Goal: Communication & Community: Answer question/provide support

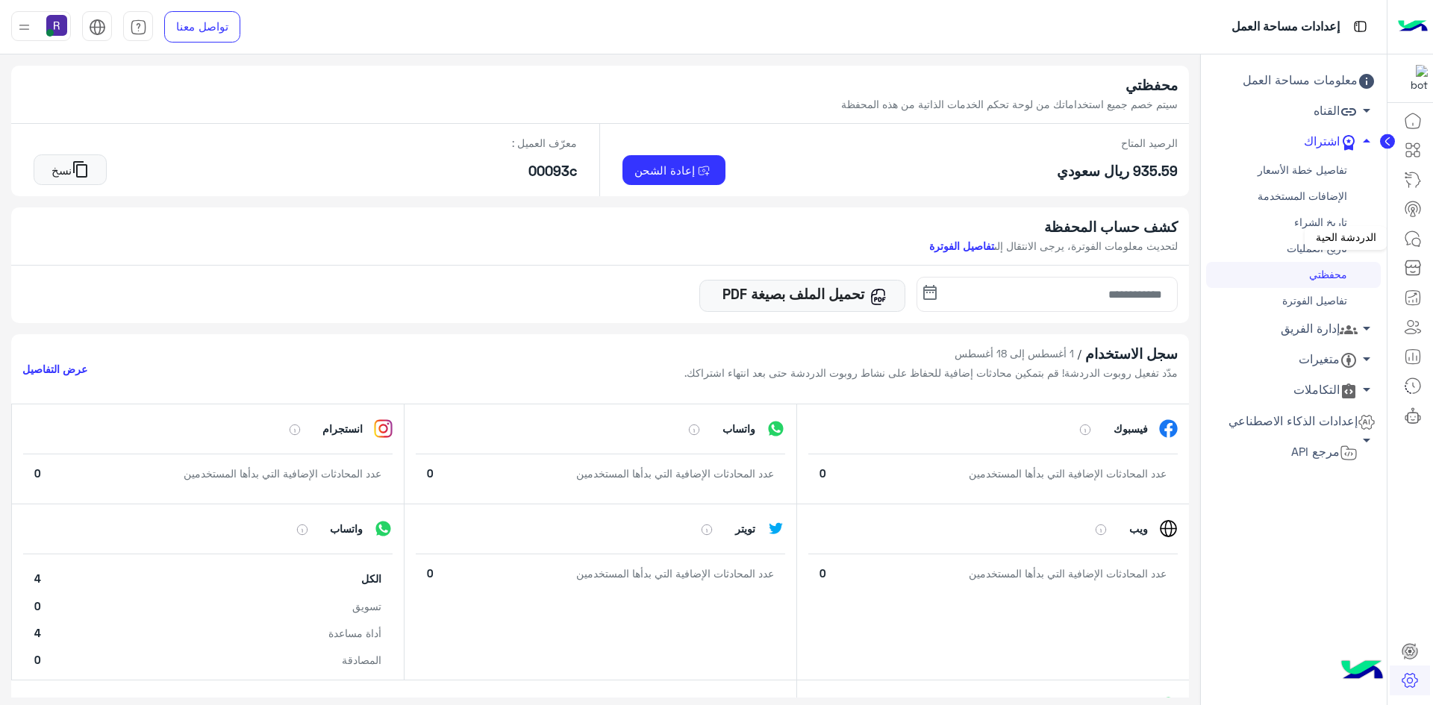
click at [1414, 231] on icon at bounding box center [1413, 239] width 18 height 18
drag, startPoint x: 0, startPoint y: 0, endPoint x: 1421, endPoint y: 243, distance: 1441.4
click at [1421, 243] on icon at bounding box center [1413, 239] width 18 height 18
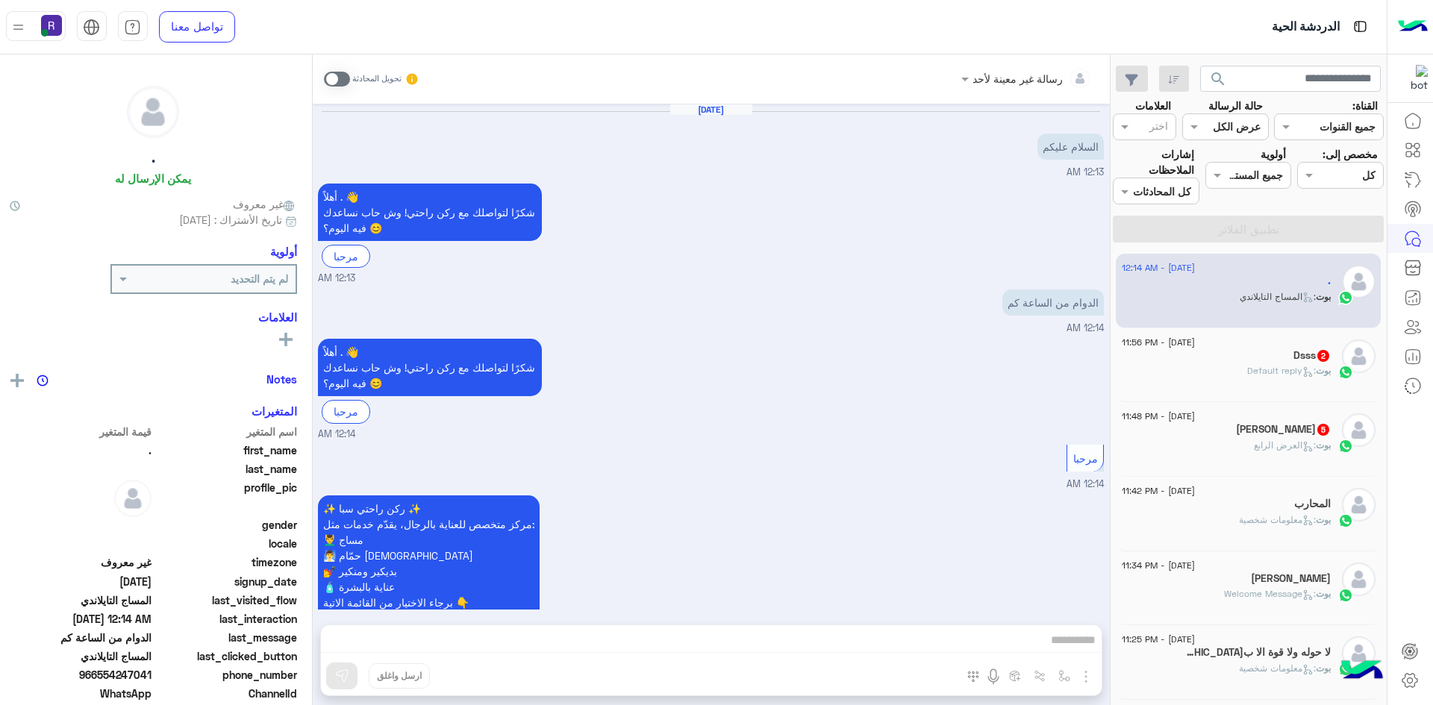
scroll to position [527, 0]
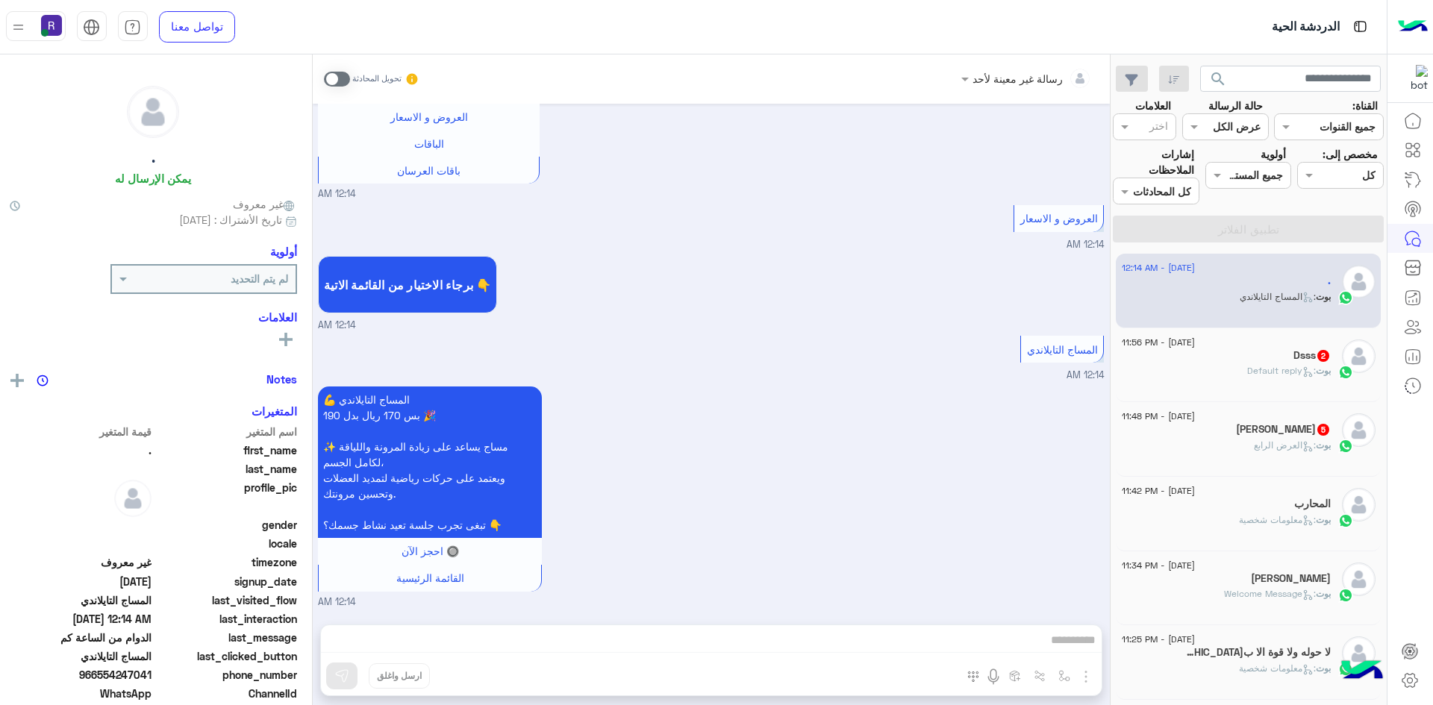
click at [1318, 357] on span "2" at bounding box center [1323, 356] width 12 height 12
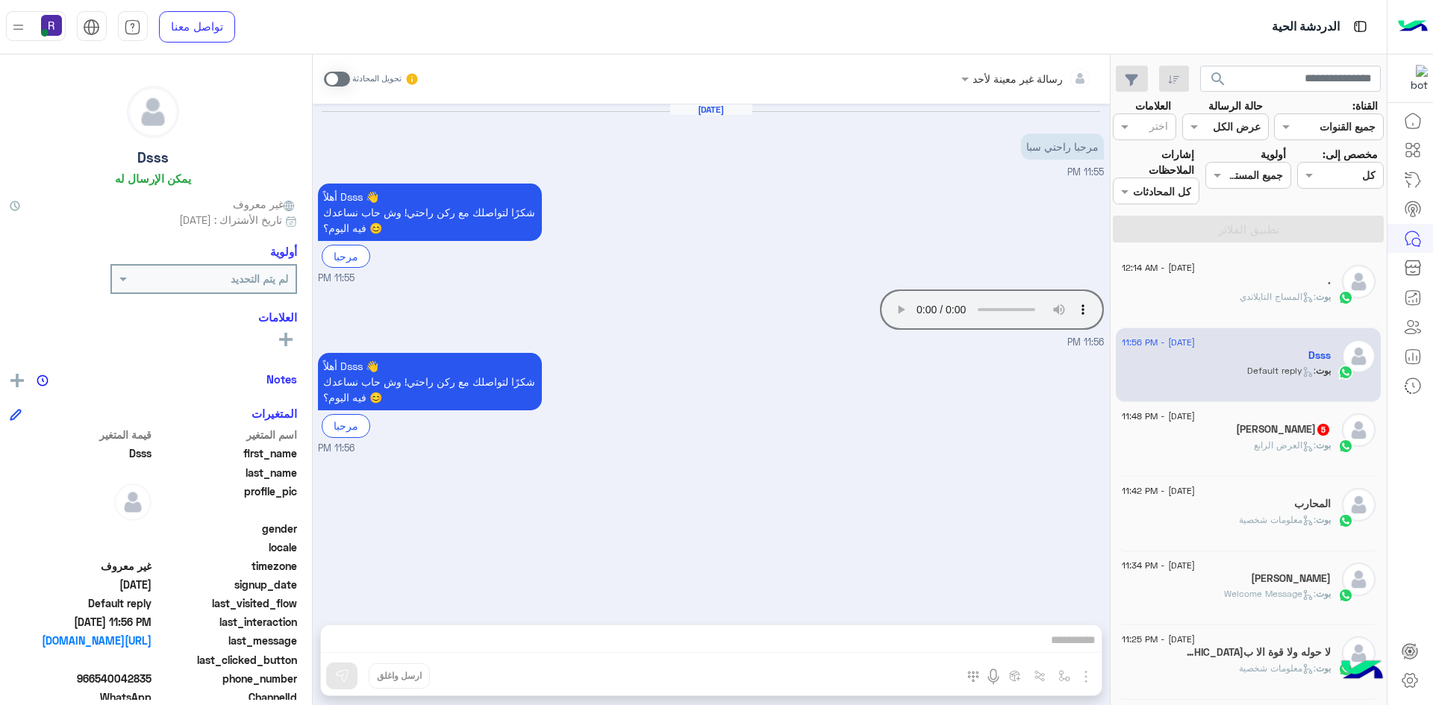
click at [331, 77] on span at bounding box center [337, 79] width 26 height 15
click at [1095, 675] on img "button" at bounding box center [1086, 677] width 18 height 18
drag, startPoint x: 704, startPoint y: 566, endPoint x: 780, endPoint y: 529, distance: 84.4
click at [704, 566] on div "Aug 18, 2025 مرحبا راحتي سبا 11:55 PM أهلاً Dsss 👋 شكرًا لتواصلك مع ركن راحتي! …" at bounding box center [711, 357] width 797 height 506
click at [646, 436] on div "أهلاً Dsss 👋 شكرًا لتواصلك مع ركن راحتي! وش حاب نساعدك فيه اليوم؟ 😊 مرحبا 11:56…" at bounding box center [711, 402] width 786 height 106
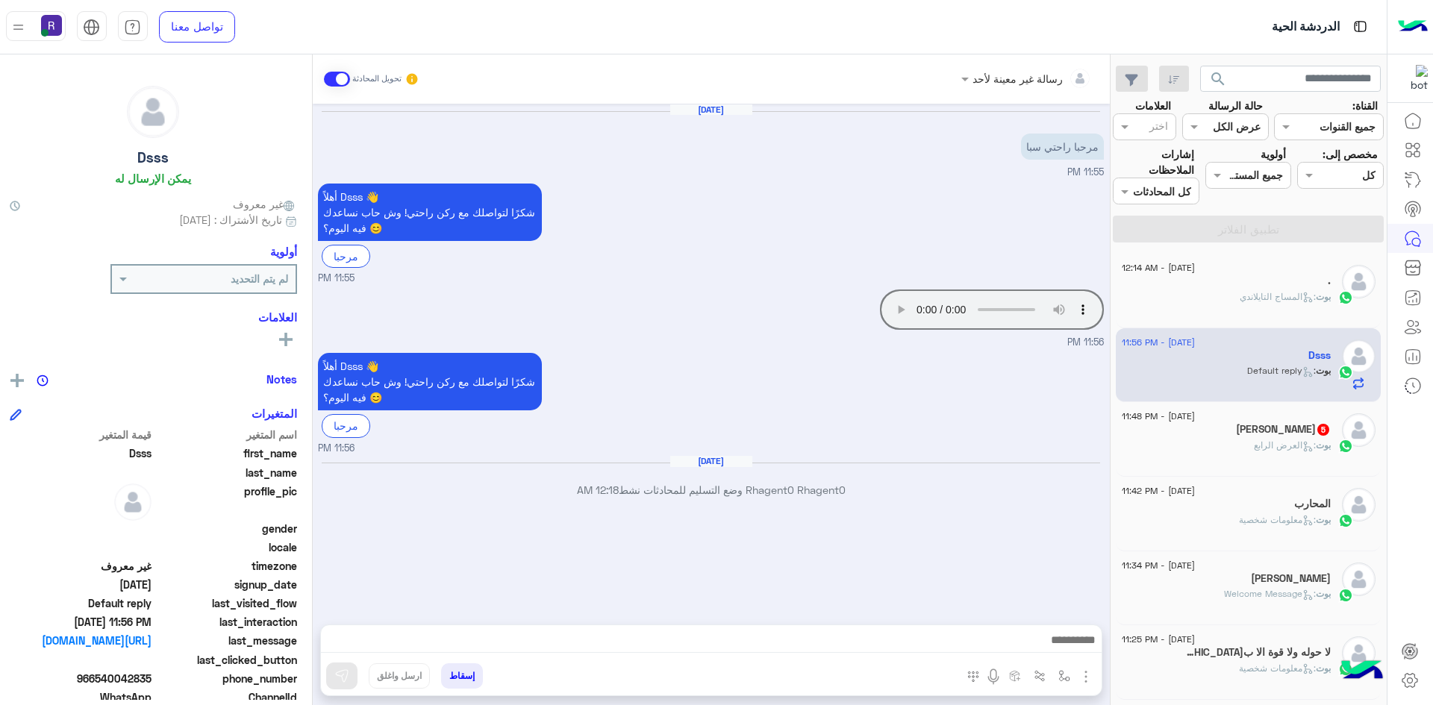
click at [1094, 676] on img "button" at bounding box center [1086, 677] width 18 height 18
click at [1065, 645] on span "الصور" at bounding box center [1057, 644] width 28 height 17
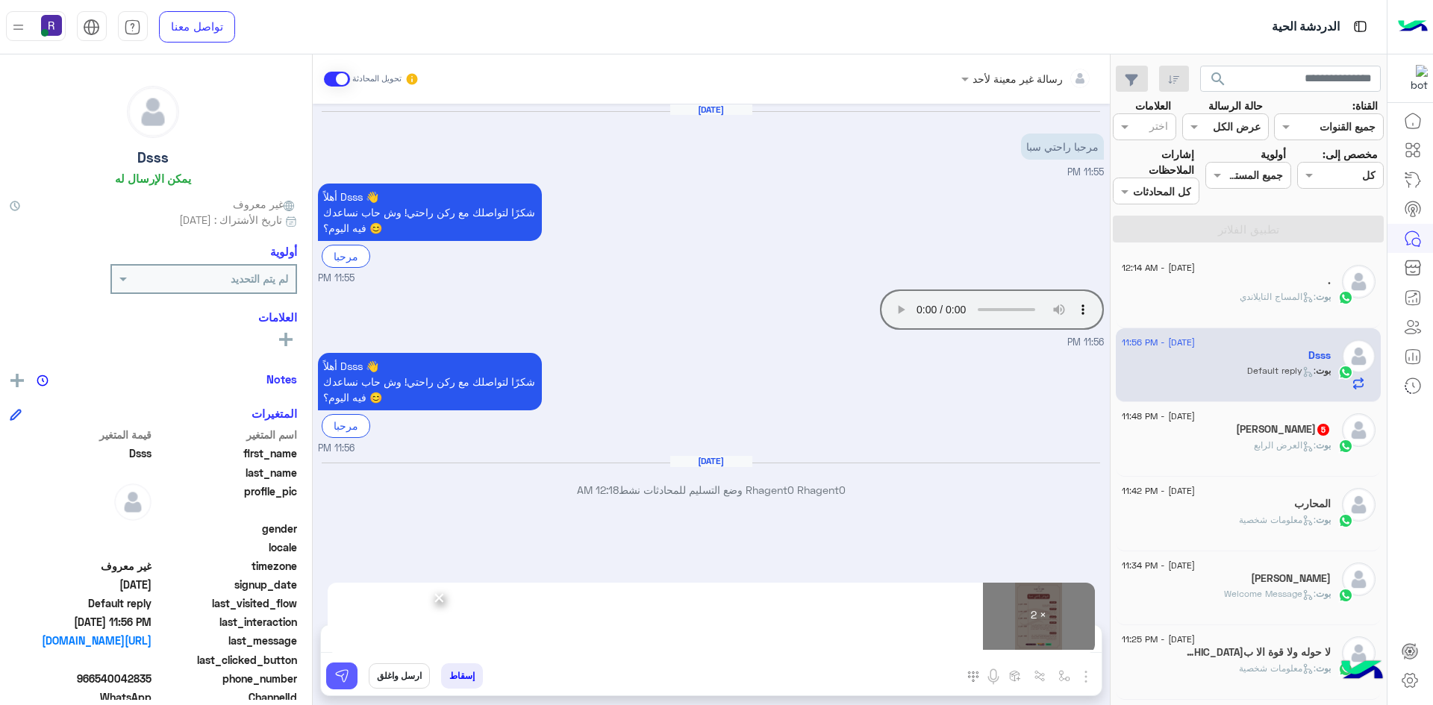
click at [345, 669] on img at bounding box center [341, 676] width 15 height 15
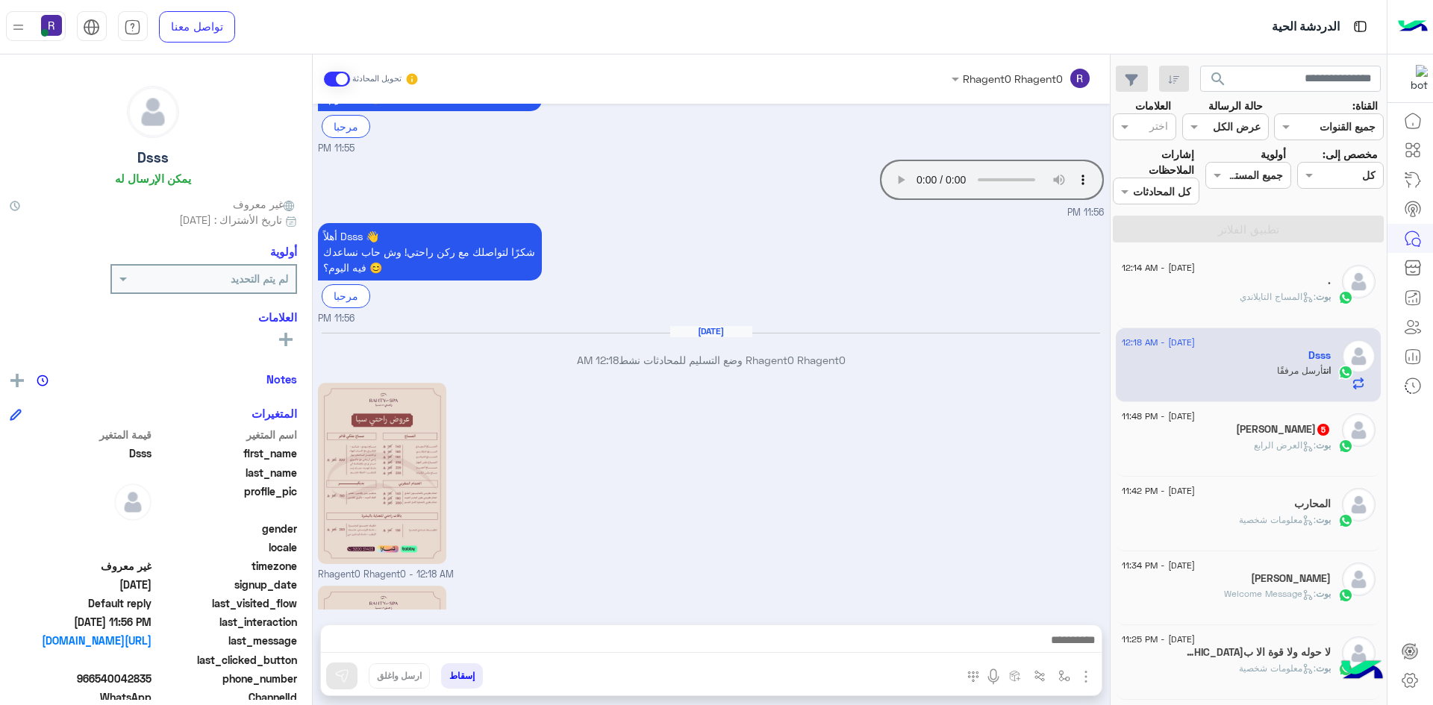
scroll to position [333, 0]
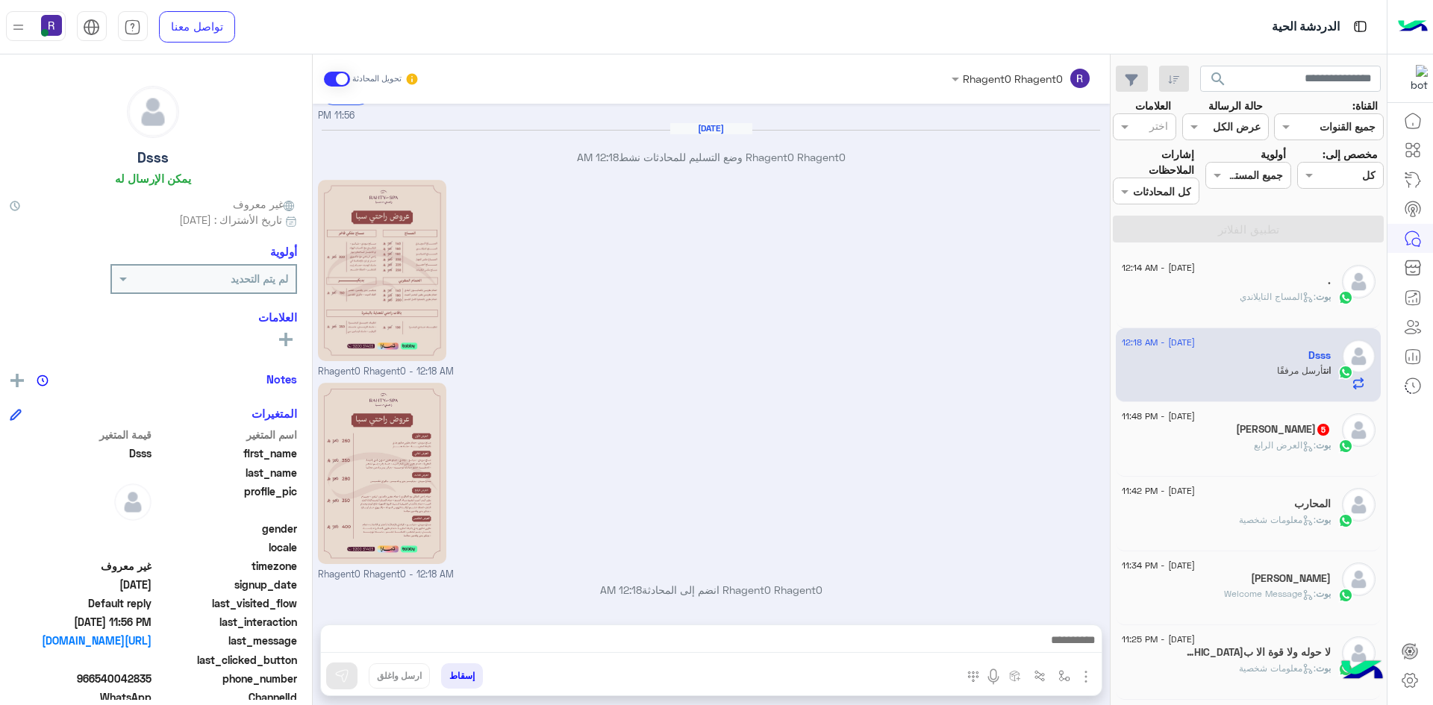
click at [1294, 421] on div "18 August - 11:48 PM" at bounding box center [1226, 418] width 209 height 10
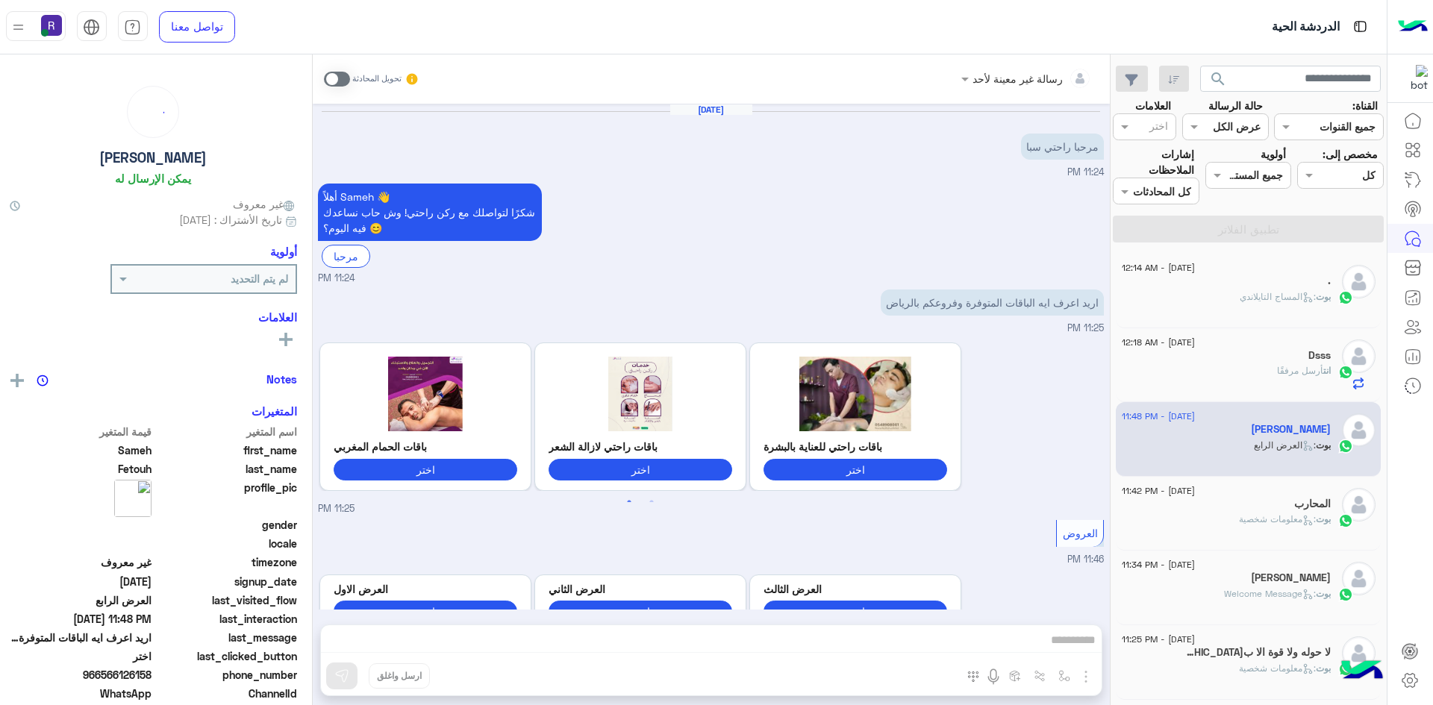
scroll to position [791, 0]
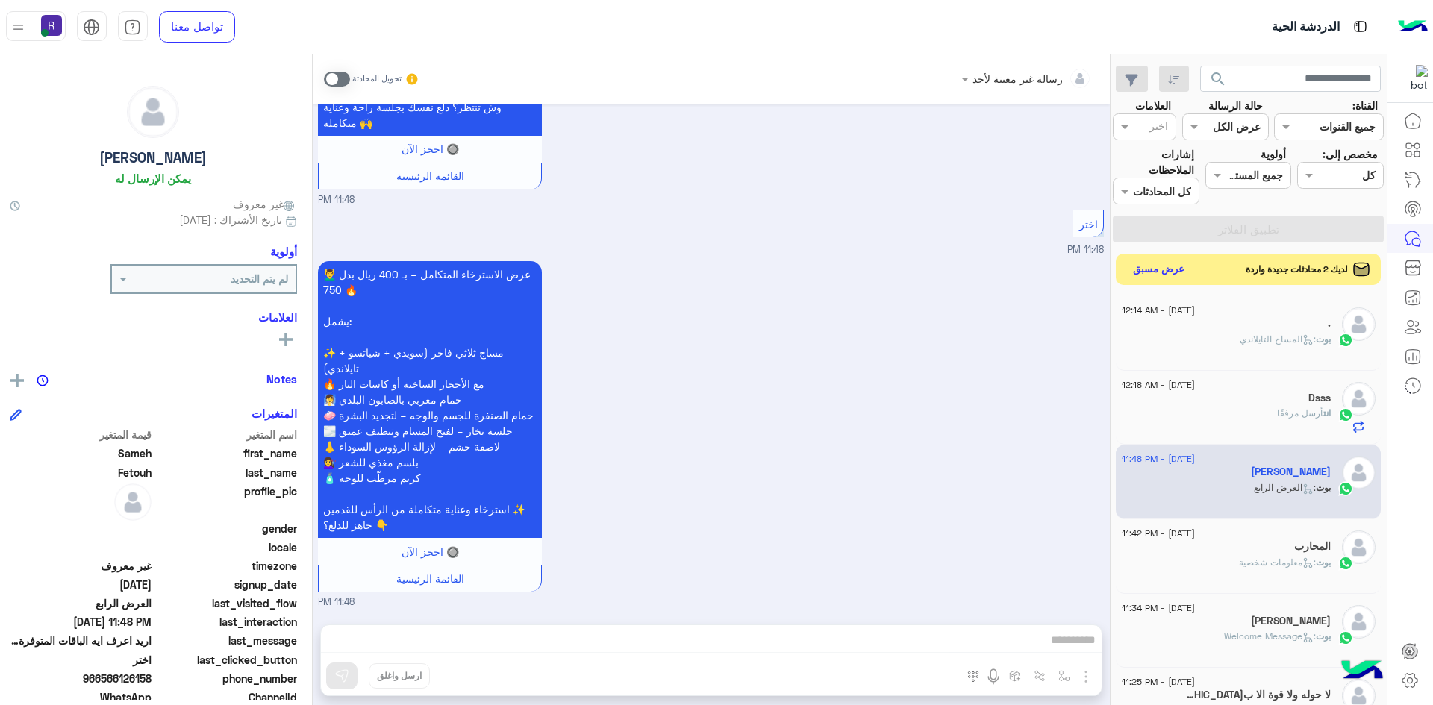
click at [1180, 269] on button "عرض مسبق" at bounding box center [1158, 270] width 63 height 20
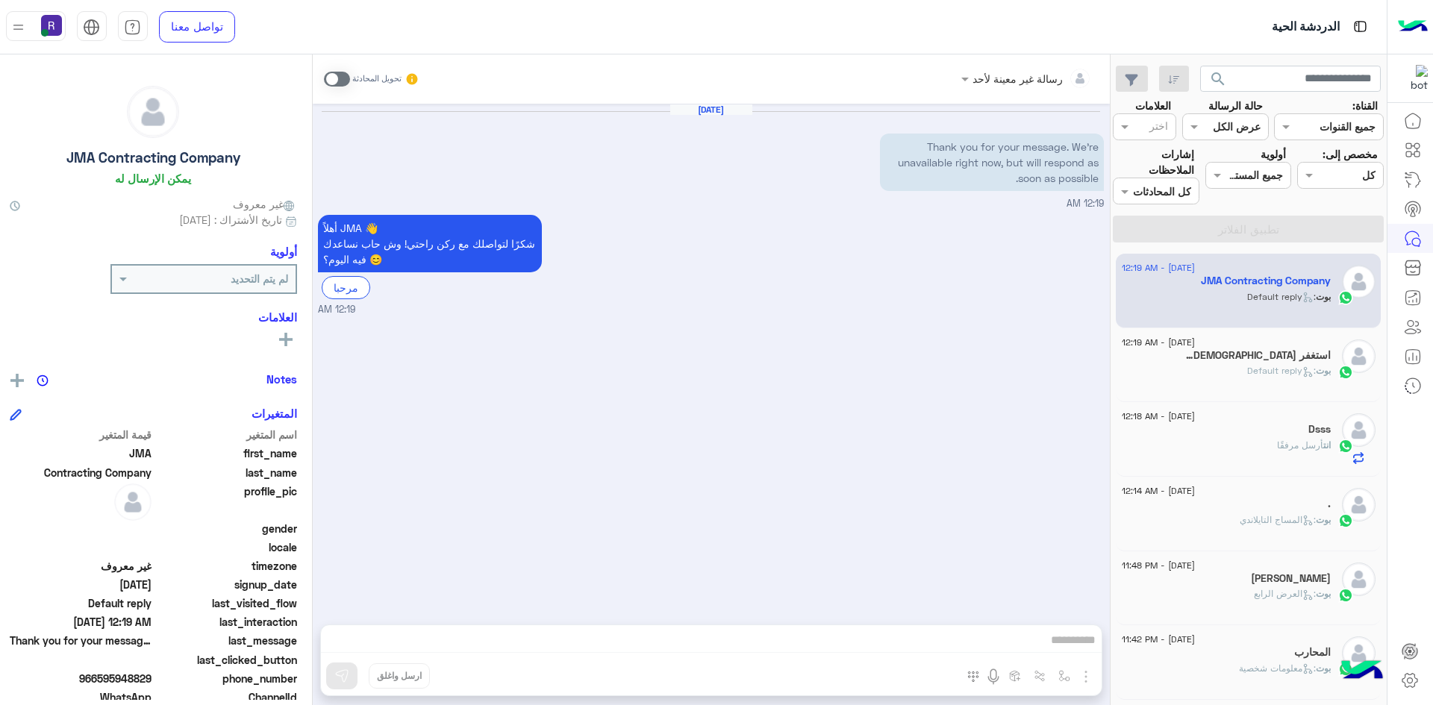
click at [1305, 355] on h5 "استغفر الله. 1" at bounding box center [1257, 355] width 146 height 13
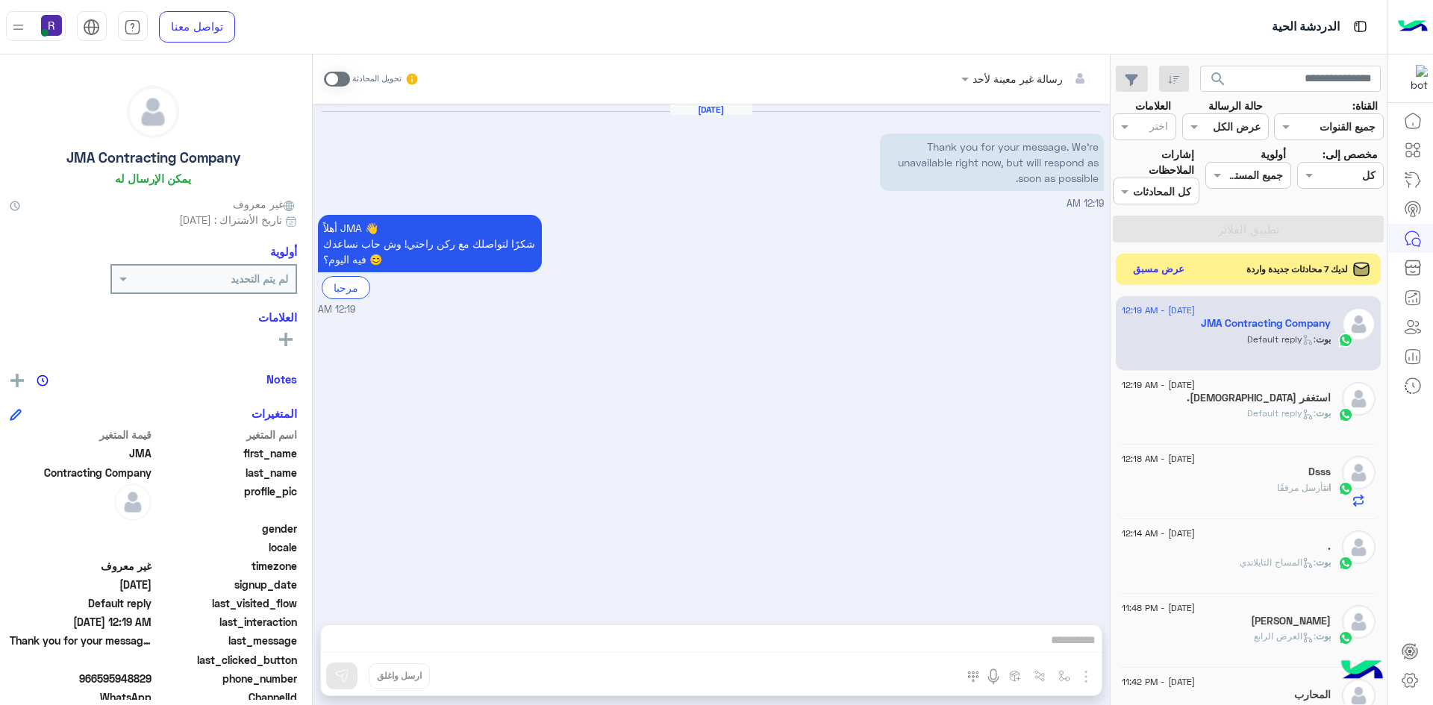
click at [1175, 263] on button "عرض مسبق" at bounding box center [1158, 270] width 63 height 20
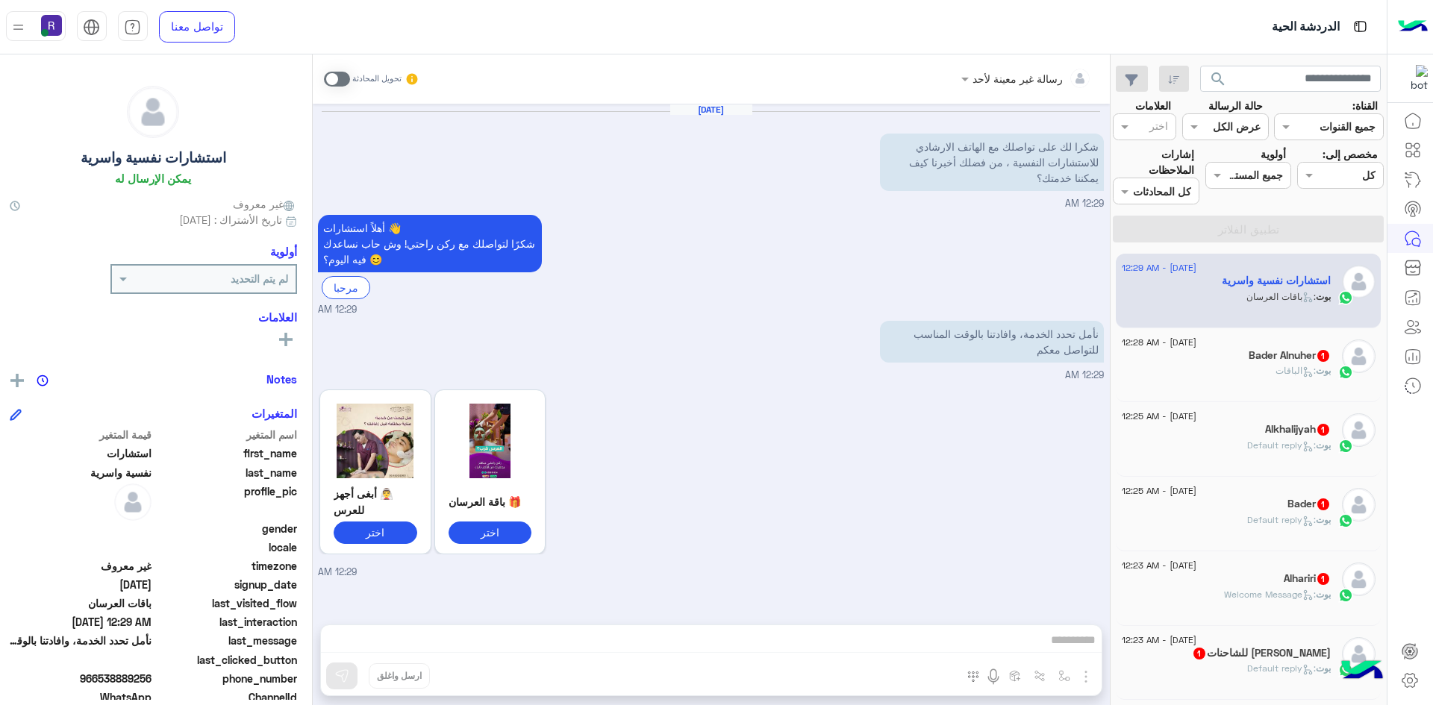
click at [349, 73] on span at bounding box center [337, 79] width 26 height 15
click at [1092, 674] on img "button" at bounding box center [1086, 677] width 18 height 18
click at [959, 516] on ngx-slick-carousel "👰‍♂️ أبغى أجهز للعرس اختر 🎁 باقة العرسان اختر" at bounding box center [640, 472] width 645 height 164
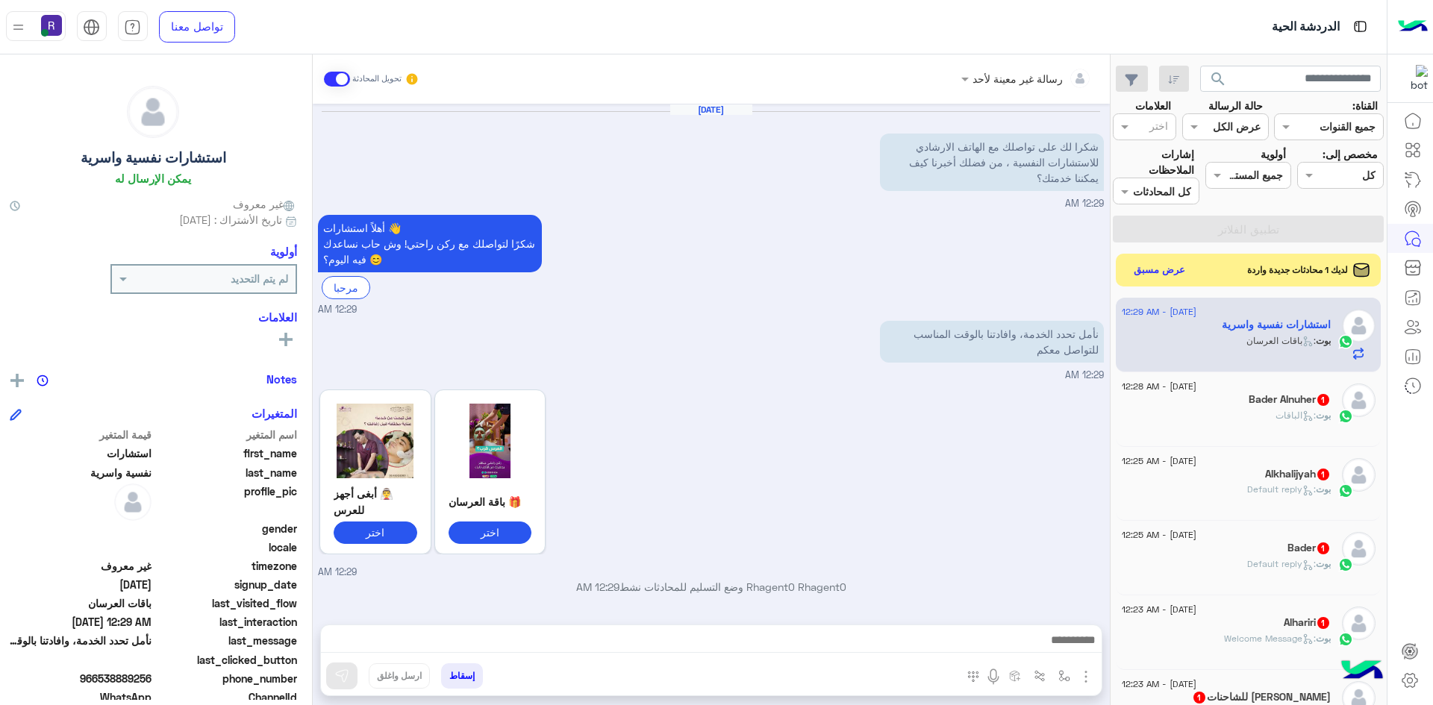
click at [1263, 405] on h5 "Bader Alnuher 1" at bounding box center [1289, 399] width 82 height 13
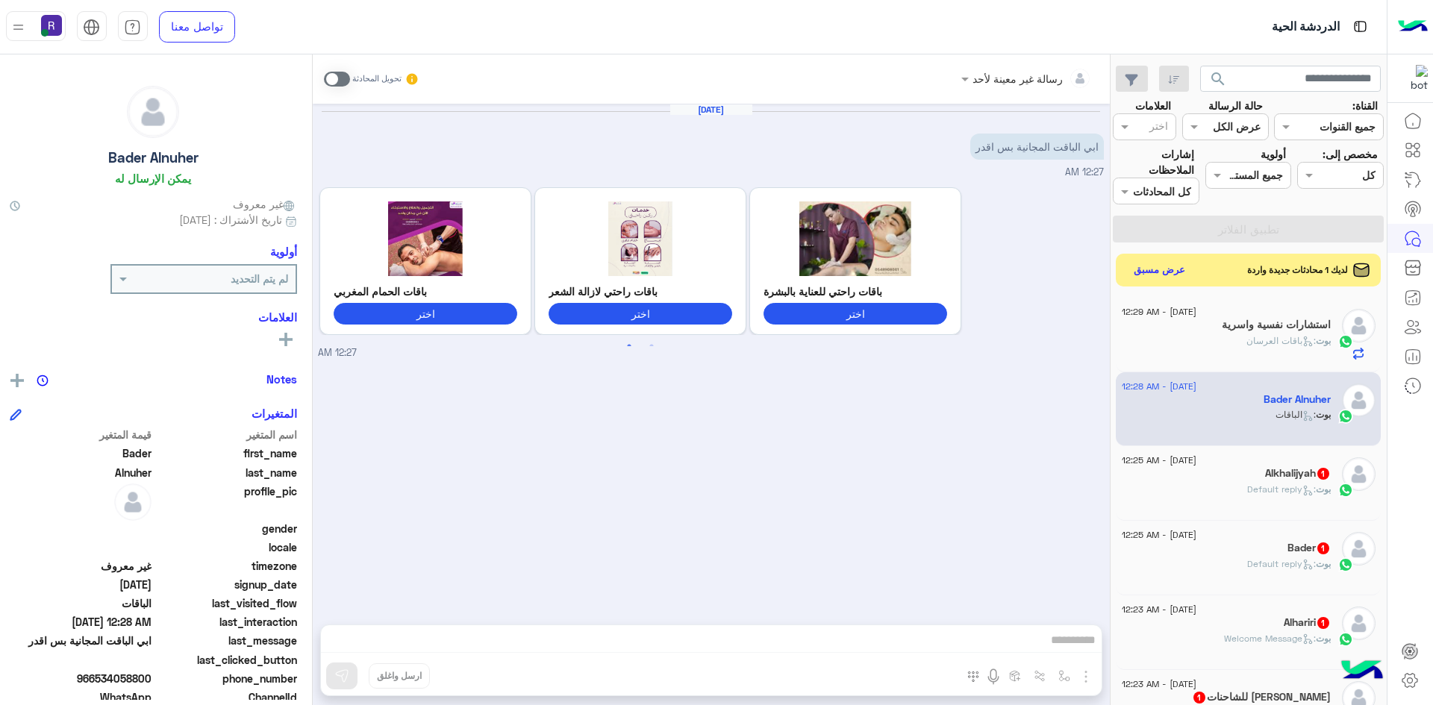
click at [345, 81] on span at bounding box center [337, 79] width 26 height 15
click at [1093, 669] on img "button" at bounding box center [1086, 677] width 18 height 18
click at [1071, 650] on span "الصور" at bounding box center [1057, 644] width 28 height 17
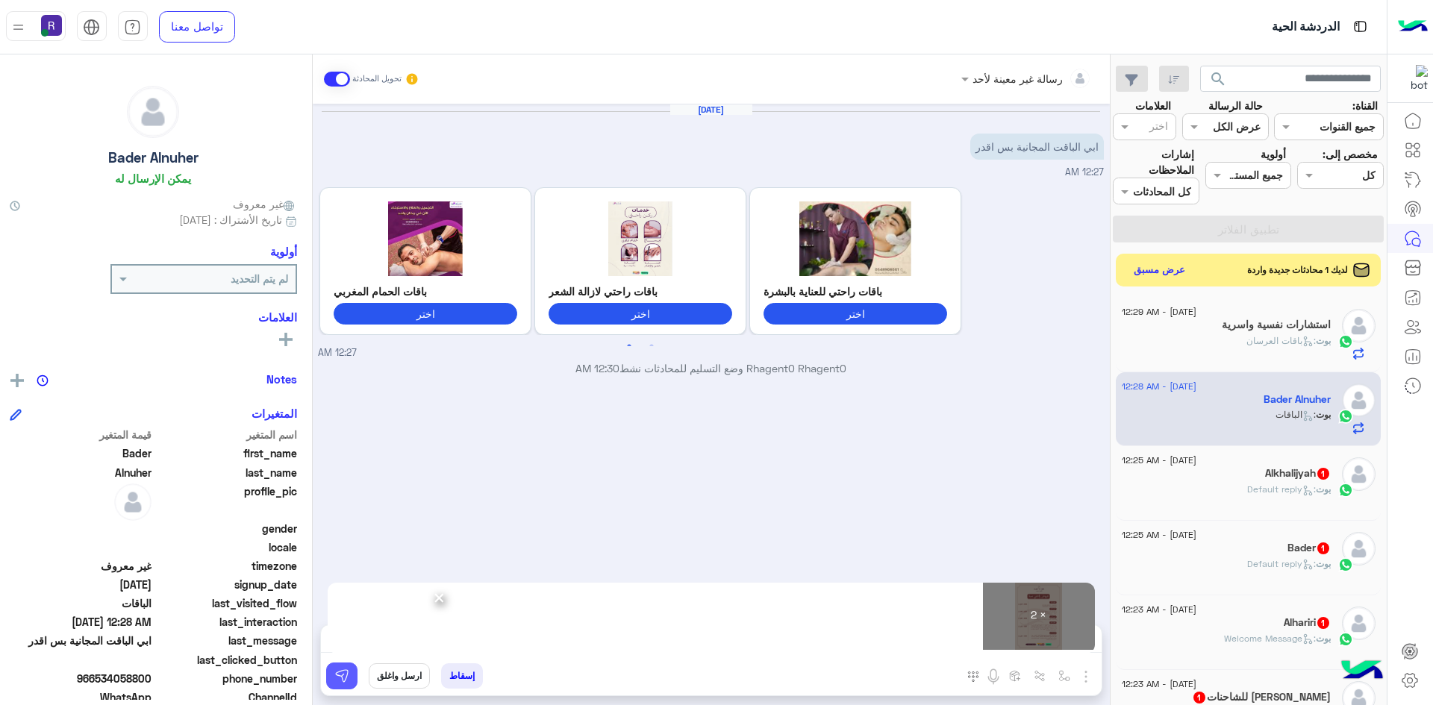
click at [357, 668] on button at bounding box center [341, 676] width 31 height 27
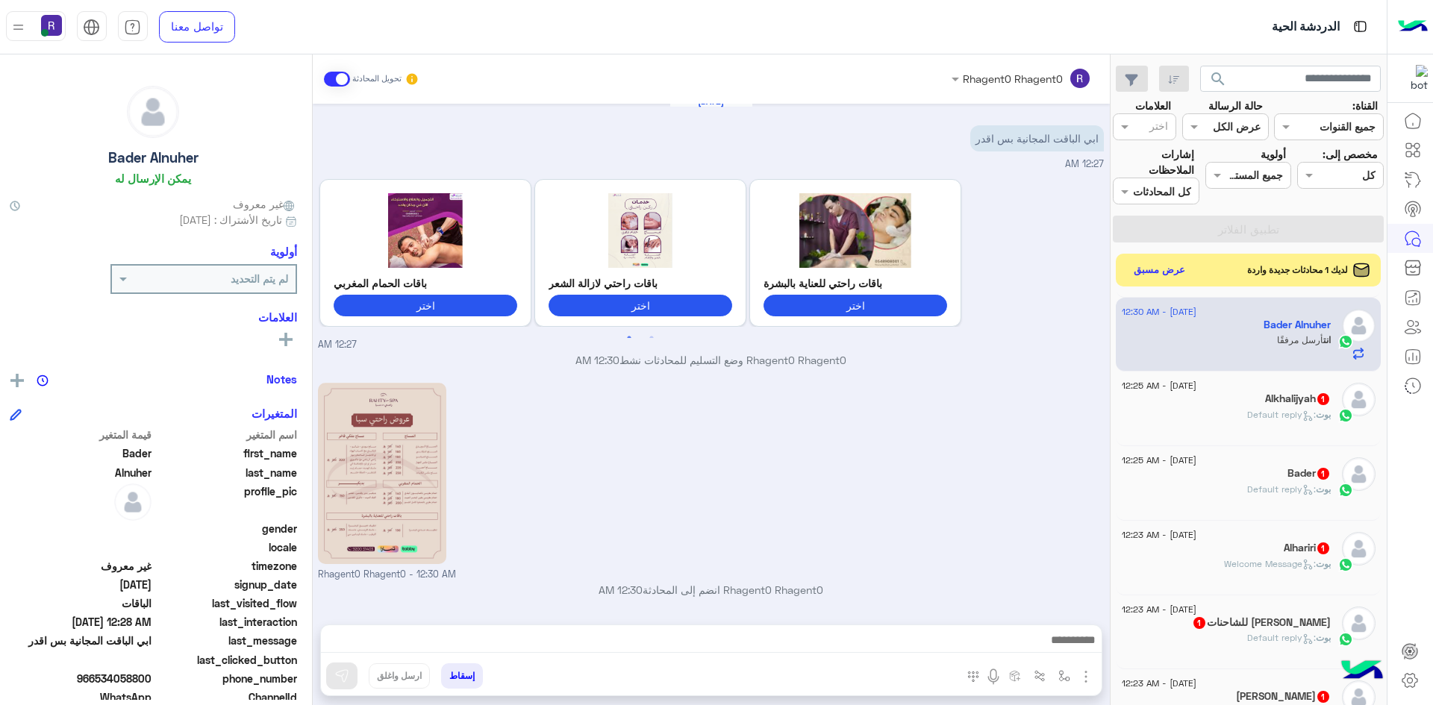
scroll to position [211, 0]
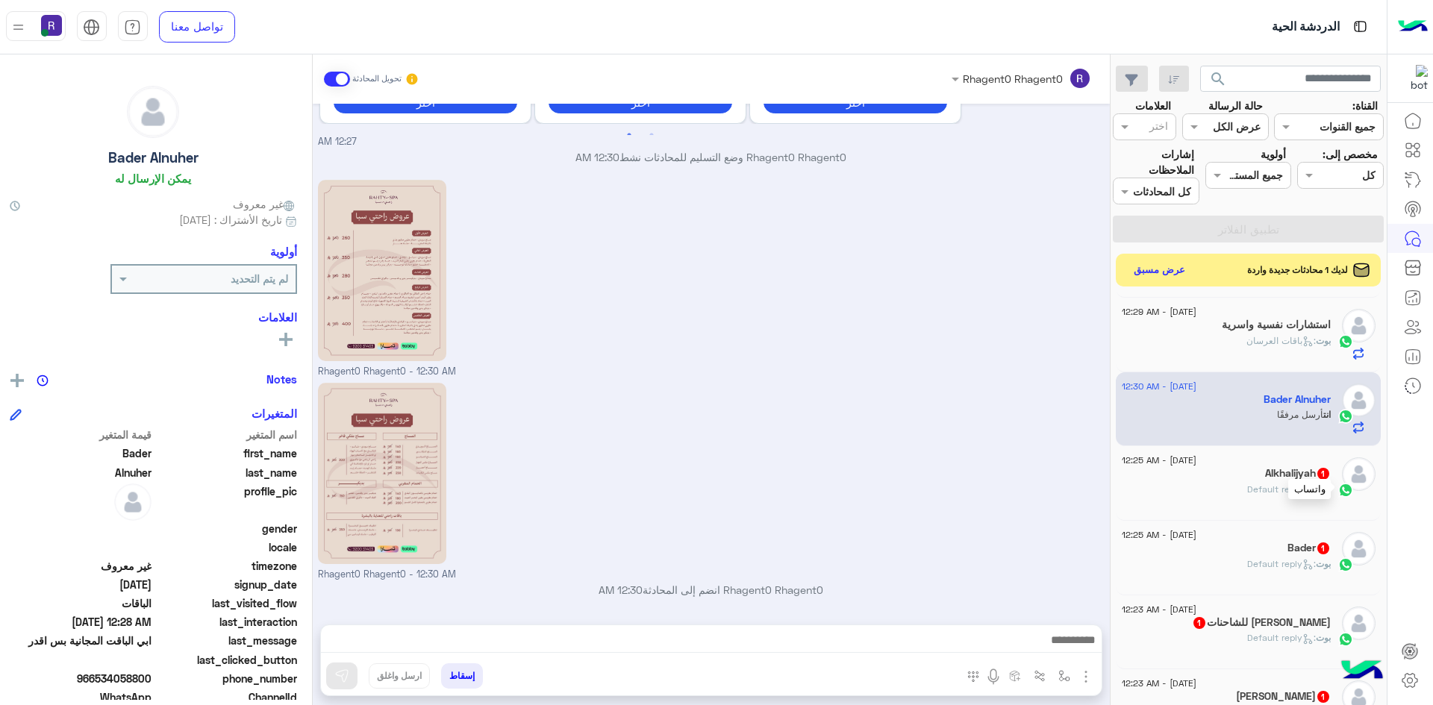
click at [1336, 482] on div at bounding box center [1345, 489] width 22 height 17
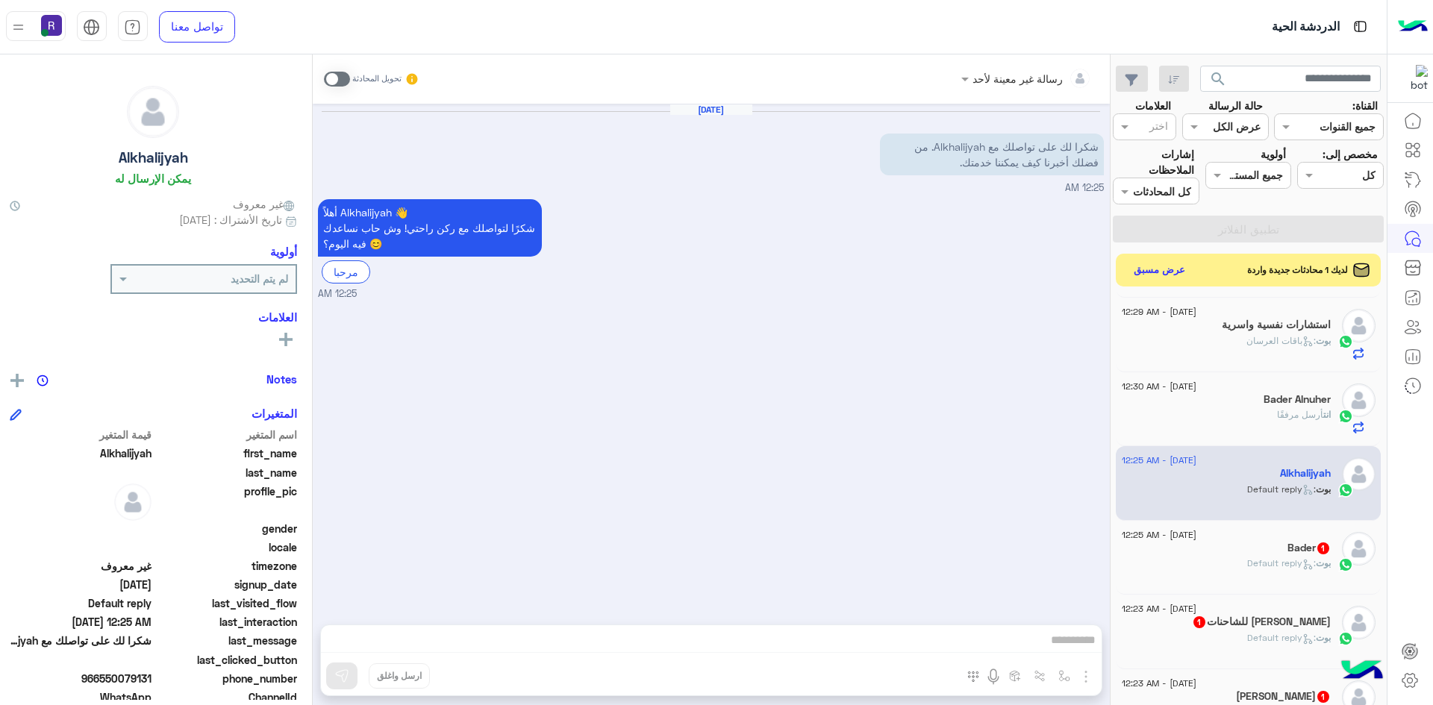
click at [1261, 568] on span ": Default reply" at bounding box center [1281, 562] width 69 height 11
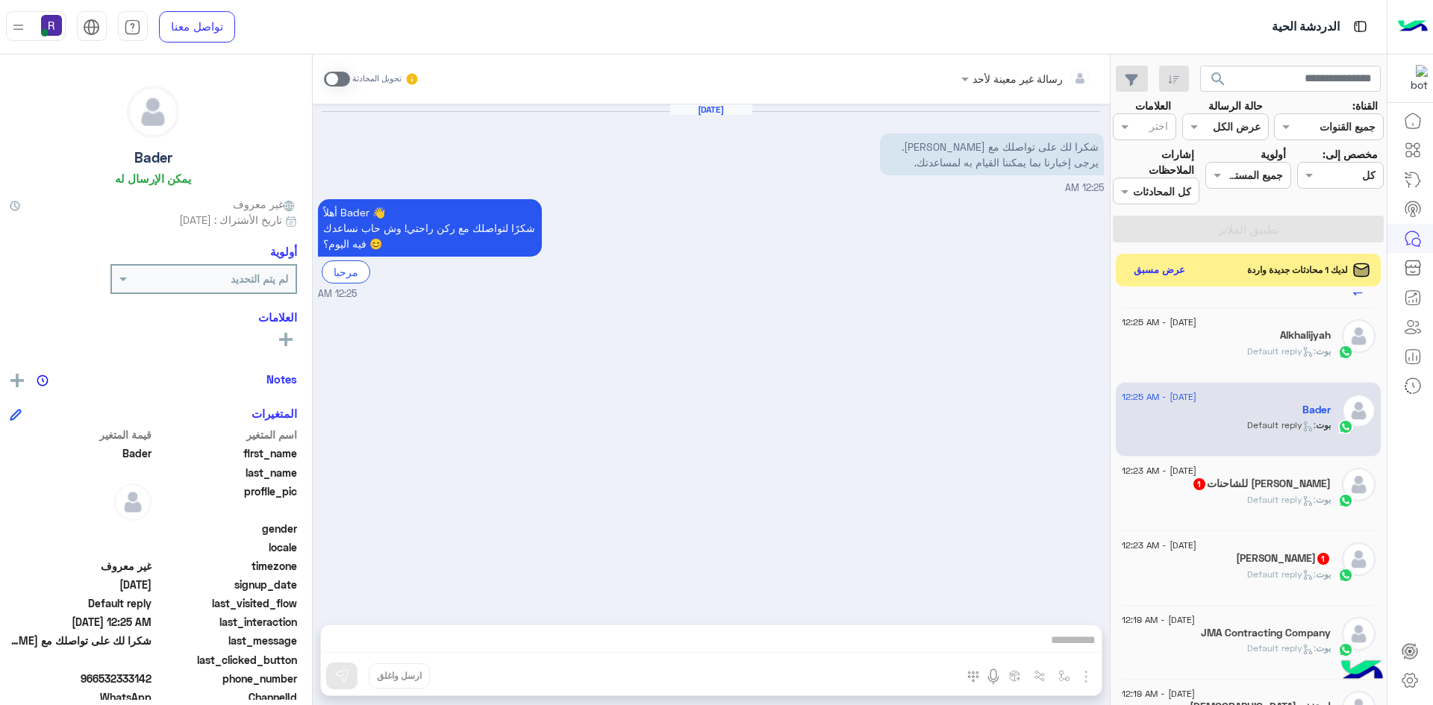
scroll to position [224, 0]
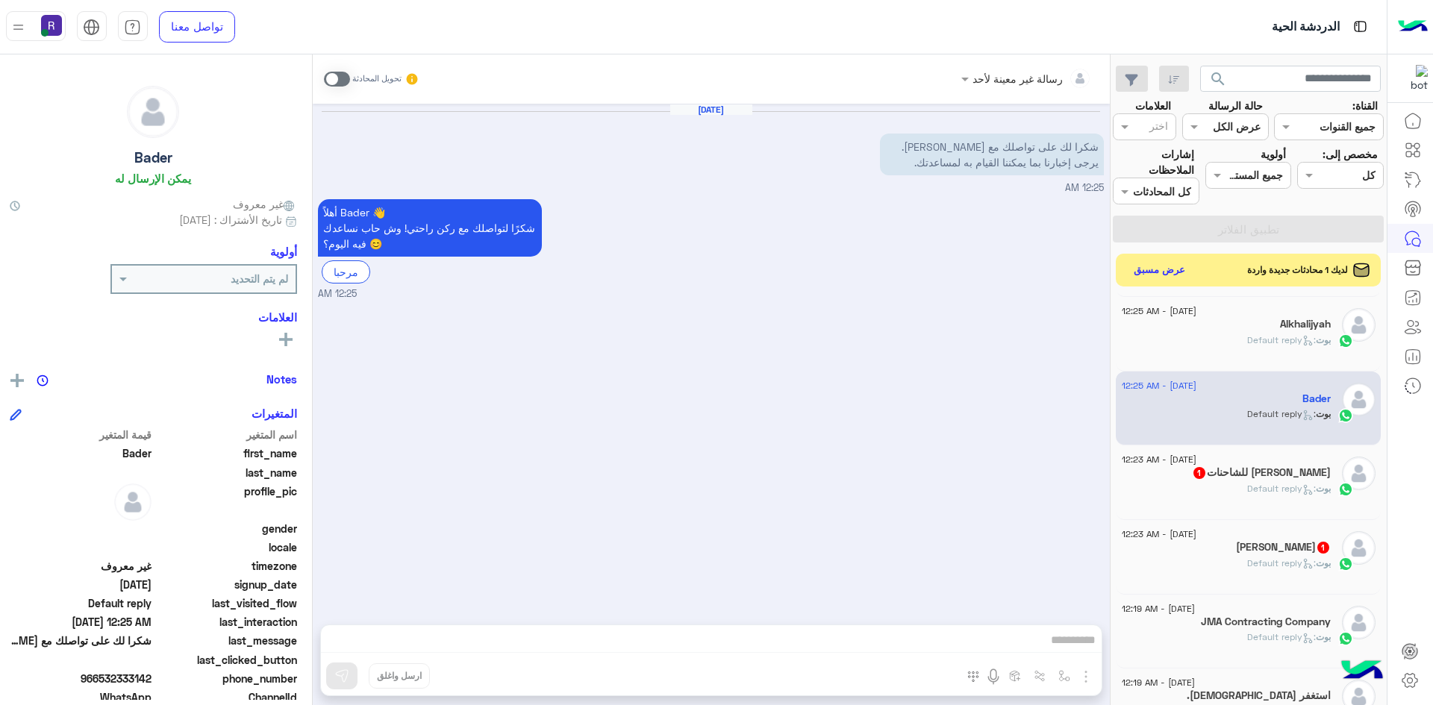
click at [1245, 451] on div "19 August - 12:23 AM ‏الـصـعـيبي للشاحنات 1 بوت : Default reply" at bounding box center [1248, 483] width 265 height 75
click at [1242, 468] on h5 "‏الـصـعـيبي للشاحنات 1" at bounding box center [1261, 472] width 139 height 13
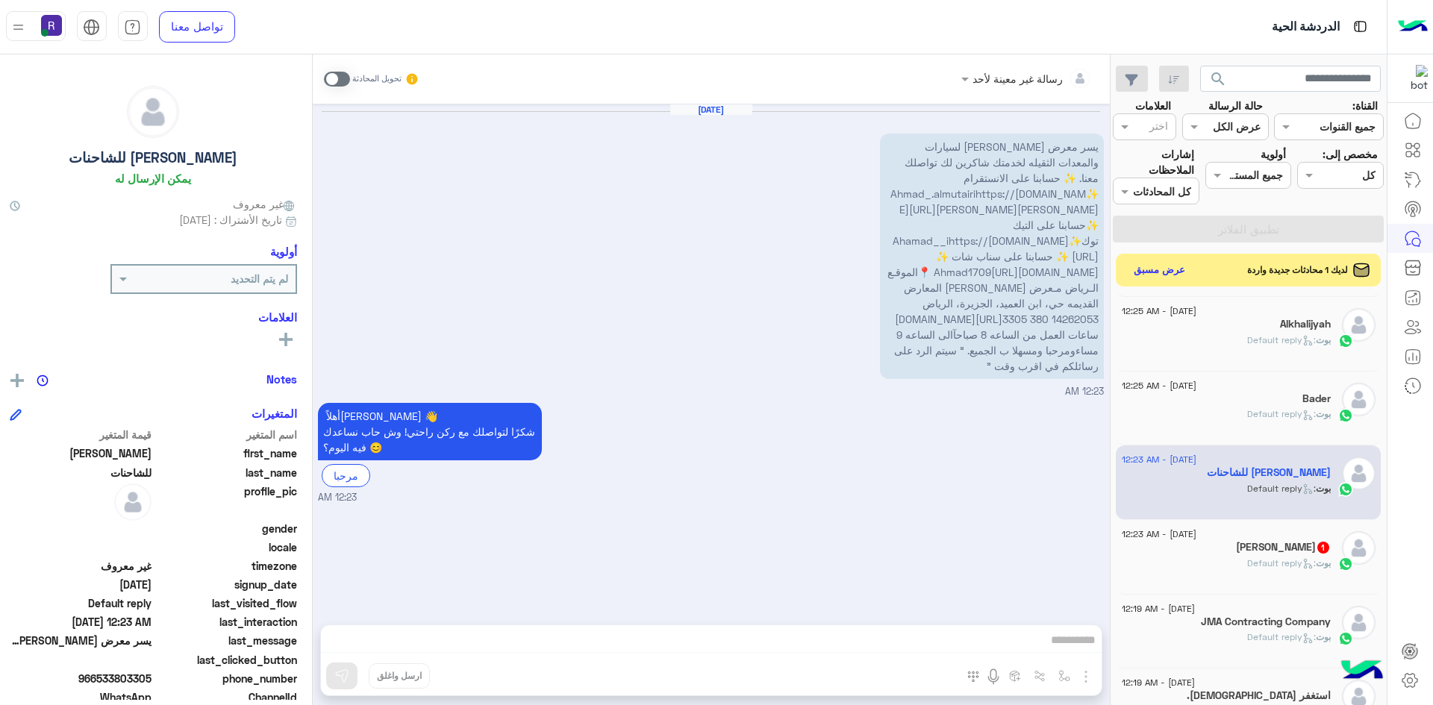
click at [1332, 557] on div "19 August - 12:23 AM ابو لـيـنـا 1 بوت : Default reply" at bounding box center [1249, 556] width 254 height 51
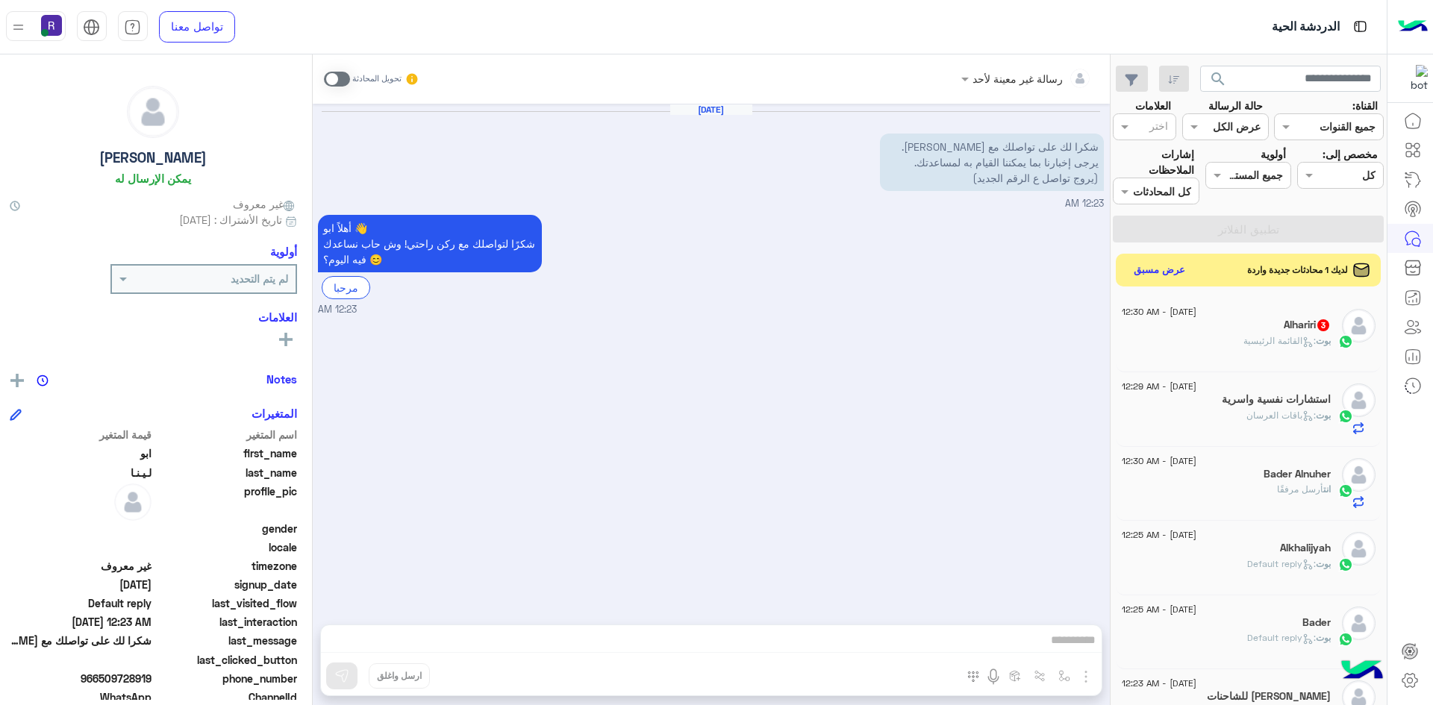
click at [1281, 349] on div "بوت : القائمة الرئيسية" at bounding box center [1226, 347] width 209 height 26
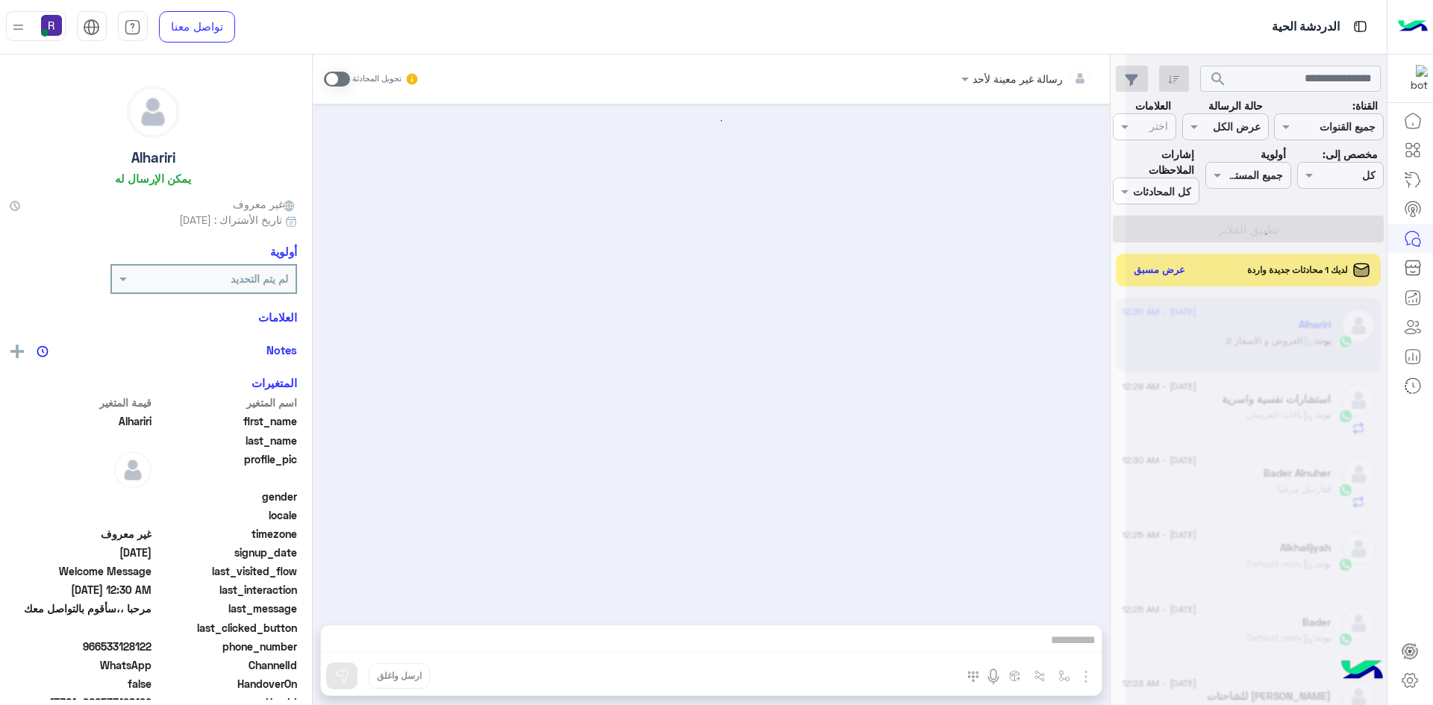
scroll to position [250, 0]
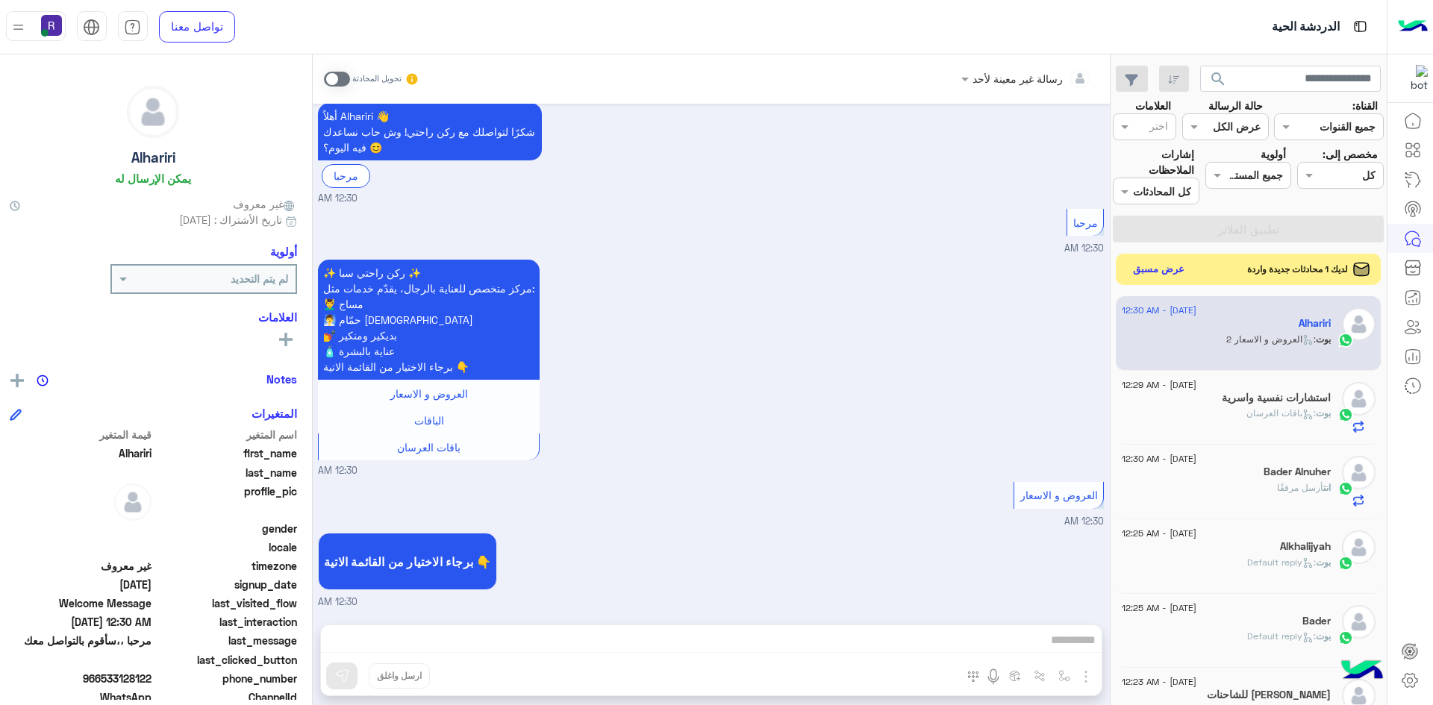
click at [1157, 273] on button "عرض مسبق" at bounding box center [1158, 270] width 63 height 20
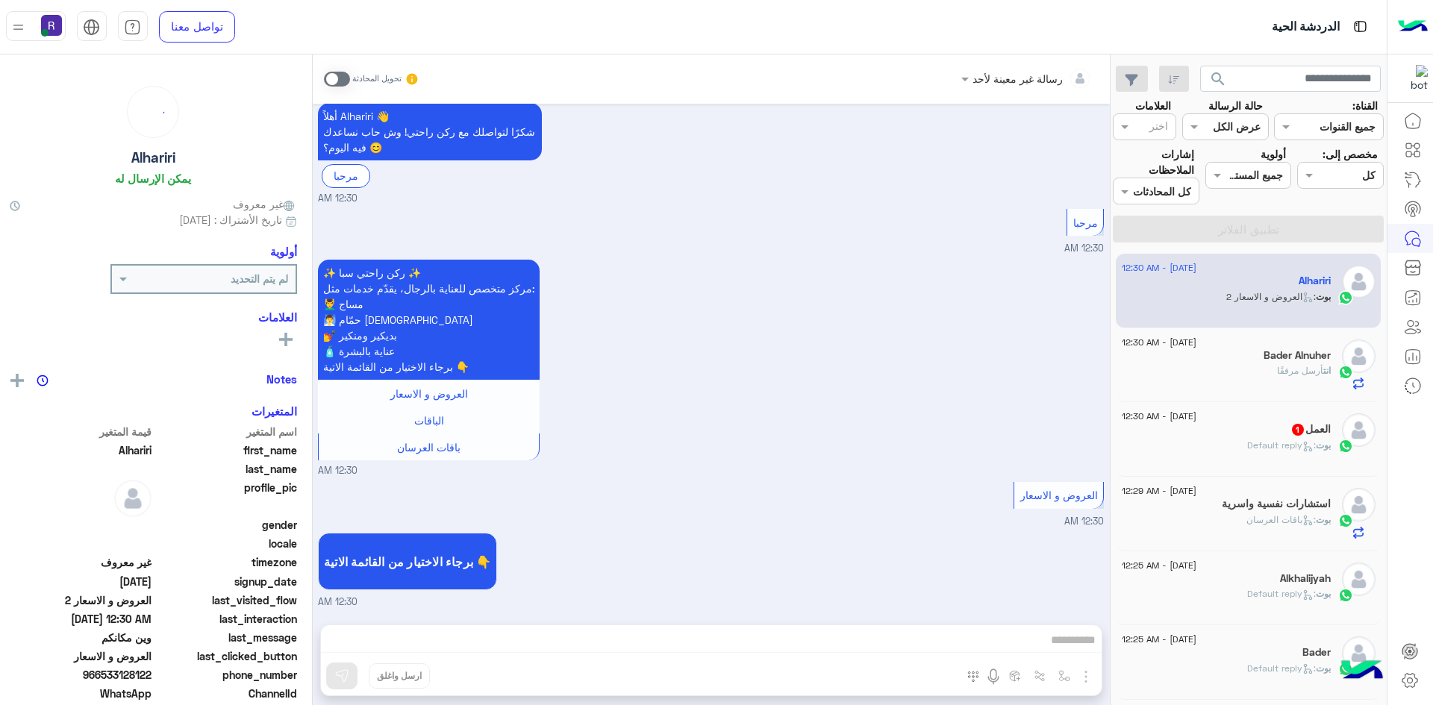
click at [1273, 431] on div "العمل 1" at bounding box center [1226, 431] width 209 height 16
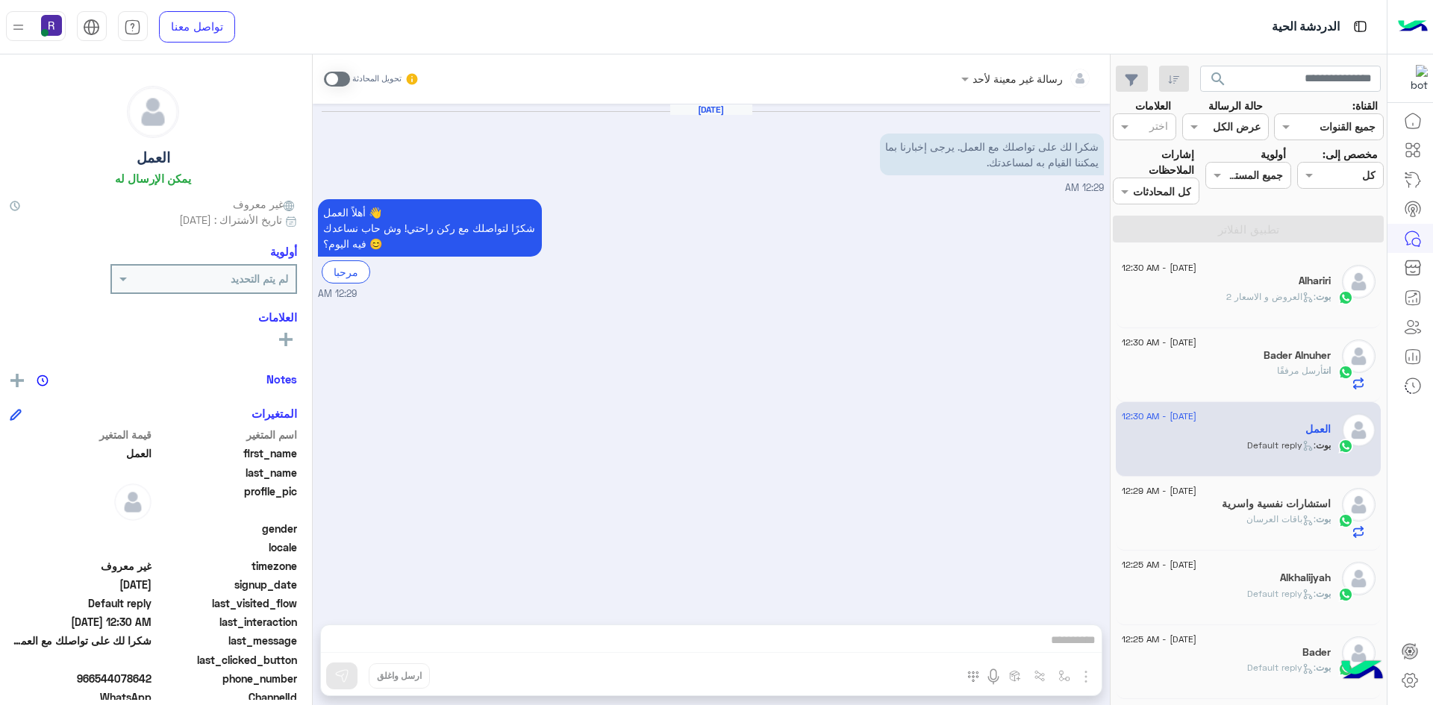
click at [1248, 292] on span ": العروض و الاسعار 2" at bounding box center [1271, 296] width 90 height 11
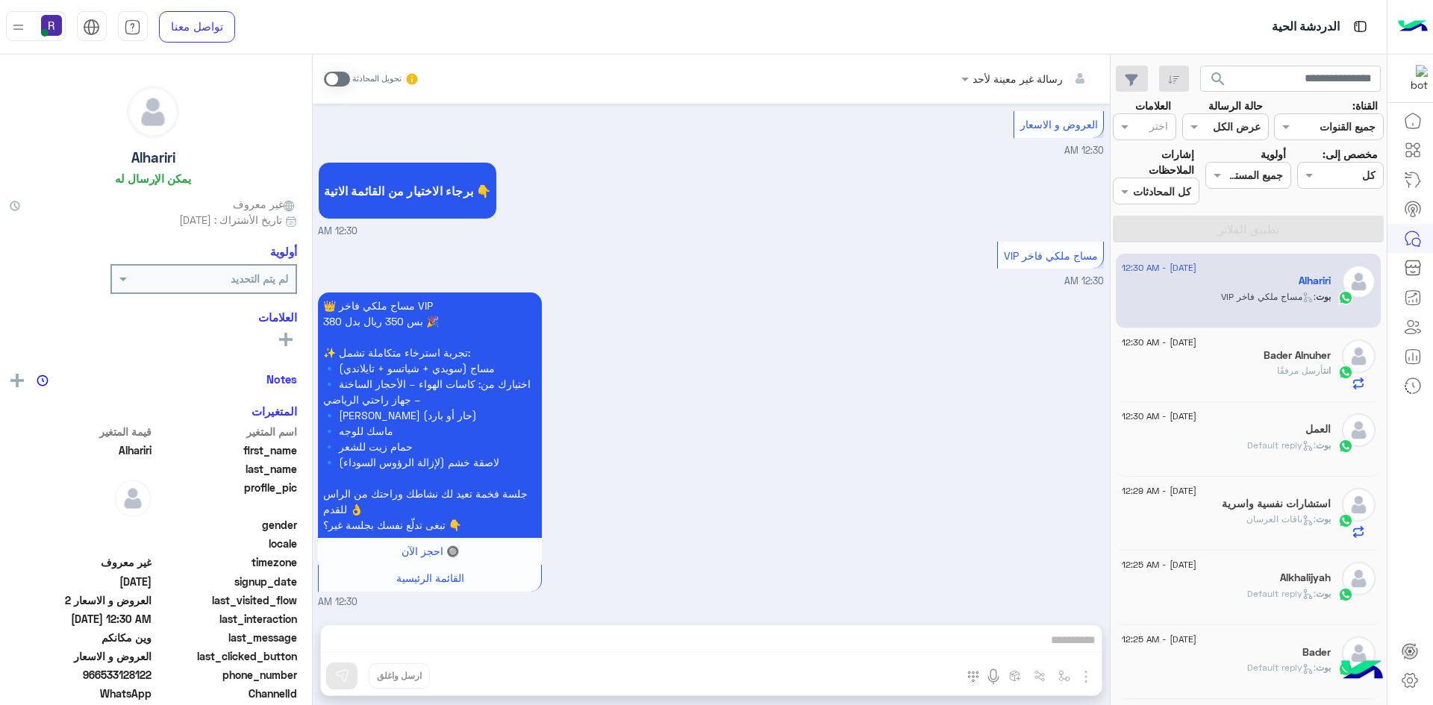
click at [344, 77] on span at bounding box center [337, 79] width 26 height 15
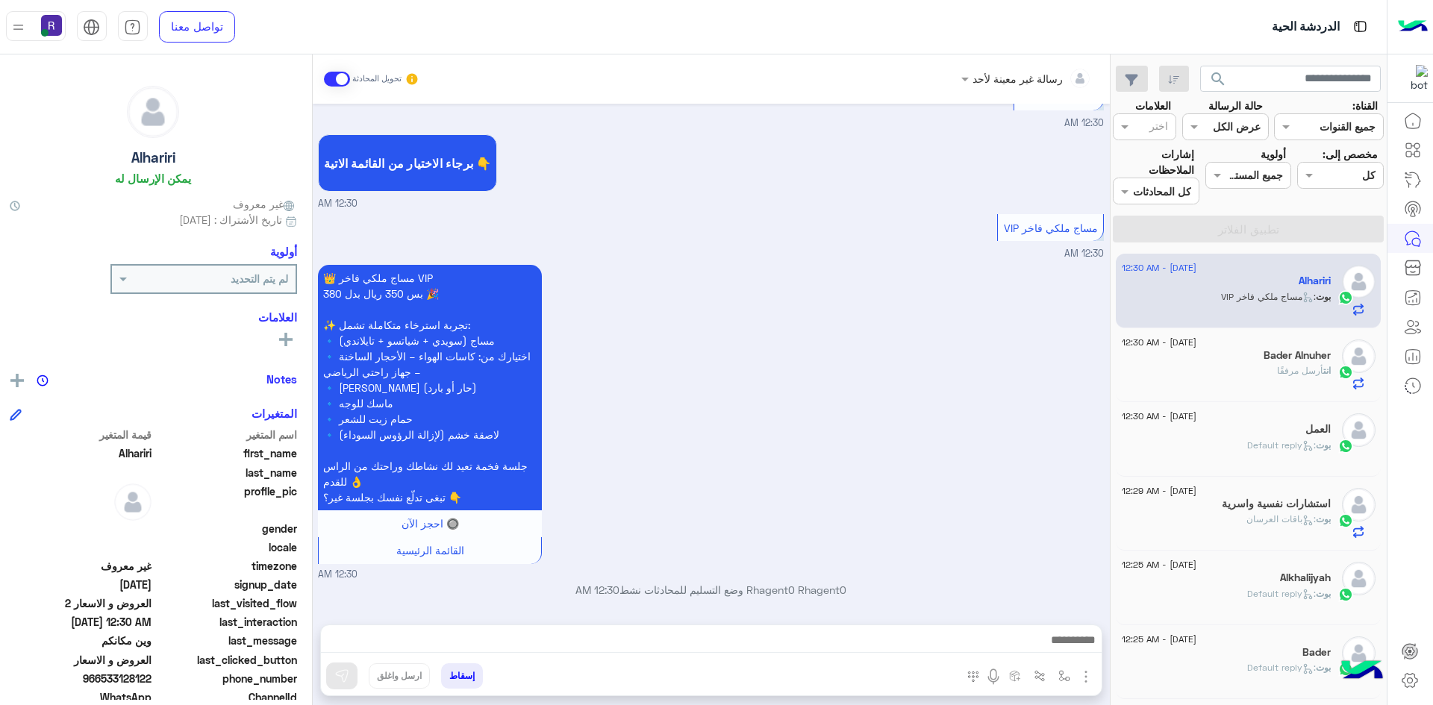
click at [1092, 675] on img "button" at bounding box center [1086, 677] width 18 height 18
click at [1051, 638] on span "الصور" at bounding box center [1057, 644] width 28 height 17
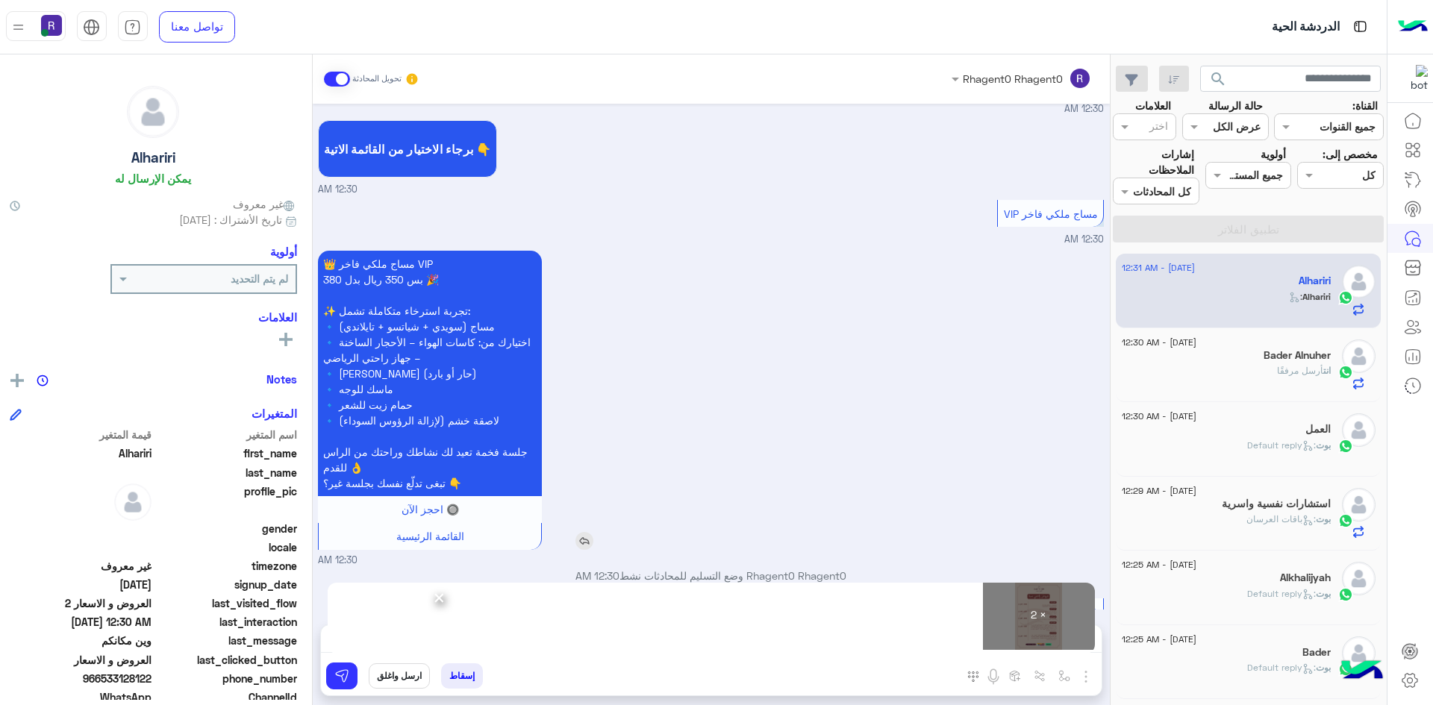
scroll to position [698, 0]
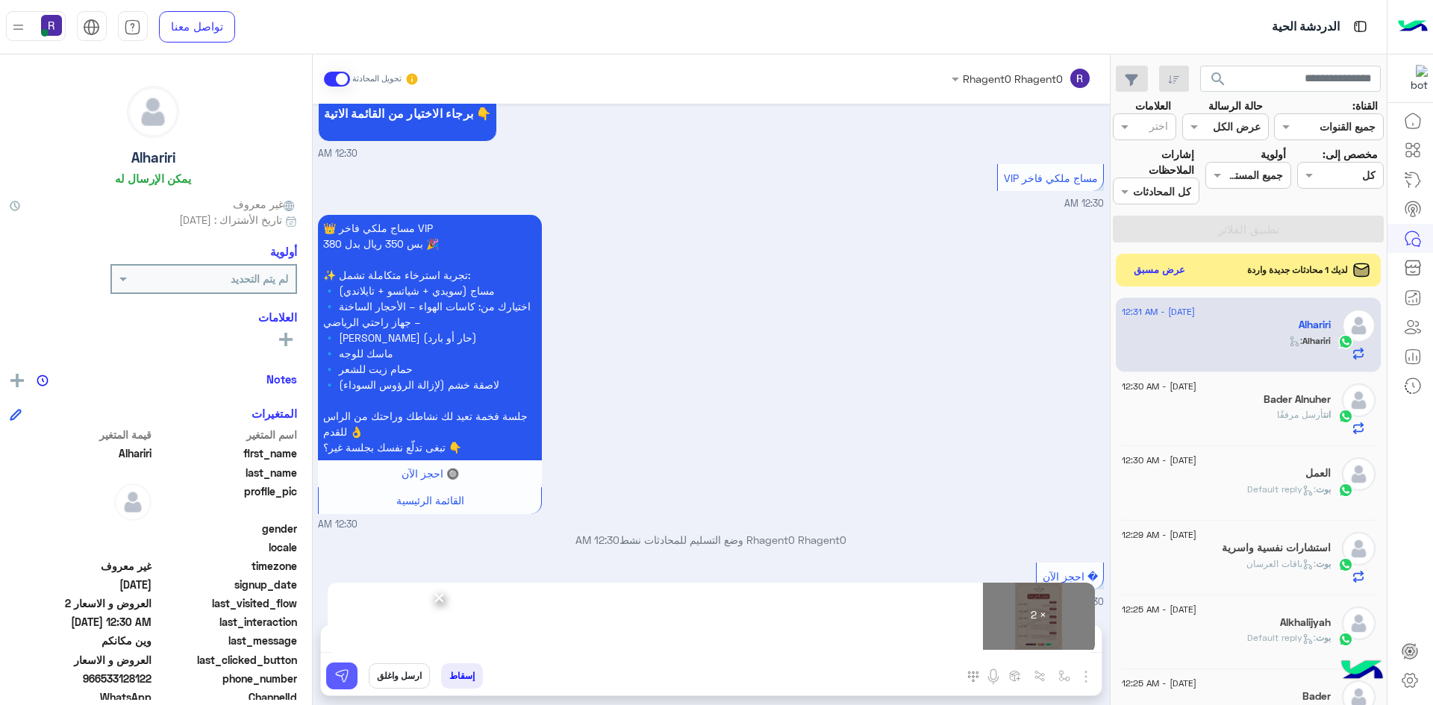
click at [343, 673] on img at bounding box center [341, 676] width 15 height 15
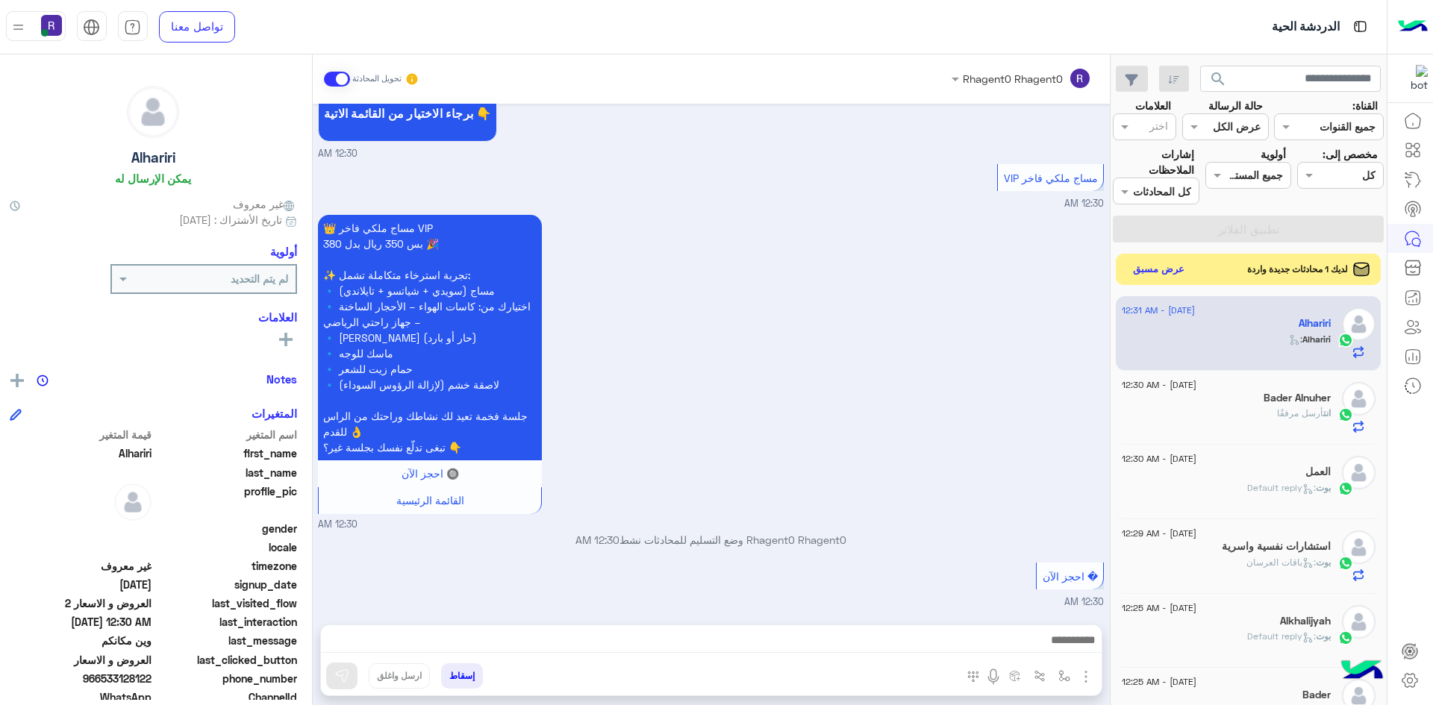
click at [1168, 265] on button "عرض مسبق" at bounding box center [1158, 270] width 63 height 20
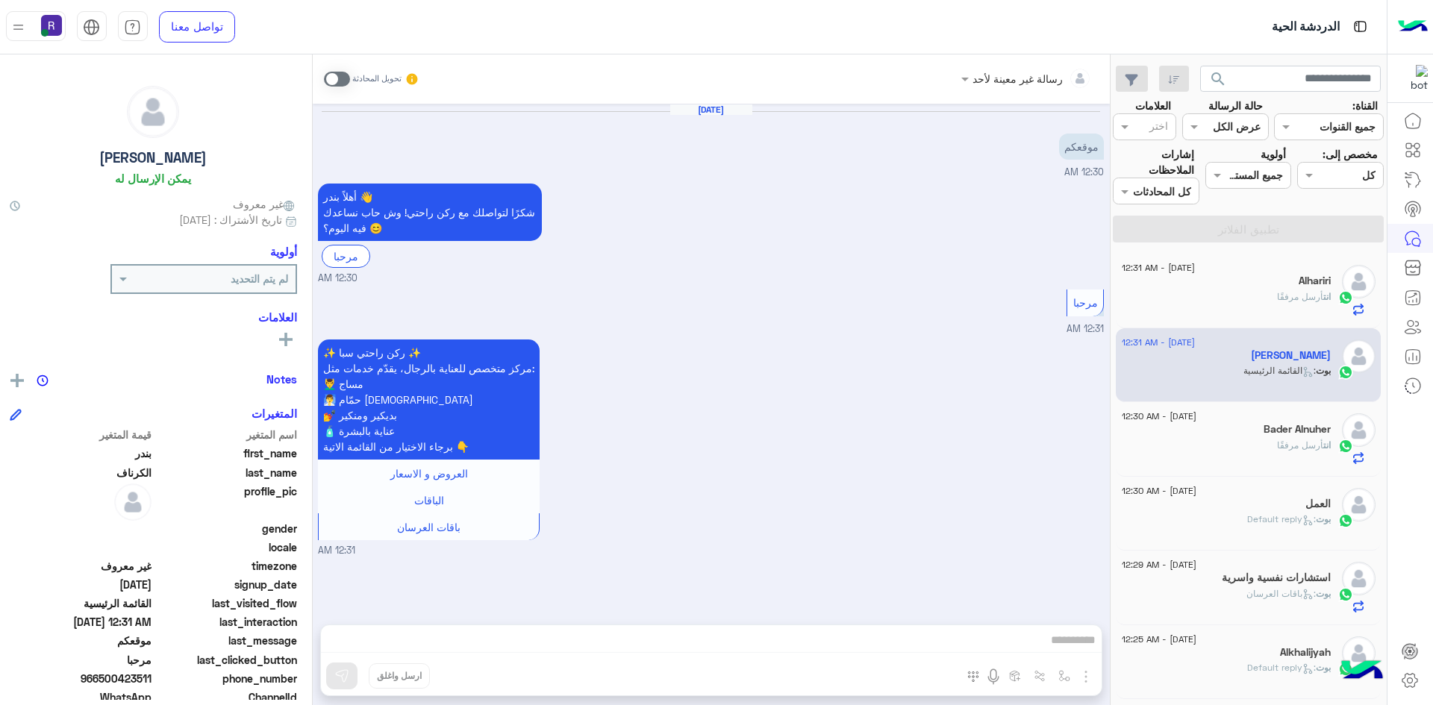
click at [347, 76] on span at bounding box center [337, 79] width 26 height 15
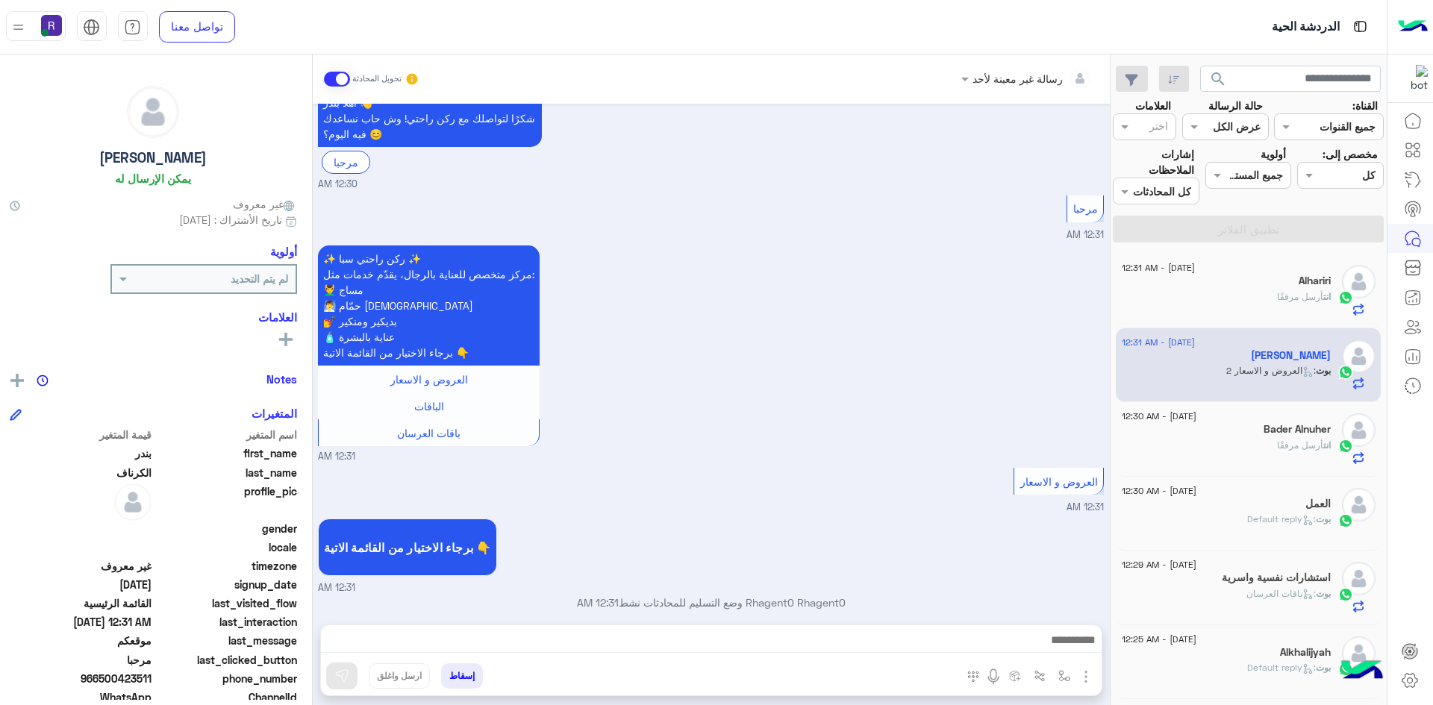
scroll to position [121, 0]
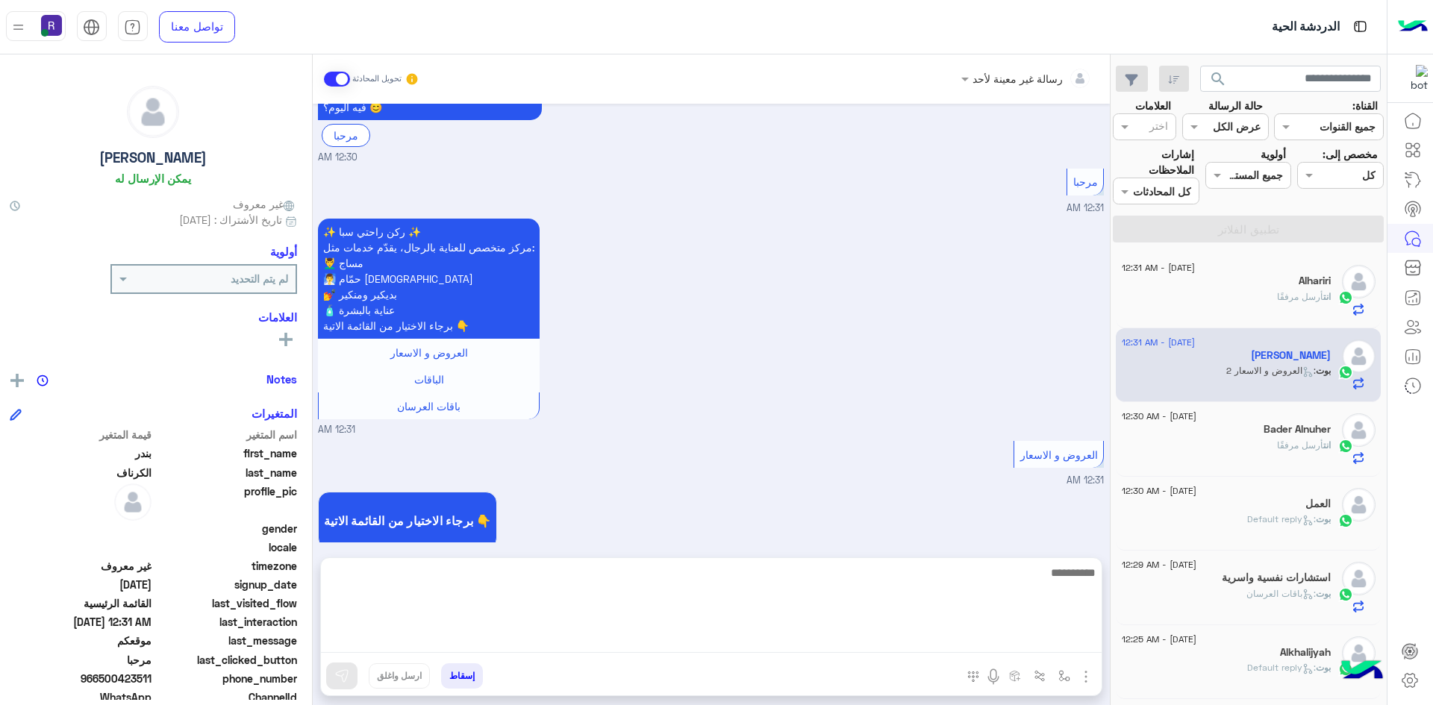
click at [734, 631] on textarea at bounding box center [711, 608] width 781 height 90
paste textarea "*******"
type textarea "*******"
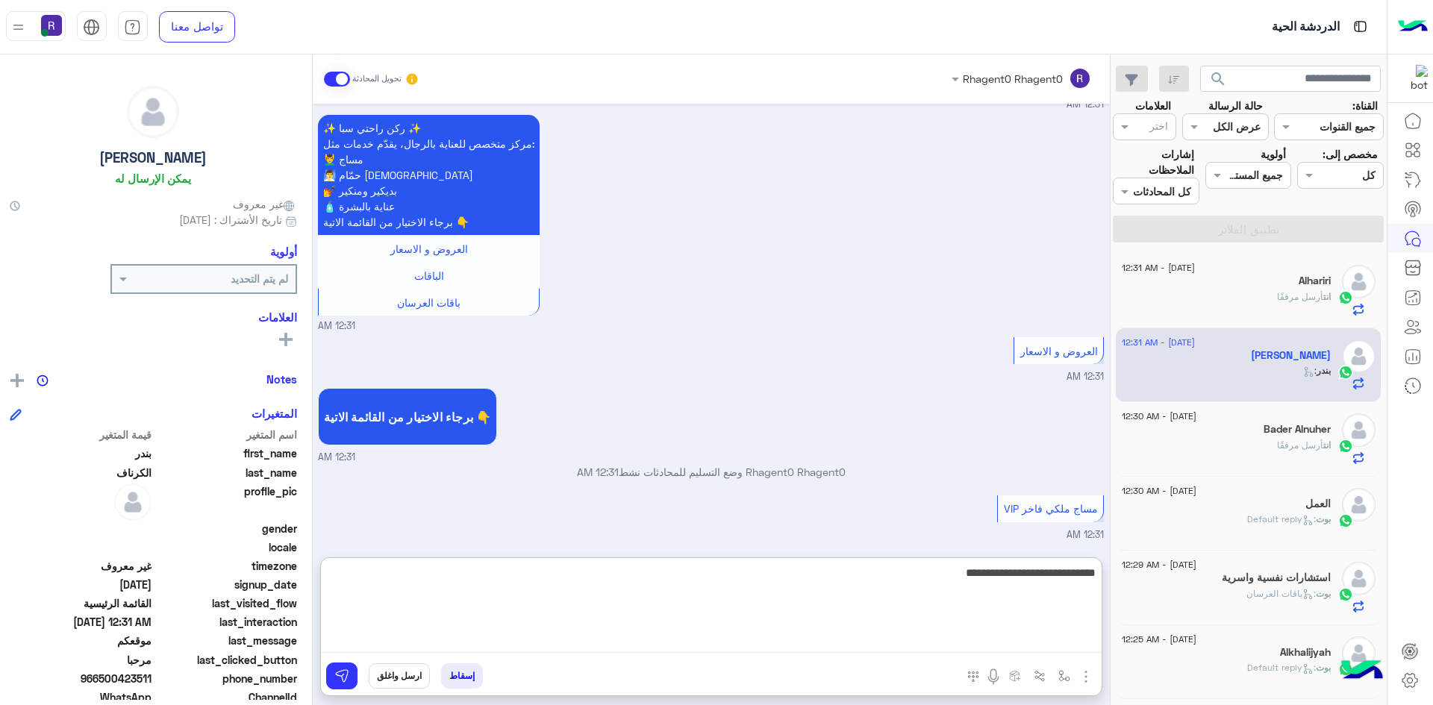
type textarea "**********"
click at [1031, 574] on textarea "**********" at bounding box center [711, 608] width 781 height 90
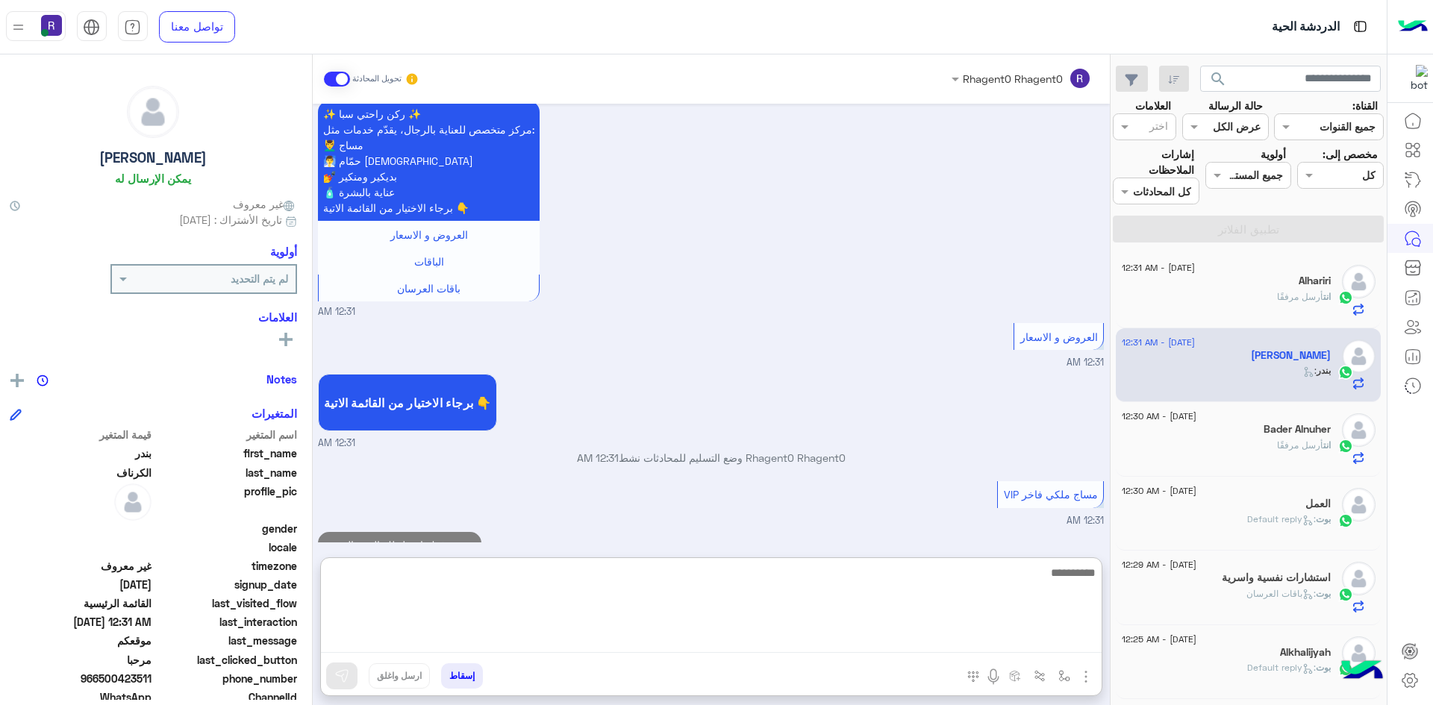
scroll to position [287, 0]
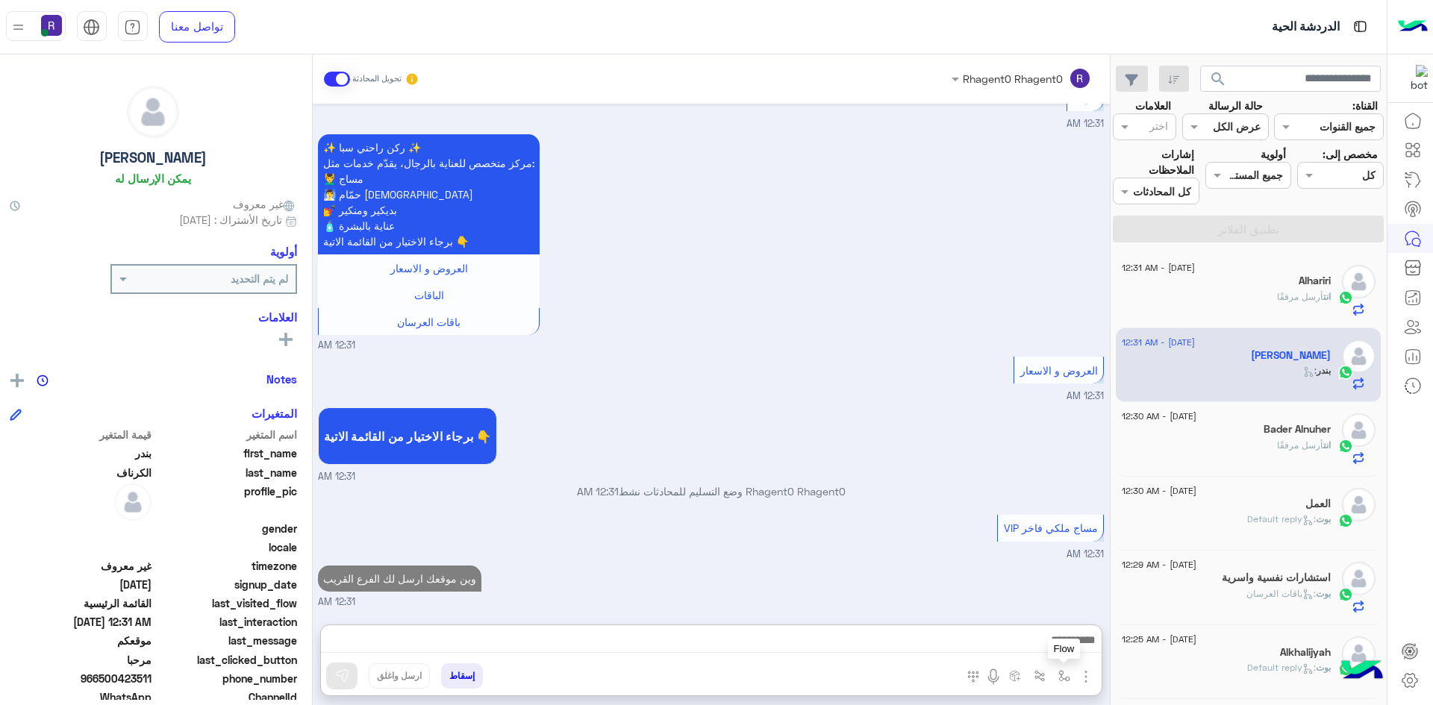
click at [1066, 673] on img "button" at bounding box center [1064, 676] width 12 height 12
click at [1095, 678] on img "button" at bounding box center [1086, 677] width 18 height 18
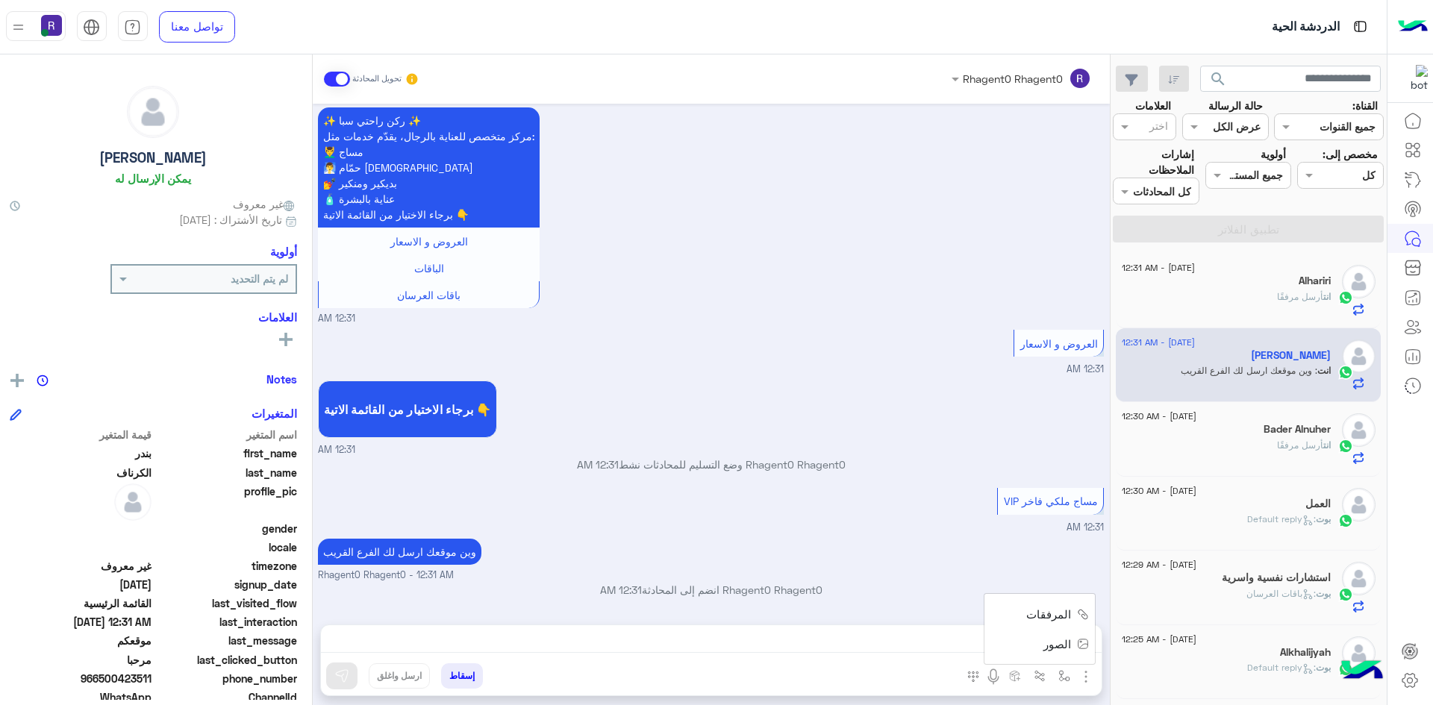
click at [1066, 645] on span "الصور" at bounding box center [1057, 644] width 28 height 17
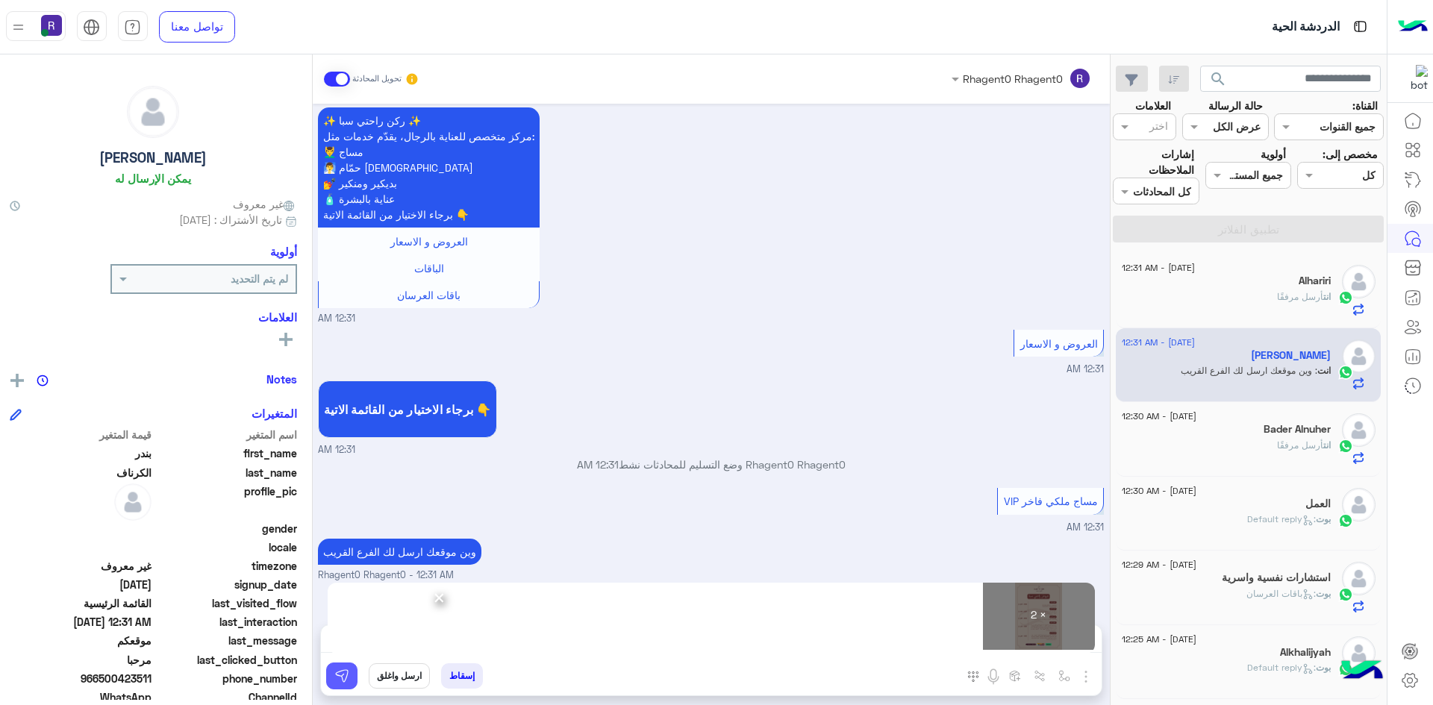
click at [351, 666] on button at bounding box center [341, 676] width 31 height 27
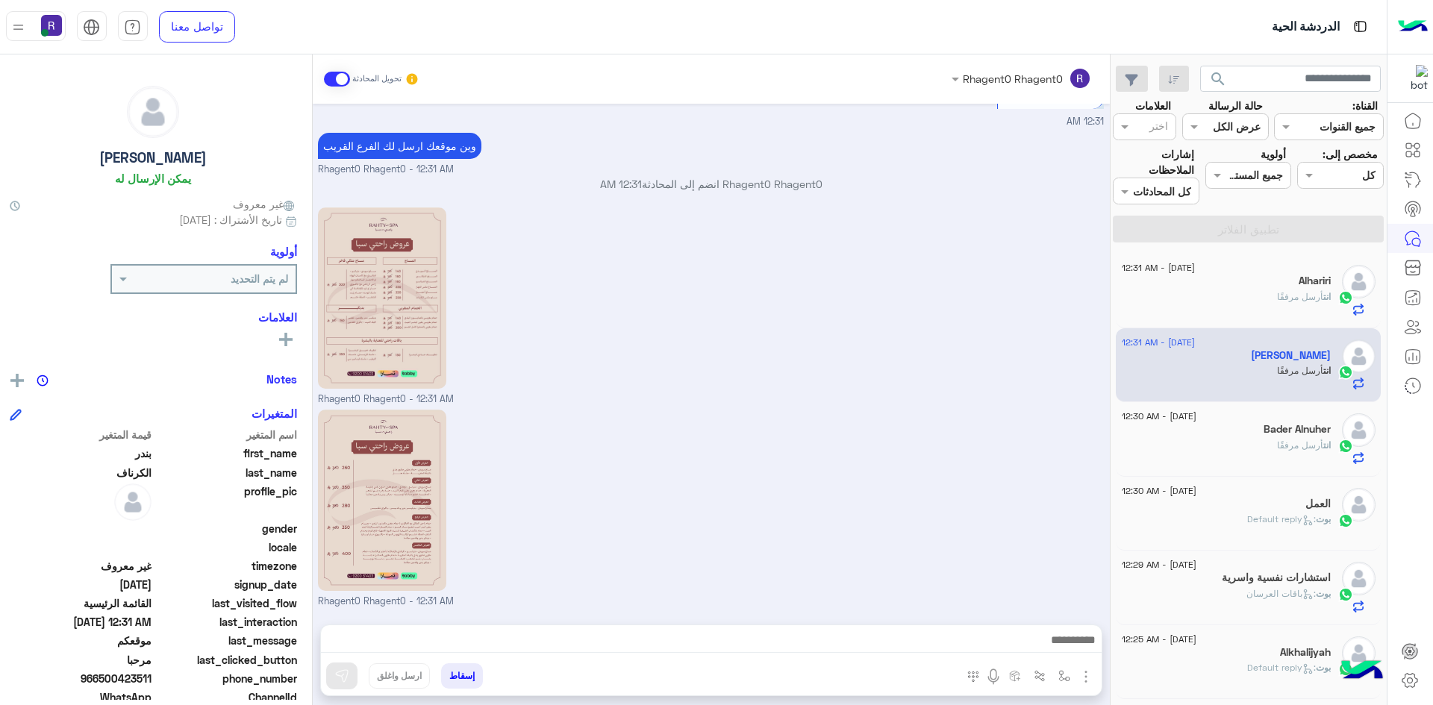
scroll to position [652, 0]
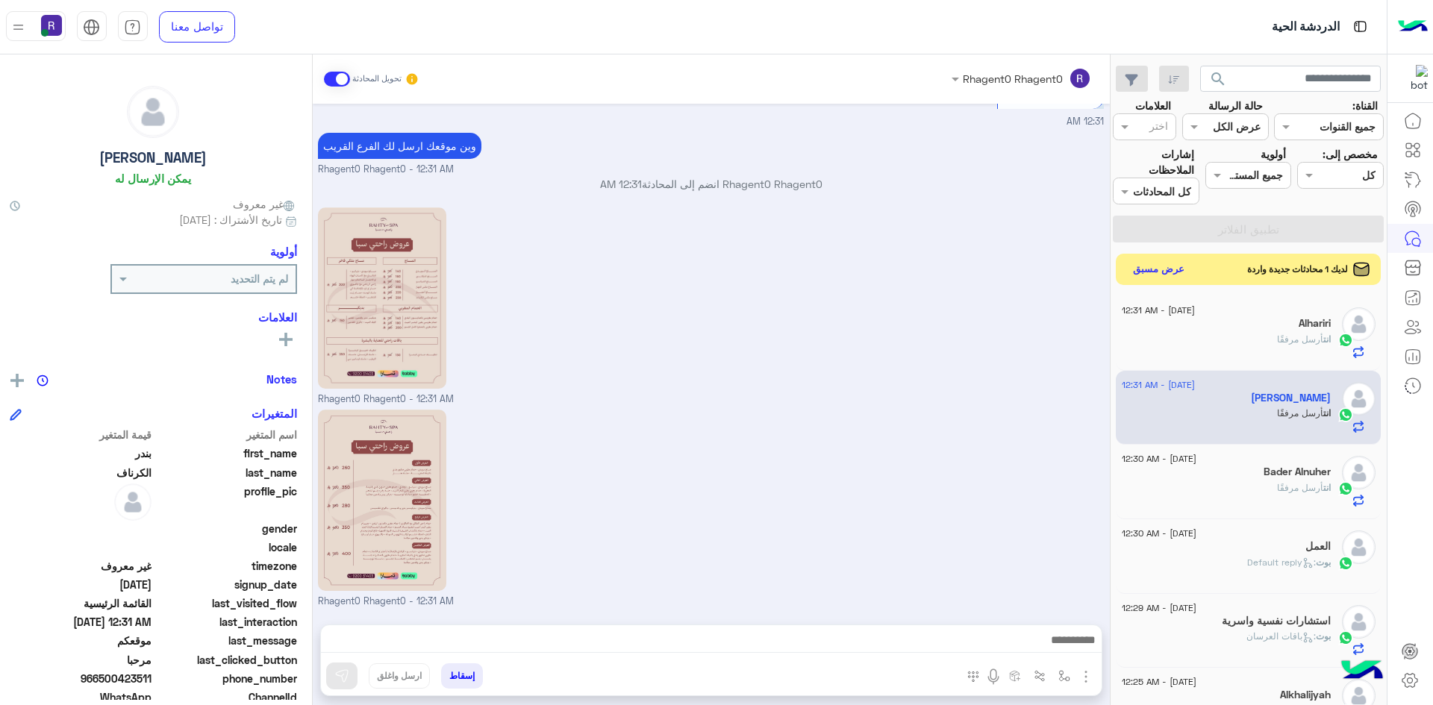
click at [1154, 268] on button "عرض مسبق" at bounding box center [1158, 270] width 63 height 20
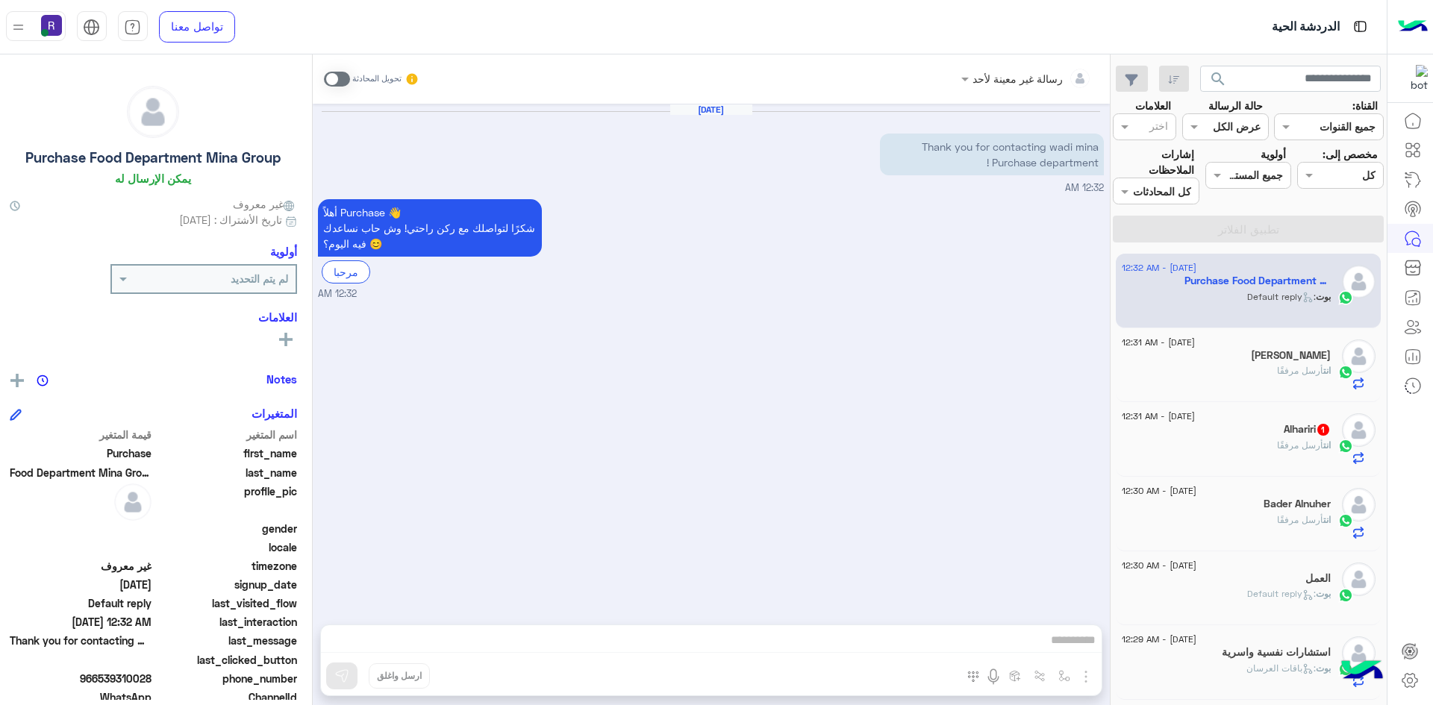
click at [1300, 440] on span "أرسل مرفقًا" at bounding box center [1300, 445] width 46 height 11
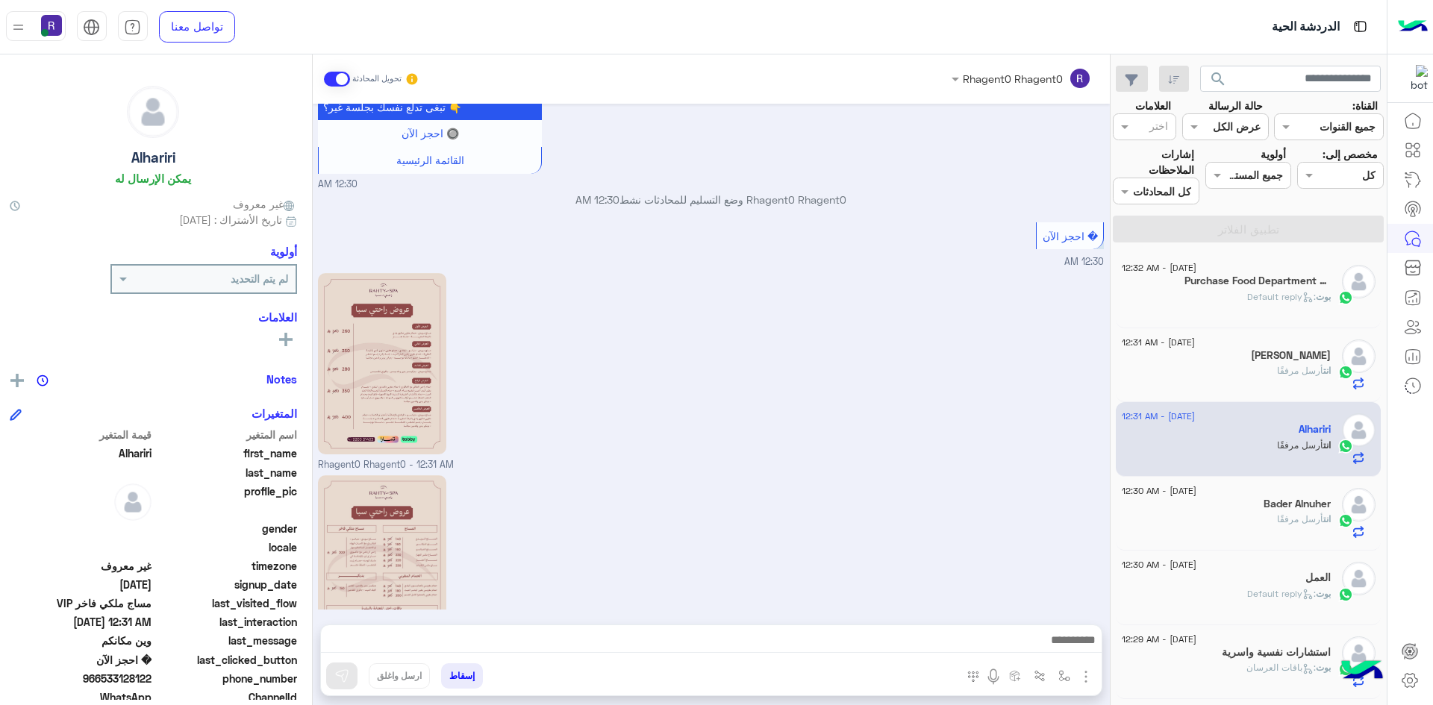
scroll to position [1131, 0]
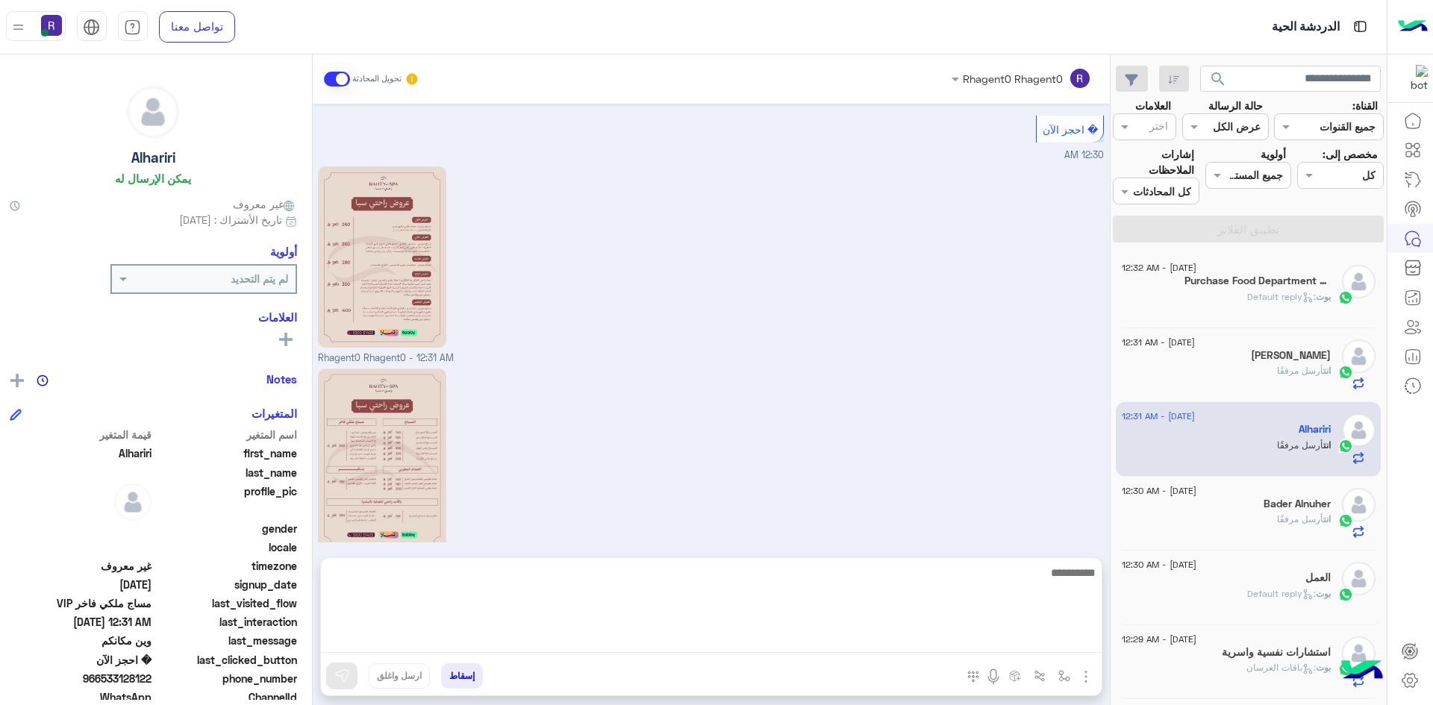
click at [1013, 644] on textarea at bounding box center [711, 608] width 781 height 90
type textarea "**********"
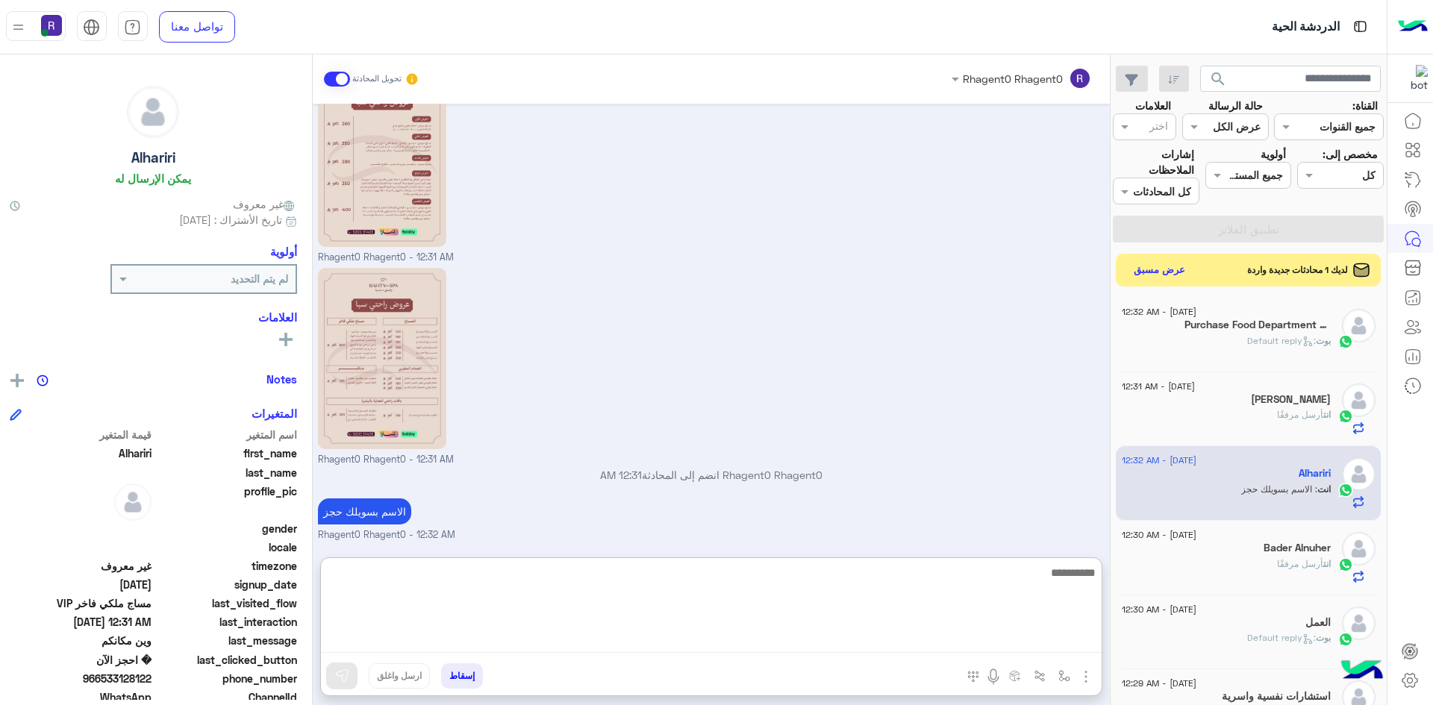
scroll to position [1295, 0]
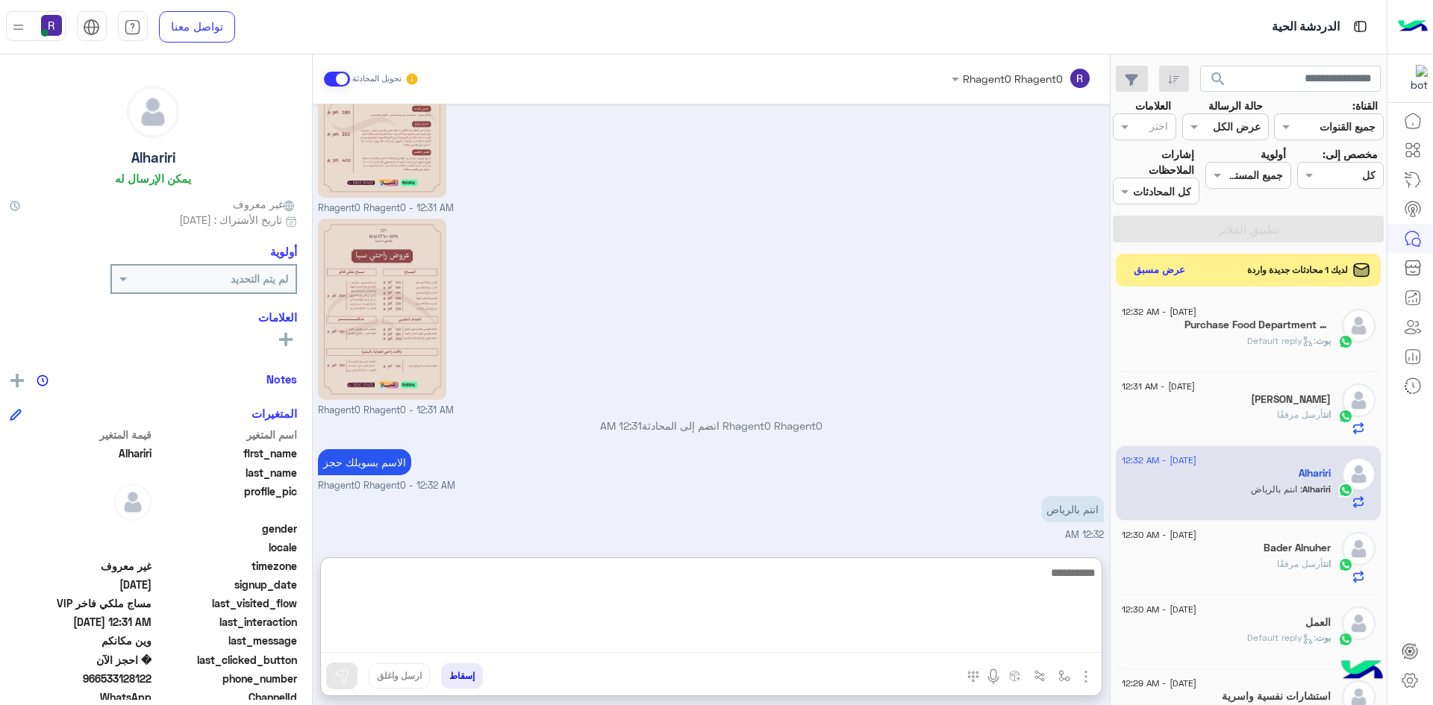
paste textarea "**********"
click at [1040, 575] on textarea "**********" at bounding box center [711, 608] width 781 height 90
type textarea "**********"
click at [1080, 577] on textarea "**********" at bounding box center [711, 608] width 781 height 90
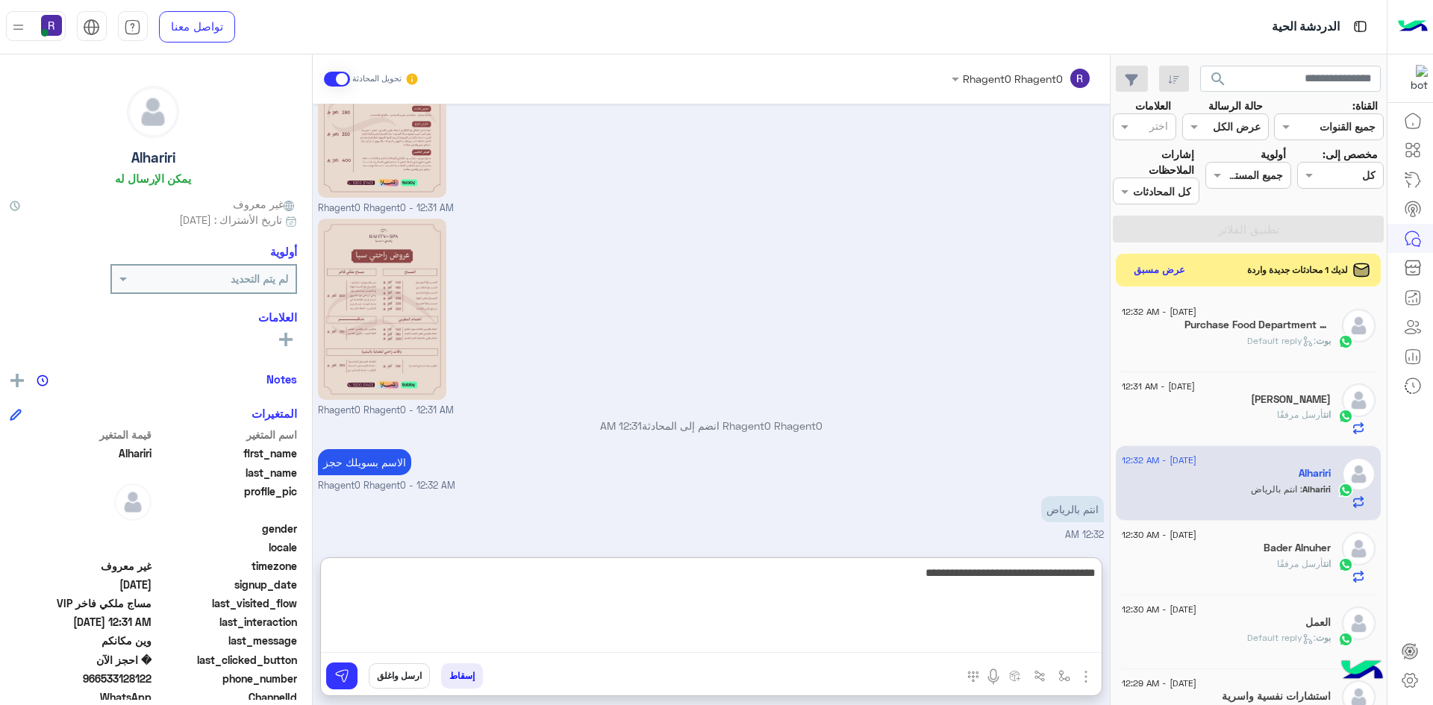
click at [1080, 577] on textarea "**********" at bounding box center [711, 608] width 781 height 90
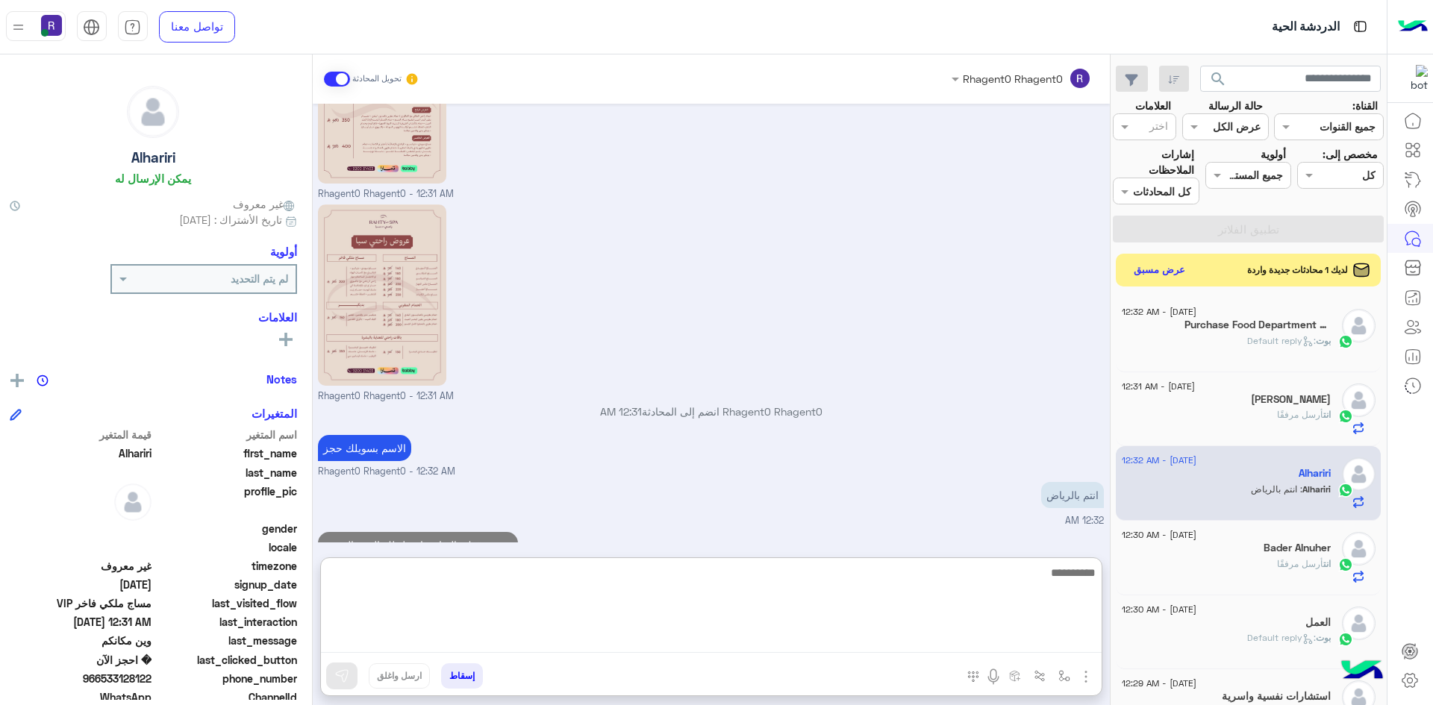
scroll to position [1343, 0]
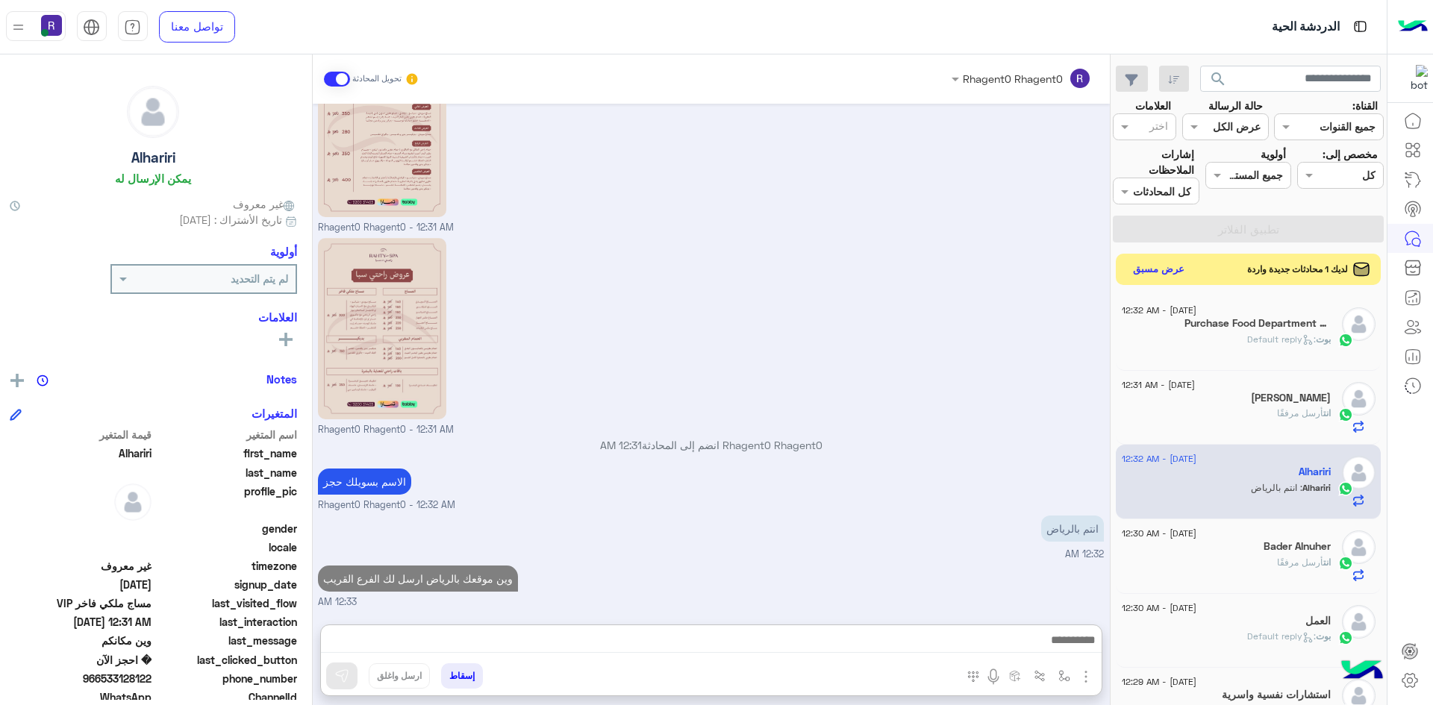
click at [1182, 276] on button "عرض مسبق" at bounding box center [1158, 270] width 63 height 20
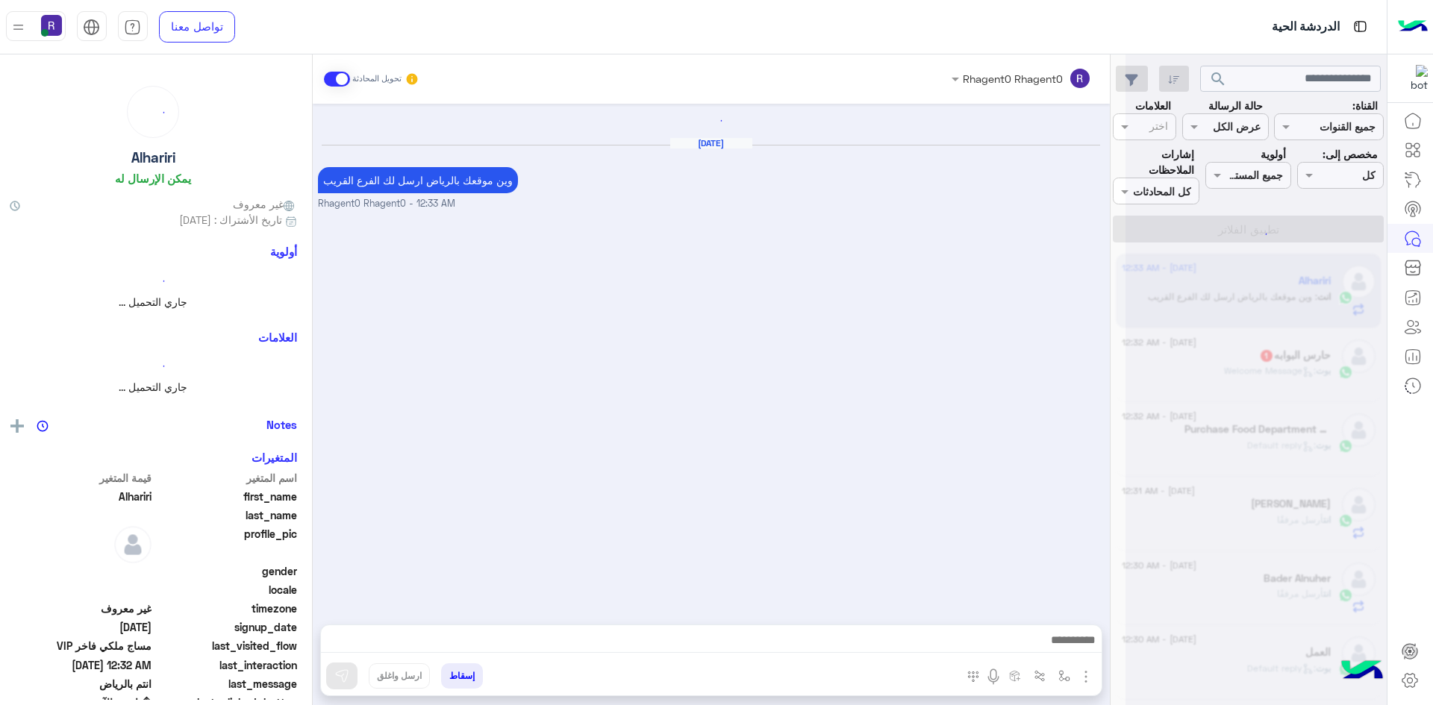
scroll to position [1324, 0]
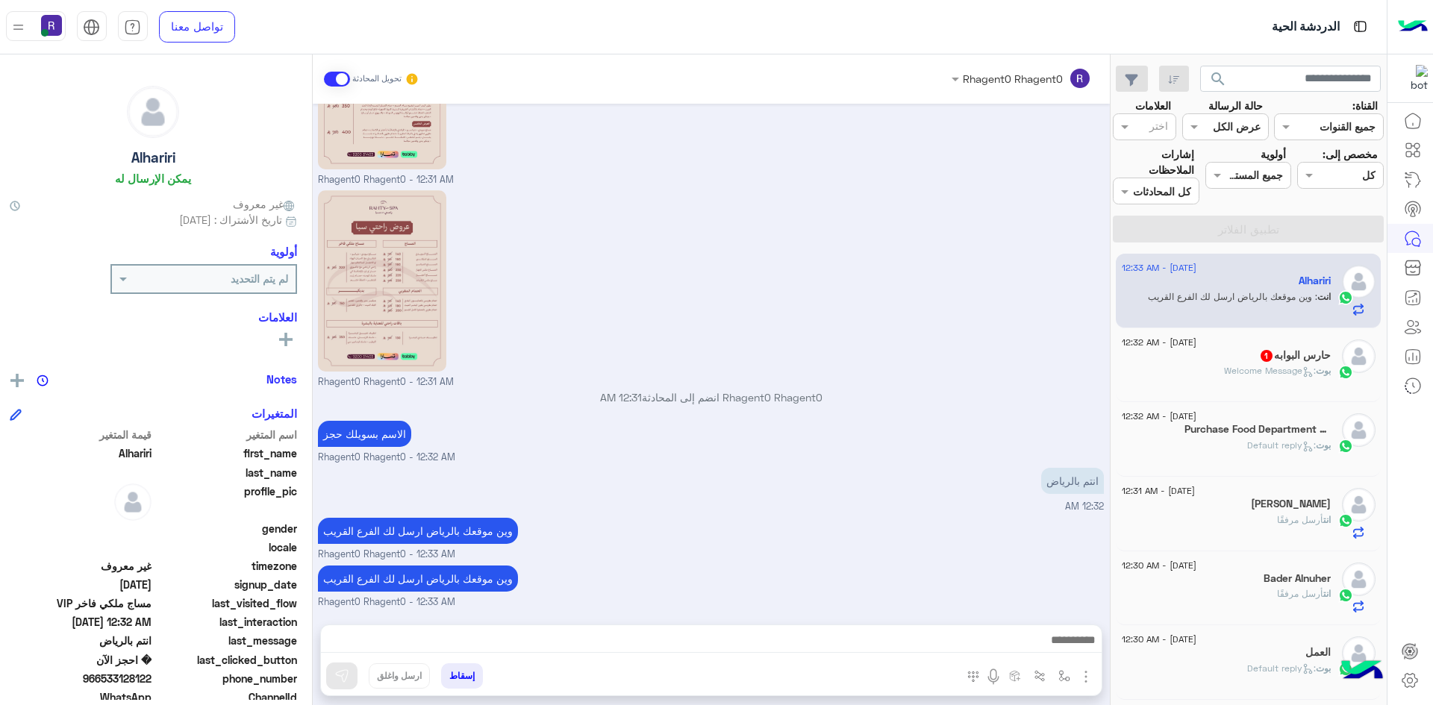
click at [1272, 360] on h5 "حارس البوابه 1" at bounding box center [1295, 355] width 72 height 13
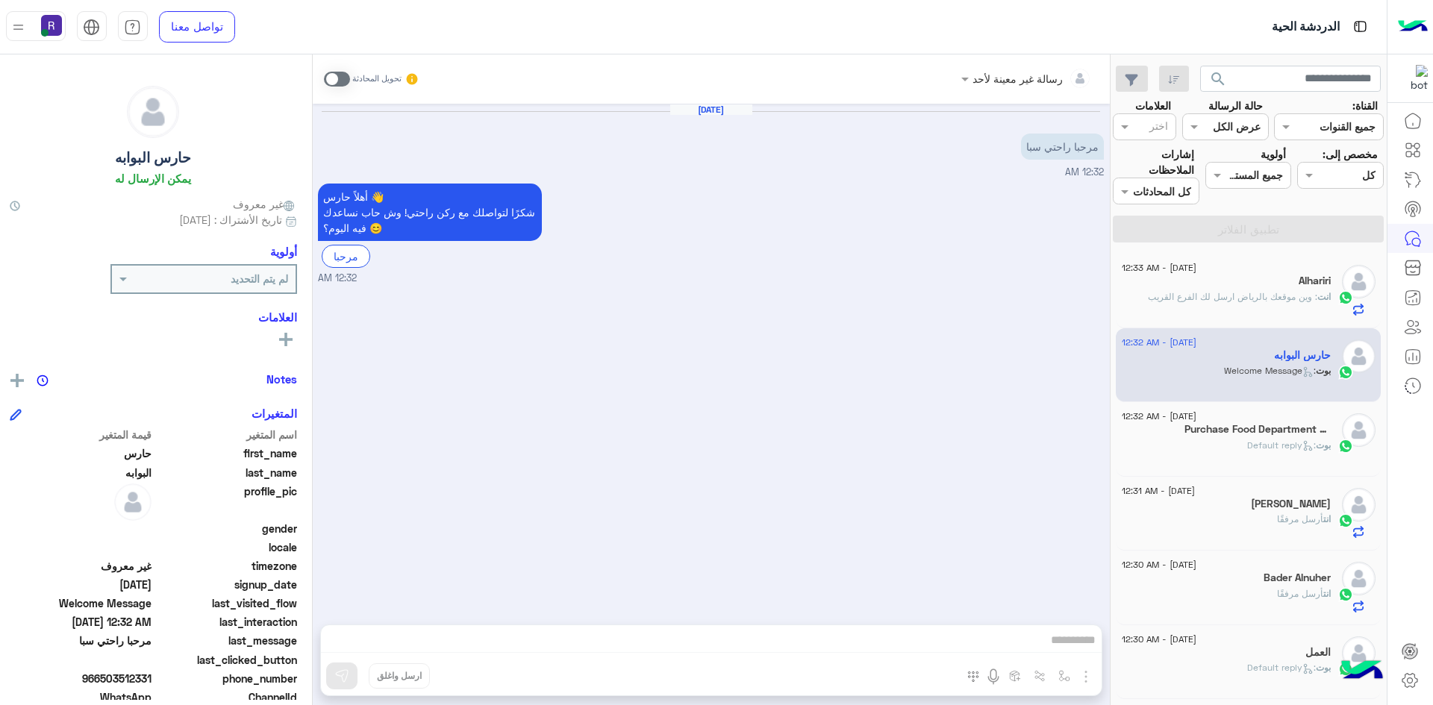
click at [340, 80] on span at bounding box center [337, 79] width 26 height 15
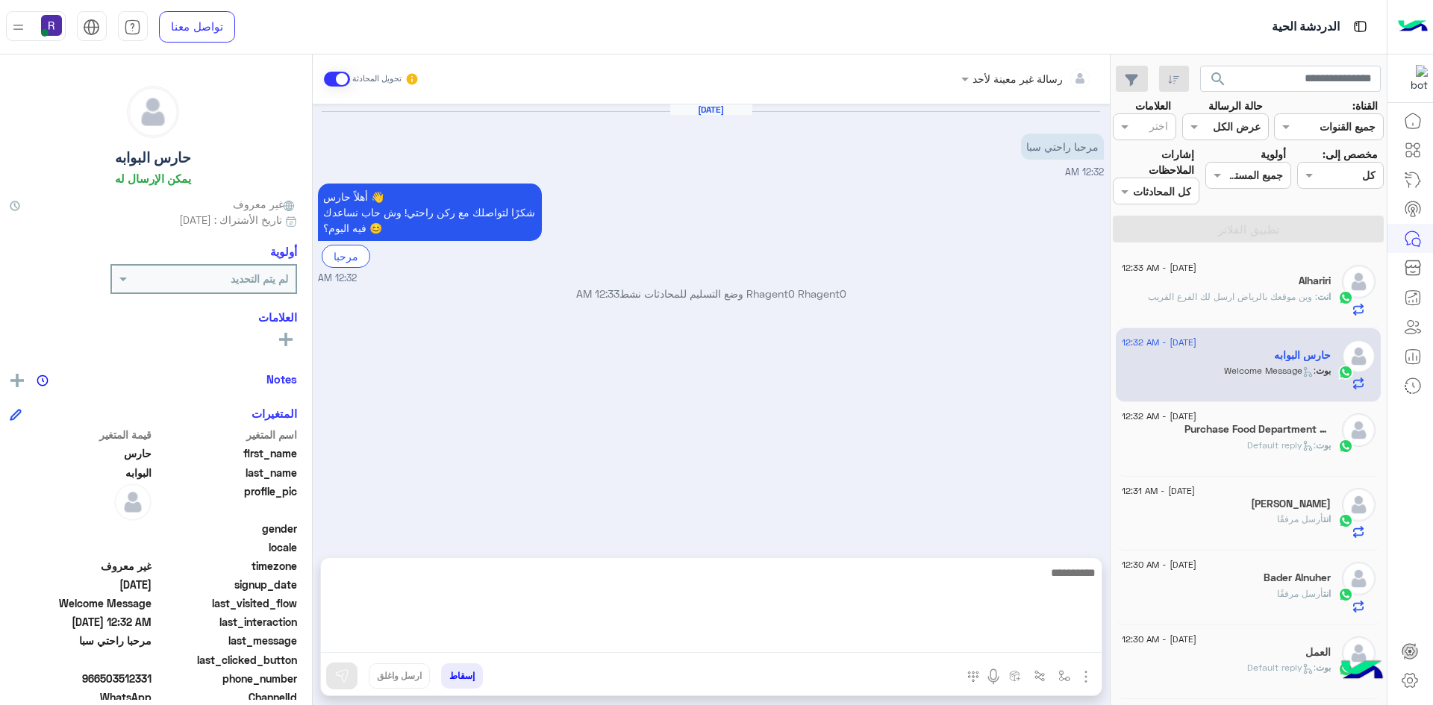
click at [955, 637] on textarea at bounding box center [711, 608] width 781 height 90
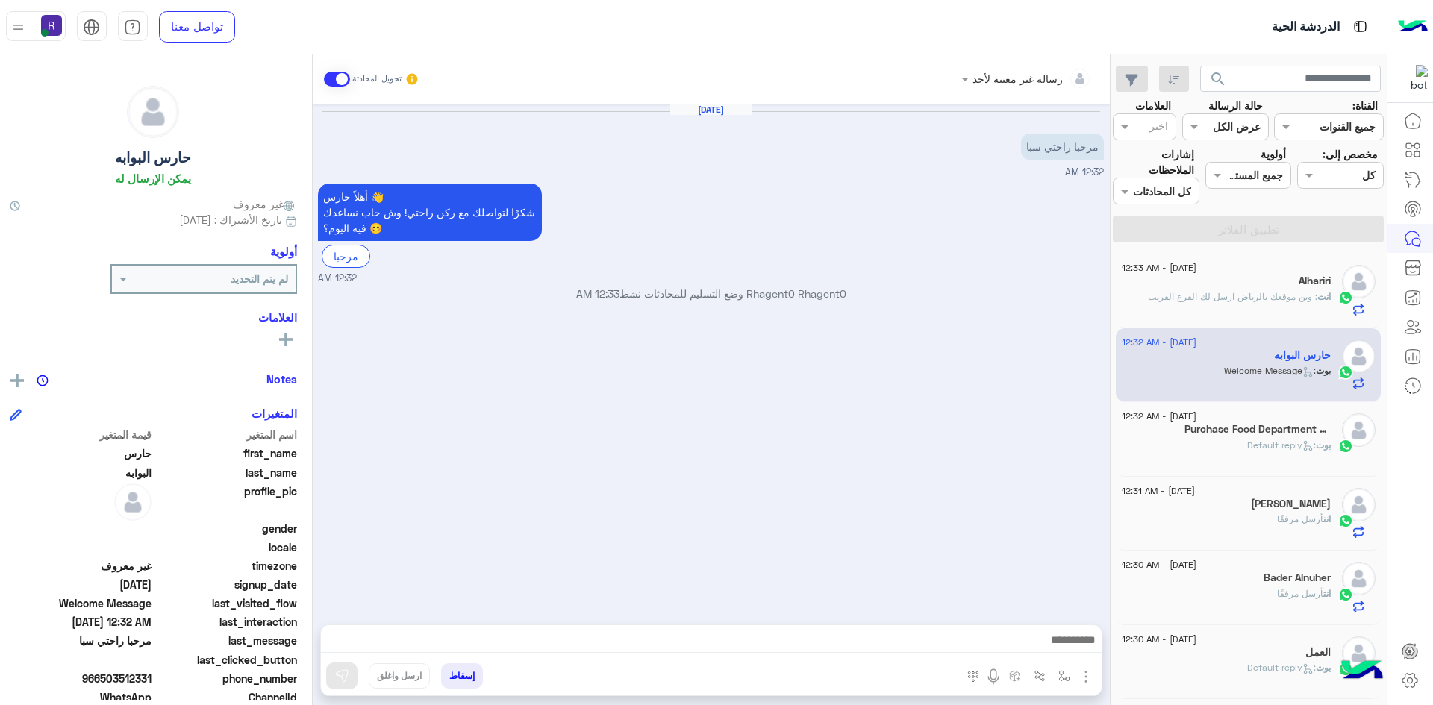
click at [1092, 682] on img "button" at bounding box center [1086, 677] width 18 height 18
click at [1078, 646] on button "الصور" at bounding box center [1062, 644] width 63 height 30
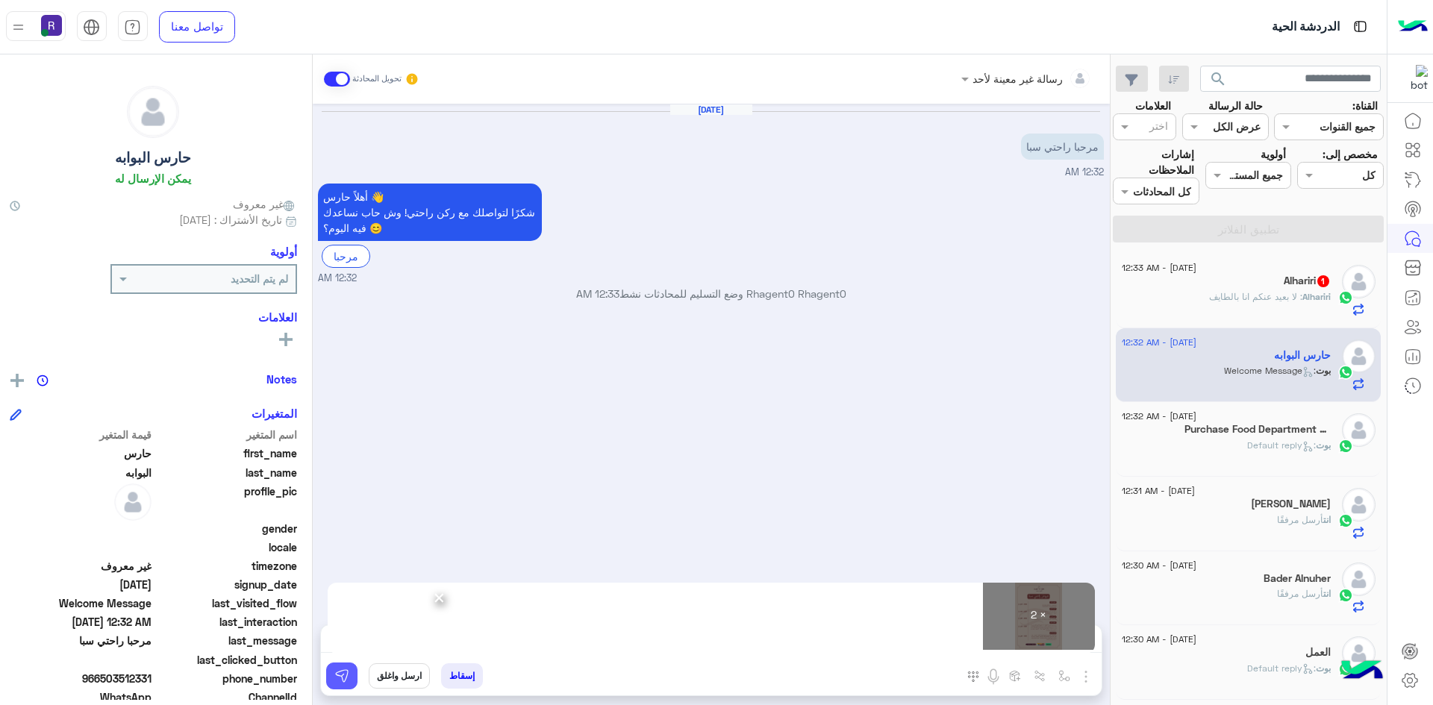
click at [349, 670] on img at bounding box center [341, 676] width 15 height 15
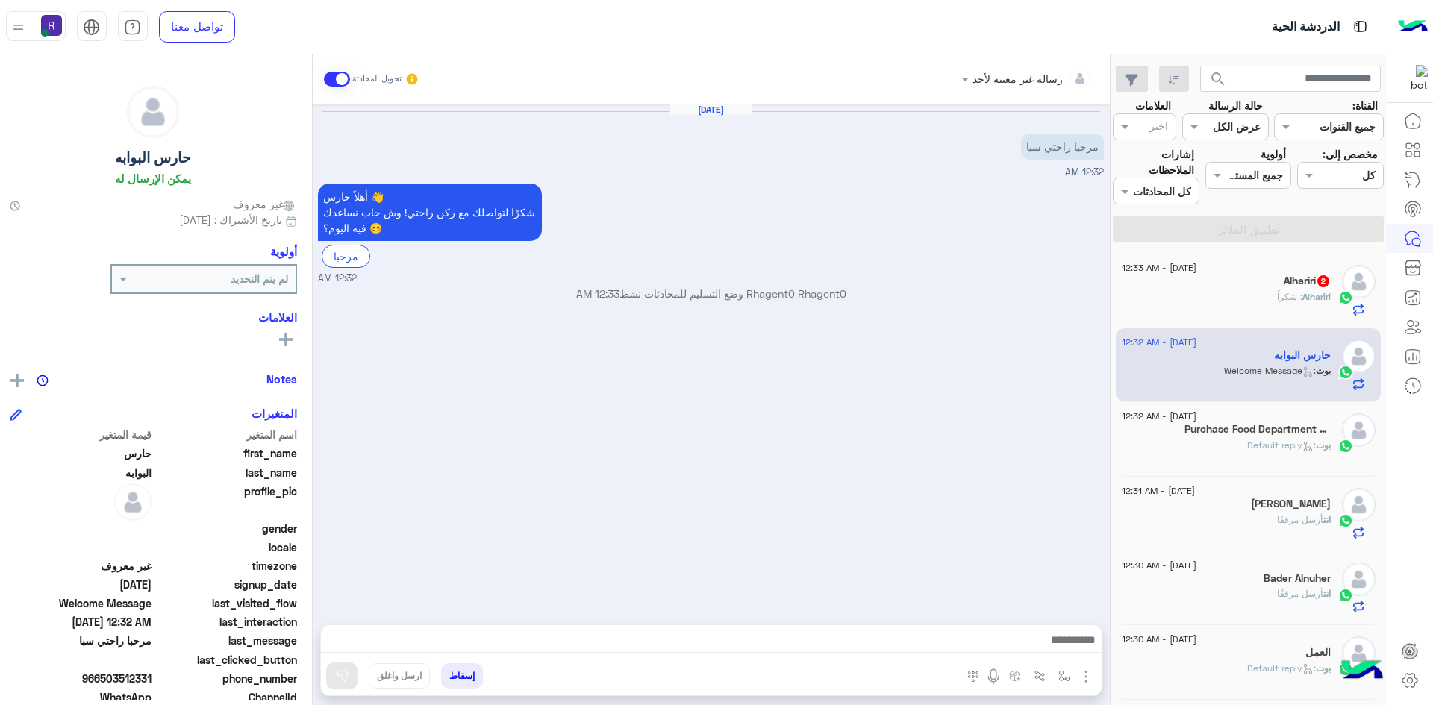
scroll to position [136, 0]
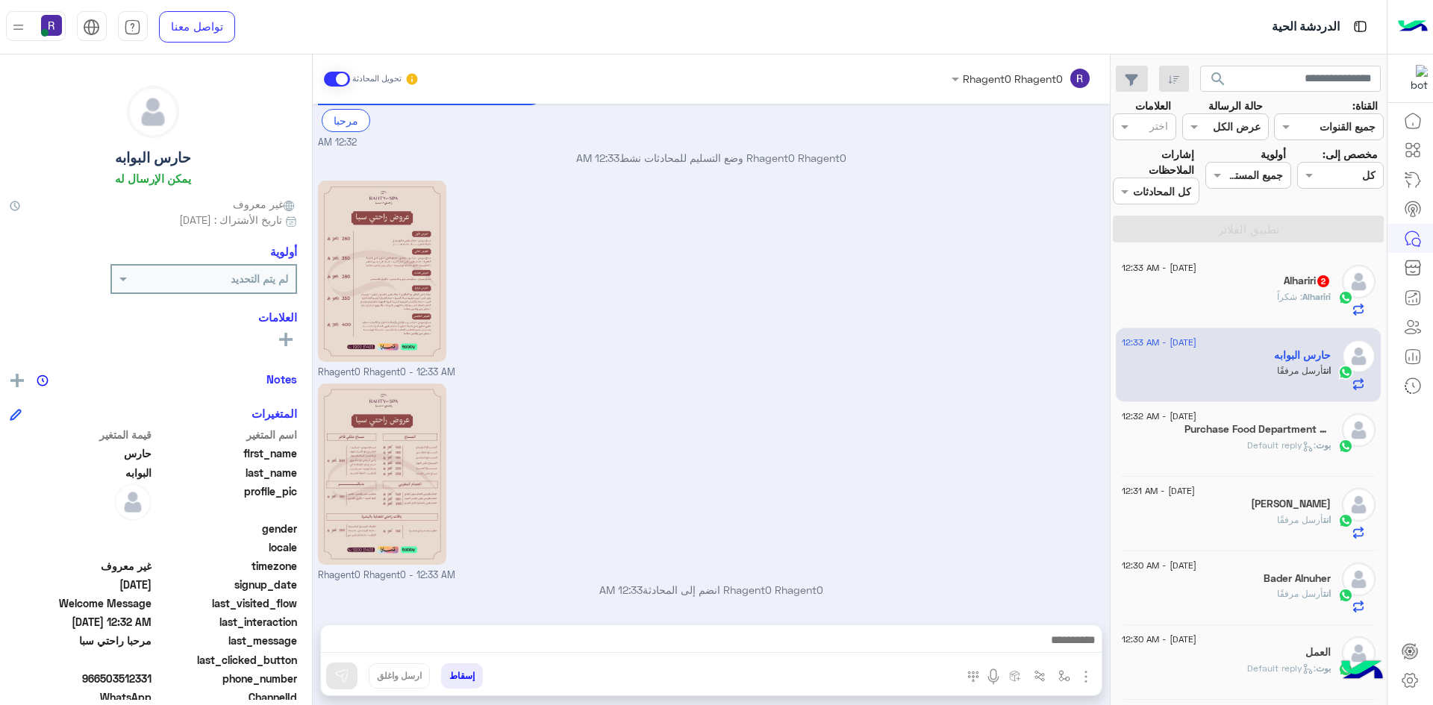
click at [1323, 305] on div "Alhariri : شكراً" at bounding box center [1226, 303] width 209 height 26
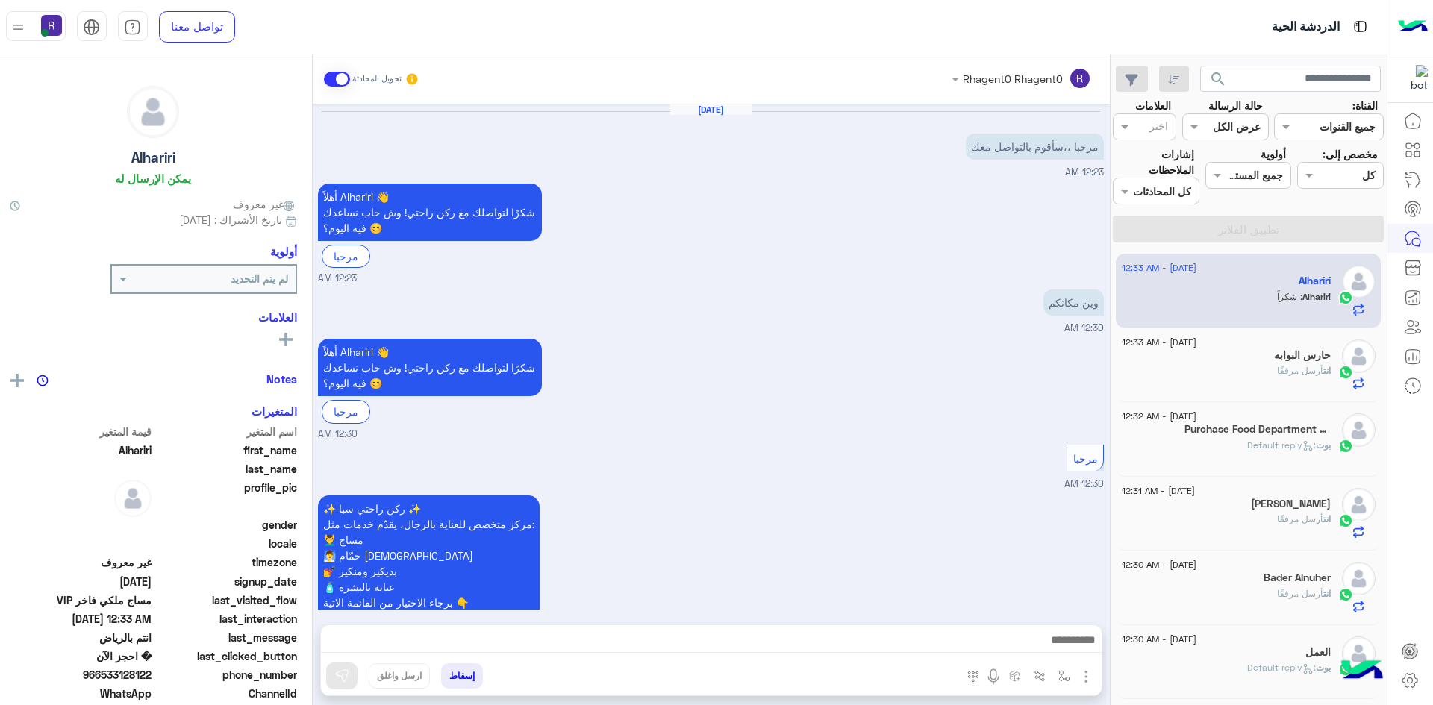
scroll to position [1376, 0]
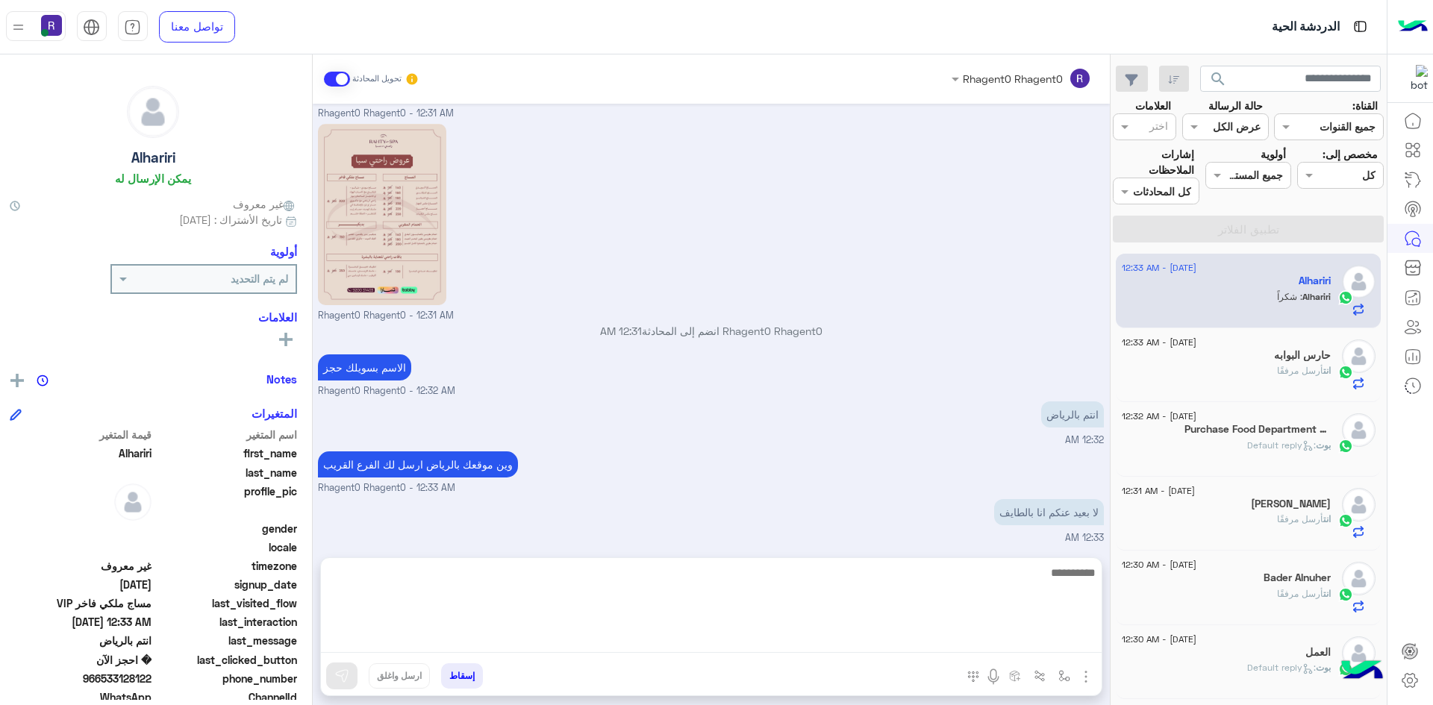
click at [1026, 647] on textarea at bounding box center [711, 608] width 781 height 90
type textarea "**********"
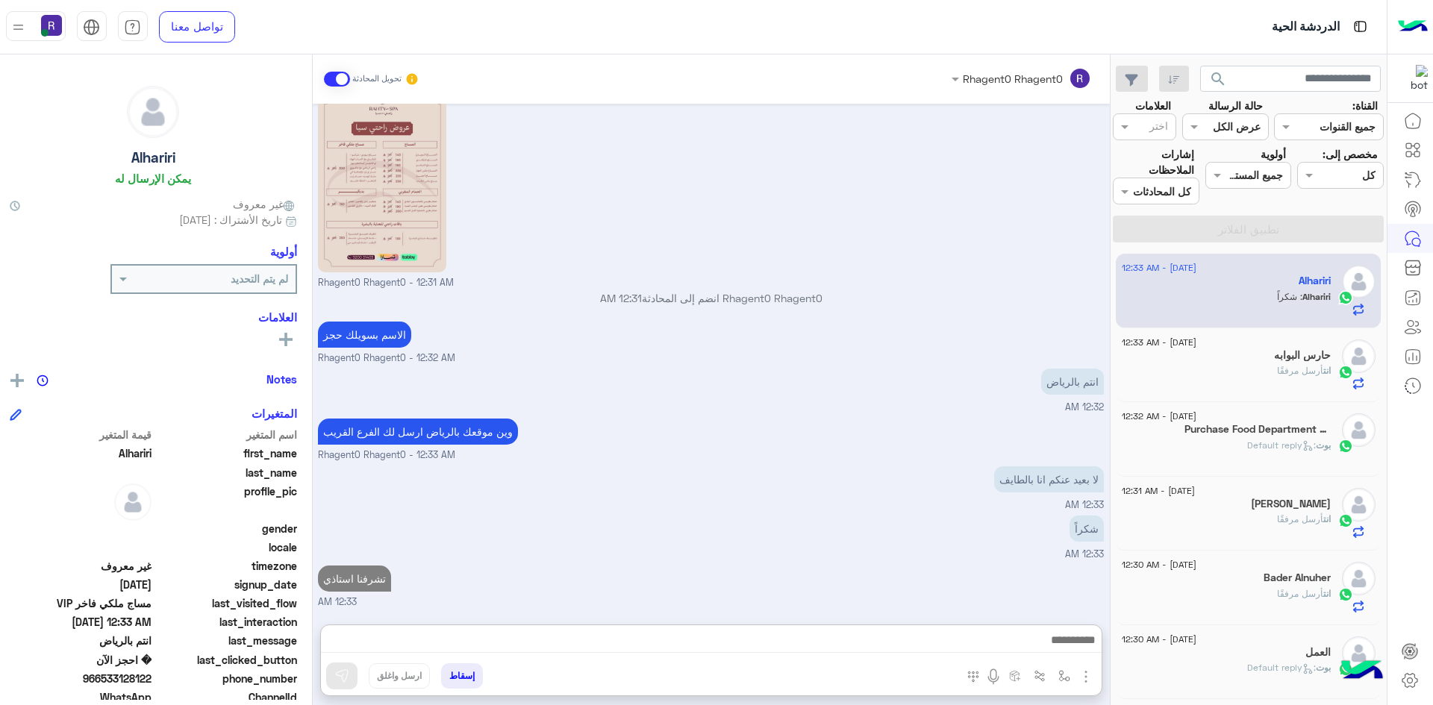
click at [838, 463] on div "لا بعيد عنكم انا بالطايف 12:33 AM" at bounding box center [711, 488] width 786 height 50
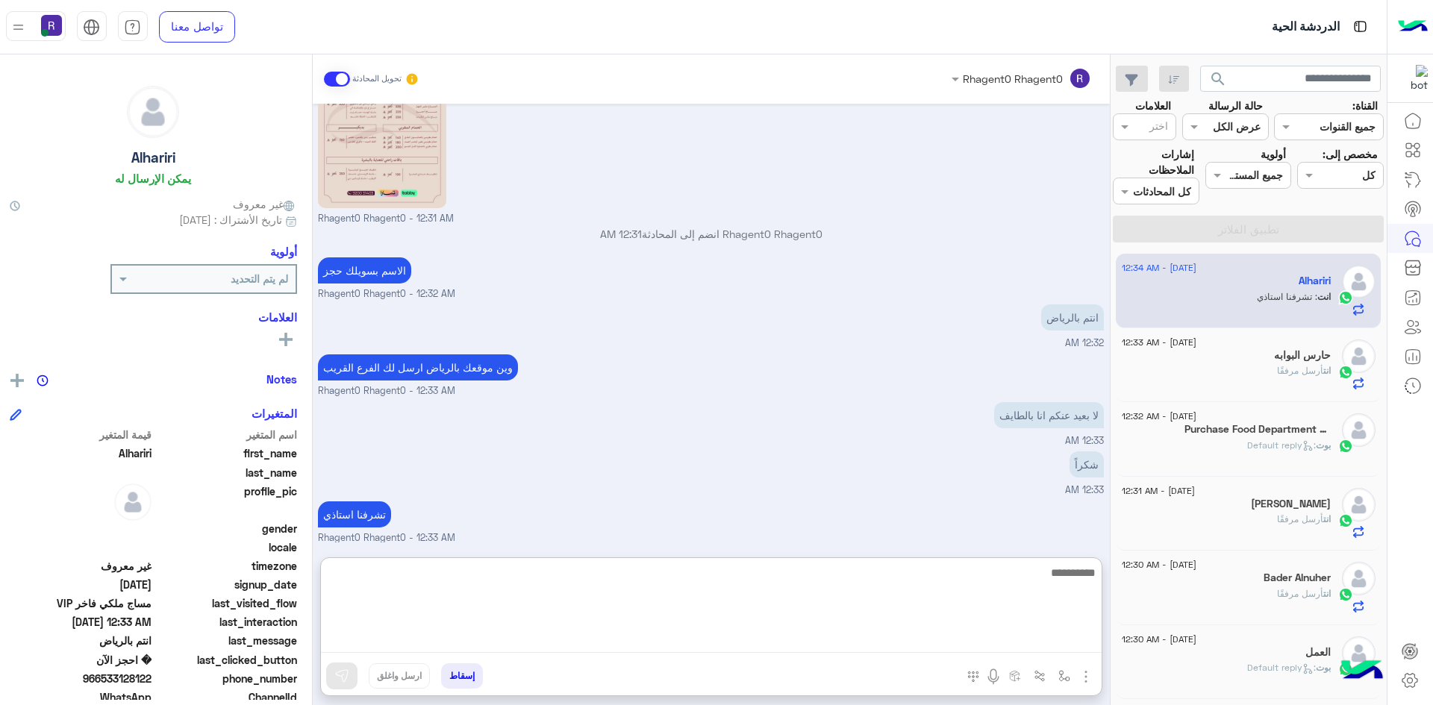
click at [1014, 634] on textarea at bounding box center [711, 608] width 781 height 90
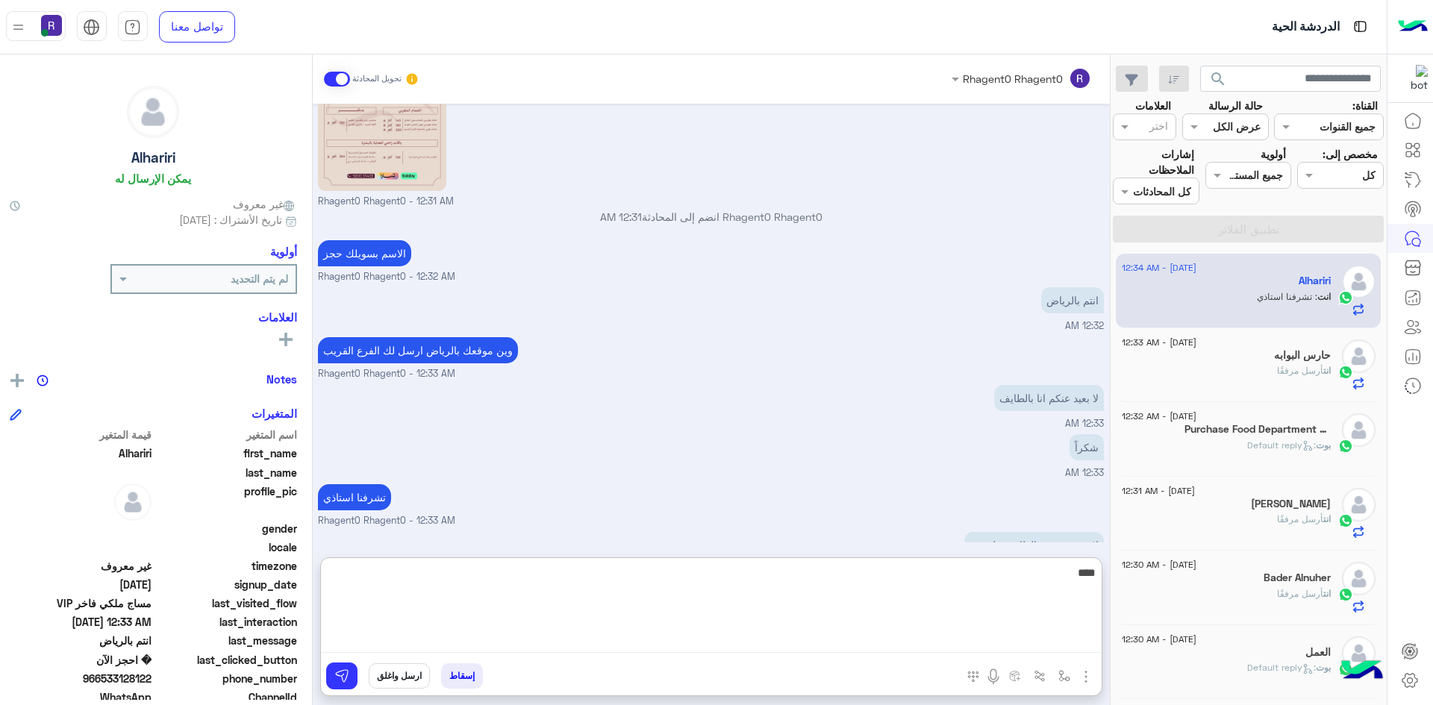
type textarea "****"
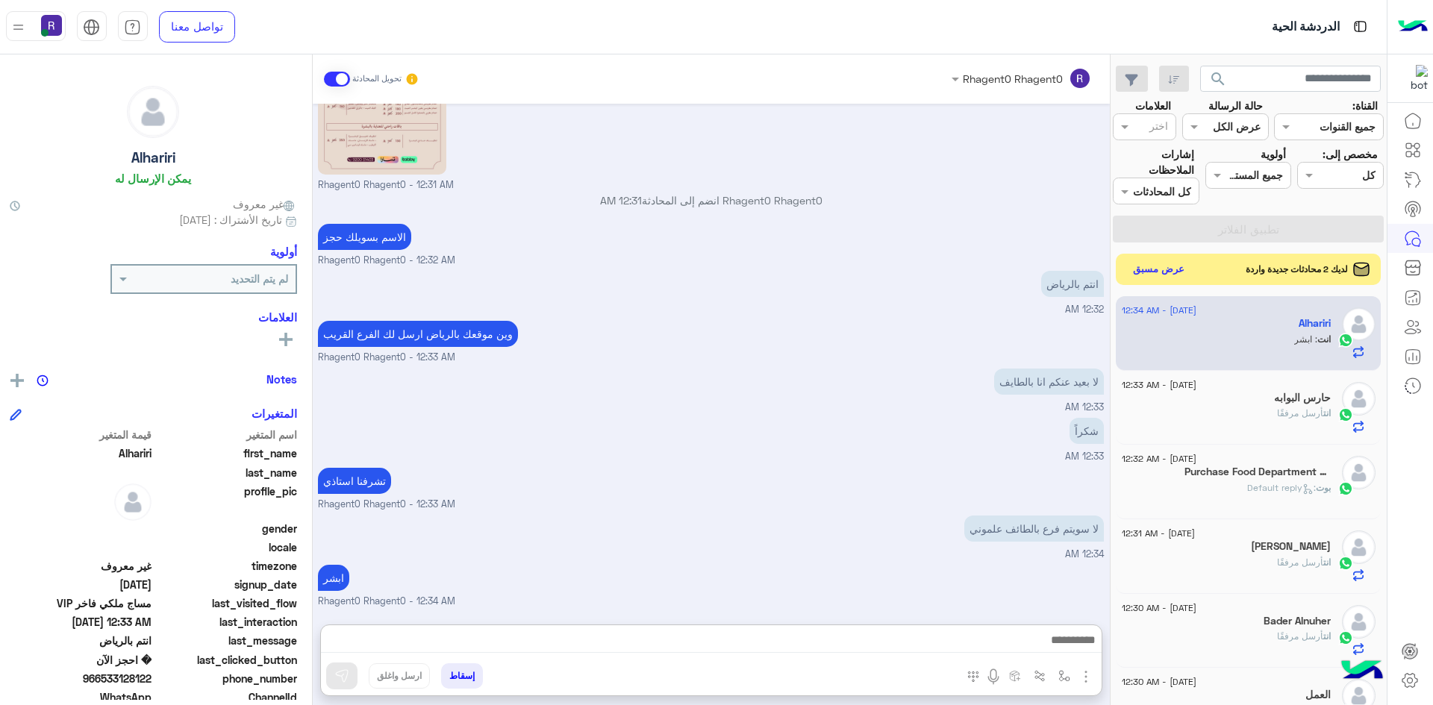
click at [1175, 274] on button "عرض مسبق" at bounding box center [1158, 270] width 63 height 20
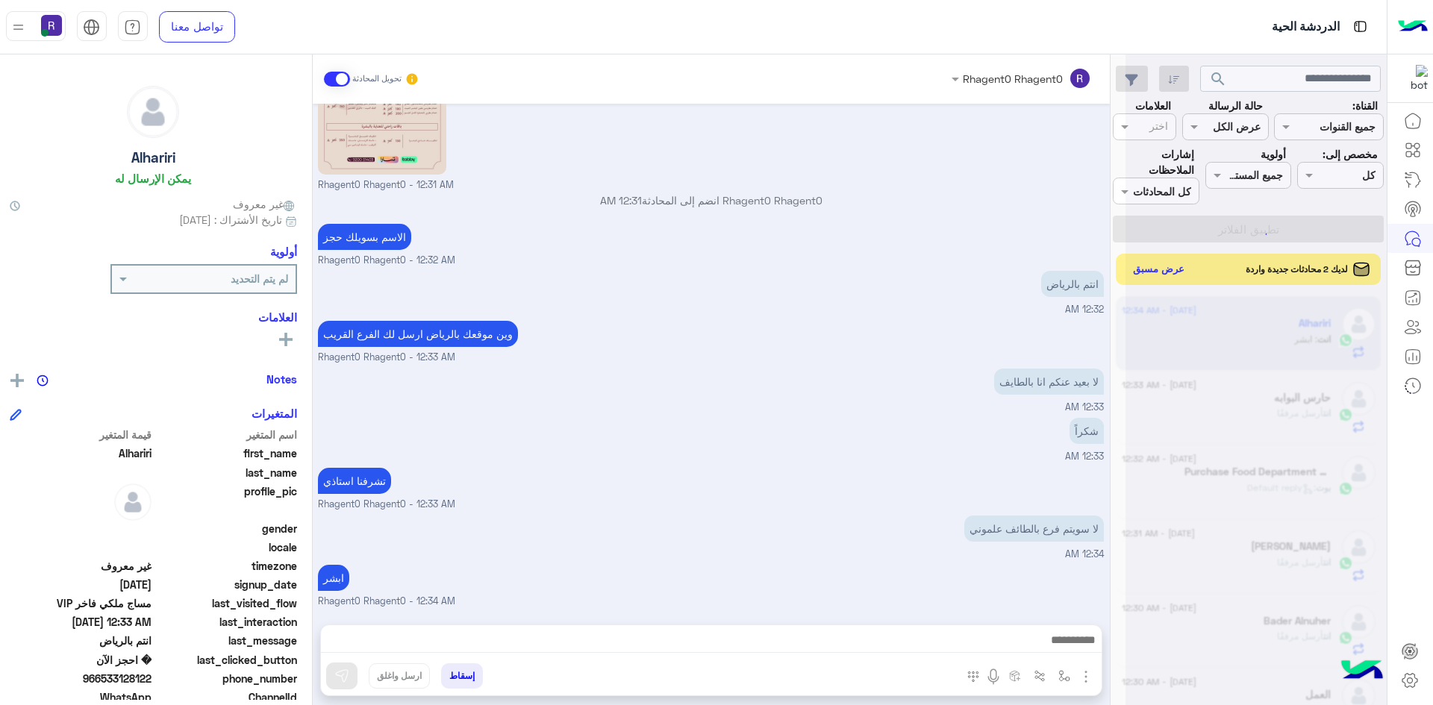
scroll to position [1521, 0]
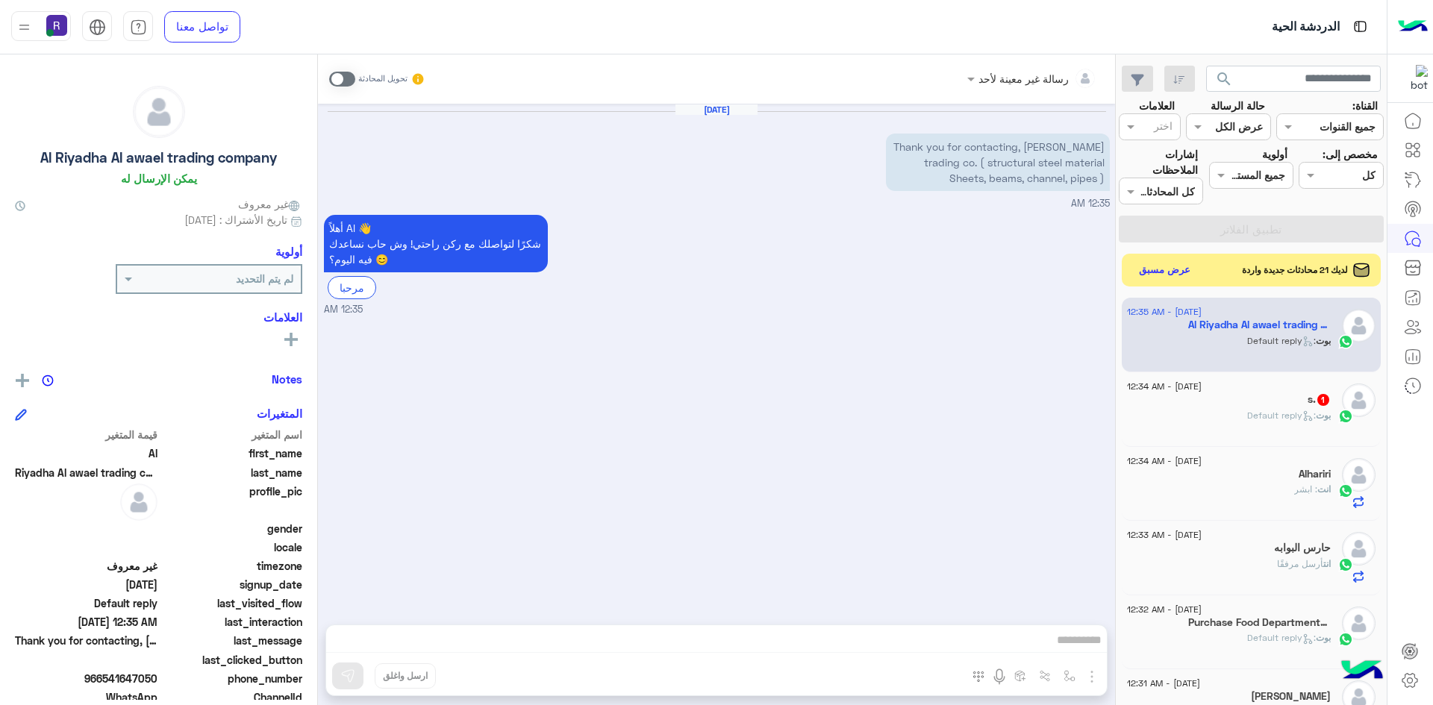
click at [1304, 390] on div "19 August - 12:34 AM" at bounding box center [1229, 389] width 204 height 10
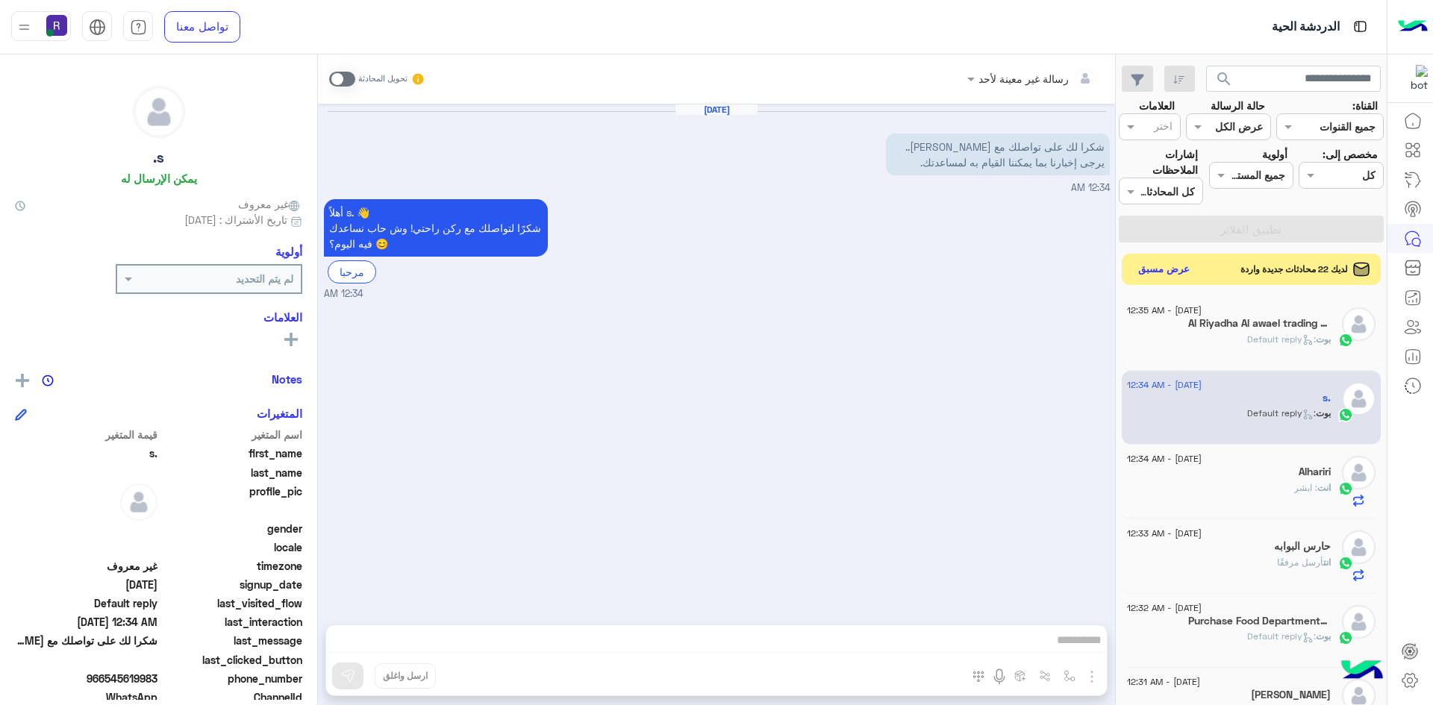
click at [1171, 266] on button "عرض مسبق" at bounding box center [1164, 270] width 63 height 20
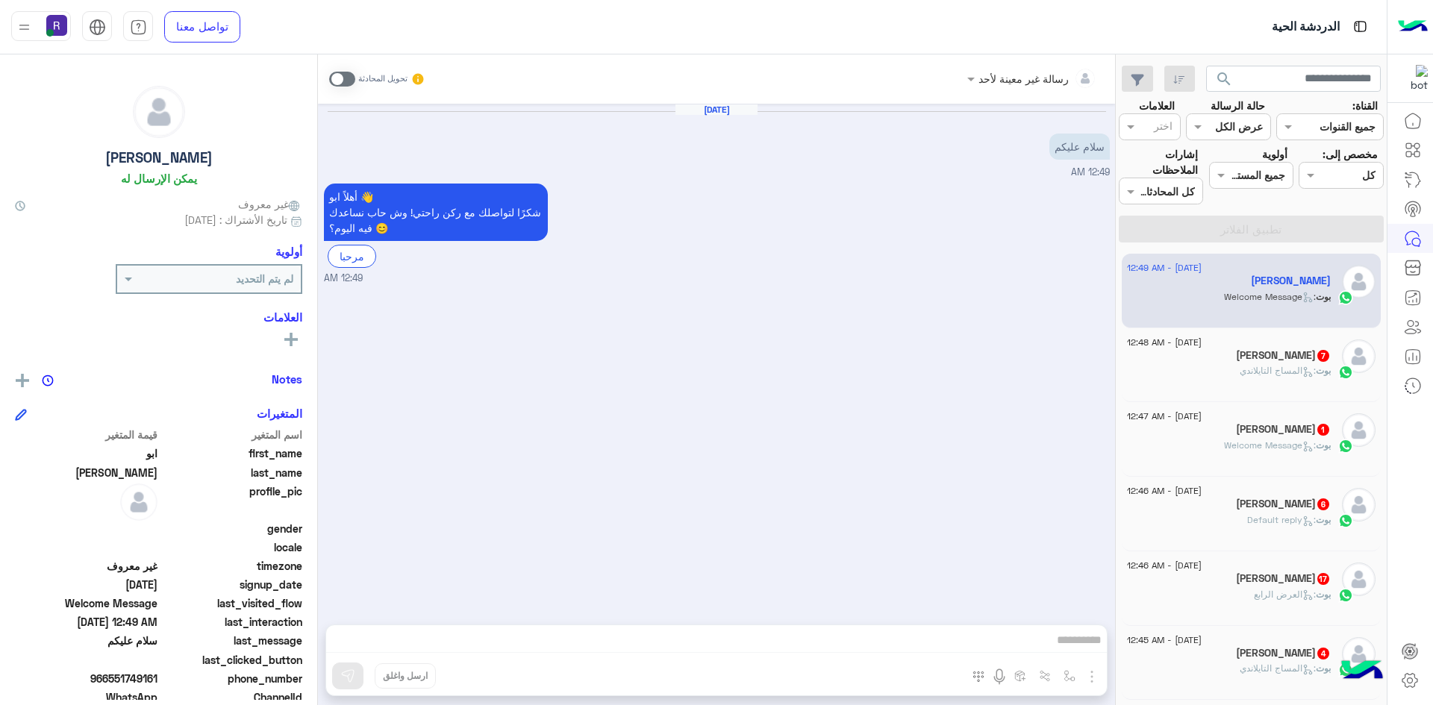
click at [347, 77] on span at bounding box center [342, 79] width 26 height 15
click at [1093, 676] on img "button" at bounding box center [1092, 677] width 18 height 18
click at [1062, 652] on span "الصور" at bounding box center [1063, 644] width 28 height 17
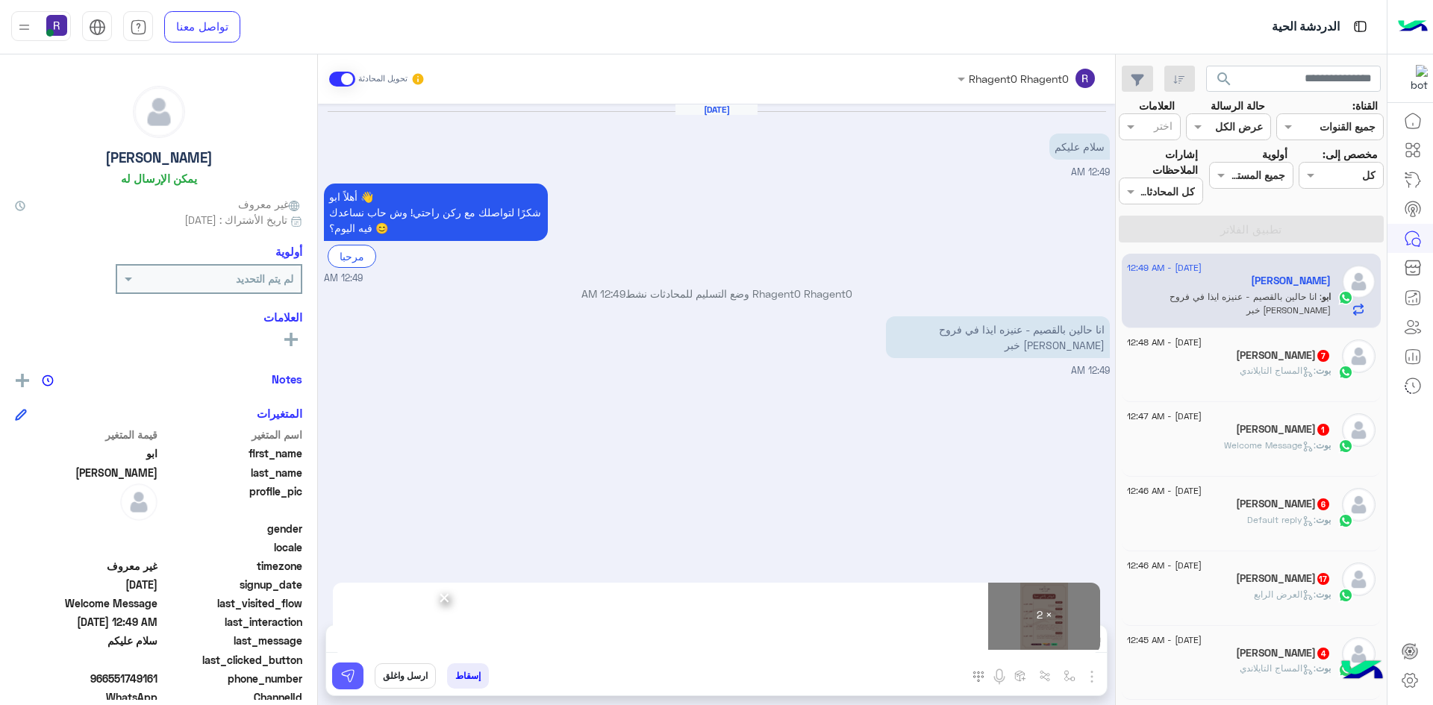
click at [348, 683] on img at bounding box center [347, 676] width 15 height 15
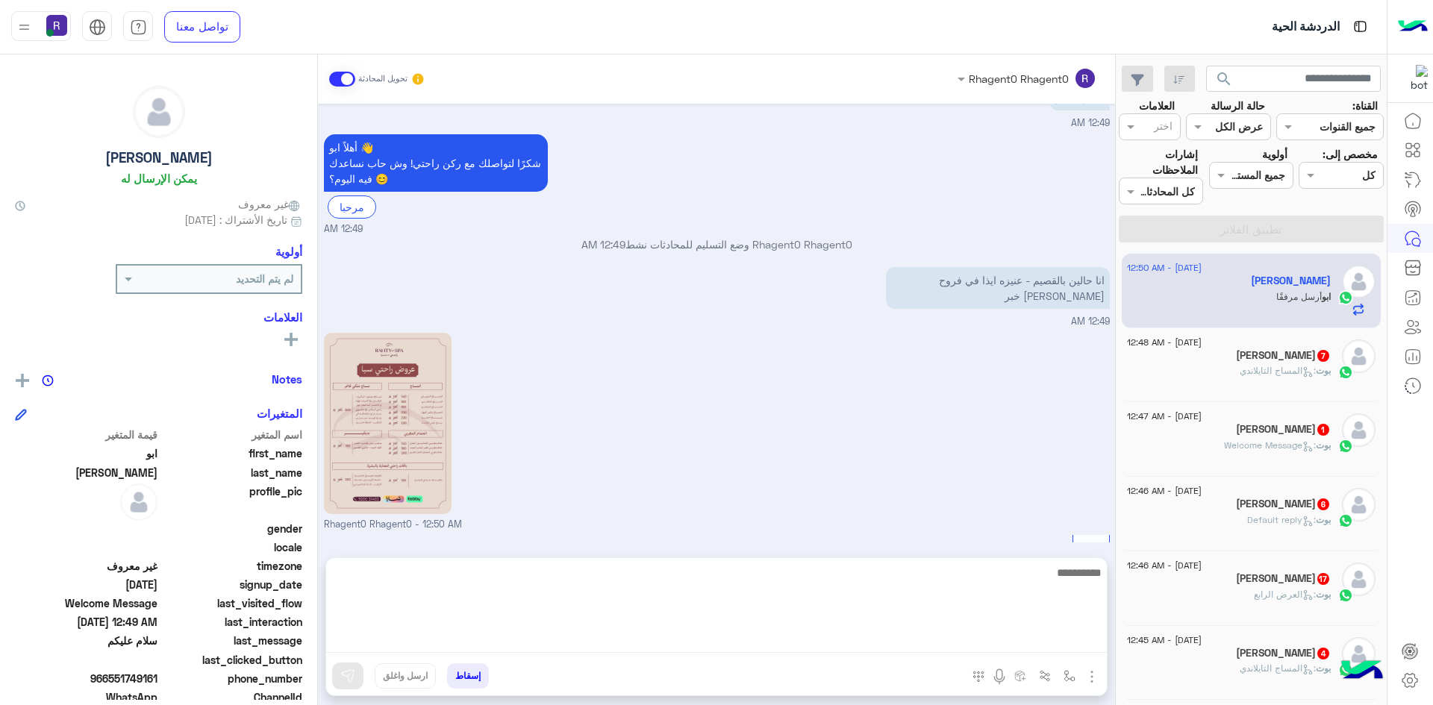
click at [798, 641] on textarea at bounding box center [716, 608] width 781 height 90
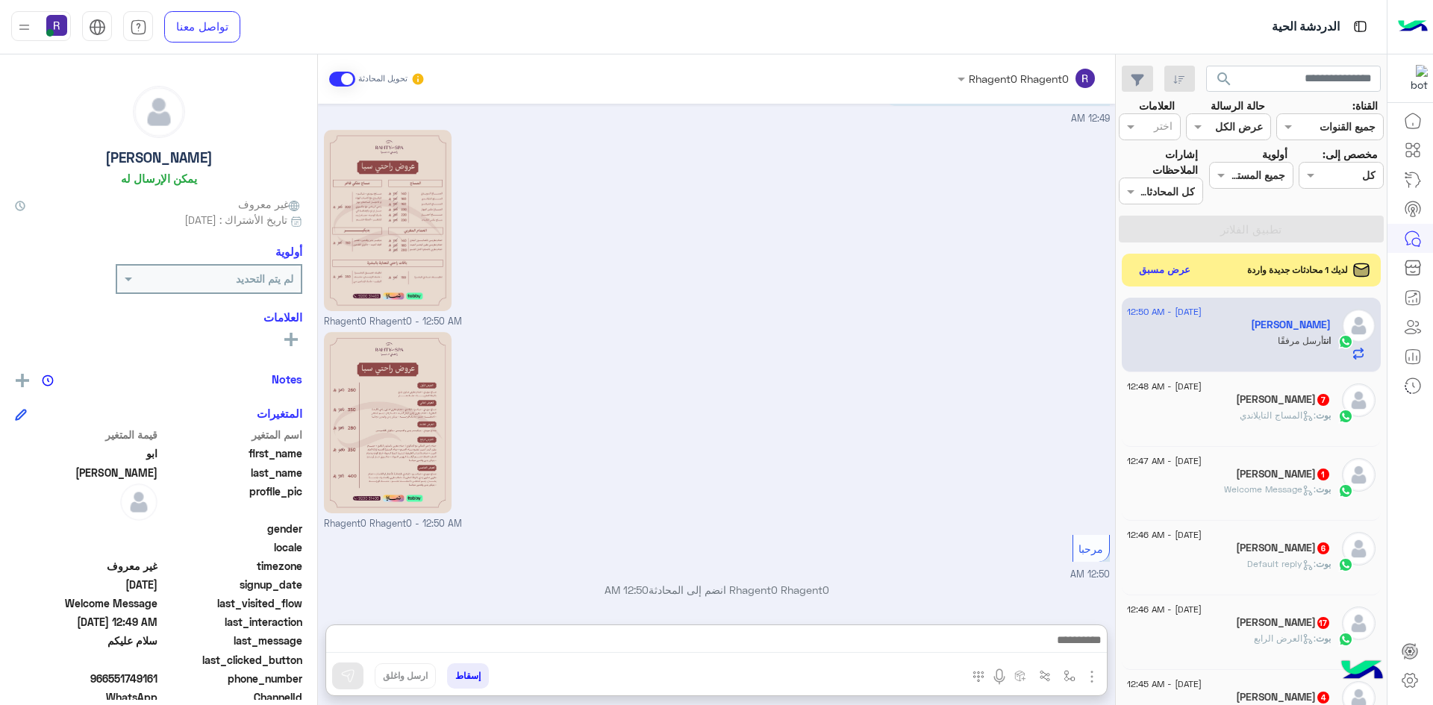
click at [1295, 407] on div "OSAMA Alremaly 7" at bounding box center [1229, 401] width 204 height 16
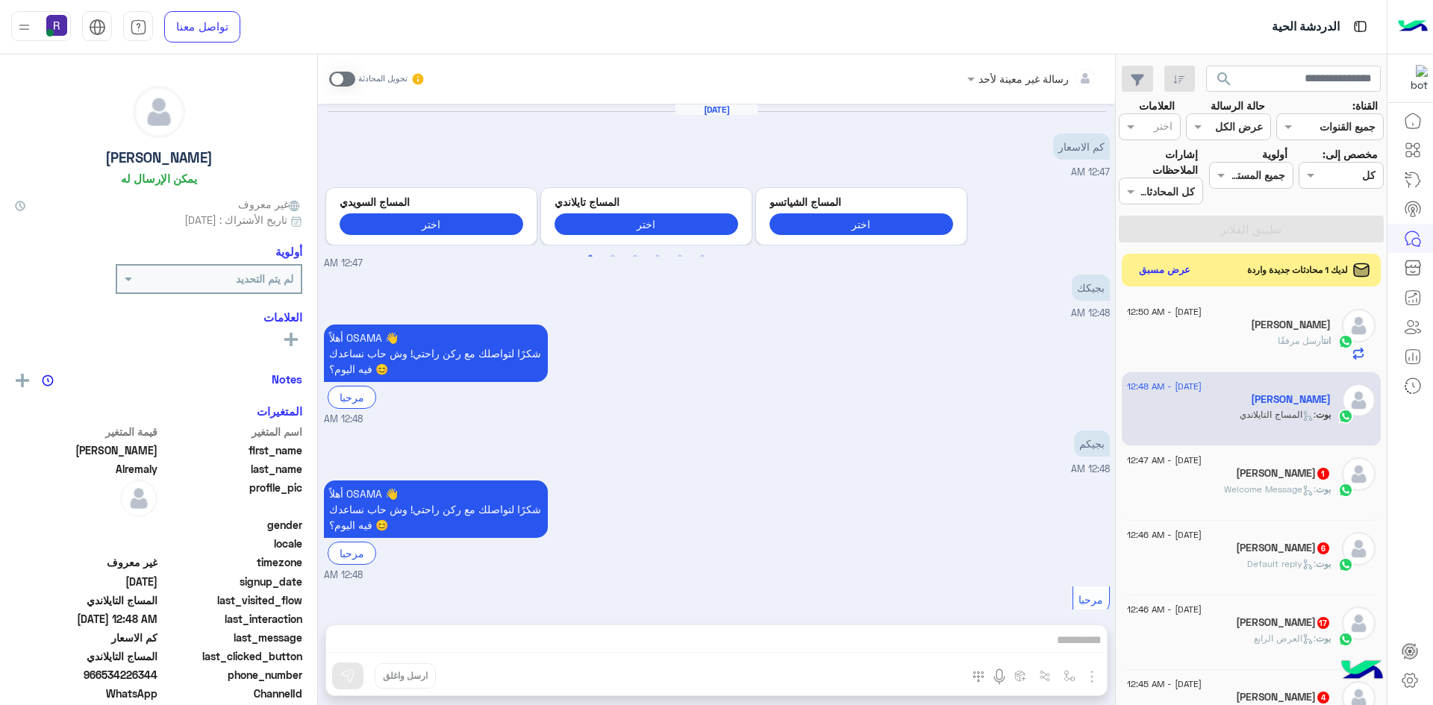
scroll to position [1024, 0]
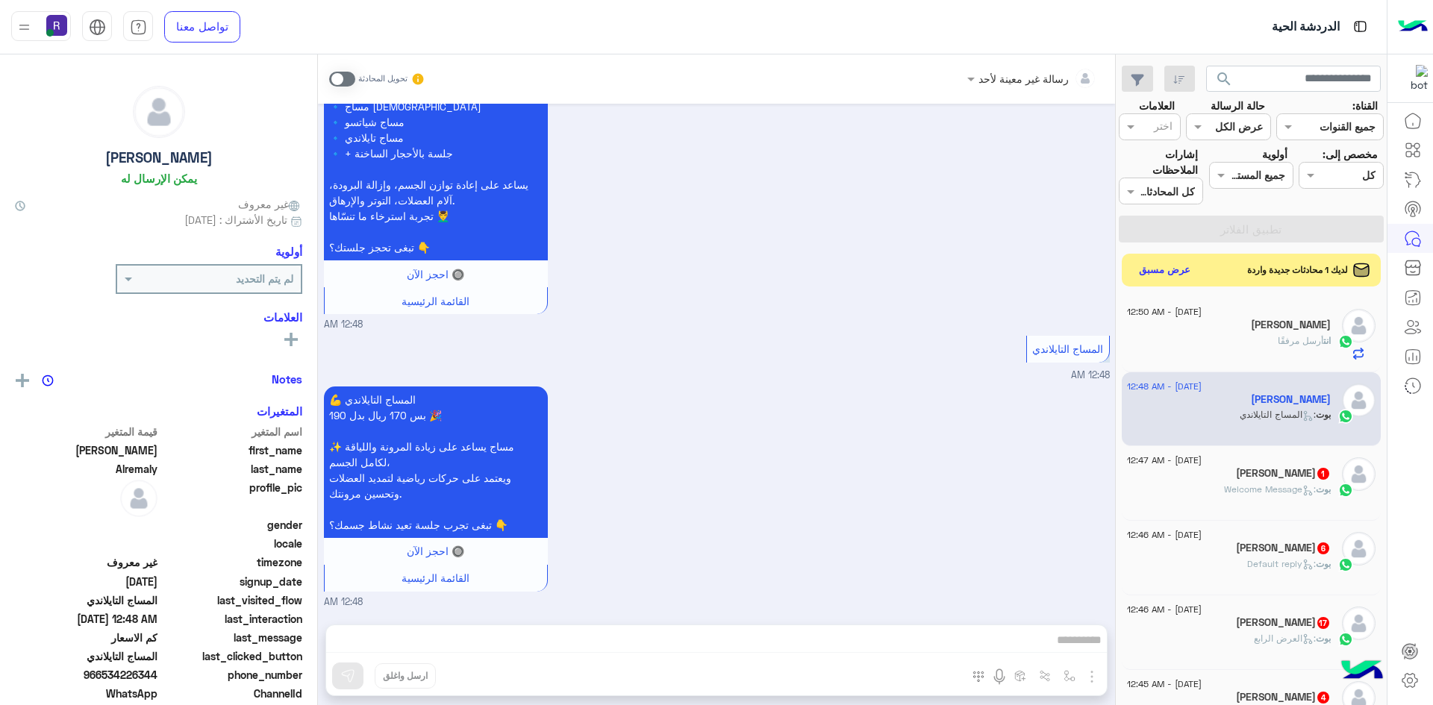
click at [335, 79] on span at bounding box center [342, 79] width 26 height 15
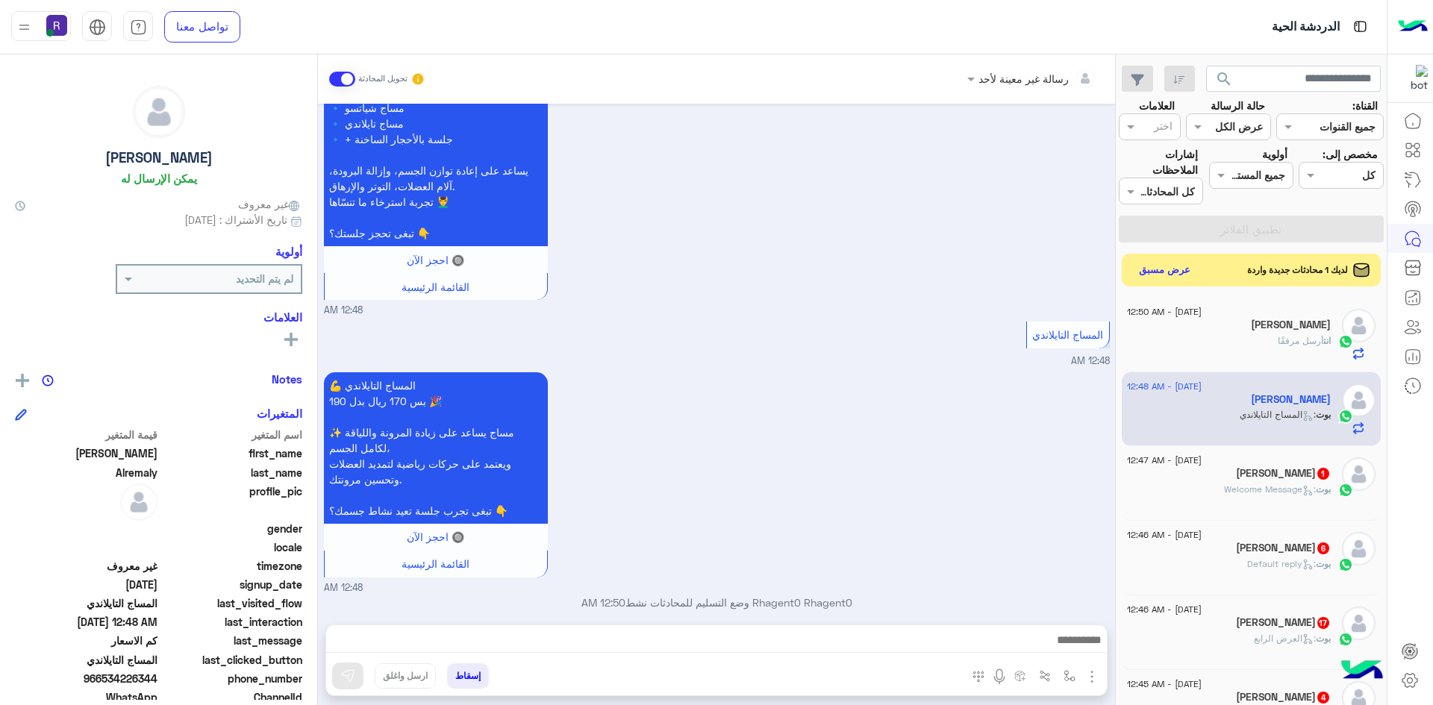
scroll to position [1051, 0]
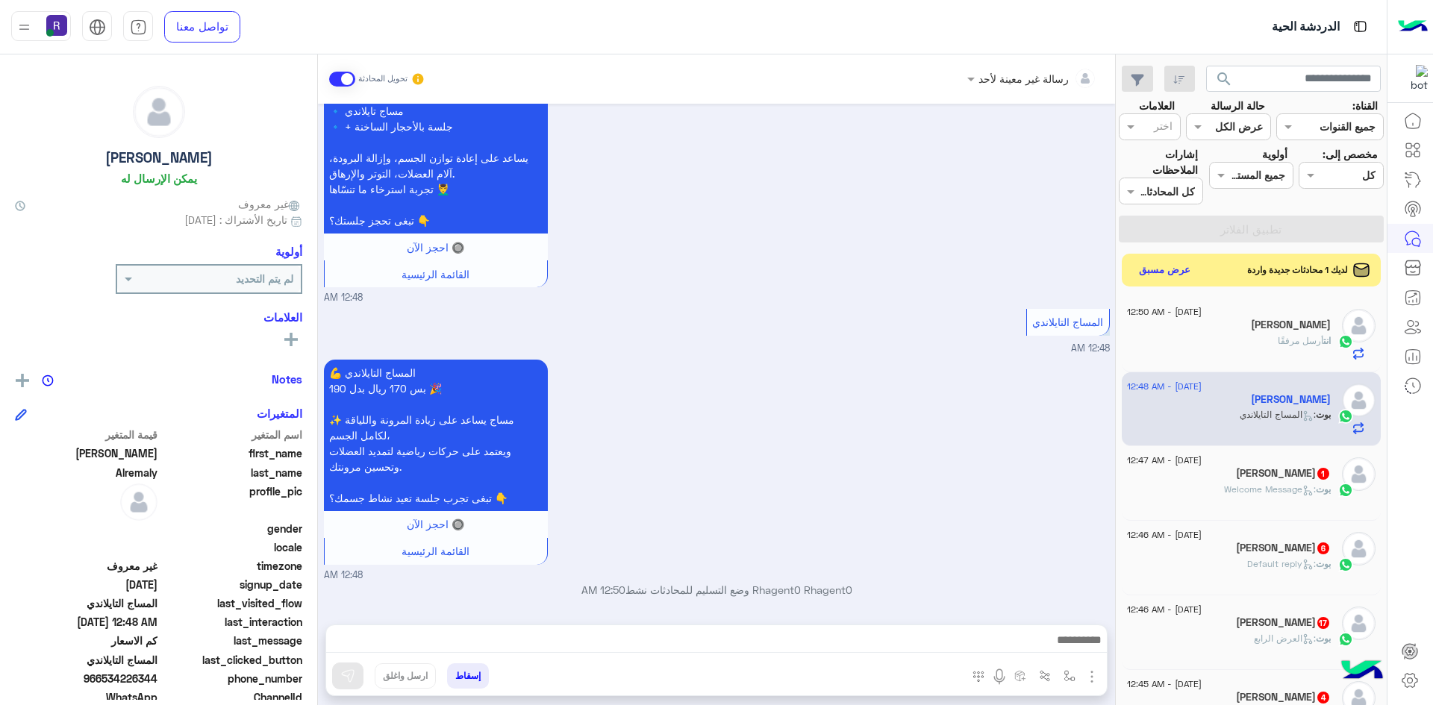
click at [1093, 676] on img "button" at bounding box center [1092, 677] width 18 height 18
click at [1052, 646] on span "الصور" at bounding box center [1063, 644] width 28 height 17
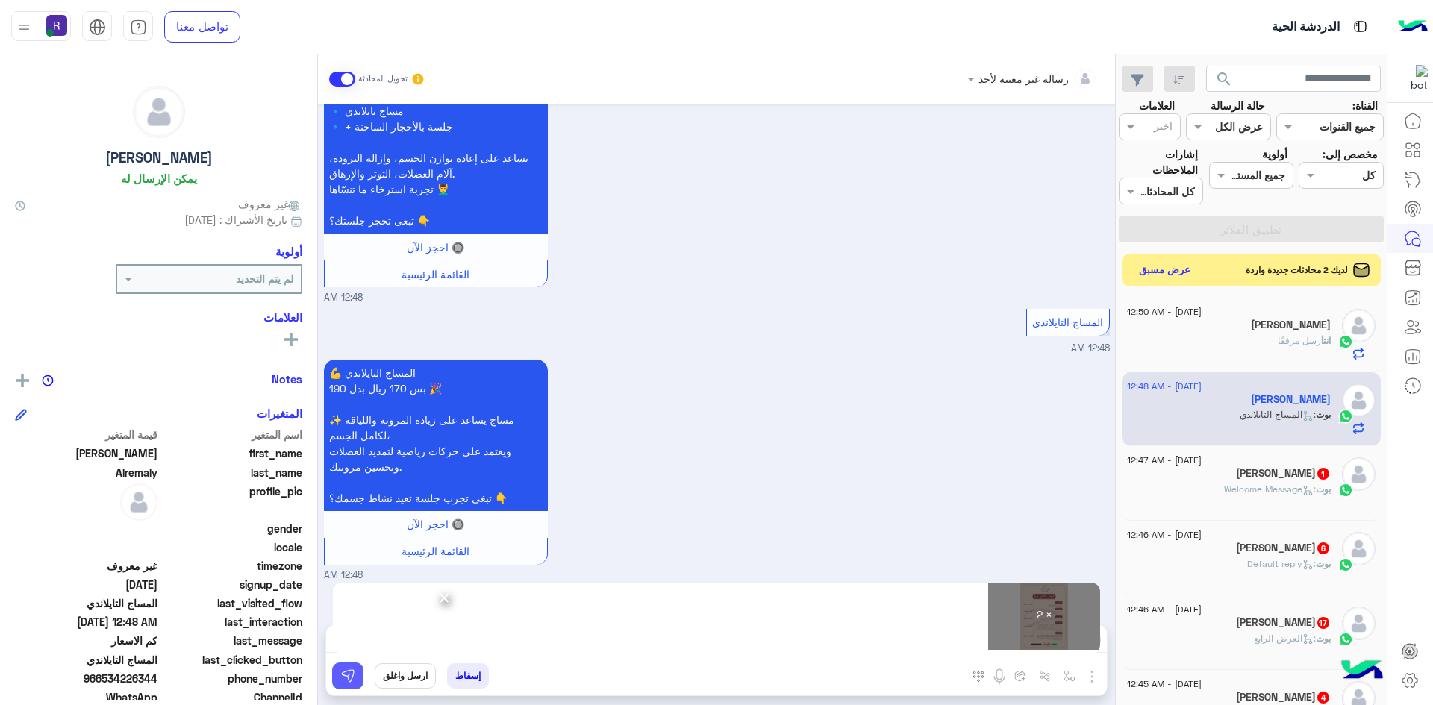
click at [354, 682] on img at bounding box center [347, 676] width 15 height 15
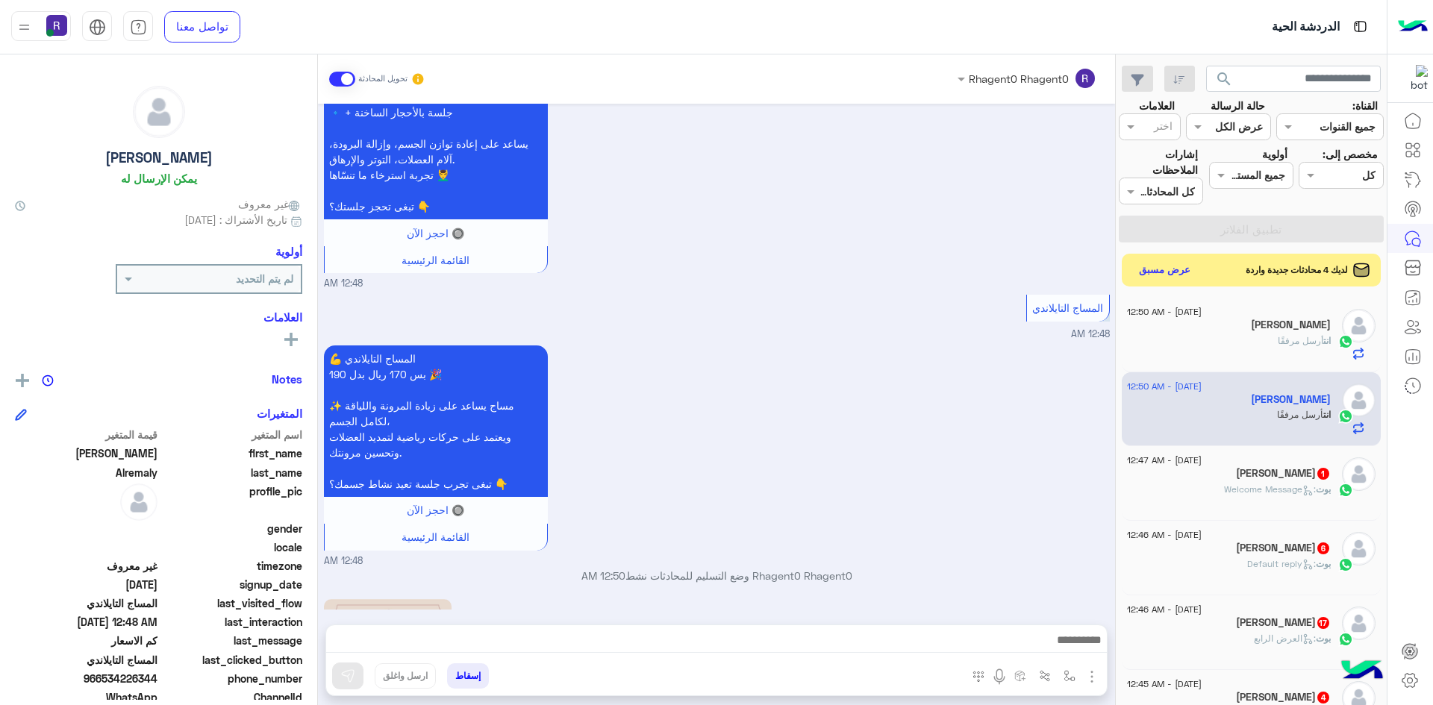
scroll to position [1484, 0]
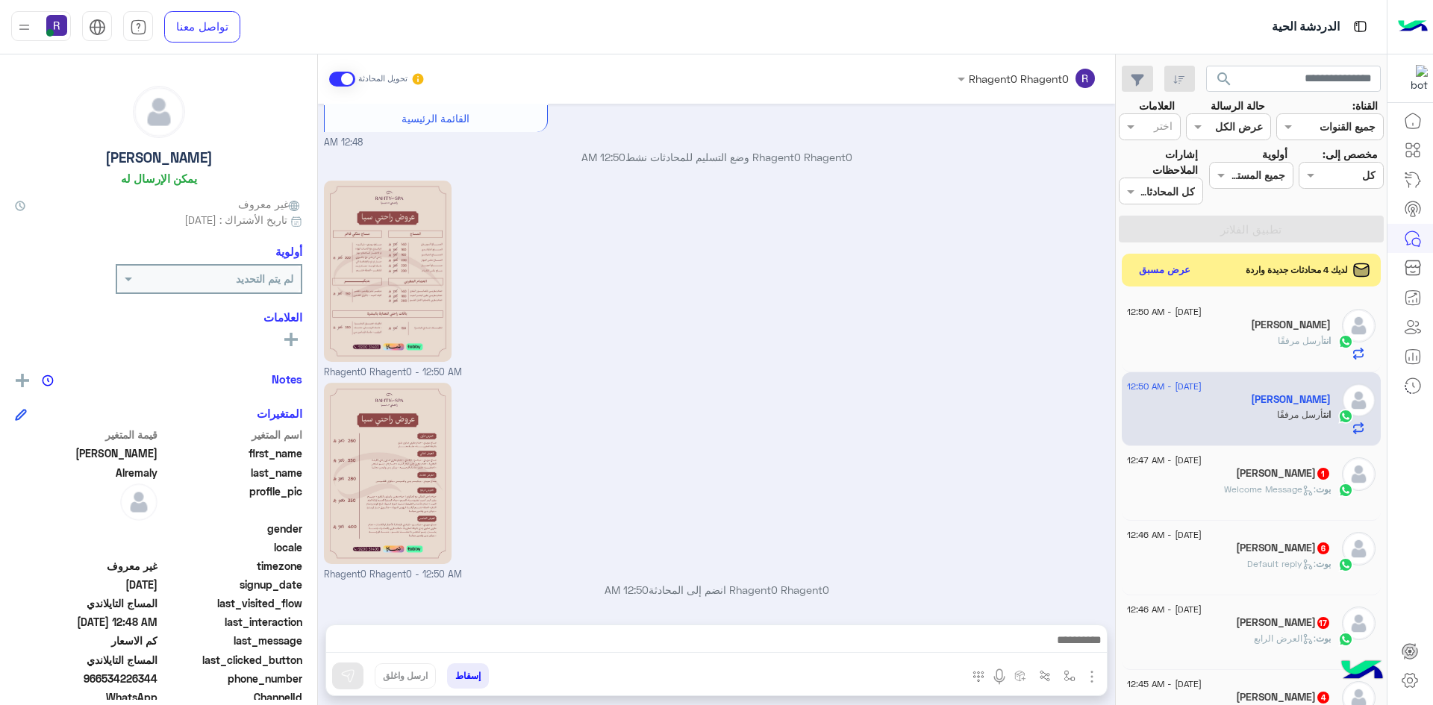
click at [1335, 471] on div "19 August - 12:47 AM بدر الواهبي 1 بوت : Welcome Message" at bounding box center [1251, 482] width 248 height 51
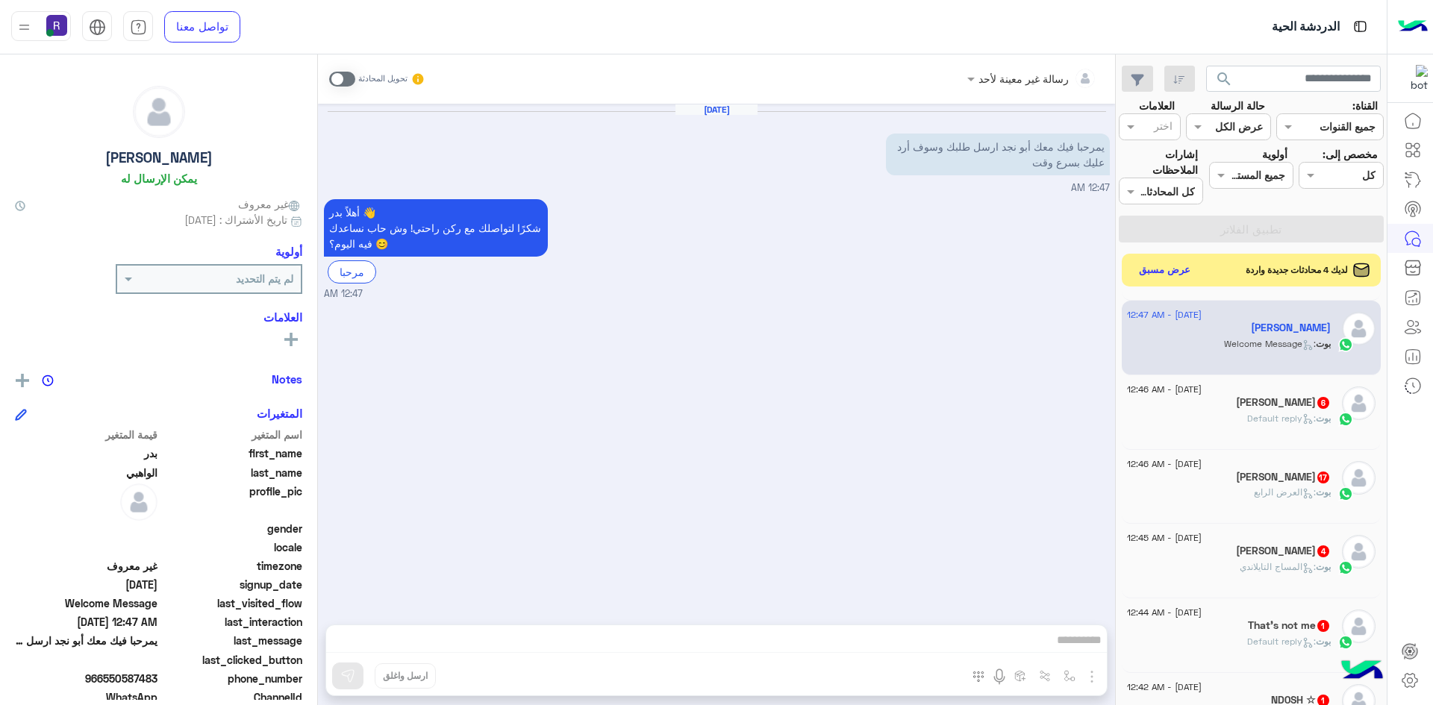
scroll to position [149, 0]
click at [1275, 412] on span ": Default reply" at bounding box center [1281, 414] width 69 height 11
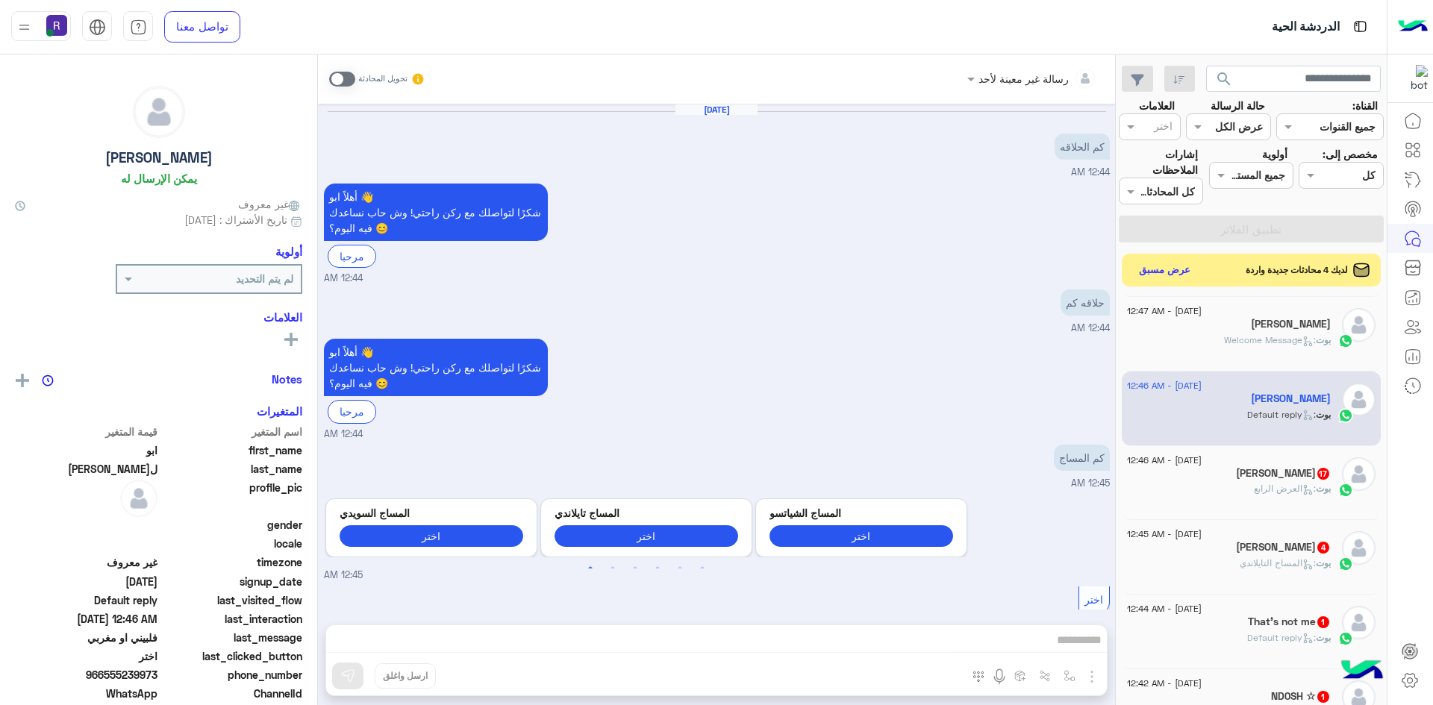
scroll to position [609, 0]
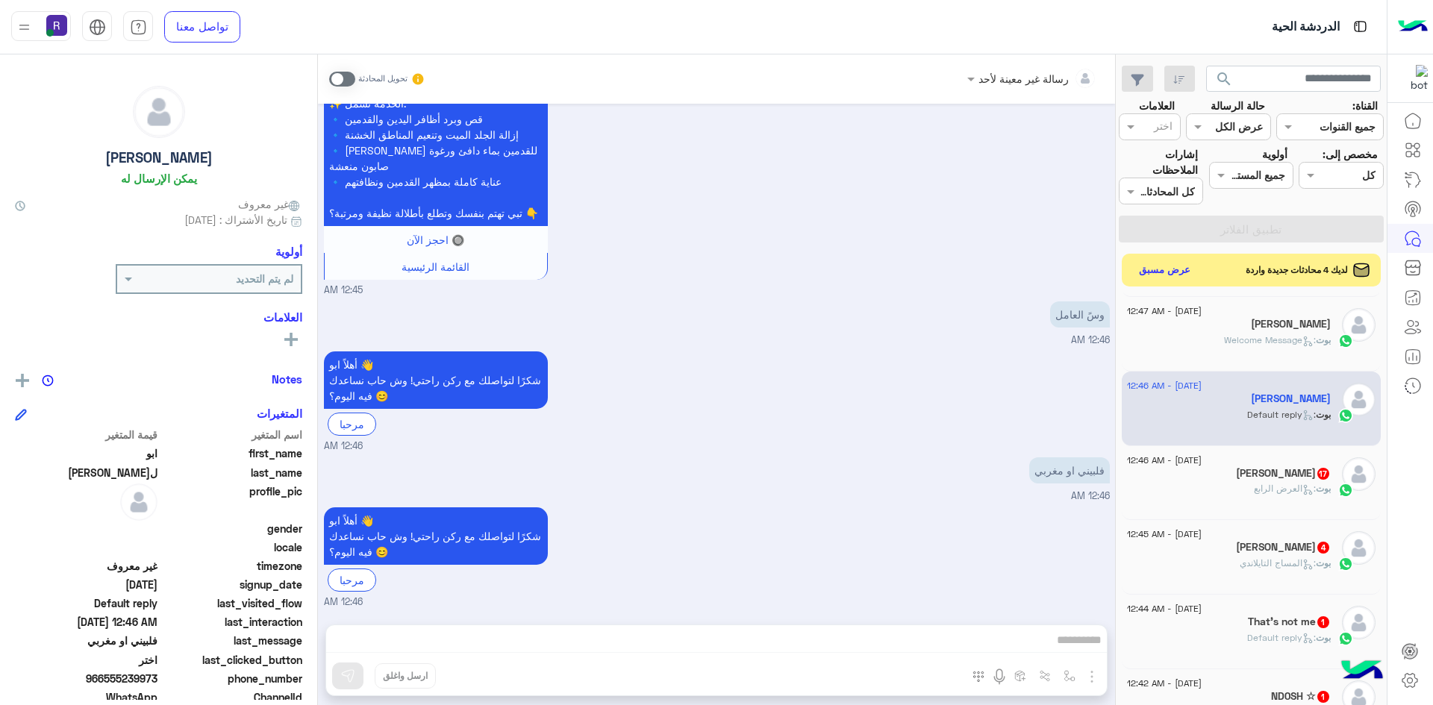
click at [339, 75] on span at bounding box center [342, 79] width 26 height 15
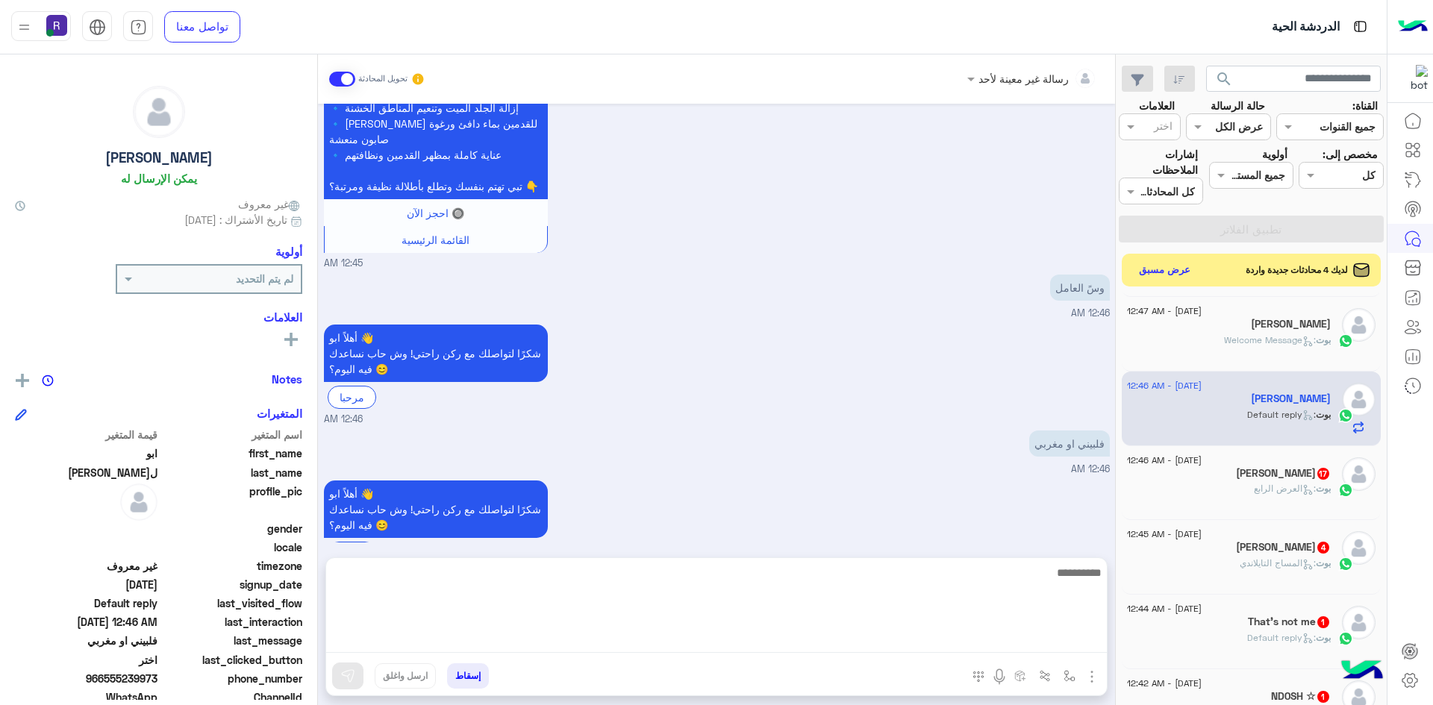
click at [752, 635] on textarea at bounding box center [716, 608] width 781 height 90
type textarea "**********"
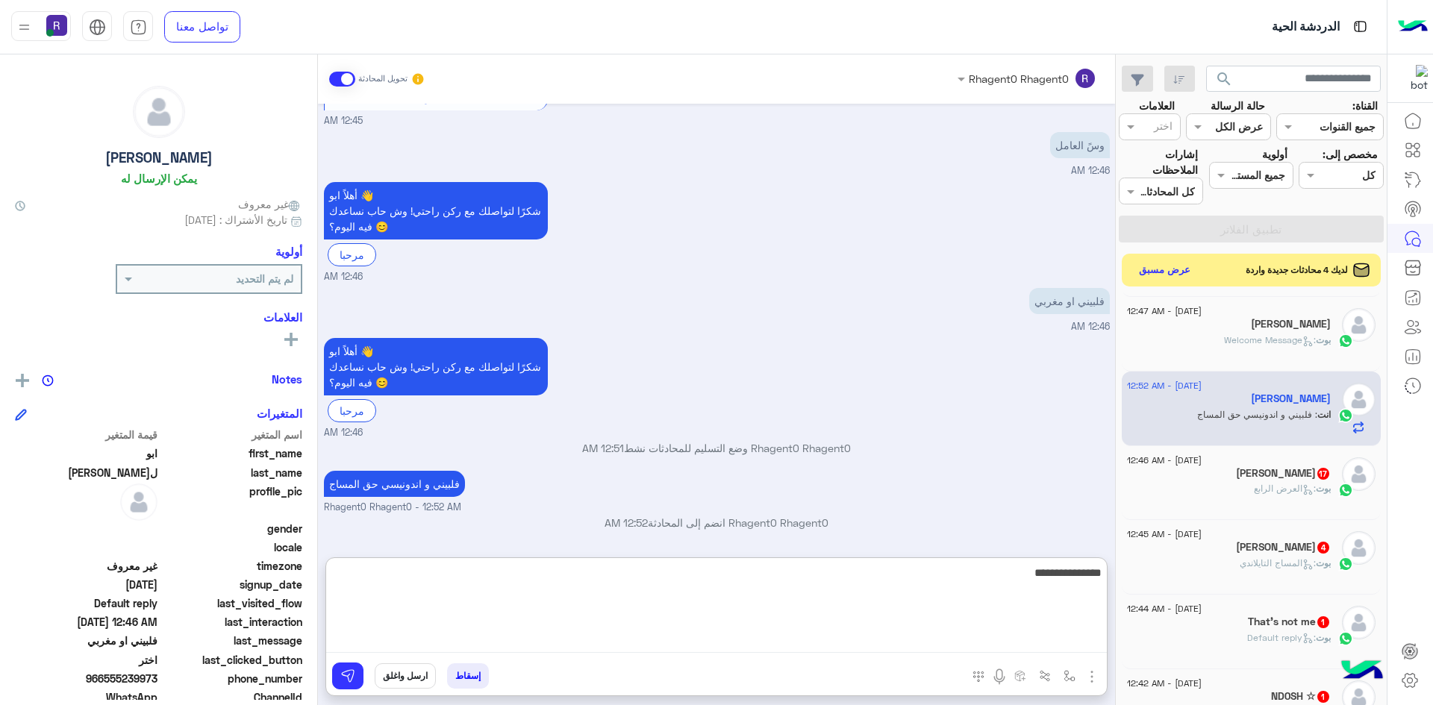
type textarea "**********"
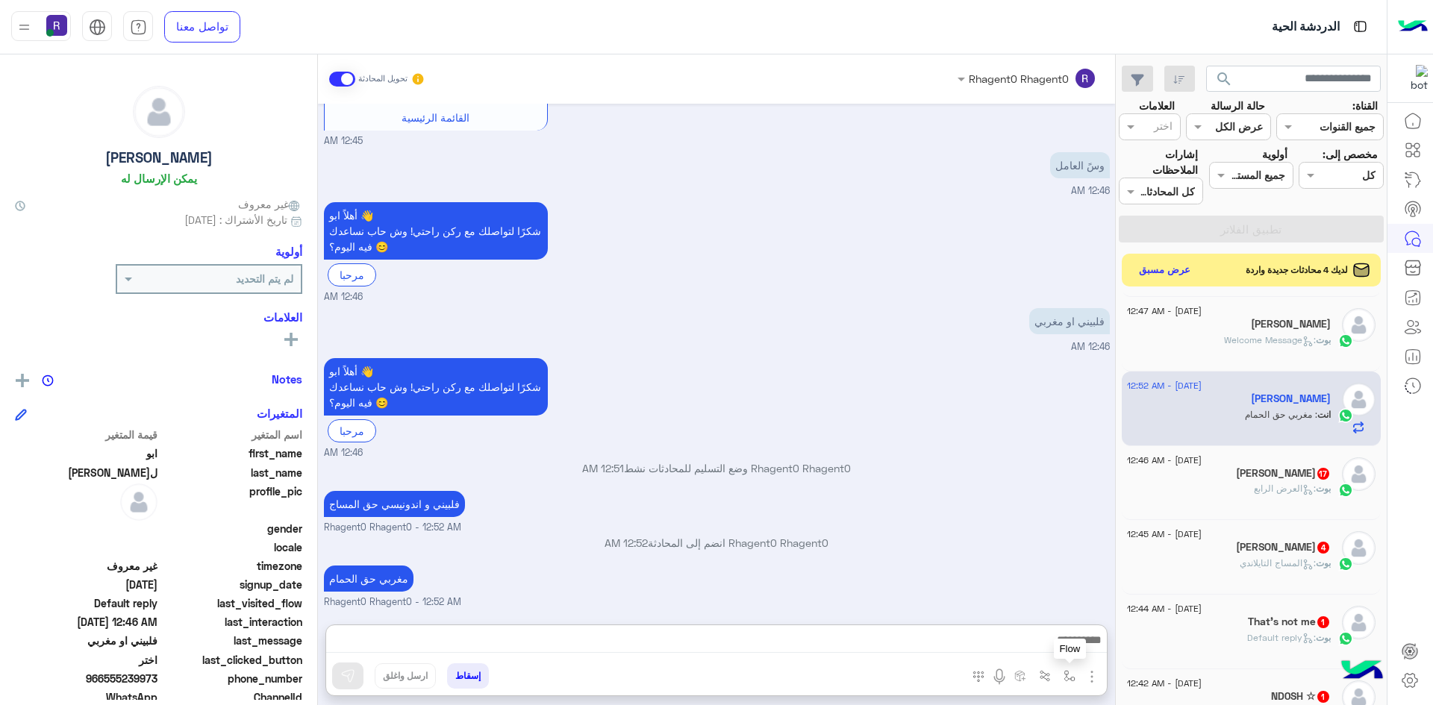
click at [1067, 682] on button "button" at bounding box center [1069, 675] width 25 height 25
click at [1095, 670] on img "button" at bounding box center [1092, 677] width 18 height 18
click at [1054, 649] on span "الصور" at bounding box center [1063, 644] width 28 height 17
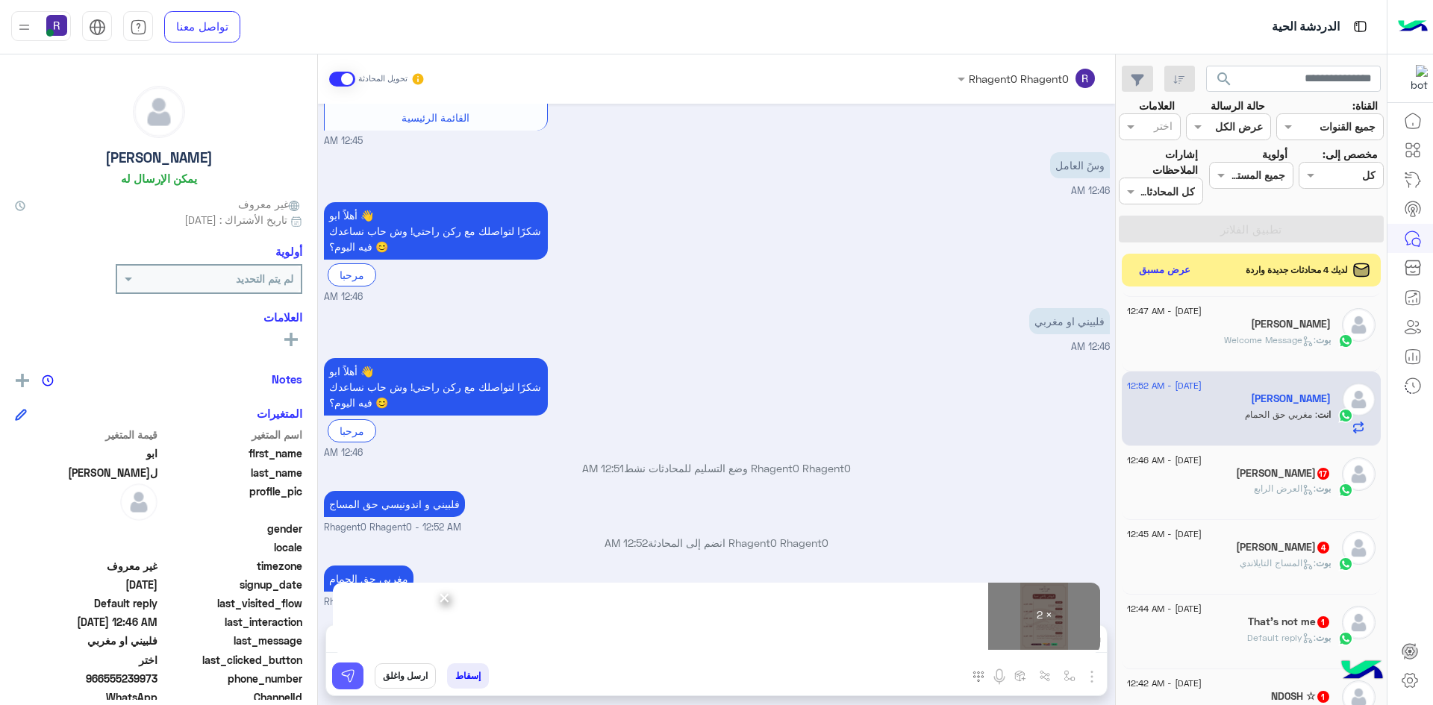
click at [351, 670] on img at bounding box center [347, 676] width 15 height 15
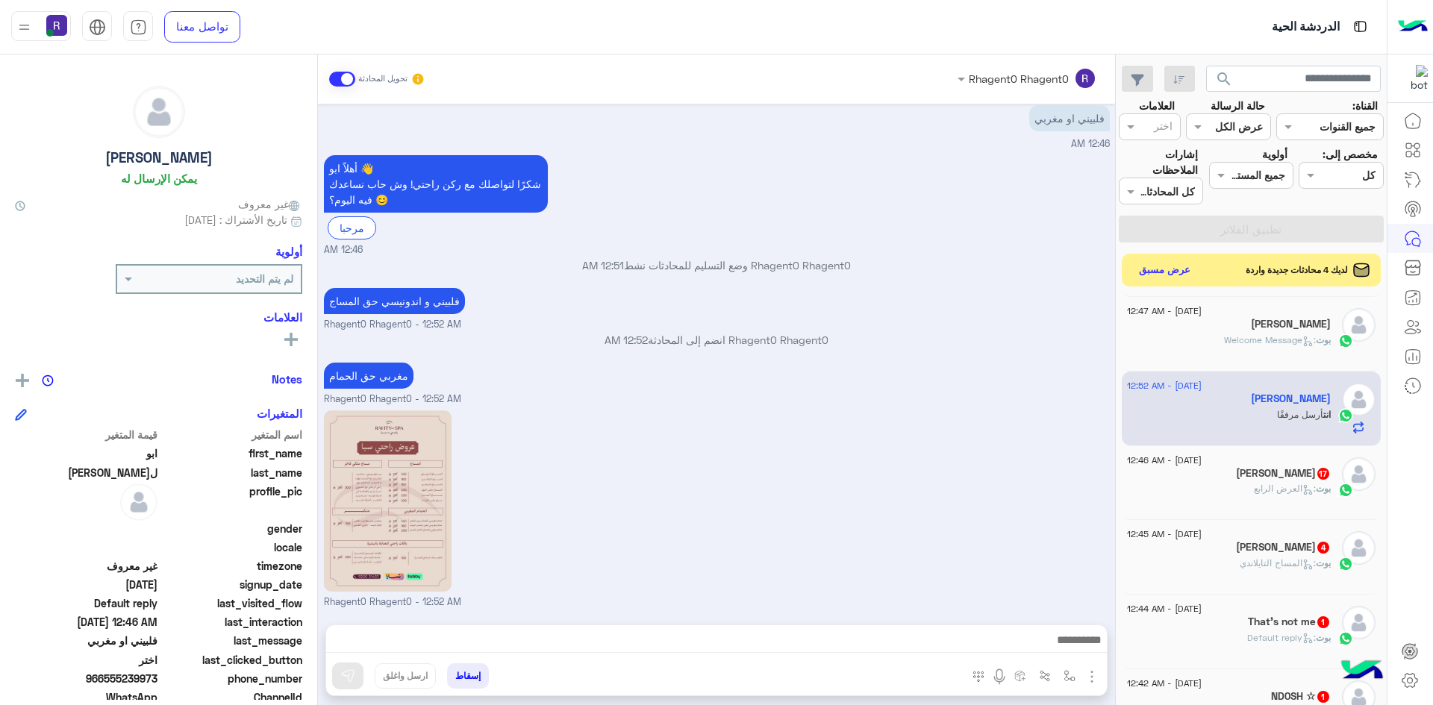
scroll to position [1164, 0]
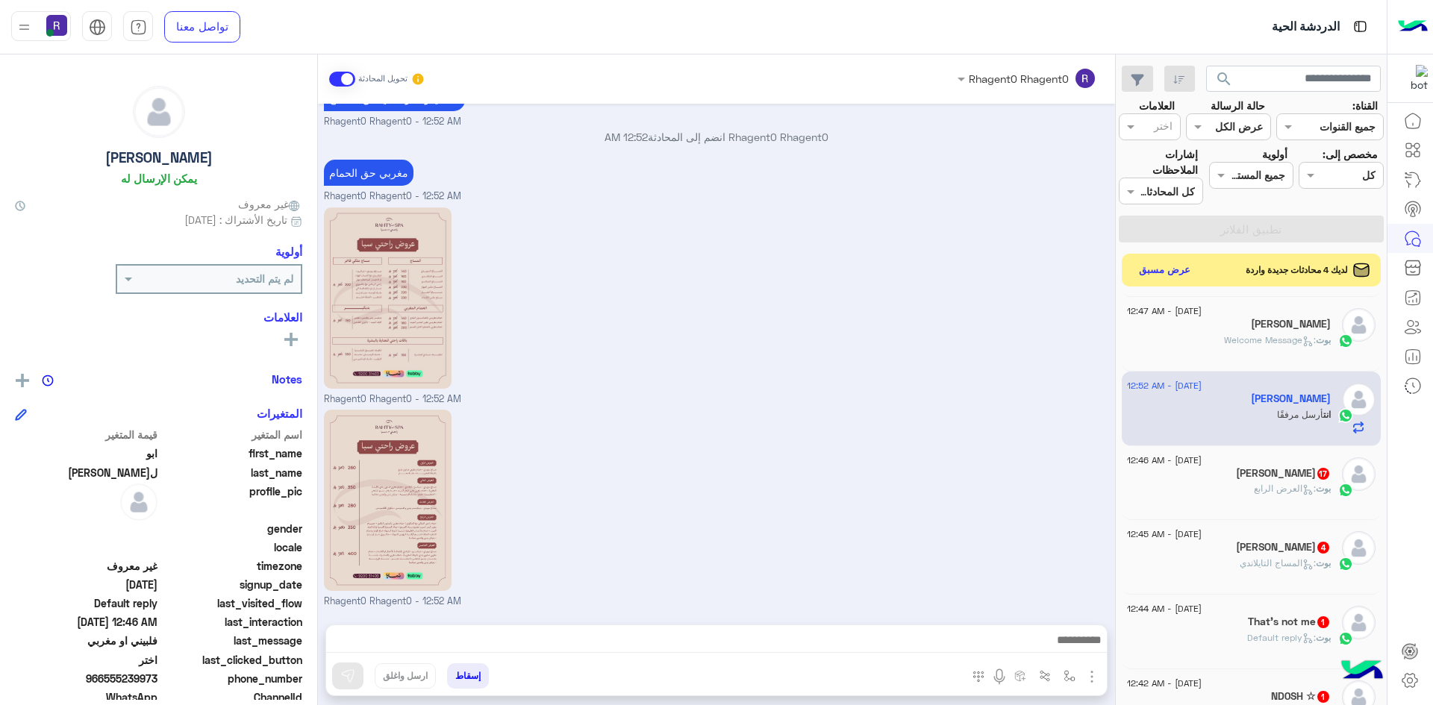
click at [1266, 500] on div "بوت : العرض الرابع" at bounding box center [1229, 495] width 204 height 26
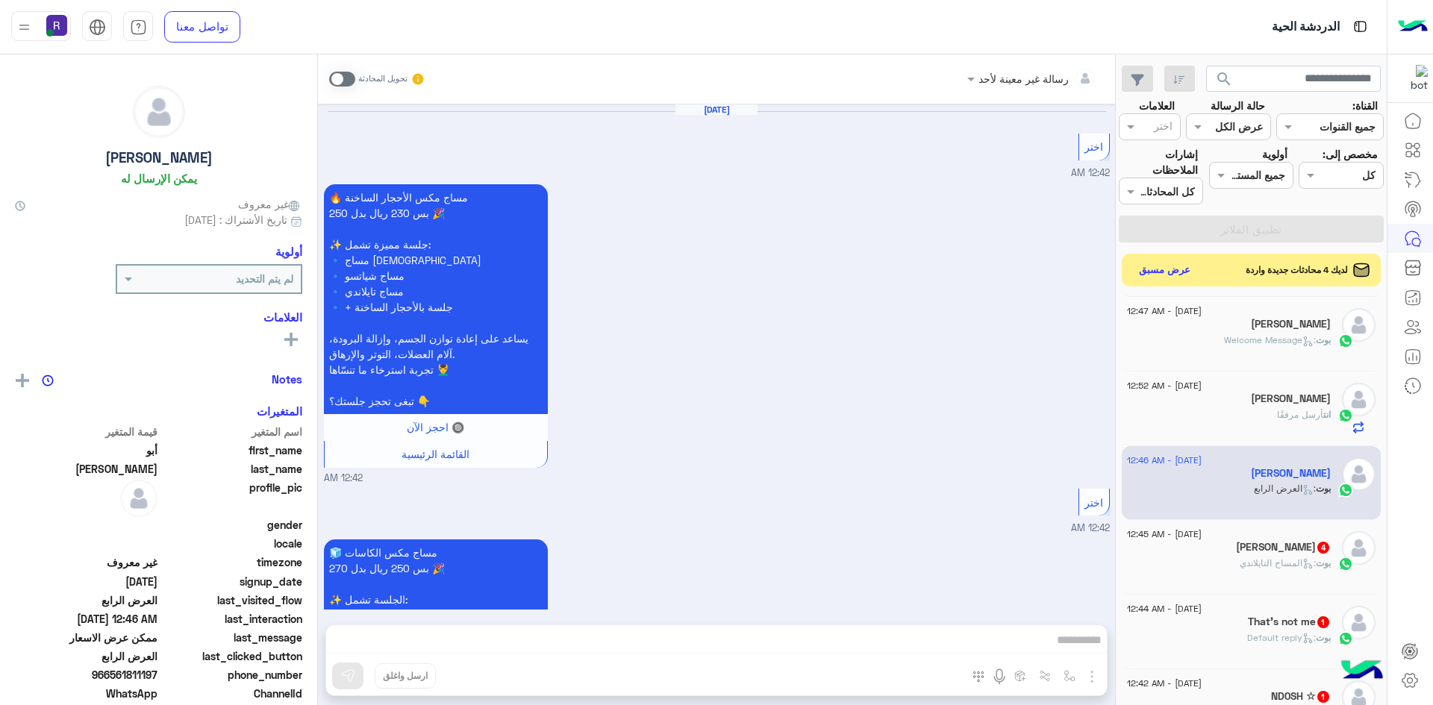
scroll to position [2935, 0]
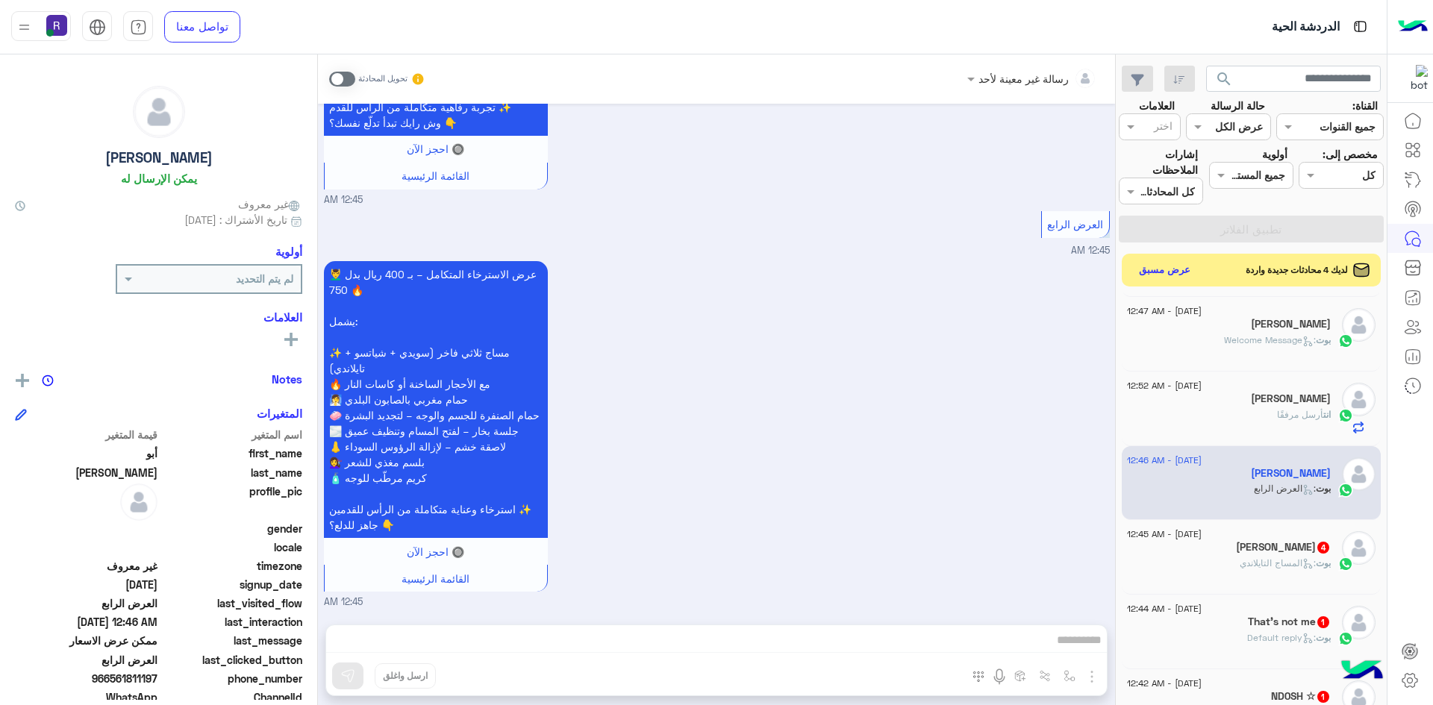
click at [340, 79] on span at bounding box center [342, 79] width 26 height 15
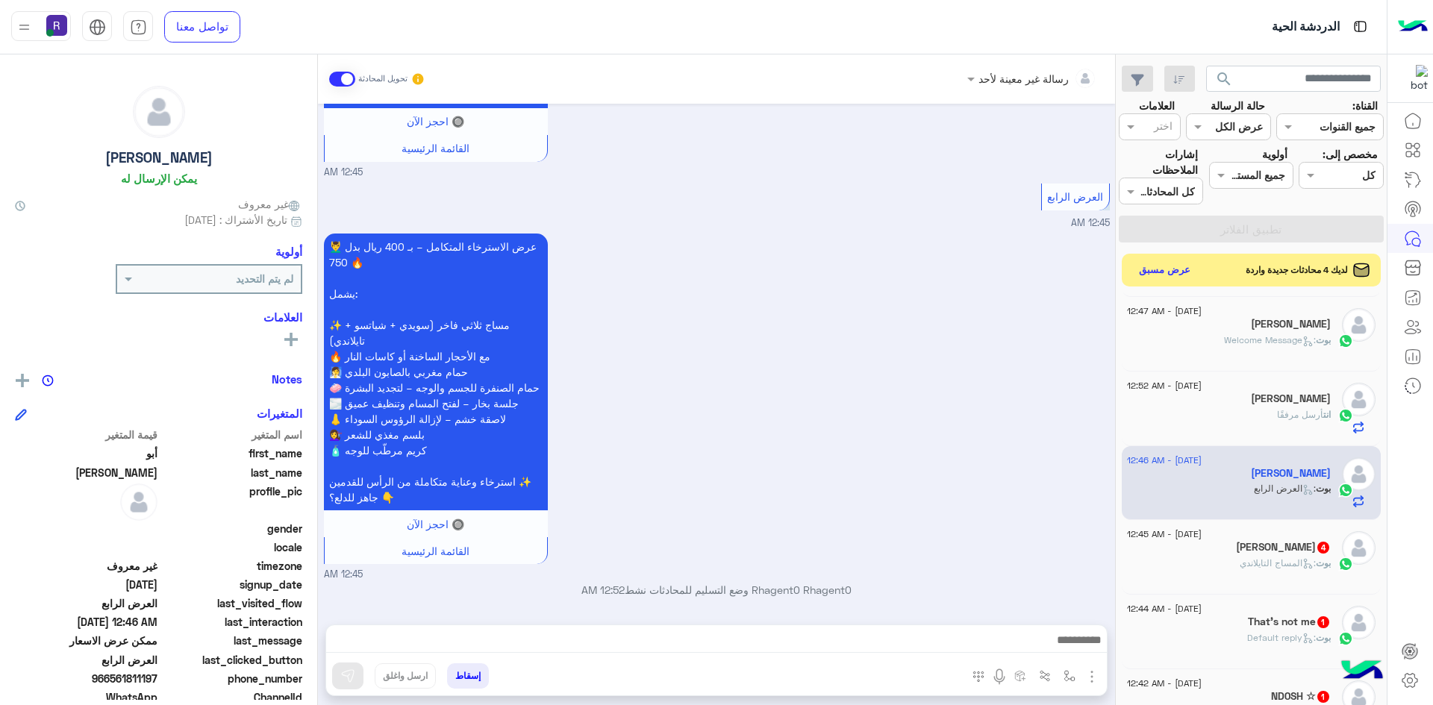
click at [1090, 671] on img "button" at bounding box center [1092, 677] width 18 height 18
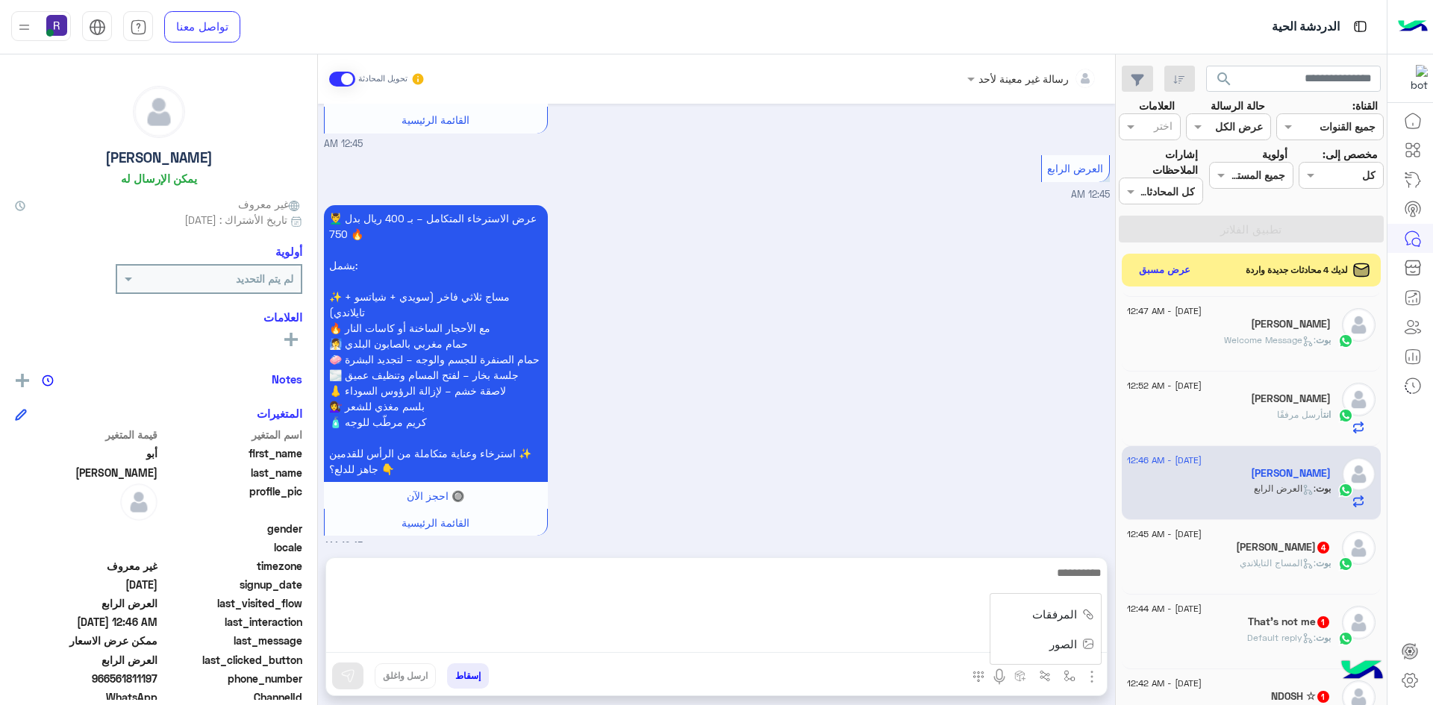
click at [919, 645] on textarea at bounding box center [716, 608] width 781 height 90
paste textarea "**********"
type textarea "**********"
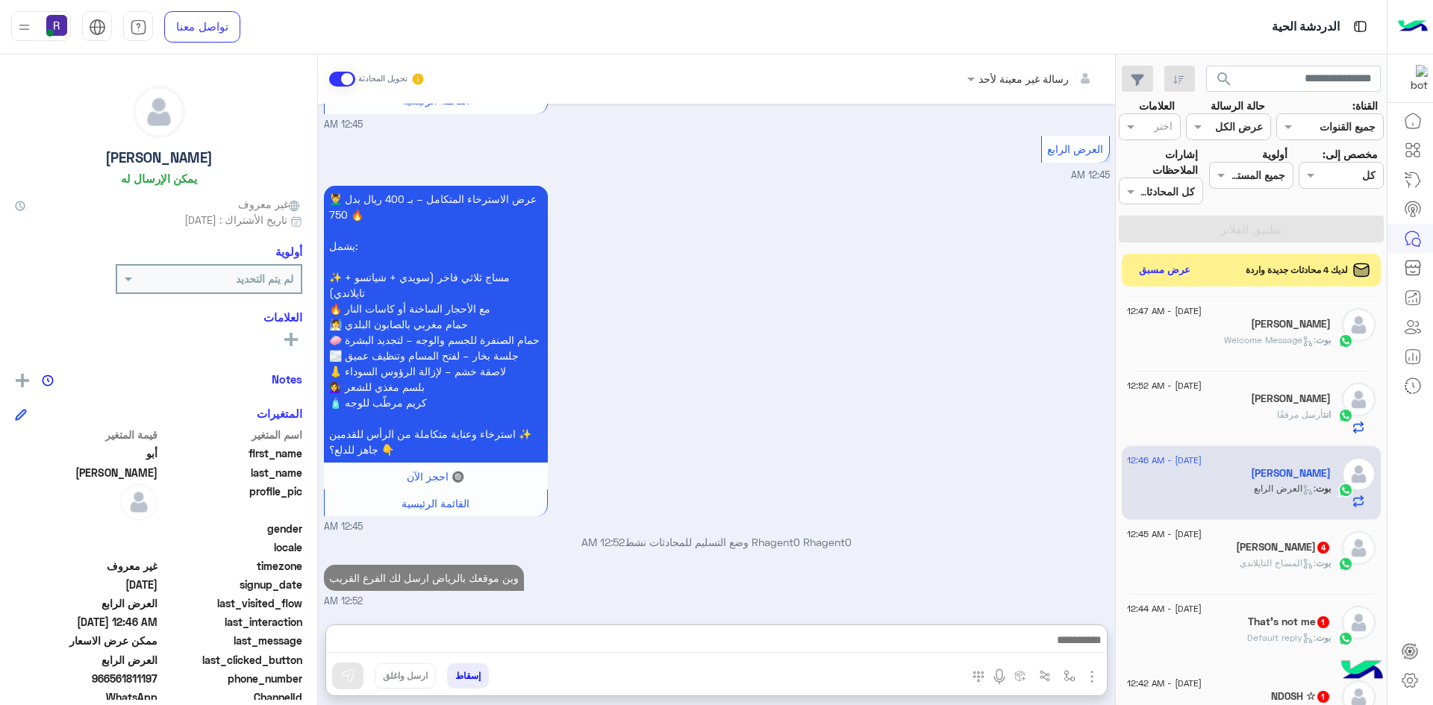
click at [1242, 554] on div "احمد الحجيلي 4" at bounding box center [1229, 549] width 204 height 16
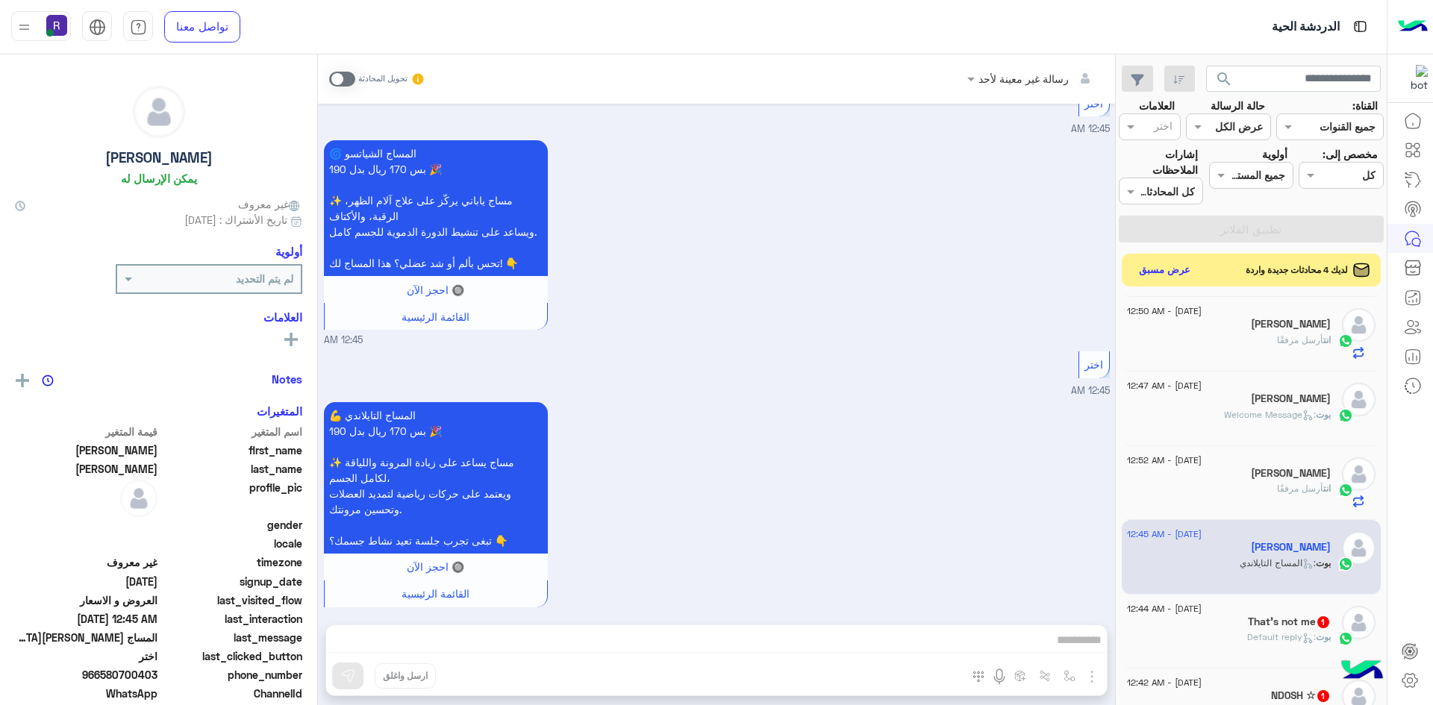
scroll to position [298, 0]
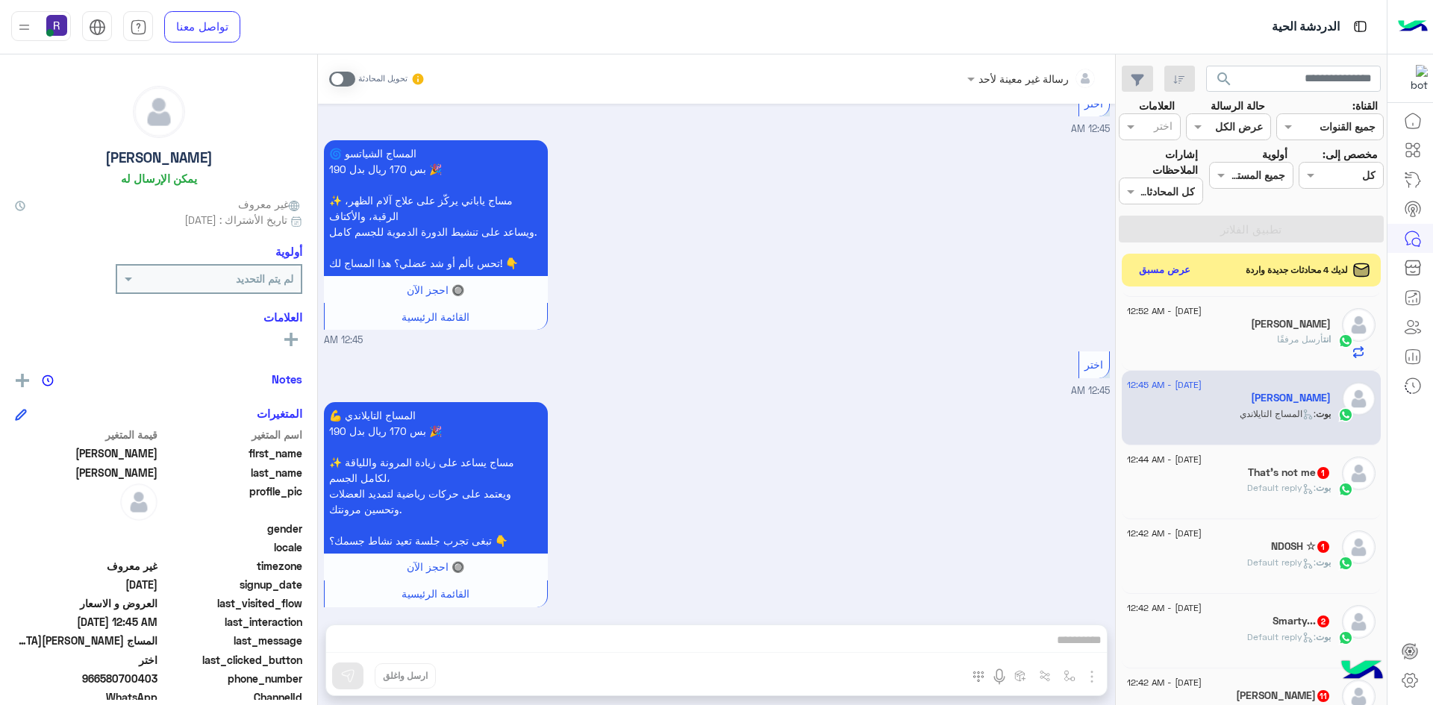
click at [347, 79] on span at bounding box center [342, 79] width 26 height 15
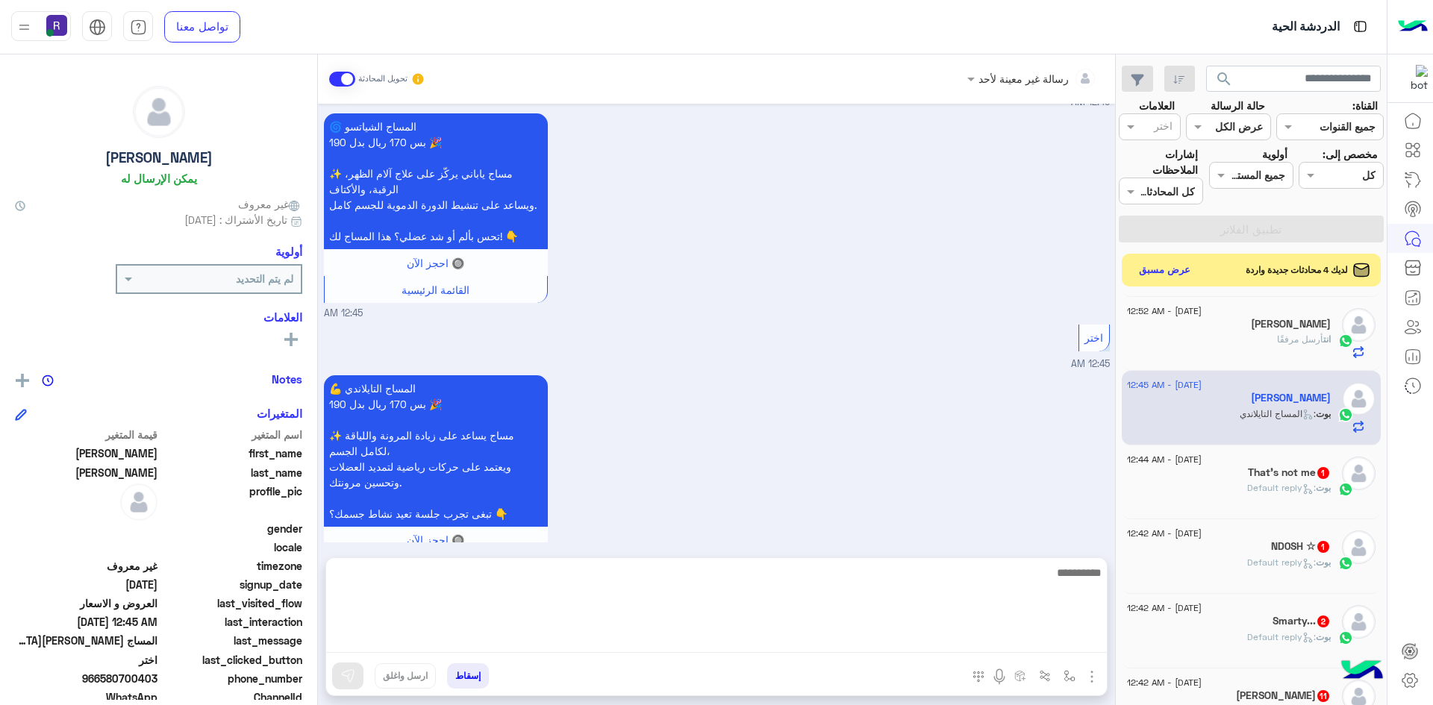
click at [842, 646] on textarea at bounding box center [716, 608] width 781 height 90
paste textarea "**********"
type textarea "**********"
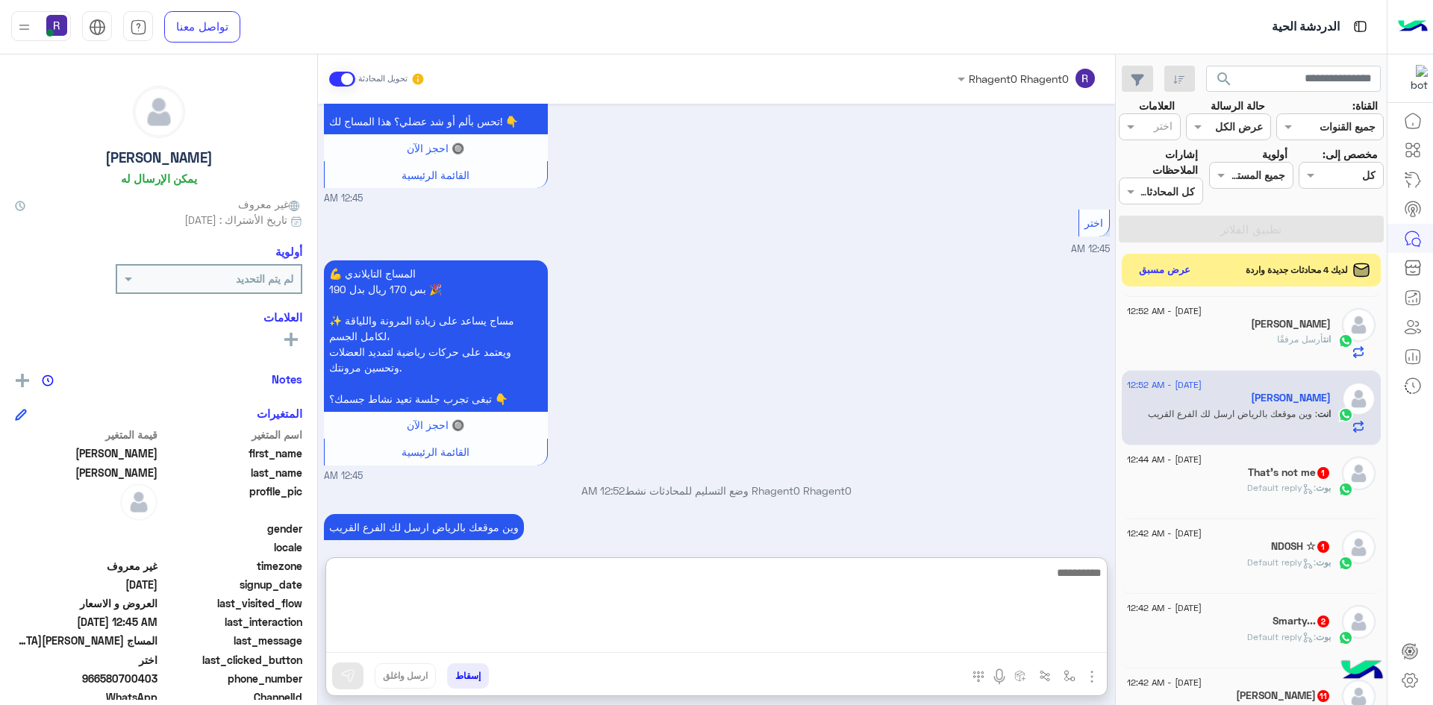
scroll to position [646, 0]
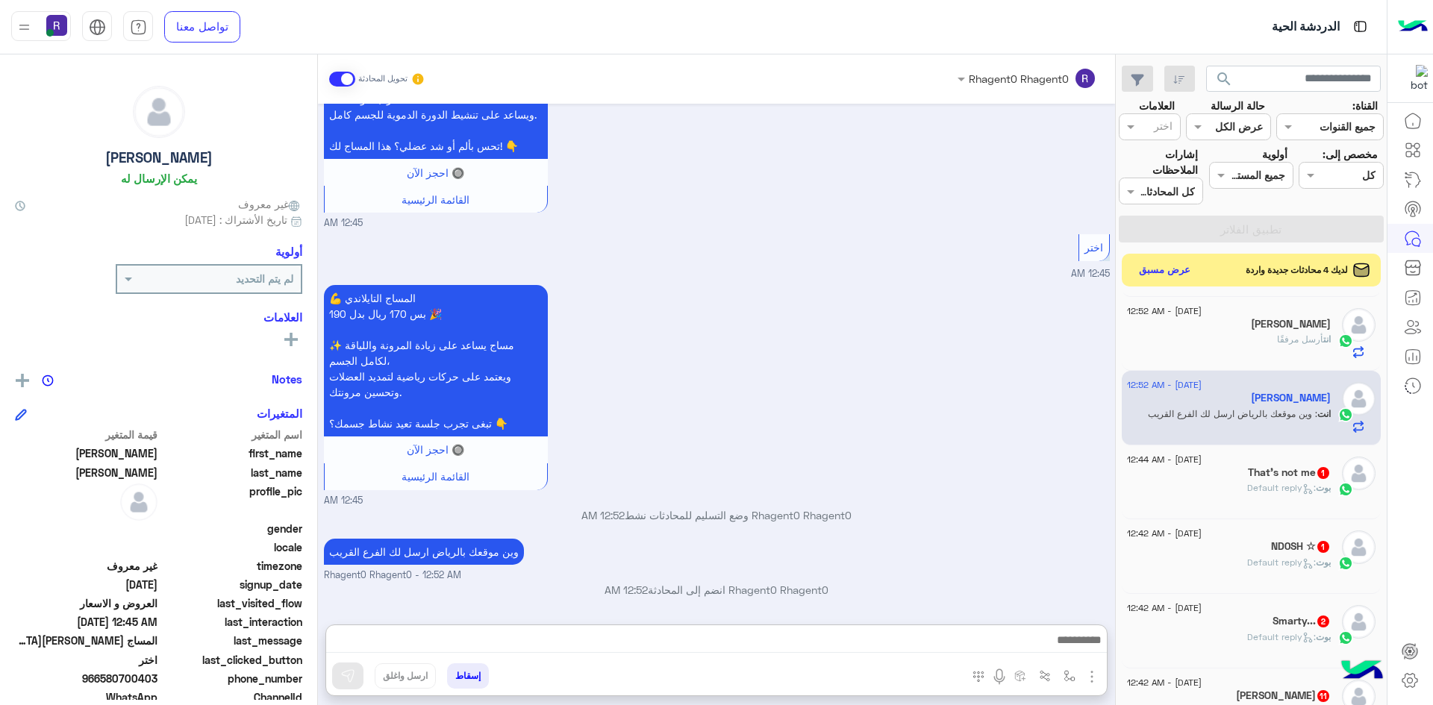
click at [1271, 489] on span ": Default reply" at bounding box center [1281, 487] width 69 height 11
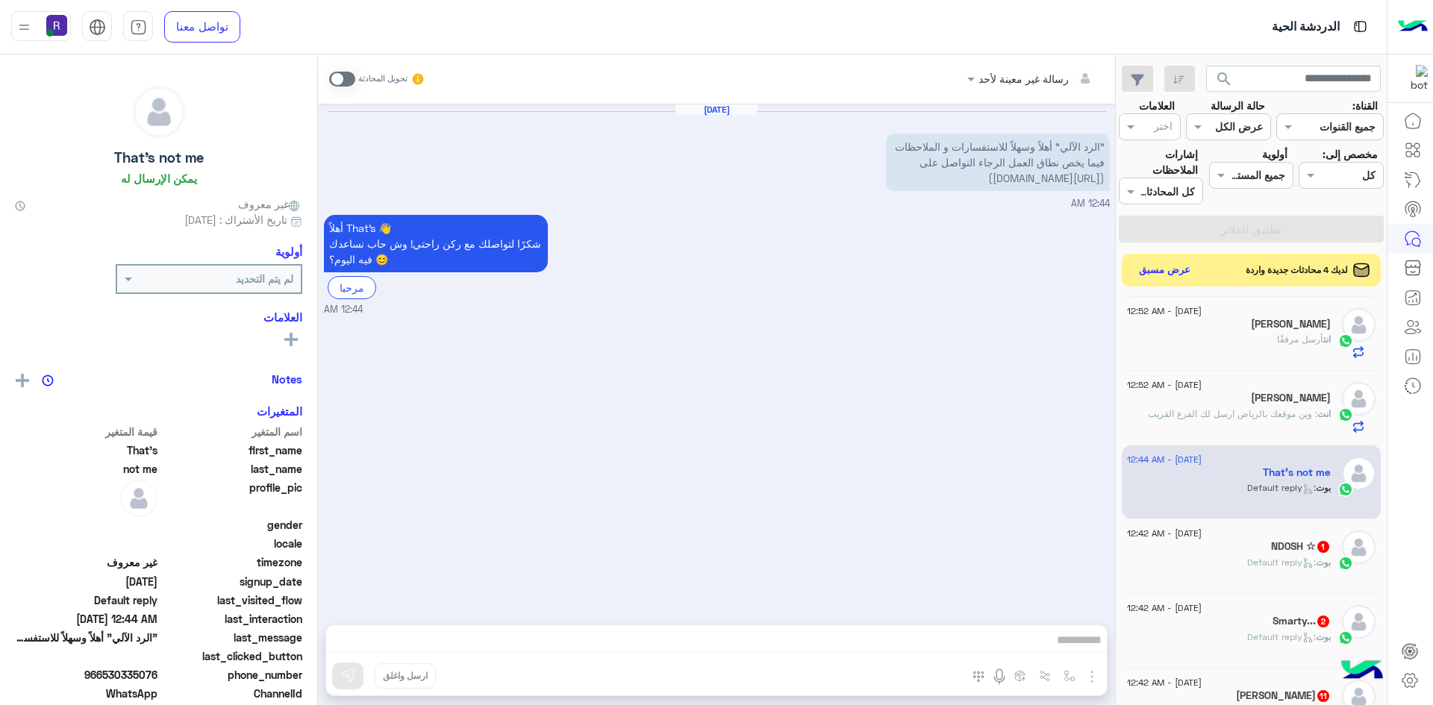
click at [1292, 552] on h5 "ND0SH ☆ 1" at bounding box center [1301, 546] width 60 height 13
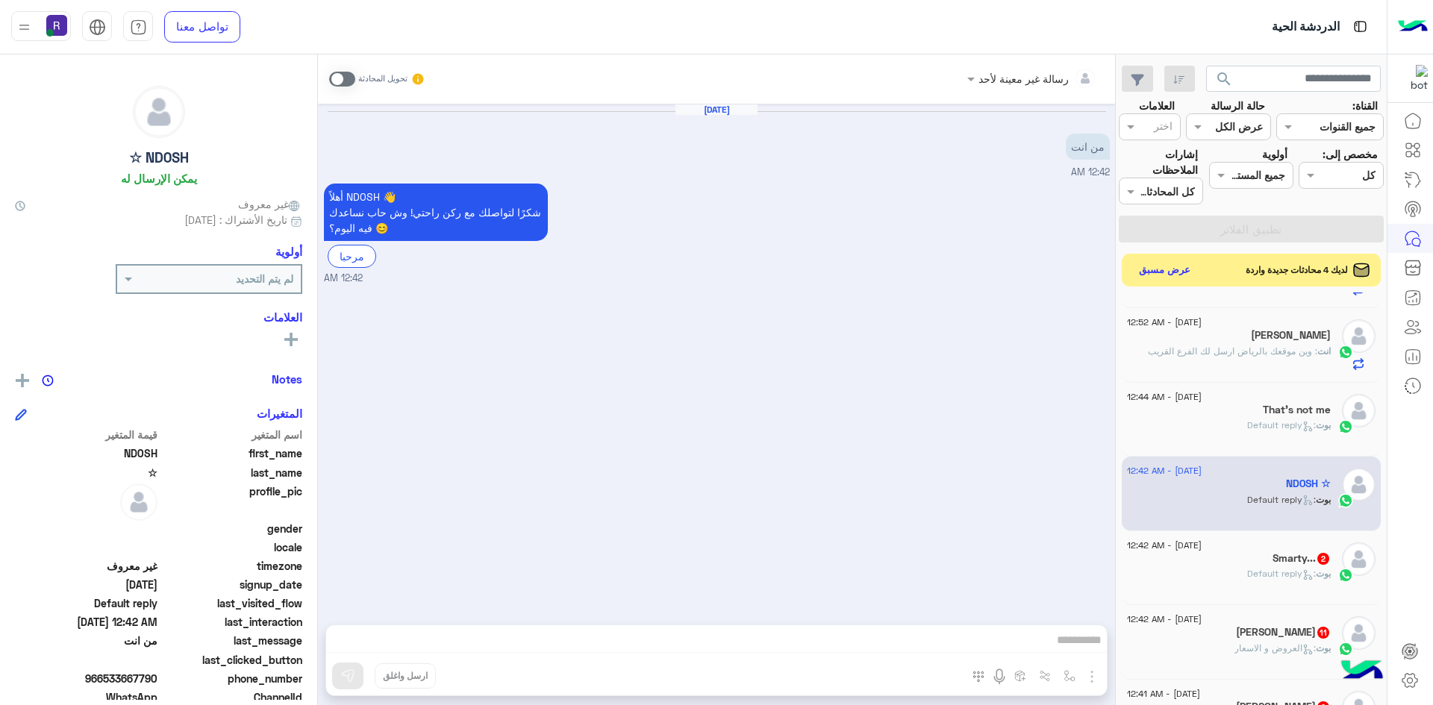
scroll to position [522, 0]
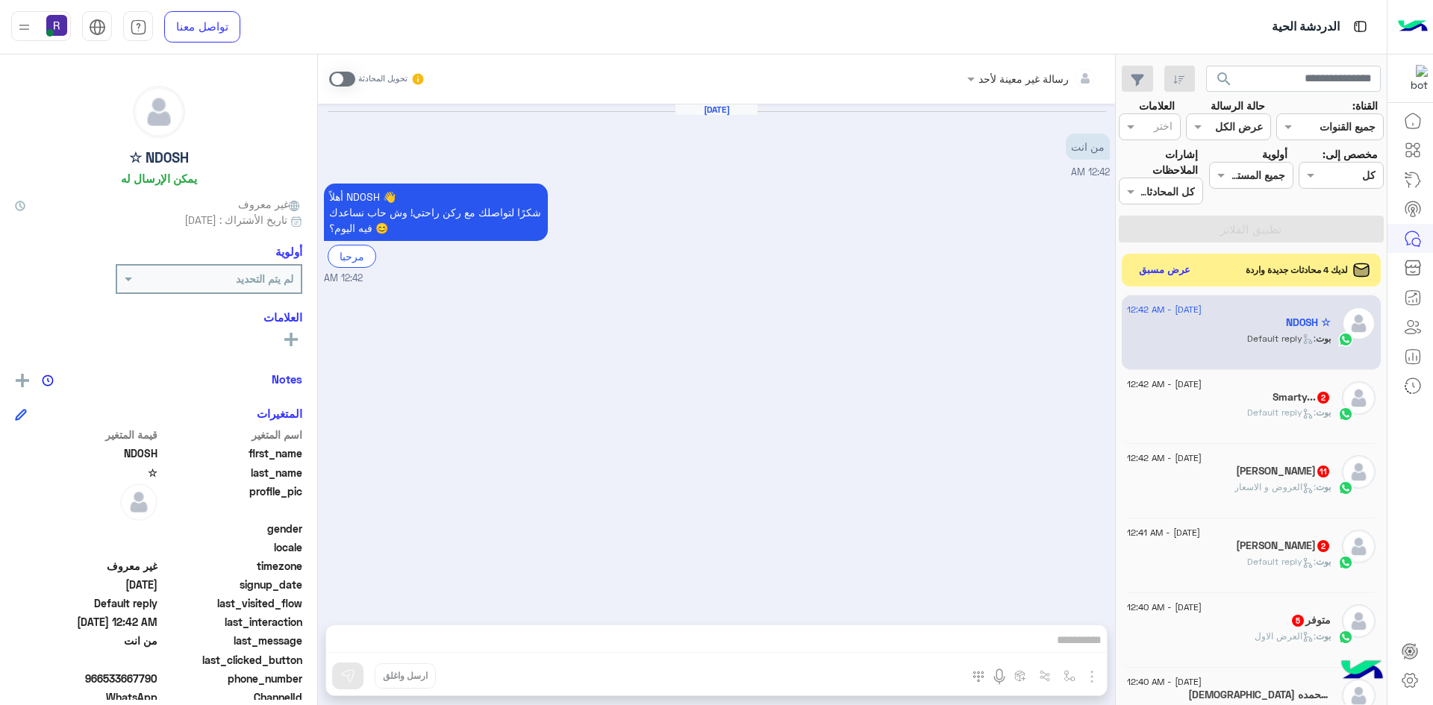
click at [348, 77] on span at bounding box center [342, 79] width 26 height 15
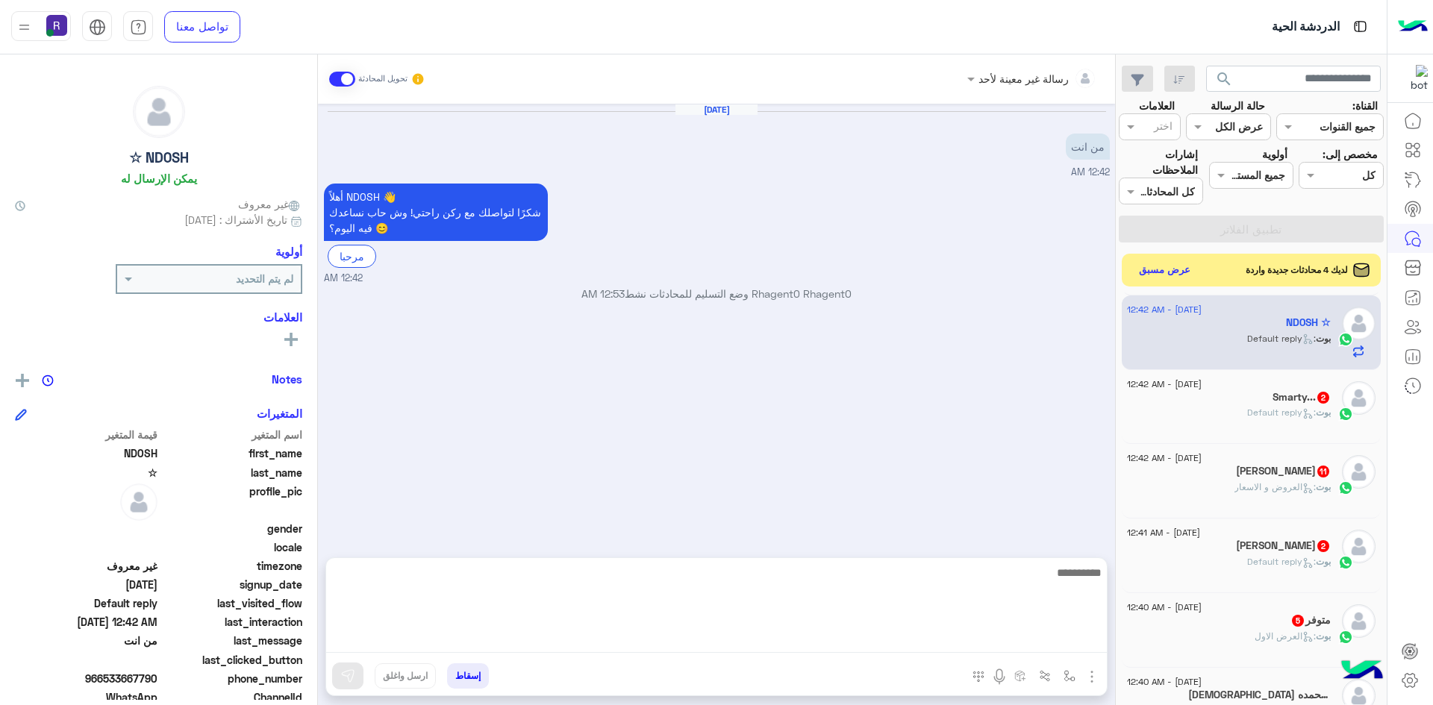
click at [956, 636] on textarea at bounding box center [716, 608] width 781 height 90
type textarea "**********"
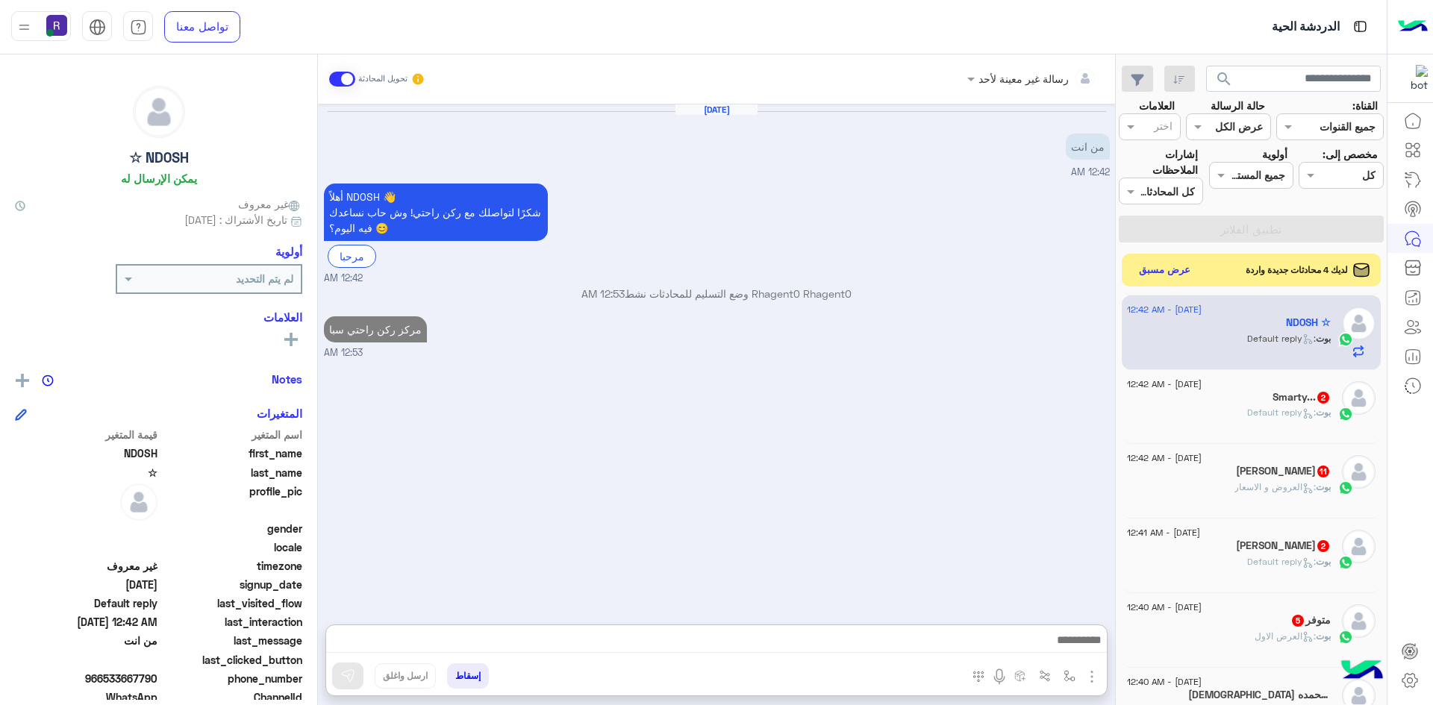
click at [1328, 423] on div "بوت : Default reply" at bounding box center [1229, 419] width 204 height 26
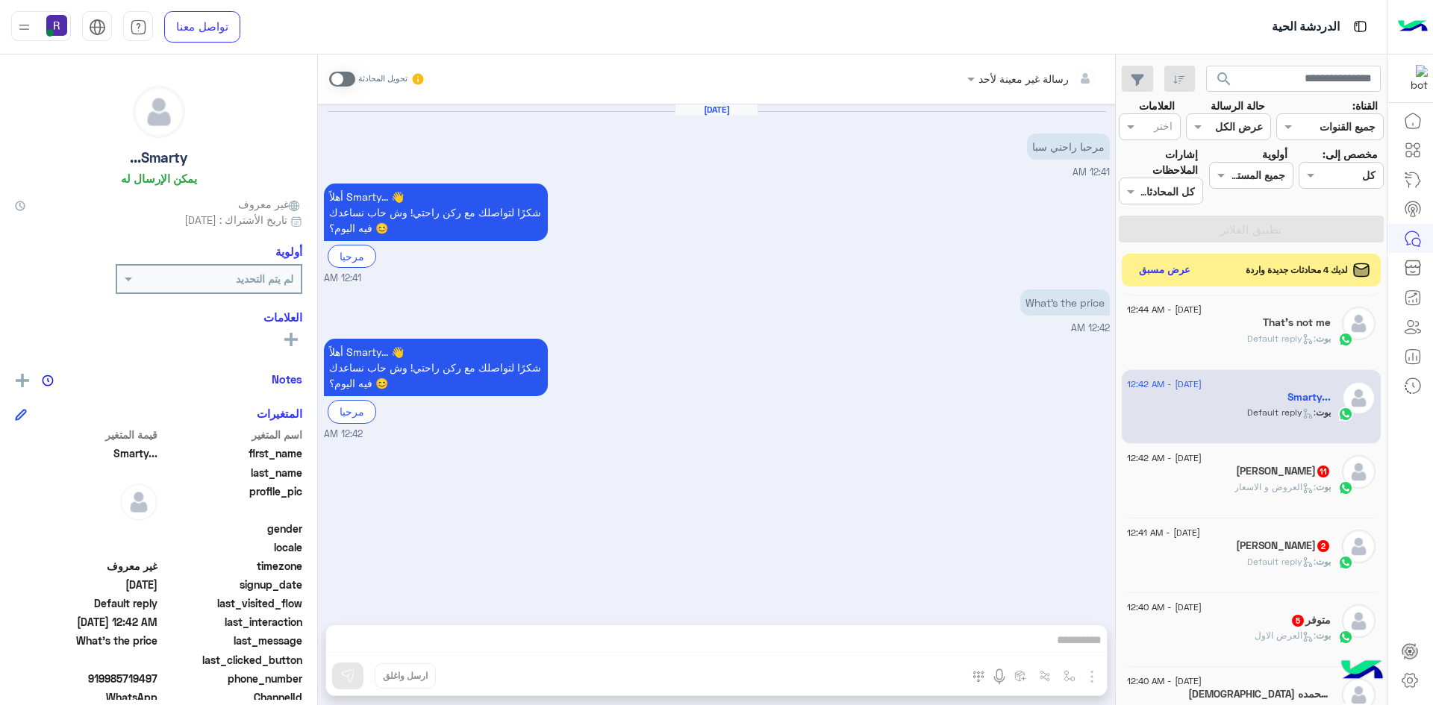
click at [335, 75] on span at bounding box center [342, 79] width 26 height 15
click at [1092, 679] on img "button" at bounding box center [1092, 677] width 18 height 18
click at [1069, 637] on span "الصور" at bounding box center [1063, 644] width 28 height 17
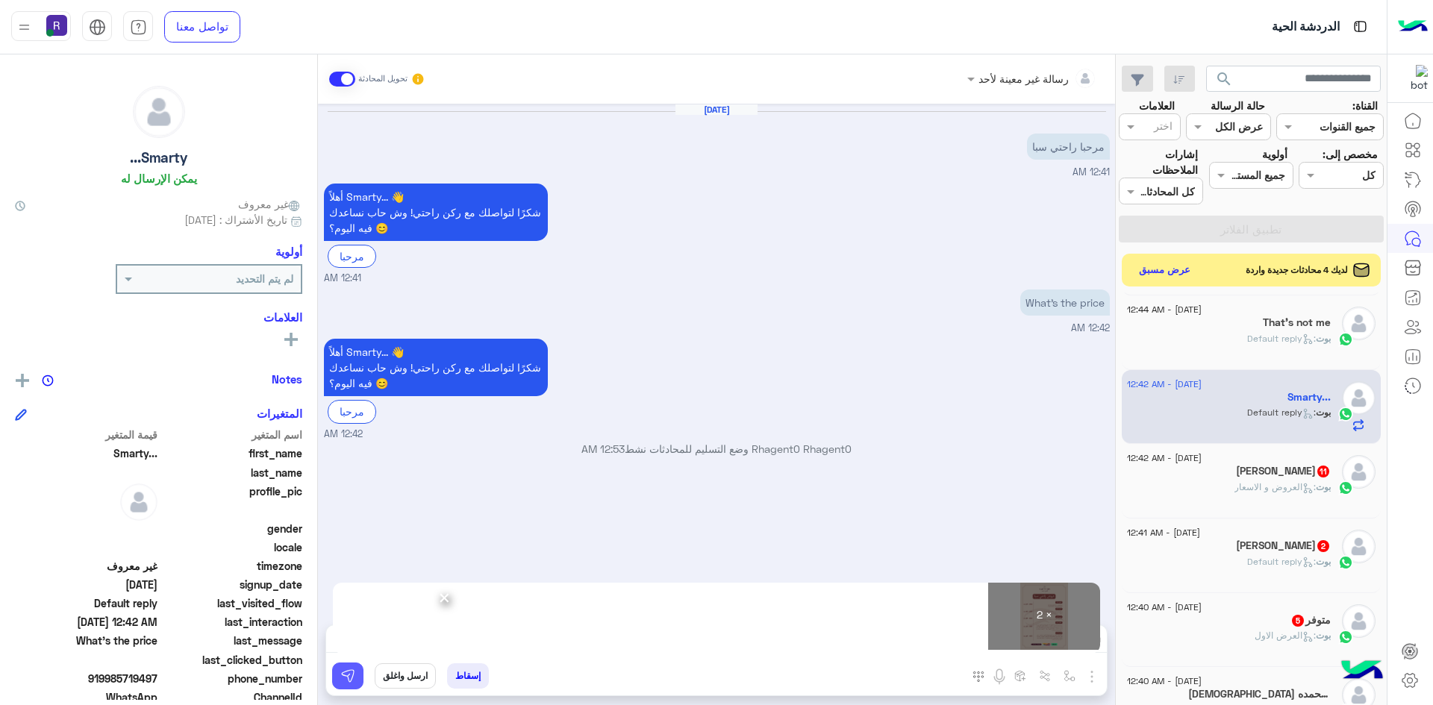
click at [346, 669] on img at bounding box center [347, 676] width 15 height 15
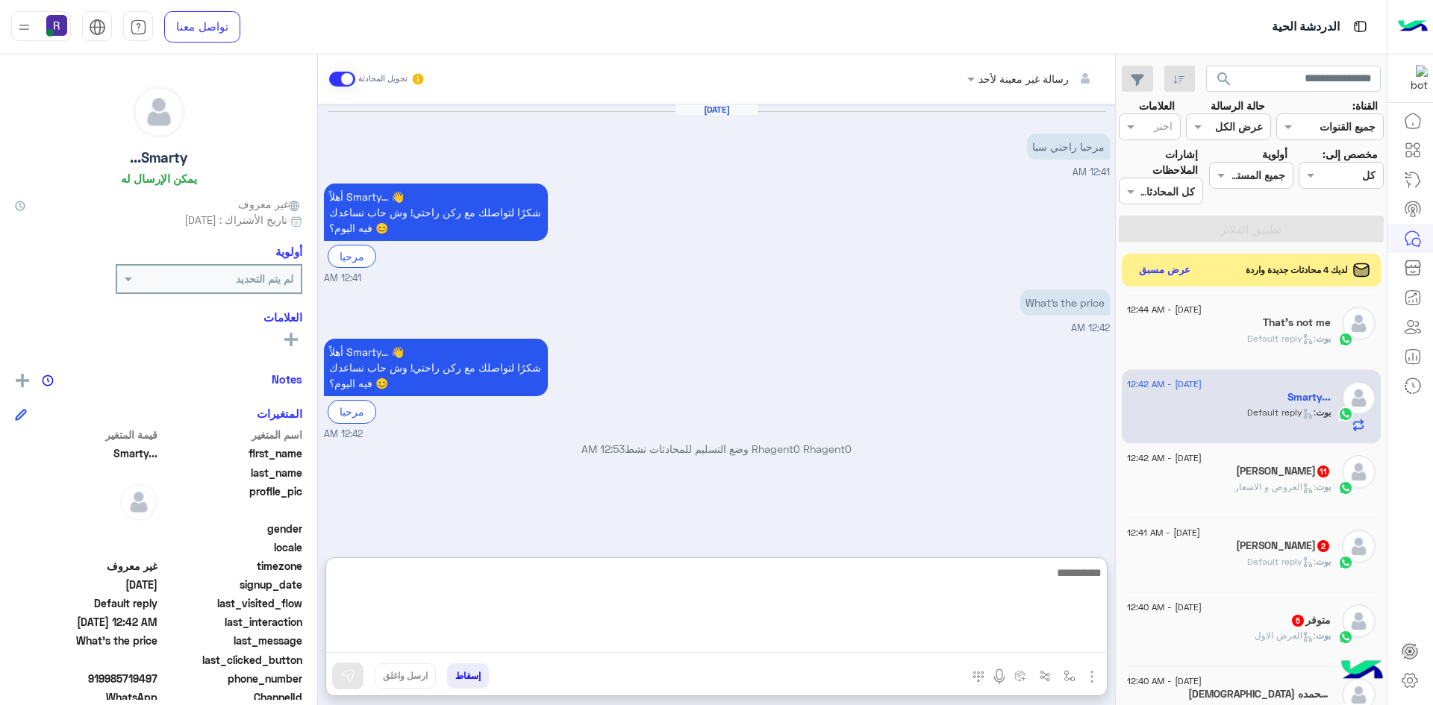
click at [631, 637] on textarea at bounding box center [716, 608] width 781 height 90
paste textarea "**********"
type textarea "**********"
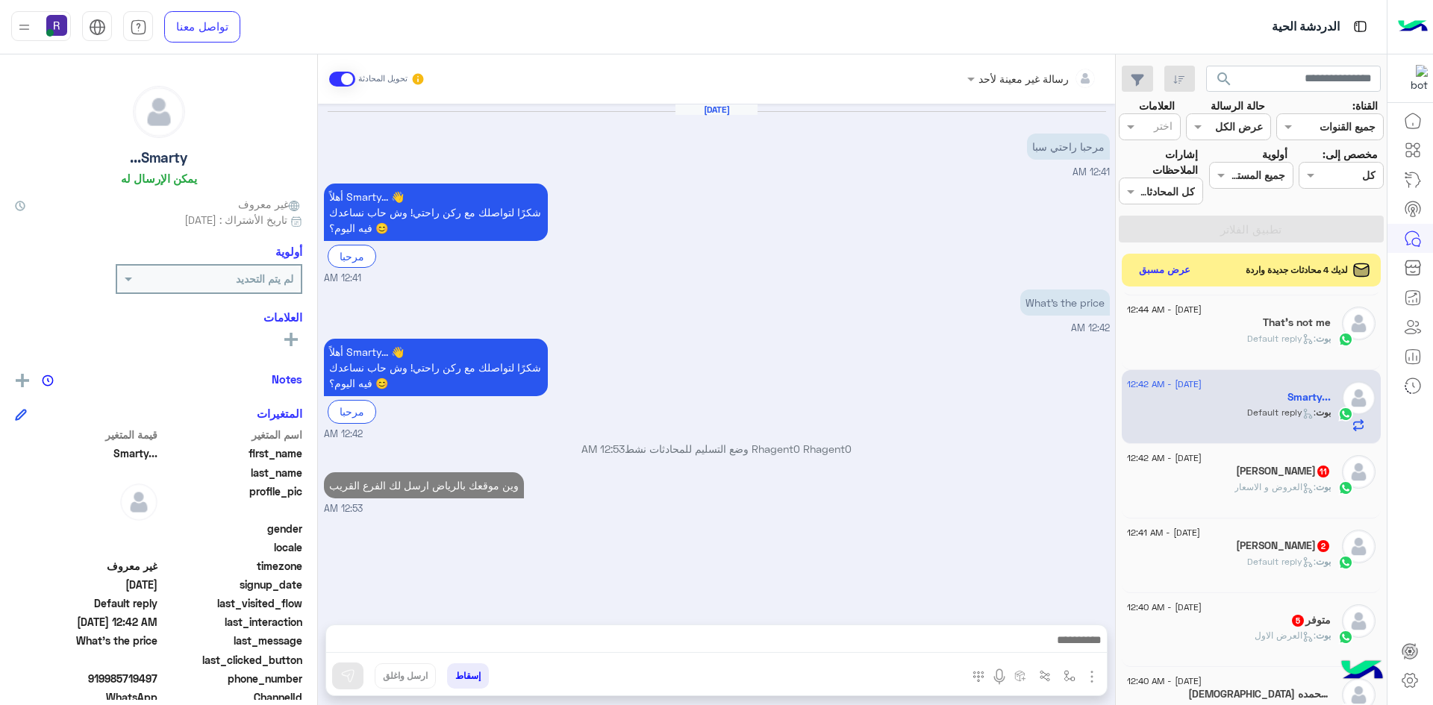
click at [1300, 466] on h5 "ابو صقر 11" at bounding box center [1283, 471] width 95 height 13
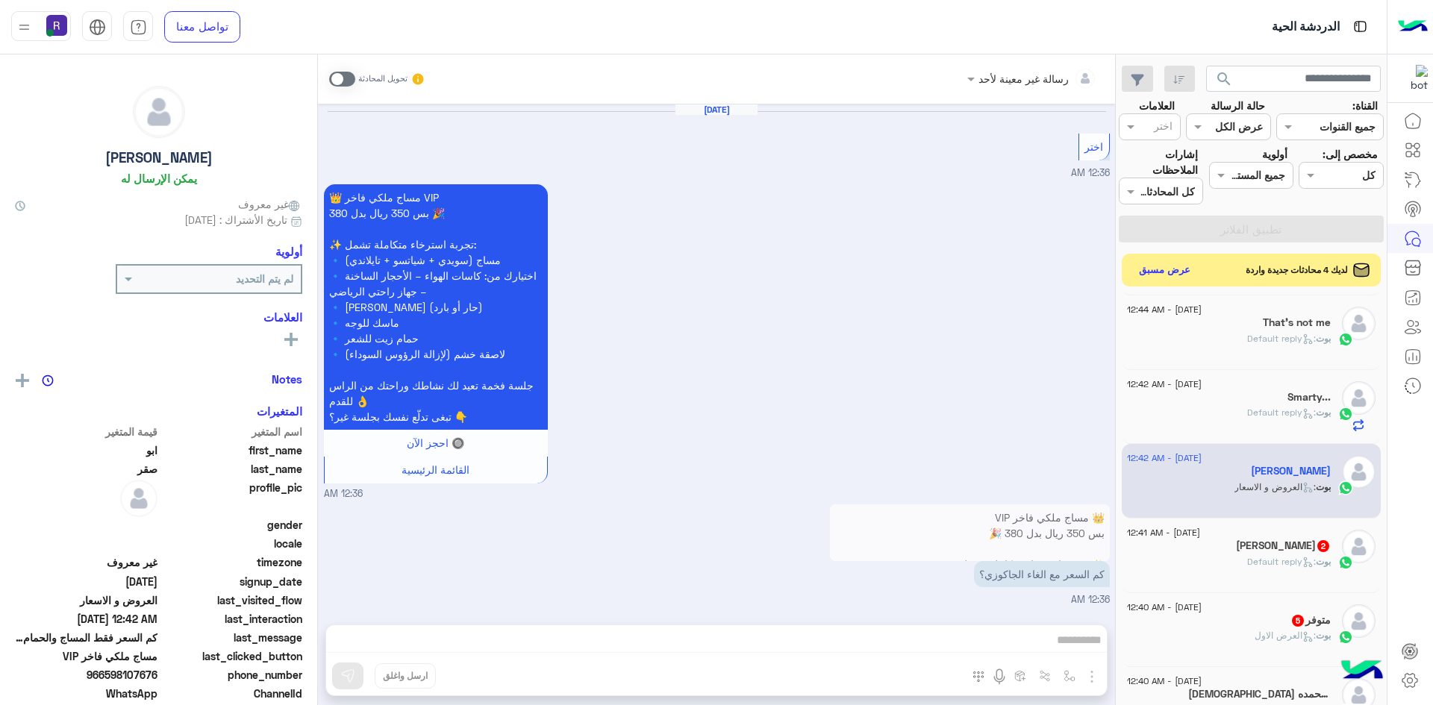
scroll to position [2262, 0]
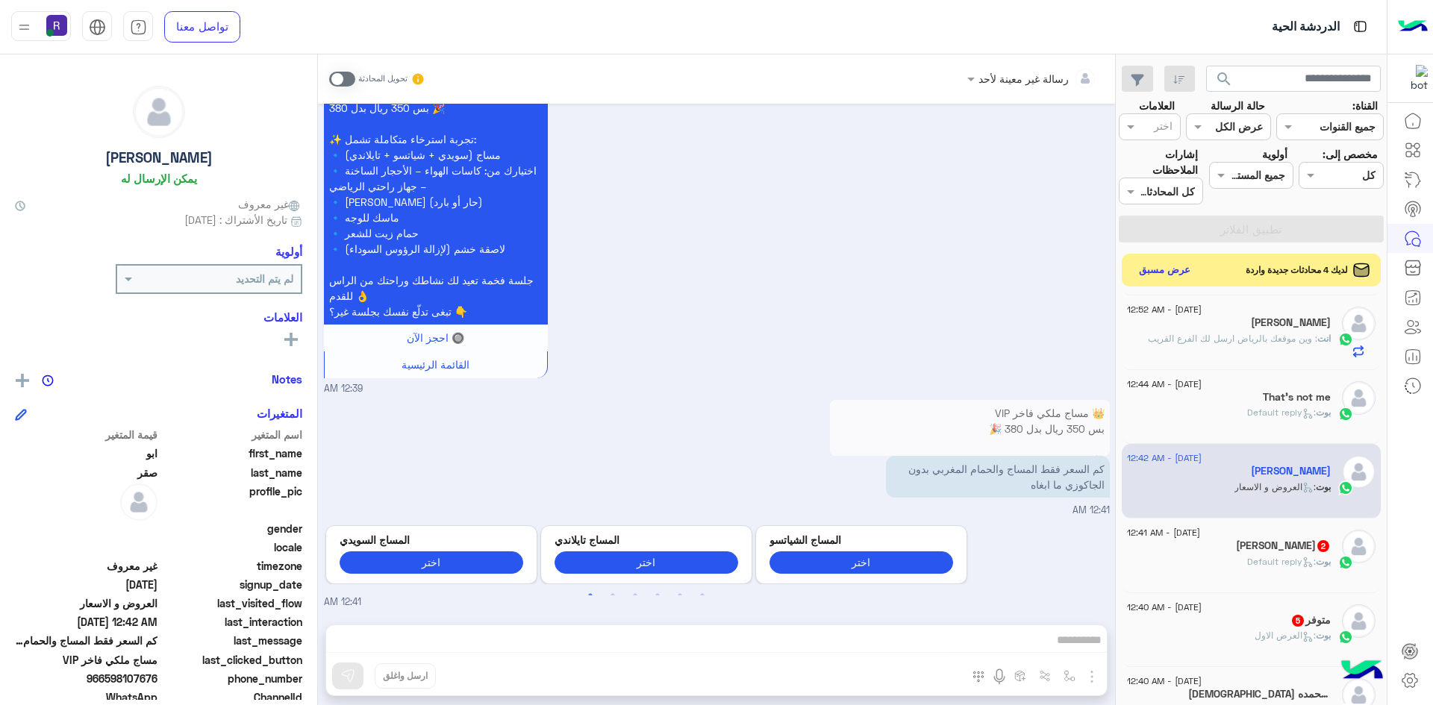
click at [1040, 640] on div "رسالة غير معينة لأحد تحويل المحادثة Aug 19, 2025 اختر 12:36 AM 👑 مساج ملكي فاخر…" at bounding box center [716, 382] width 797 height 657
click at [333, 84] on span at bounding box center [342, 79] width 26 height 15
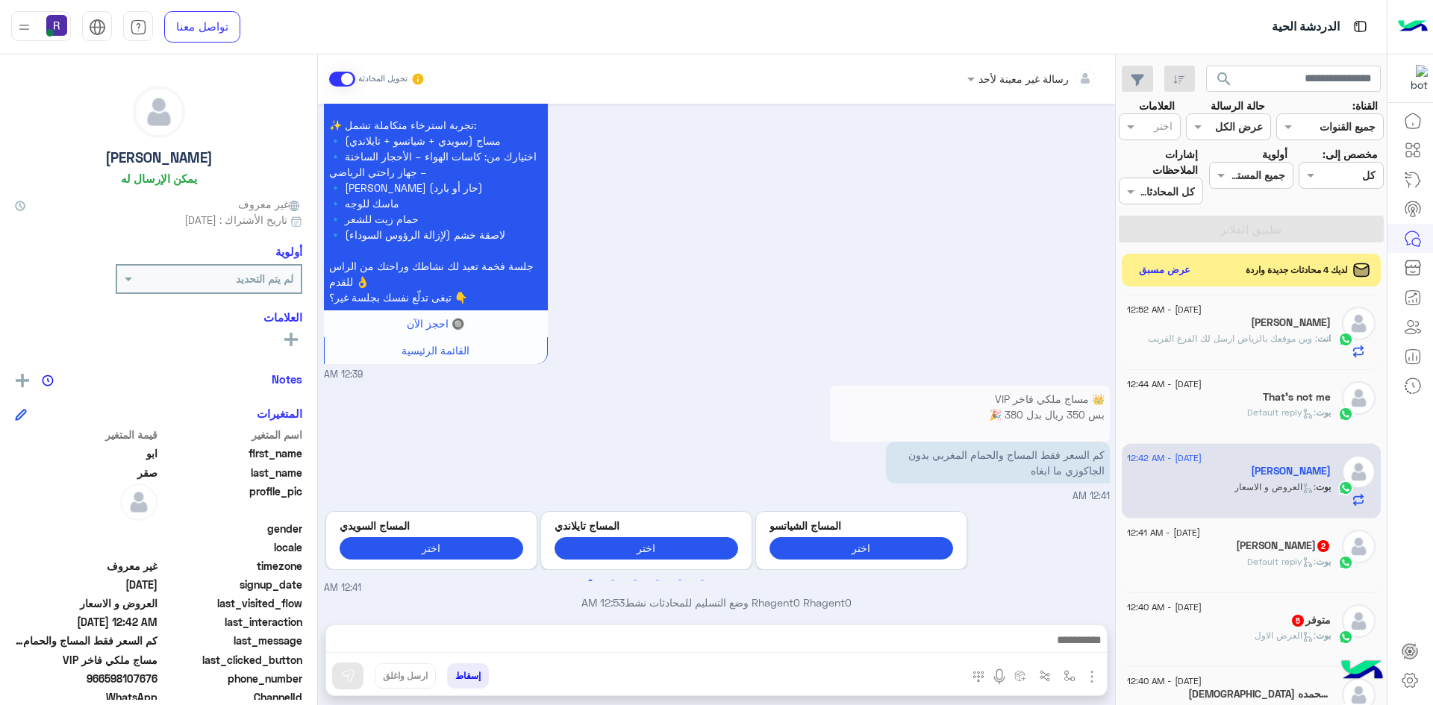
scroll to position [2289, 0]
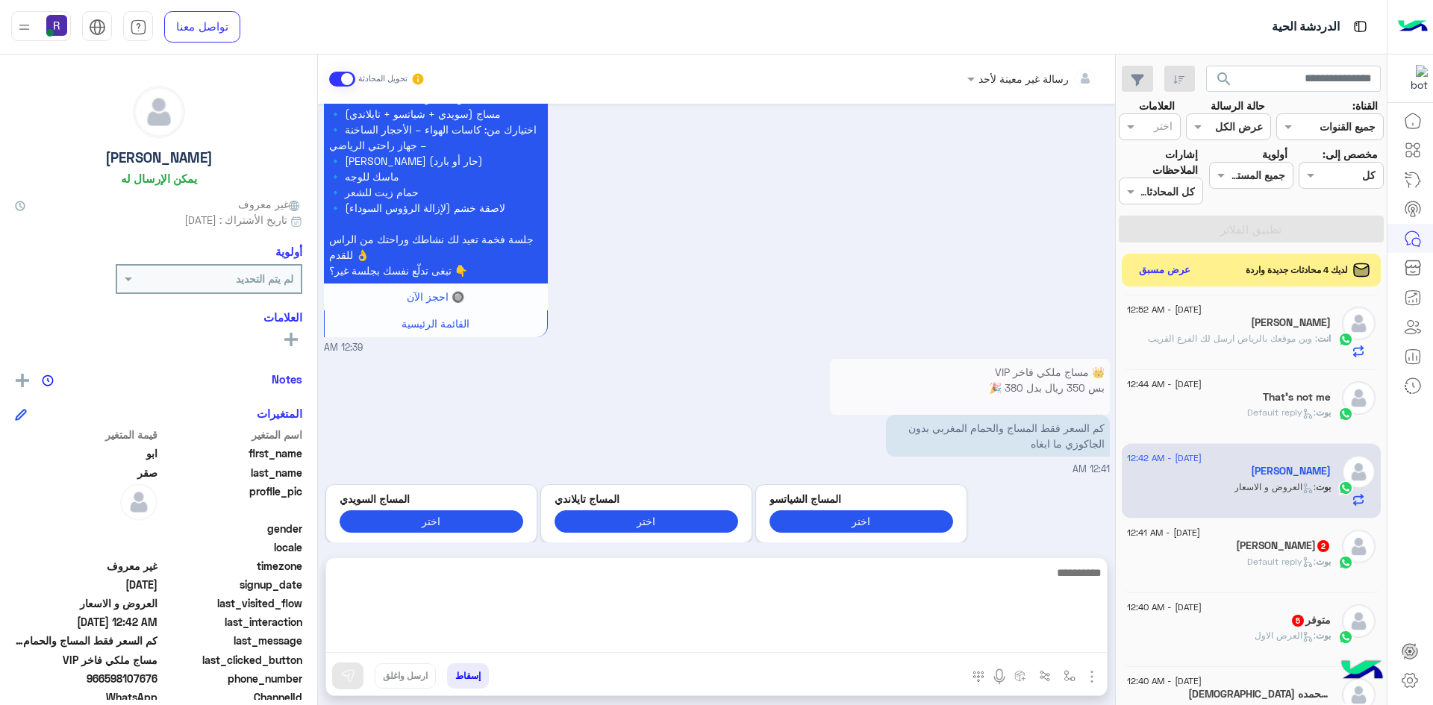
click at [1045, 635] on textarea at bounding box center [716, 608] width 781 height 90
type textarea "**********"
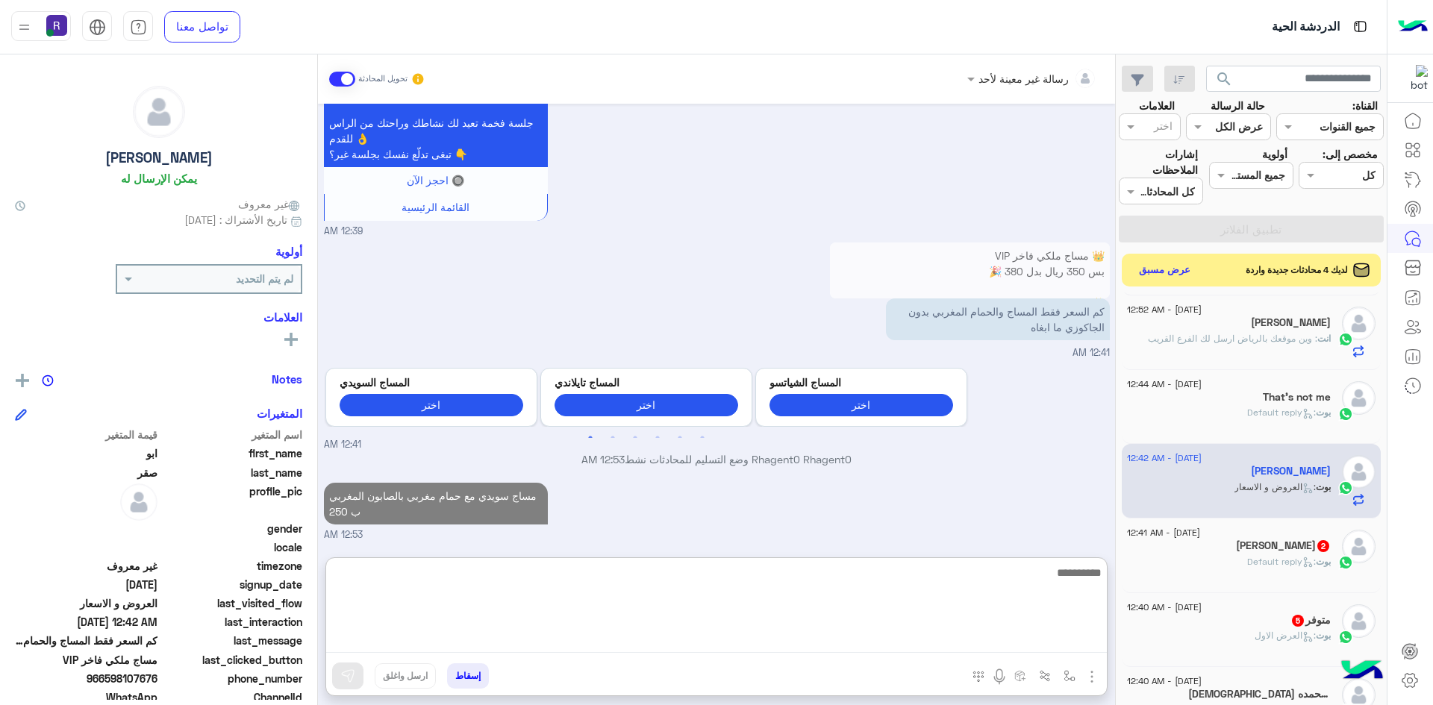
paste textarea "**********"
type textarea "**********"
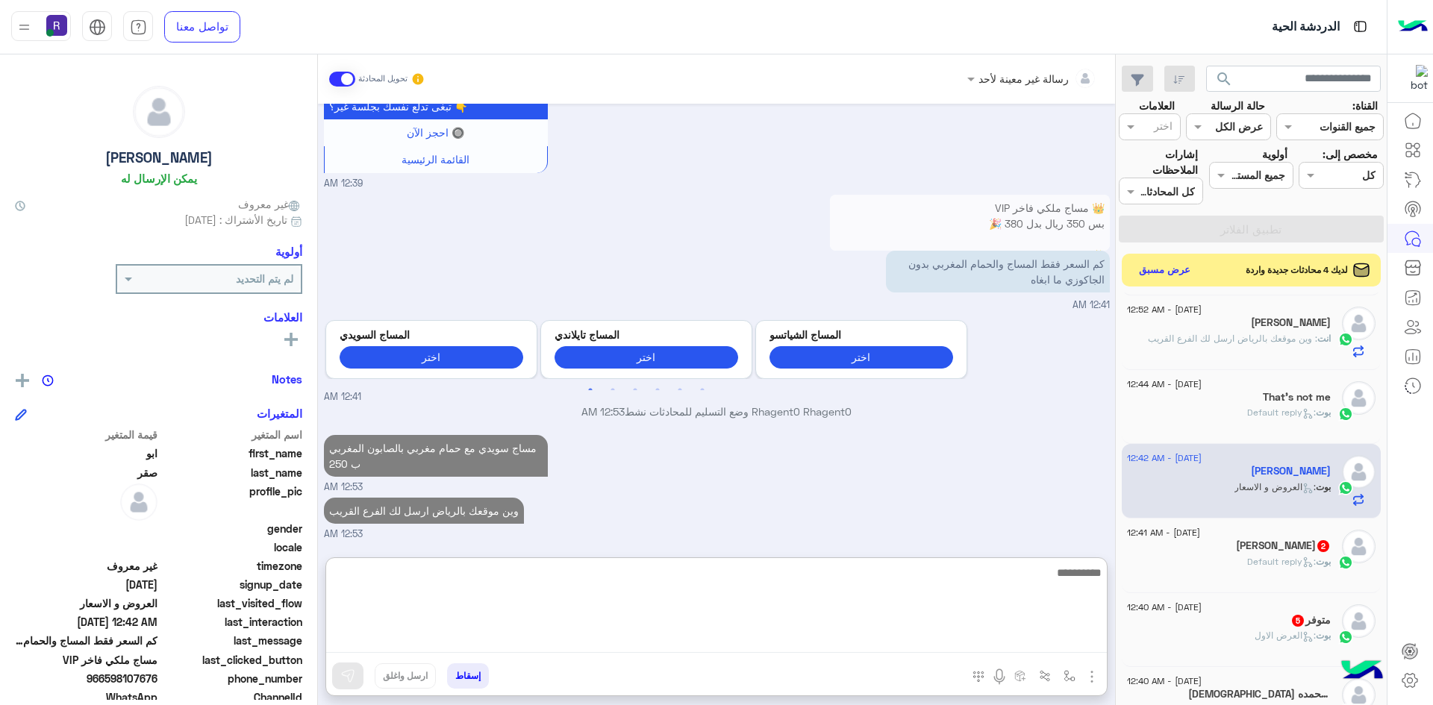
scroll to position [2494, 0]
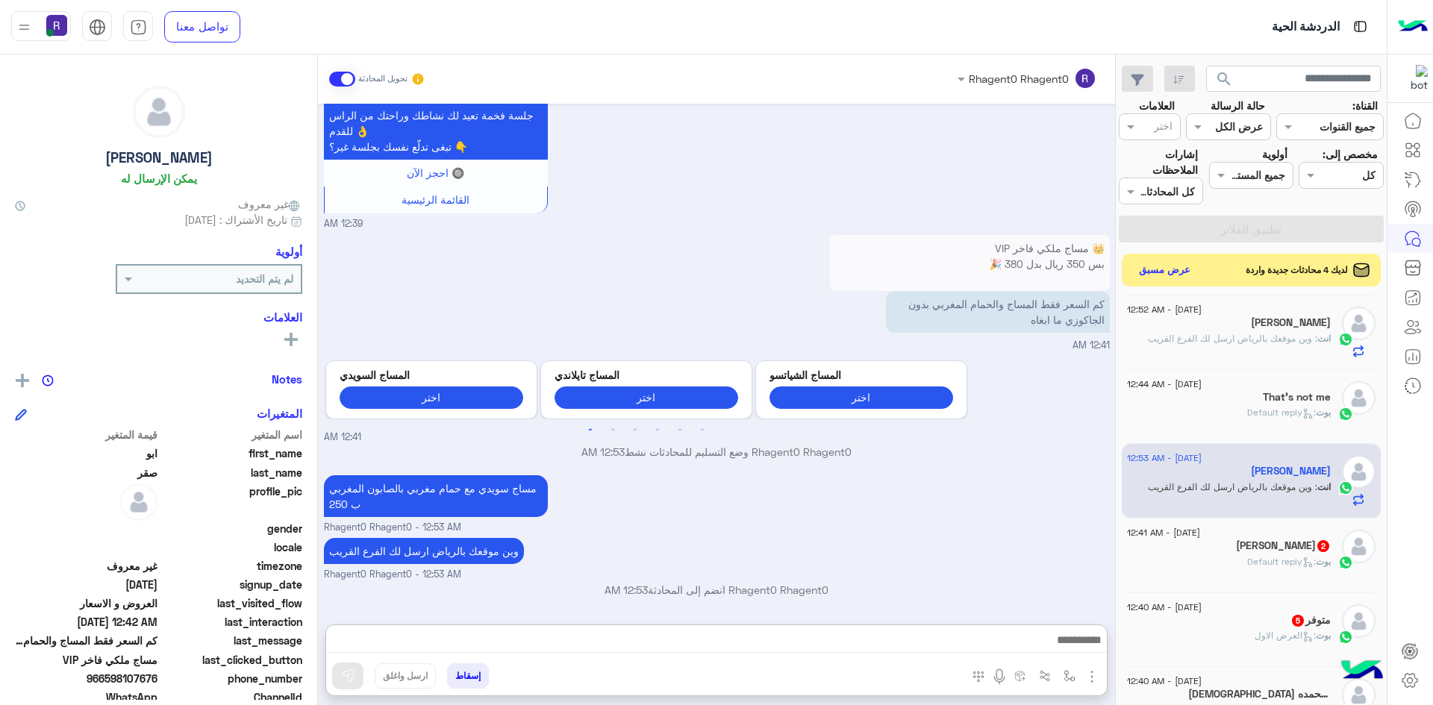
click at [1307, 591] on div "19 August - 12:41 AM Ashraf Khan 2 بوت : Default reply" at bounding box center [1252, 556] width 260 height 75
click at [1298, 582] on div "19 August - 12:41 AM Ashraf Khan 2 بوت : Default reply" at bounding box center [1252, 556] width 260 height 75
click at [1249, 530] on div "19 August - 12:41 AM" at bounding box center [1229, 535] width 204 height 10
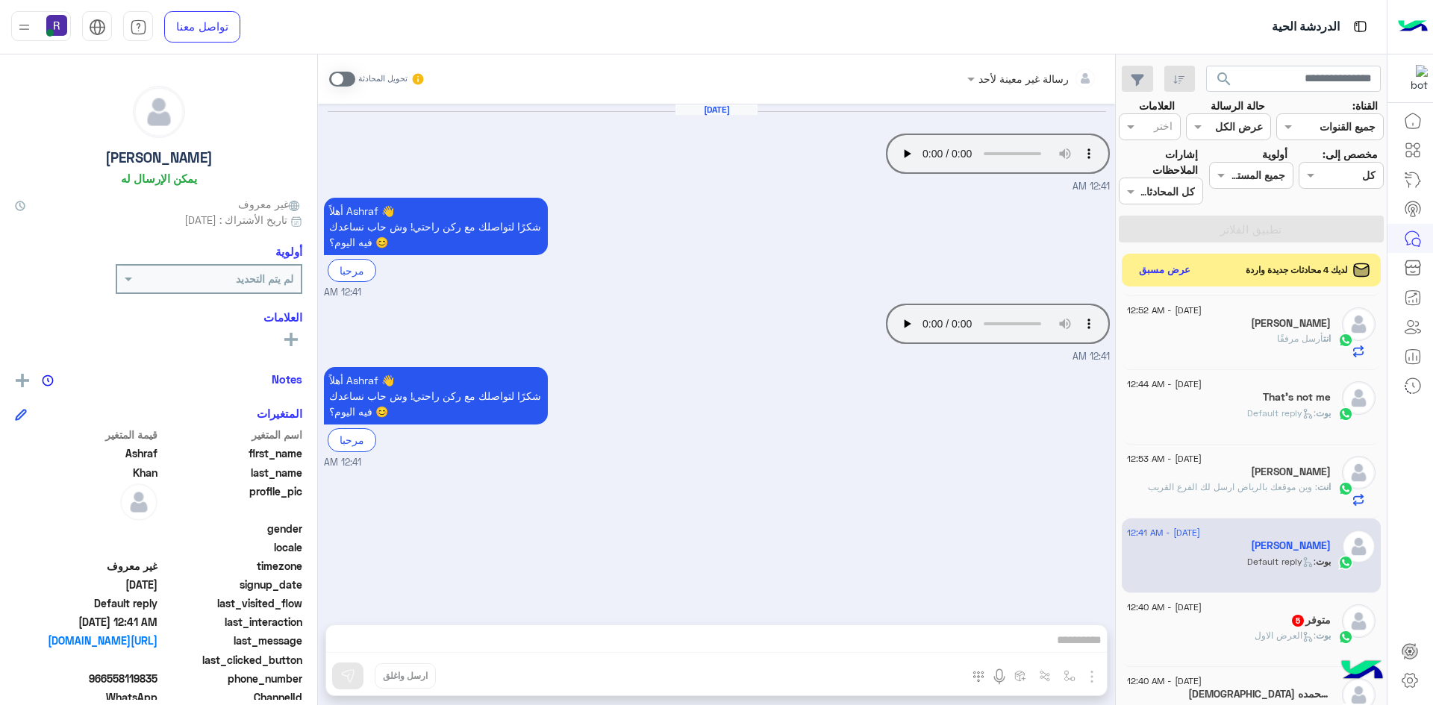
click at [544, 518] on div "Aug 19, 2025 Your browser does not support the audio tag. 12:41 AM أهلاً Ashraf…" at bounding box center [716, 357] width 797 height 506
click at [587, 548] on div "Aug 19, 2025 Your browser does not support the audio tag. 12:41 AM أهلاً Ashraf…" at bounding box center [716, 357] width 797 height 506
click at [1087, 687] on div "رسالة غير معينة لأحد تحويل المحادثة Aug 19, 2025 Your browser does not support …" at bounding box center [716, 382] width 797 height 657
click at [342, 72] on span at bounding box center [342, 79] width 26 height 15
click at [1092, 669] on img "button" at bounding box center [1092, 677] width 18 height 18
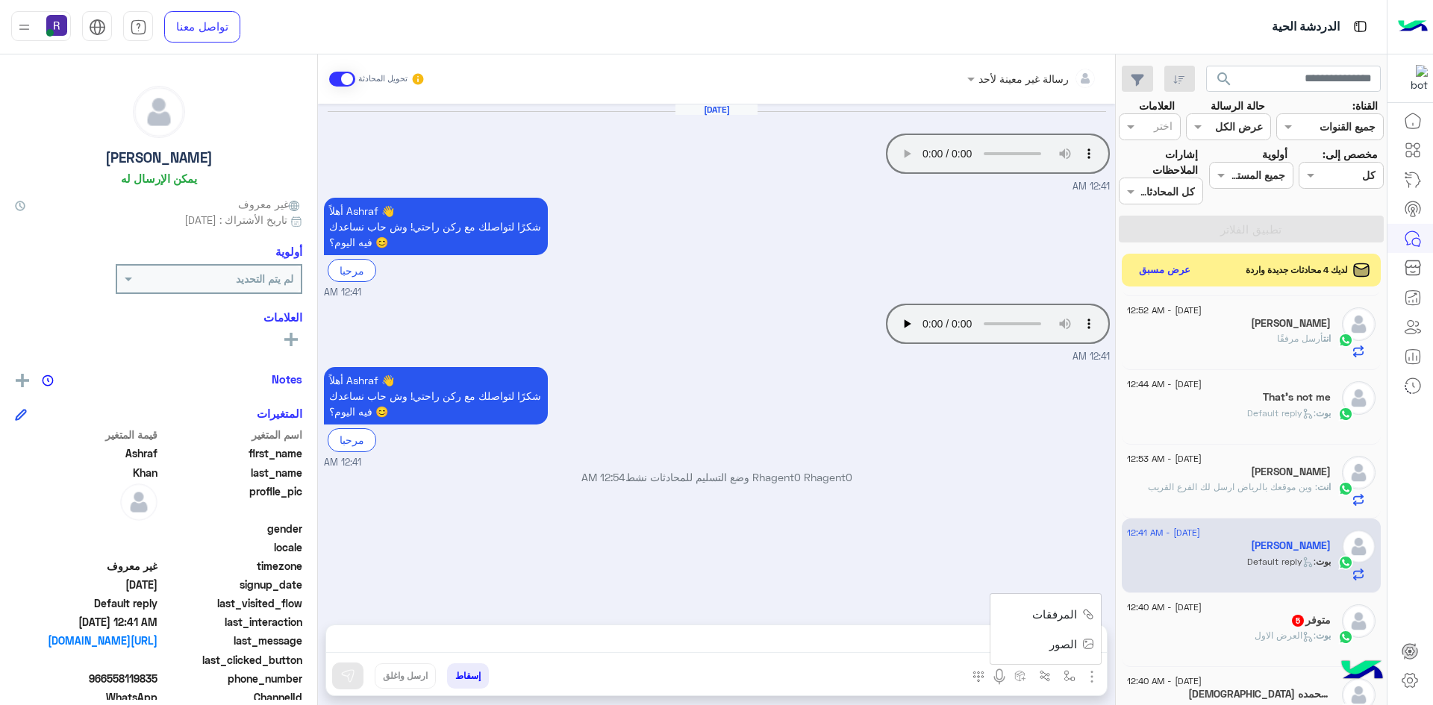
click at [1042, 640] on button "الصور" at bounding box center [1068, 644] width 63 height 30
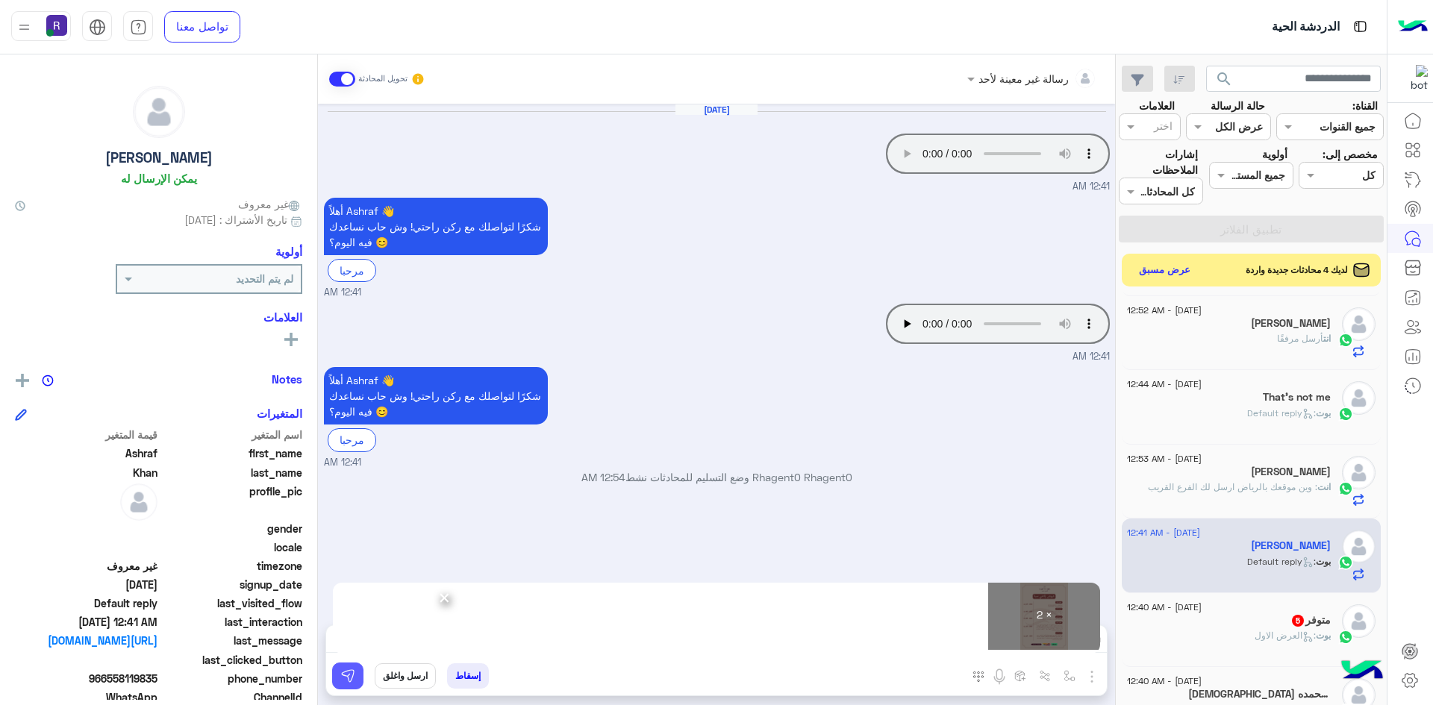
click at [354, 679] on img at bounding box center [347, 676] width 15 height 15
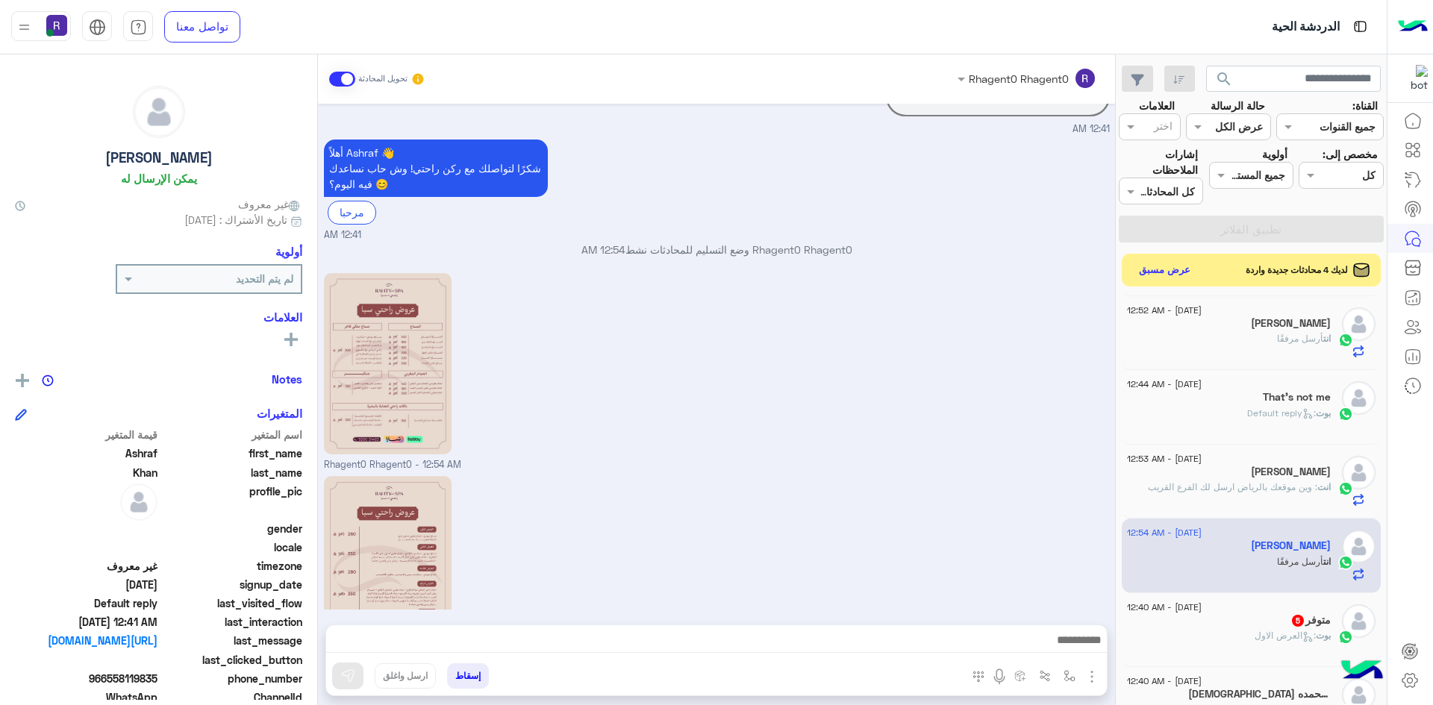
scroll to position [320, 0]
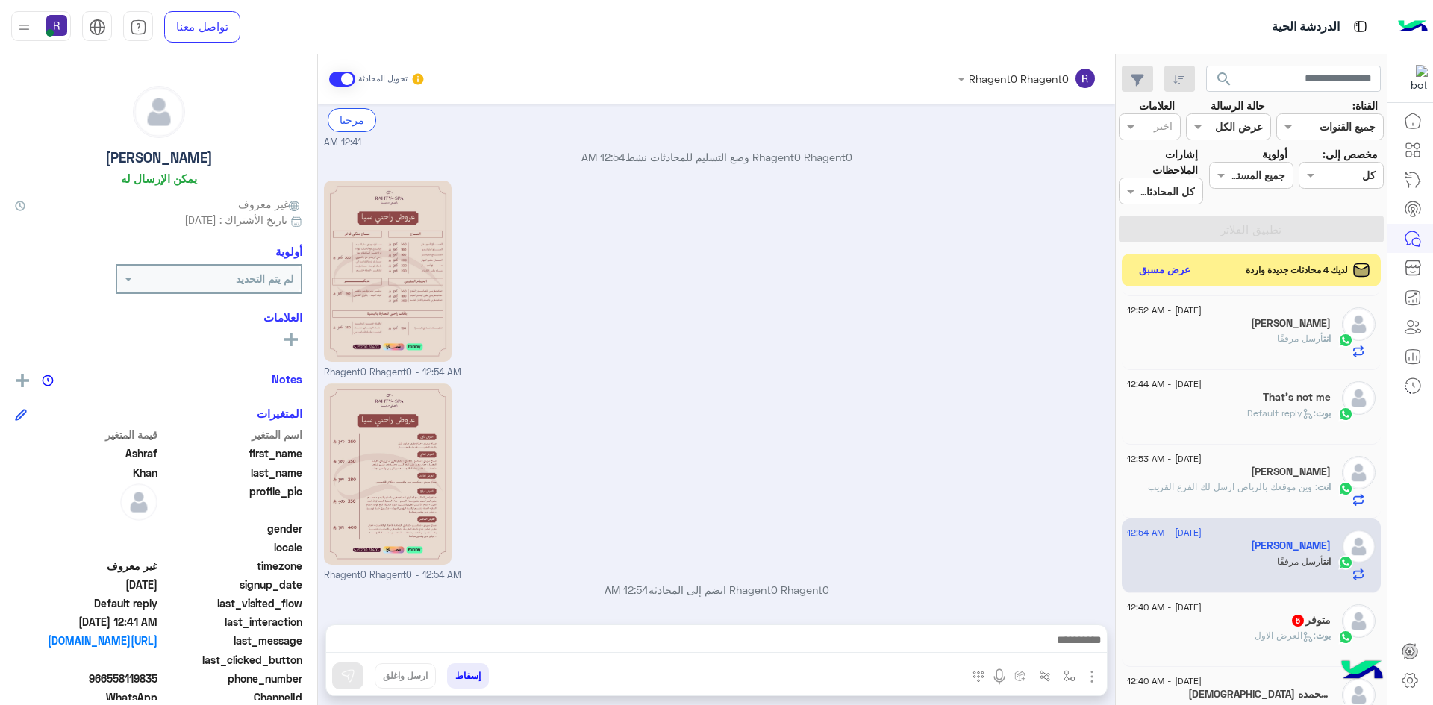
click at [1306, 608] on div "19 August - 12:40 AM" at bounding box center [1229, 609] width 204 height 10
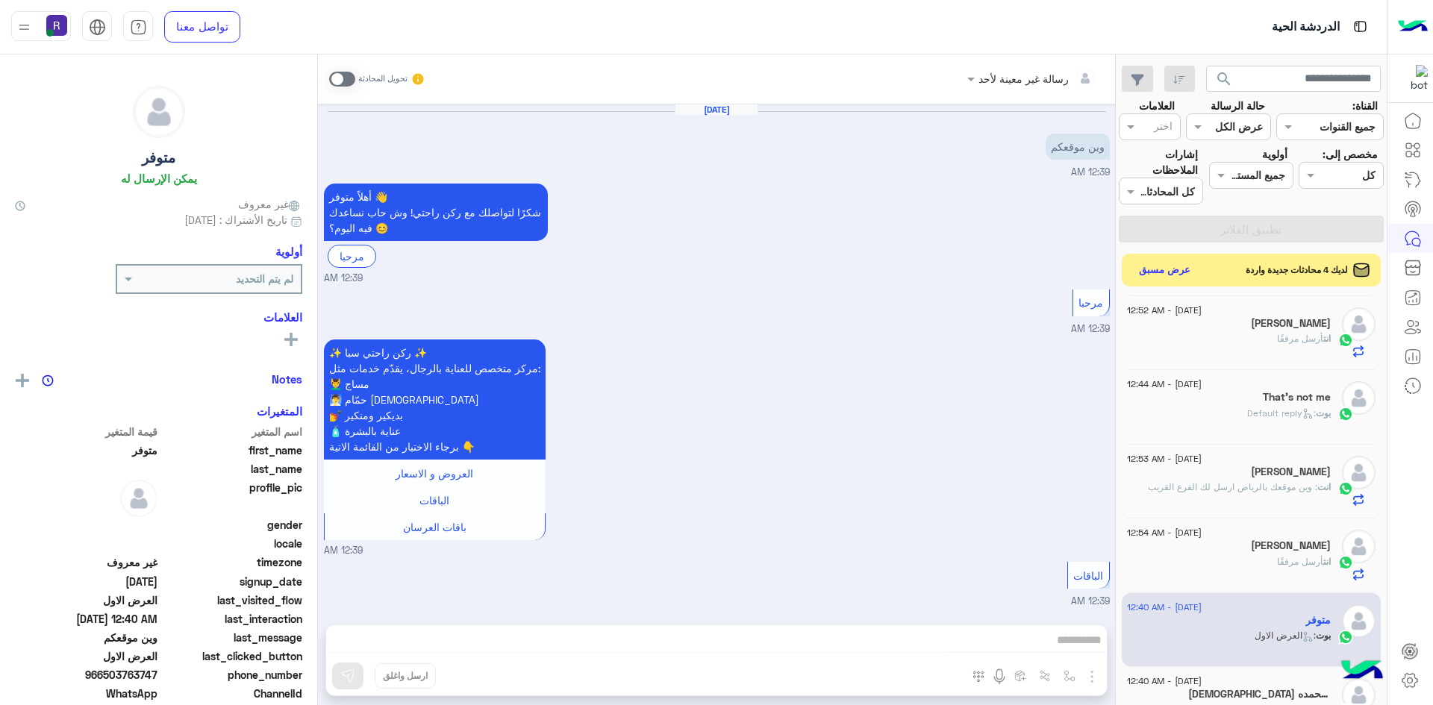
scroll to position [949, 0]
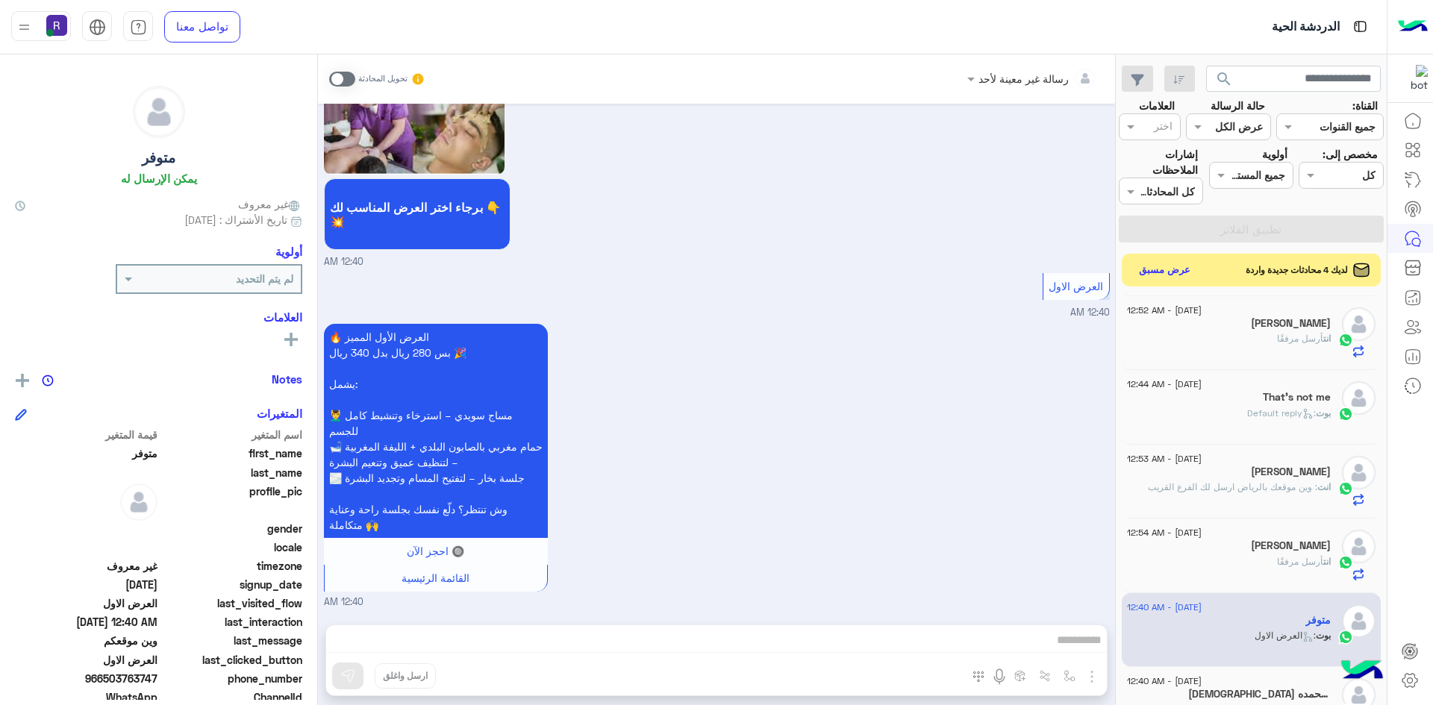
click at [338, 75] on span at bounding box center [342, 79] width 26 height 15
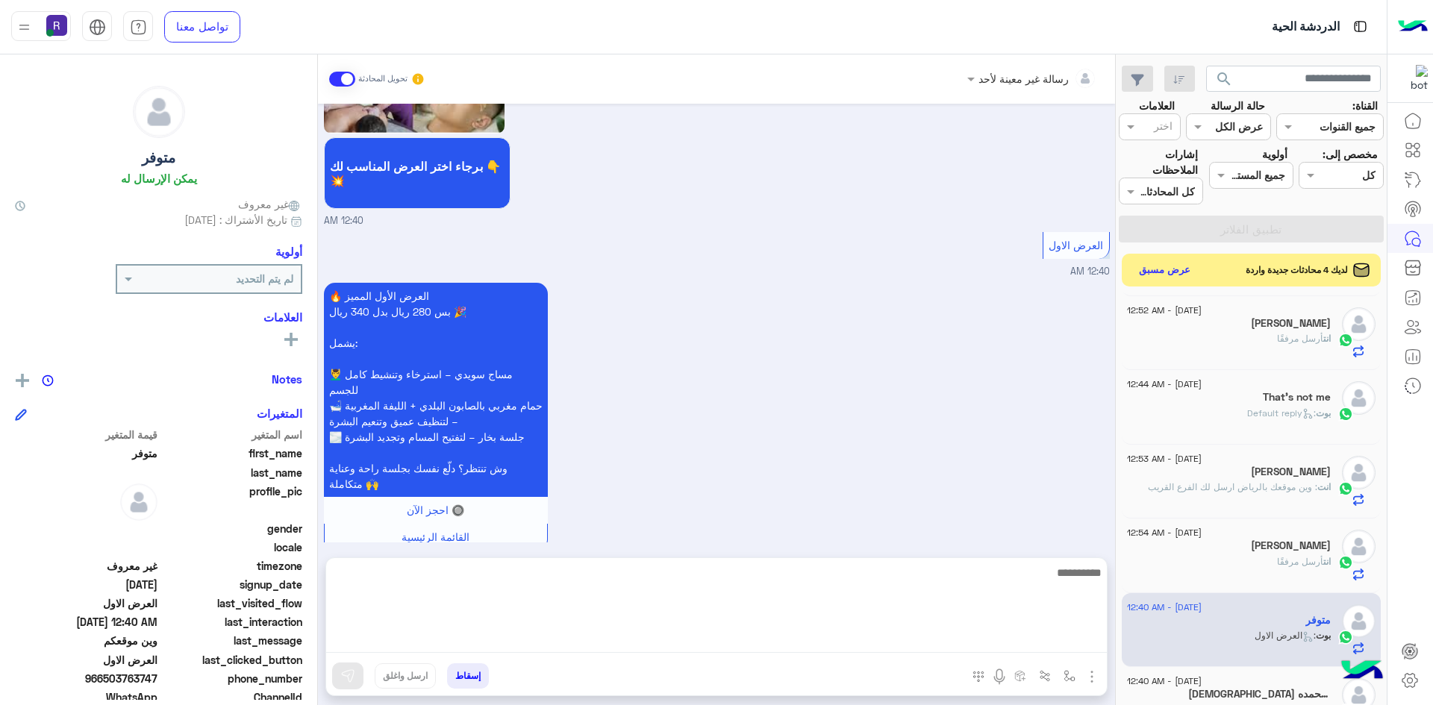
click at [740, 646] on textarea at bounding box center [716, 608] width 781 height 90
paste textarea "**********"
type textarea "**********"
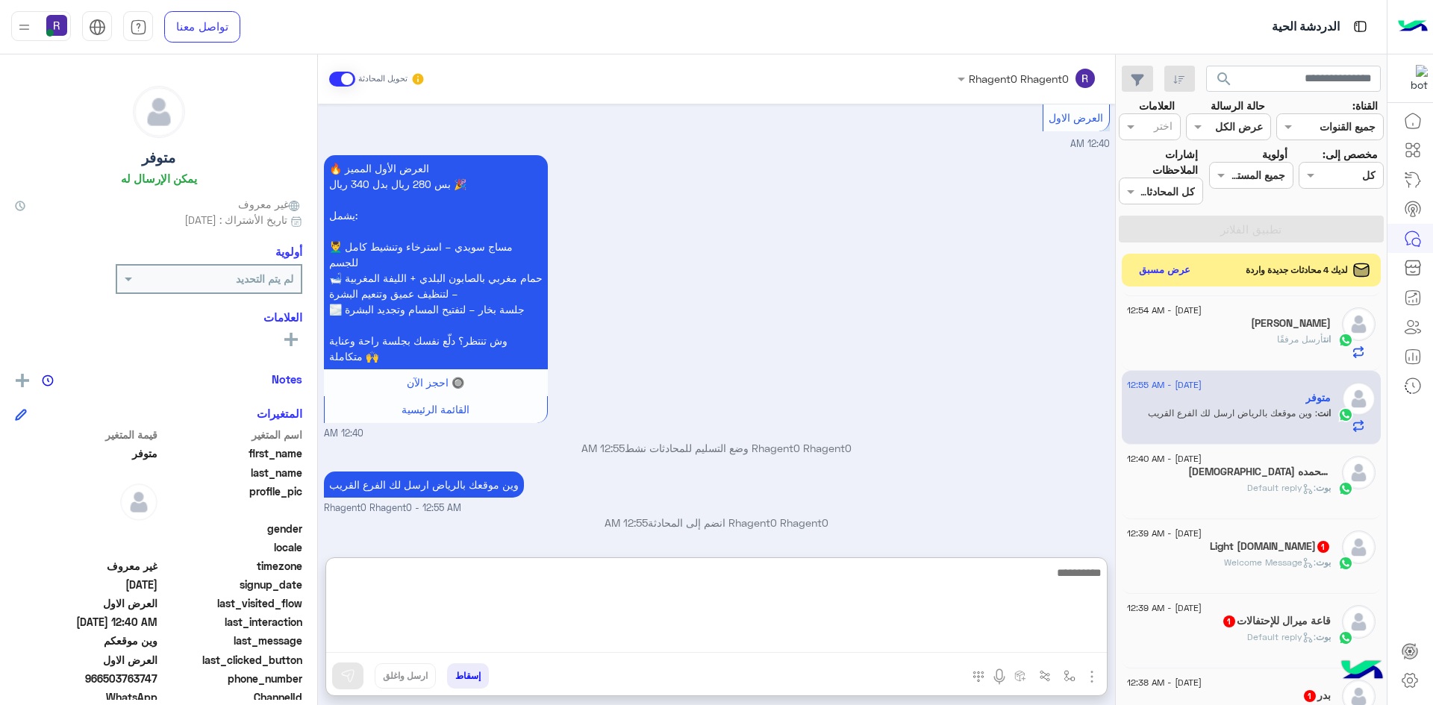
scroll to position [746, 0]
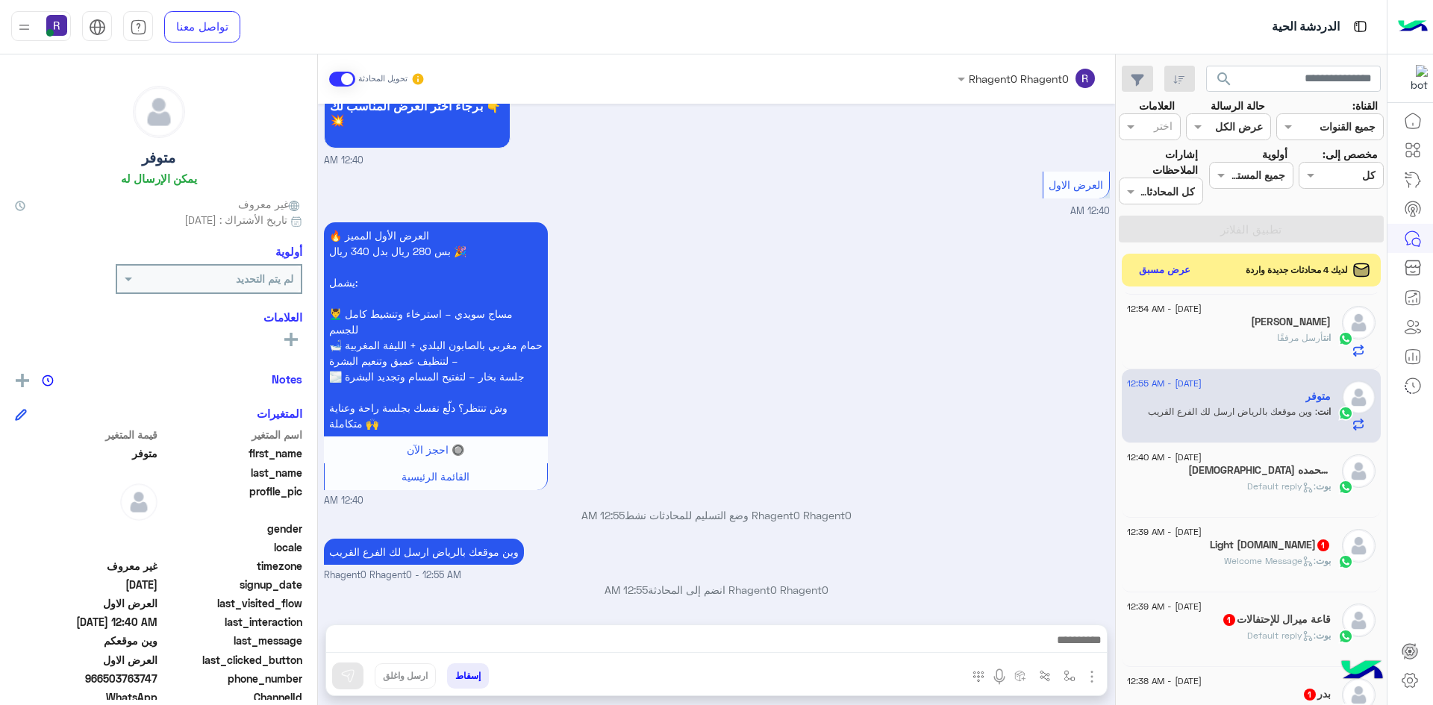
click at [1329, 464] on span "1" at bounding box center [1336, 469] width 15 height 13
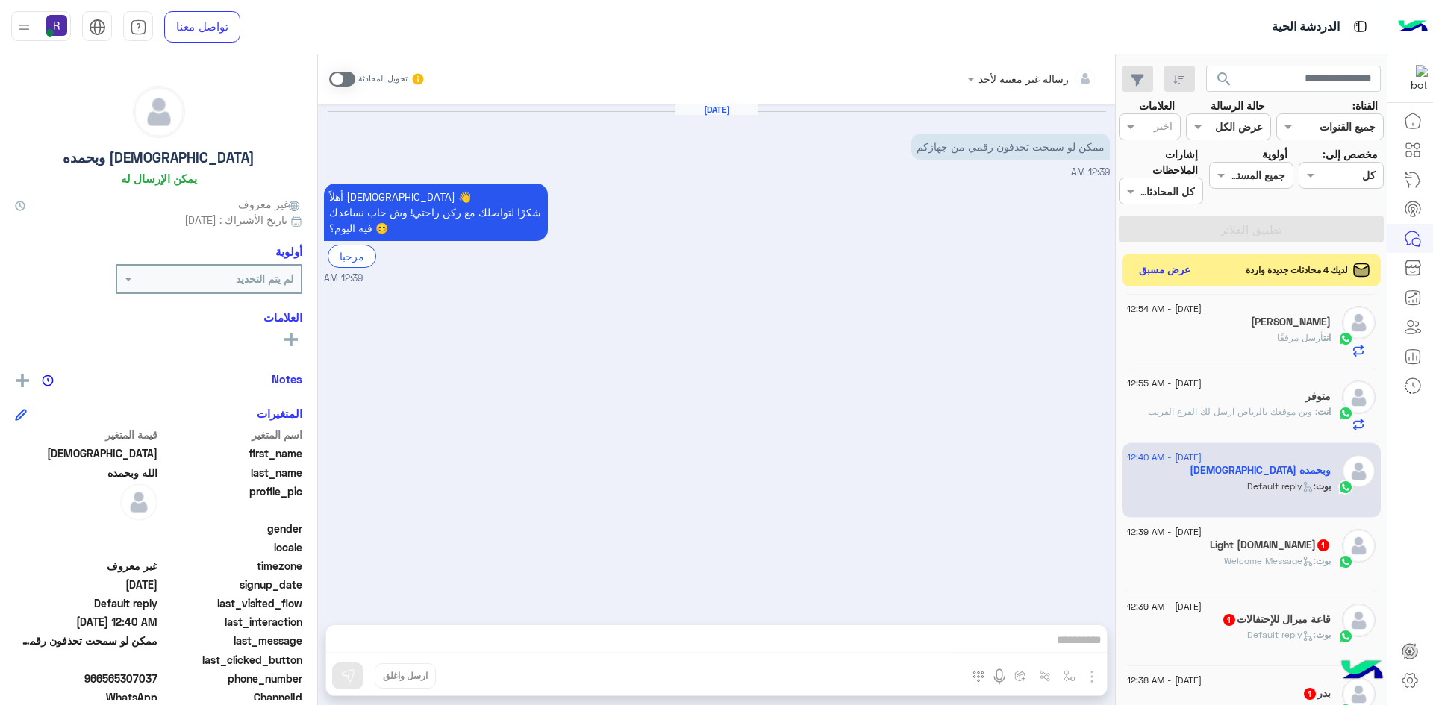
click at [341, 85] on span at bounding box center [342, 79] width 26 height 15
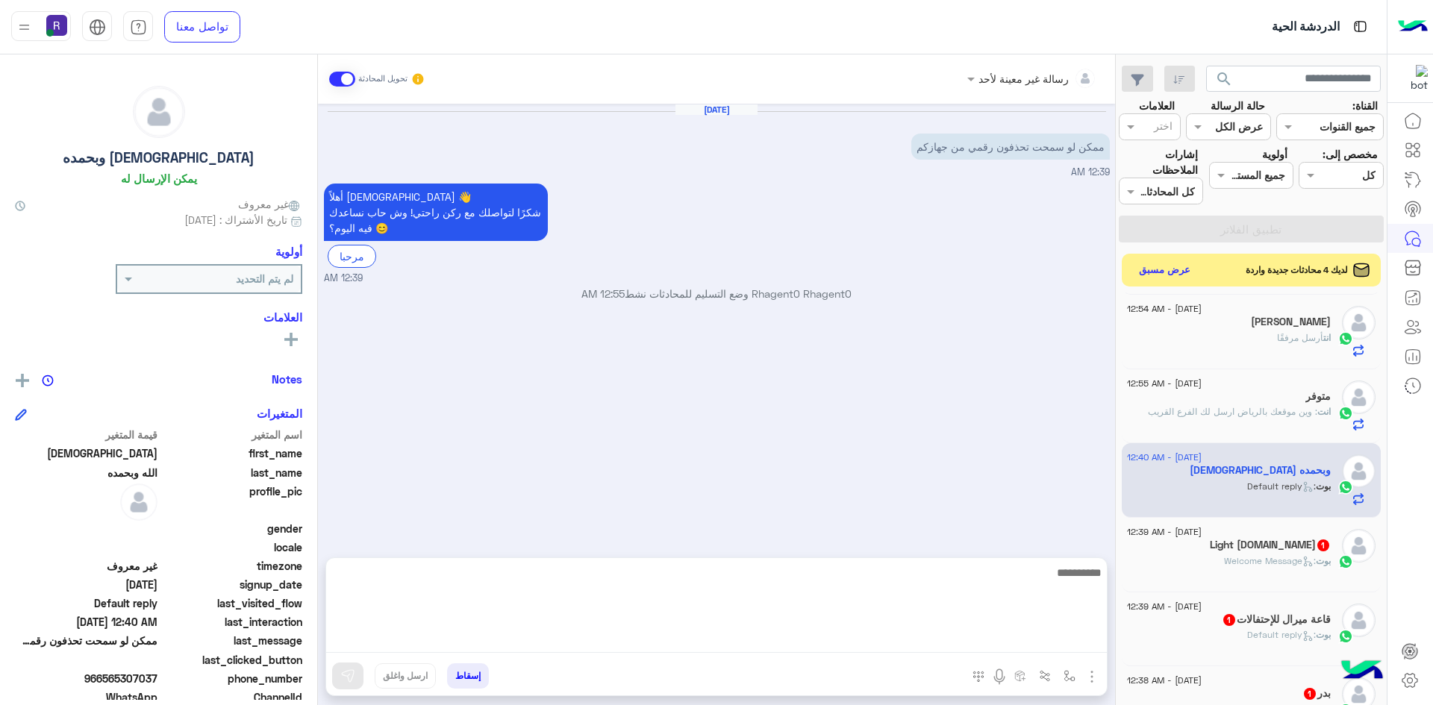
click at [861, 647] on textarea at bounding box center [716, 608] width 781 height 90
type textarea "**********"
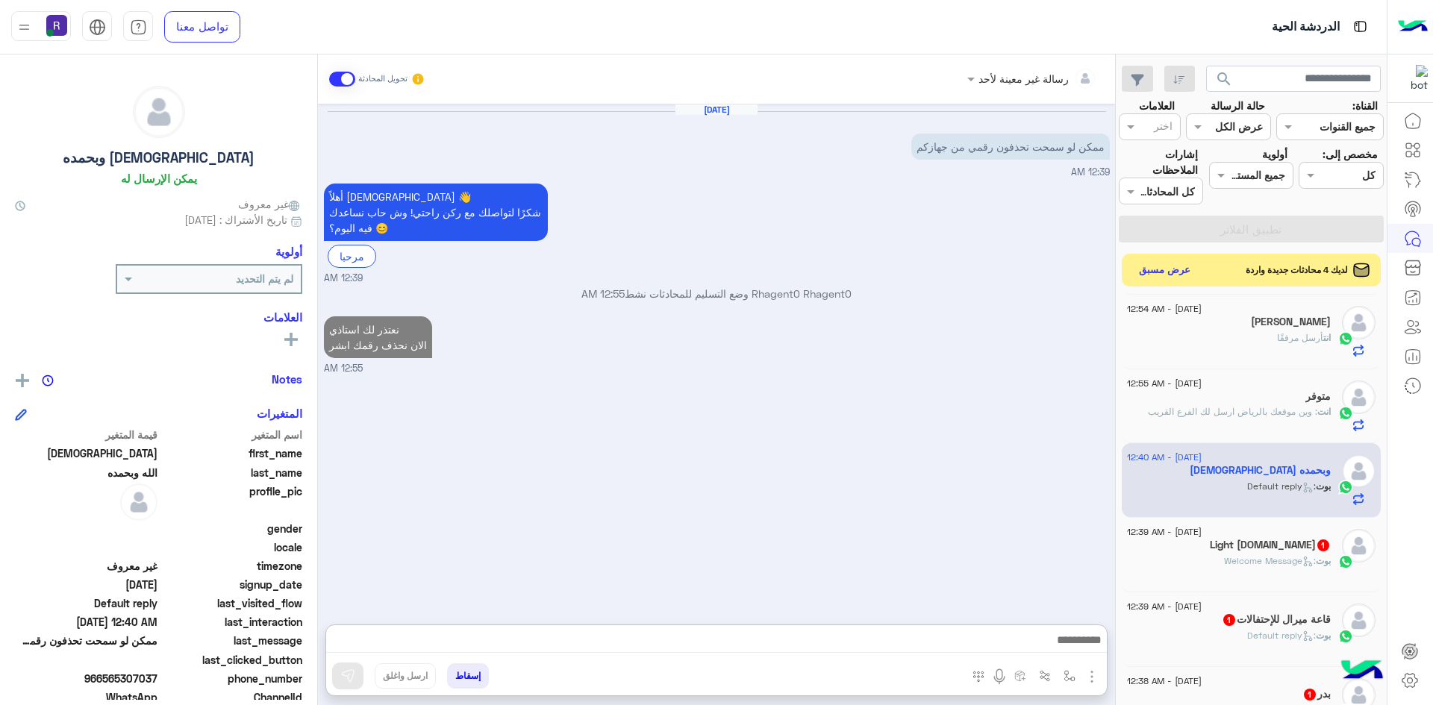
click at [1232, 531] on div "19 August - 12:39 AM" at bounding box center [1229, 534] width 204 height 10
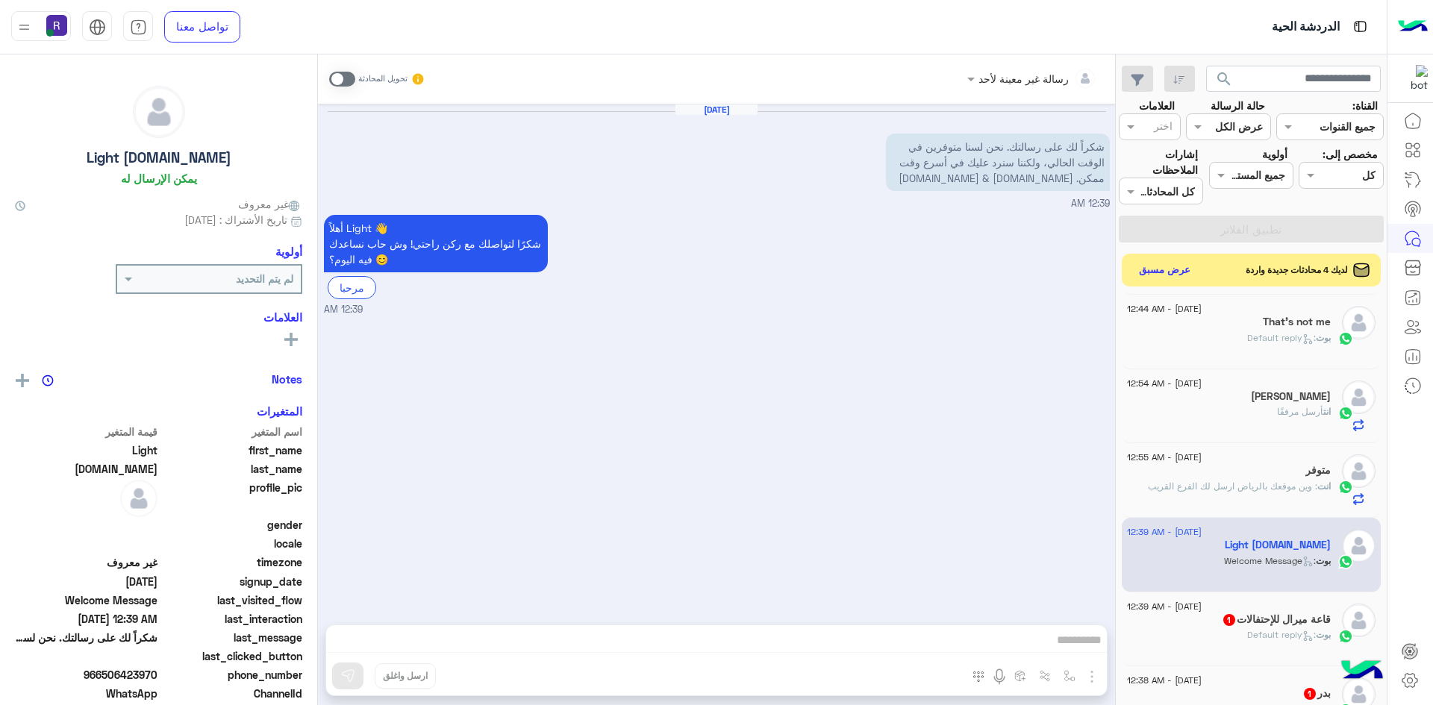
click at [1256, 619] on h5 "قاعة ميرال للإحتفالات 1" at bounding box center [1276, 619] width 109 height 13
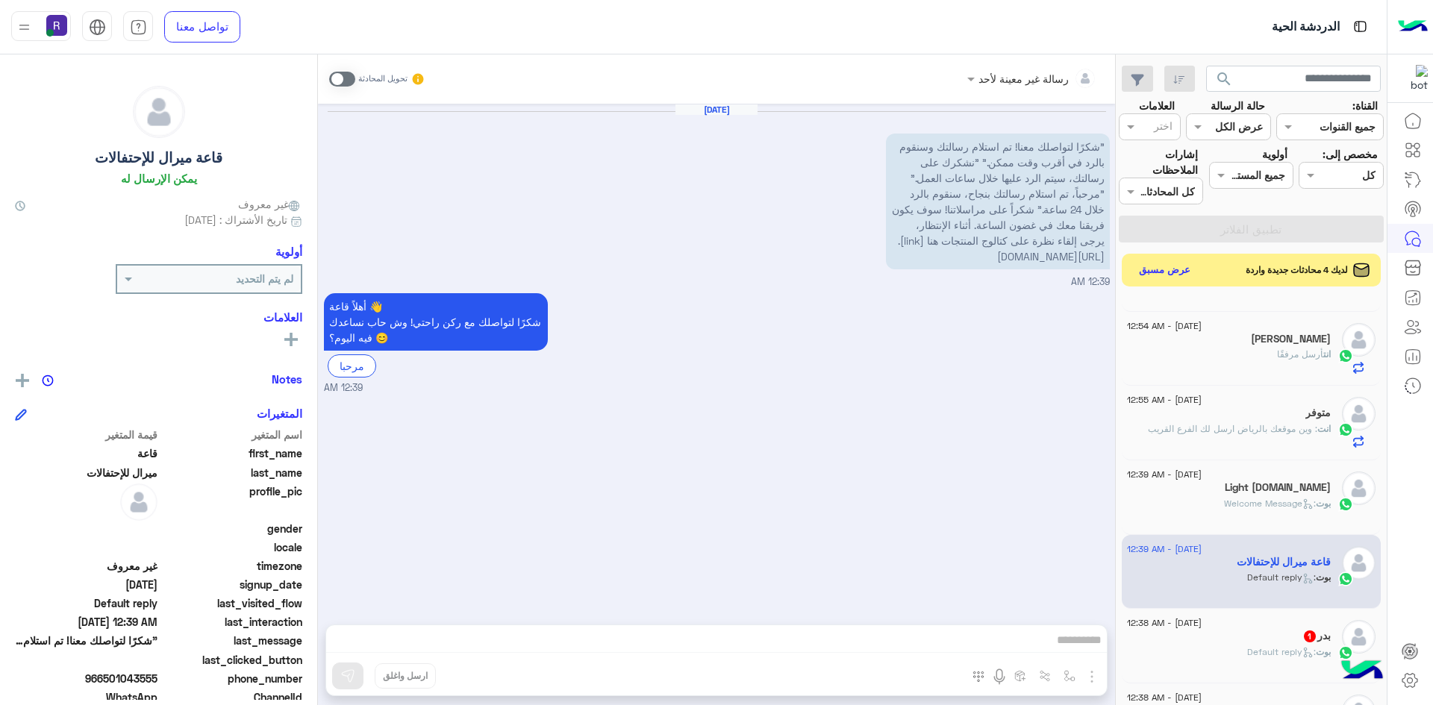
scroll to position [970, 0]
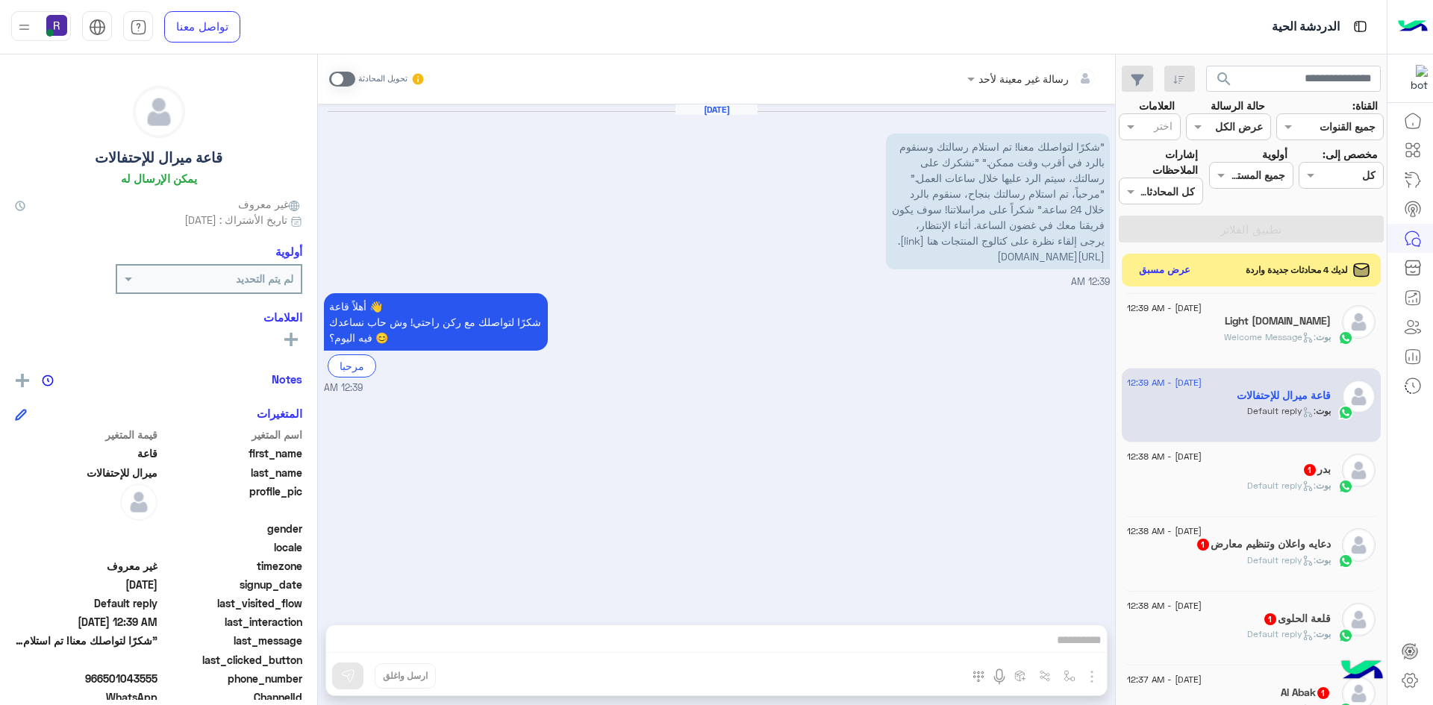
click at [1328, 493] on div "بوت : Default reply" at bounding box center [1229, 492] width 204 height 26
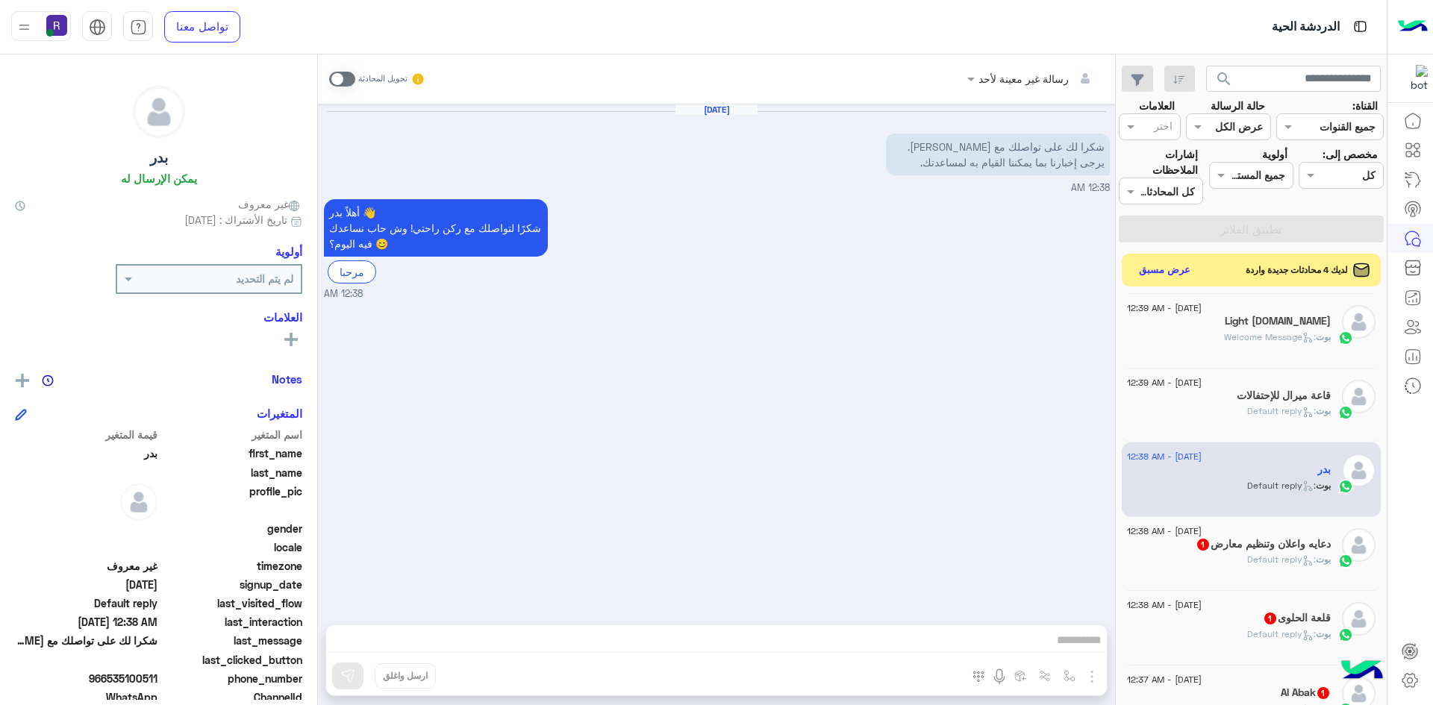
click at [1281, 633] on span ": Default reply" at bounding box center [1281, 633] width 69 height 11
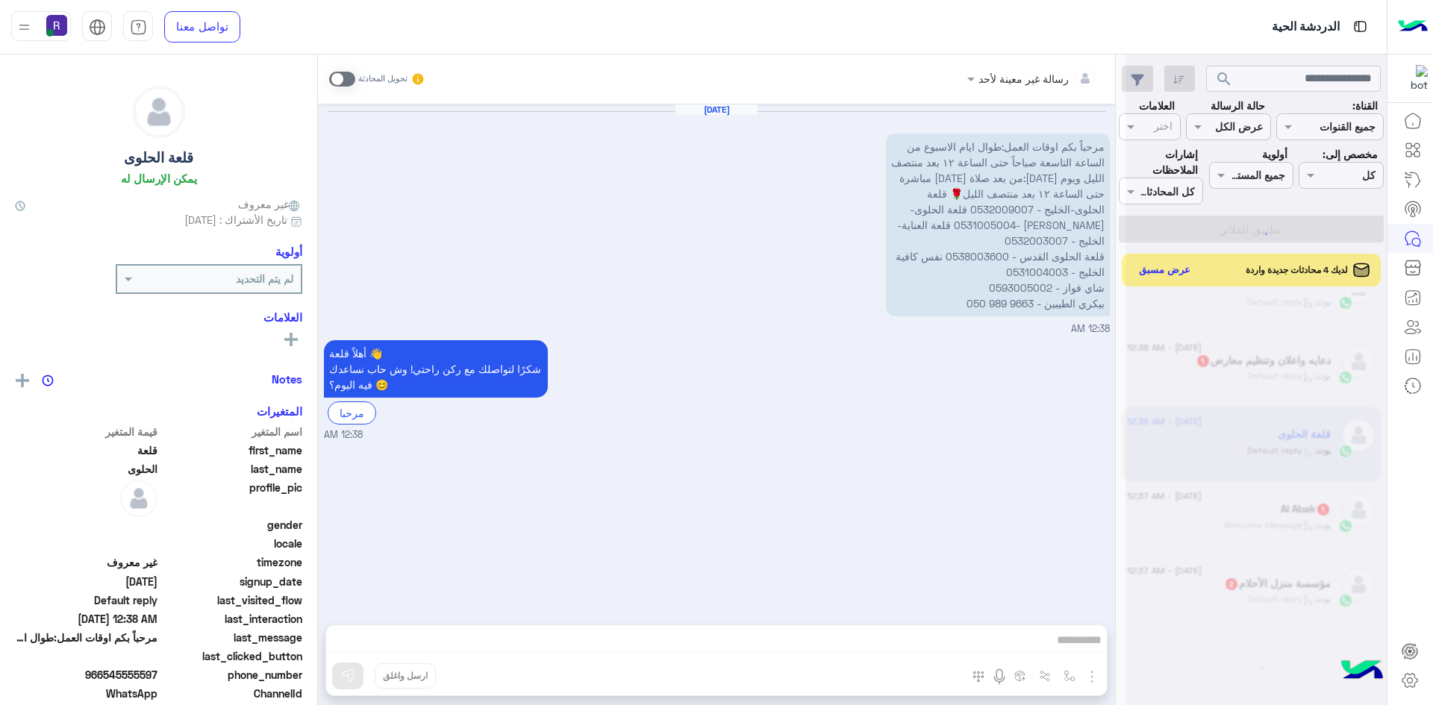
scroll to position [7, 0]
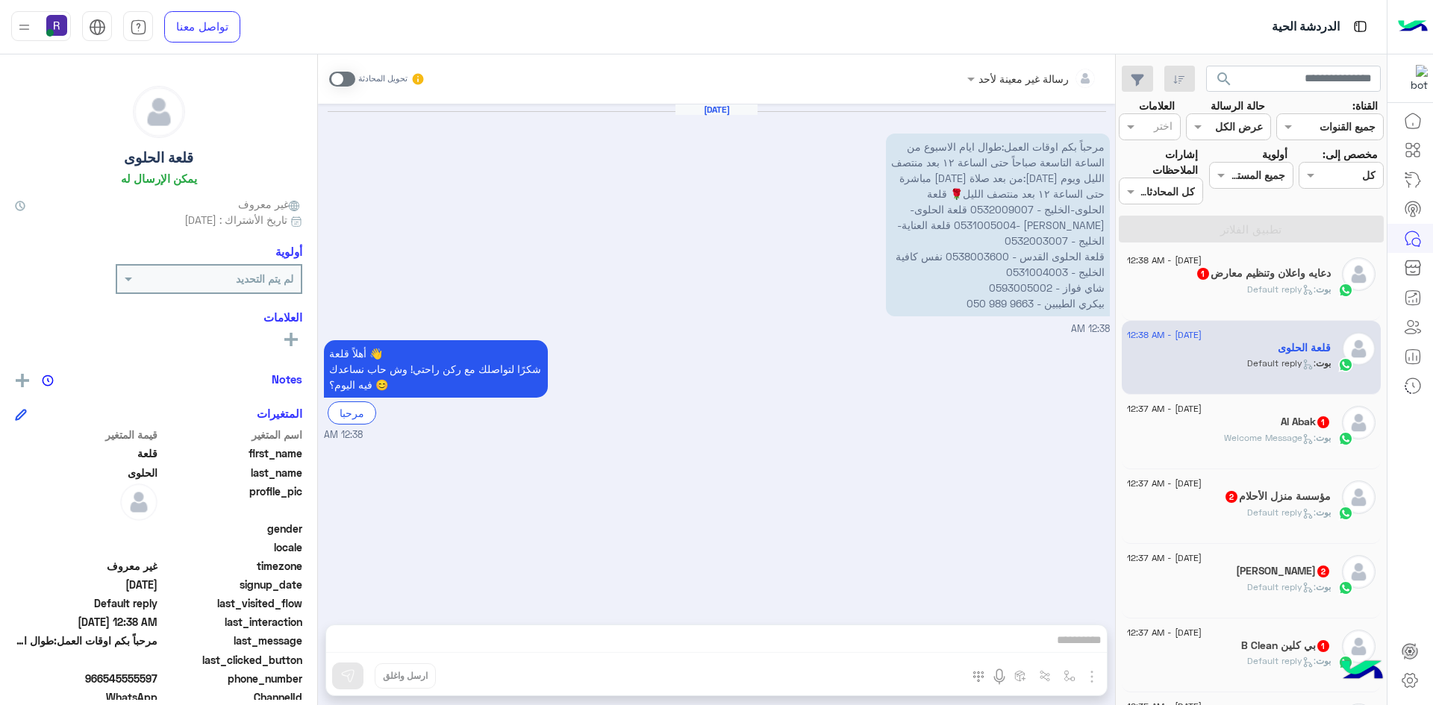
click at [1307, 455] on div "بوت : Welcome Message" at bounding box center [1229, 444] width 204 height 26
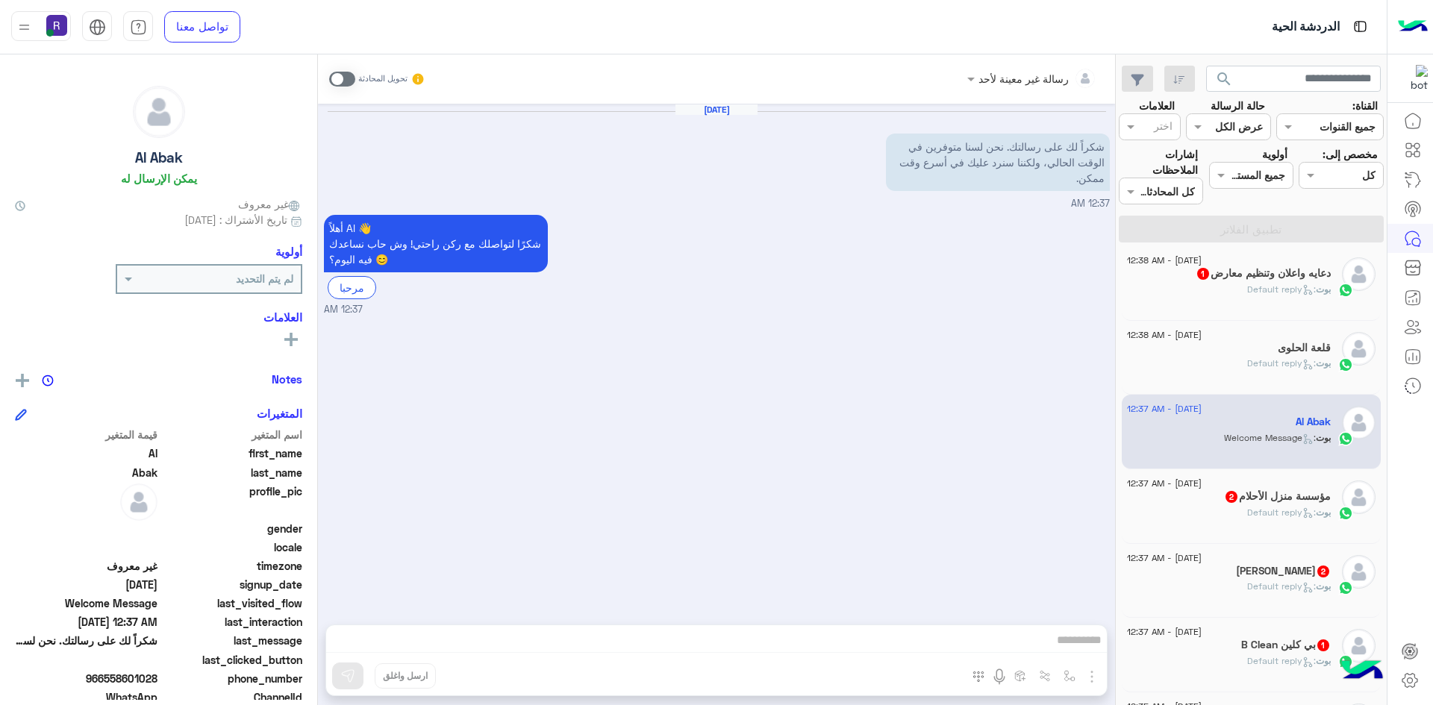
click at [1226, 487] on div "19 August - 12:37 AM" at bounding box center [1229, 486] width 204 height 10
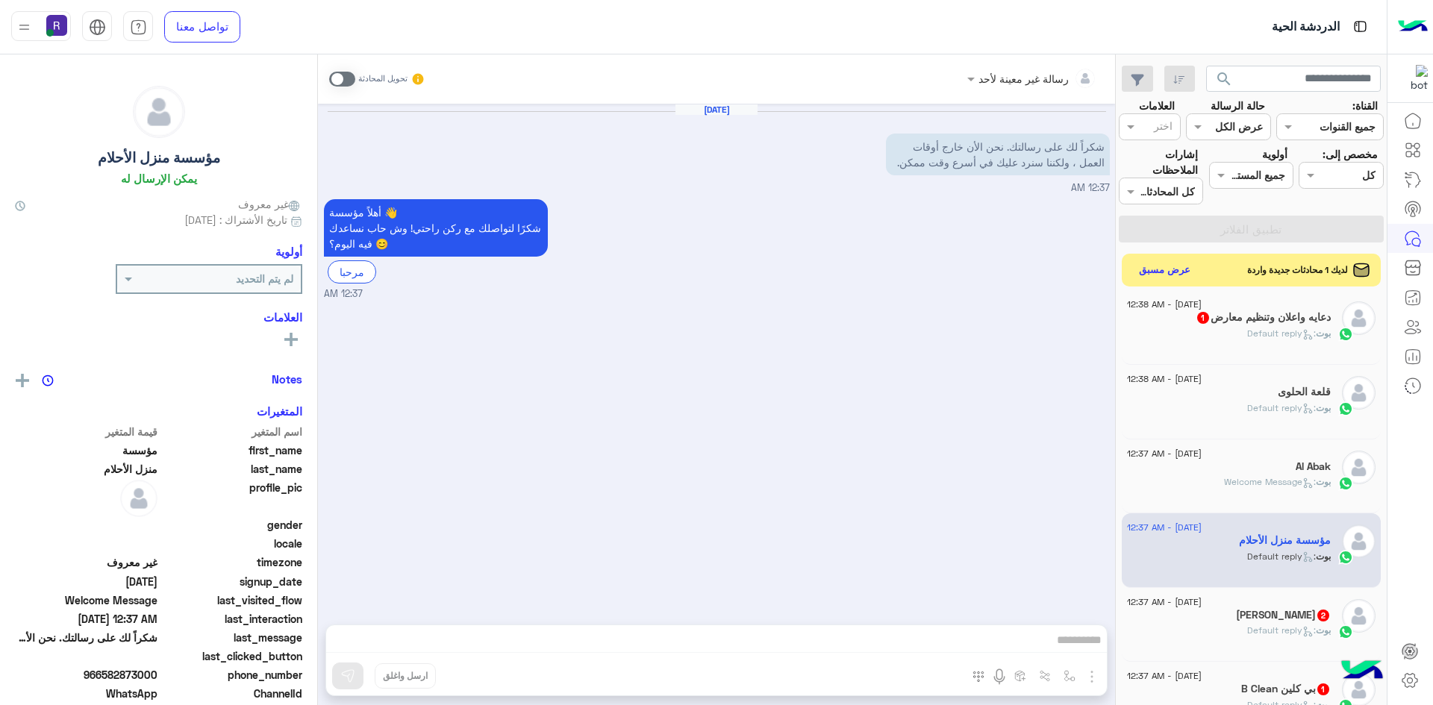
click at [1269, 630] on span ": Default reply" at bounding box center [1281, 630] width 69 height 11
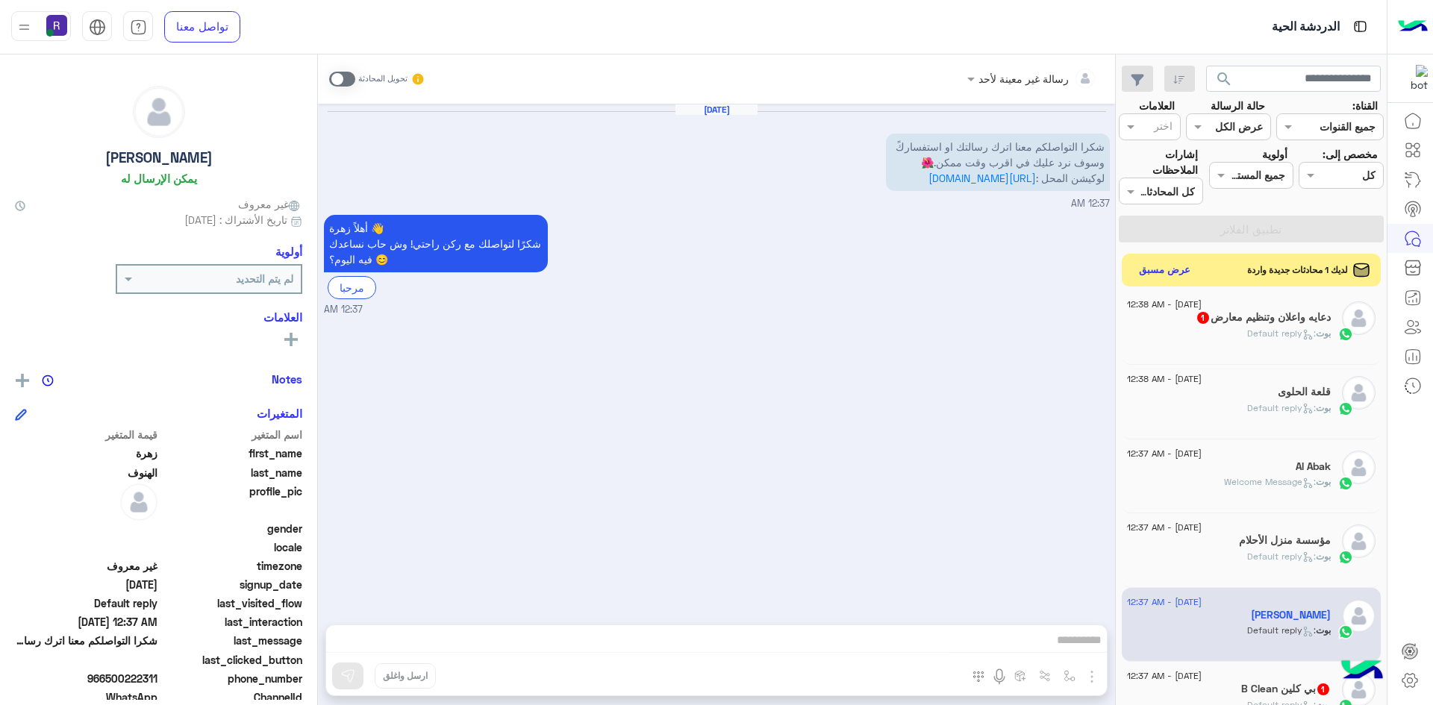
click at [1314, 690] on h5 "B Clean بي كلين 1" at bounding box center [1286, 689] width 90 height 13
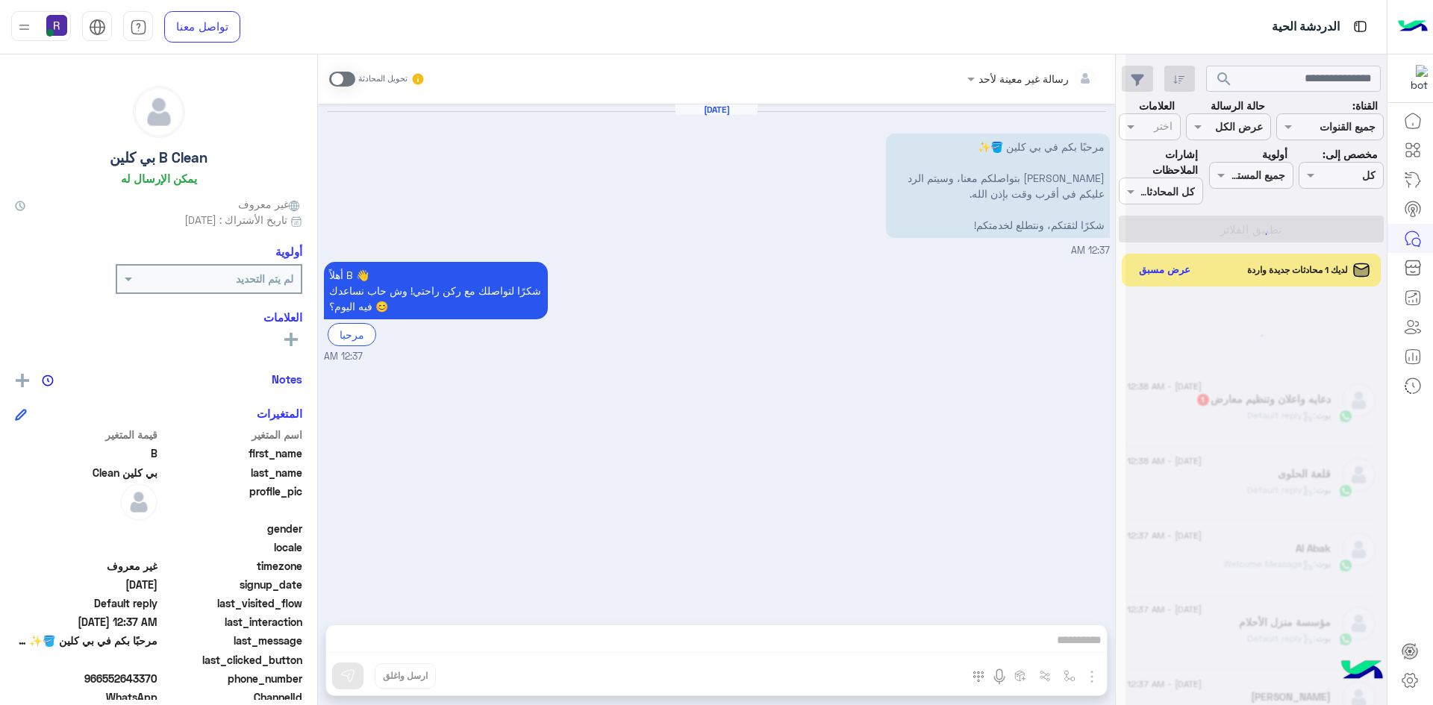
scroll to position [7, 0]
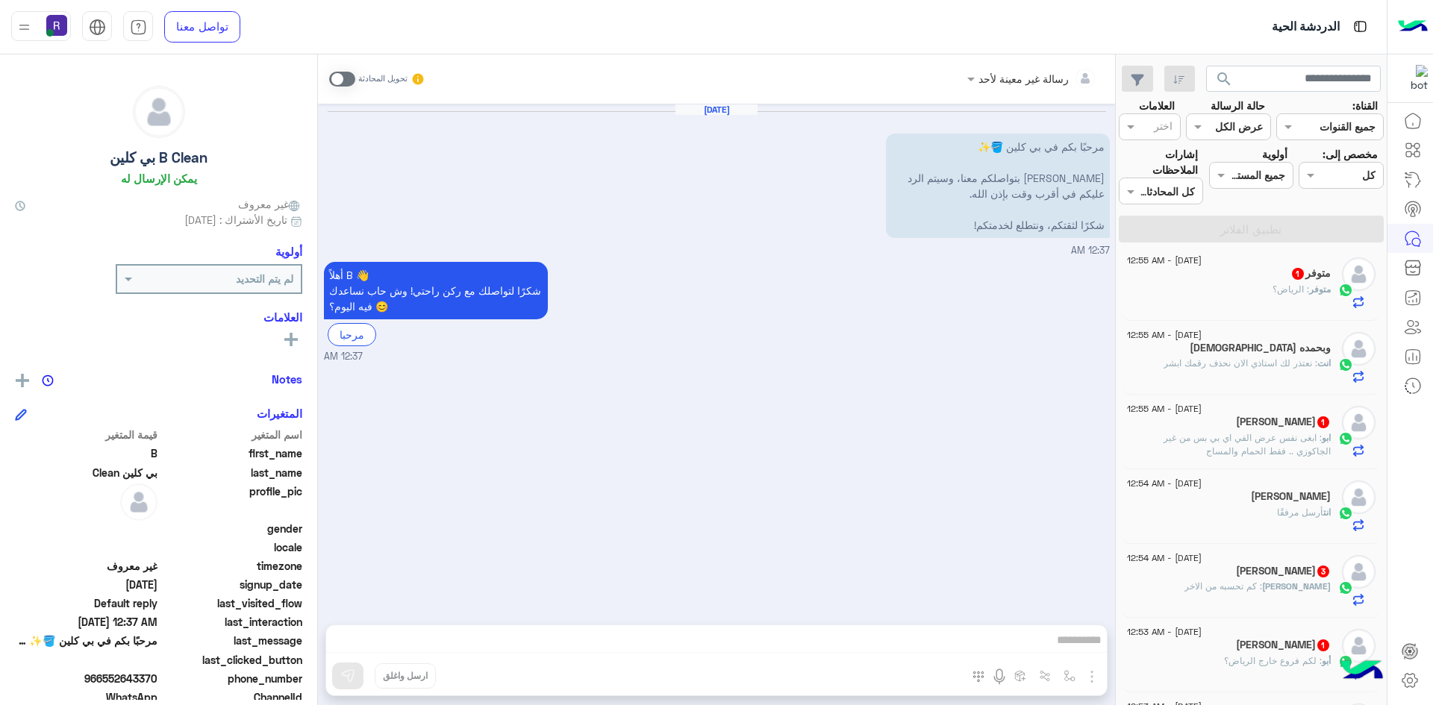
click at [1294, 667] on p "أبو : لكم فروع خارج الرياض؟" at bounding box center [1277, 660] width 107 height 13
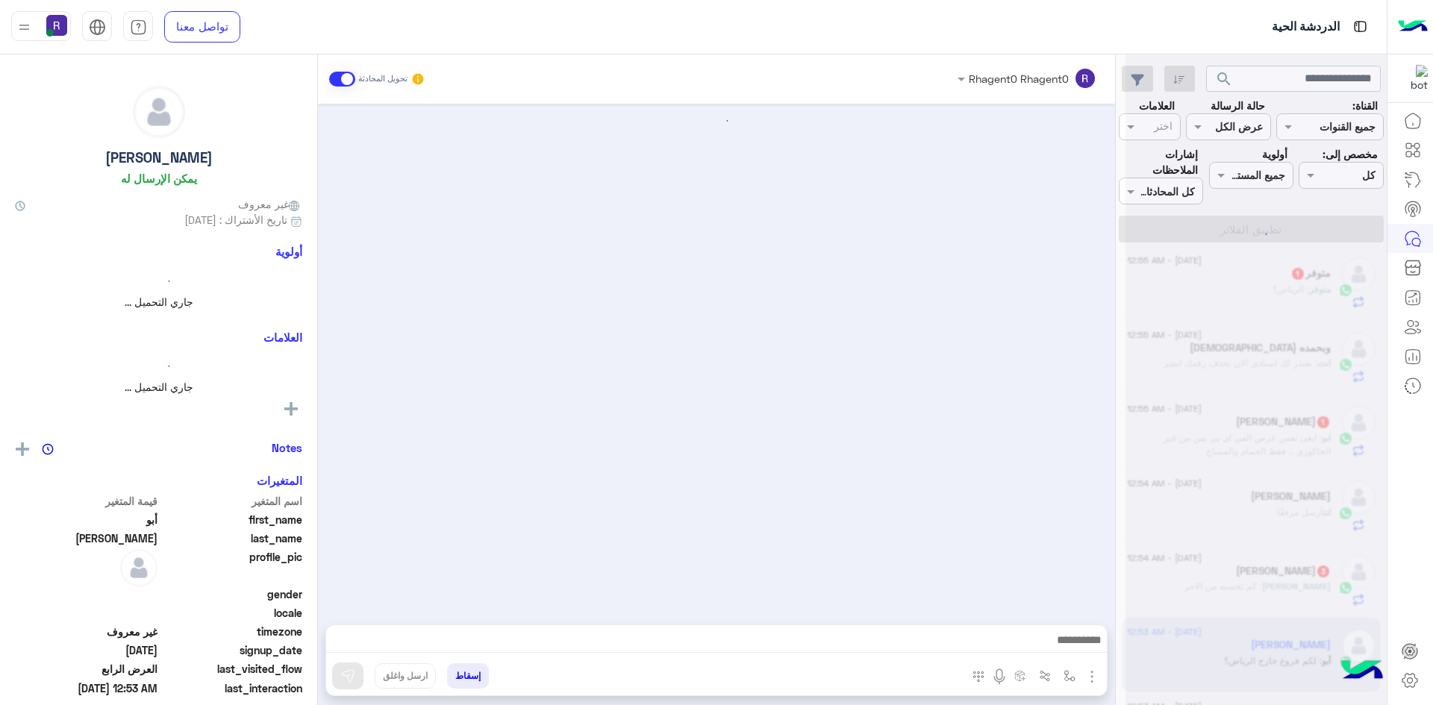
scroll to position [2360, 0]
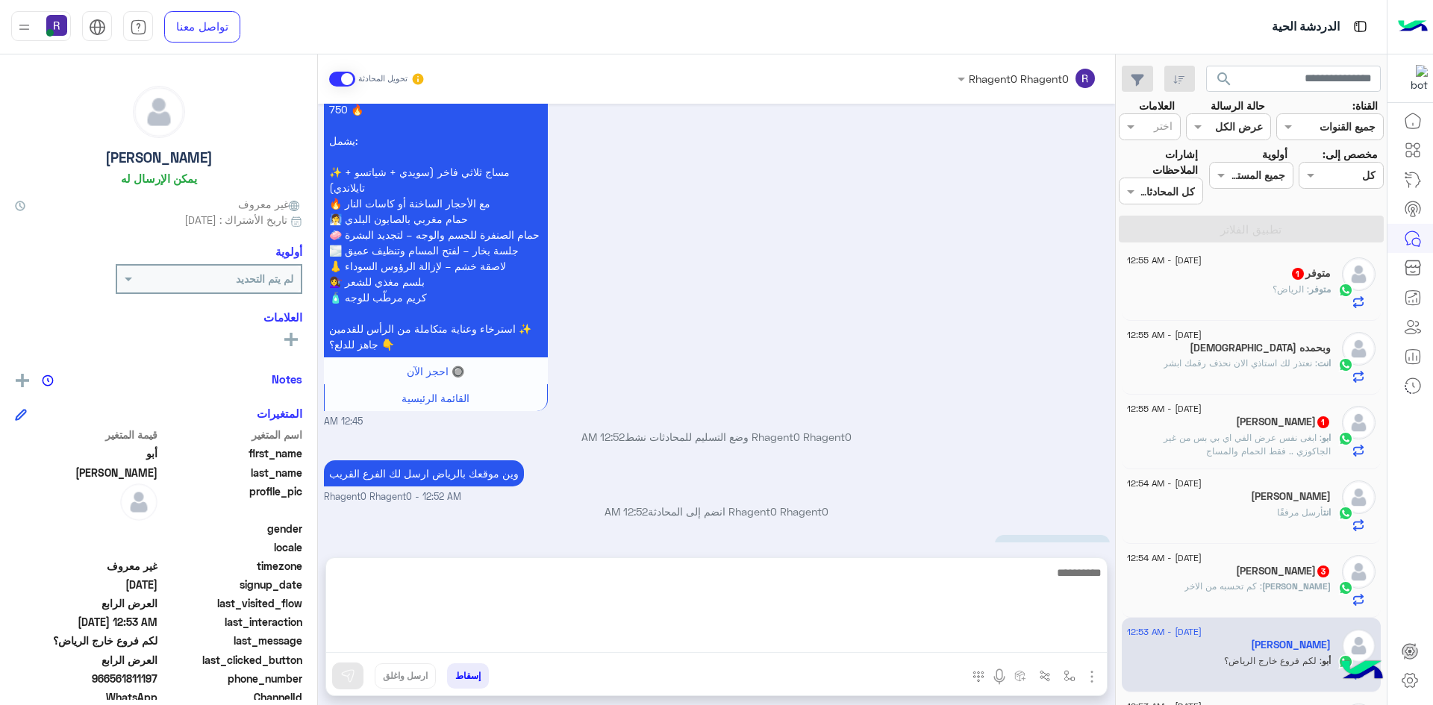
click at [942, 643] on textarea at bounding box center [716, 608] width 781 height 90
type textarea "**********"
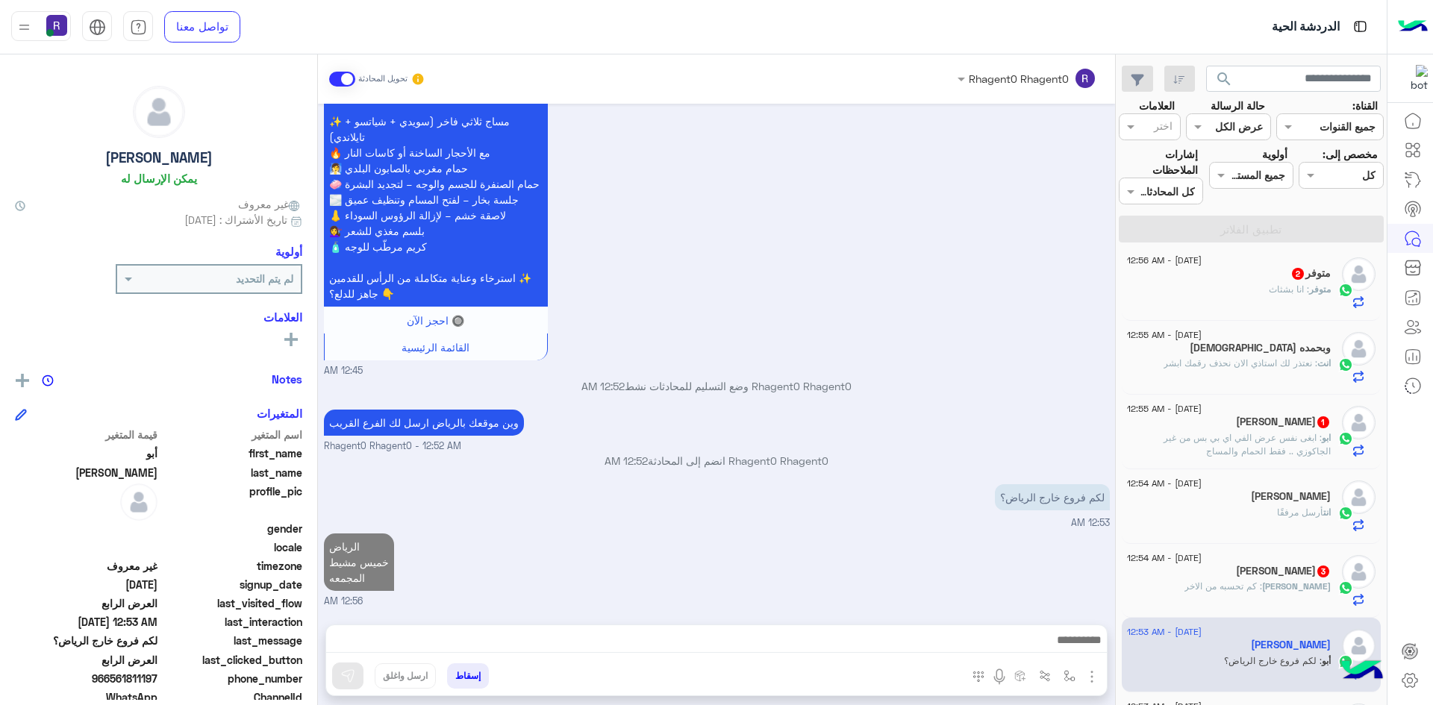
click at [1250, 576] on div "احمد الحجيلي 3" at bounding box center [1229, 573] width 204 height 16
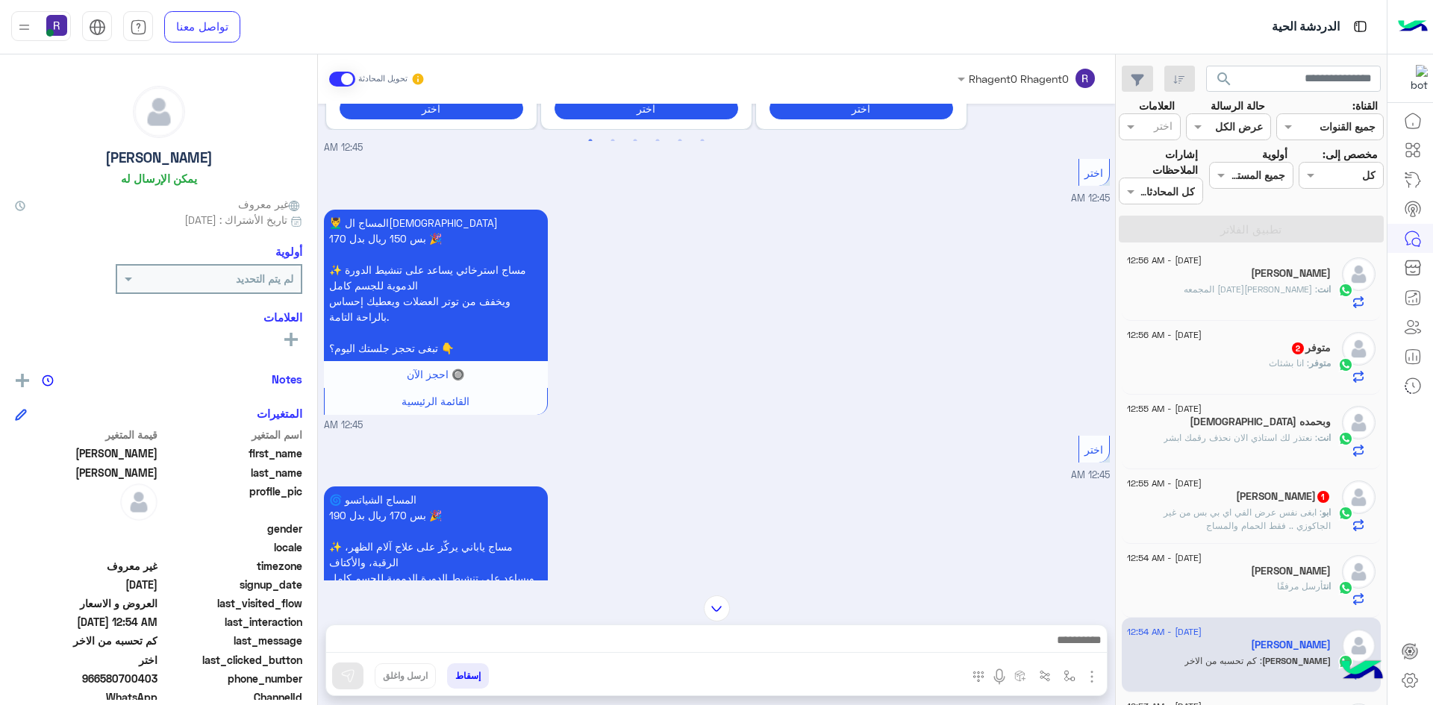
scroll to position [728, 0]
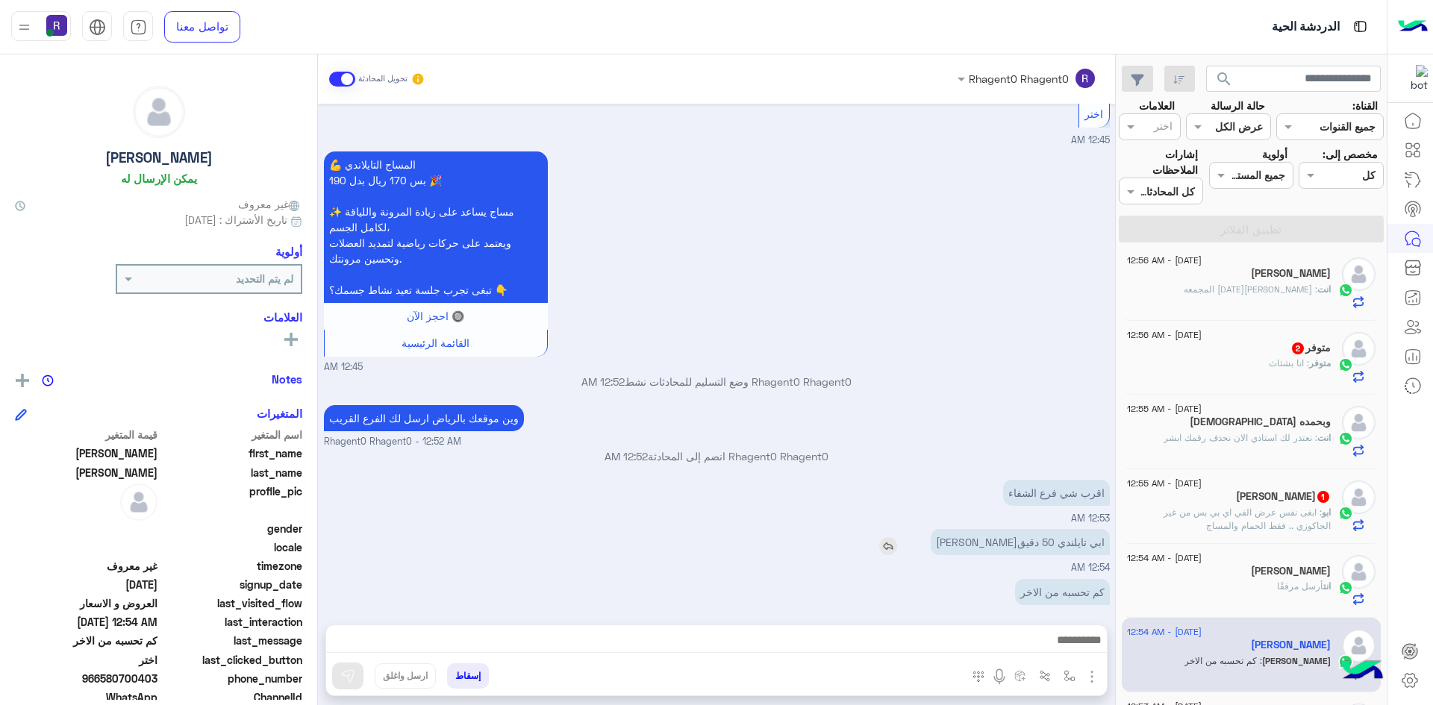
click at [897, 537] on img at bounding box center [888, 546] width 18 height 18
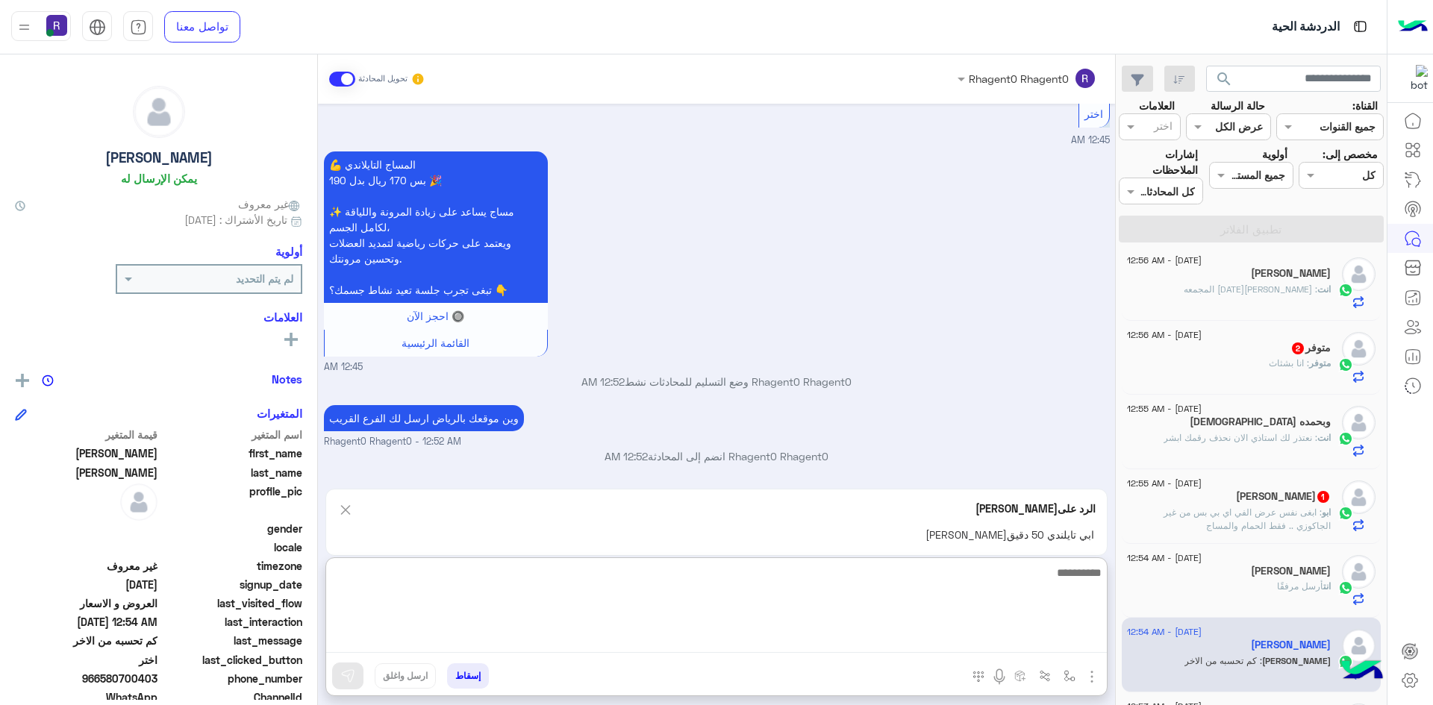
click at [983, 650] on textarea at bounding box center [716, 608] width 781 height 90
type textarea "*****"
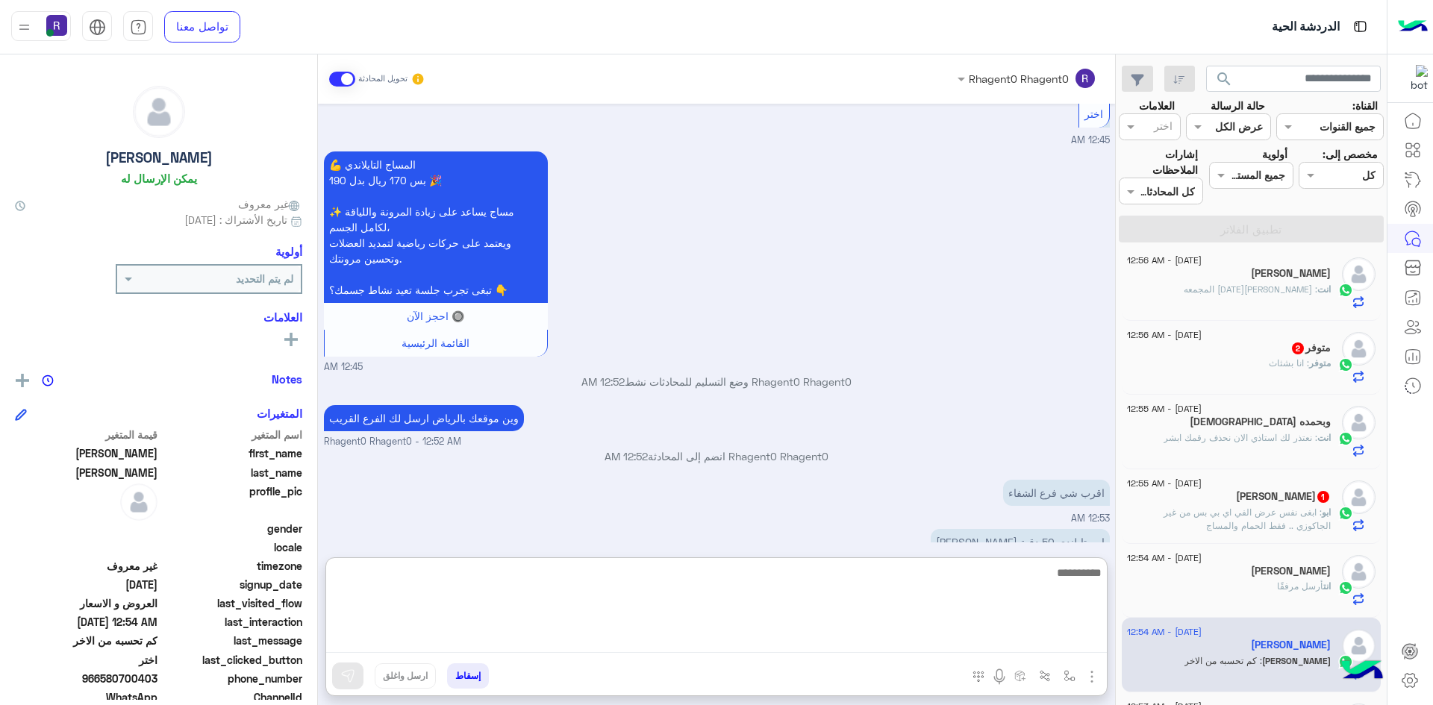
scroll to position [869, 0]
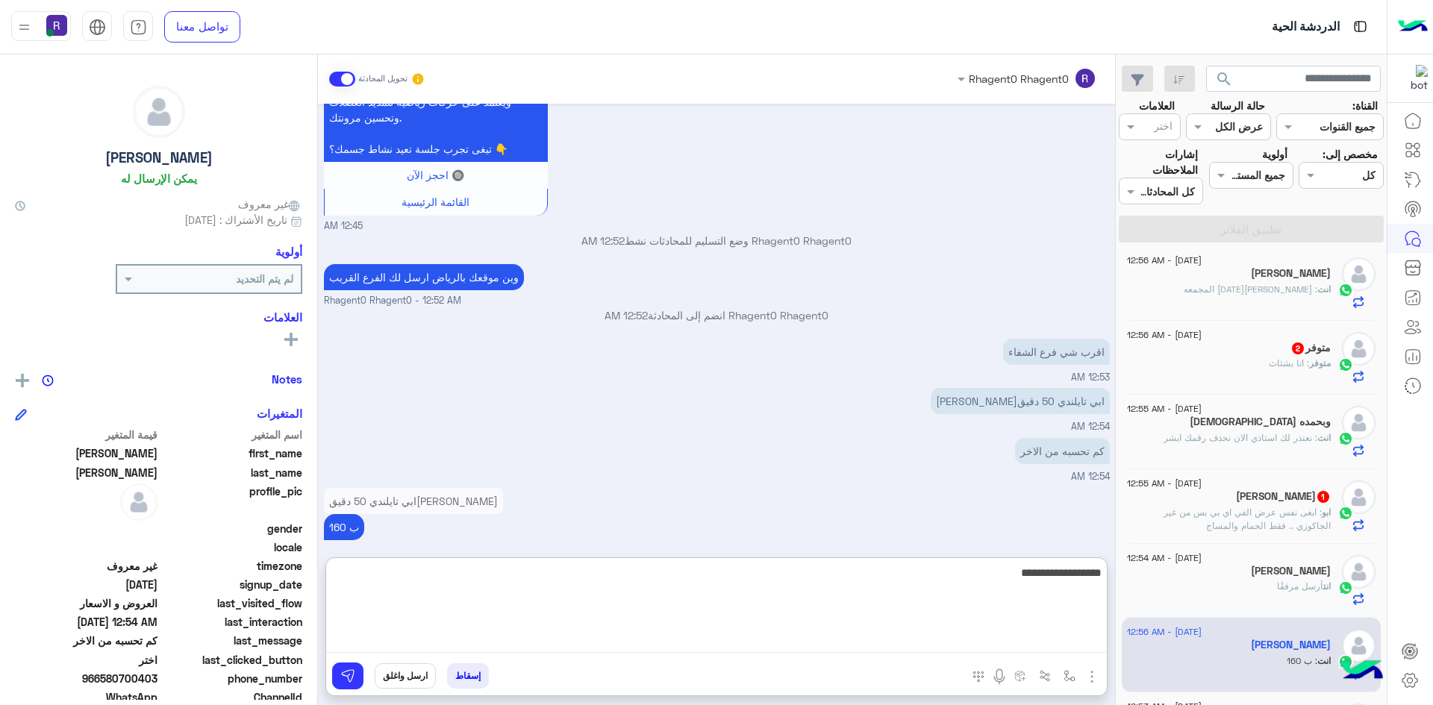
type textarea "**********"
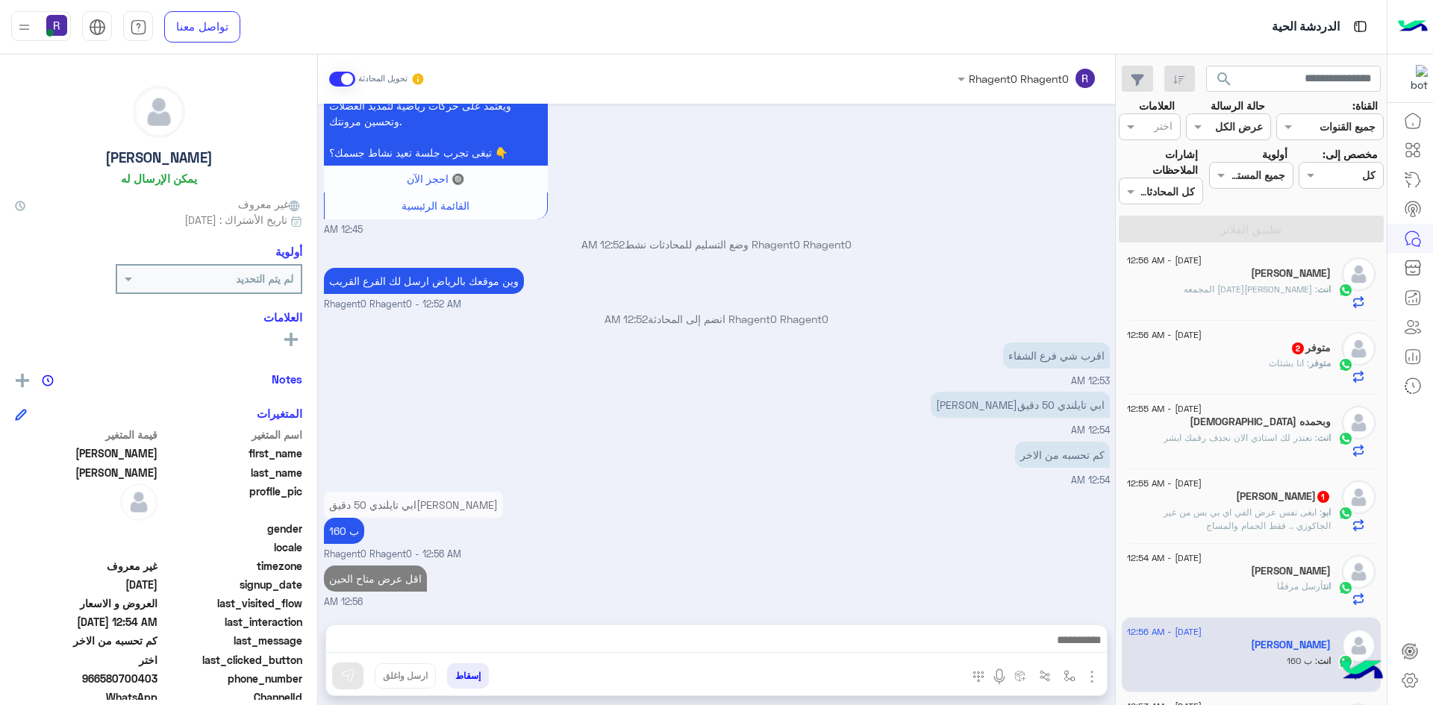
click at [1225, 495] on div "ابو صقر 1" at bounding box center [1229, 498] width 204 height 16
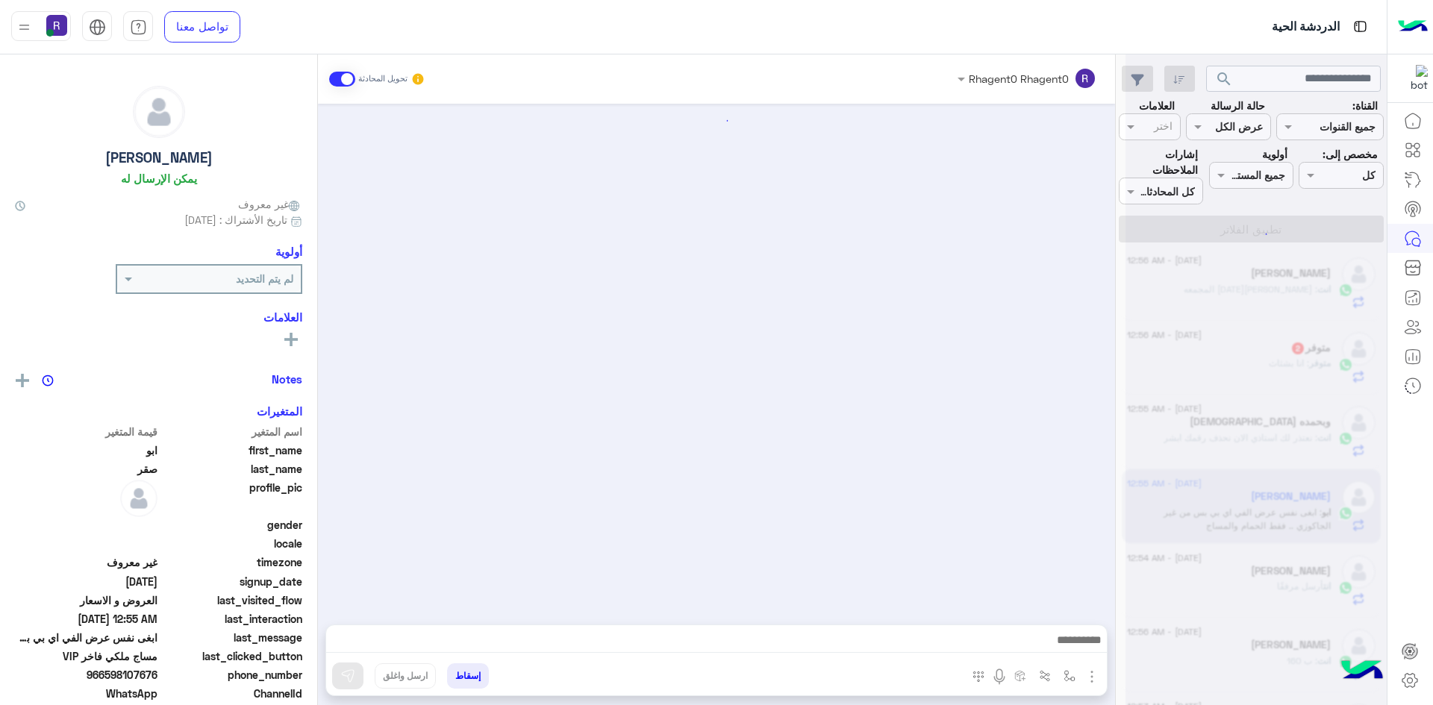
scroll to position [1858, 0]
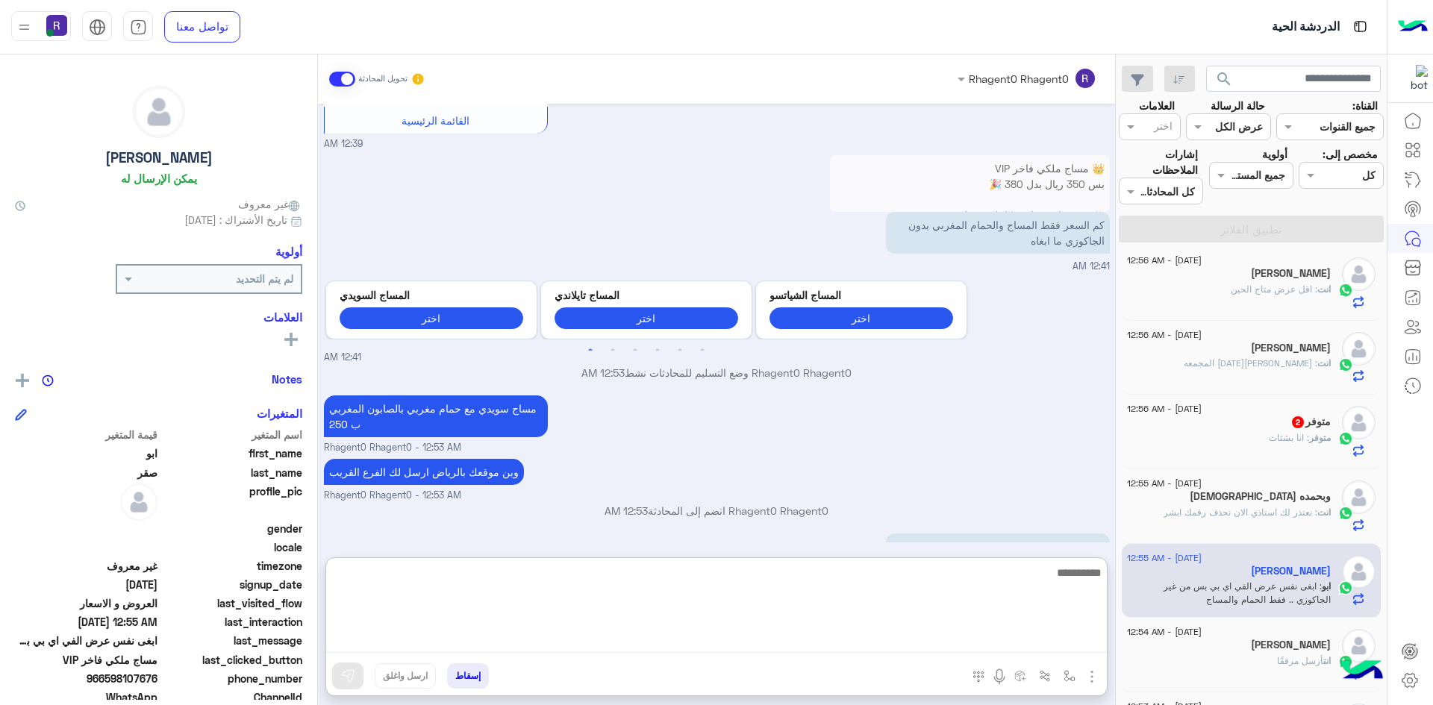
click at [1054, 634] on textarea at bounding box center [716, 608] width 781 height 90
type textarea "*"
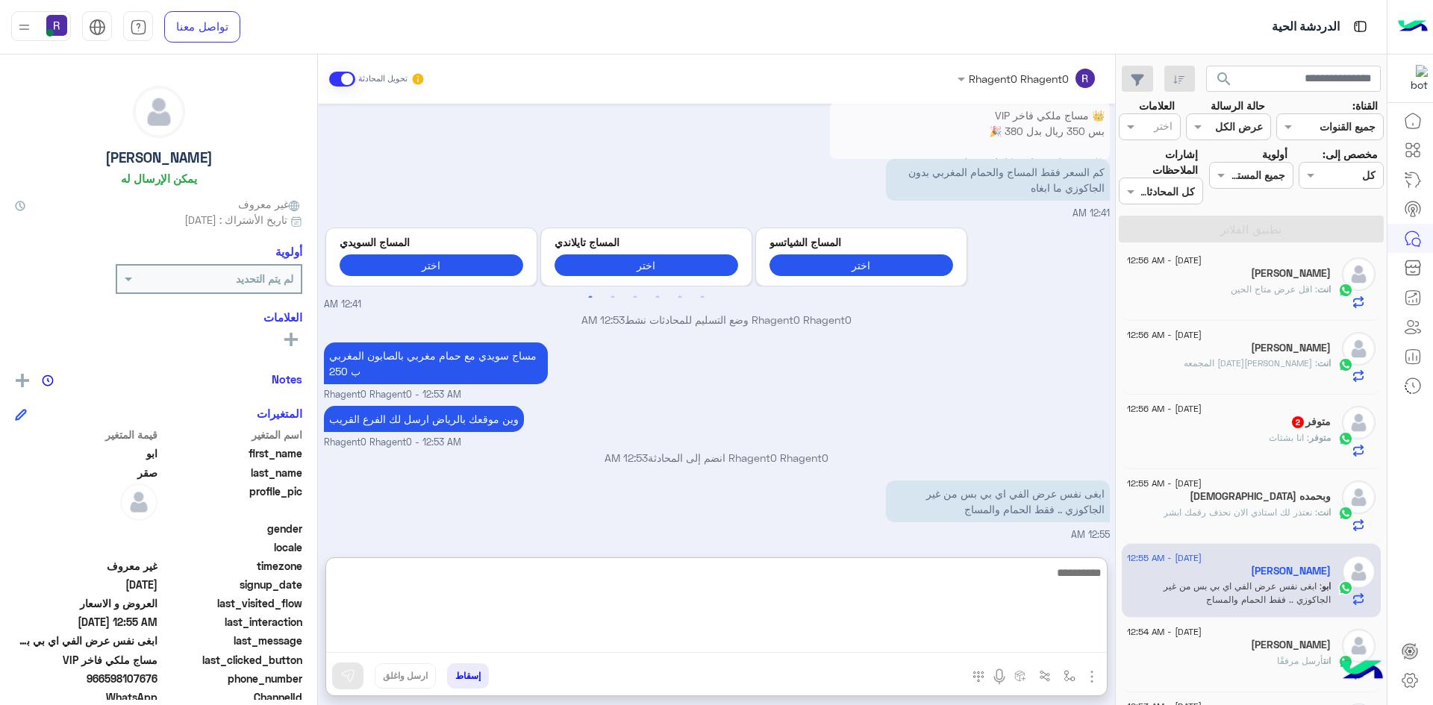
click at [1034, 598] on textarea at bounding box center [716, 608] width 781 height 90
type textarea "**********"
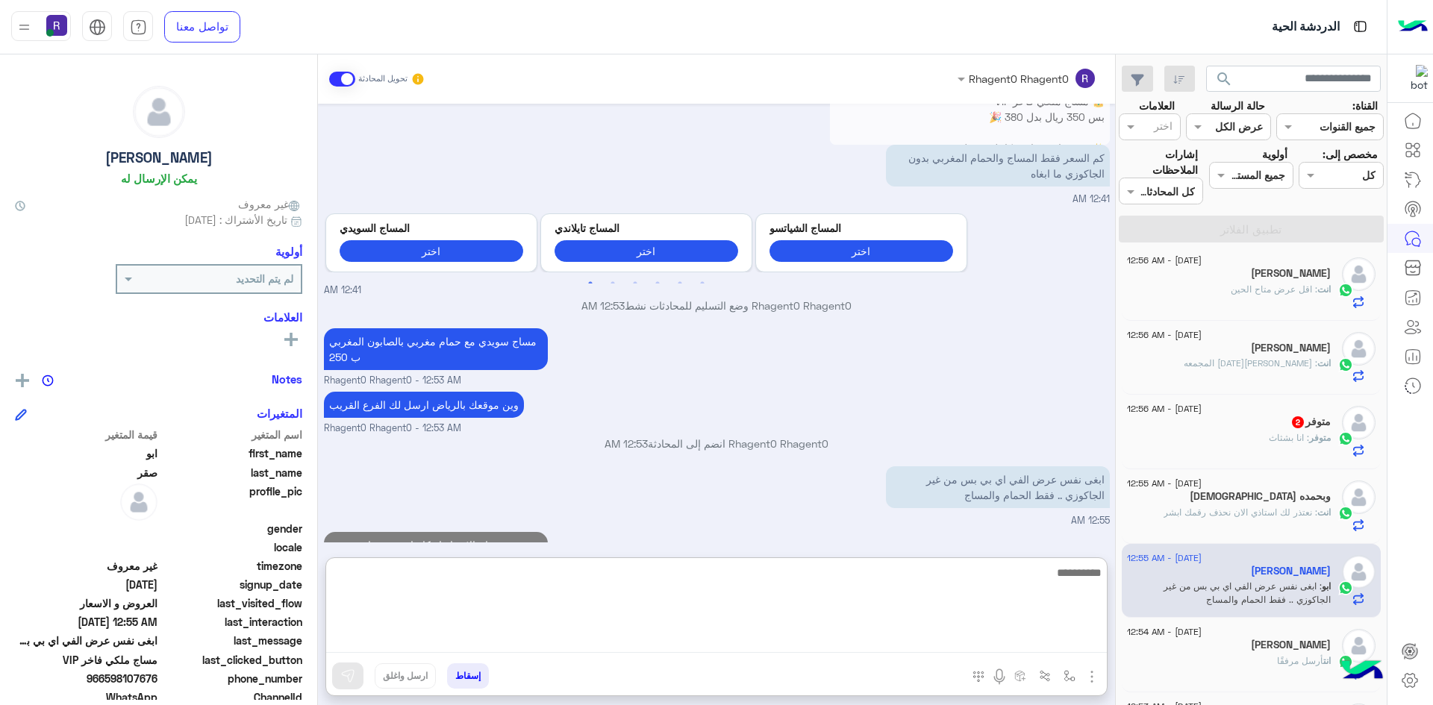
scroll to position [2004, 0]
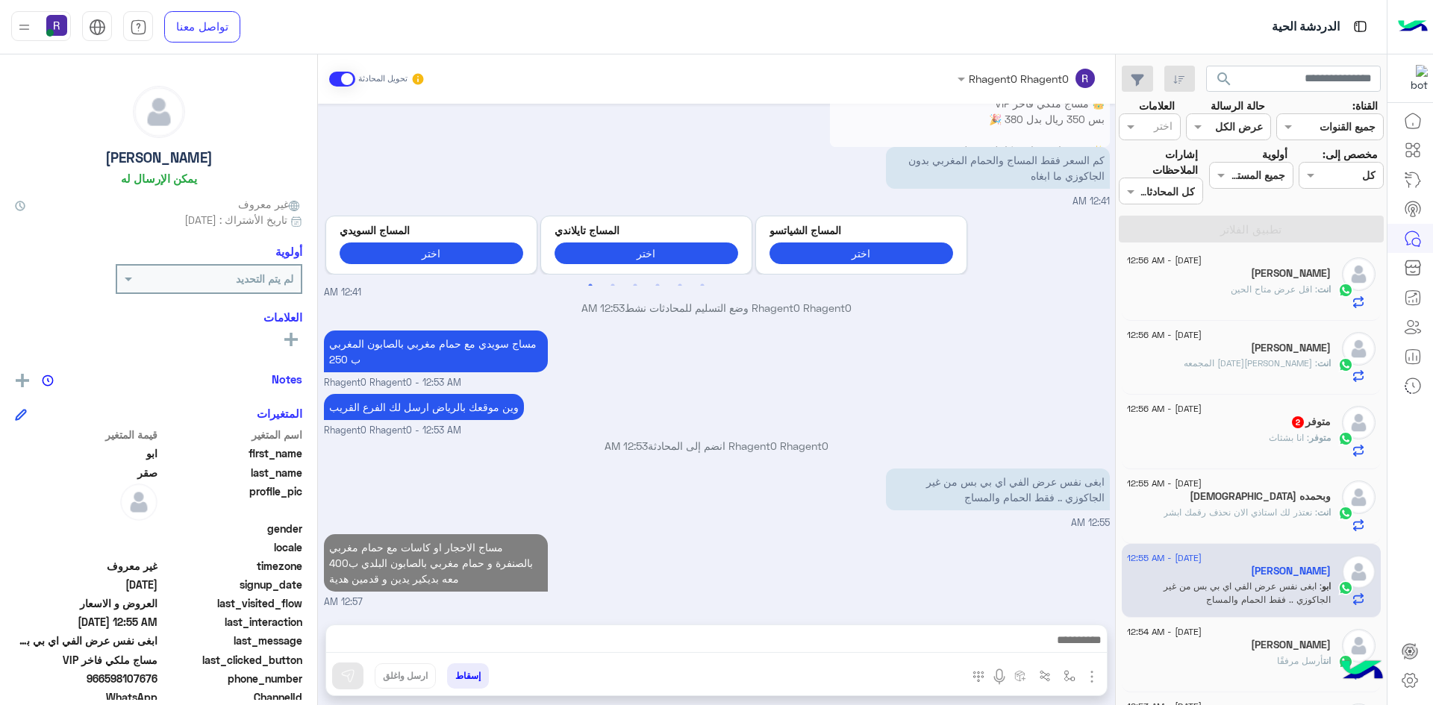
click at [1242, 438] on div "متوفر : انا بشثاث" at bounding box center [1229, 444] width 204 height 26
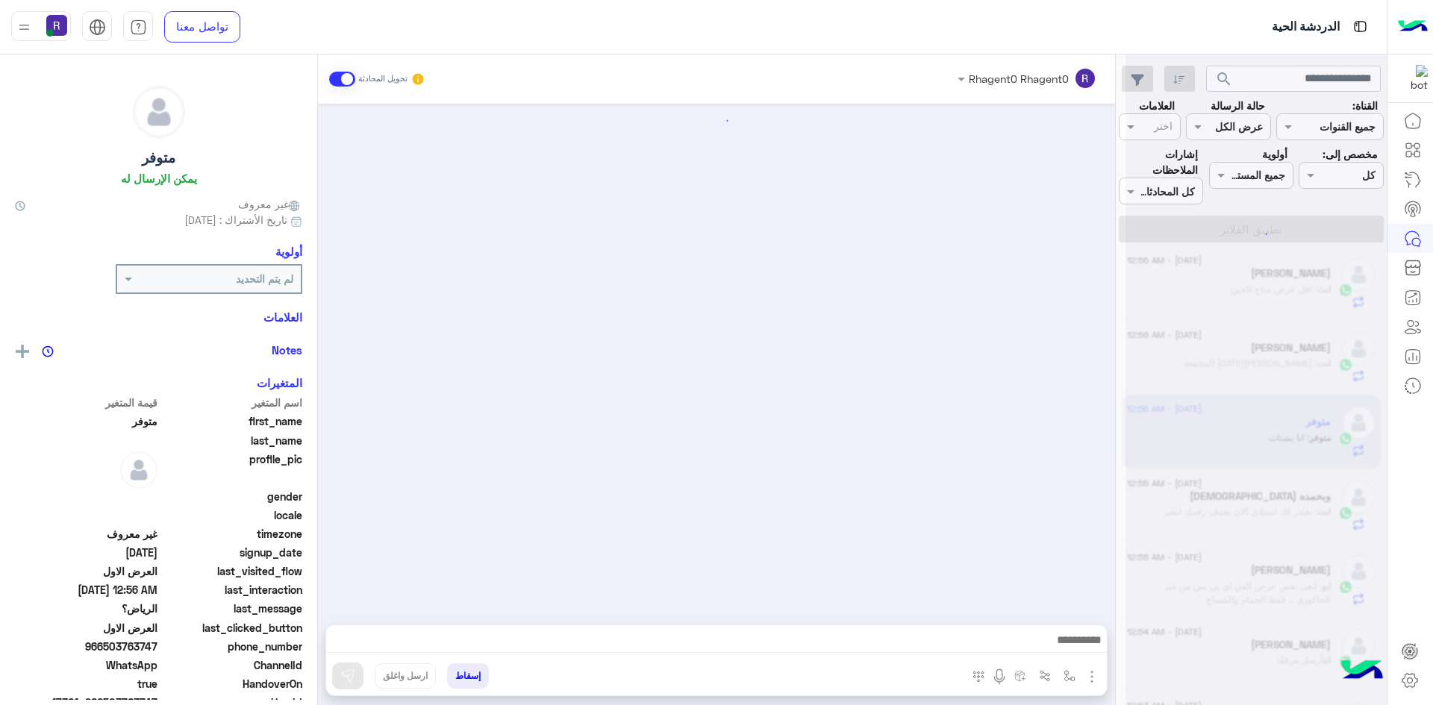
scroll to position [1151, 0]
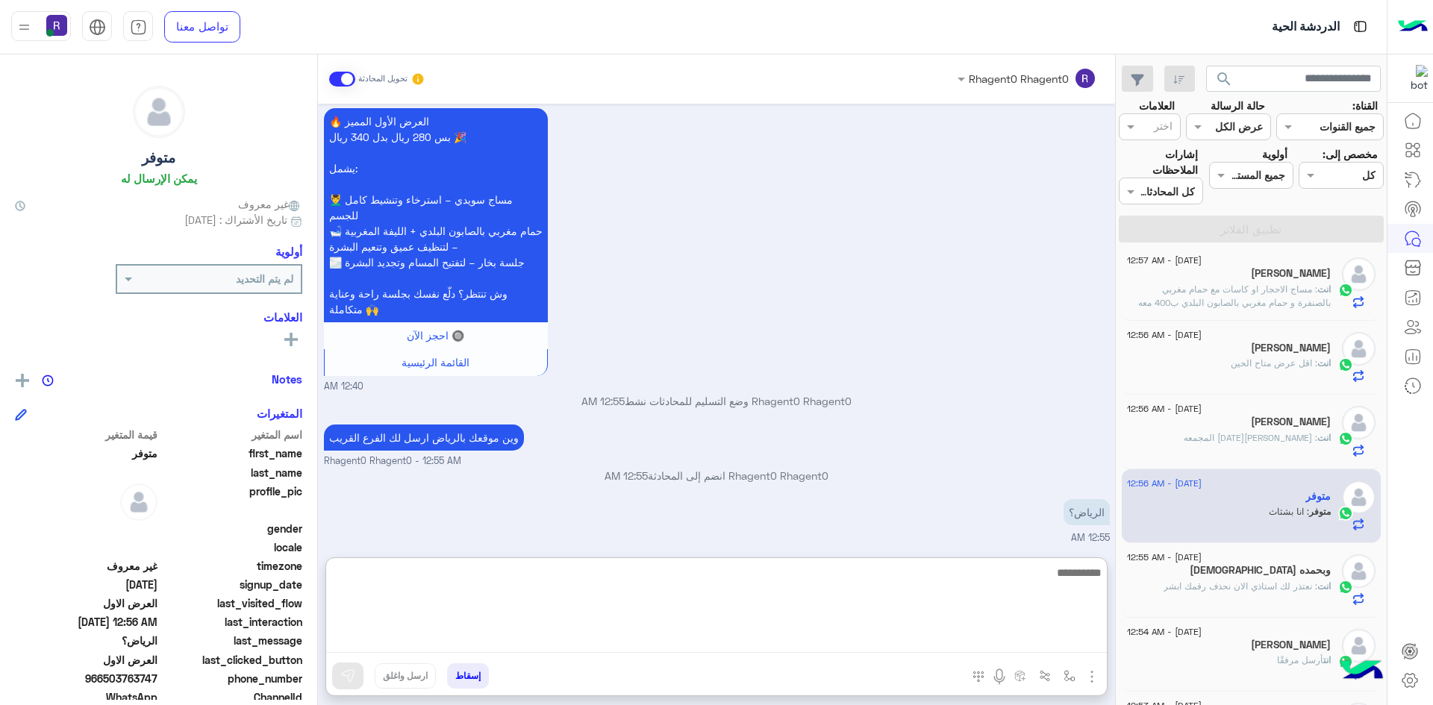
click at [1067, 639] on textarea at bounding box center [716, 608] width 781 height 90
type textarea "**********"
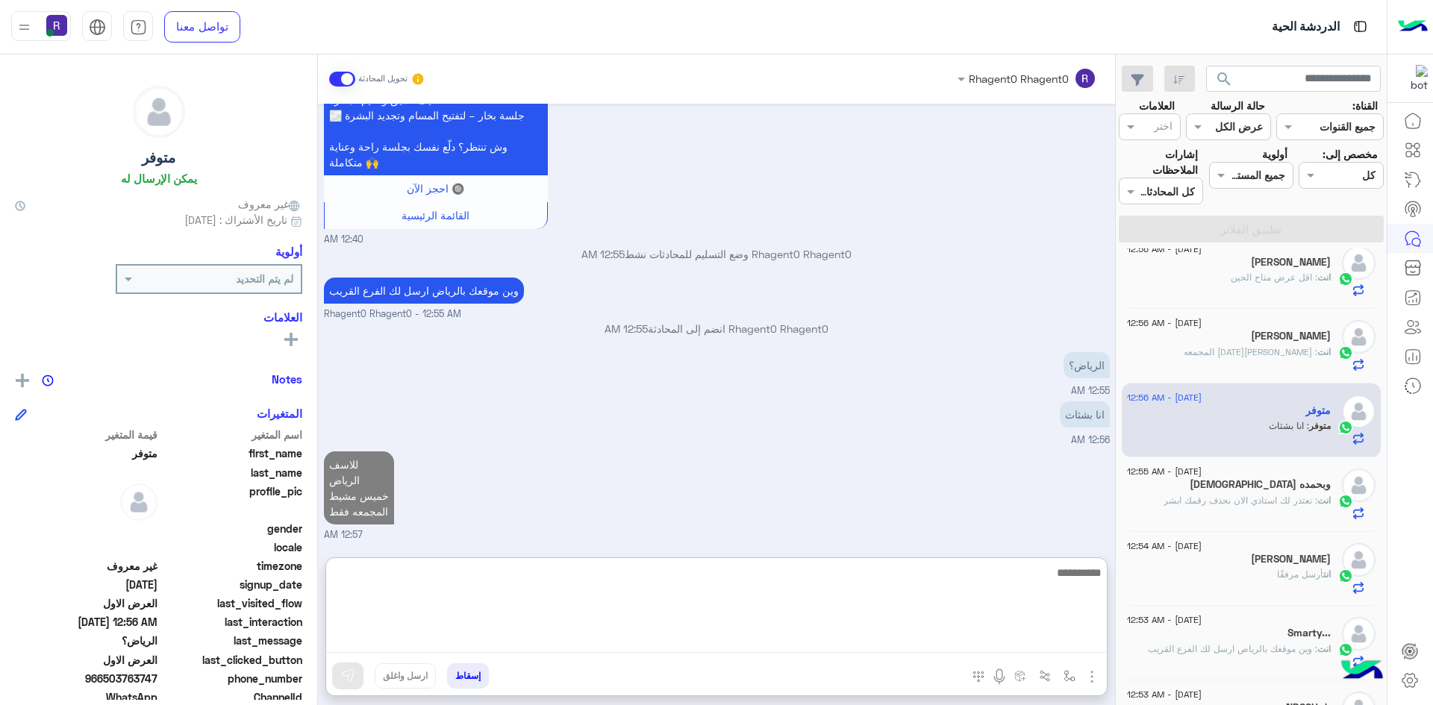
scroll to position [522, 0]
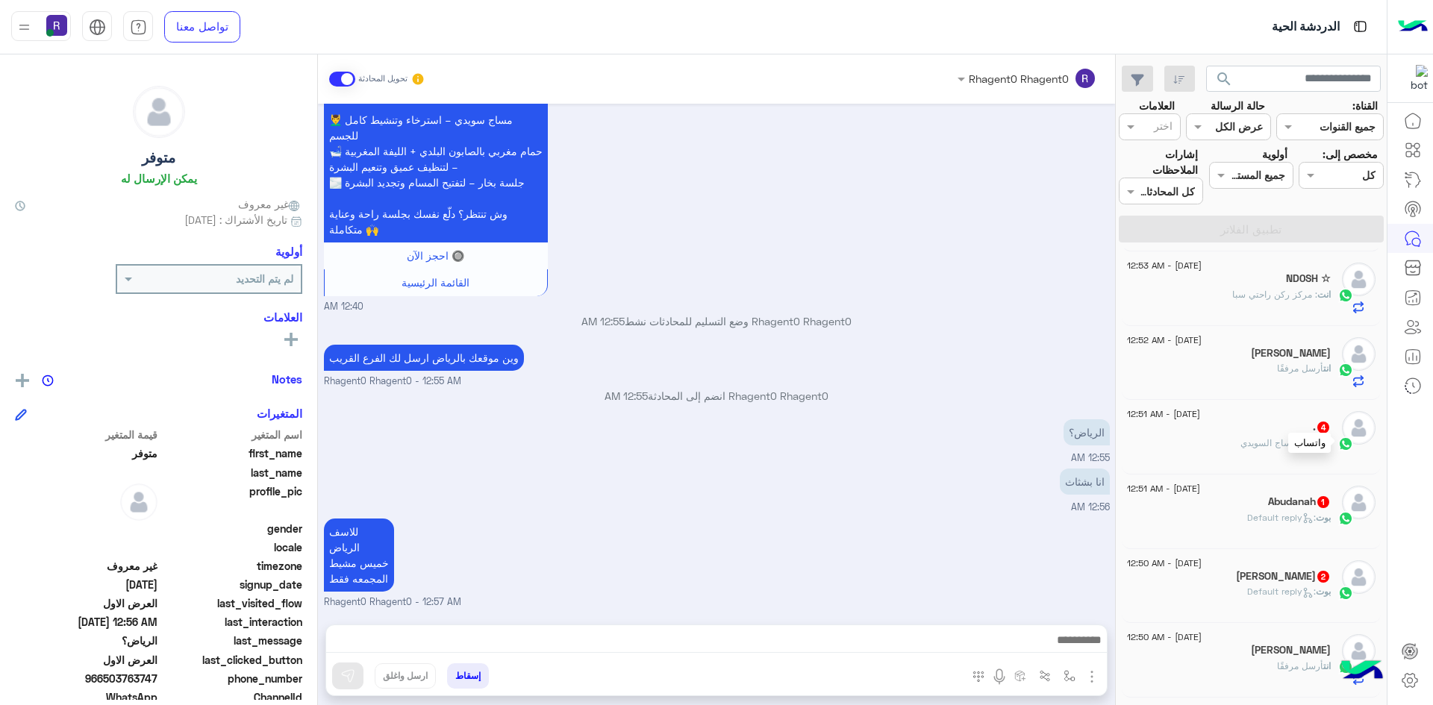
click at [1344, 448] on img at bounding box center [1345, 444] width 15 height 15
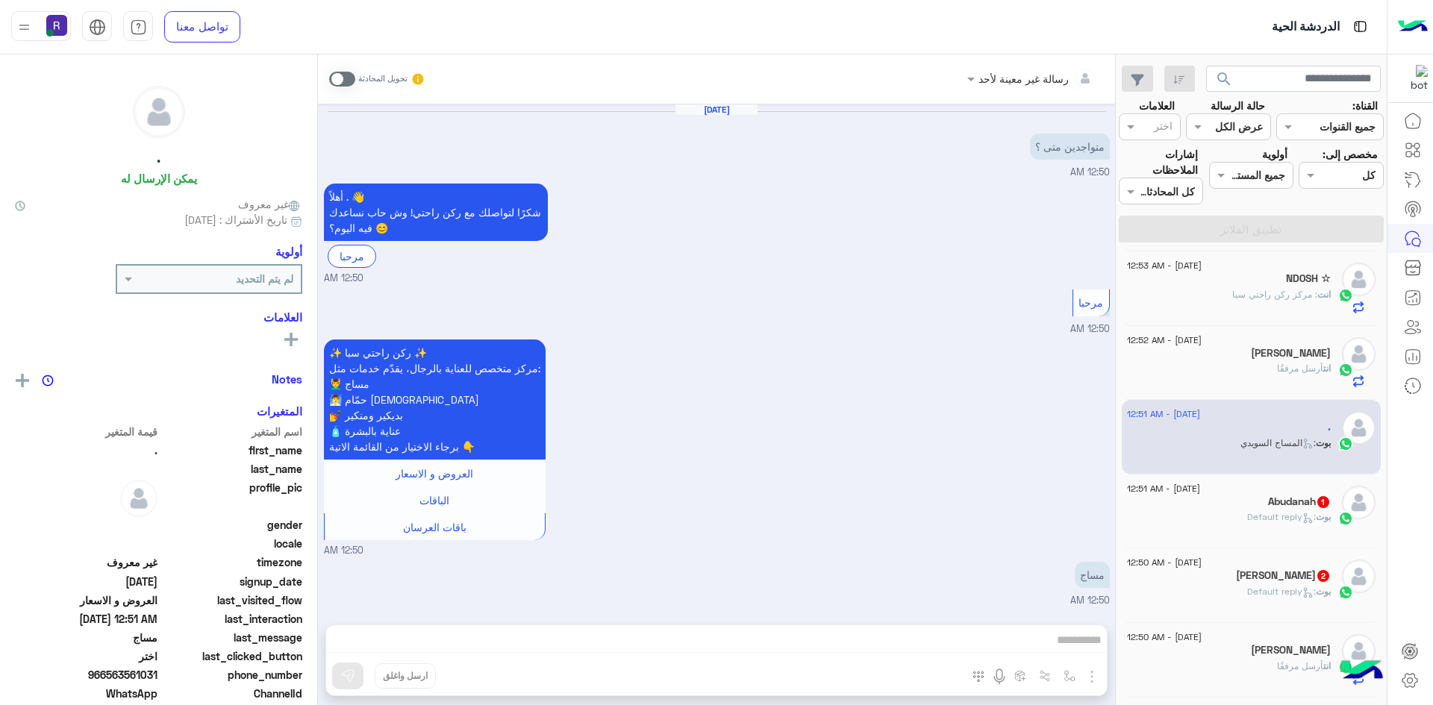
scroll to position [367, 0]
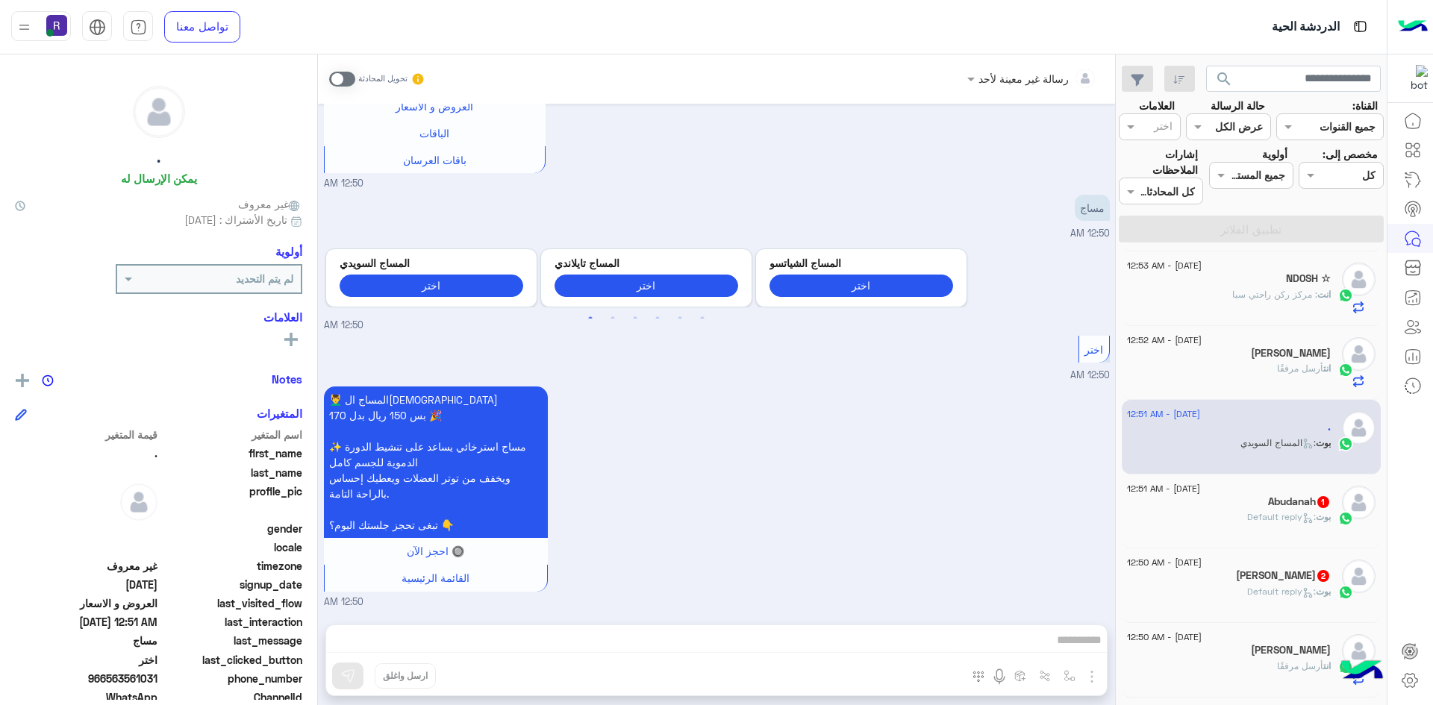
click at [343, 80] on span at bounding box center [342, 79] width 26 height 15
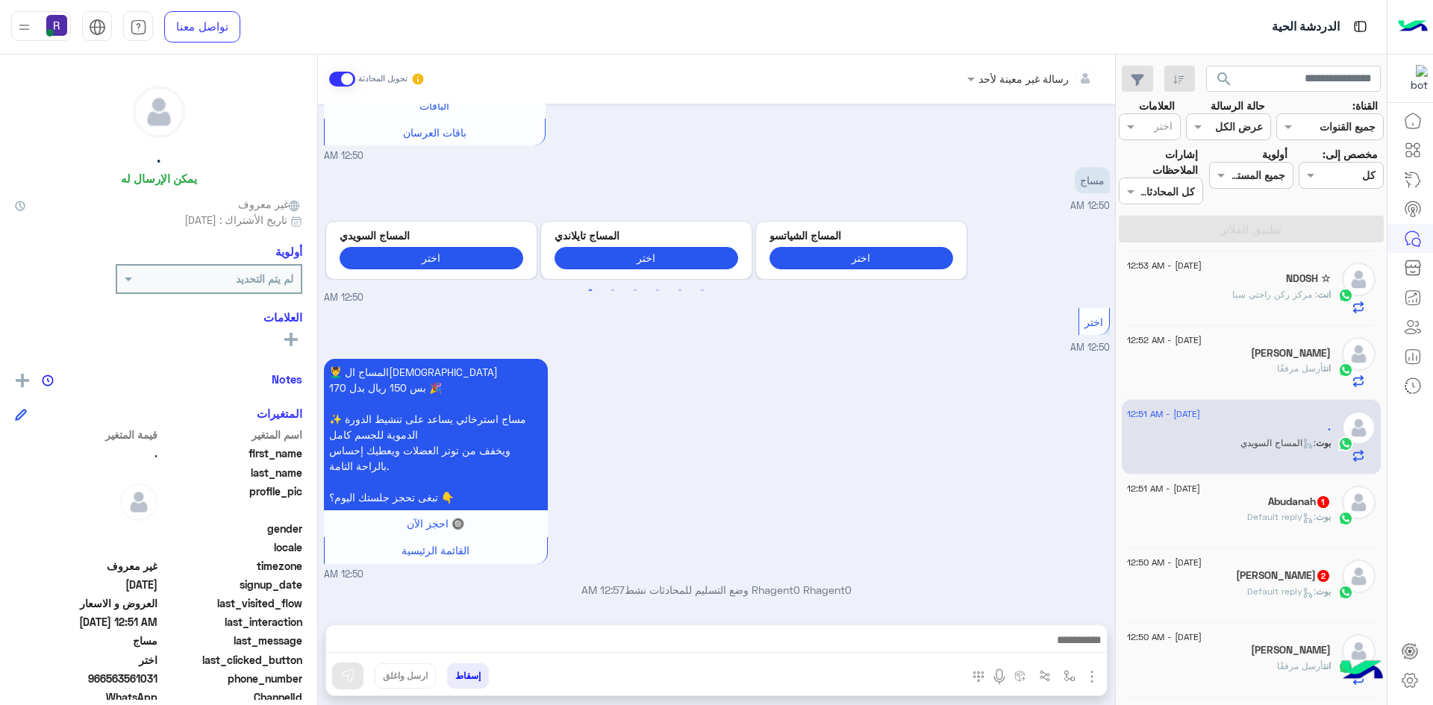
click at [1092, 678] on img "button" at bounding box center [1092, 677] width 18 height 18
click at [1060, 643] on span "الصور" at bounding box center [1063, 644] width 28 height 17
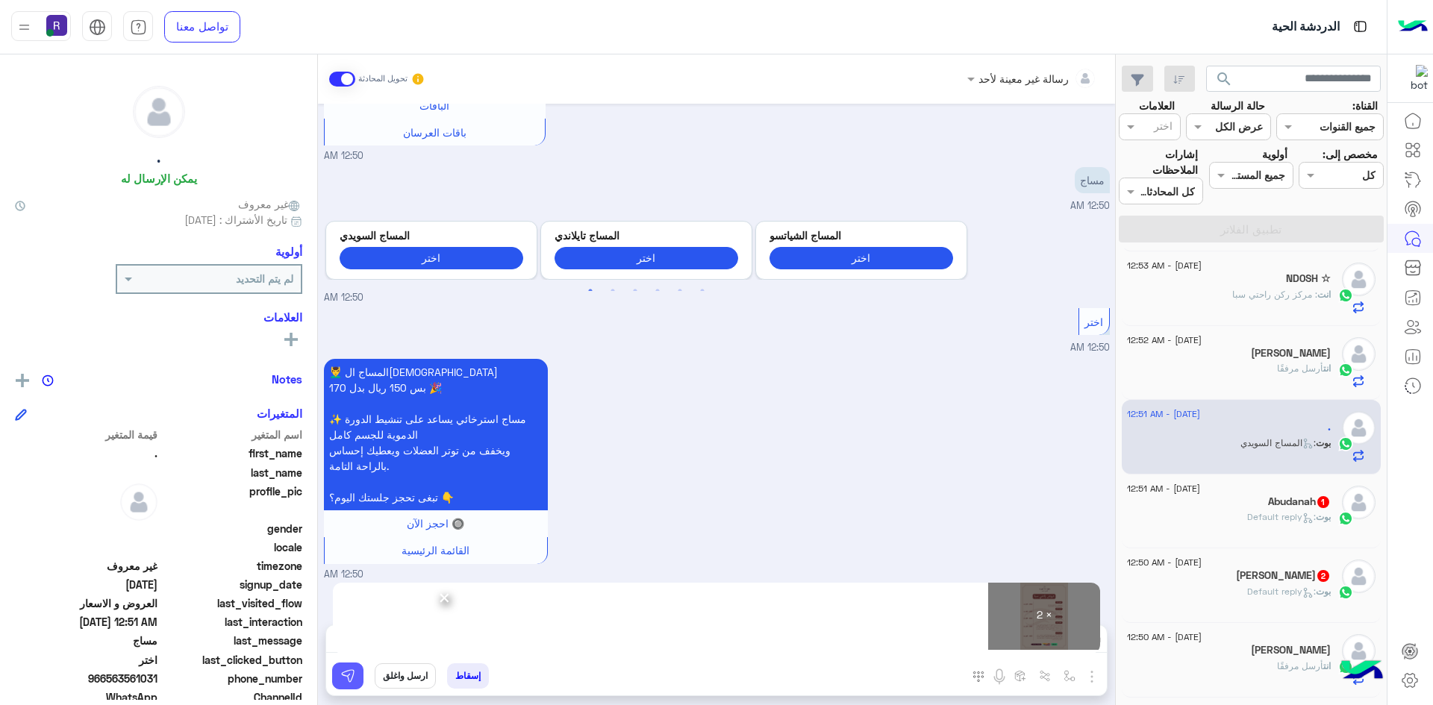
click at [360, 685] on button at bounding box center [347, 676] width 31 height 27
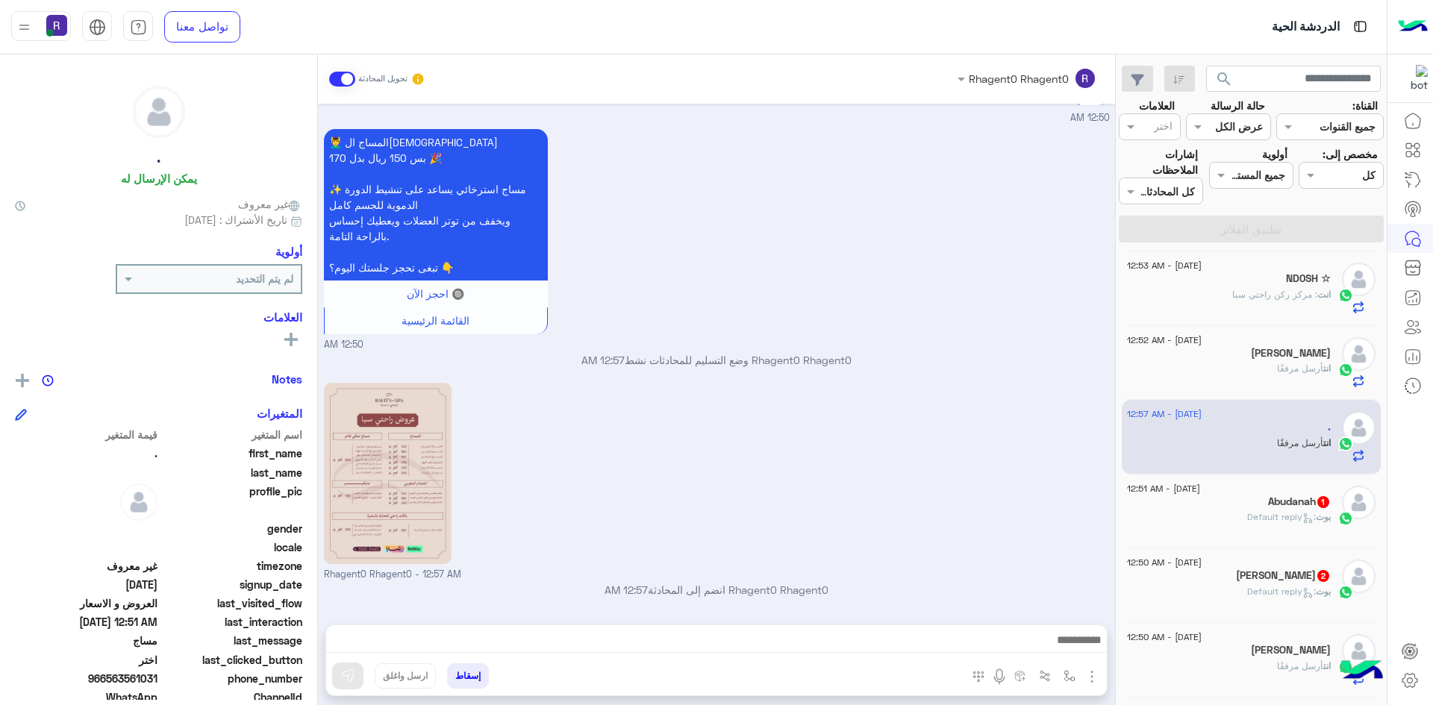
scroll to position [827, 0]
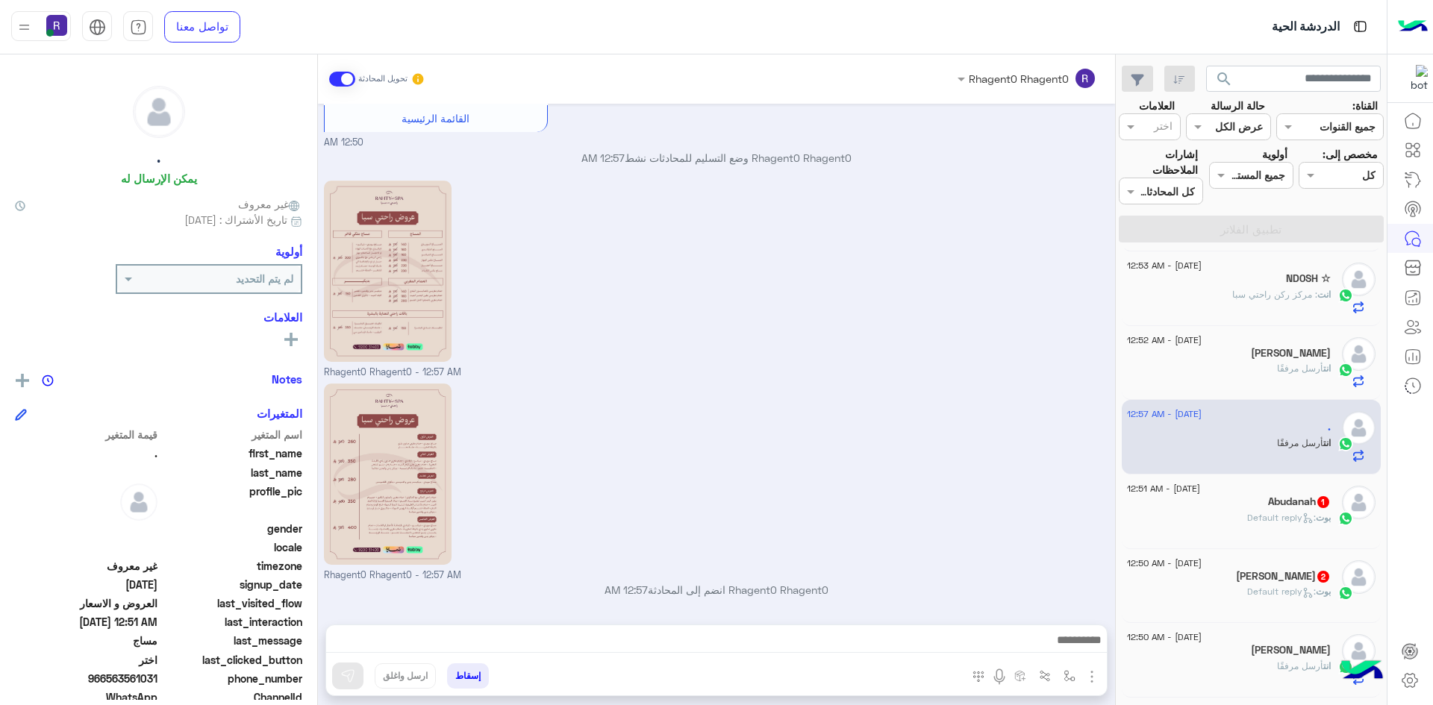
click at [1303, 523] on icon at bounding box center [1307, 518] width 11 height 11
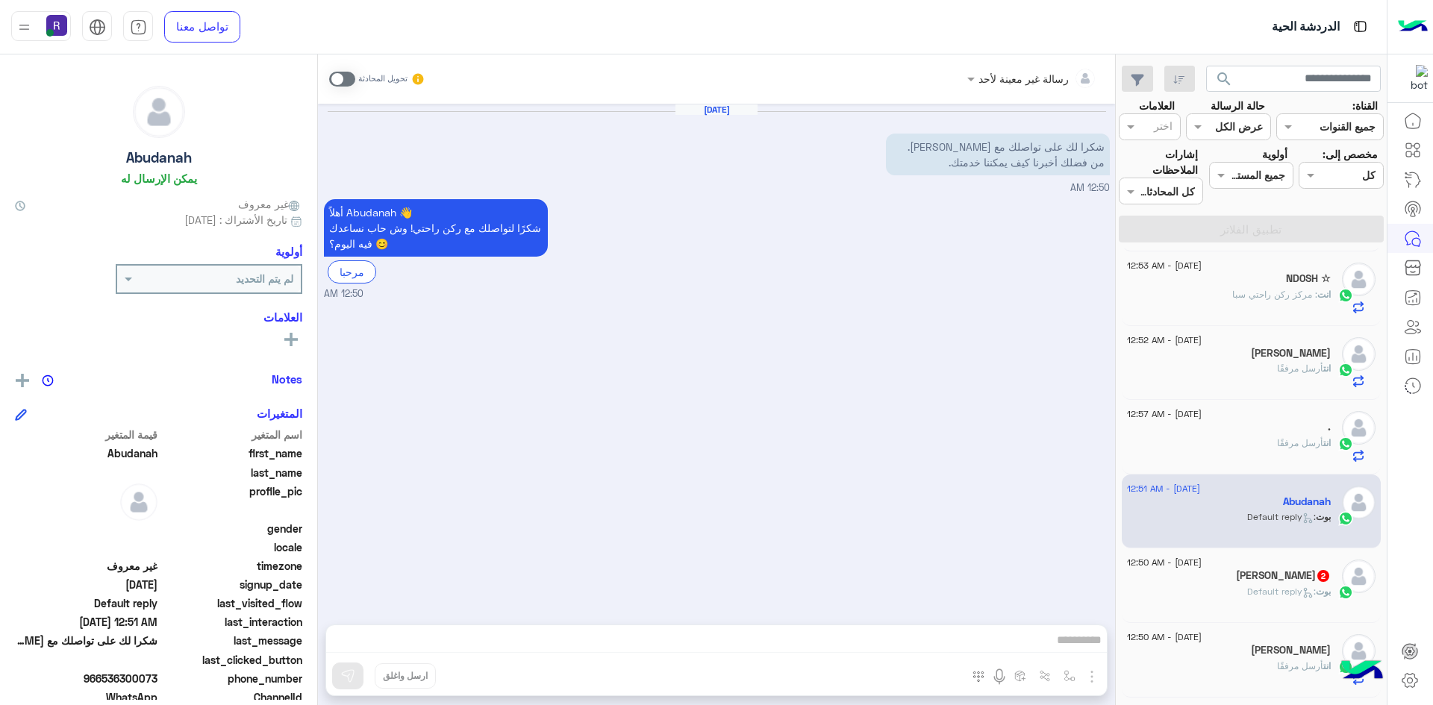
click at [1243, 577] on h5 "أحمد بن جازع بن عور 2" at bounding box center [1283, 575] width 95 height 13
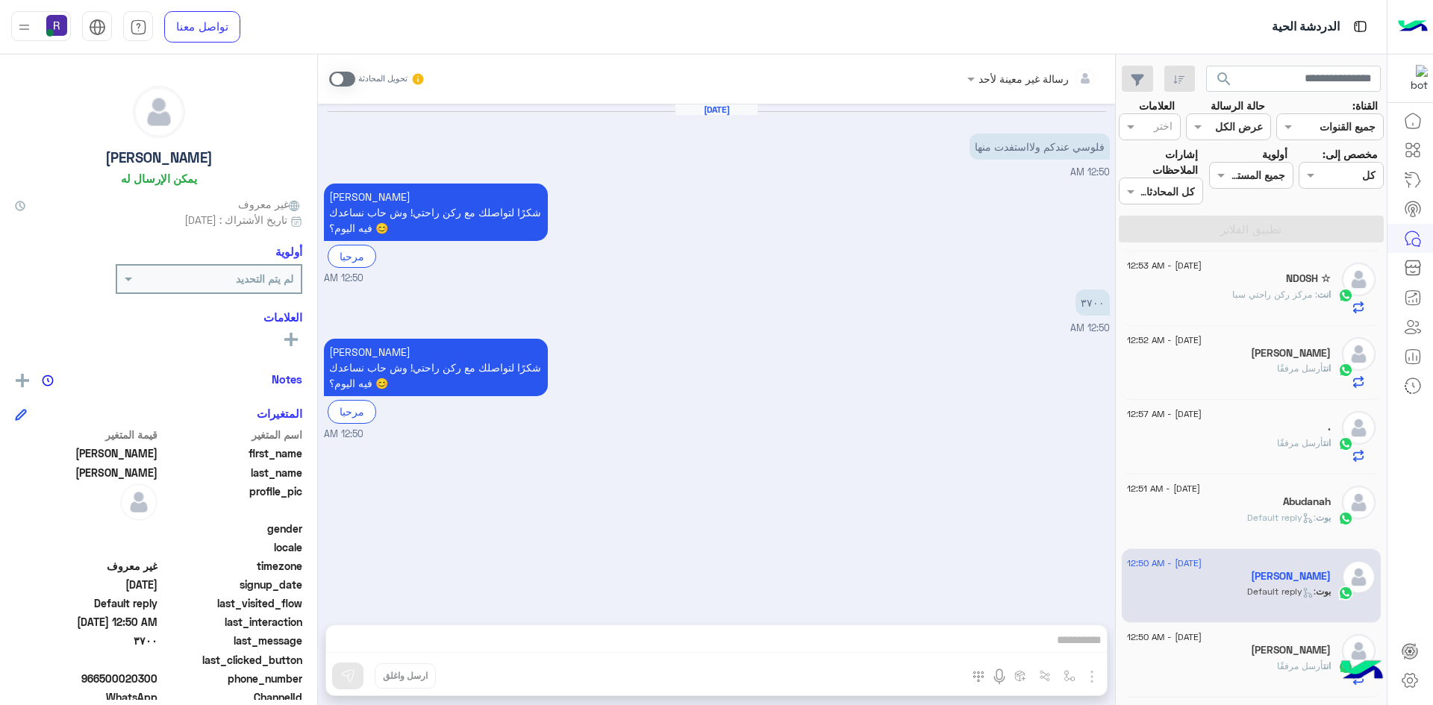
click at [329, 77] on span at bounding box center [342, 79] width 26 height 15
click at [918, 153] on img at bounding box center [927, 151] width 18 height 18
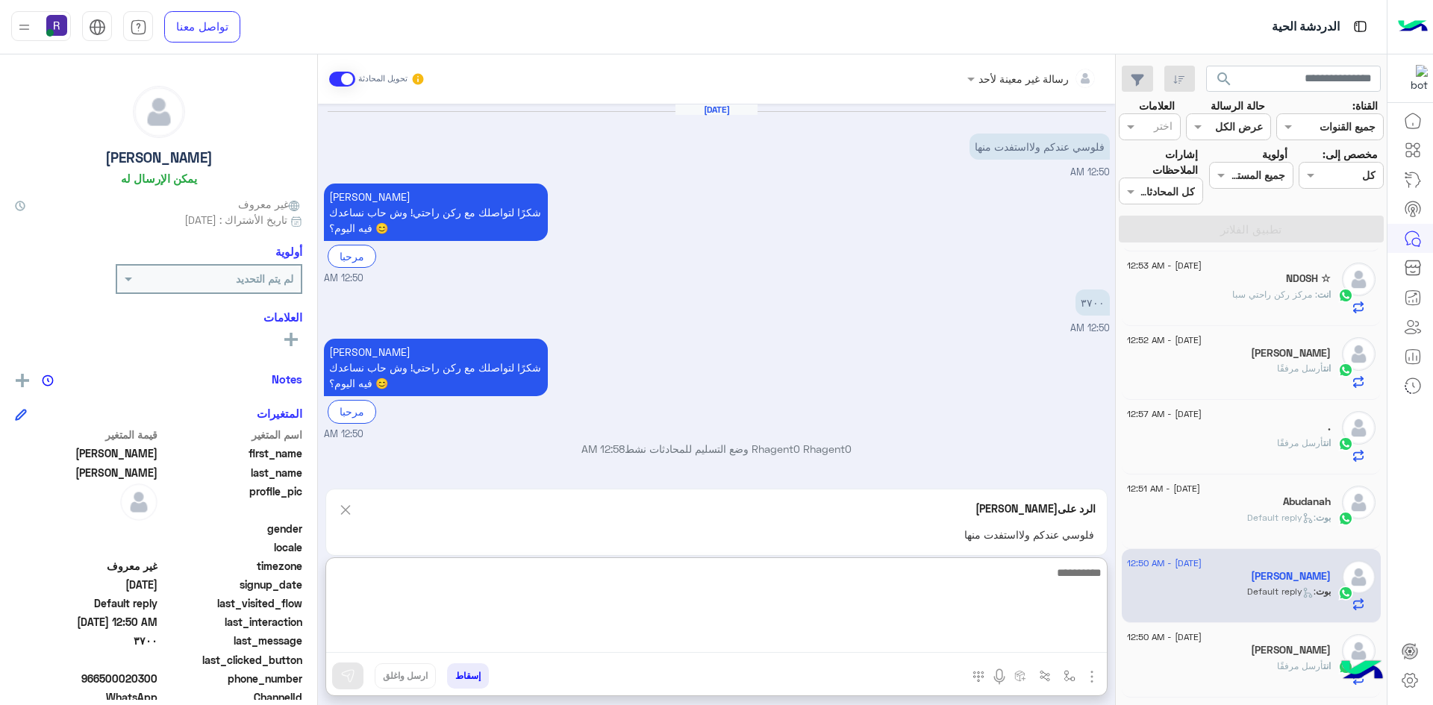
click at [1002, 641] on textarea at bounding box center [716, 608] width 781 height 90
type textarea "**********"
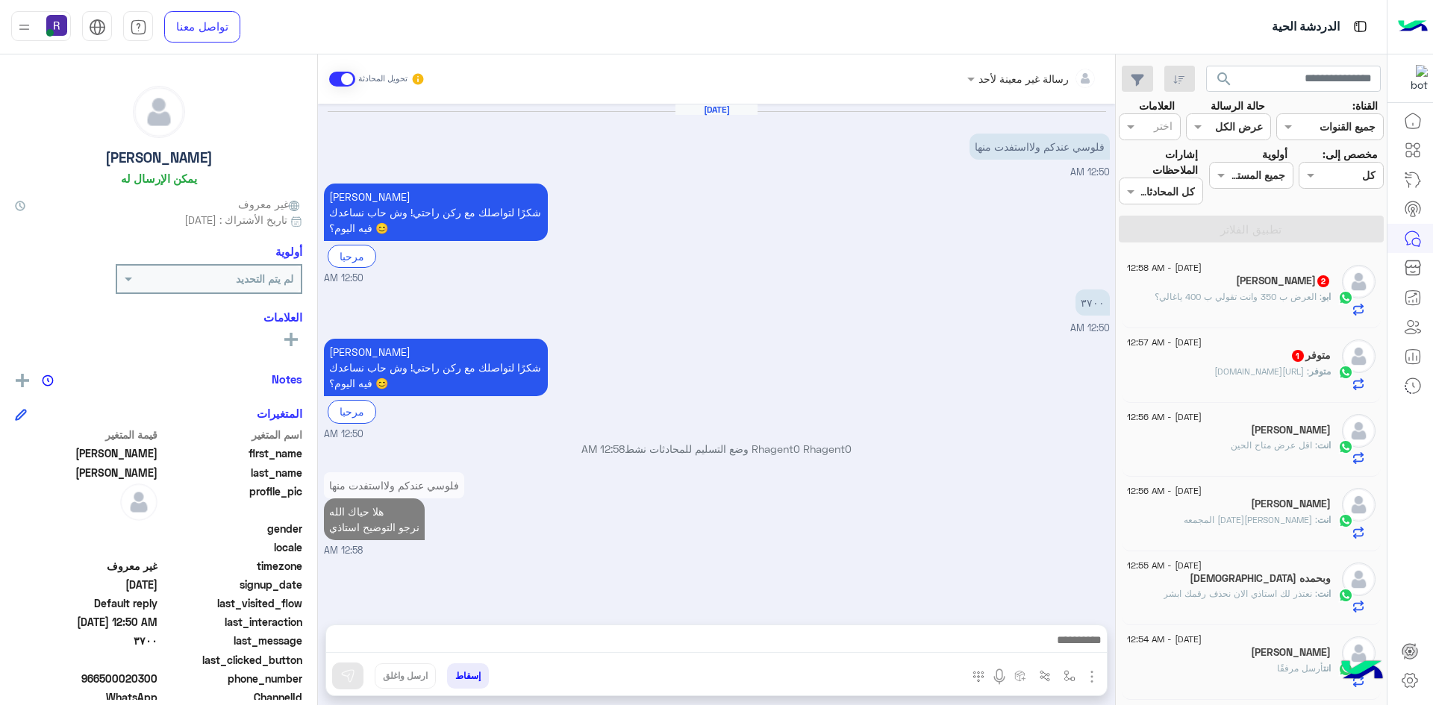
click at [1250, 391] on div "19 August - 12:57 AM متوفر 1 متوفر : https://maps.app.goo.gl/Up3sSWmqi5qgmBgG7?…" at bounding box center [1252, 365] width 260 height 75
click at [1252, 377] on span ": https://maps.app.goo.gl/Up3sSWmqi5qgmBgG7?g_st=ic" at bounding box center [1261, 371] width 95 height 11
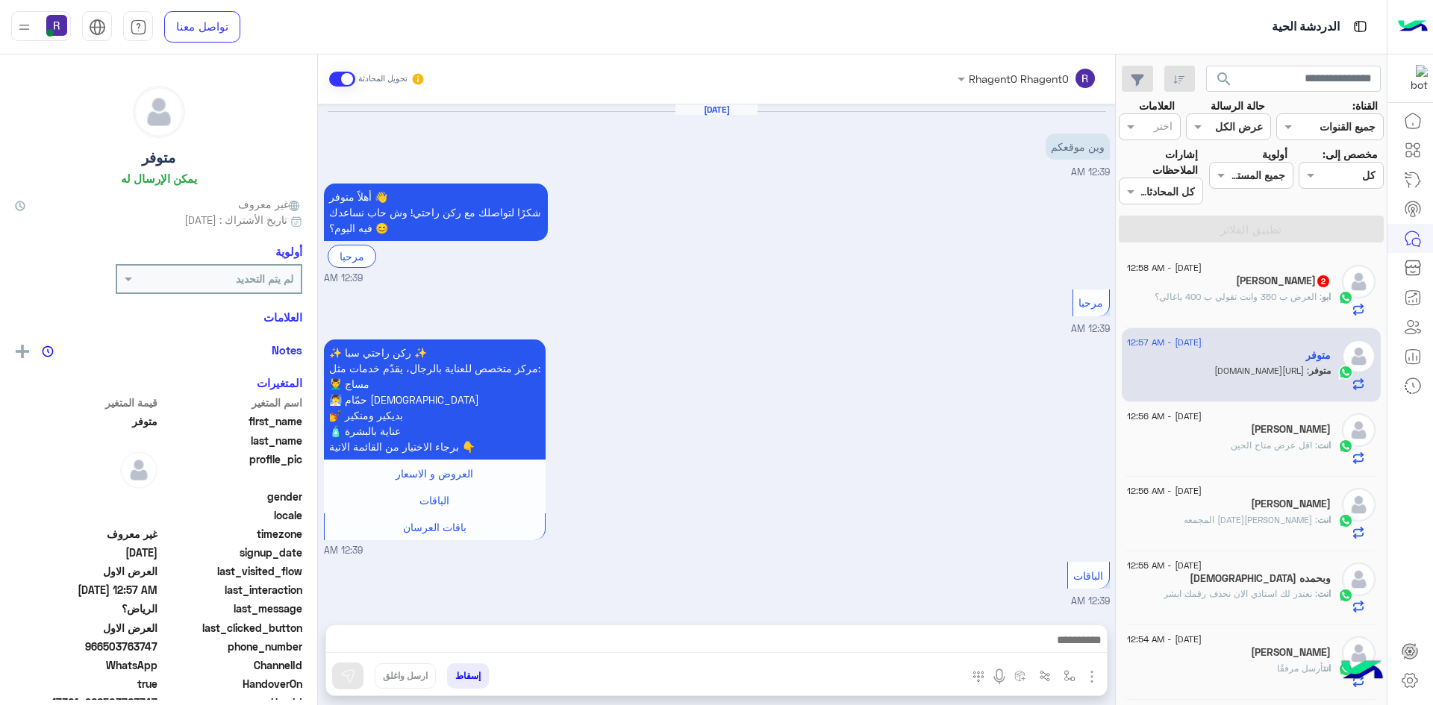
scroll to position [1310, 0]
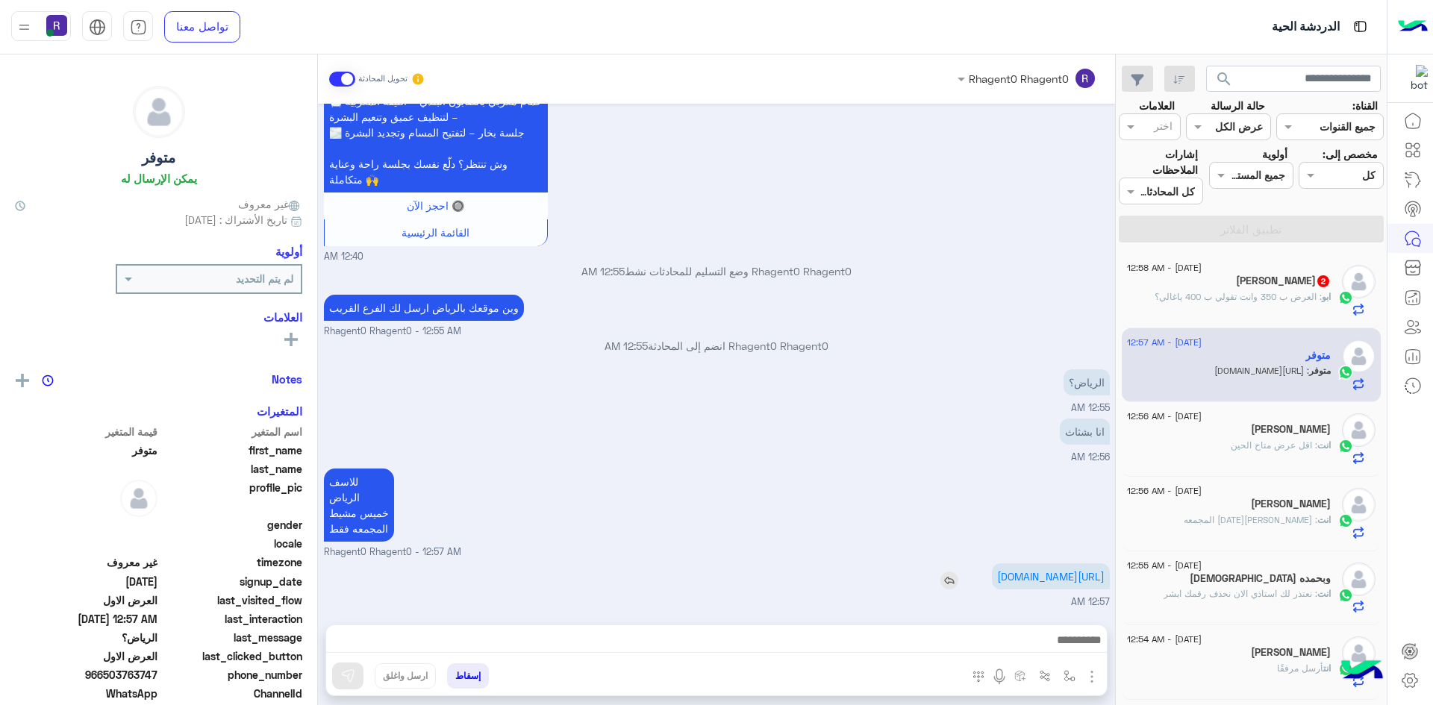
click at [1063, 569] on p "https://maps.app.goo.gl/Up3sSWmqi5qgmBgG7?g_st=ic" at bounding box center [1051, 576] width 118 height 26
click at [1042, 570] on link "https://maps.app.goo.gl/Up3sSWmqi5qgmBgG7?g_st=ic" at bounding box center [1050, 576] width 107 height 13
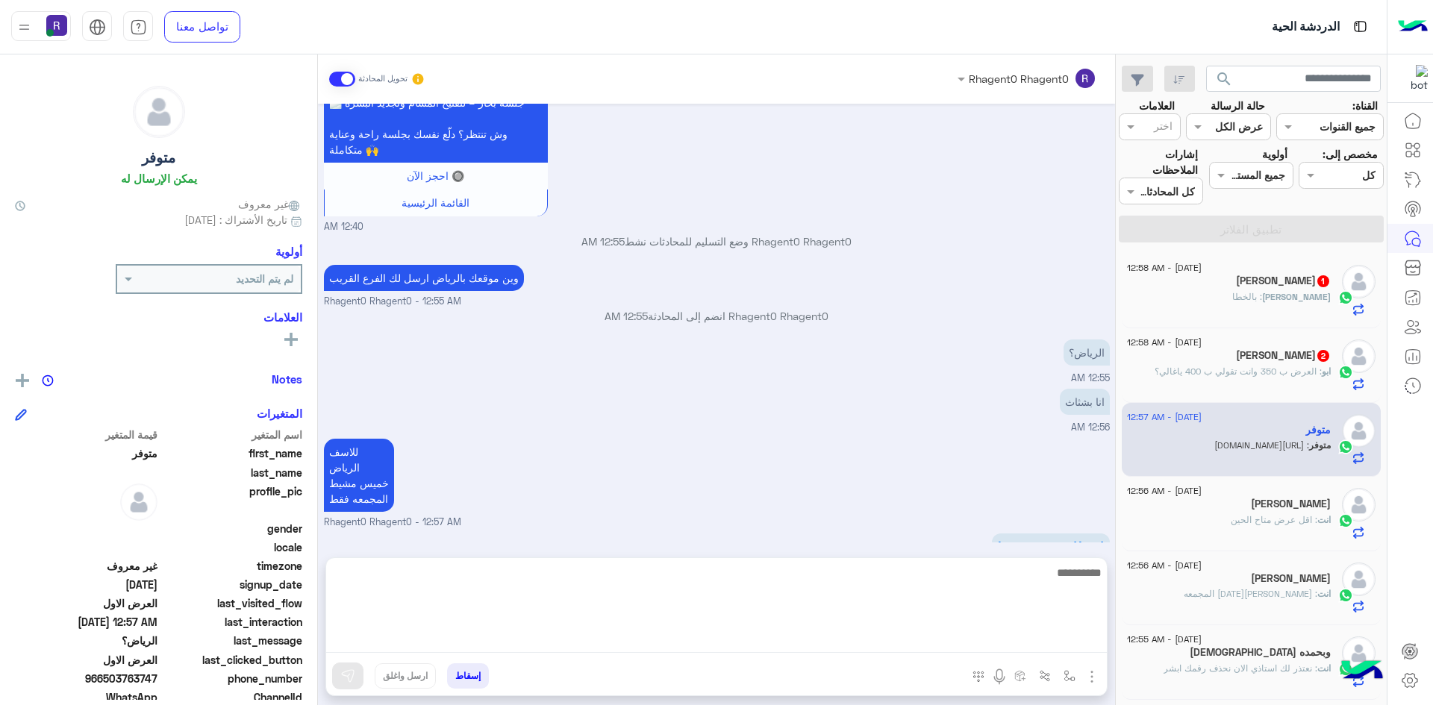
click at [1021, 650] on textarea at bounding box center [716, 608] width 781 height 90
type textarea "**********"
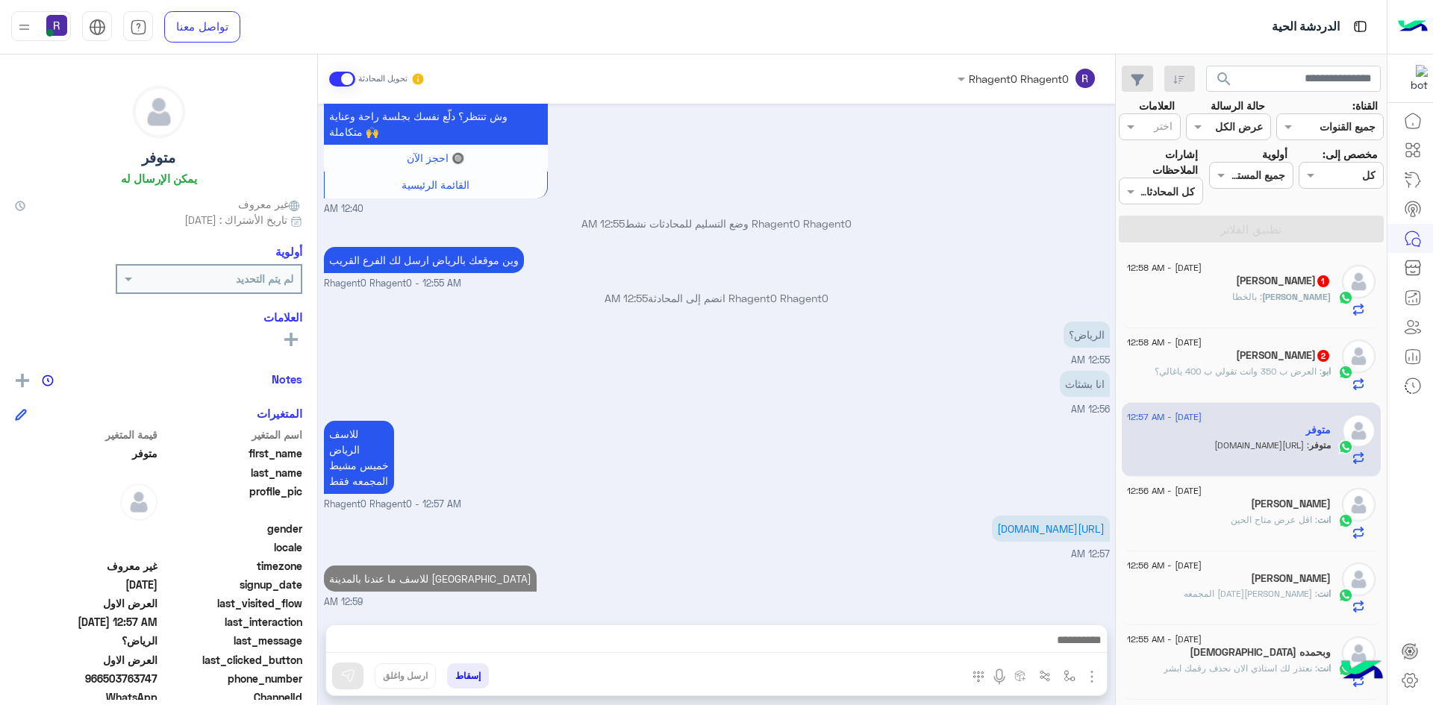
click at [1259, 361] on div "ابو صقر 2" at bounding box center [1229, 357] width 204 height 16
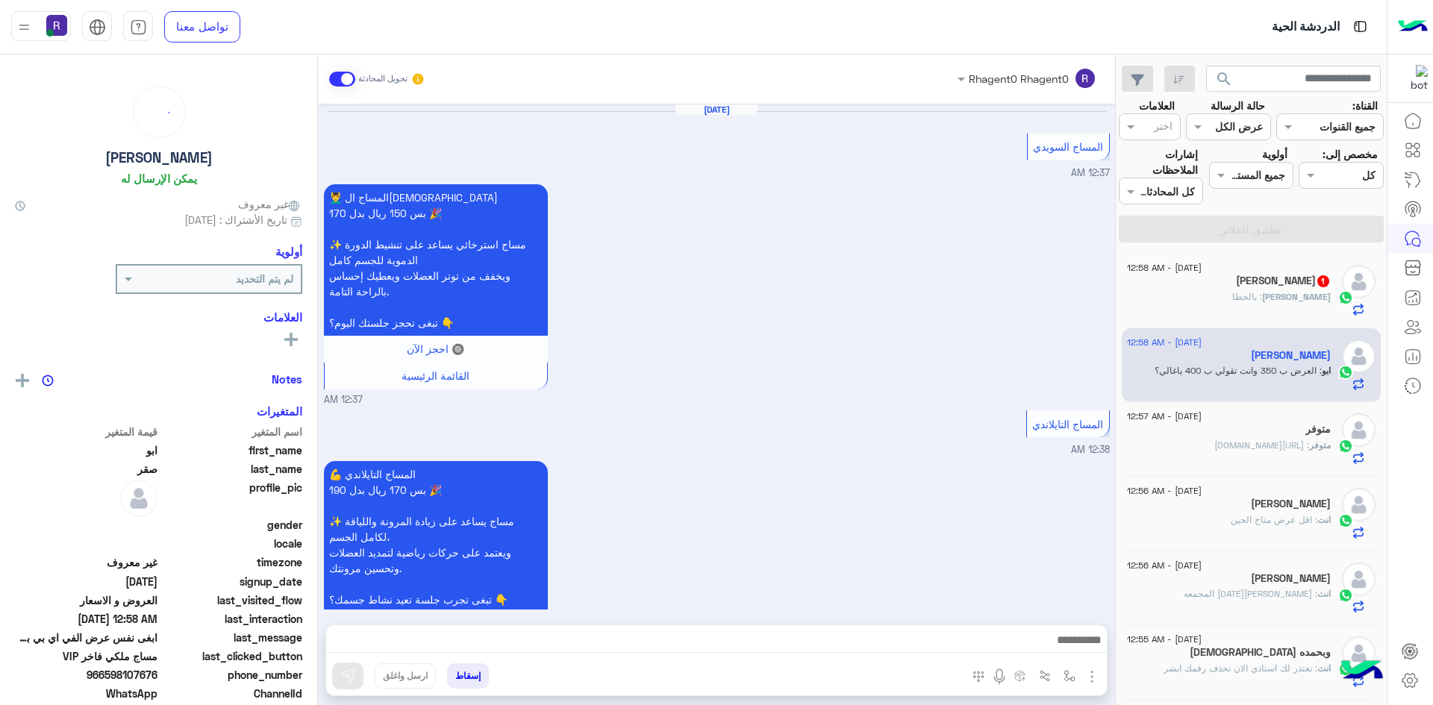
scroll to position [1669, 0]
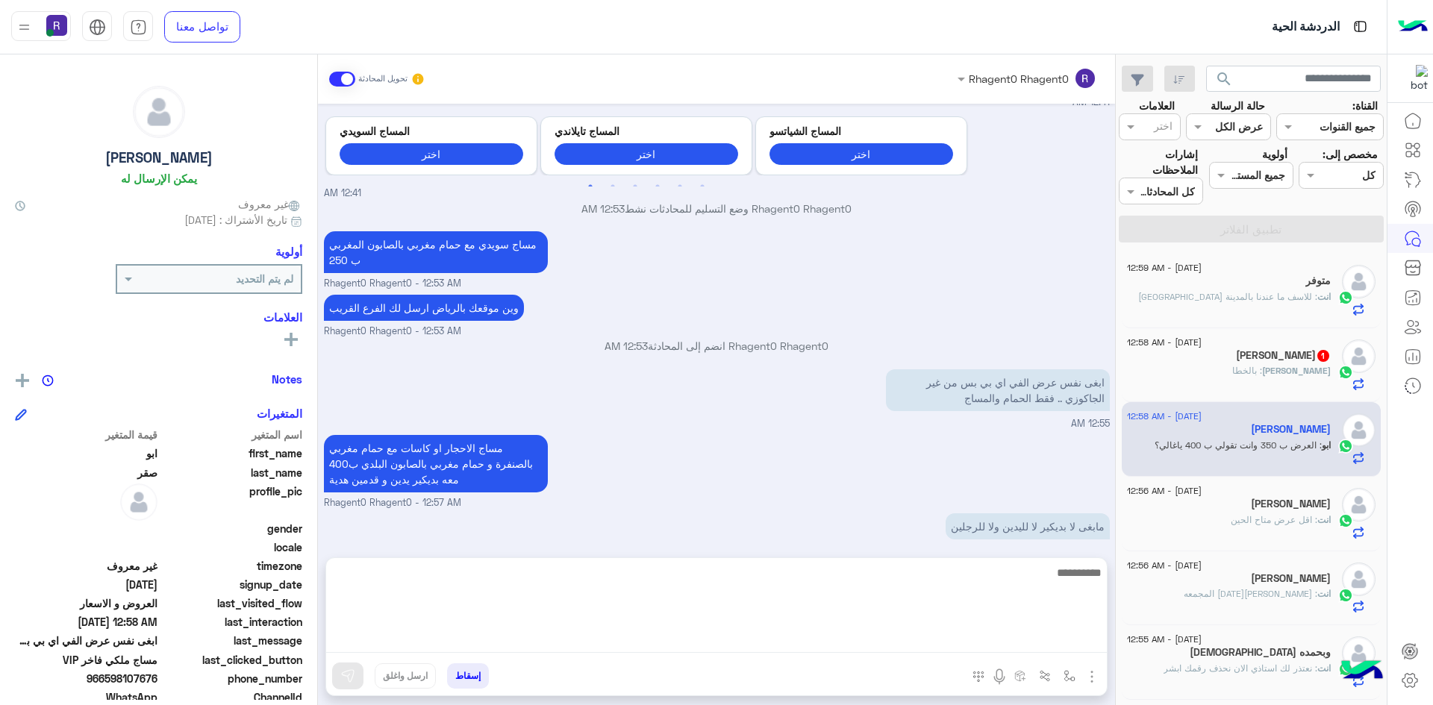
click at [1034, 632] on textarea at bounding box center [716, 608] width 781 height 90
type textarea "**********"
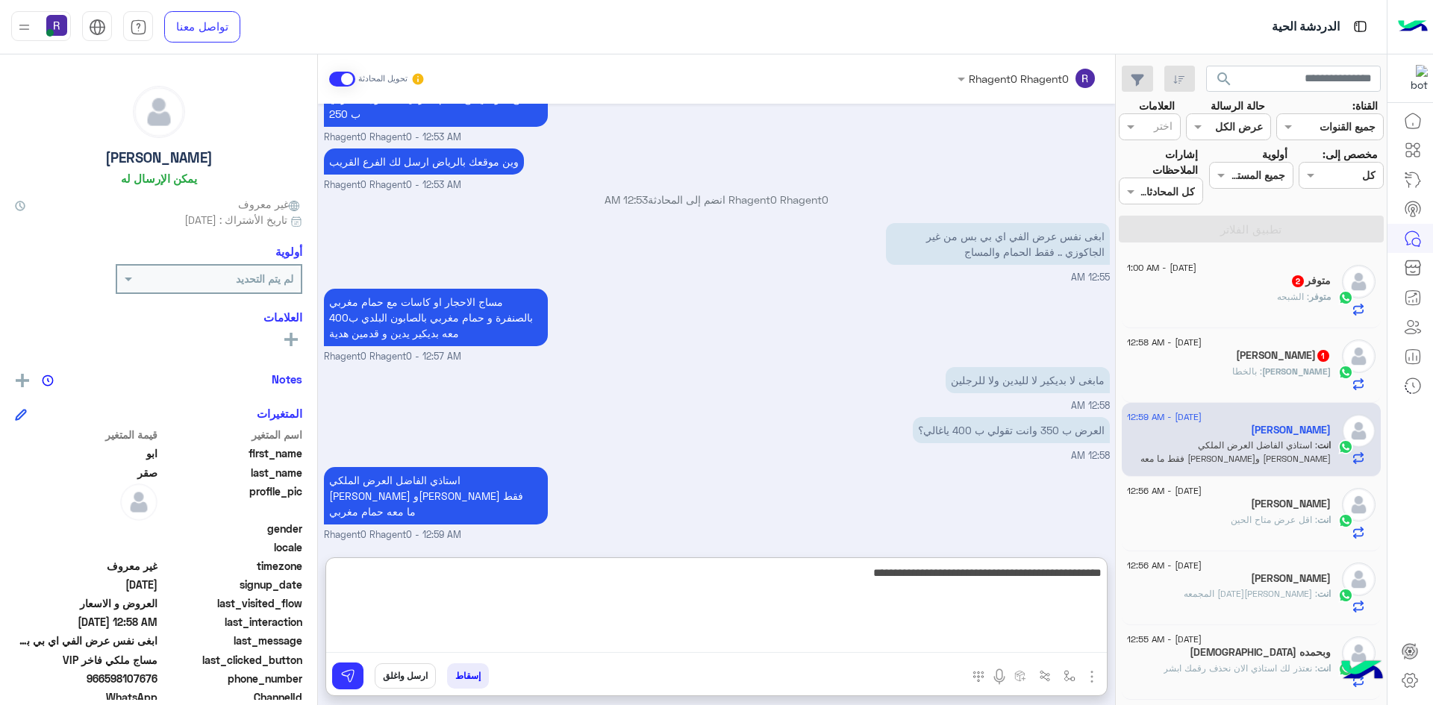
click at [1019, 573] on textarea "**********" at bounding box center [716, 608] width 781 height 90
click at [1090, 578] on textarea "**********" at bounding box center [716, 608] width 781 height 90
drag, startPoint x: 1090, startPoint y: 578, endPoint x: 1021, endPoint y: 610, distance: 76.8
click at [1021, 610] on textarea "**********" at bounding box center [716, 608] width 781 height 90
type textarea "**********"
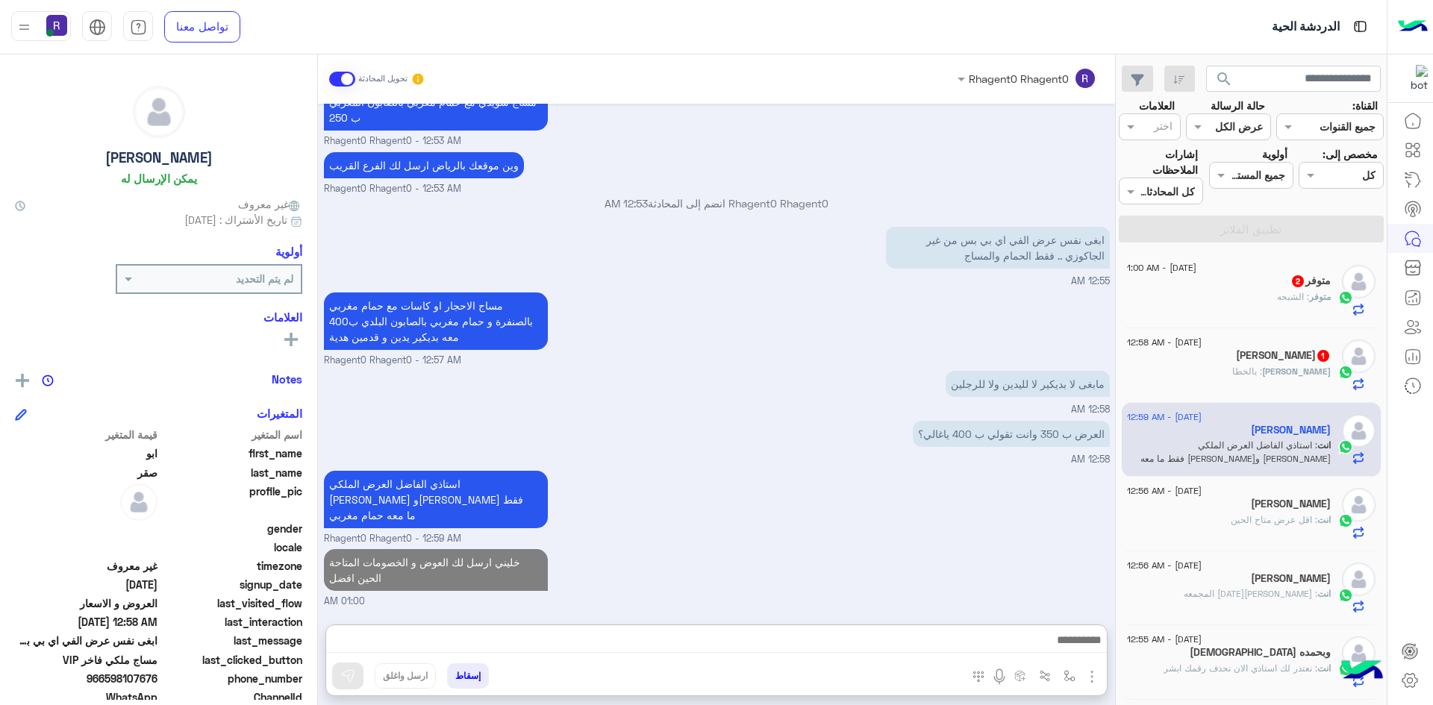
click at [1090, 672] on img "button" at bounding box center [1092, 677] width 18 height 18
click at [1069, 643] on span "الصور" at bounding box center [1063, 644] width 28 height 17
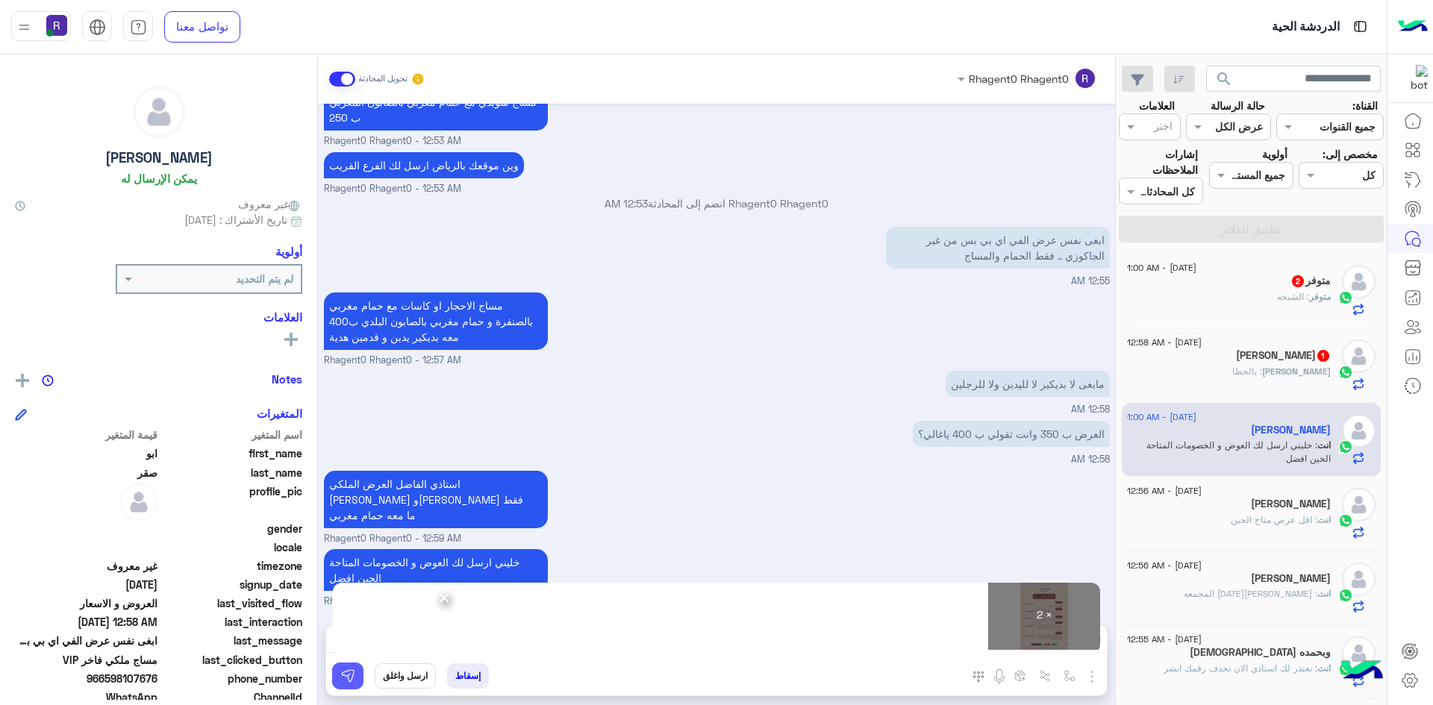
click at [359, 667] on button at bounding box center [347, 676] width 31 height 27
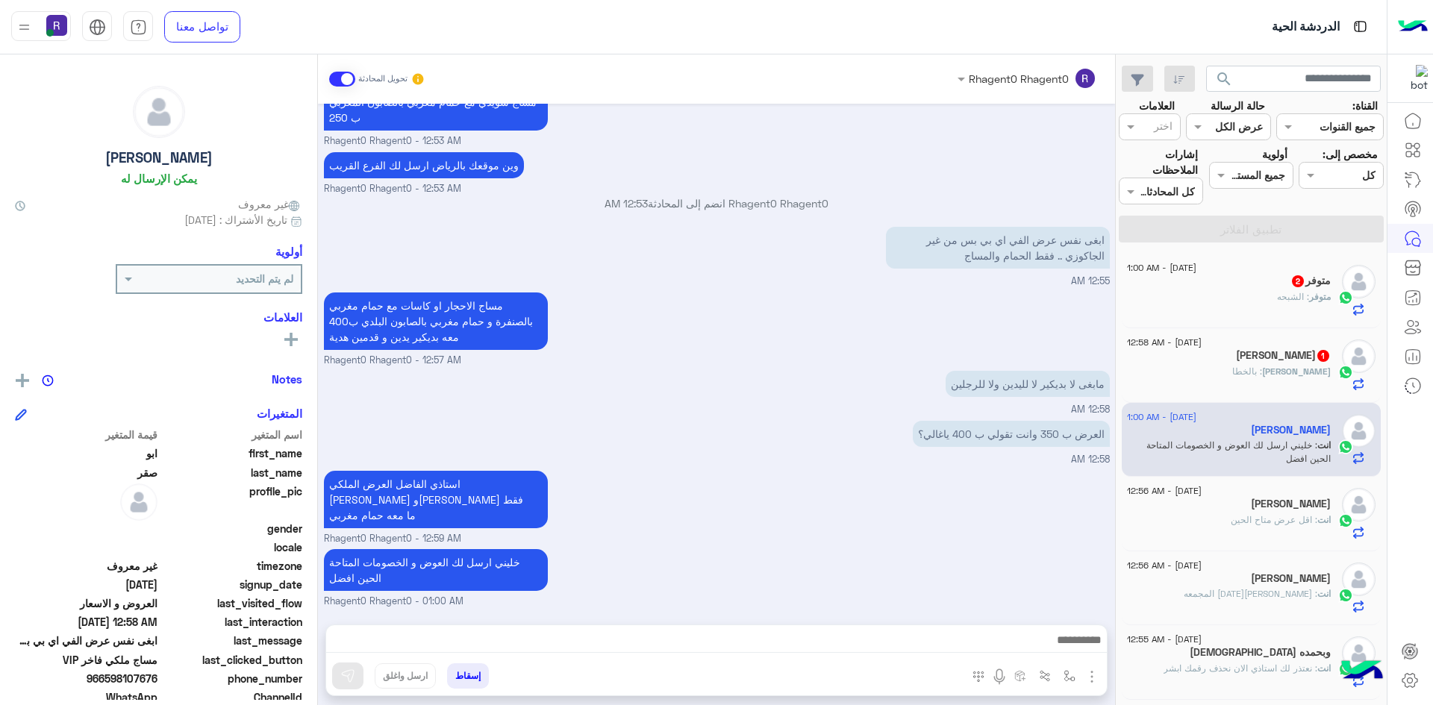
click at [1262, 373] on span ": بالخطا" at bounding box center [1247, 371] width 30 height 11
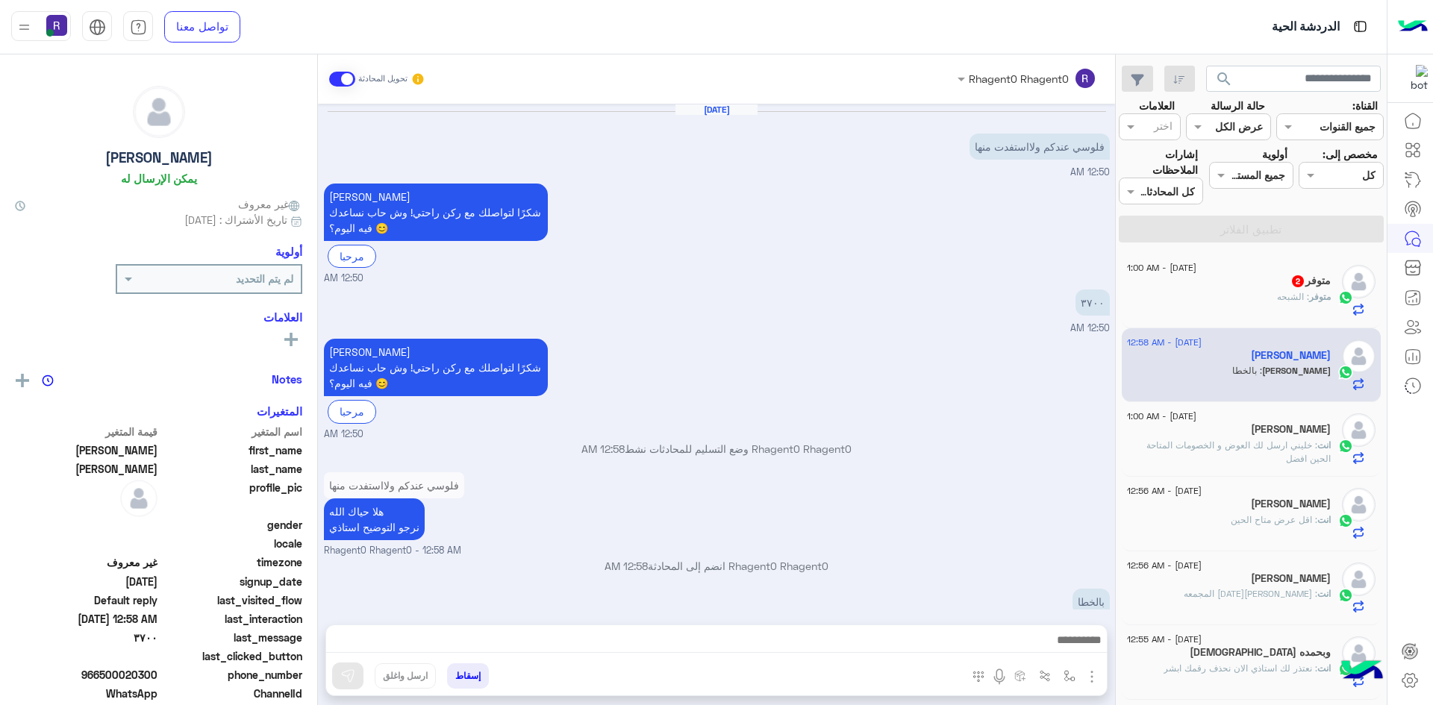
scroll to position [25, 0]
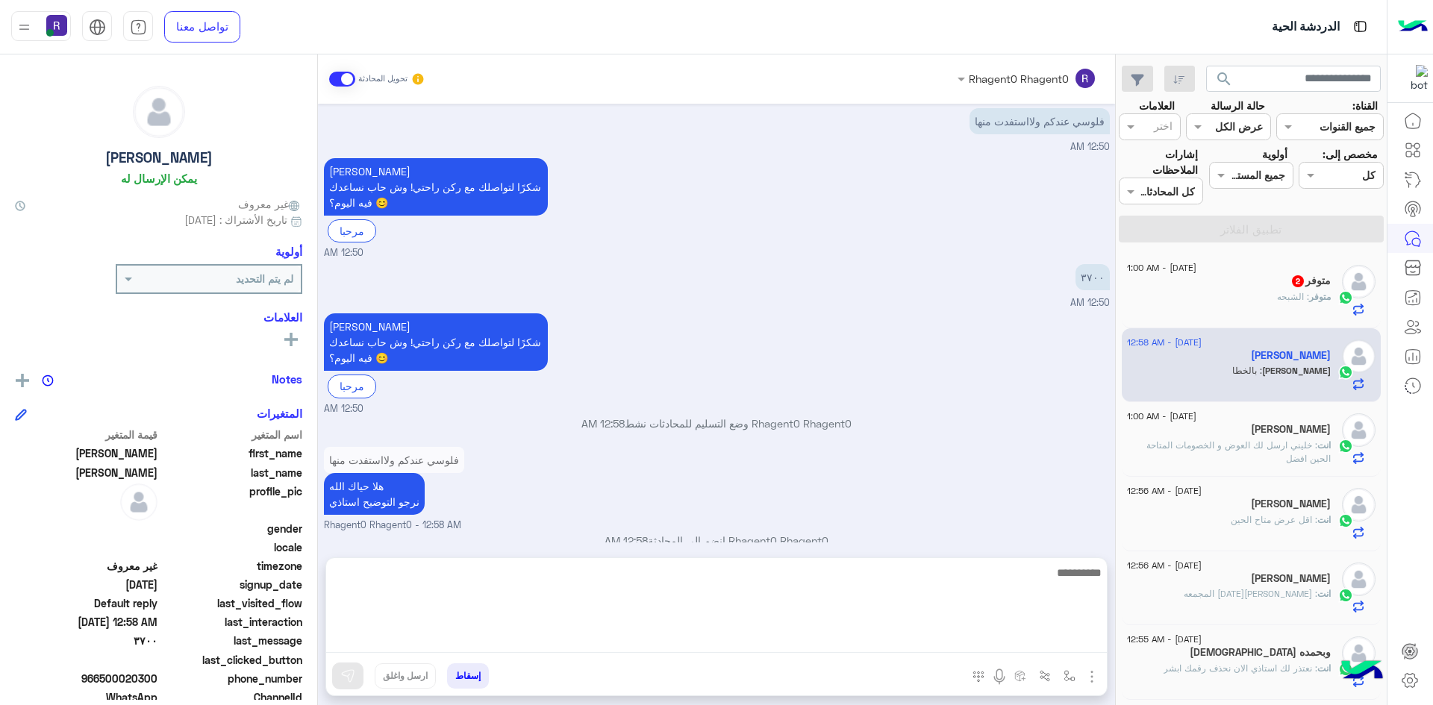
click at [895, 634] on textarea at bounding box center [716, 608] width 781 height 90
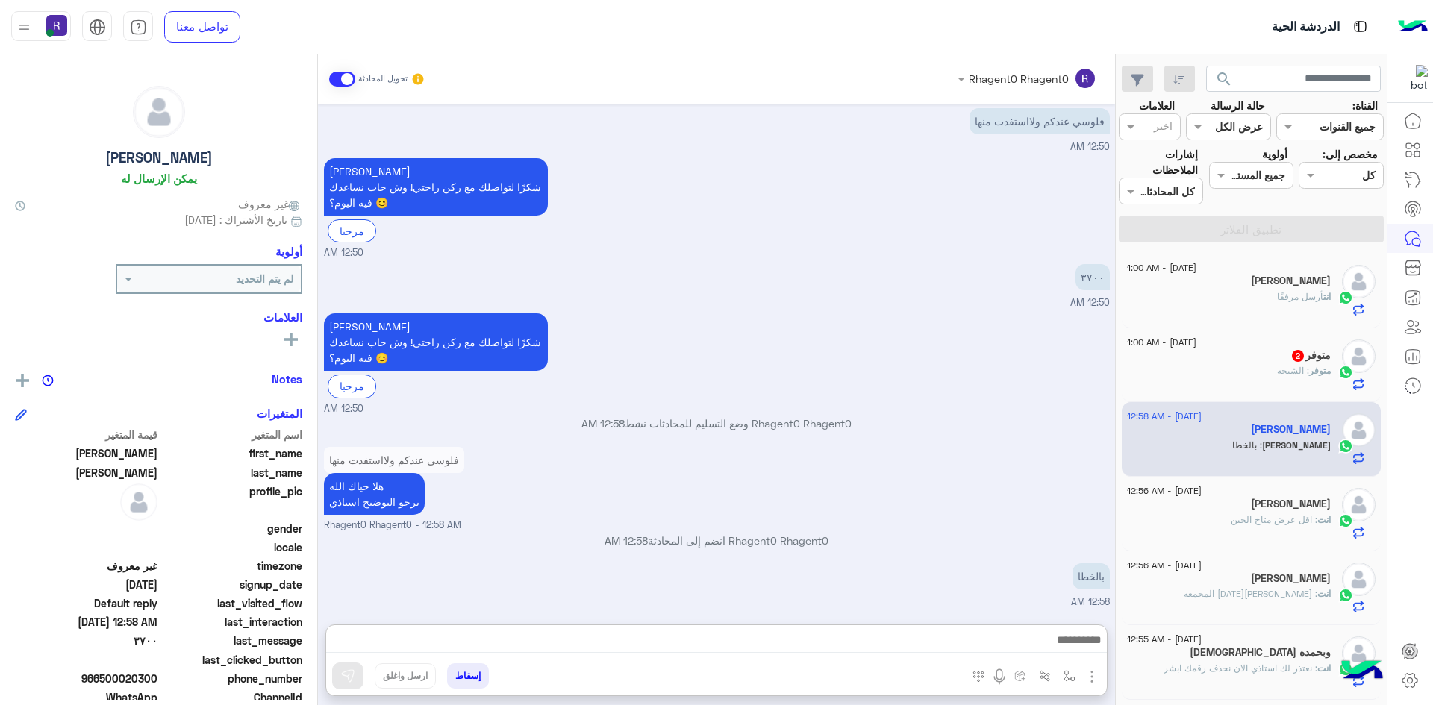
click at [344, 75] on span at bounding box center [342, 79] width 26 height 15
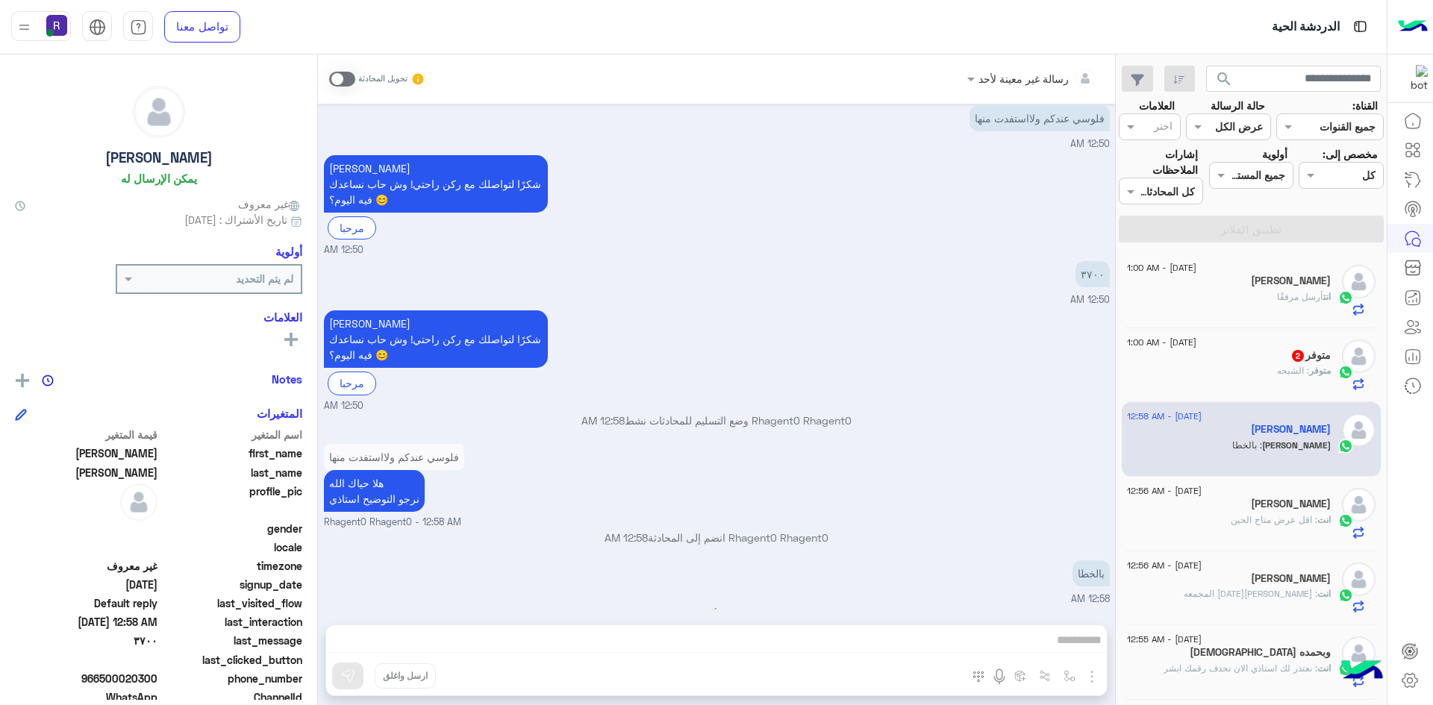
scroll to position [52, 0]
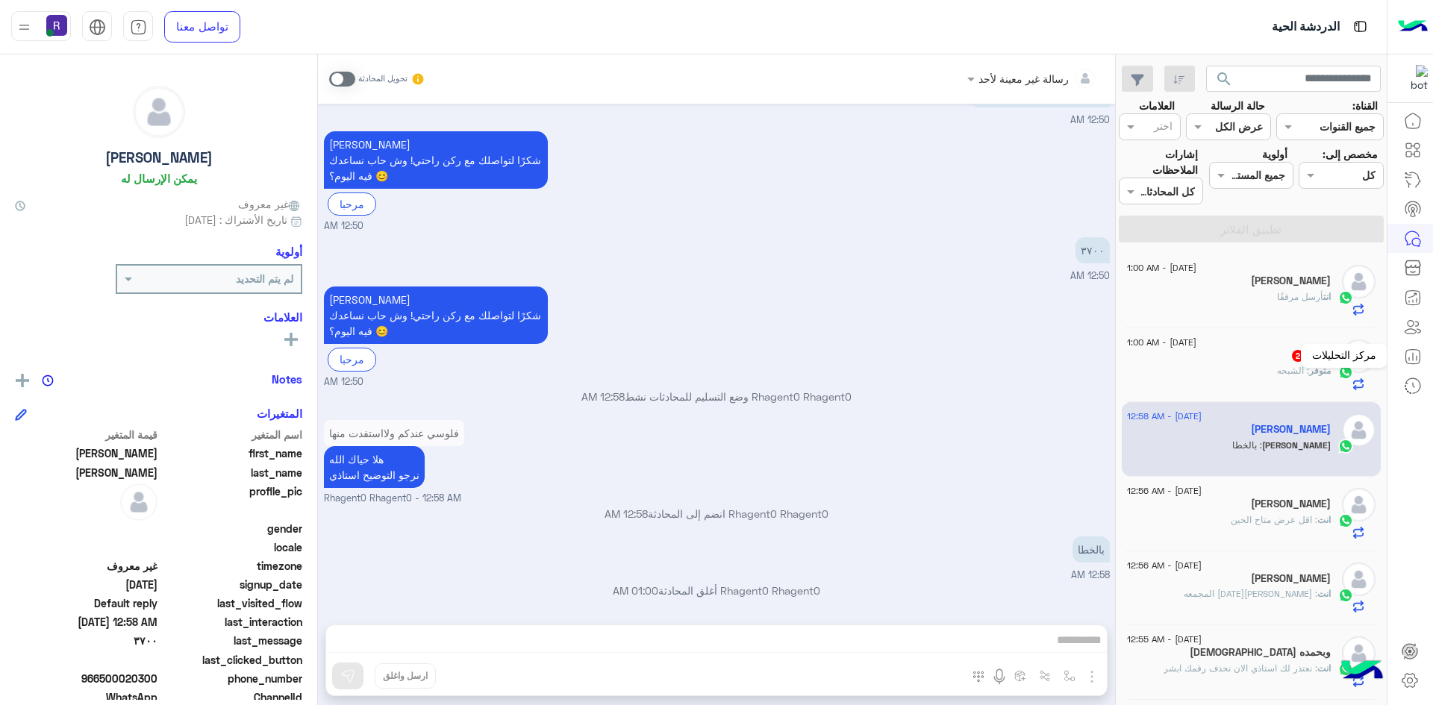
click at [1322, 367] on div "مركز التحليلات" at bounding box center [1344, 356] width 87 height 24
click at [1229, 374] on div "متوفر : الشبحه" at bounding box center [1229, 377] width 204 height 26
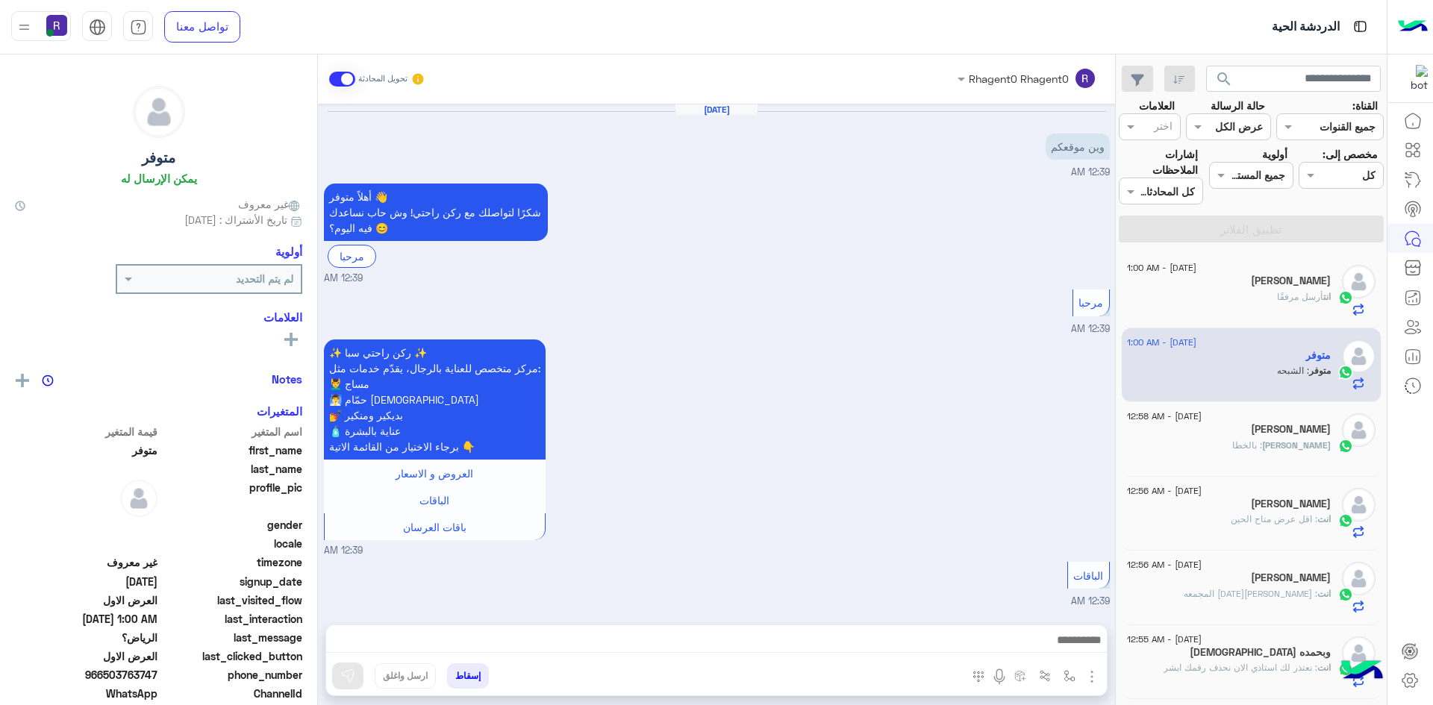
scroll to position [1457, 0]
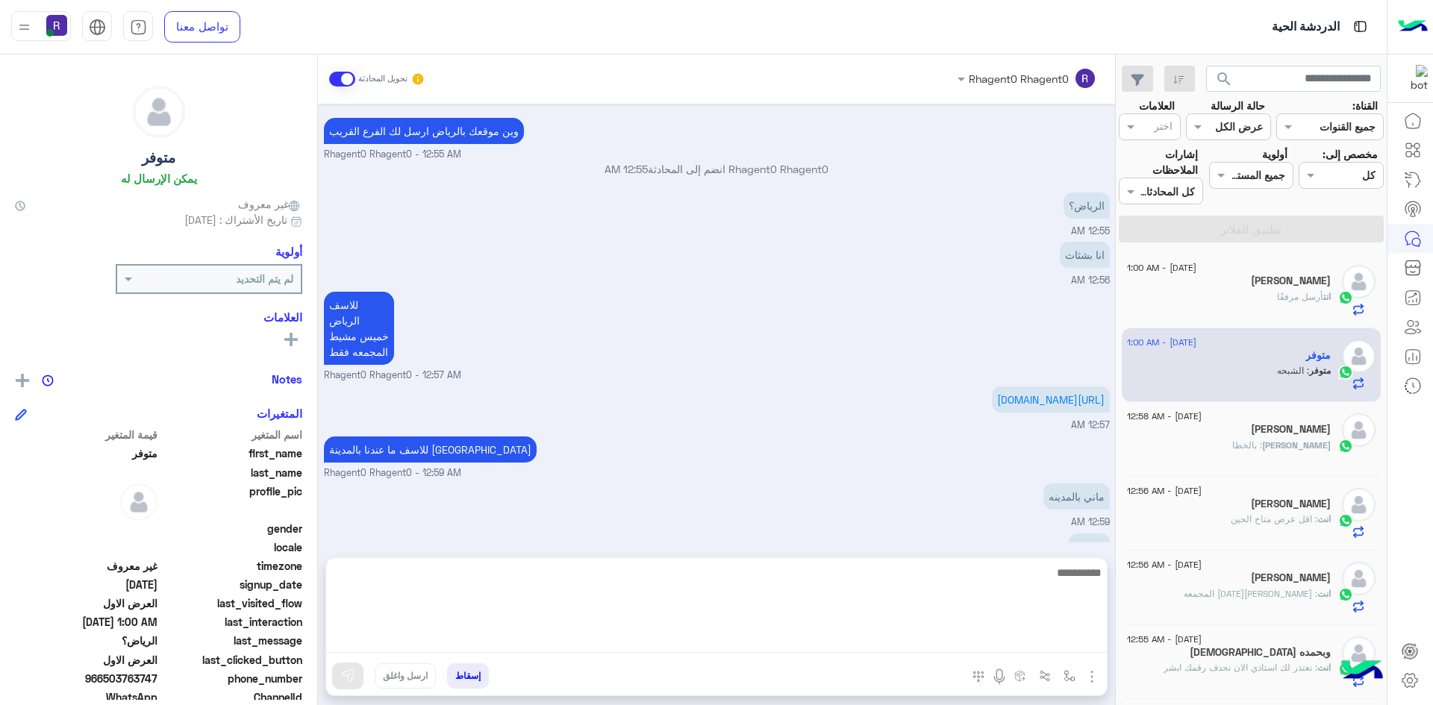
click at [856, 634] on textarea at bounding box center [716, 608] width 781 height 90
type textarea "**"
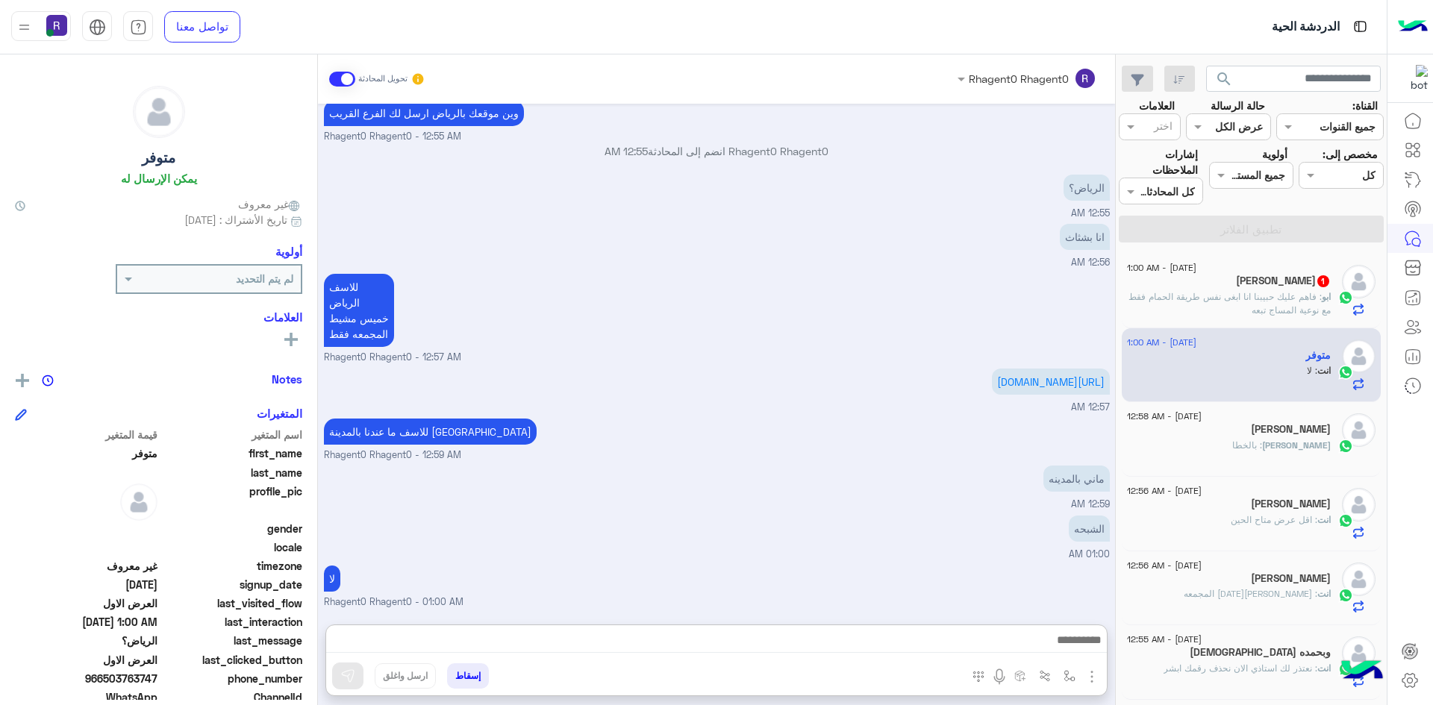
click at [1278, 305] on span ": فاهم عليك حبيبنا انا ابغى نفس طريقة الحمام فقط مع نوعية المساج تبعه" at bounding box center [1229, 303] width 202 height 25
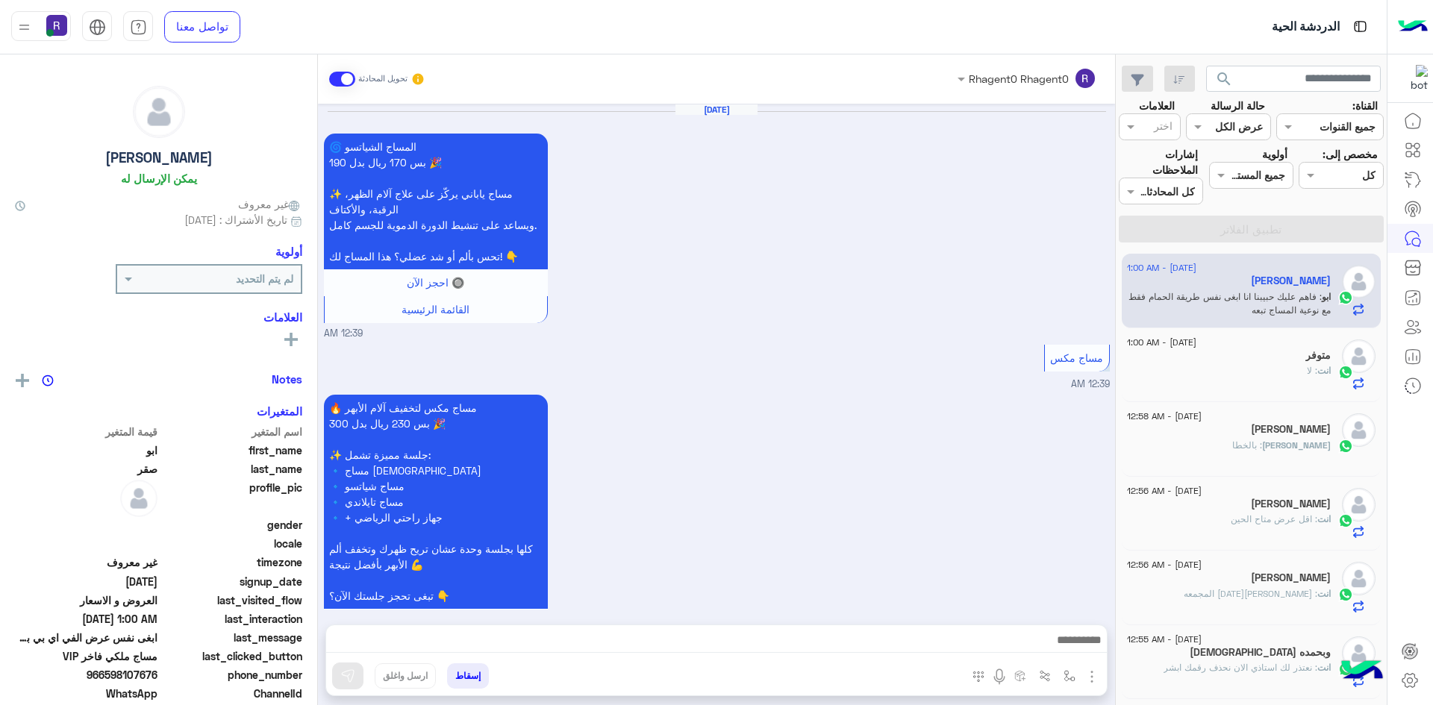
scroll to position [1693, 0]
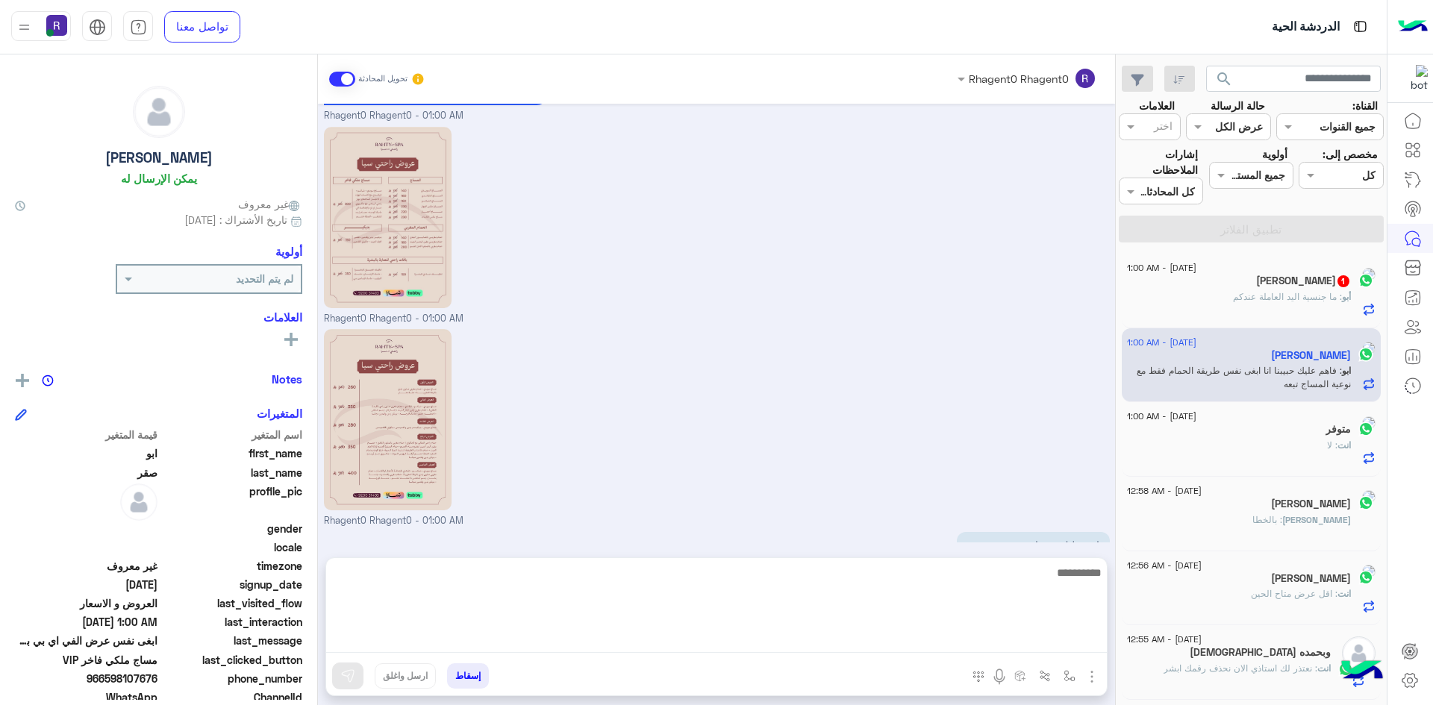
click at [1002, 647] on textarea at bounding box center [716, 608] width 781 height 90
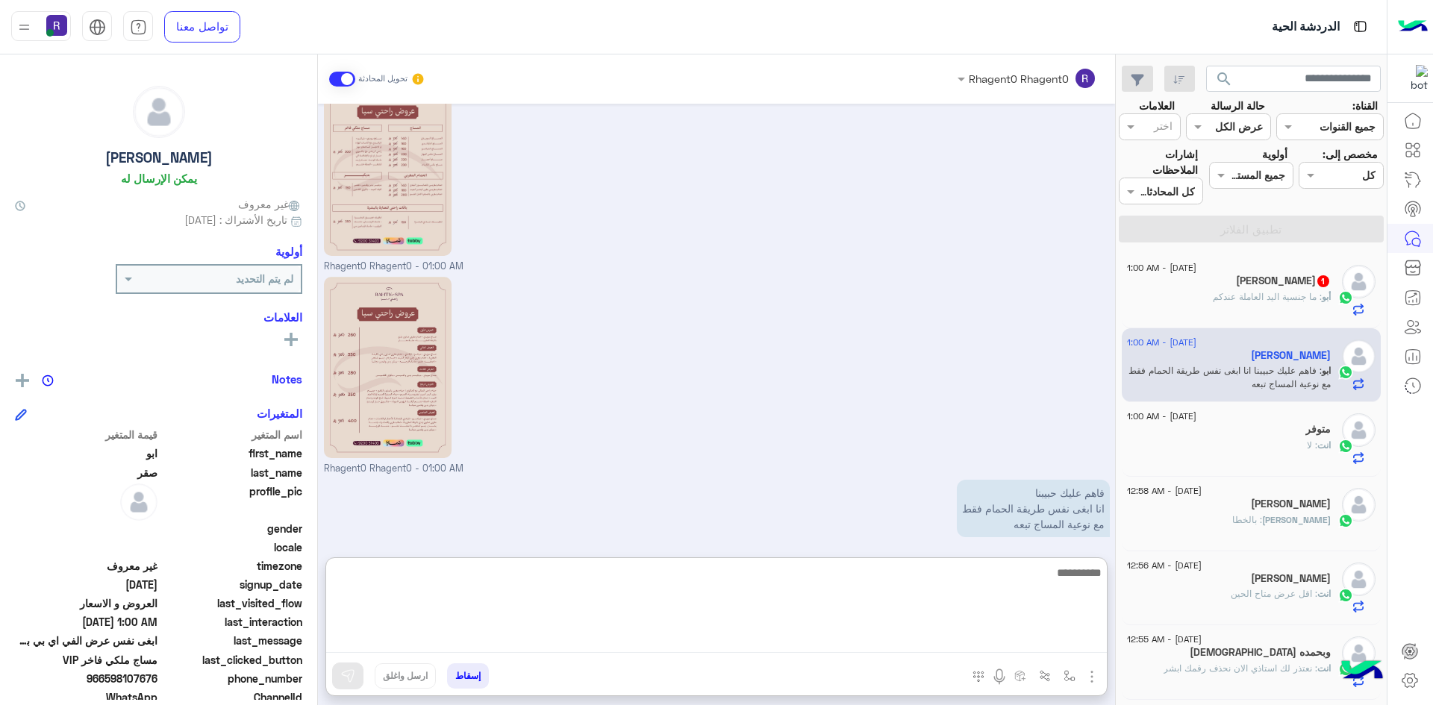
scroll to position [1760, 0]
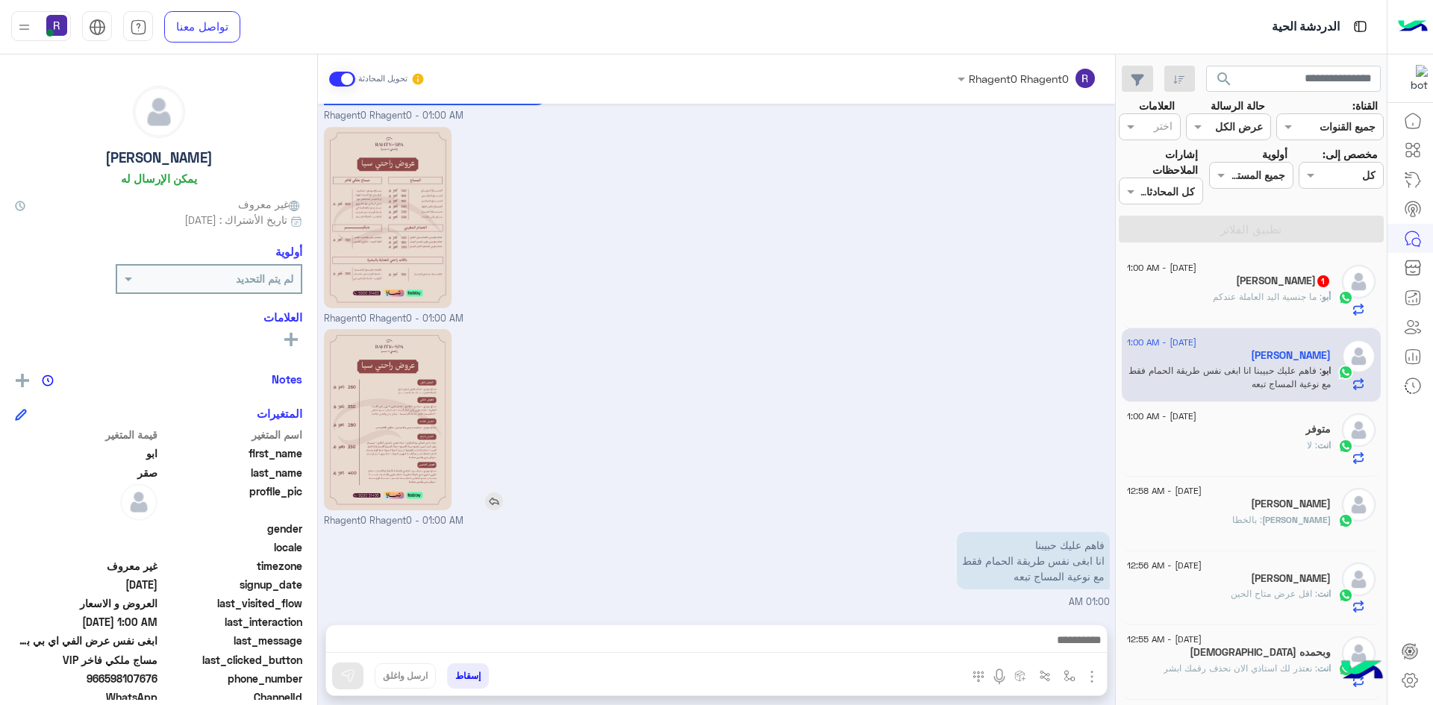
click at [498, 431] on div at bounding box center [430, 419] width 213 height 181
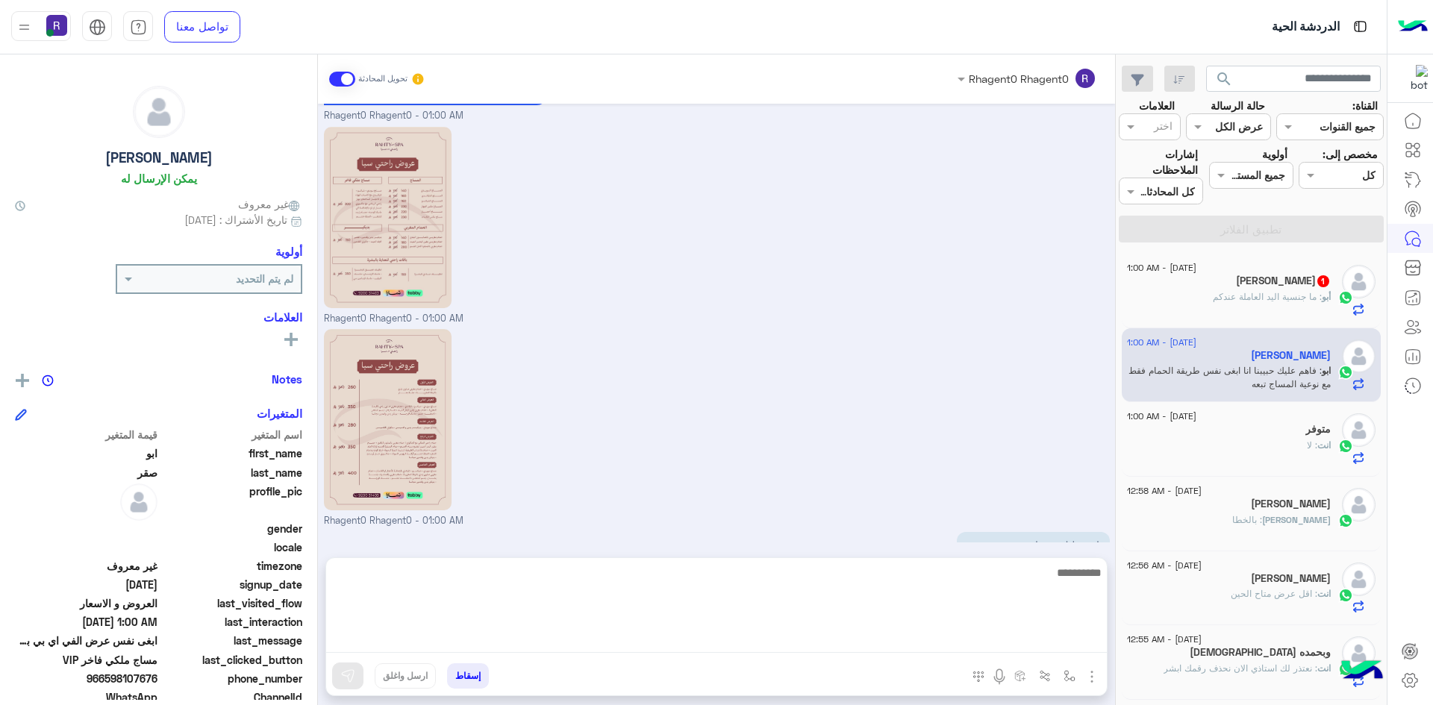
click at [799, 638] on textarea at bounding box center [716, 608] width 781 height 90
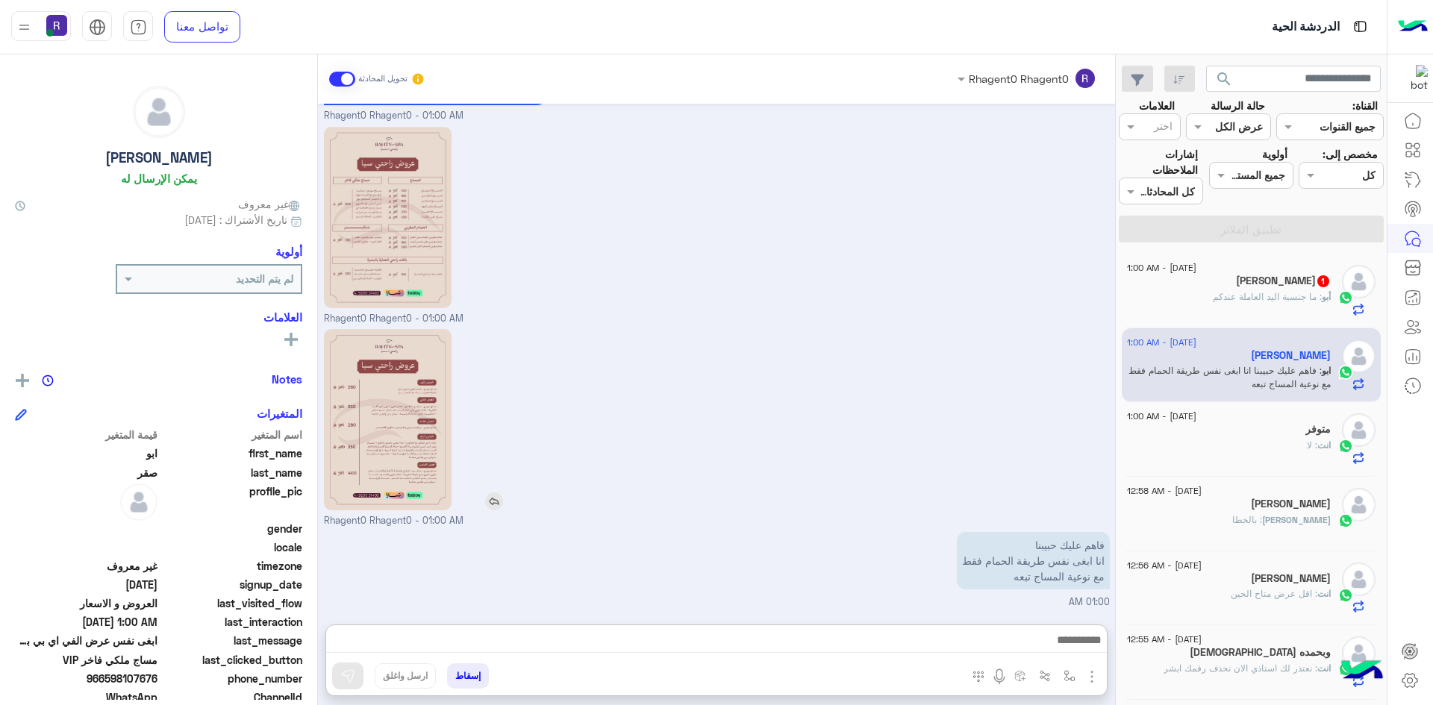
click at [496, 429] on div at bounding box center [430, 419] width 213 height 181
click at [760, 630] on div at bounding box center [716, 643] width 781 height 37
click at [1237, 301] on span ": ما جنسية اليد العاملة عندكم" at bounding box center [1267, 296] width 109 height 11
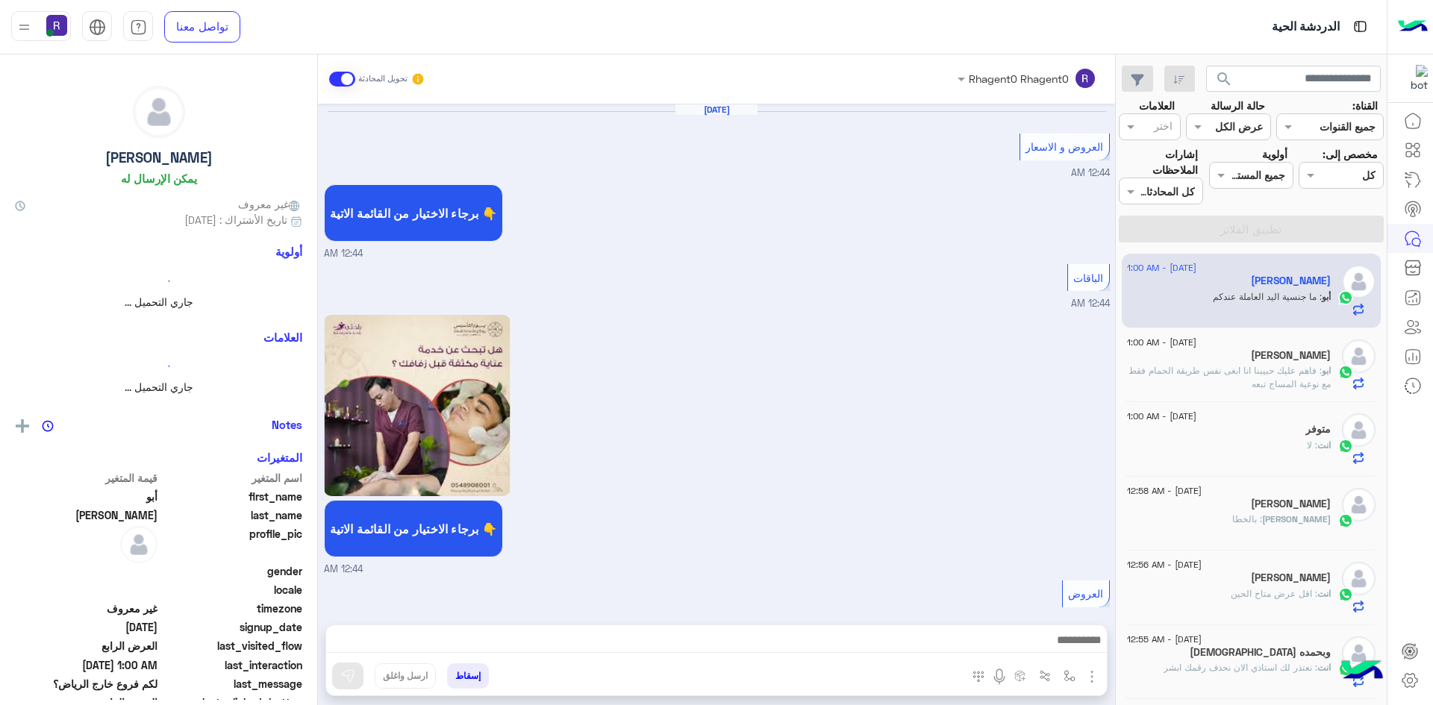
scroll to position [2216, 0]
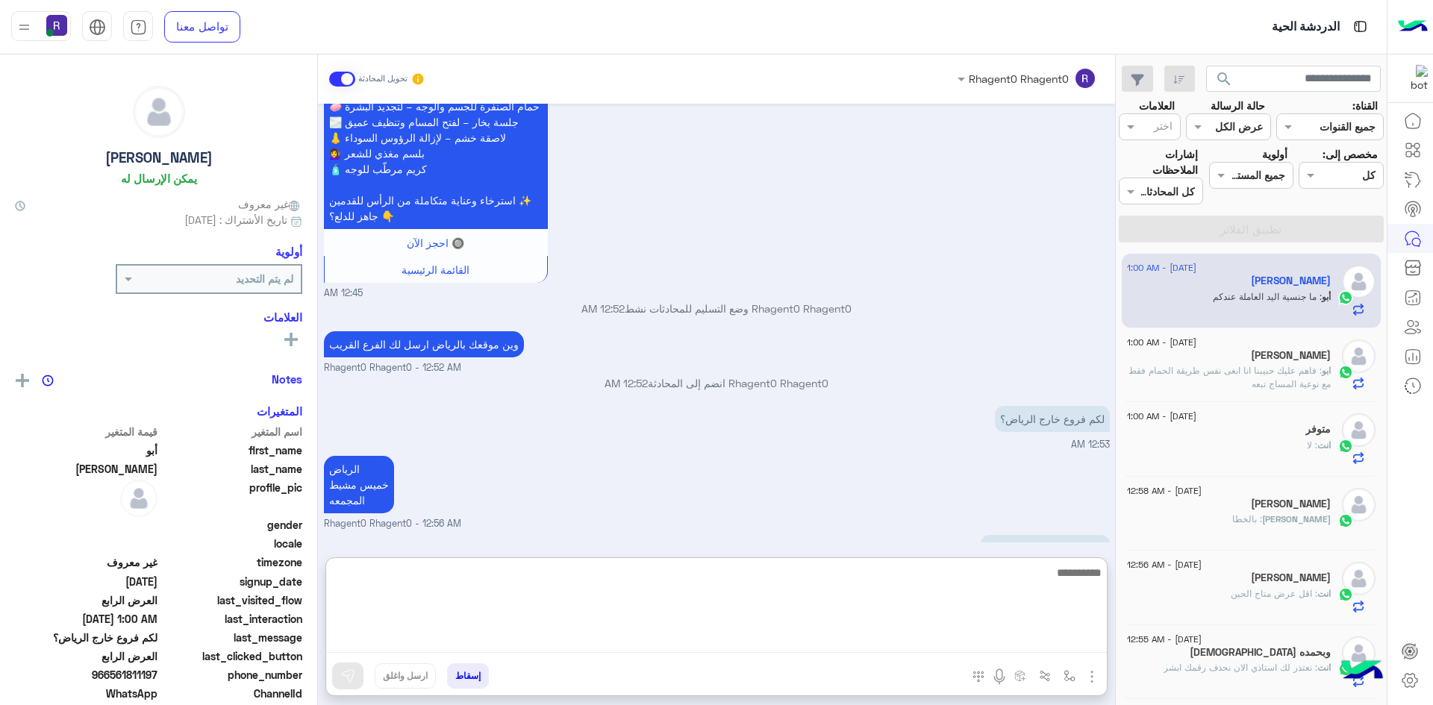
click at [694, 641] on textarea at bounding box center [716, 608] width 781 height 90
type textarea "**********"
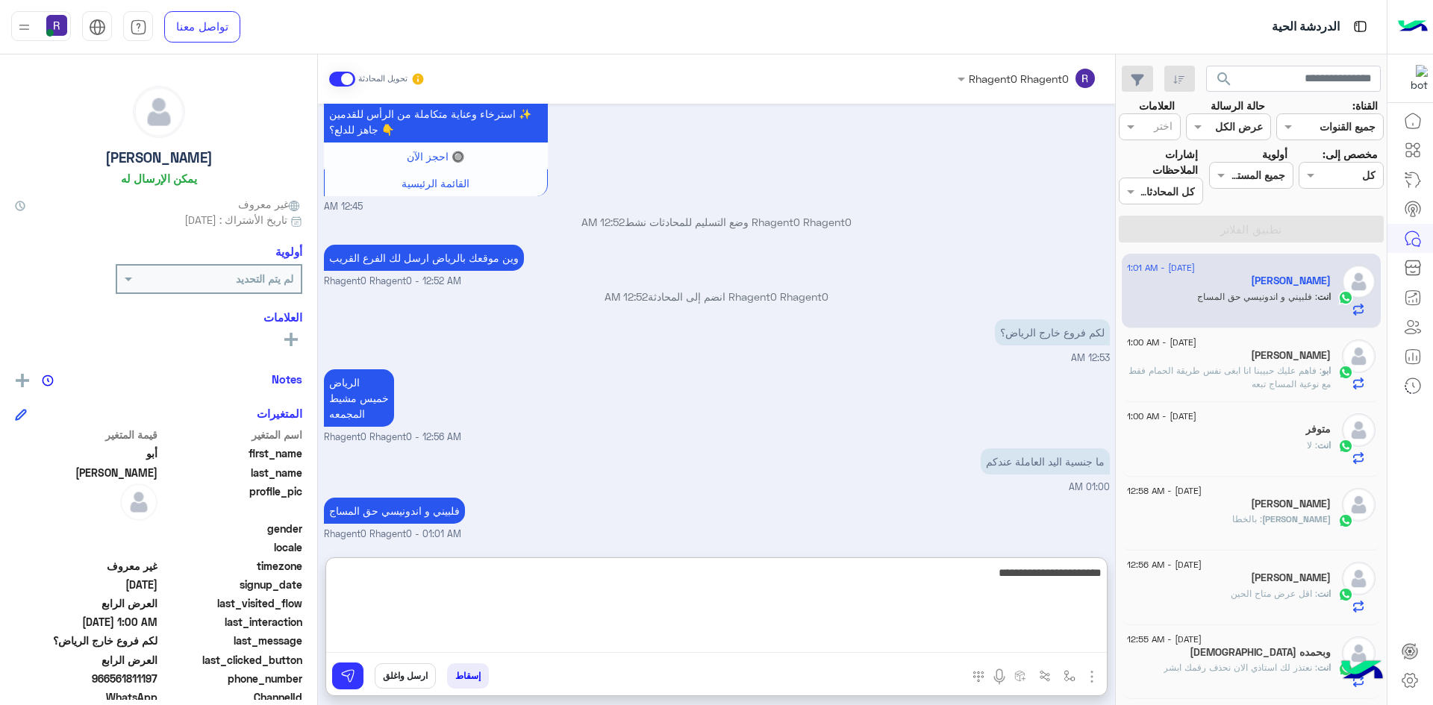
type textarea "**********"
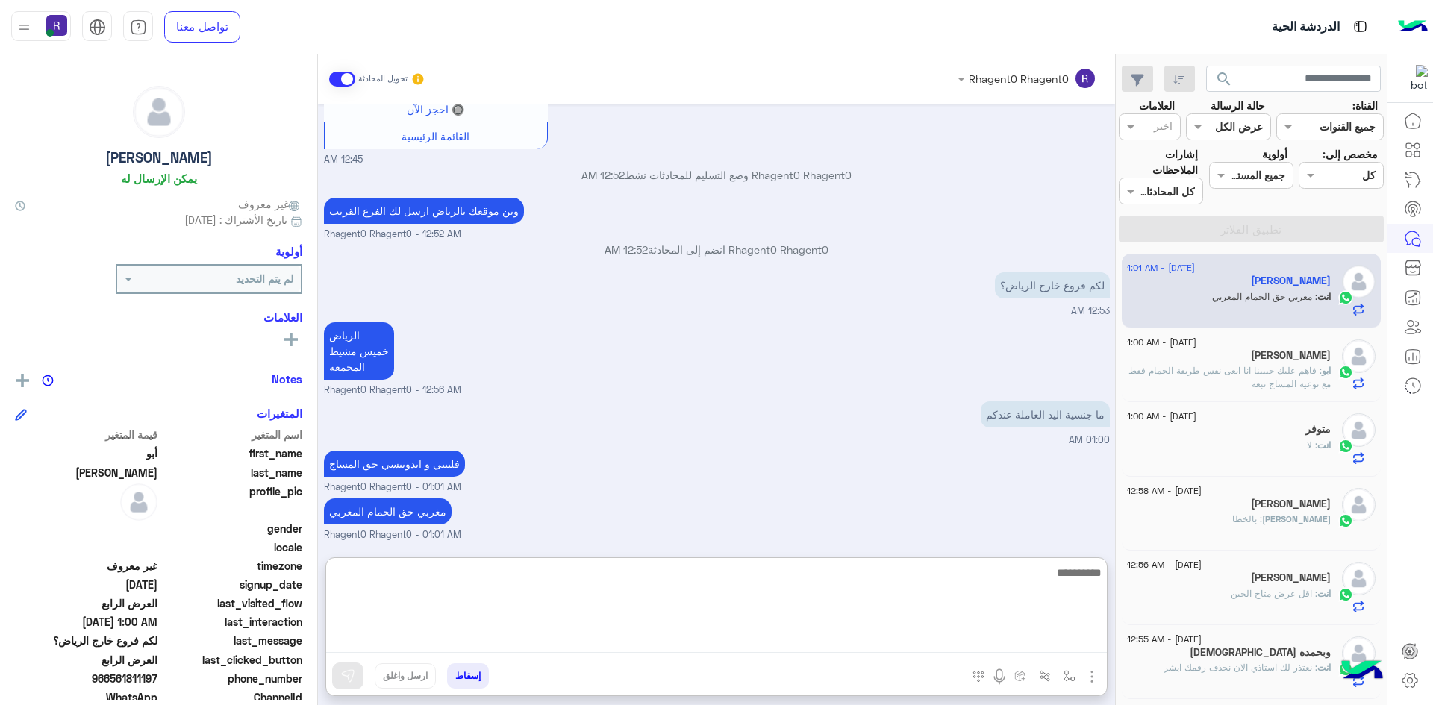
scroll to position [2428, 0]
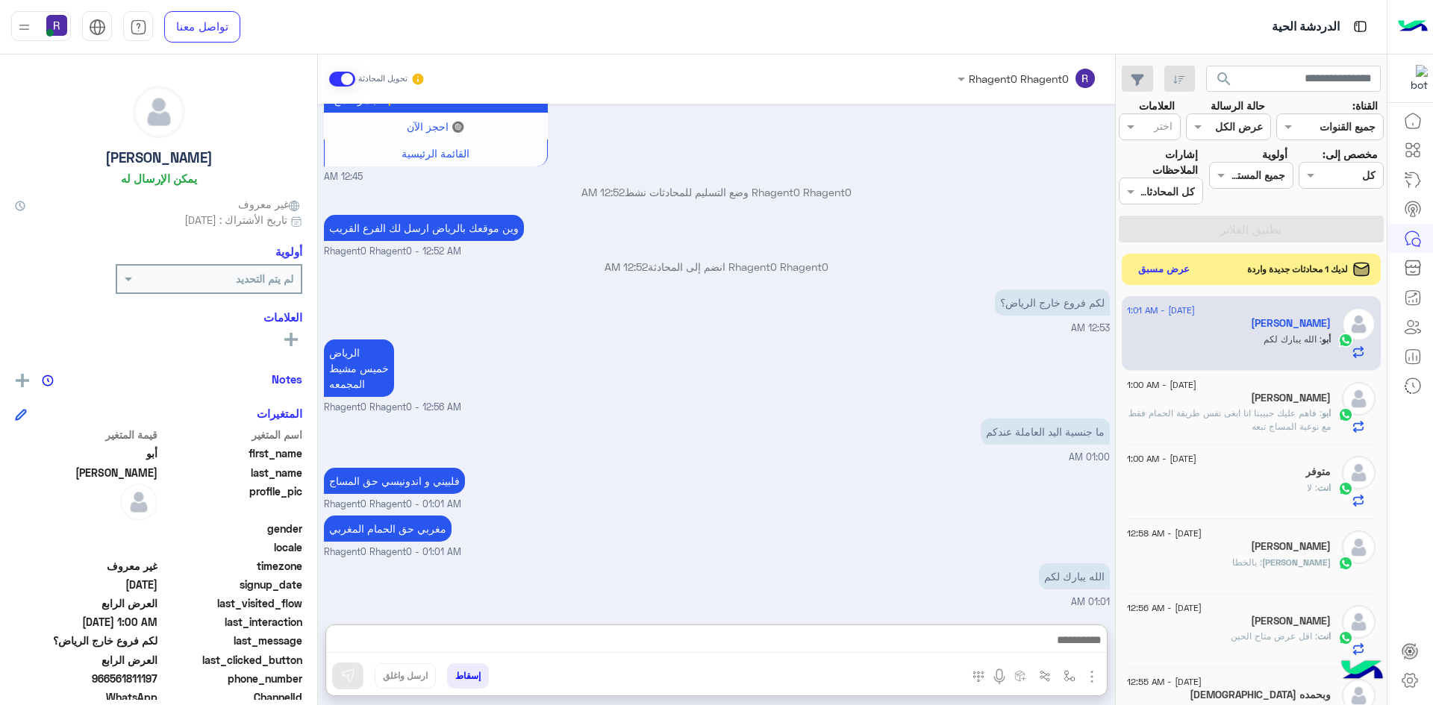
click at [1186, 272] on button "عرض مسبق" at bounding box center [1164, 270] width 63 height 20
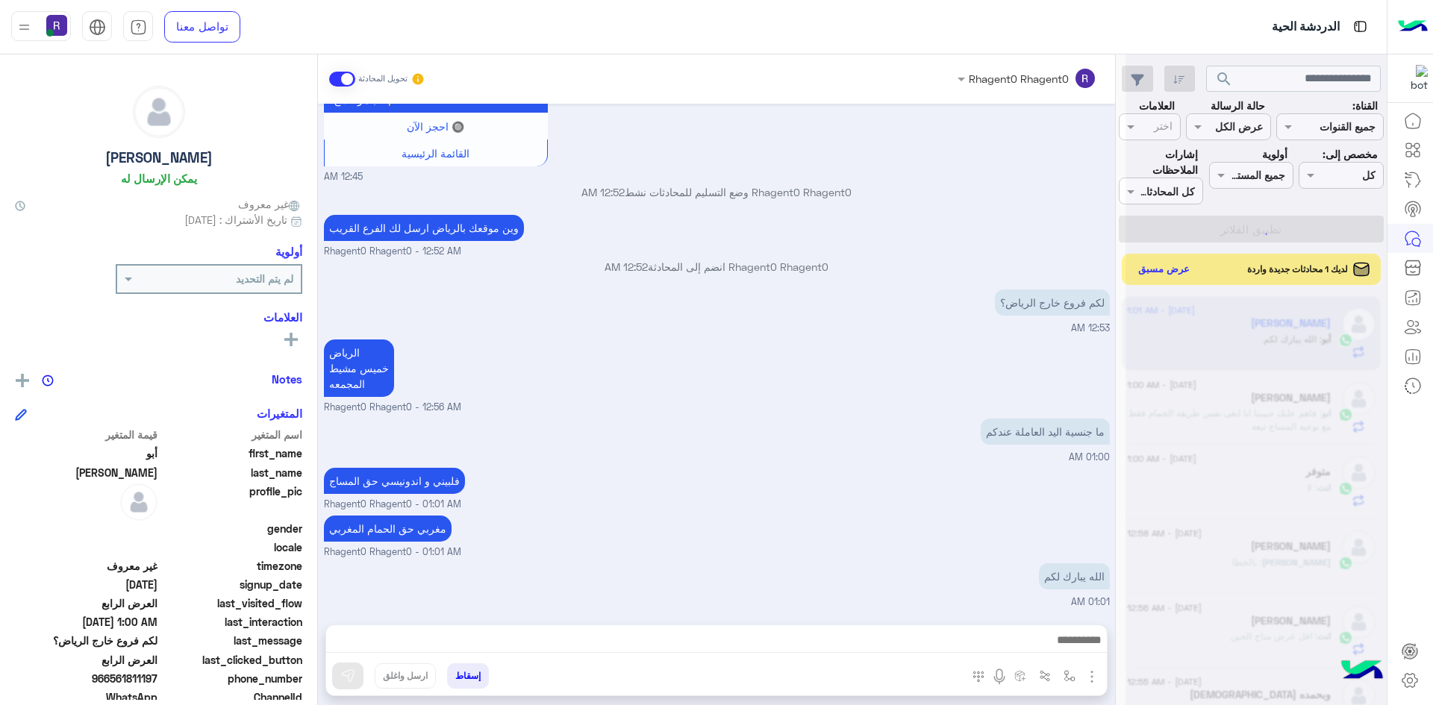
scroll to position [2361, 0]
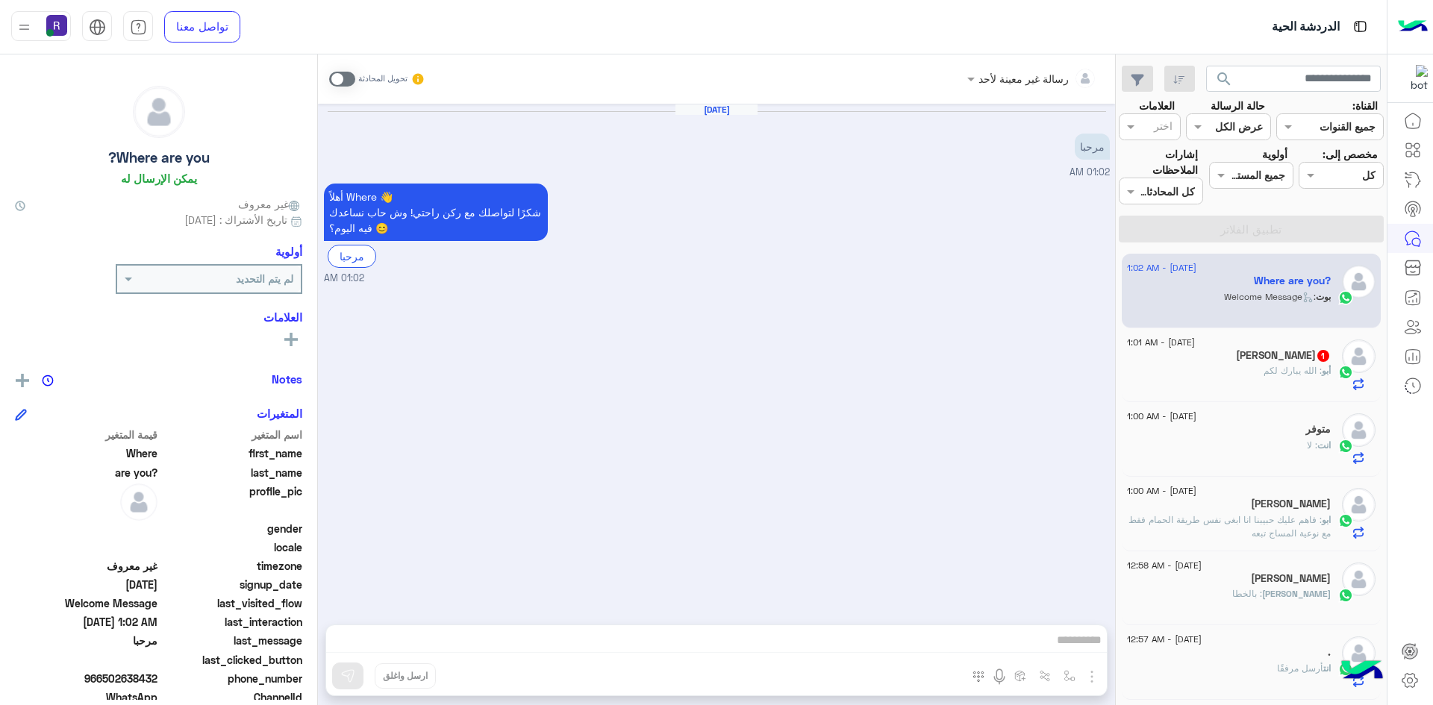
click at [334, 81] on span at bounding box center [342, 79] width 26 height 15
click at [1091, 675] on img "button" at bounding box center [1092, 677] width 18 height 18
click at [1063, 643] on span "الصور" at bounding box center [1063, 644] width 28 height 17
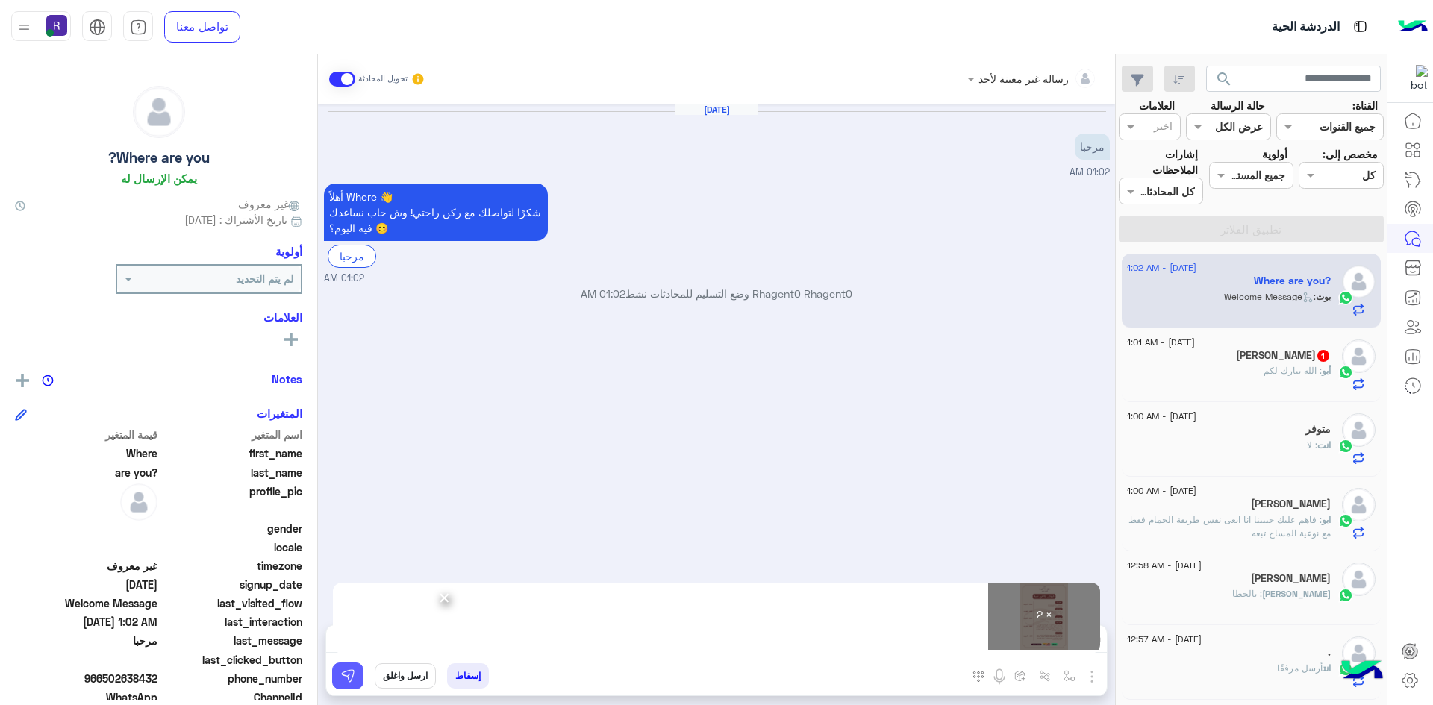
click at [342, 678] on img at bounding box center [347, 676] width 15 height 15
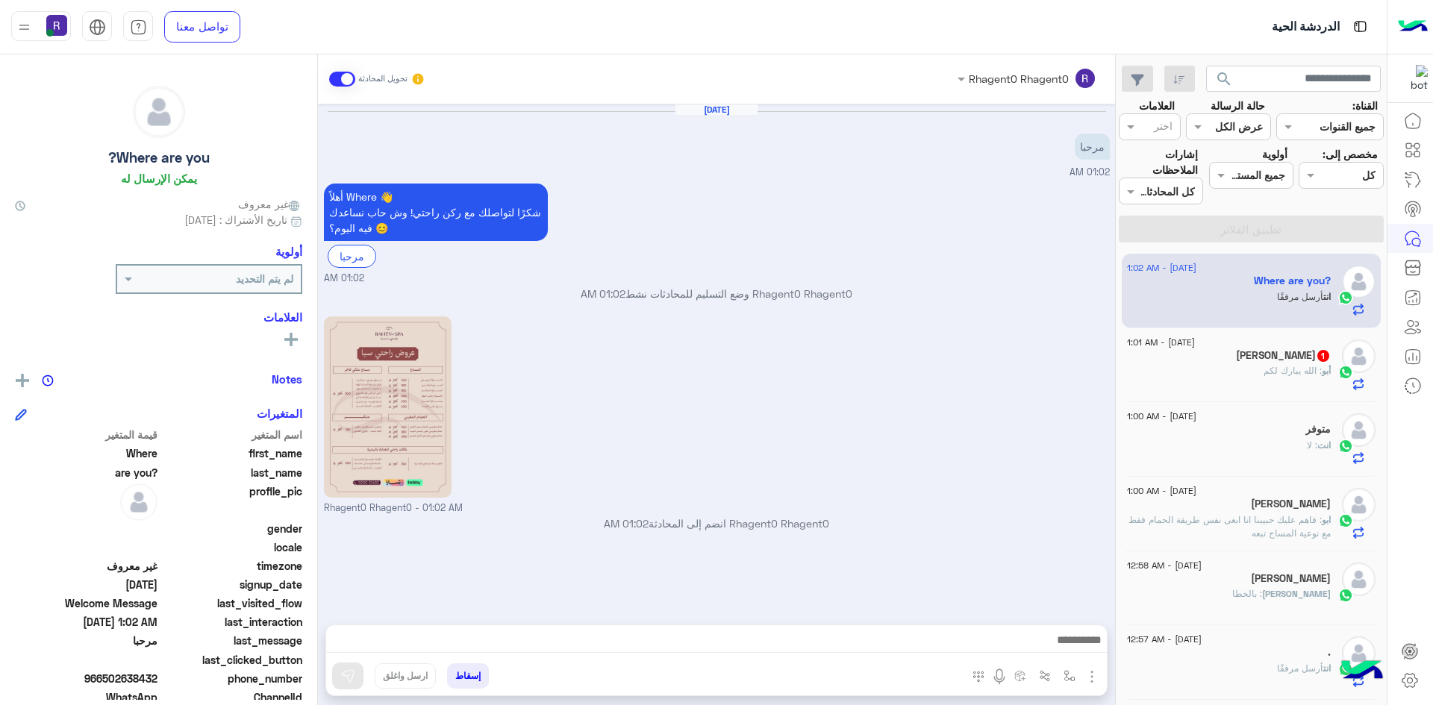
scroll to position [136, 0]
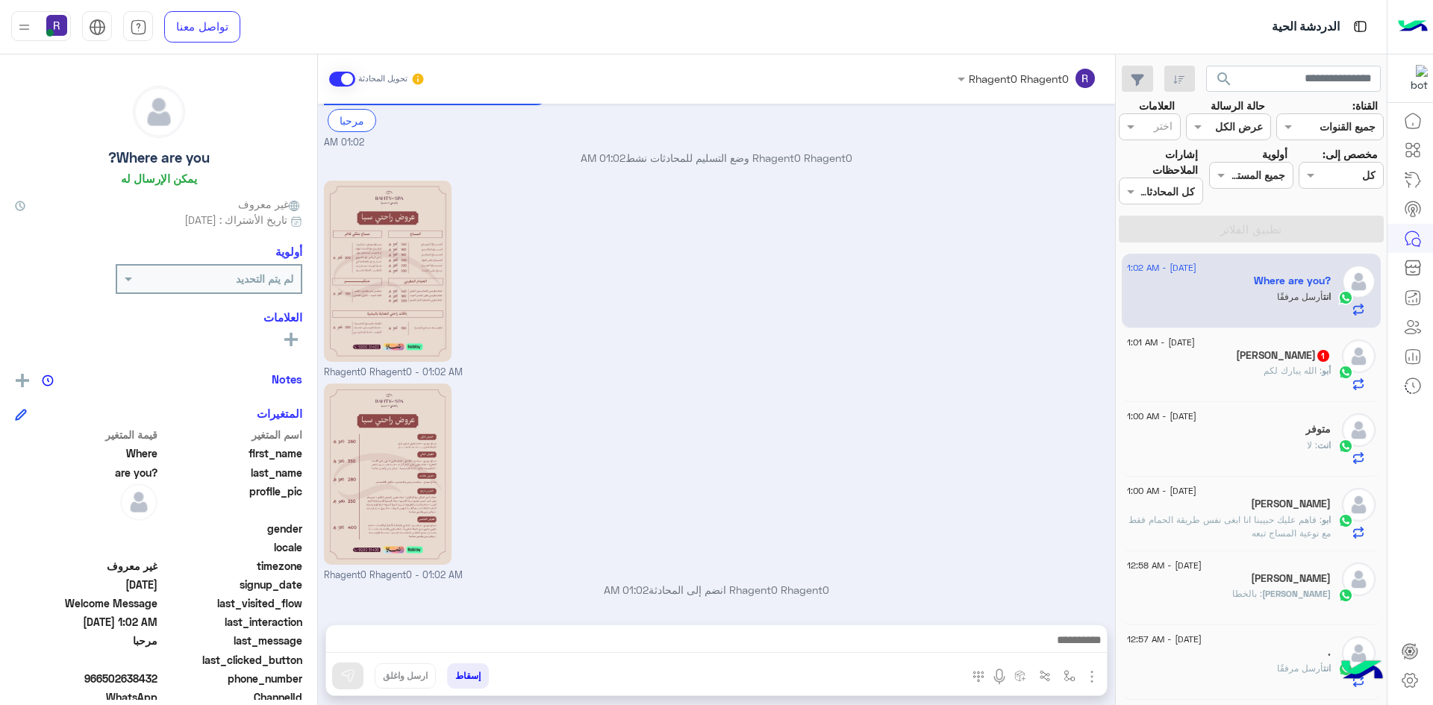
click at [1276, 386] on div "أبو : الله يبارك لكم" at bounding box center [1229, 377] width 204 height 26
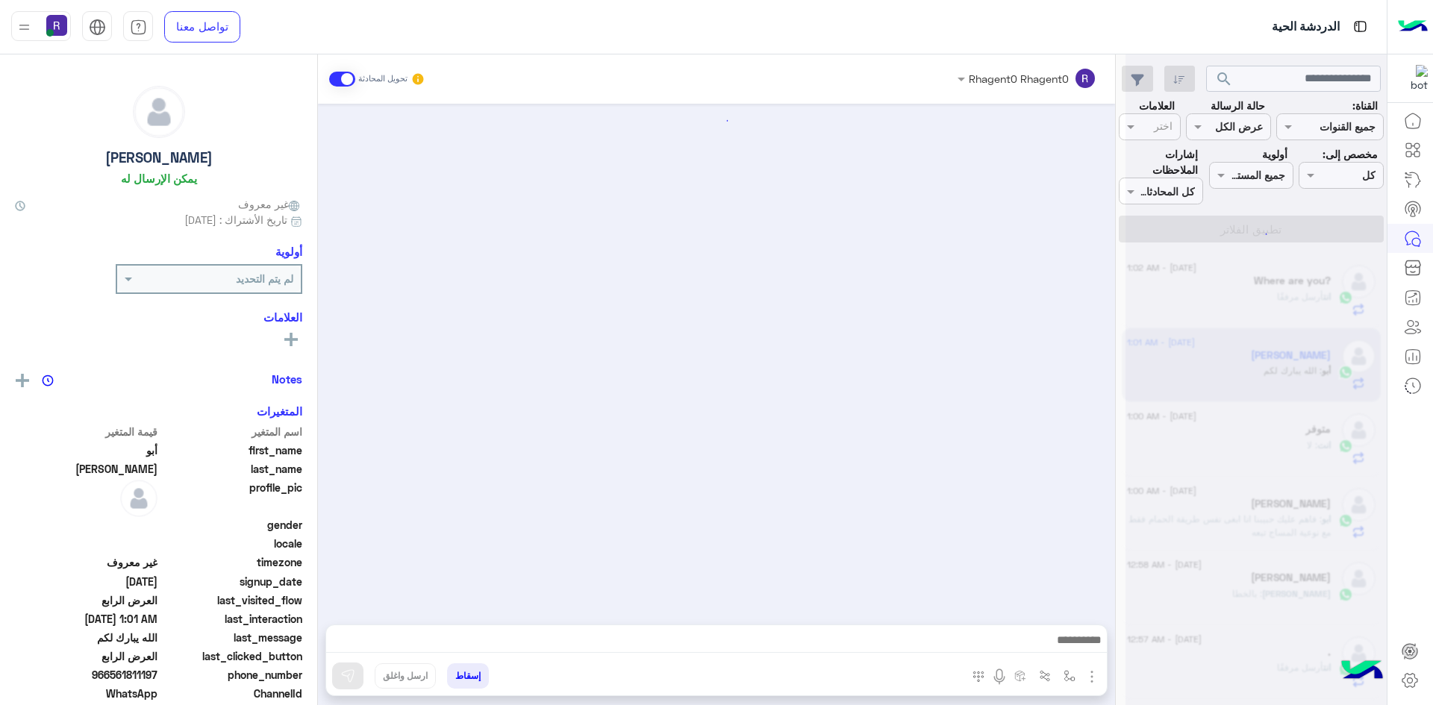
scroll to position [2166, 0]
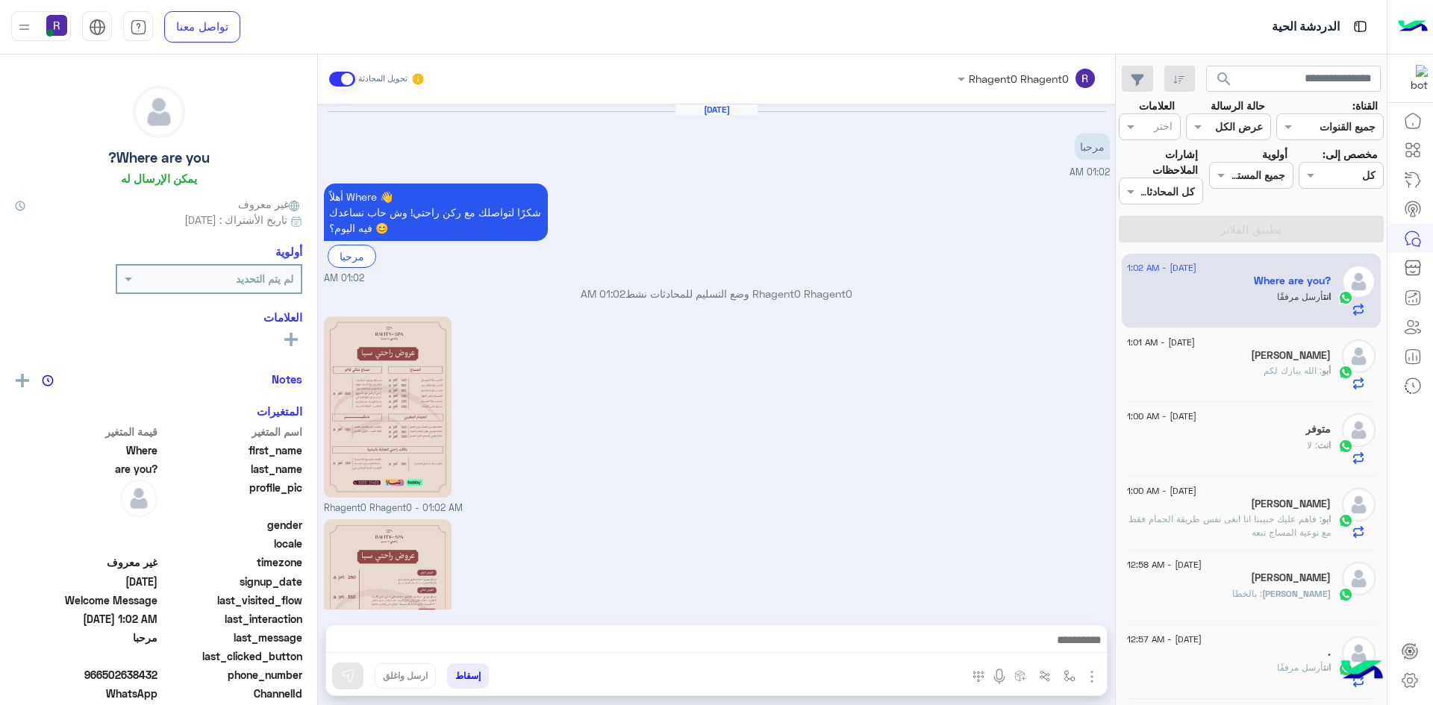
scroll to position [136, 0]
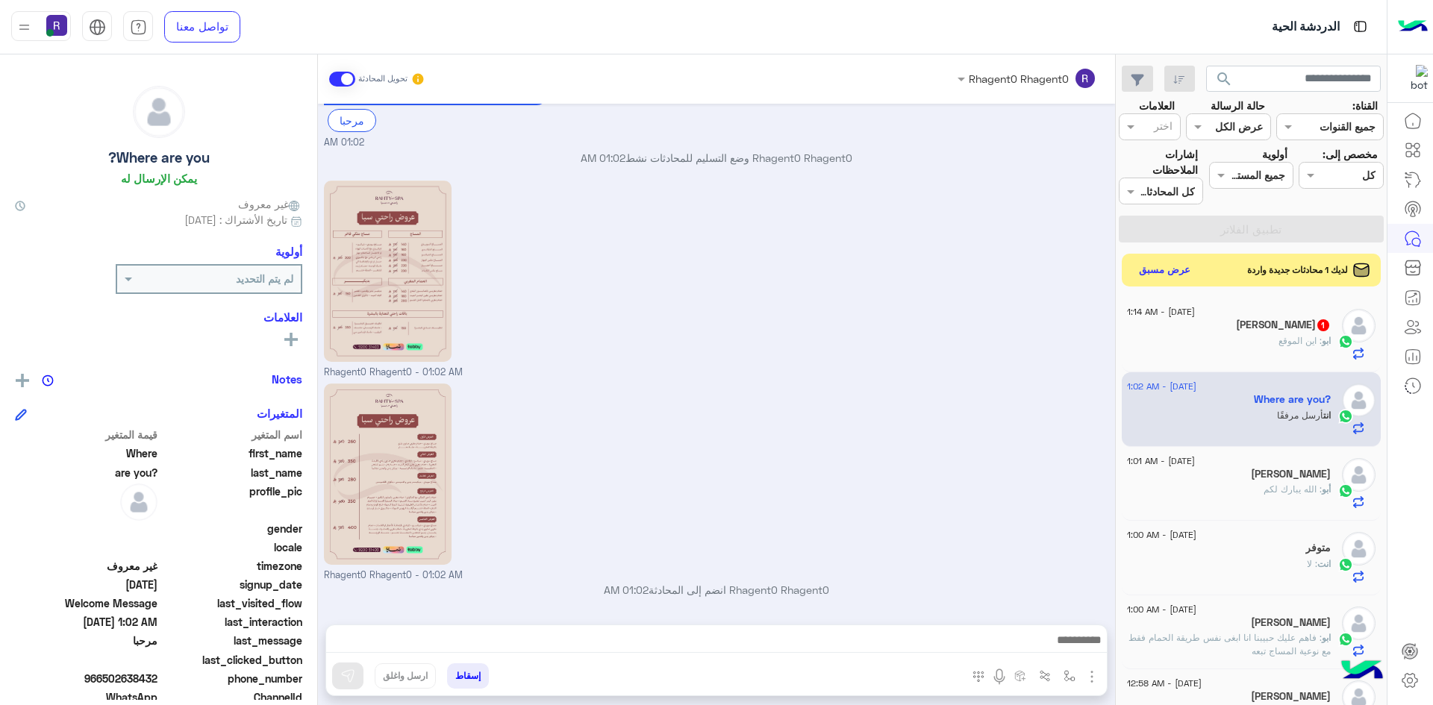
click at [1257, 340] on div "ابو : اين الموقع" at bounding box center [1229, 347] width 204 height 26
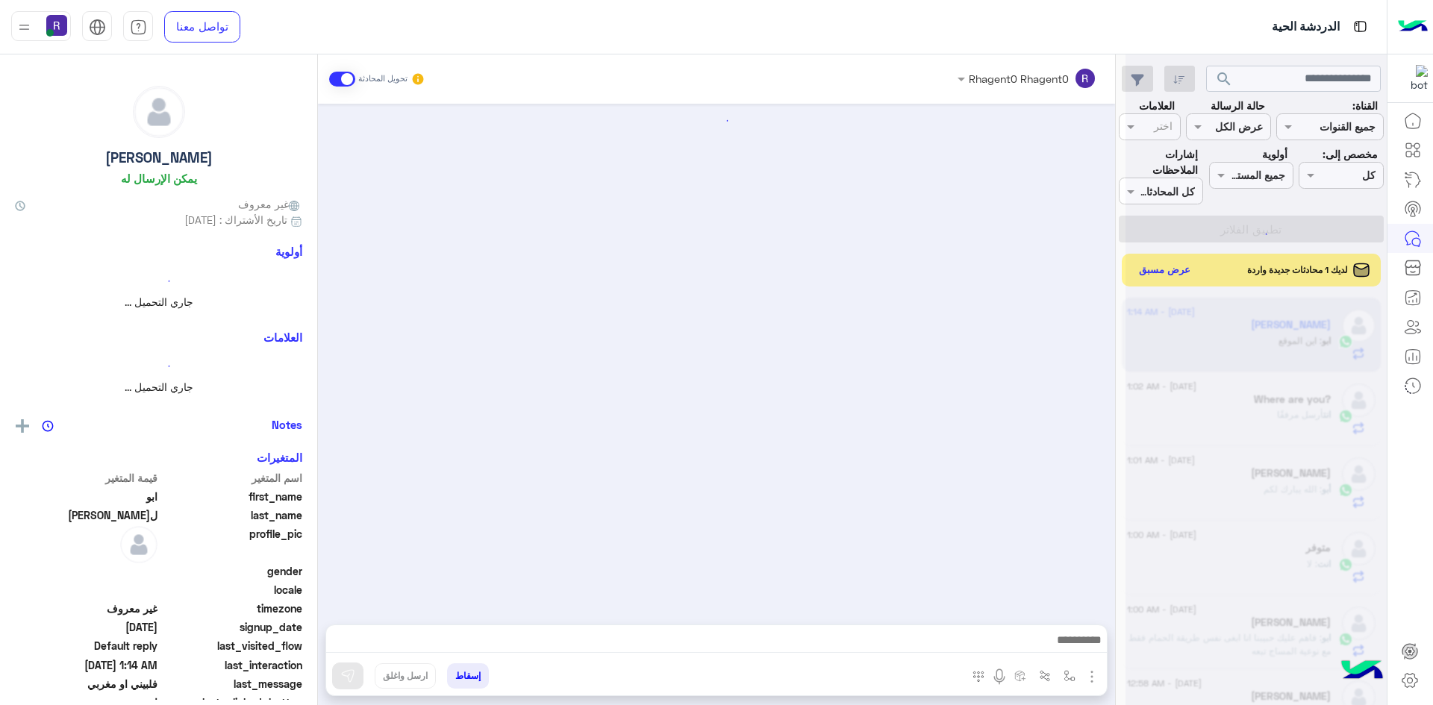
scroll to position [1213, 0]
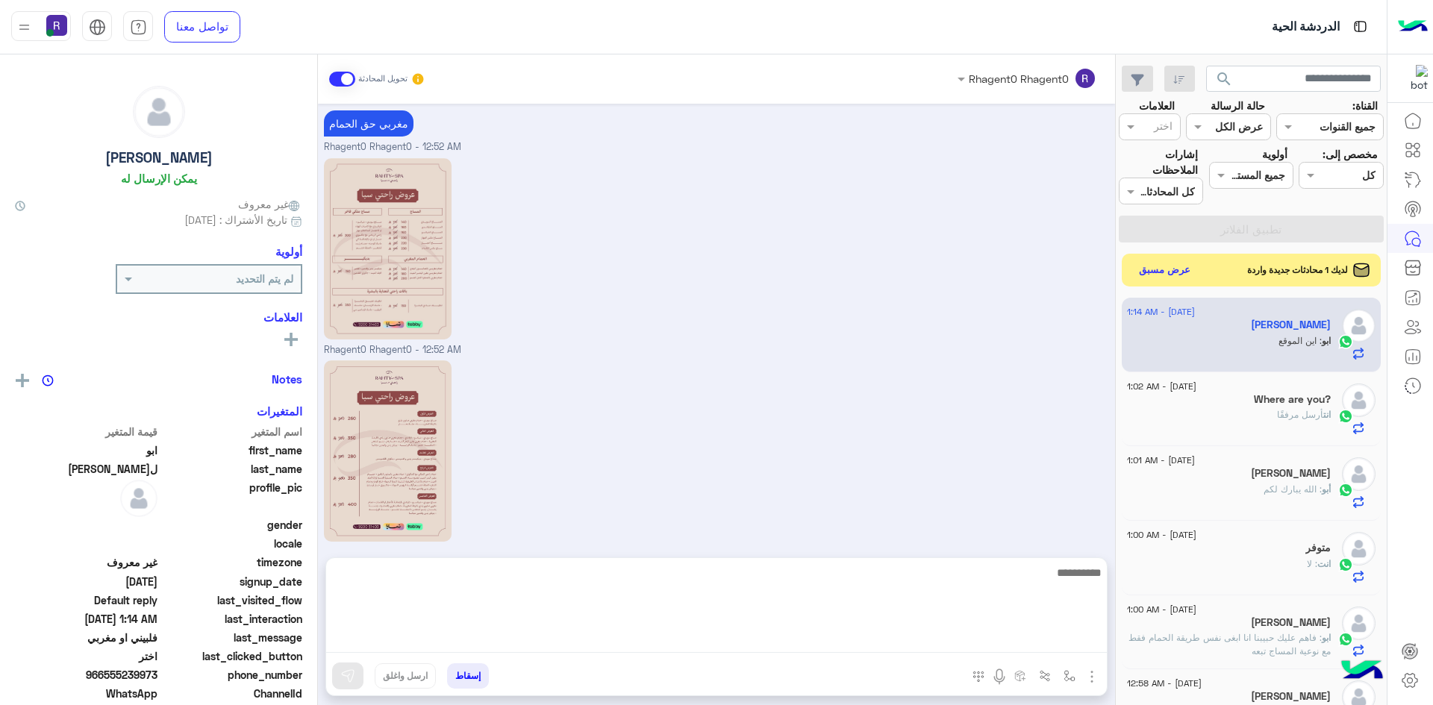
click at [872, 641] on textarea at bounding box center [716, 608] width 781 height 90
paste textarea "**********"
type textarea "**********"
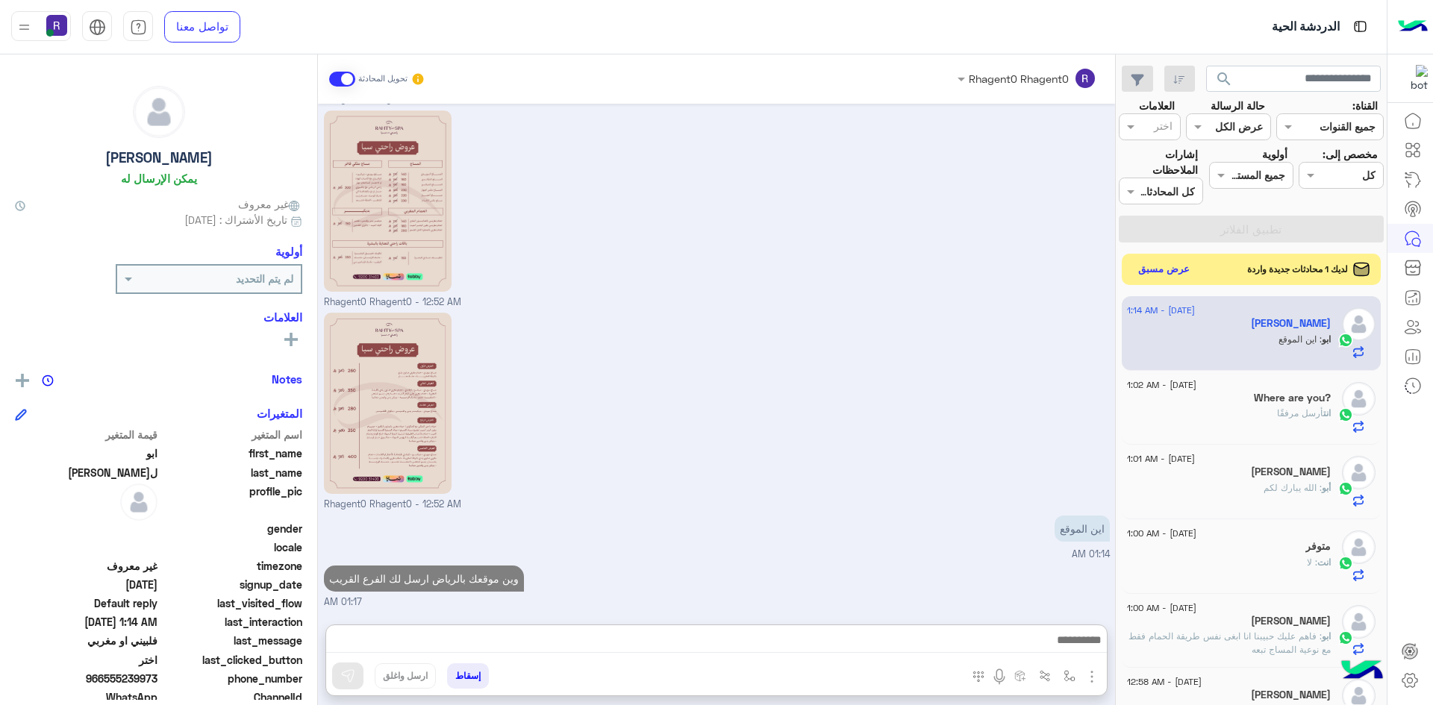
click at [1168, 274] on button "عرض مسبق" at bounding box center [1164, 270] width 63 height 20
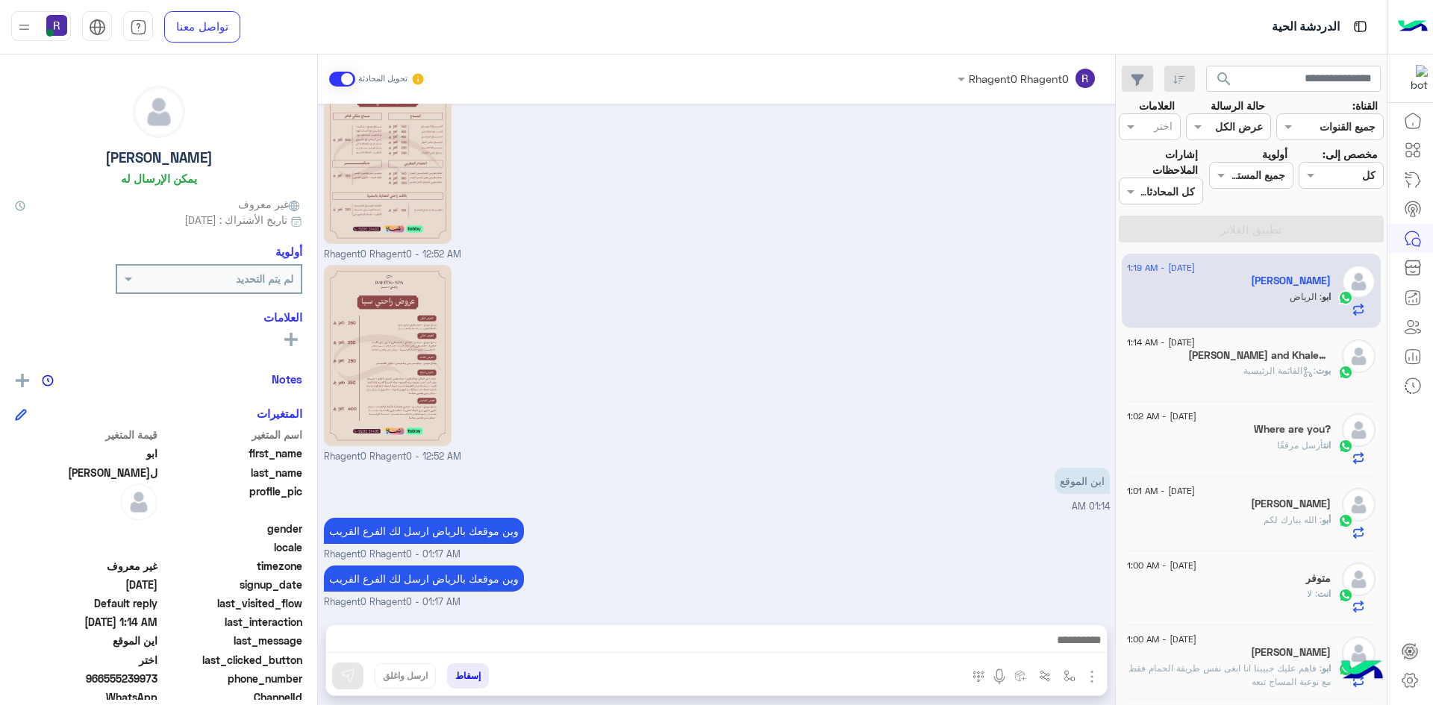
scroll to position [1408, 0]
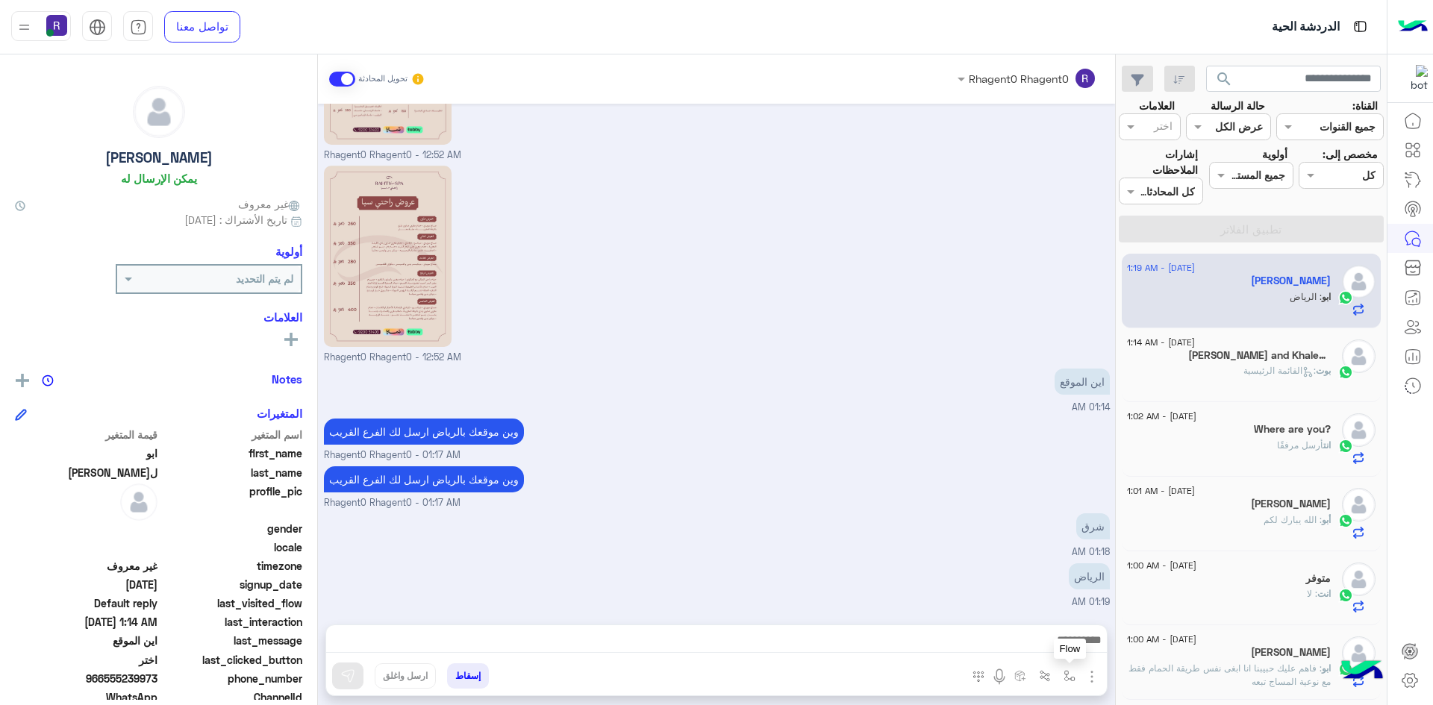
click at [1070, 683] on button "button" at bounding box center [1069, 675] width 25 height 25
click at [1042, 647] on input "text" at bounding box center [1023, 643] width 101 height 17
type input "*****"
click at [1035, 620] on span "الجنادرية" at bounding box center [1053, 616] width 41 height 13
type textarea "*********"
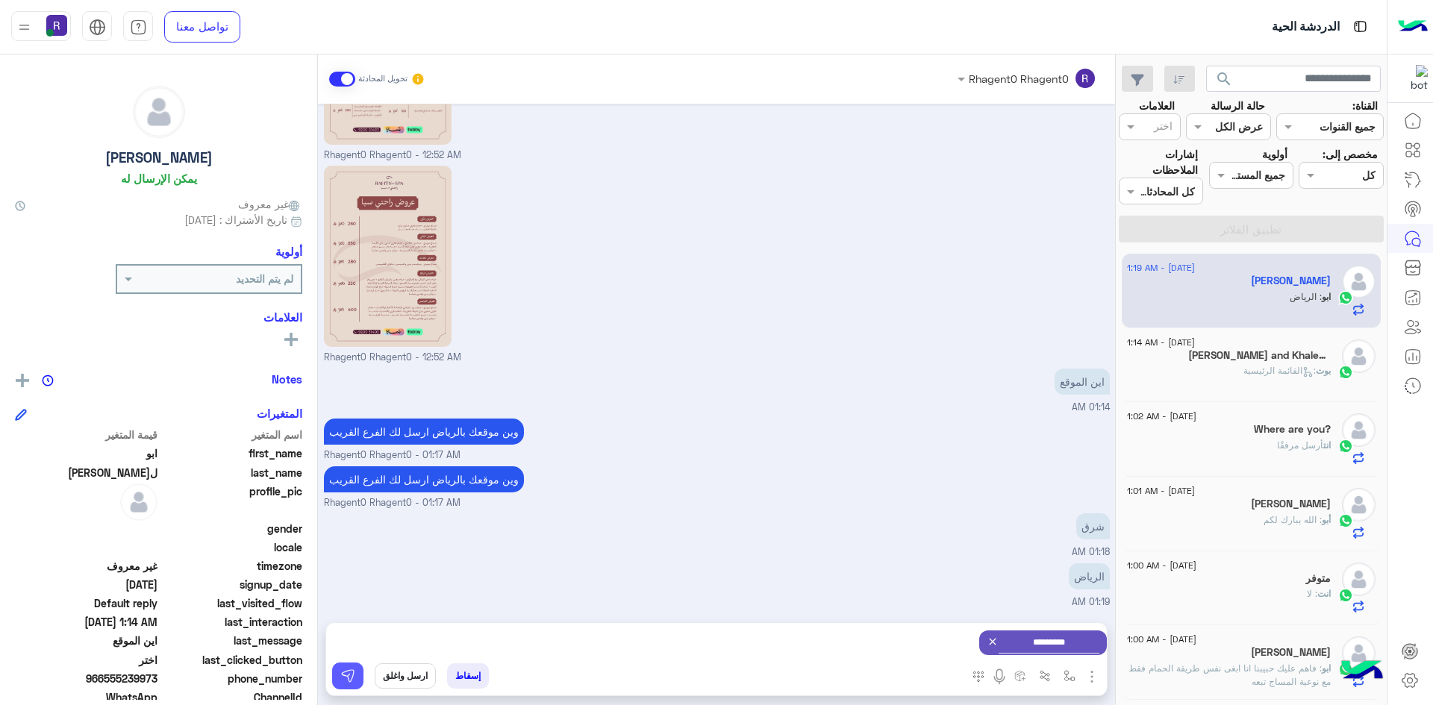
click at [345, 673] on img at bounding box center [347, 676] width 15 height 15
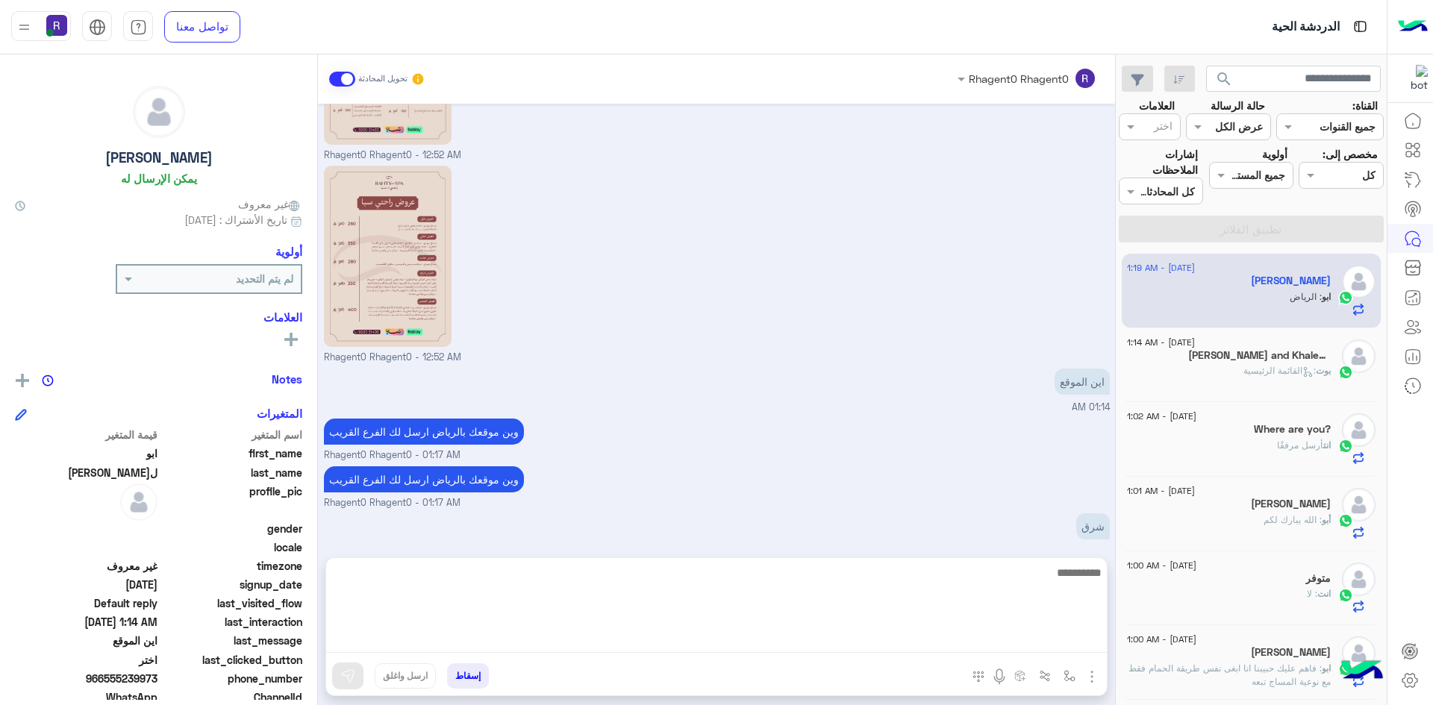
click at [575, 648] on textarea at bounding box center [716, 608] width 781 height 90
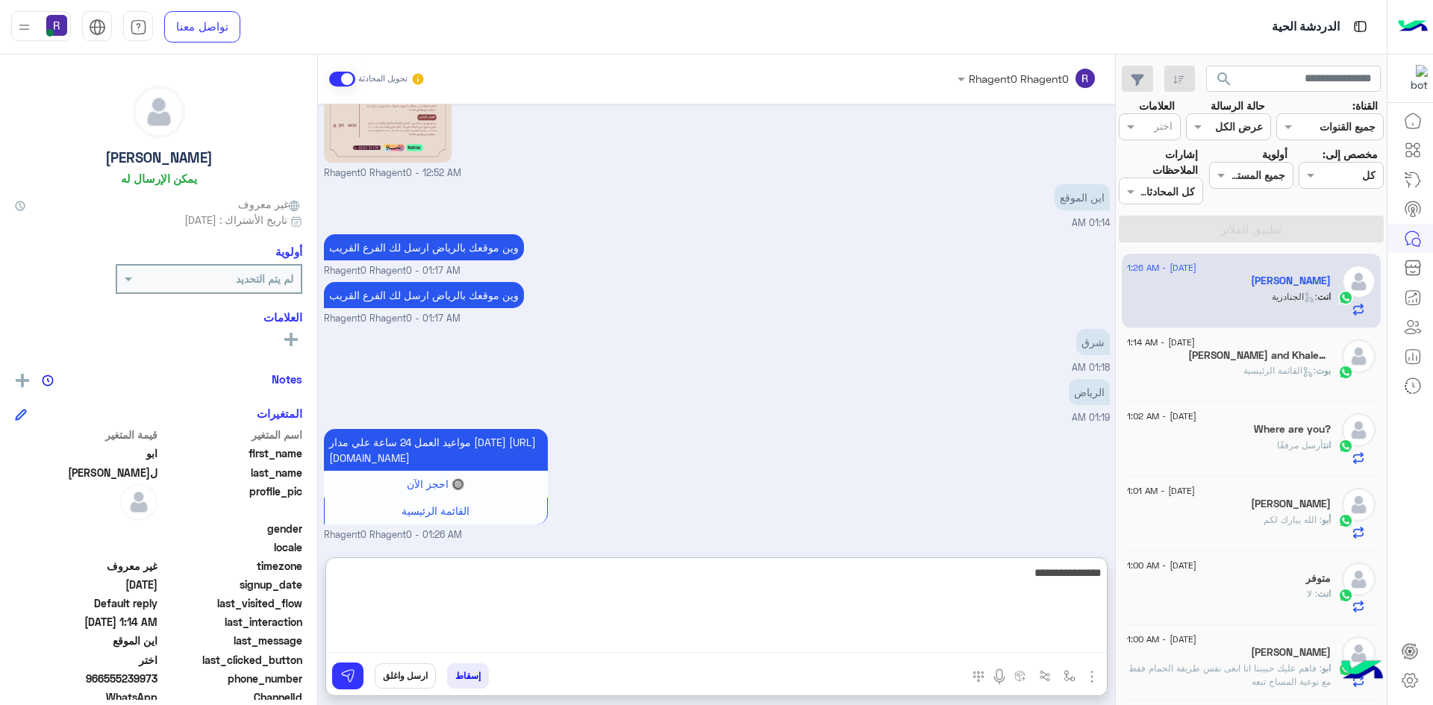
type textarea "**********"
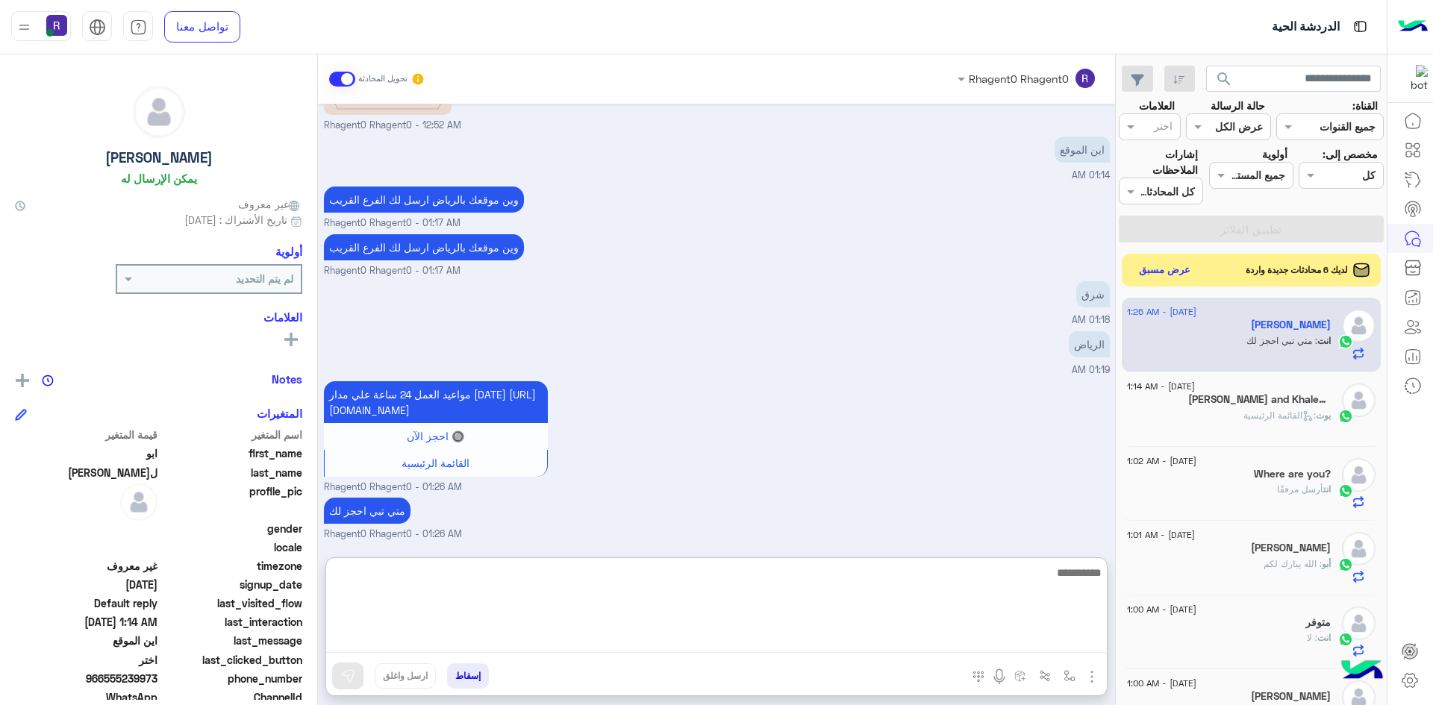
scroll to position [1656, 0]
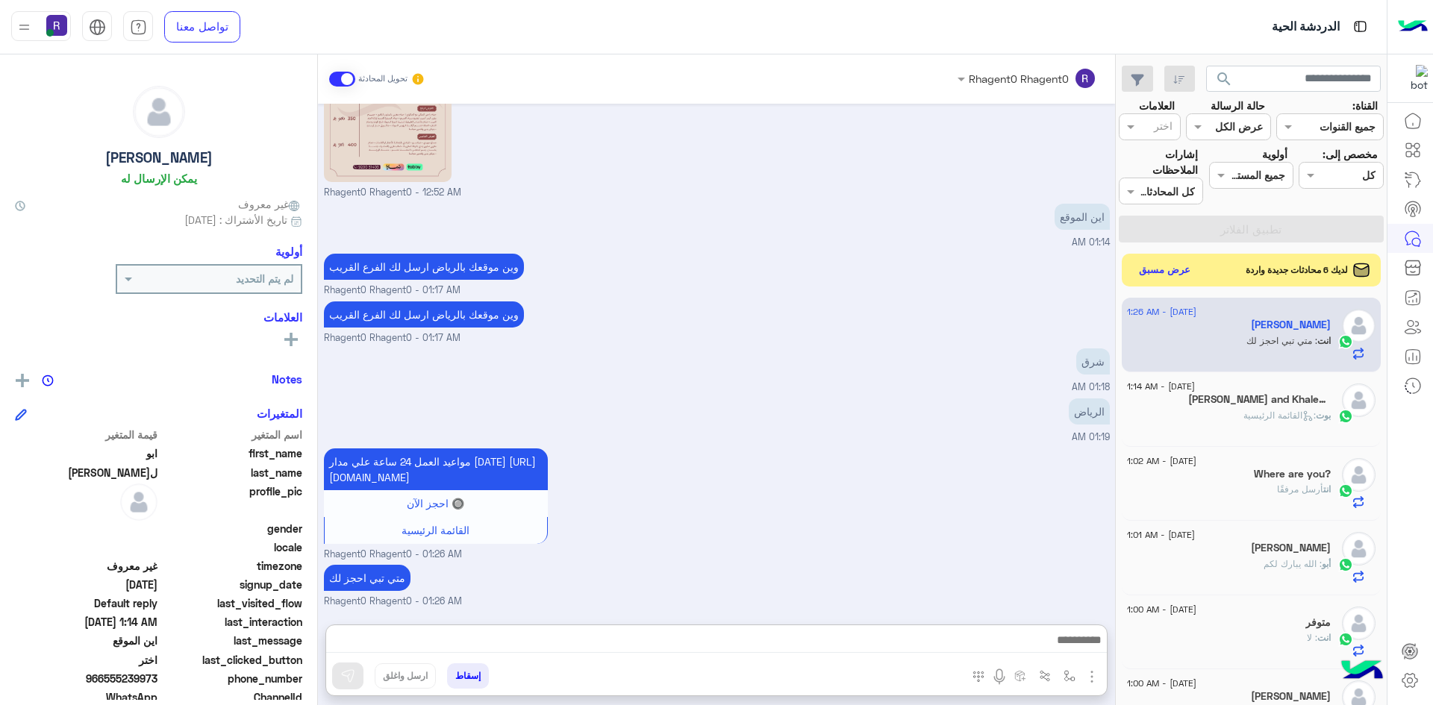
click at [1005, 445] on div "مواعيد العمل 24 ساعة علي مدار اليوم https://maps.google.com/?q=24.806667,46.864…" at bounding box center [717, 503] width 786 height 117
click at [1171, 267] on button "عرض مسبق" at bounding box center [1164, 270] width 63 height 20
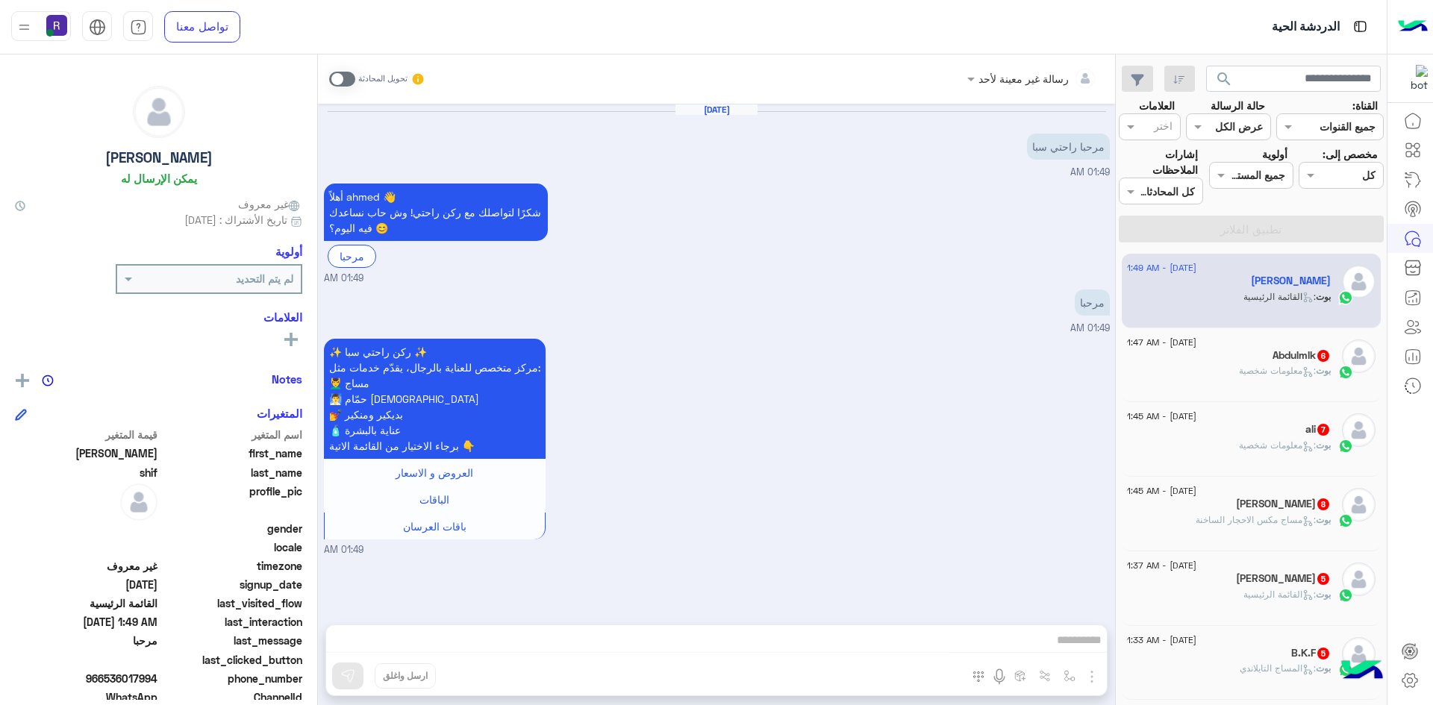
click at [339, 83] on span at bounding box center [342, 79] width 26 height 15
click at [1092, 681] on img "button" at bounding box center [1092, 677] width 18 height 18
click at [1082, 643] on img at bounding box center [1088, 644] width 12 height 17
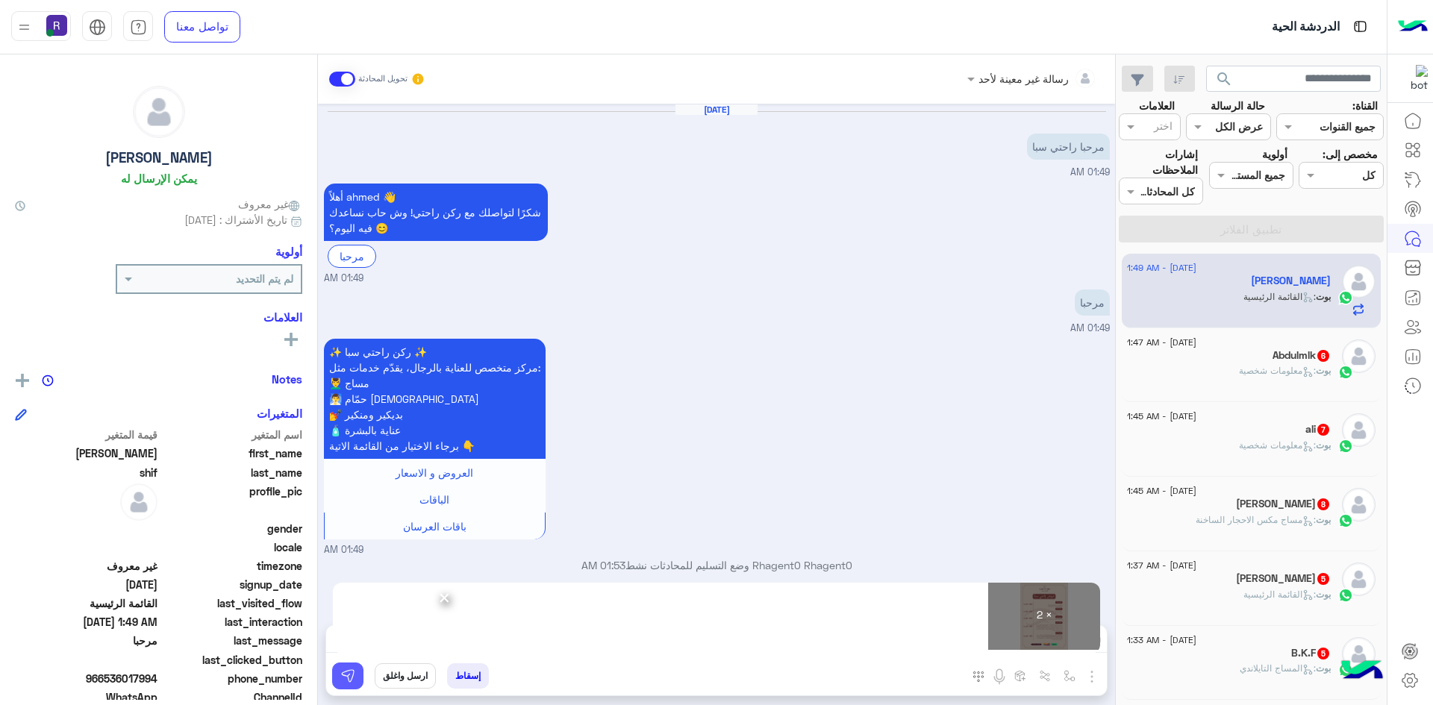
click at [337, 680] on button at bounding box center [347, 676] width 31 height 27
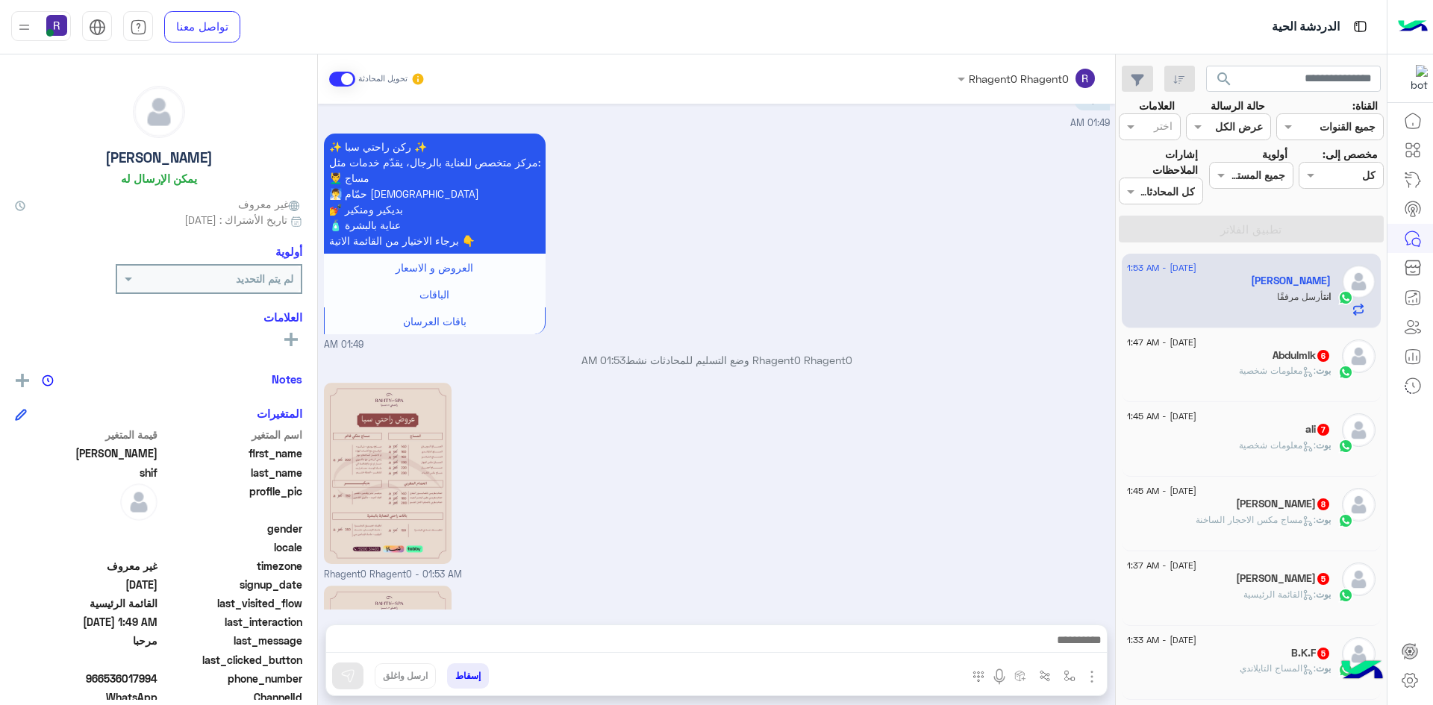
scroll to position [408, 0]
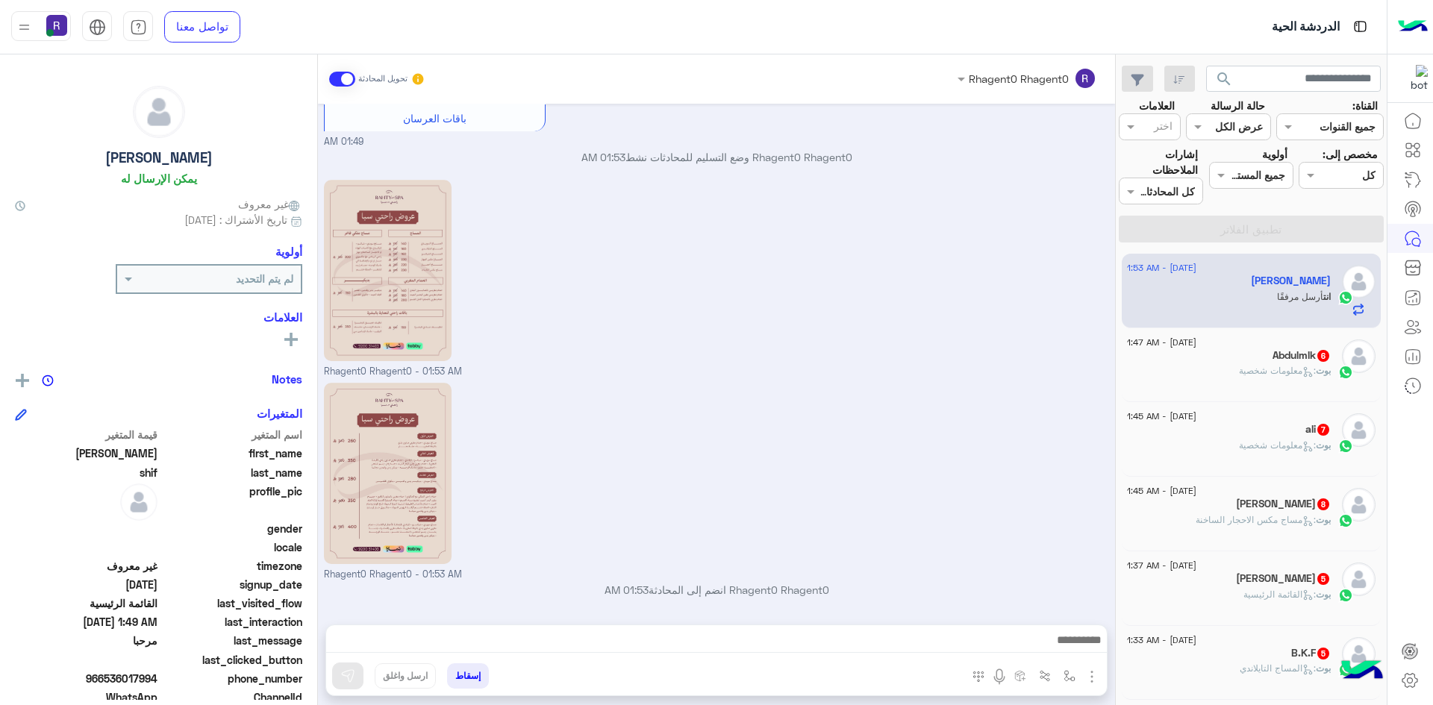
click at [1254, 381] on div "بوت : معلومات شخصية" at bounding box center [1229, 377] width 204 height 26
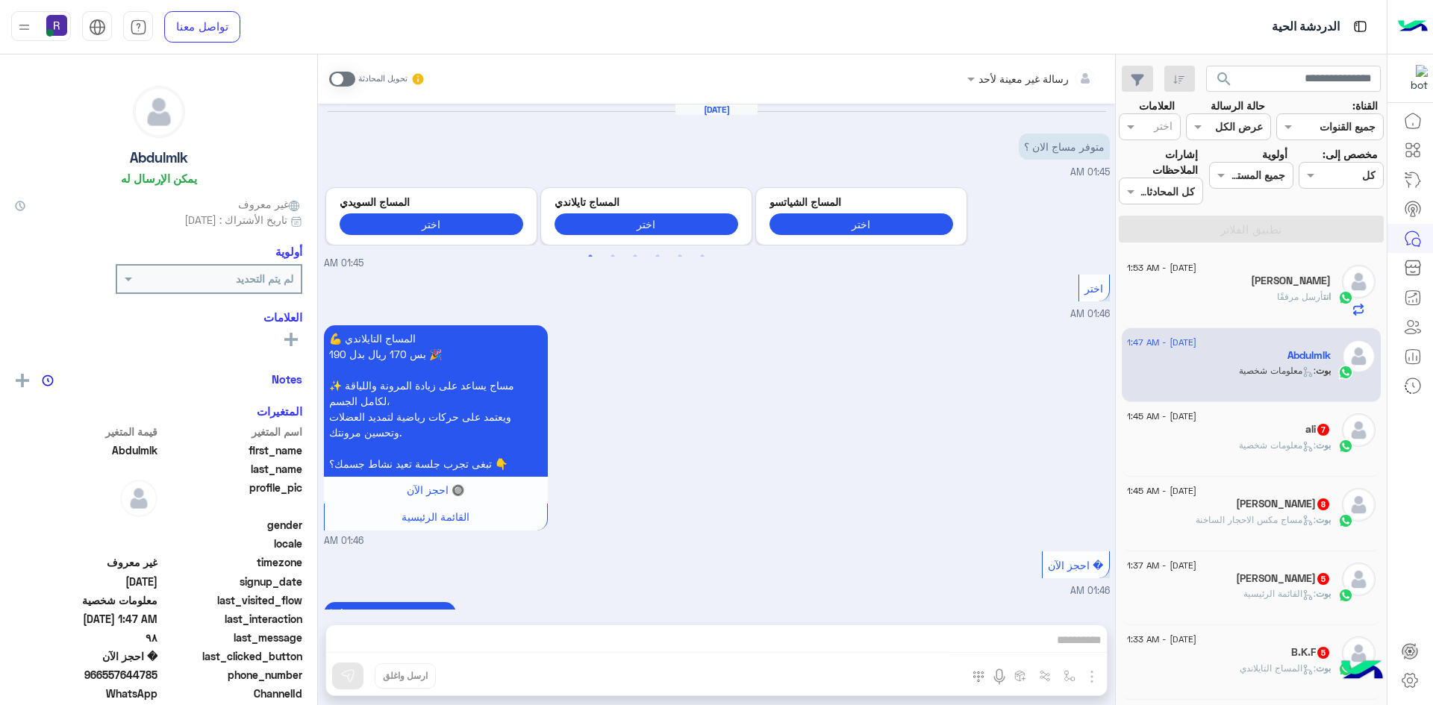
scroll to position [356, 0]
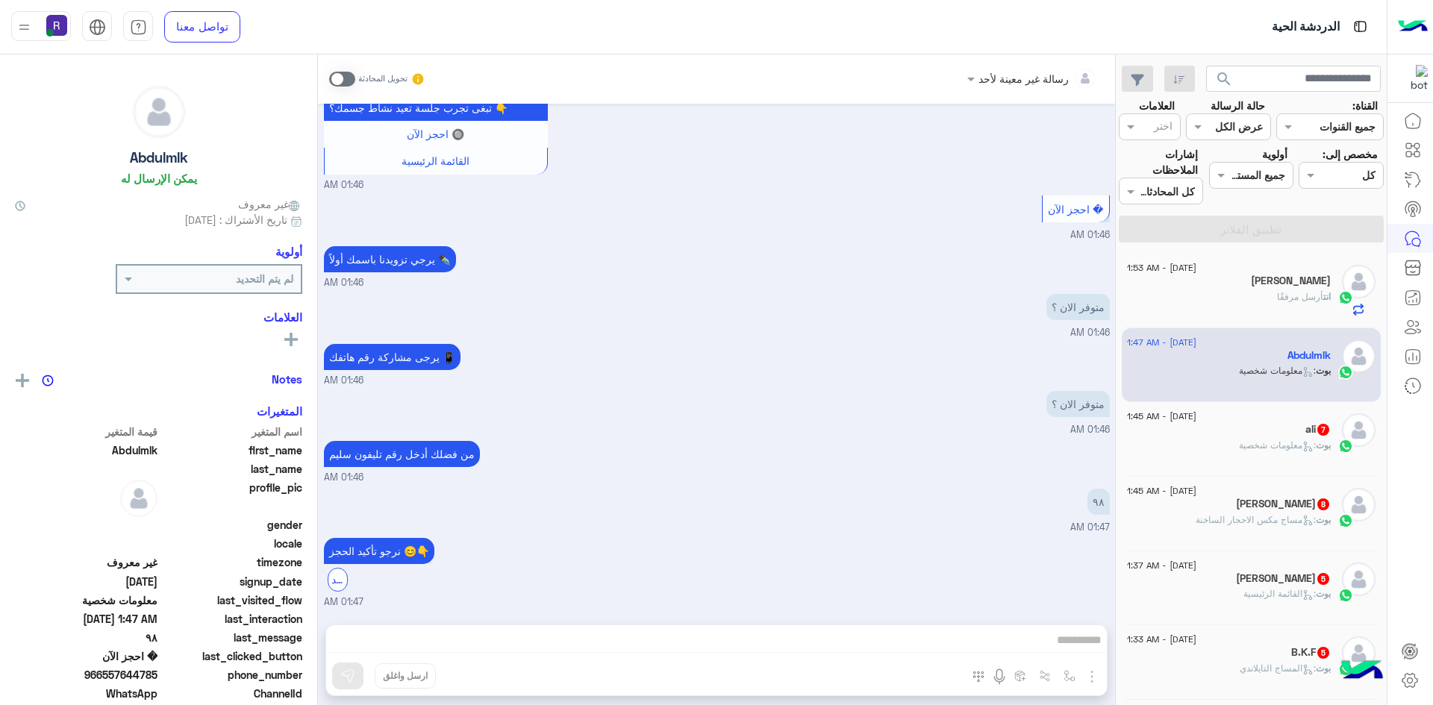
click at [344, 75] on span at bounding box center [342, 79] width 26 height 15
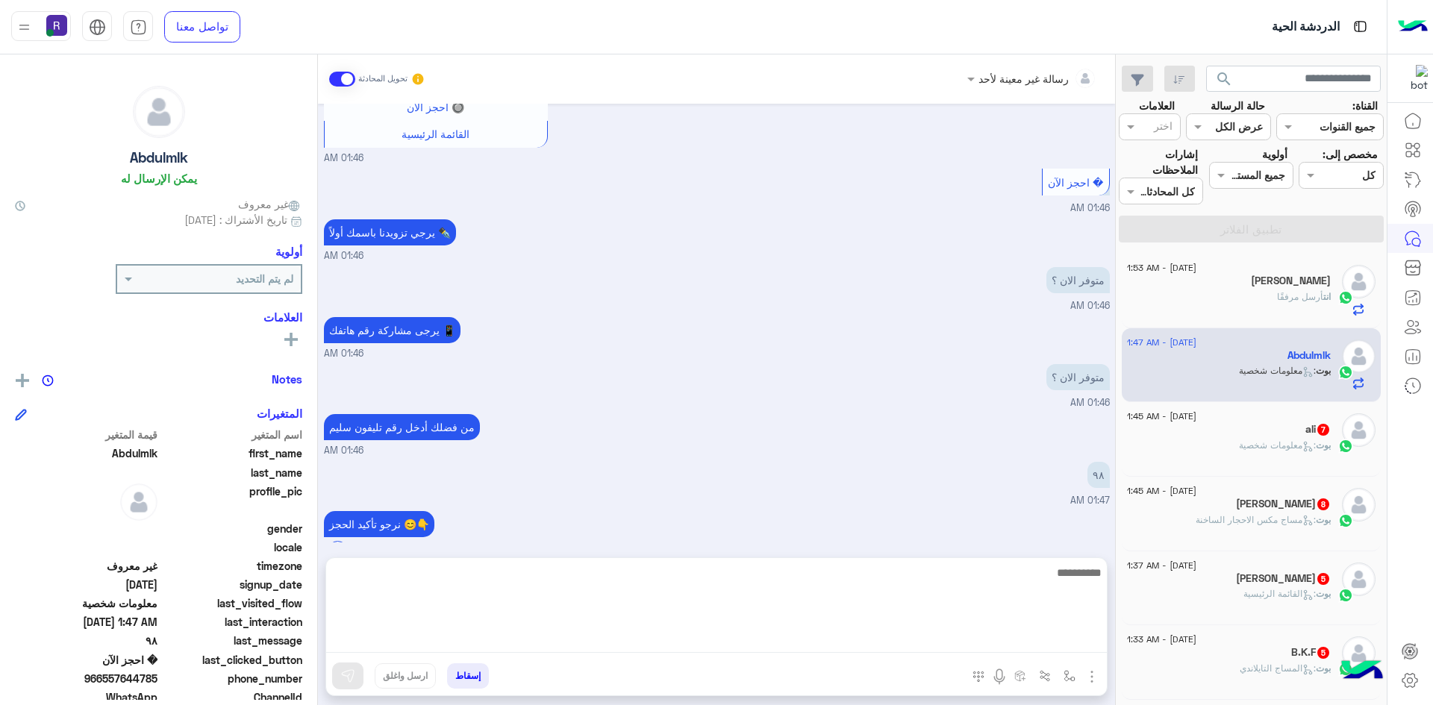
click at [697, 639] on textarea at bounding box center [716, 608] width 781 height 90
paste textarea "**********"
type textarea "**********"
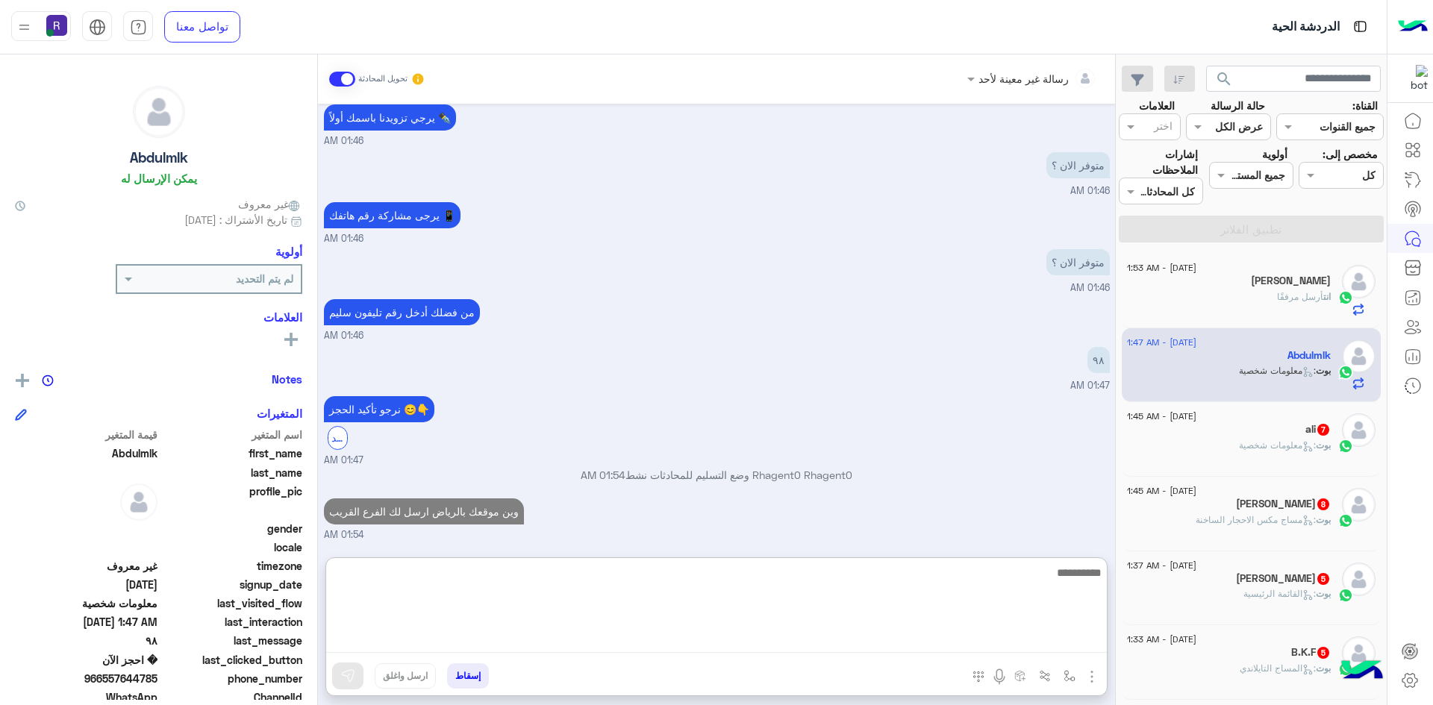
scroll to position [525, 0]
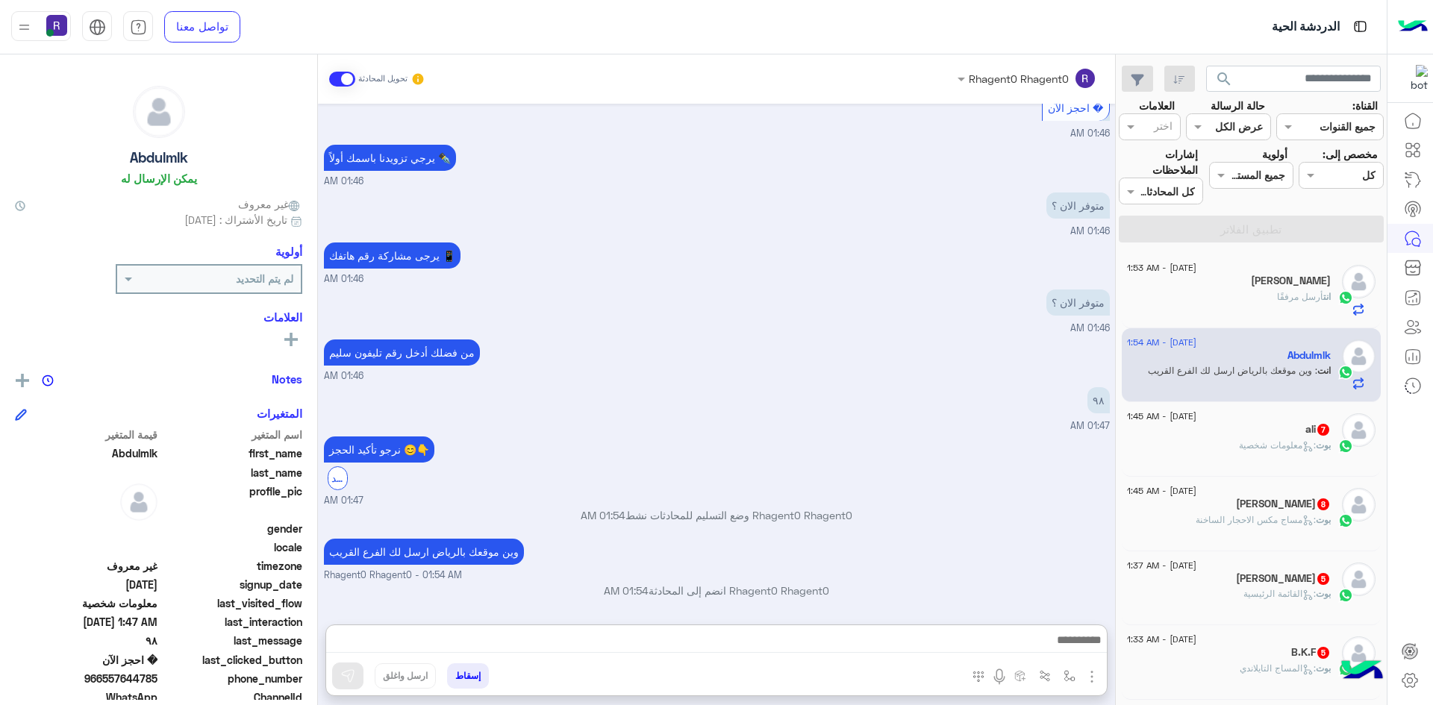
click at [1303, 449] on icon at bounding box center [1307, 446] width 11 height 11
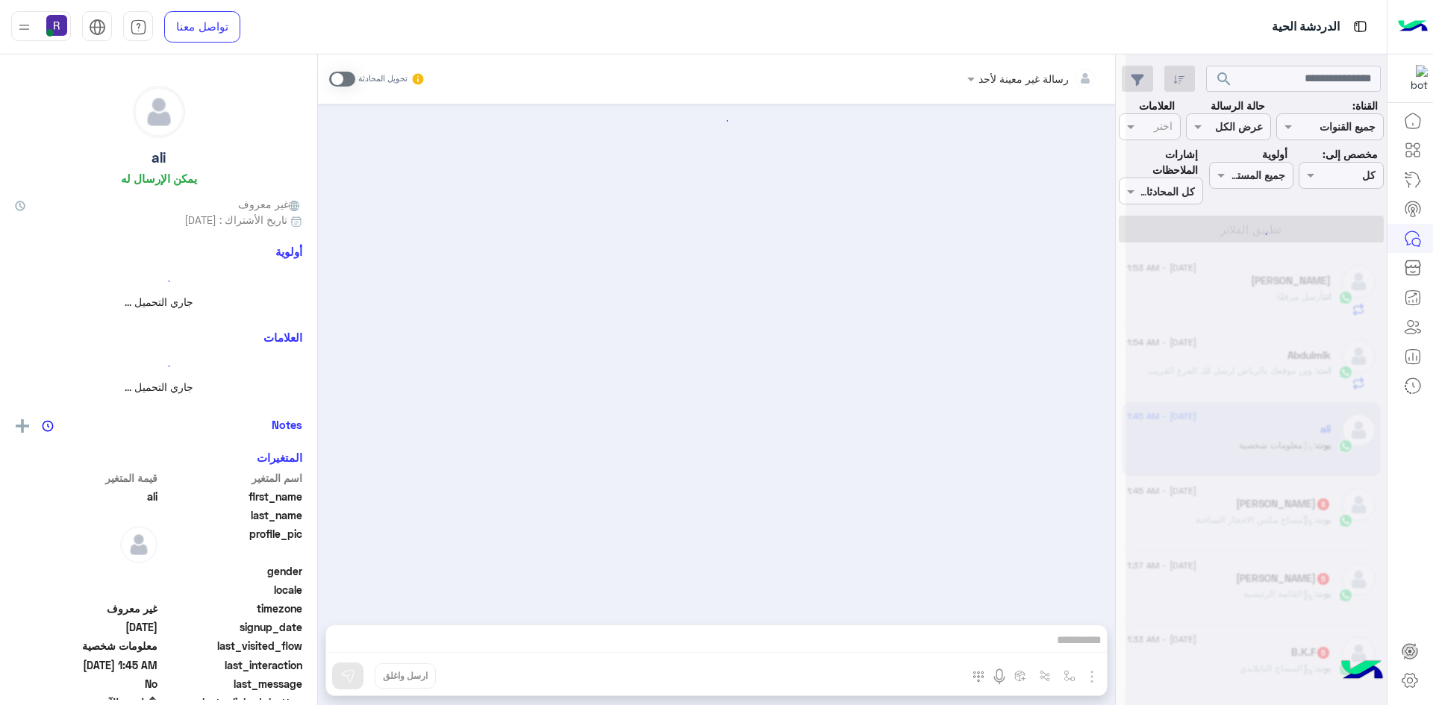
scroll to position [727, 0]
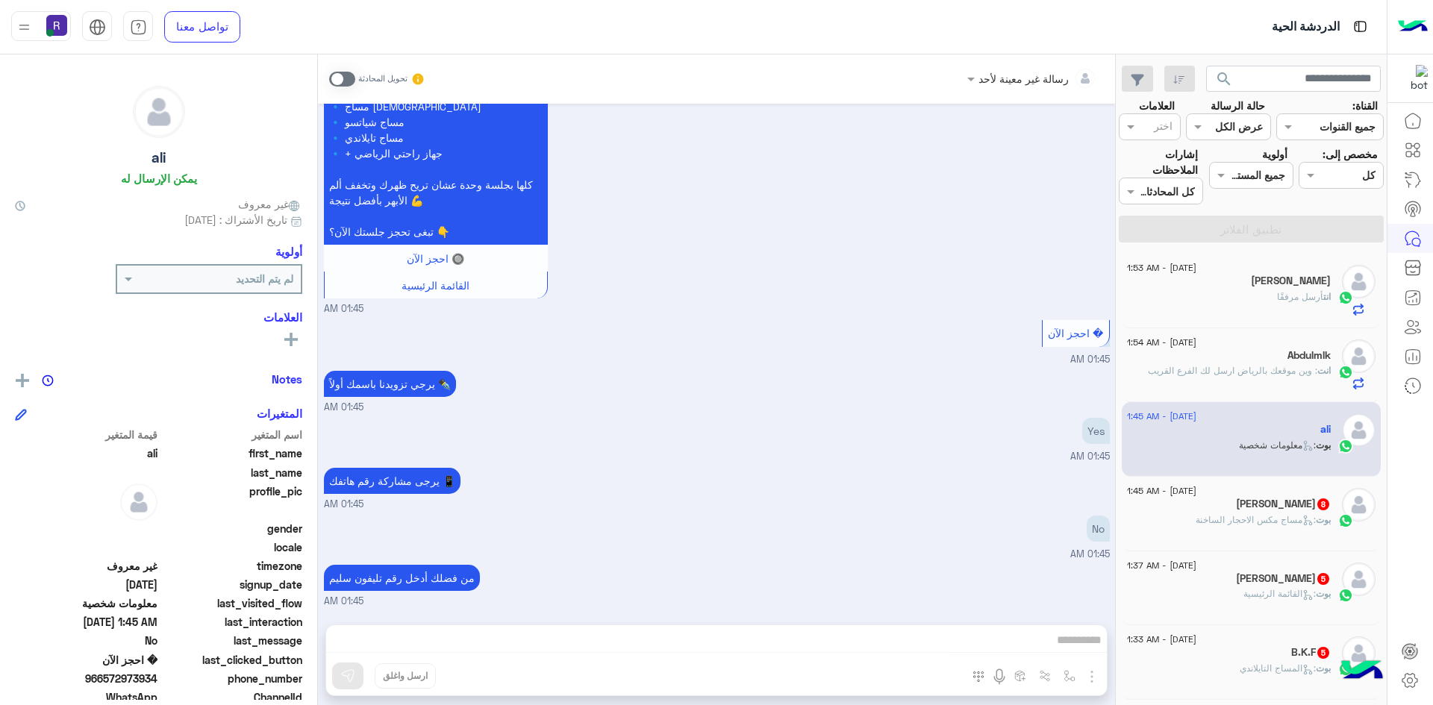
click at [349, 81] on span at bounding box center [342, 79] width 26 height 15
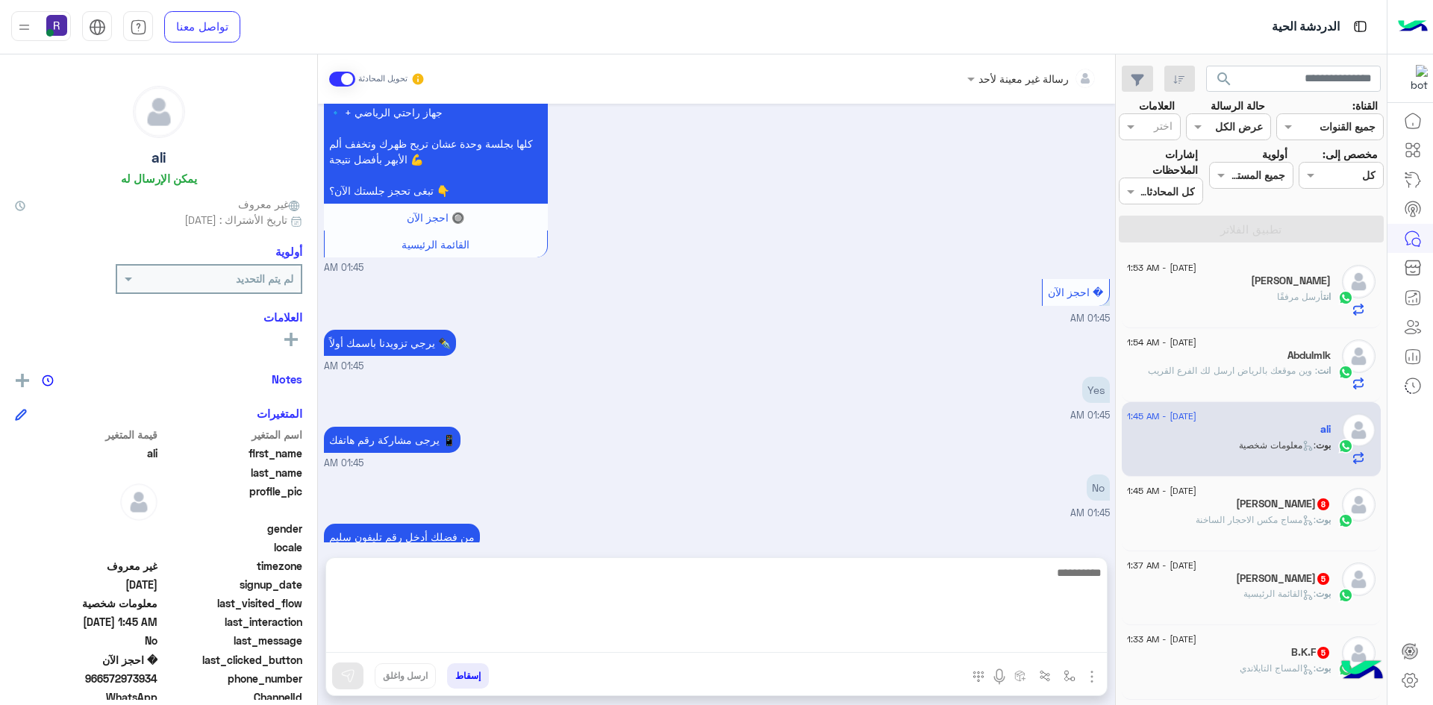
click at [908, 634] on textarea at bounding box center [716, 608] width 781 height 90
paste textarea "**********"
type textarea "**********"
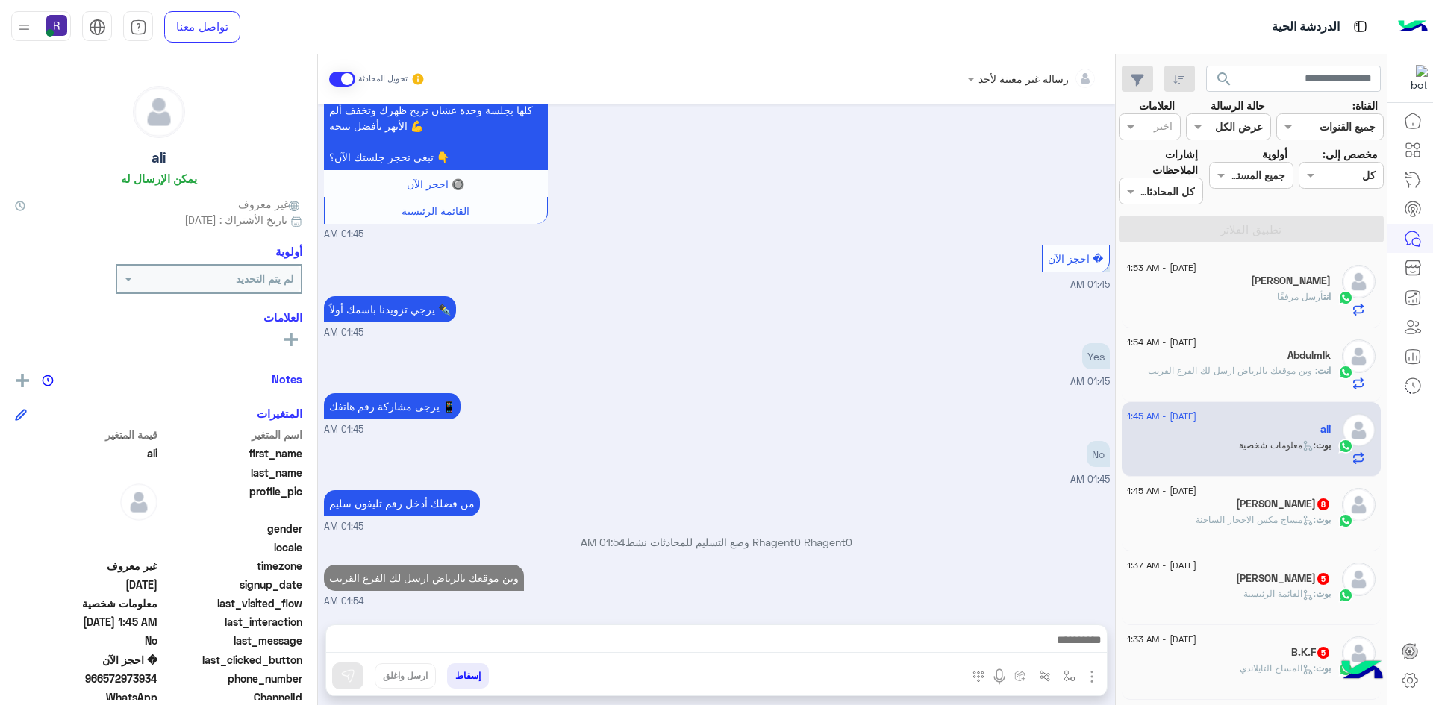
click at [1234, 531] on div "بوت : مساج مكس الاحجار الساخنة" at bounding box center [1229, 526] width 204 height 26
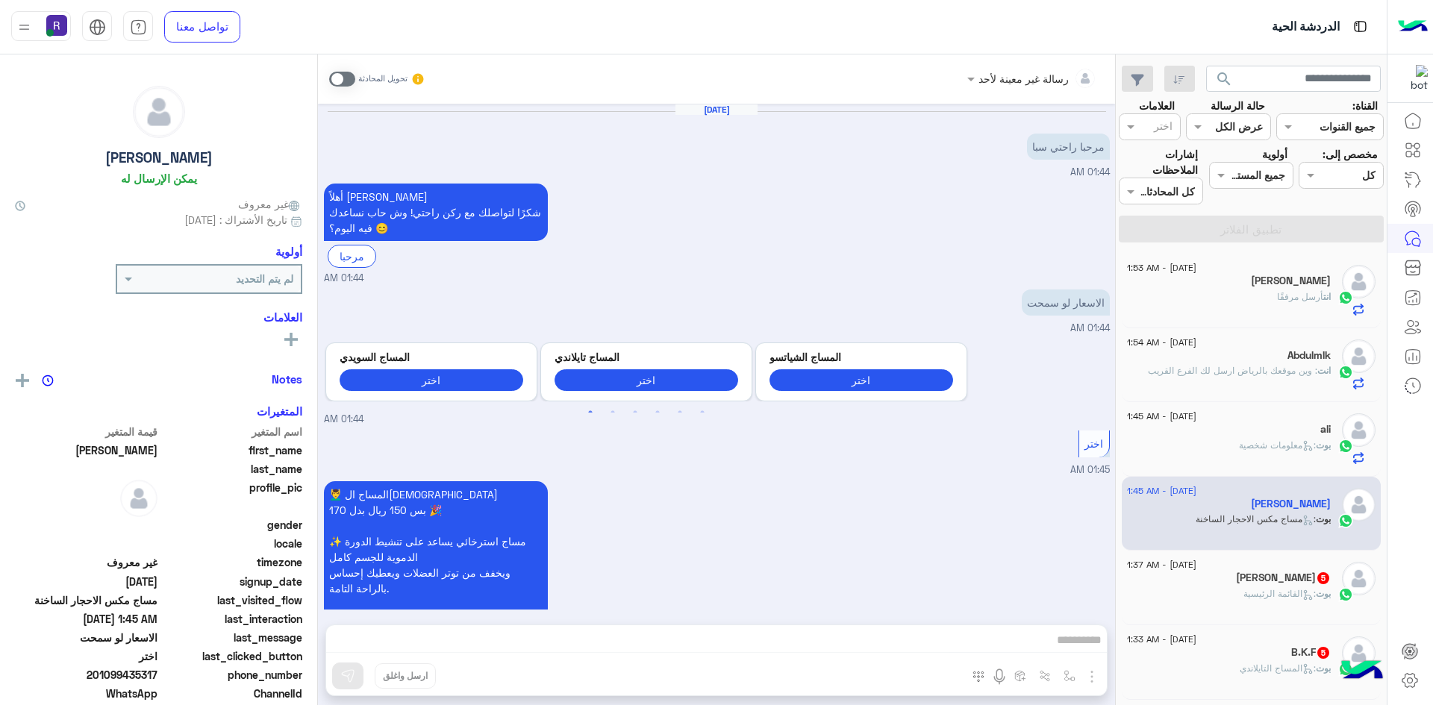
scroll to position [1857, 0]
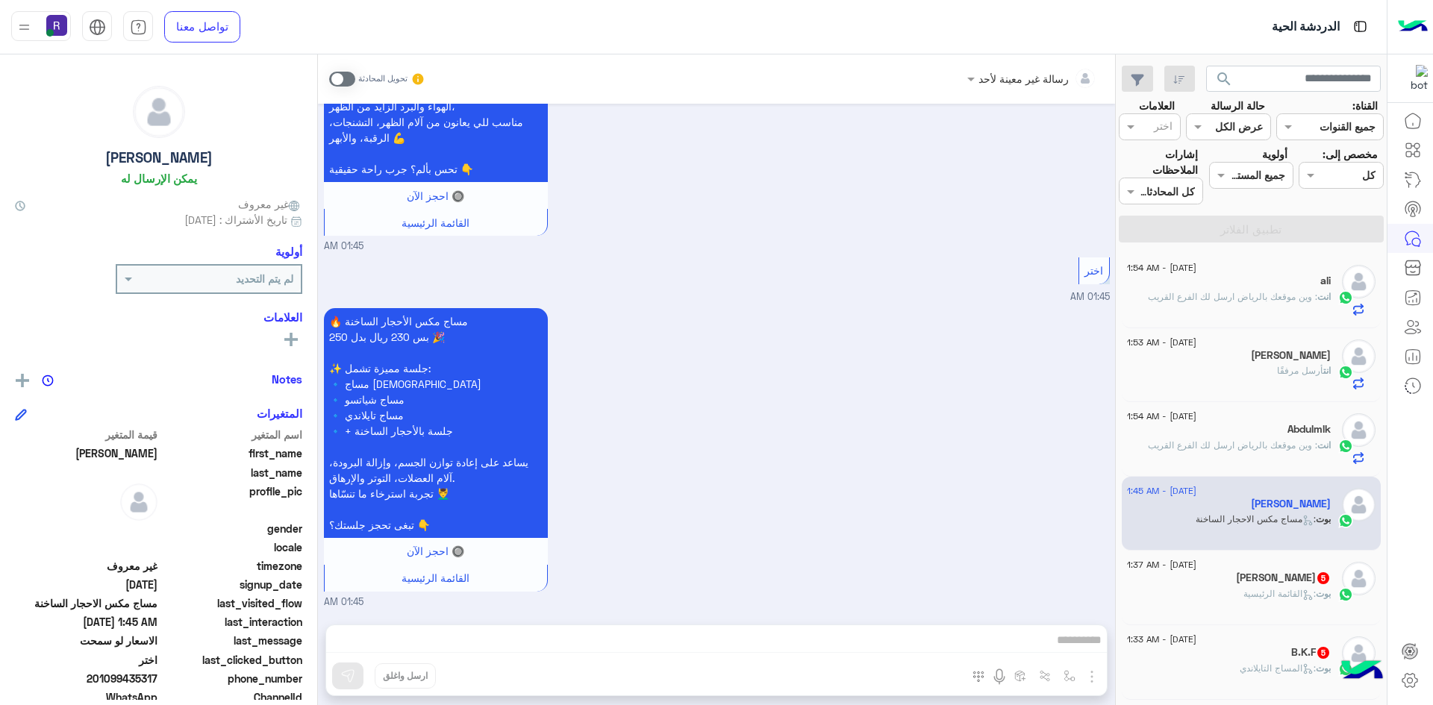
click at [337, 78] on span at bounding box center [342, 79] width 26 height 15
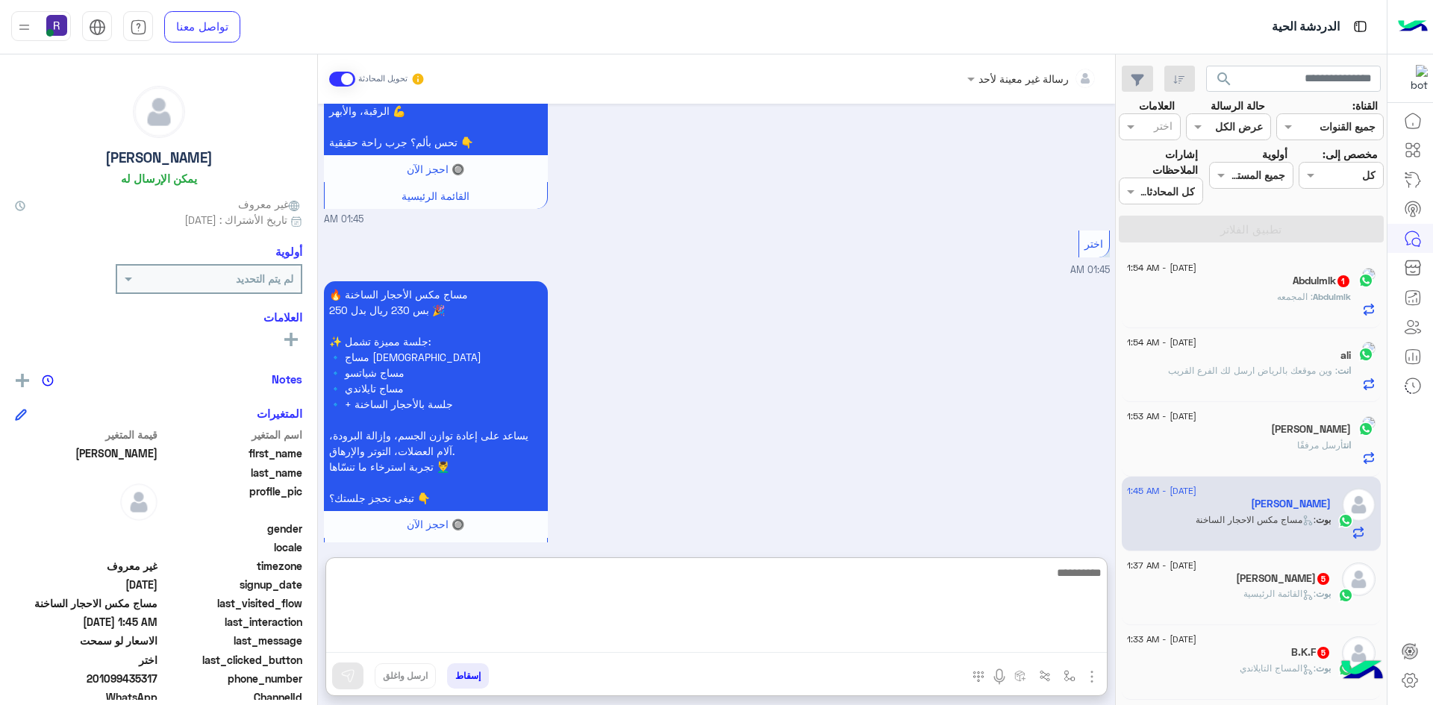
click at [737, 642] on textarea at bounding box center [716, 608] width 781 height 90
paste textarea "**********"
type textarea "**********"
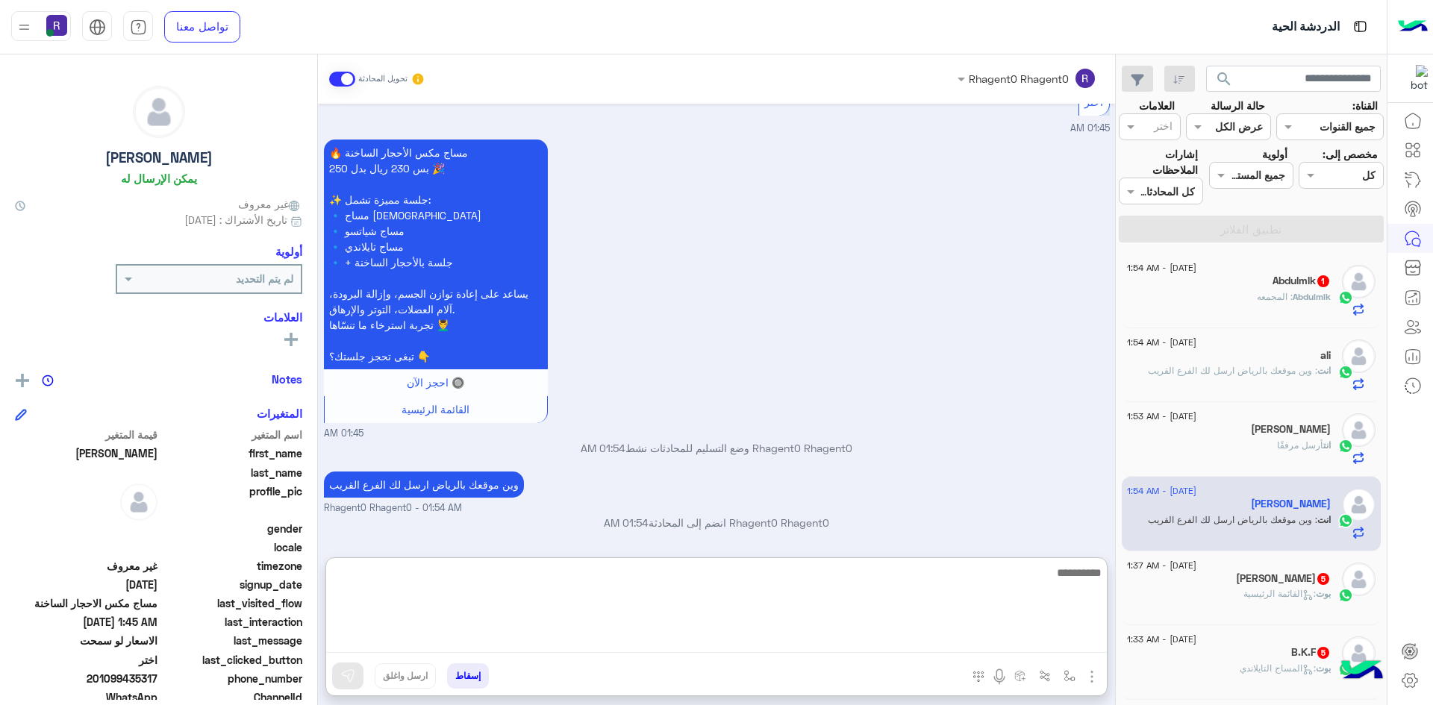
scroll to position [75, 0]
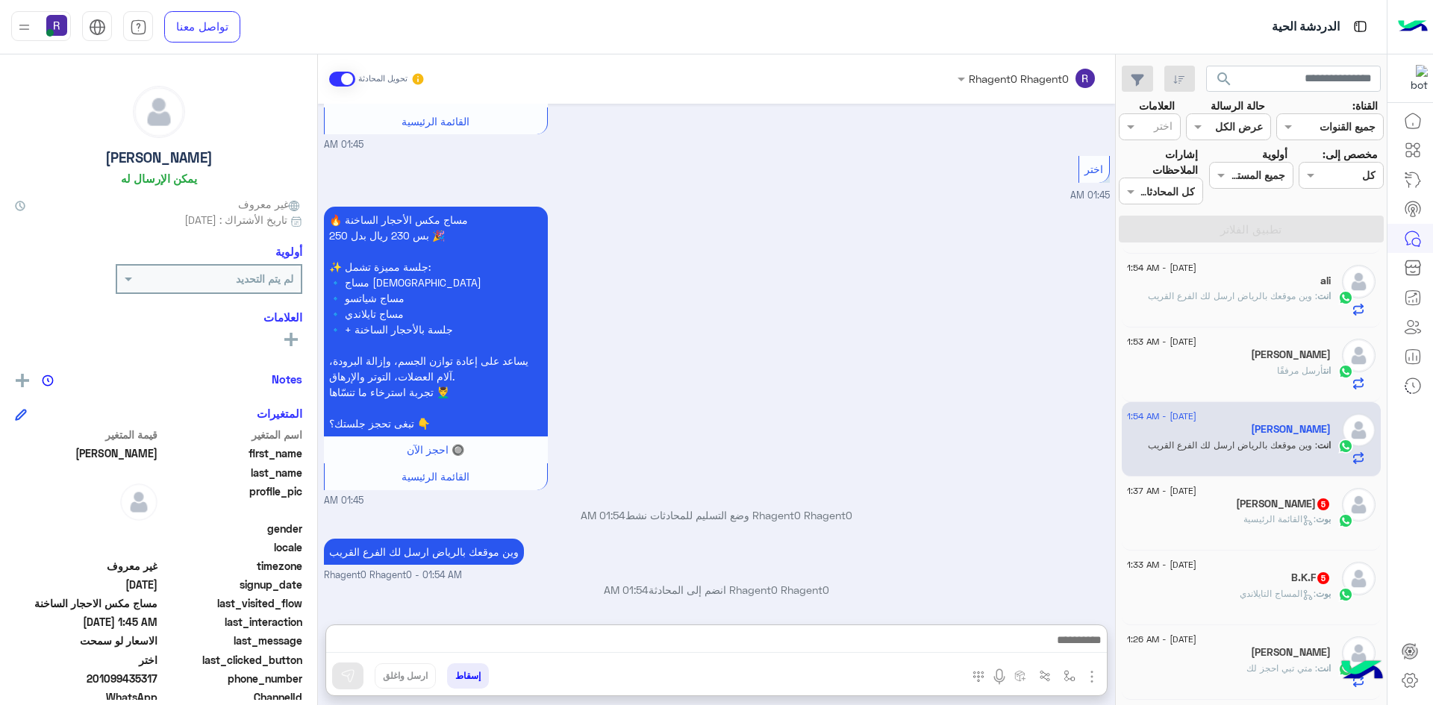
click at [1285, 525] on p "بوت : القائمة الرئيسية" at bounding box center [1286, 519] width 87 height 13
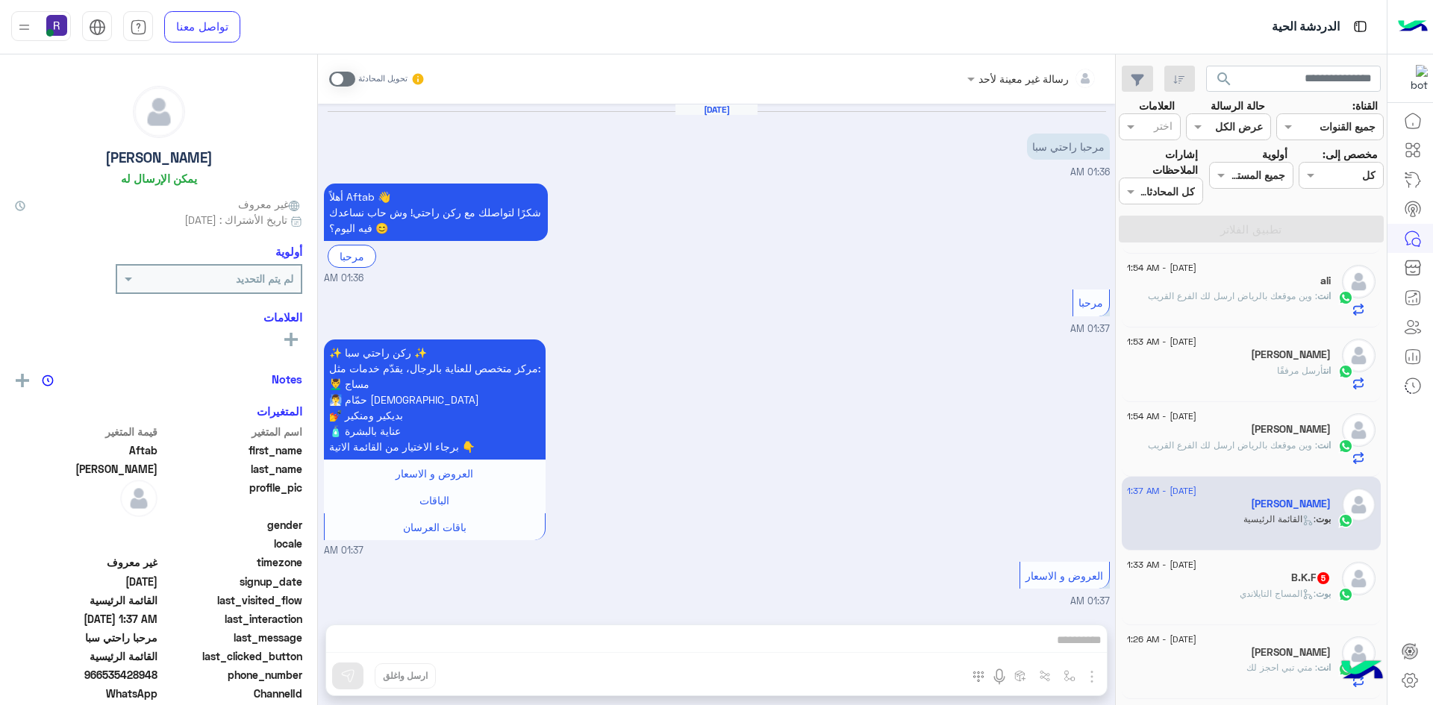
scroll to position [707, 0]
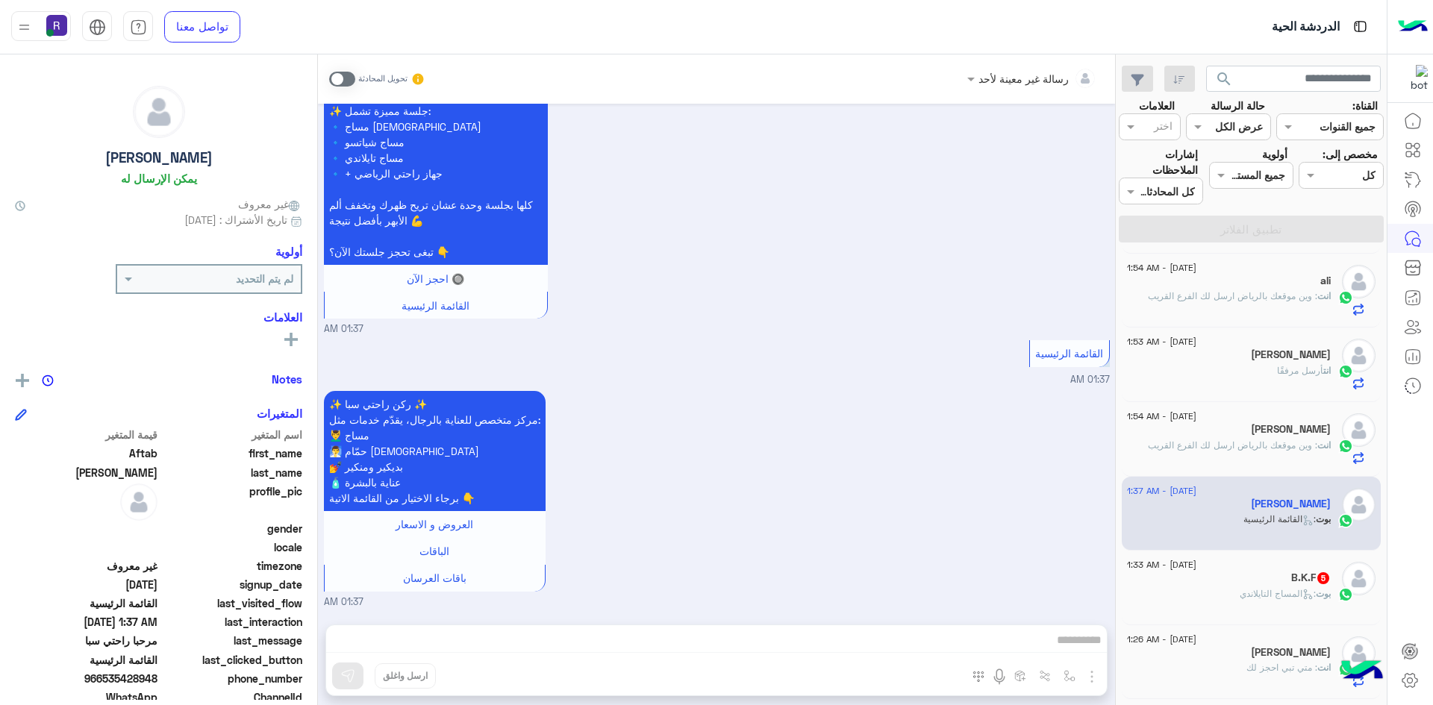
click at [338, 72] on span at bounding box center [342, 79] width 26 height 15
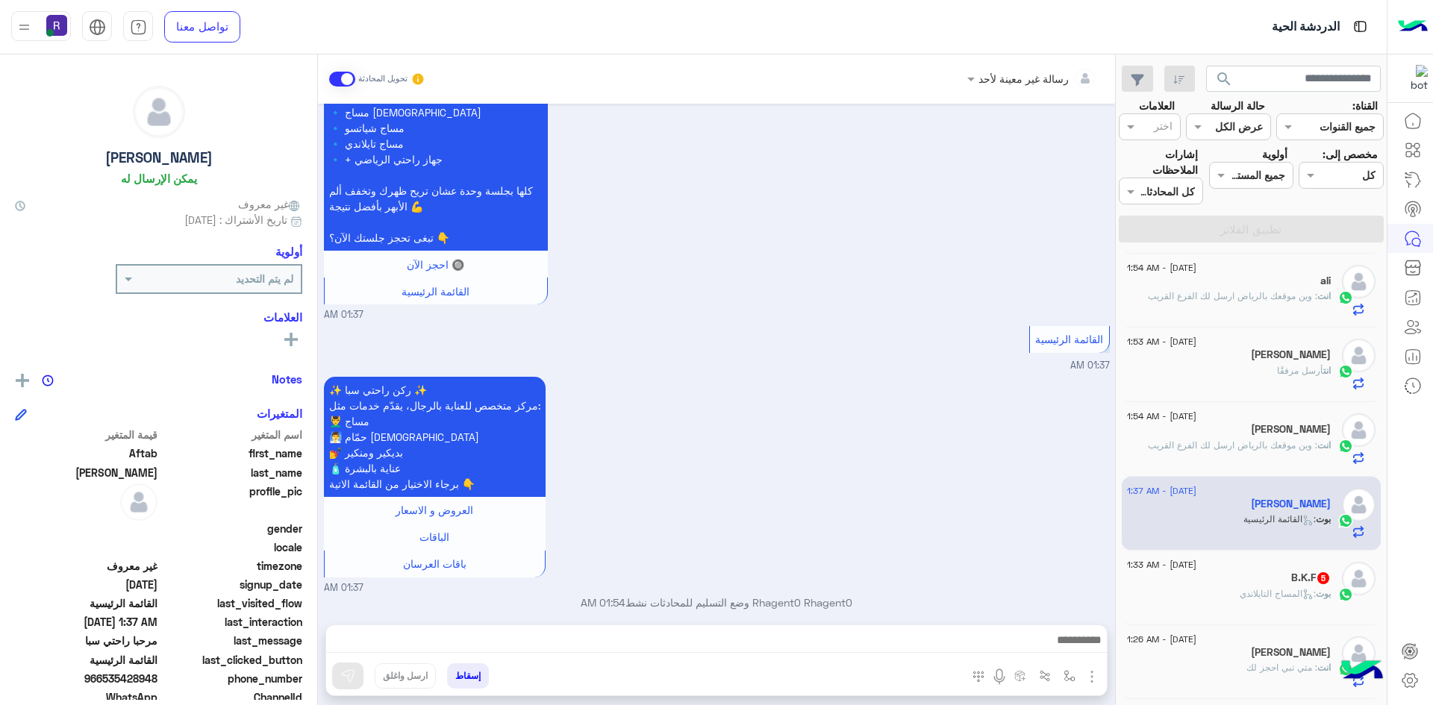
scroll to position [734, 0]
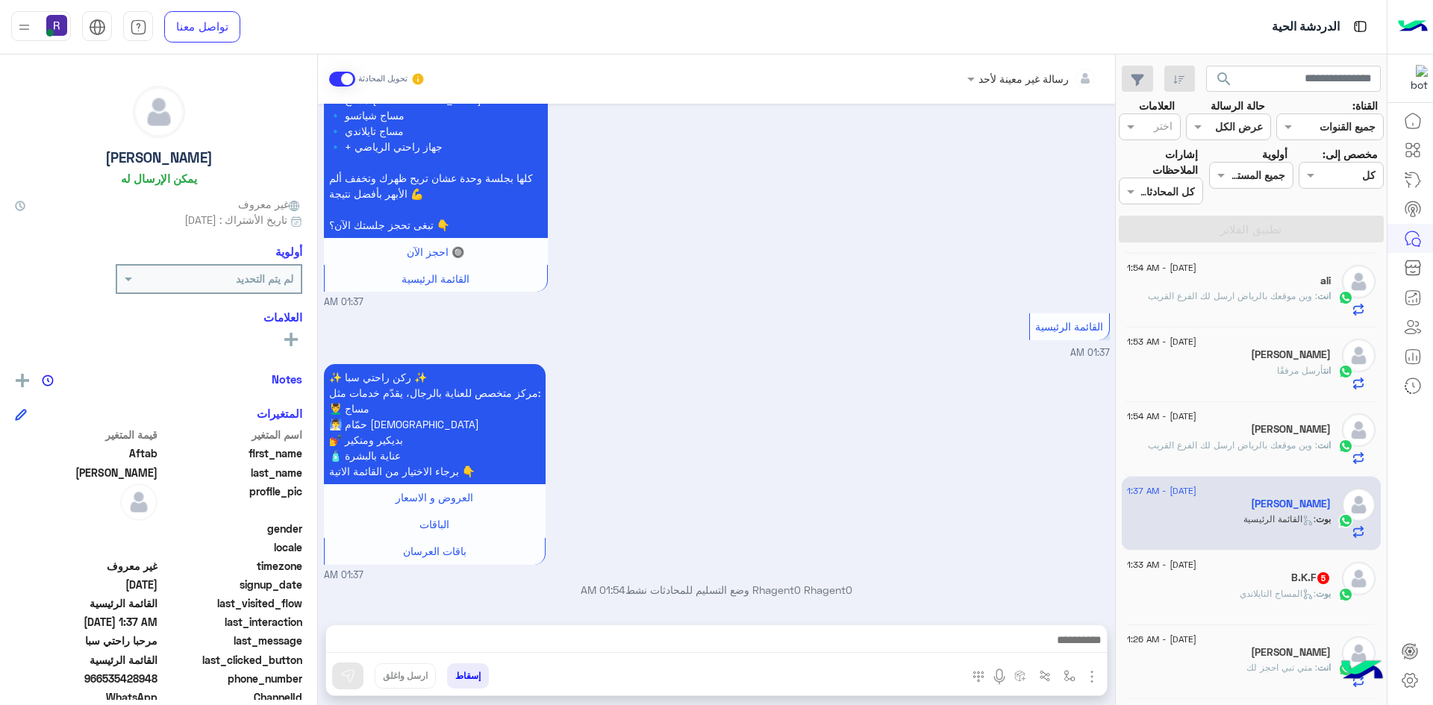
click at [922, 630] on div at bounding box center [716, 643] width 781 height 37
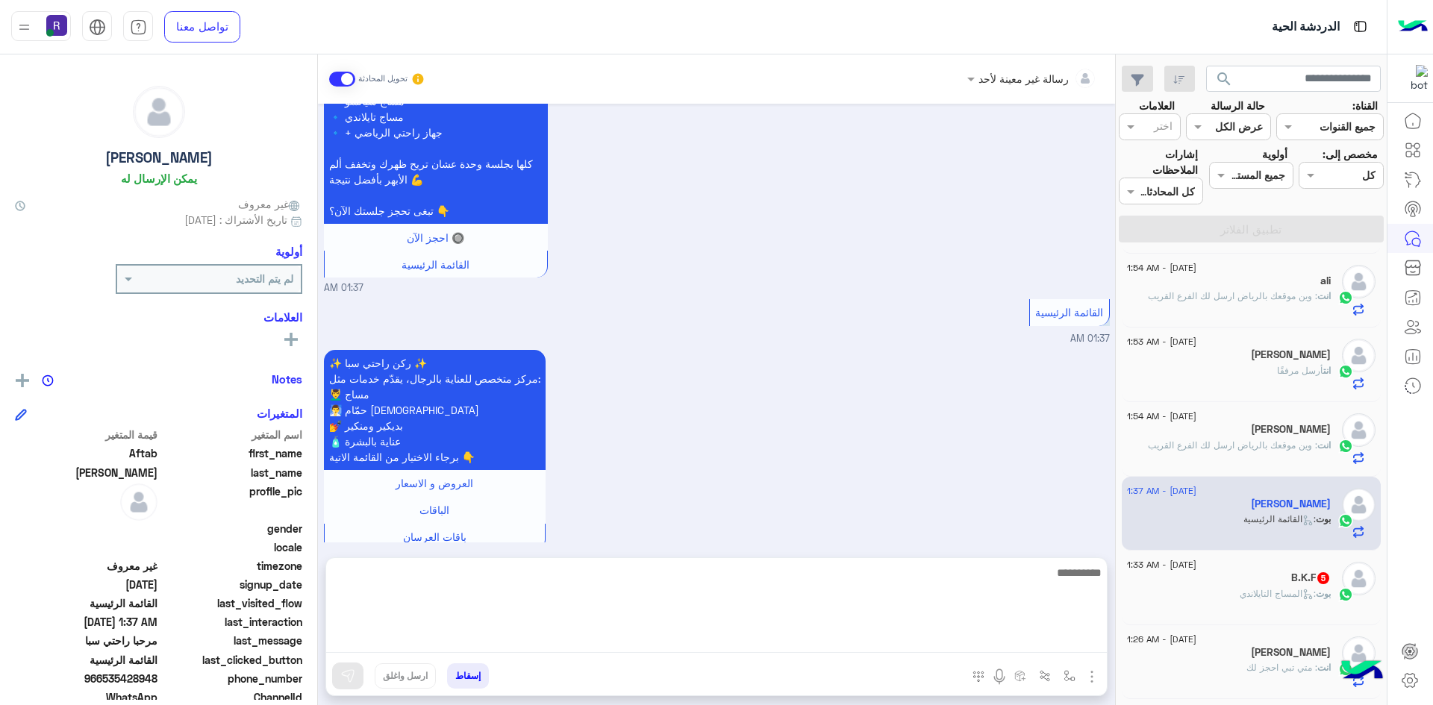
click at [943, 645] on textarea at bounding box center [716, 608] width 781 height 90
paste textarea "**********"
type textarea "**********"
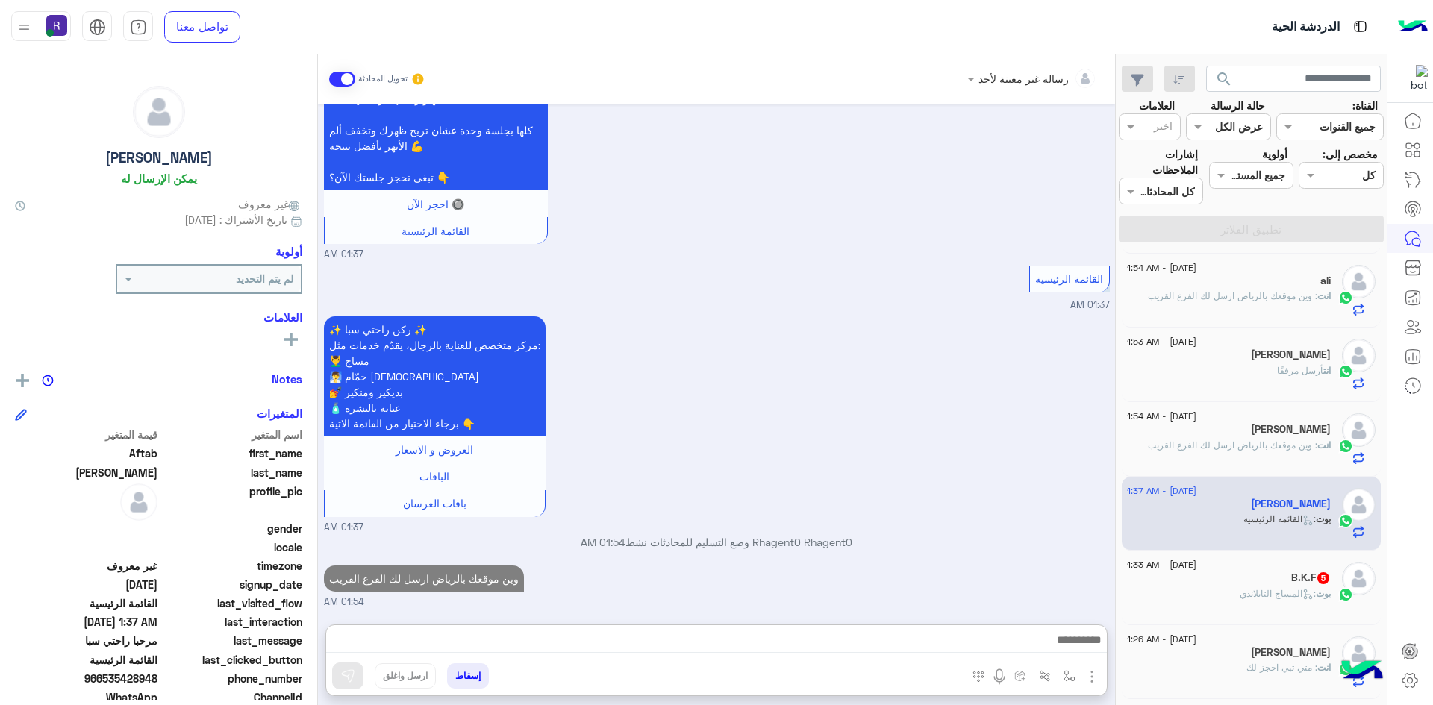
click at [1287, 595] on span ": المساج التايلاندي" at bounding box center [1277, 593] width 76 height 11
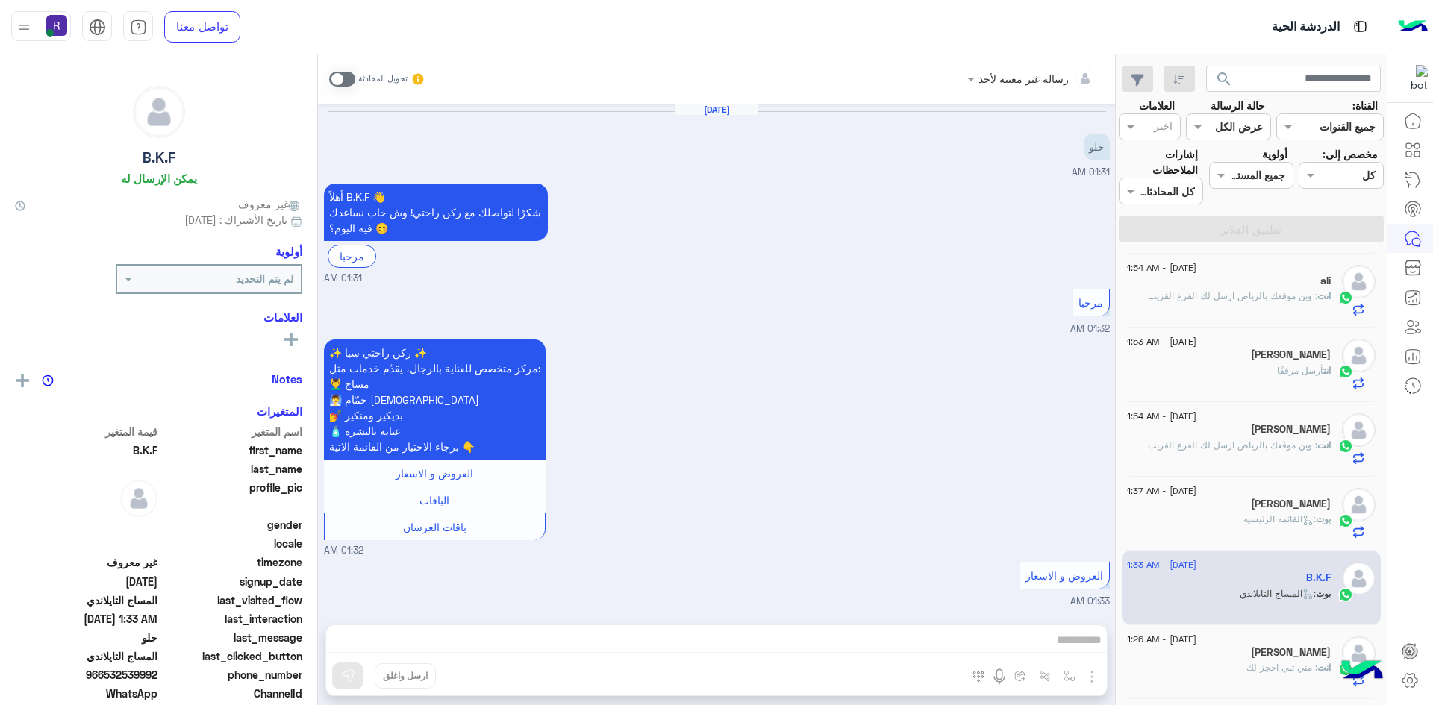
scroll to position [648, 0]
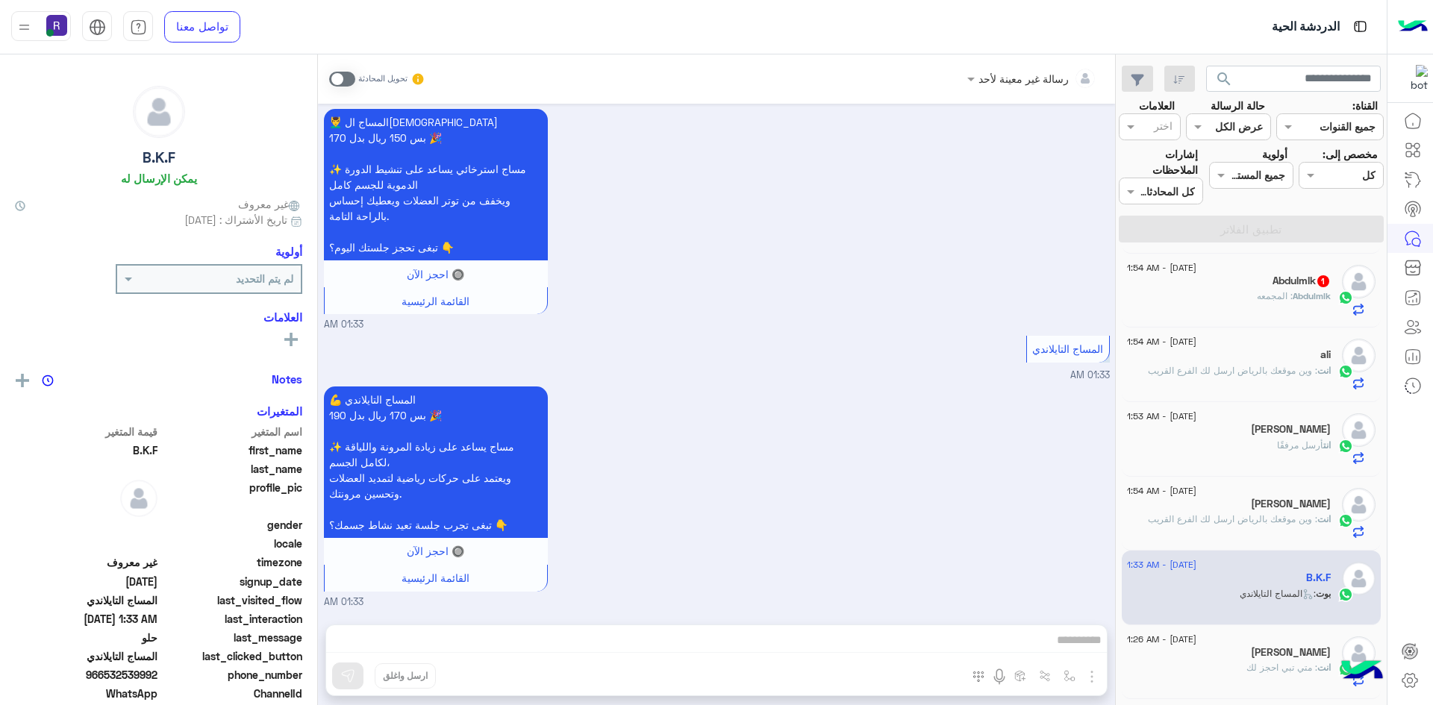
click at [338, 82] on span at bounding box center [342, 79] width 26 height 15
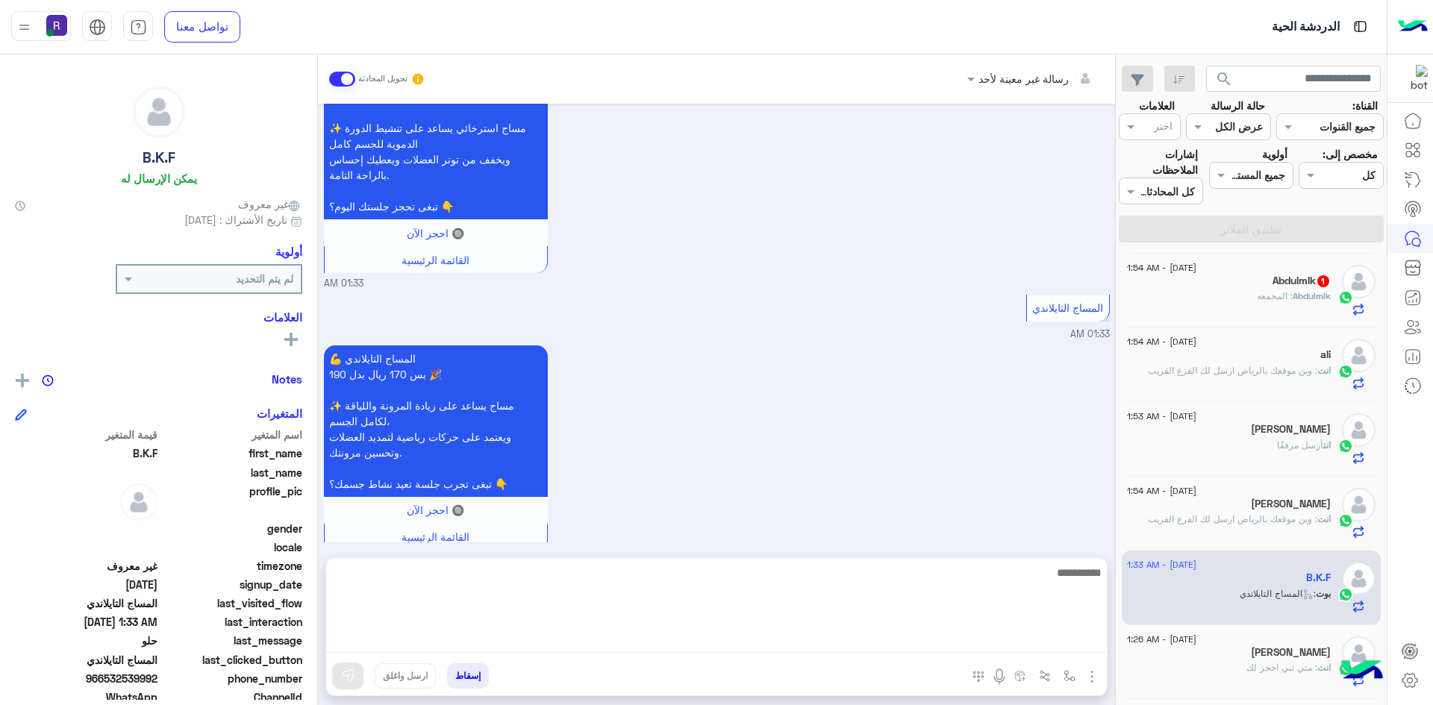
click at [716, 640] on textarea at bounding box center [716, 608] width 781 height 90
paste textarea "**********"
type textarea "**********"
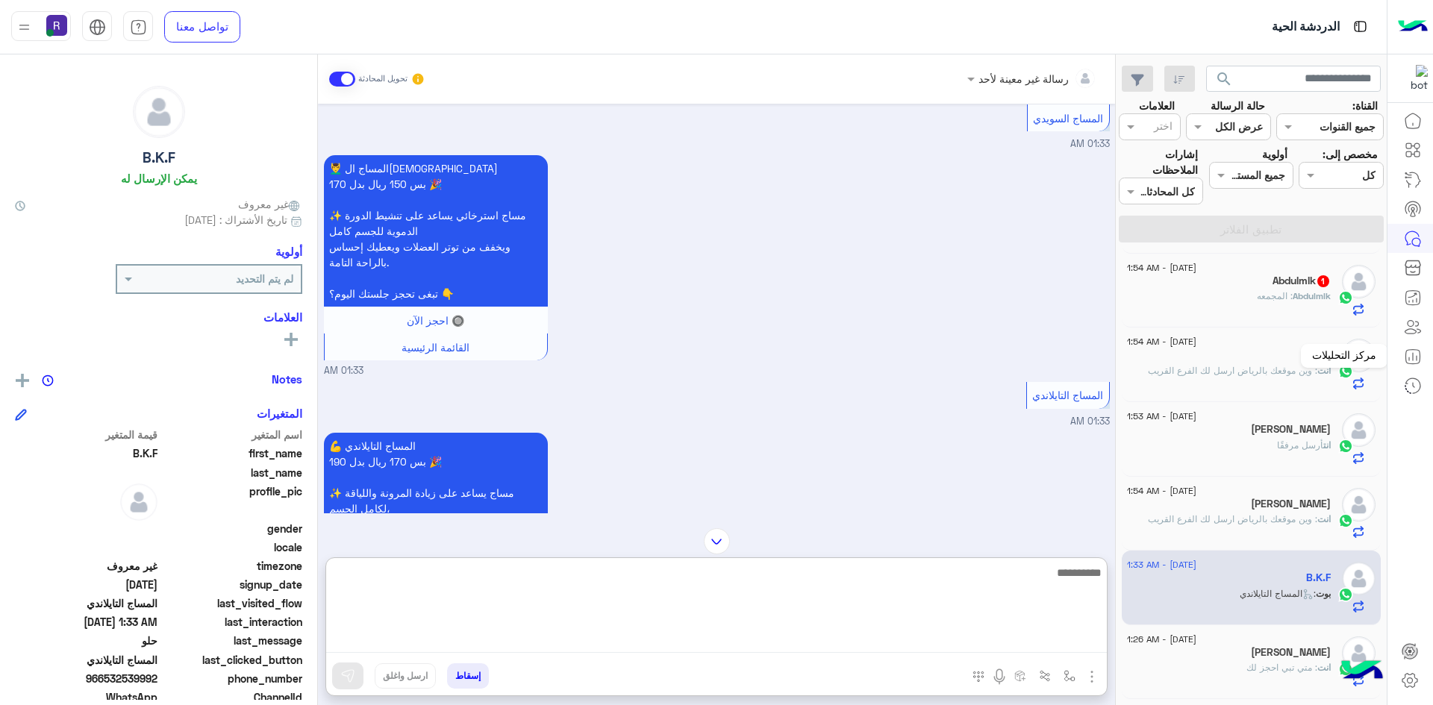
scroll to position [566, 0]
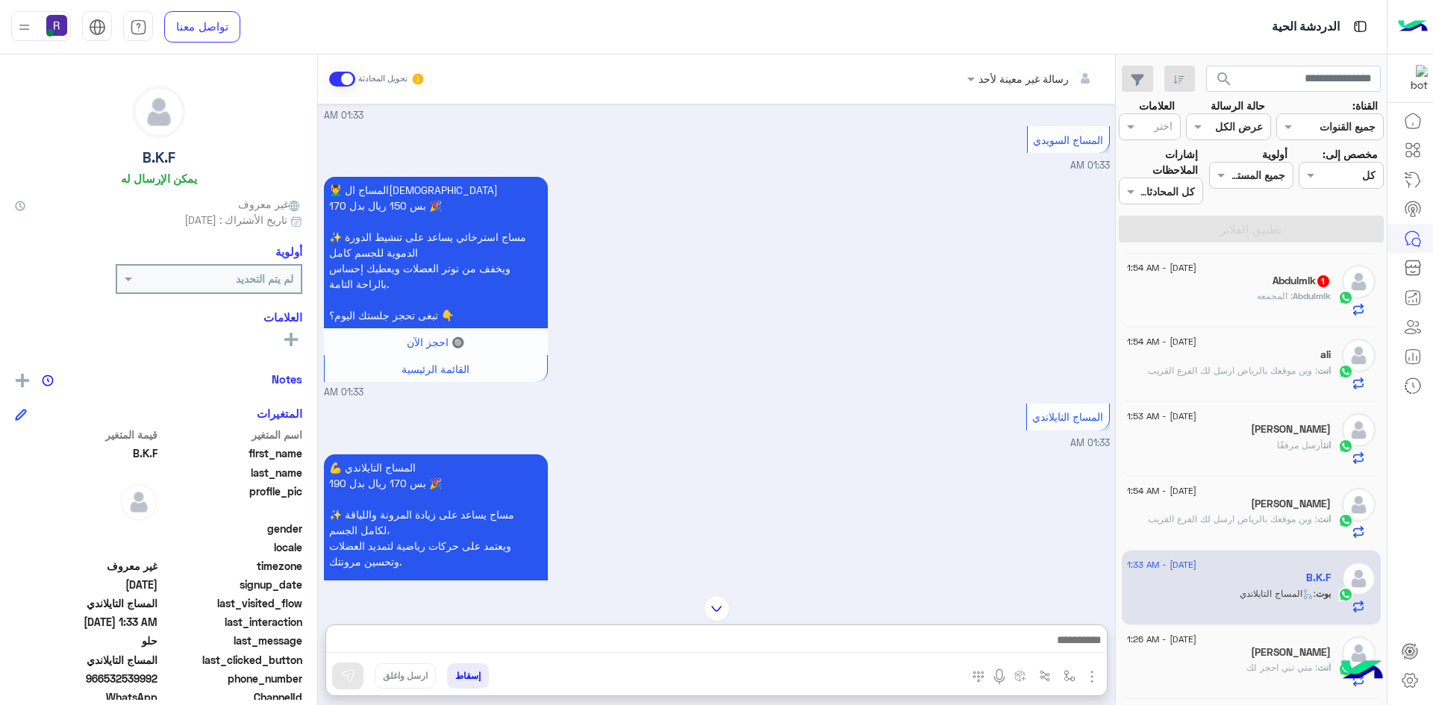
click at [1272, 286] on h5 "Abdulmlk 1" at bounding box center [1301, 281] width 58 height 13
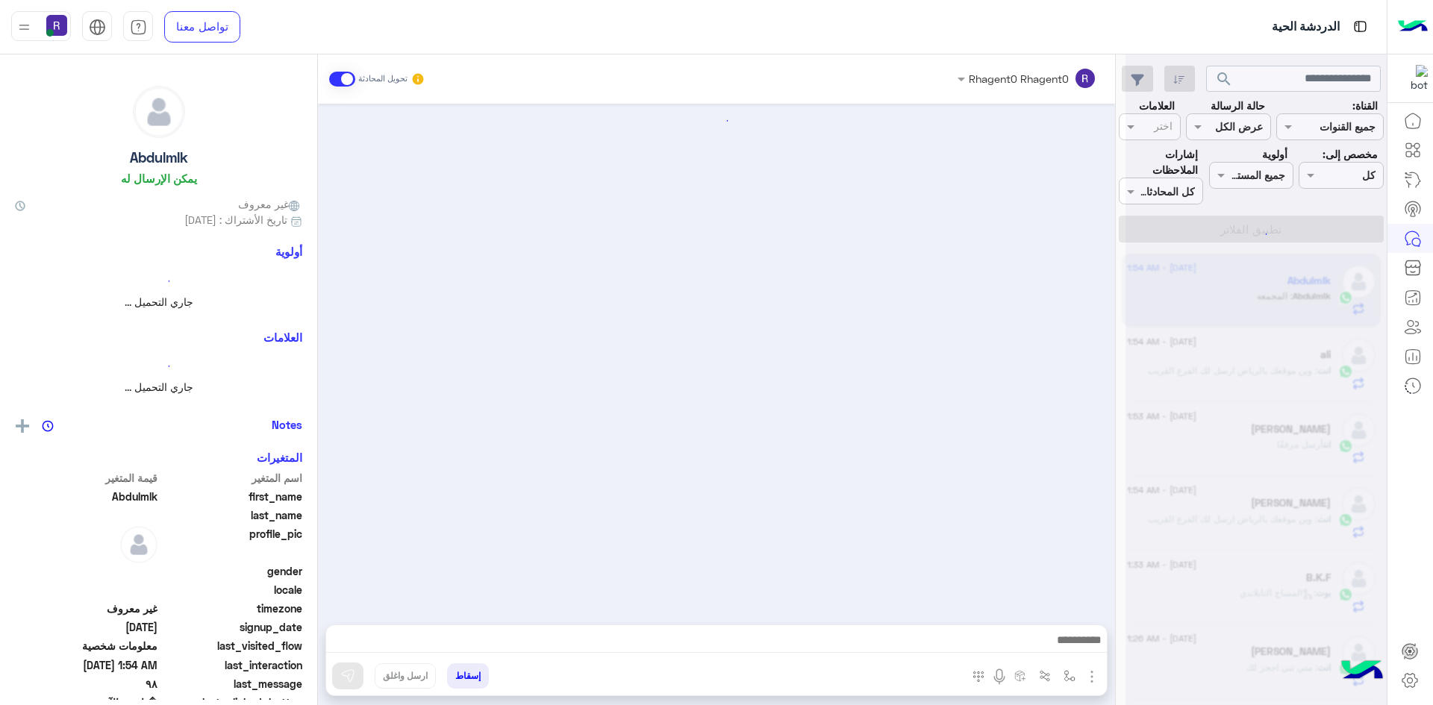
scroll to position [507, 0]
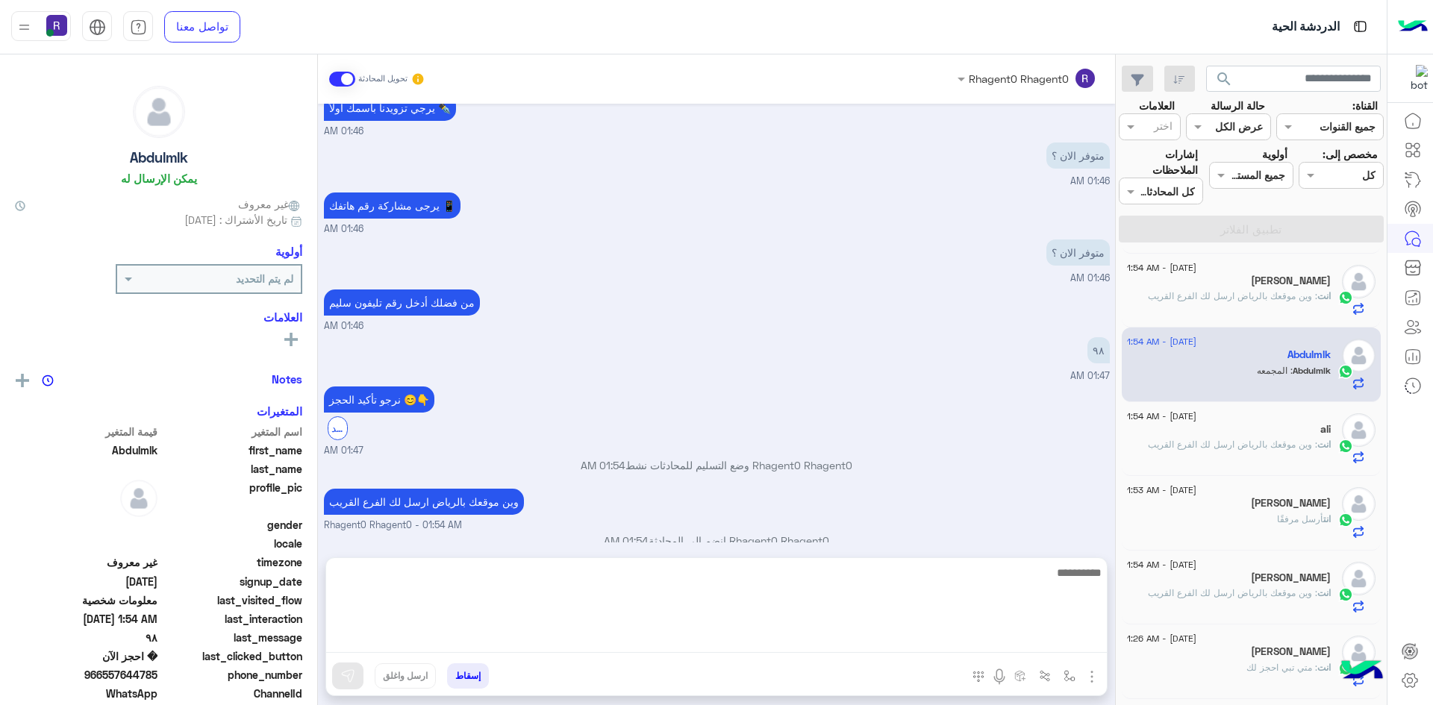
click at [977, 640] on textarea at bounding box center [716, 608] width 781 height 90
type textarea "*"
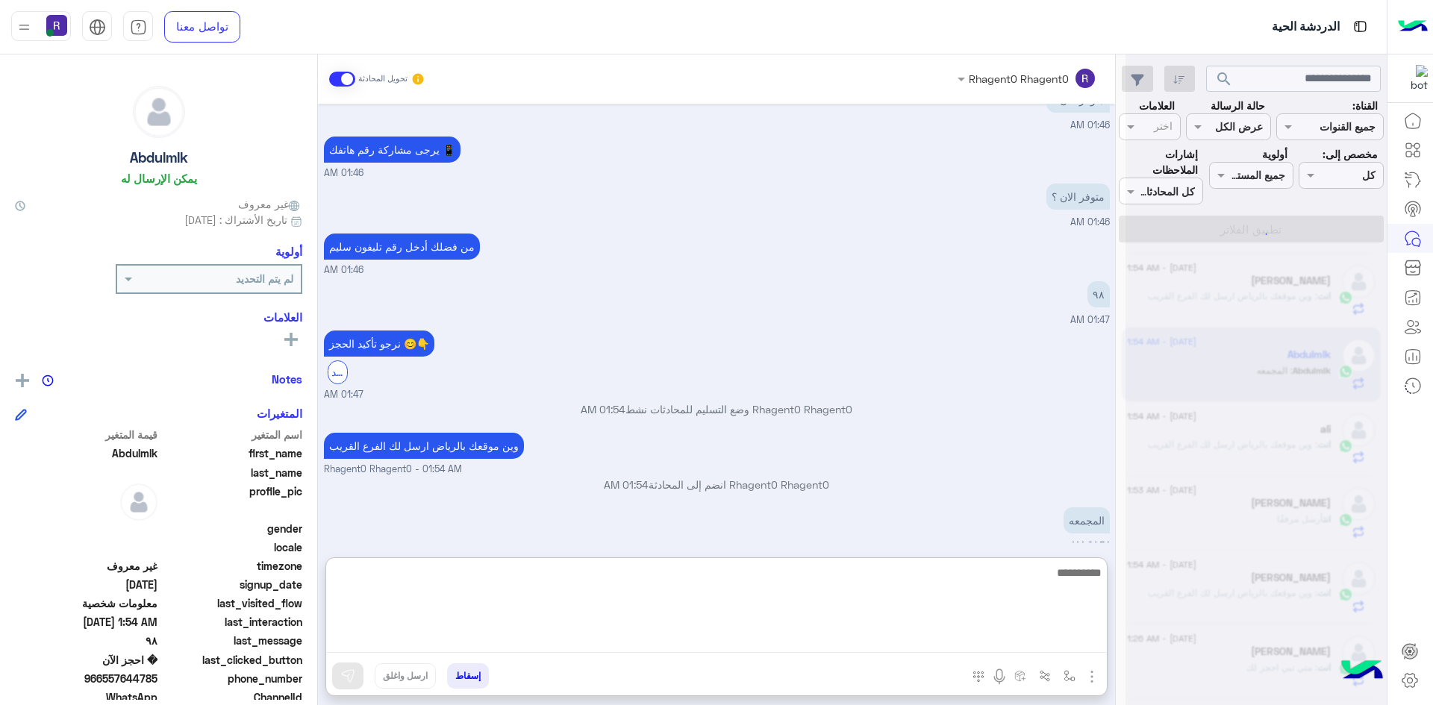
scroll to position [575, 0]
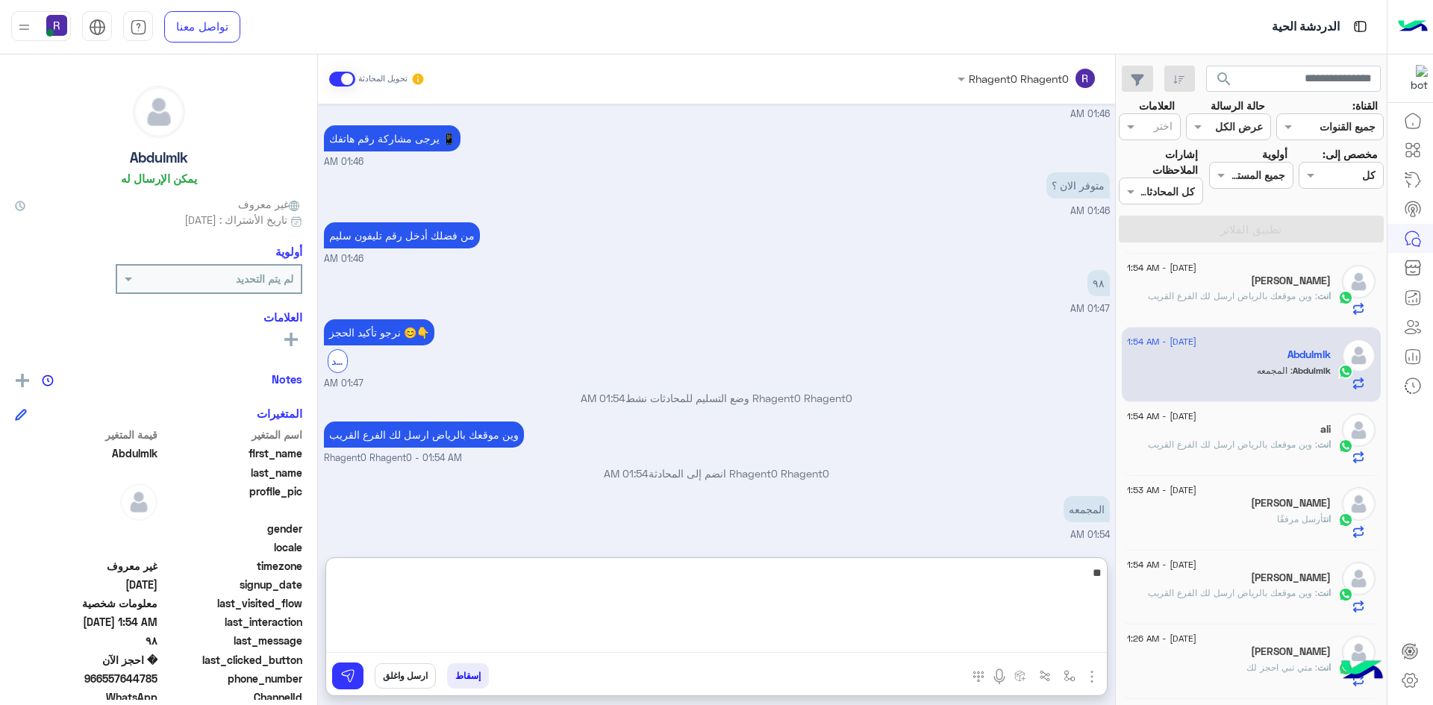
type textarea "*"
type textarea "**********"
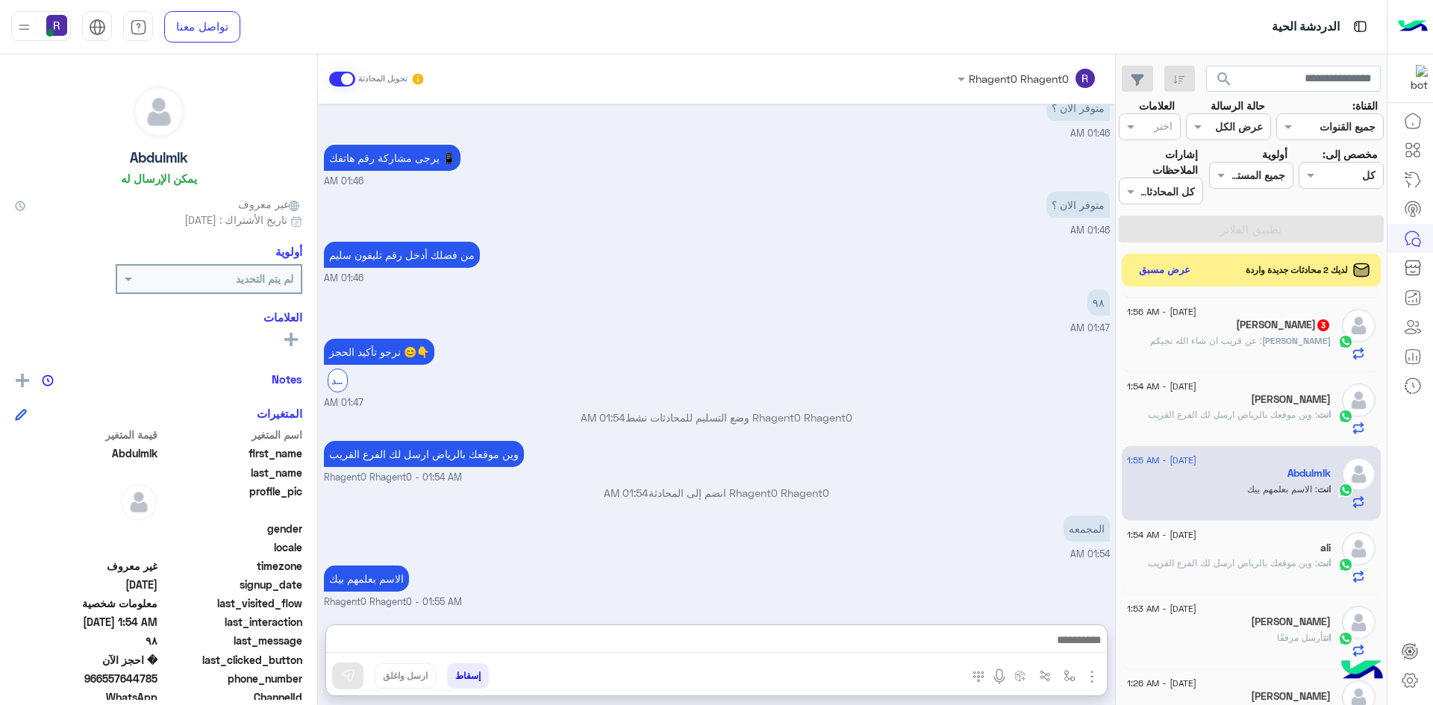
scroll to position [588, 0]
click at [1284, 348] on div "محمد : عن قريب ان شاء الله نجيكم" at bounding box center [1229, 347] width 204 height 26
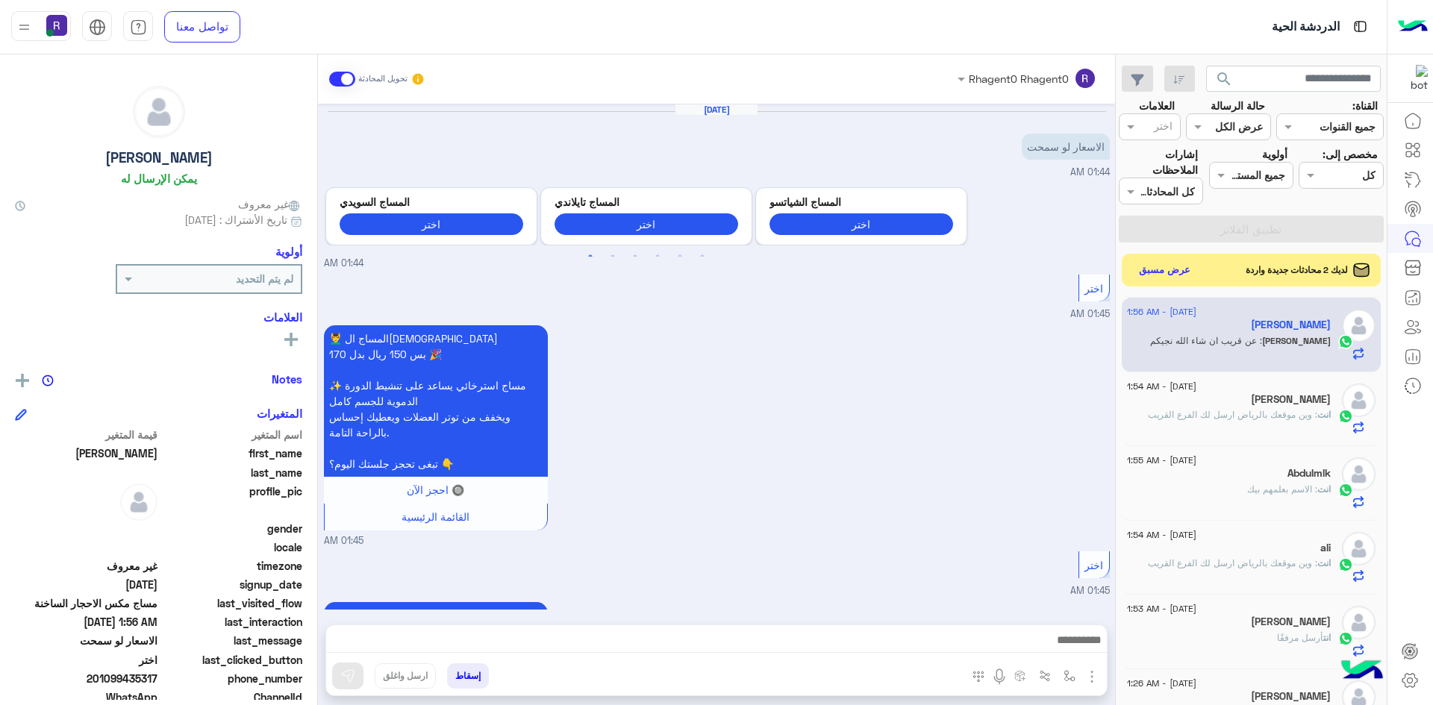
scroll to position [1952, 0]
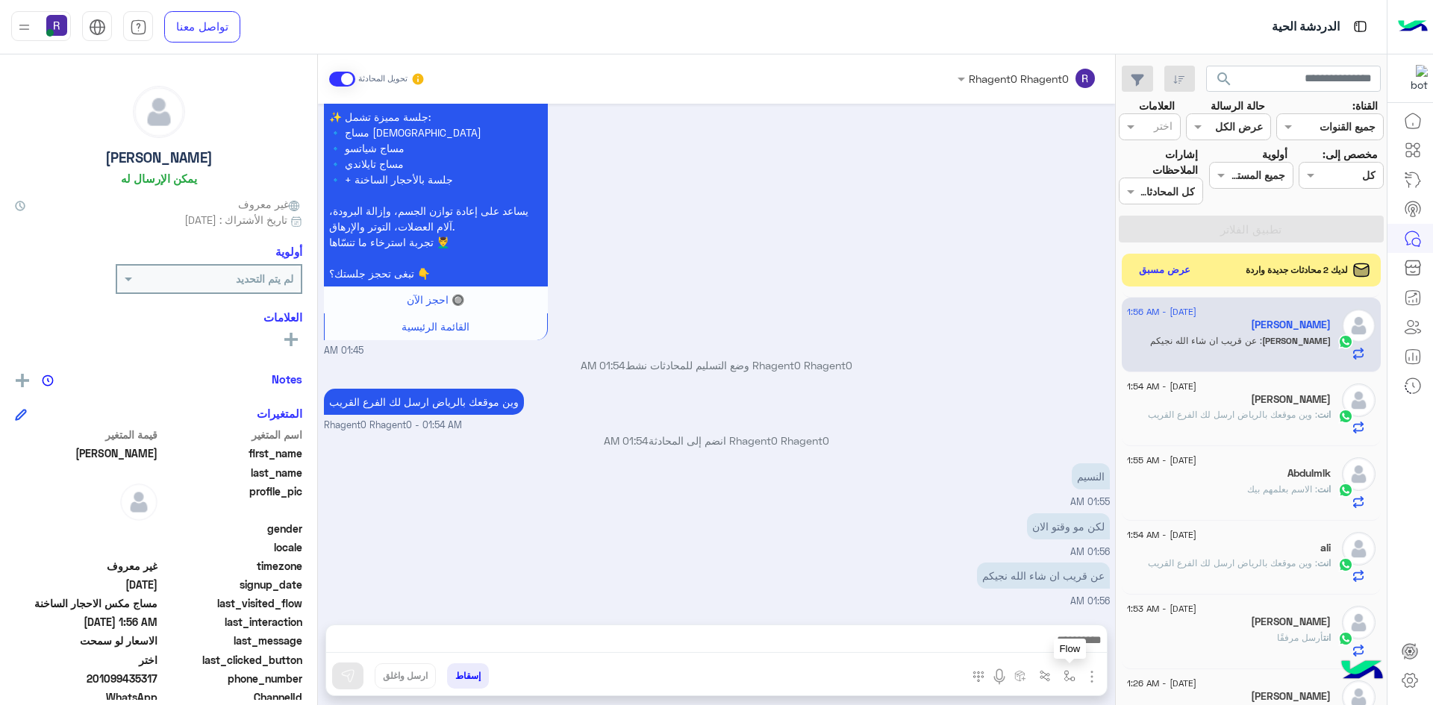
click at [1073, 680] on img "button" at bounding box center [1069, 676] width 12 height 12
click at [1048, 642] on input "text" at bounding box center [1023, 643] width 101 height 17
type input "*****"
click at [1048, 613] on span "الجنادرية" at bounding box center [1053, 616] width 41 height 13
type textarea "*********"
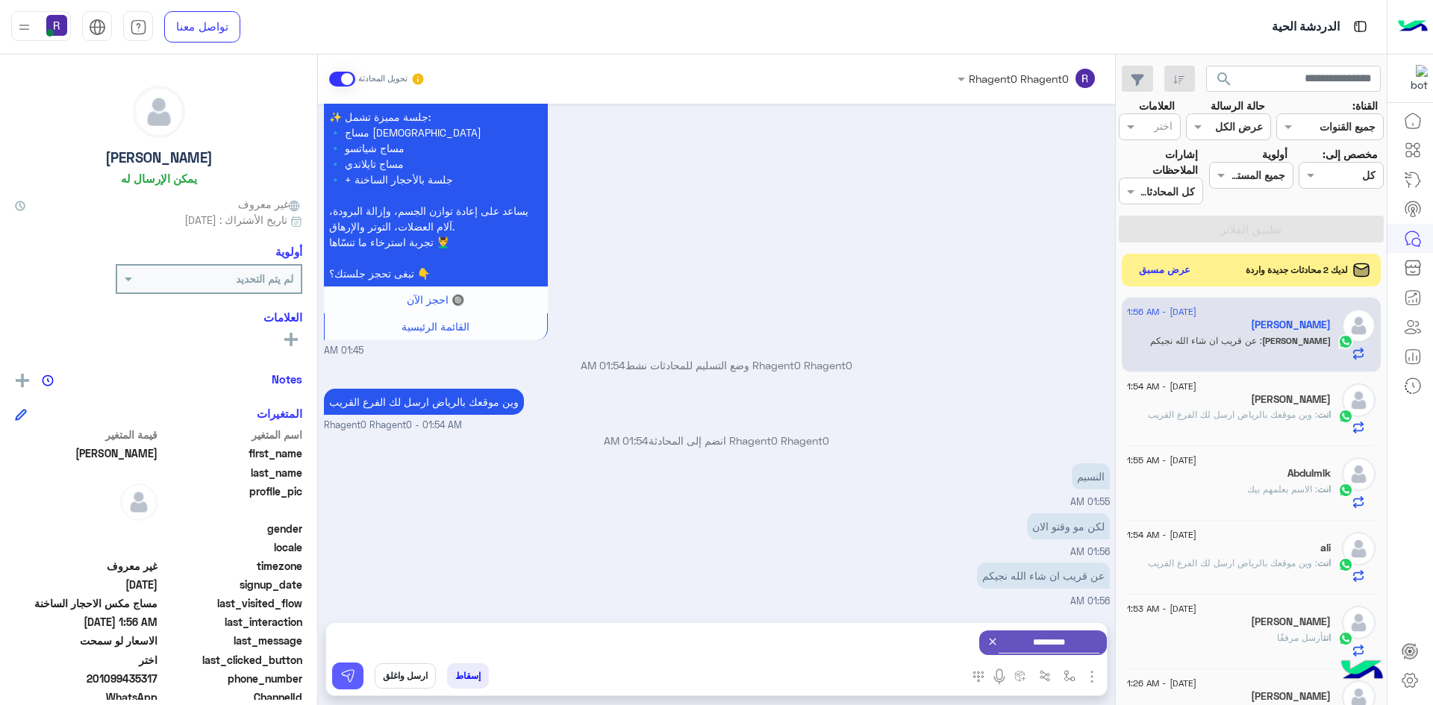
click at [355, 675] on button at bounding box center [347, 676] width 31 height 27
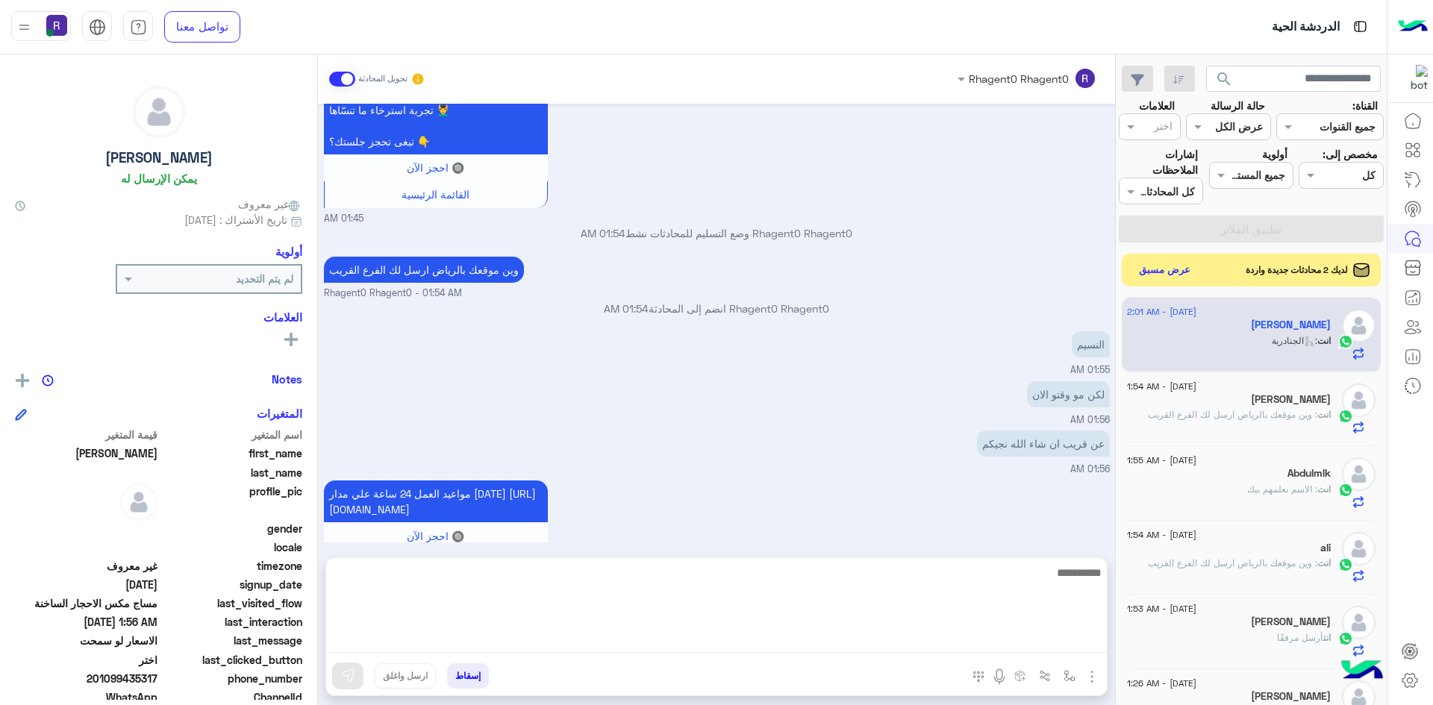
click at [950, 650] on textarea at bounding box center [716, 608] width 781 height 90
type textarea "**********"
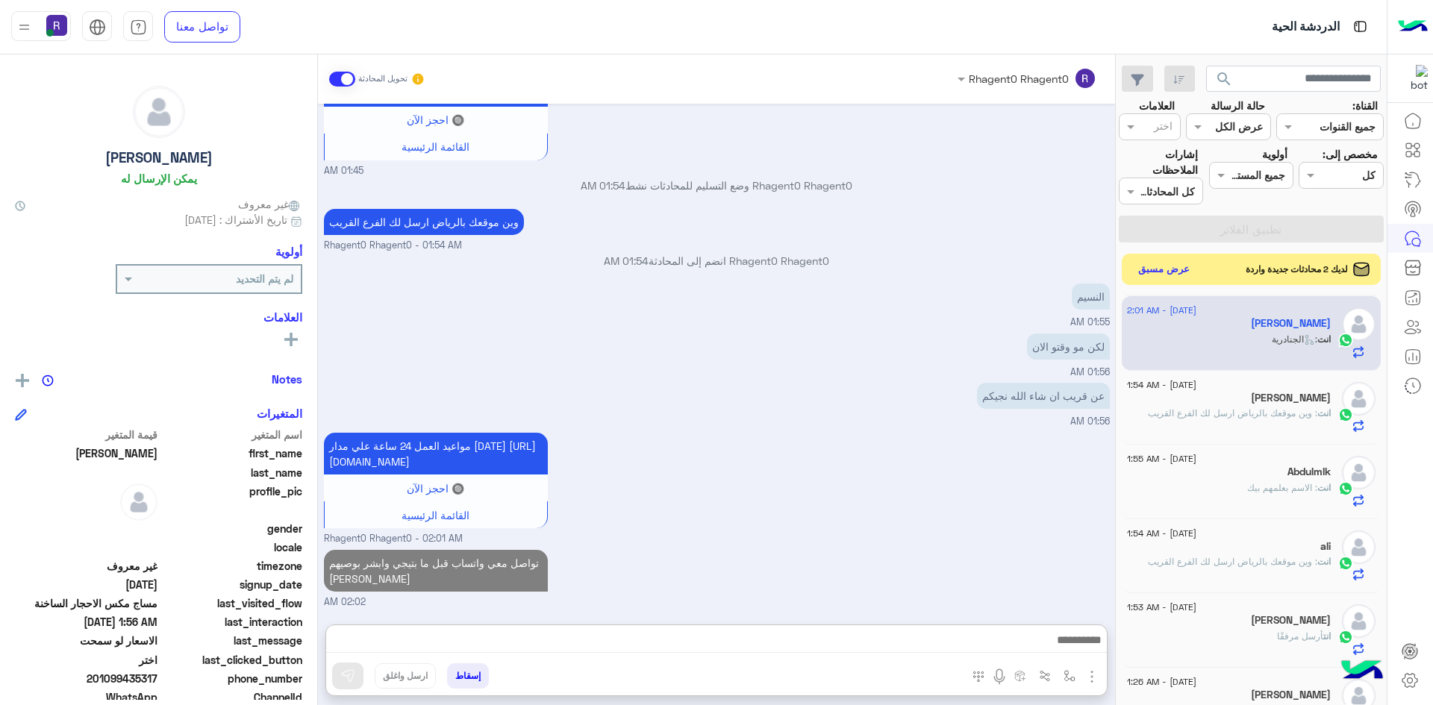
click at [1154, 277] on button "عرض مسبق" at bounding box center [1164, 270] width 63 height 20
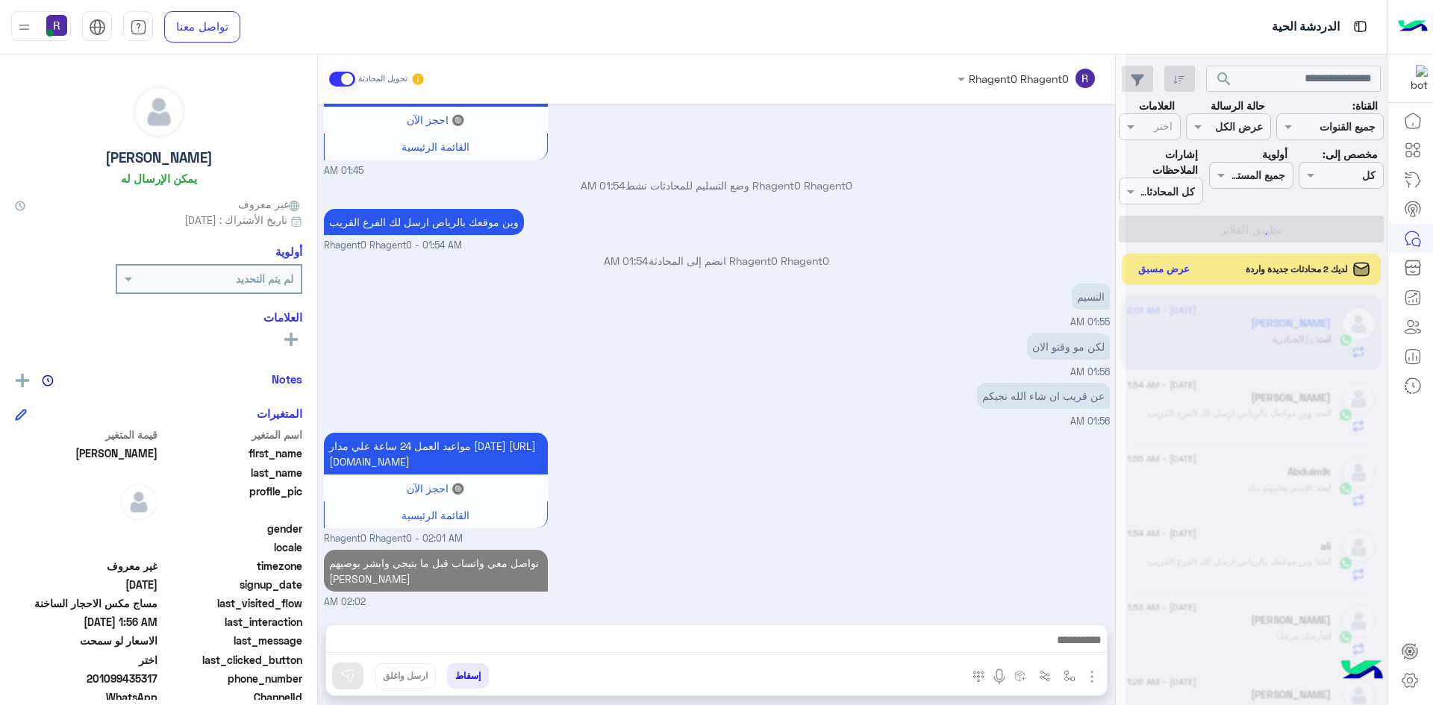
scroll to position [2148, 0]
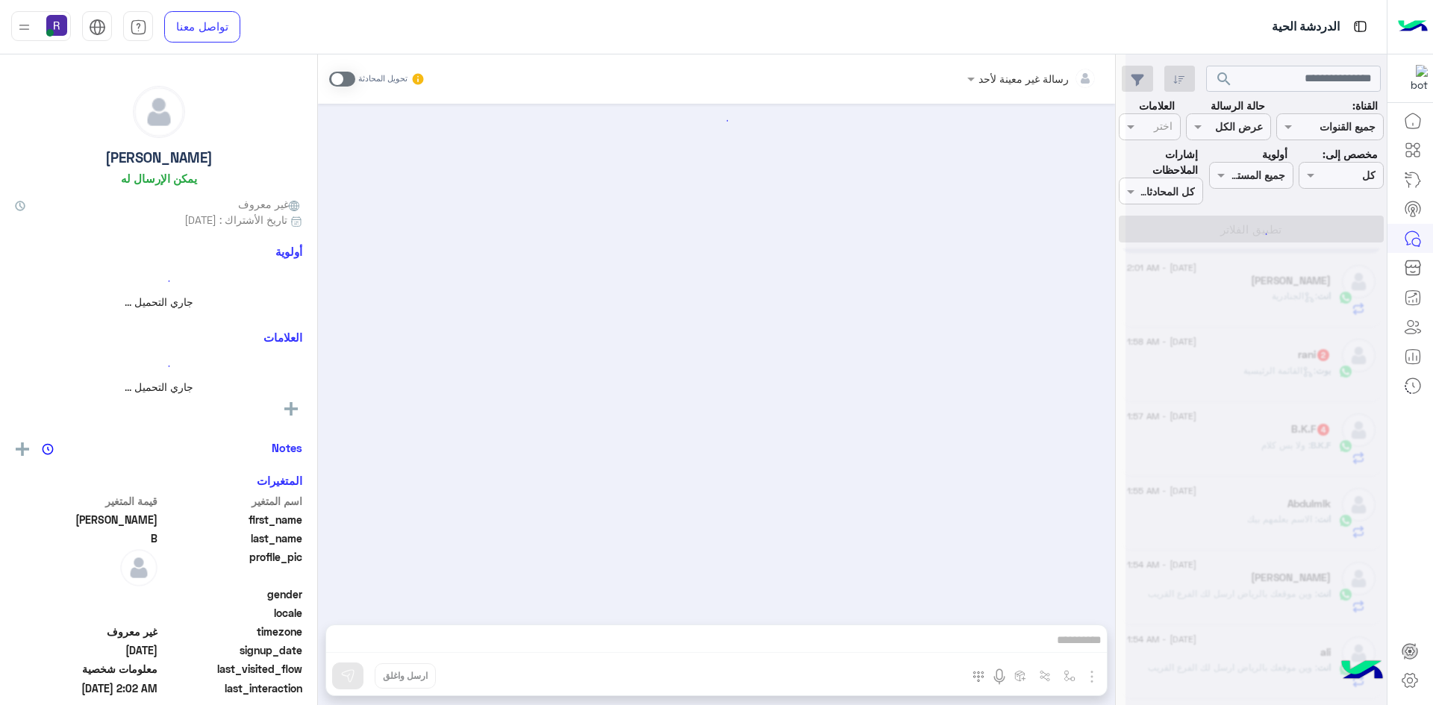
scroll to position [798, 0]
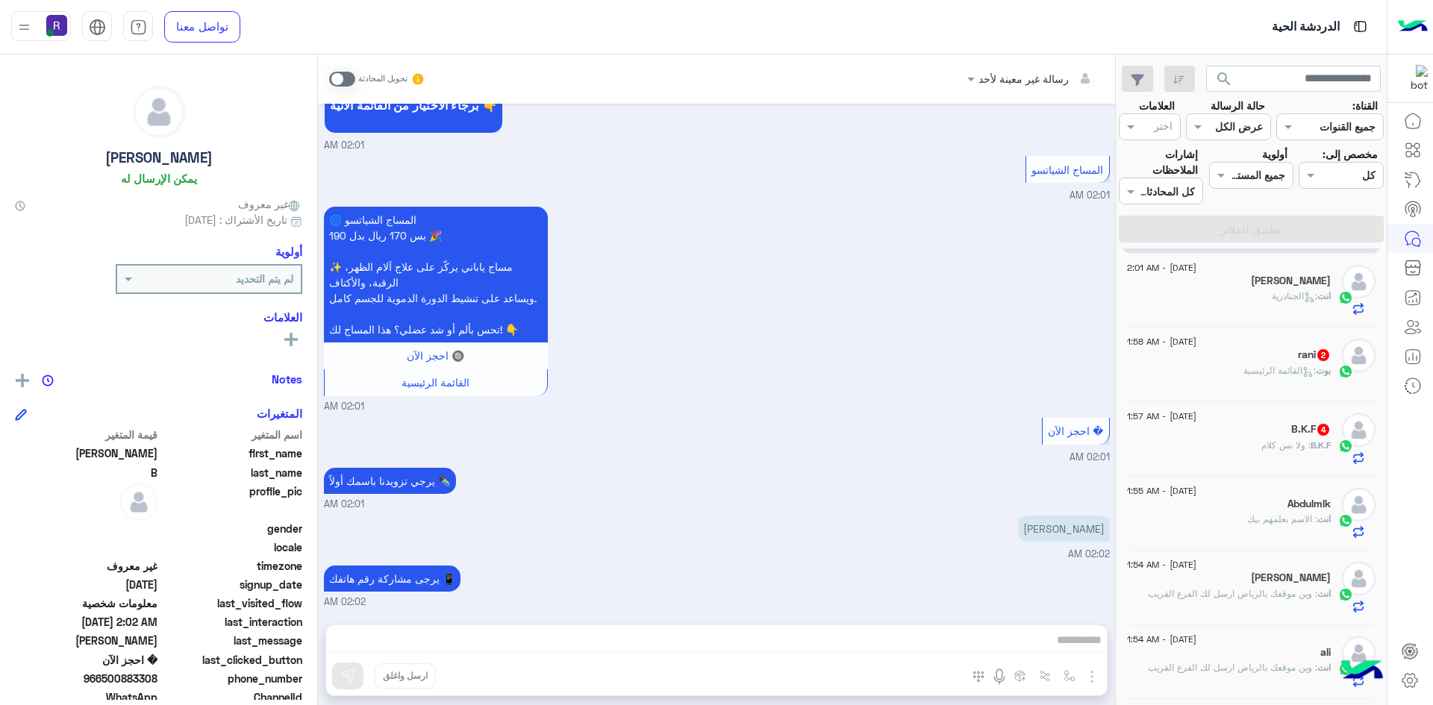
click at [337, 79] on span at bounding box center [342, 79] width 26 height 15
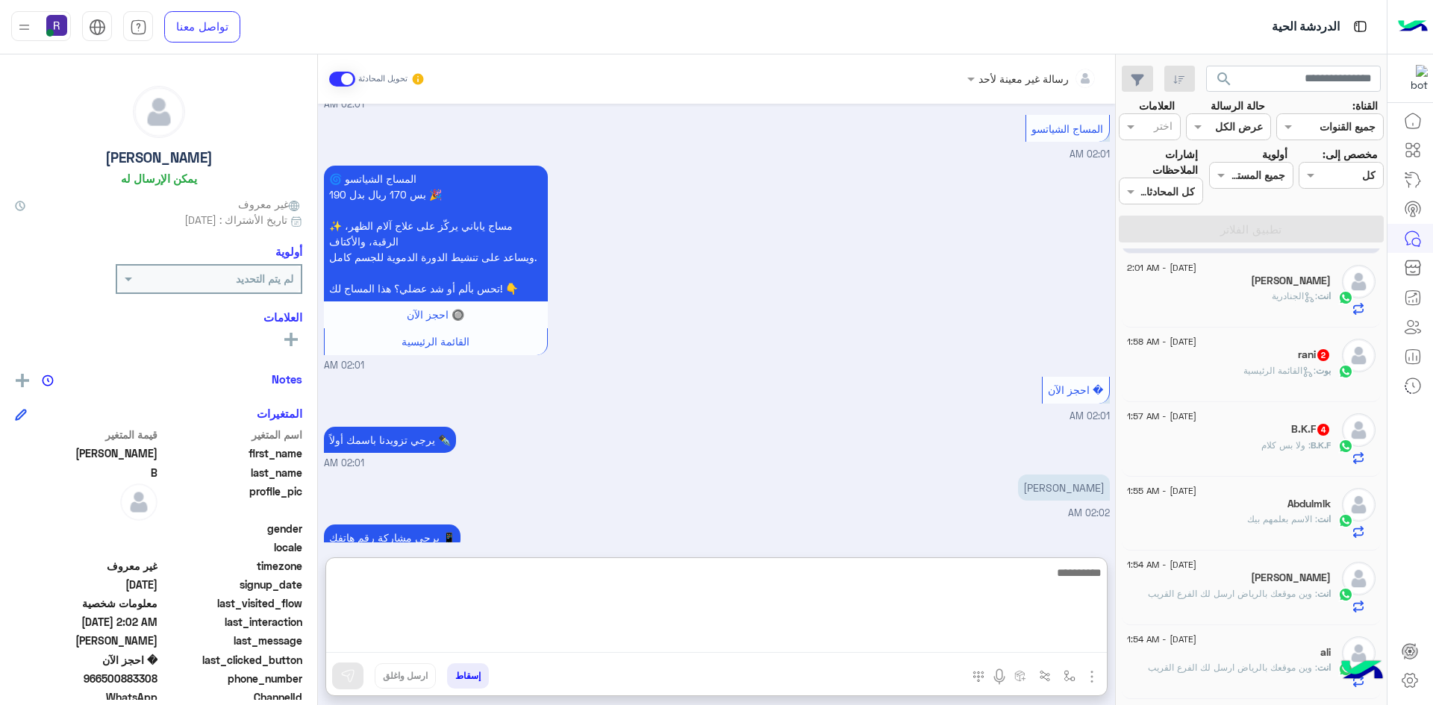
click at [942, 634] on textarea at bounding box center [716, 608] width 781 height 90
paste textarea "**********"
type textarea "**********"
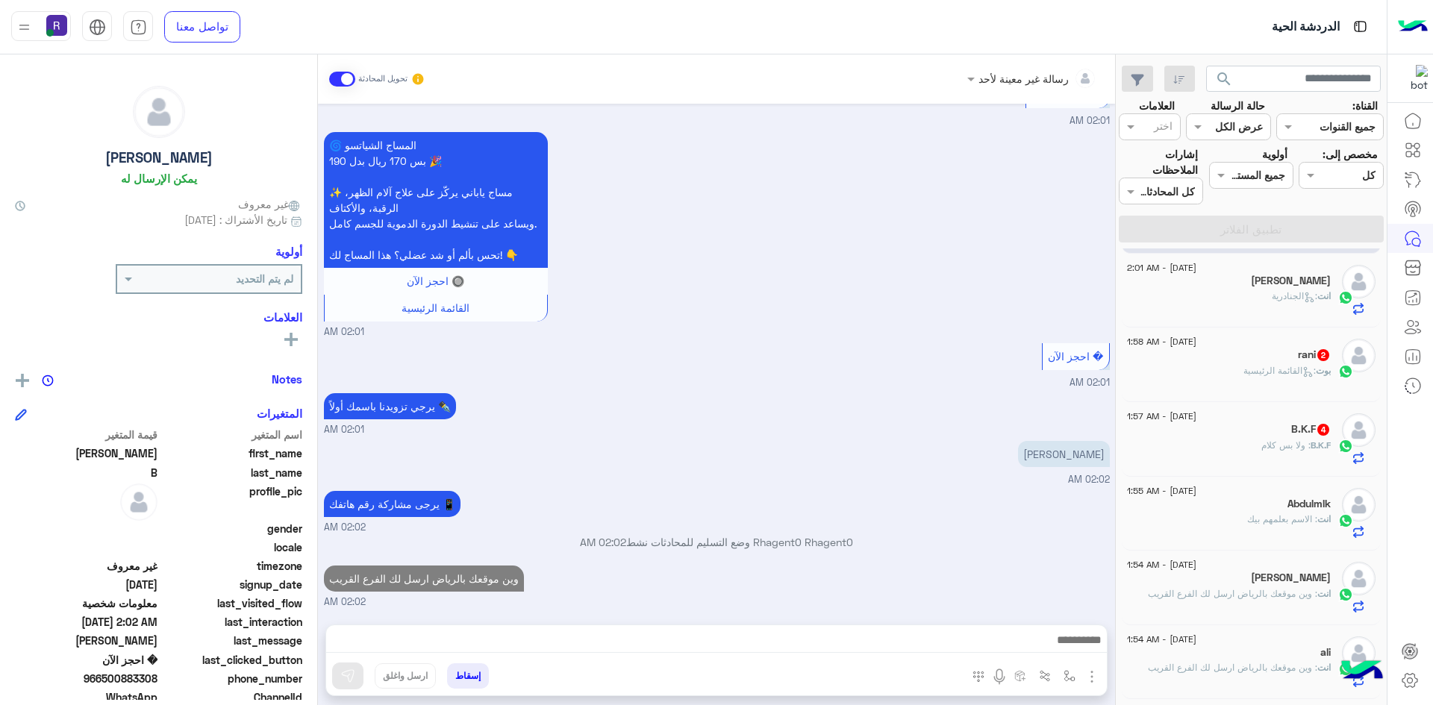
click at [1276, 377] on p "بوت : القائمة الرئيسية" at bounding box center [1286, 370] width 87 height 13
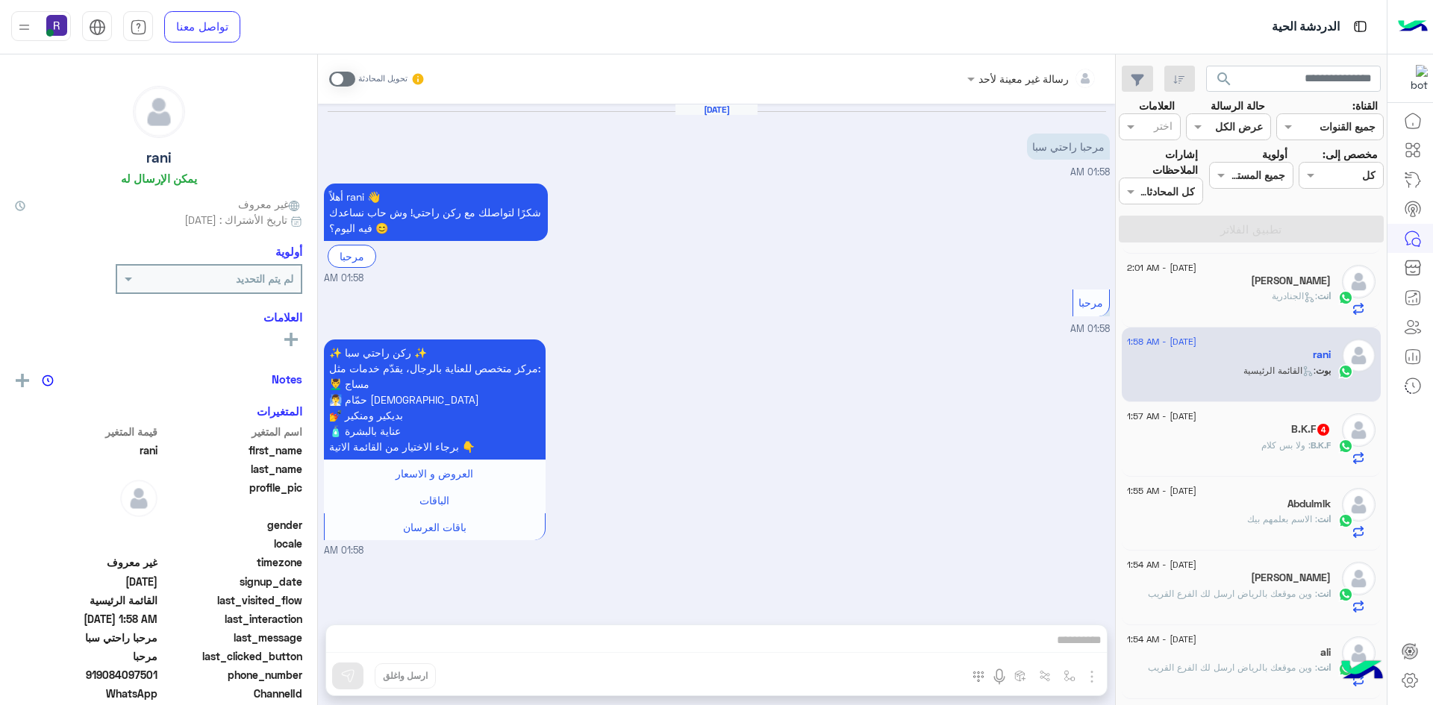
click at [343, 79] on span at bounding box center [342, 79] width 26 height 15
click at [1090, 677] on img "button" at bounding box center [1092, 677] width 18 height 18
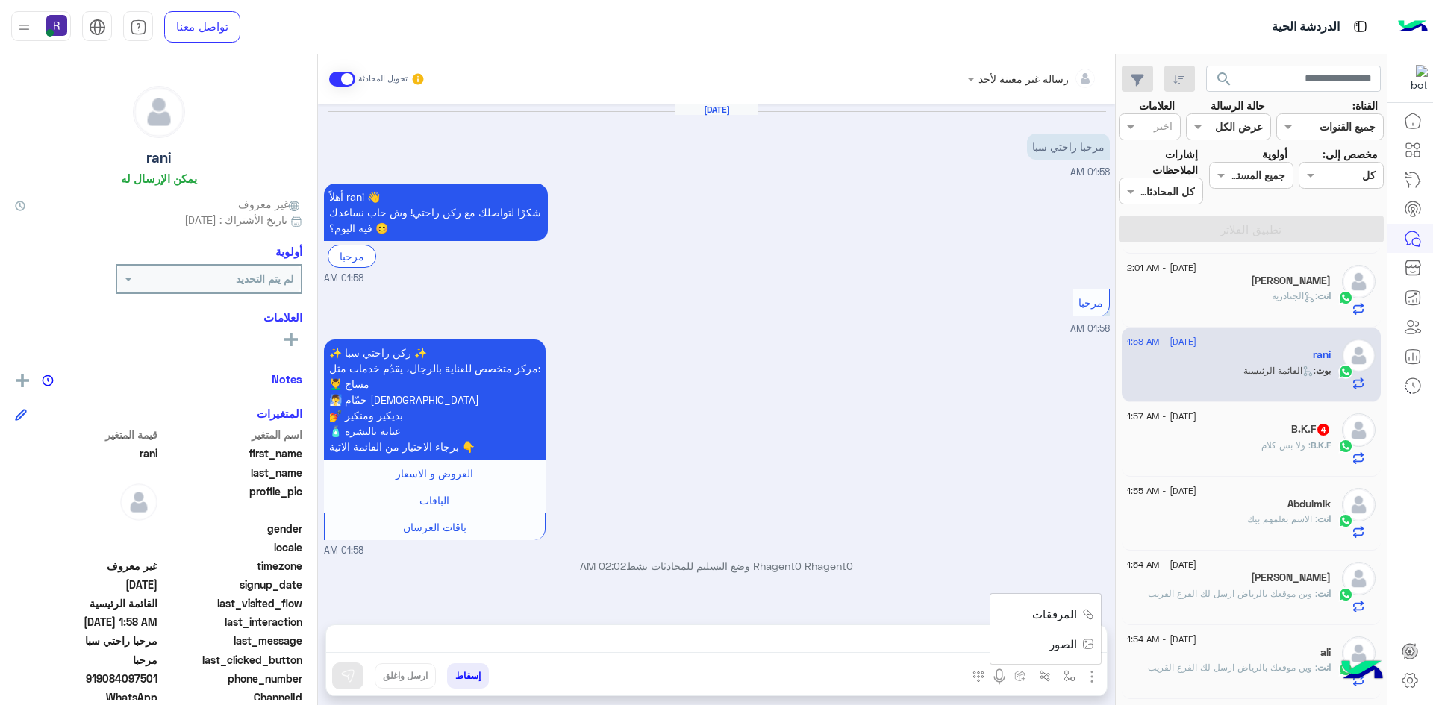
click at [1069, 647] on span "الصور" at bounding box center [1063, 644] width 28 height 17
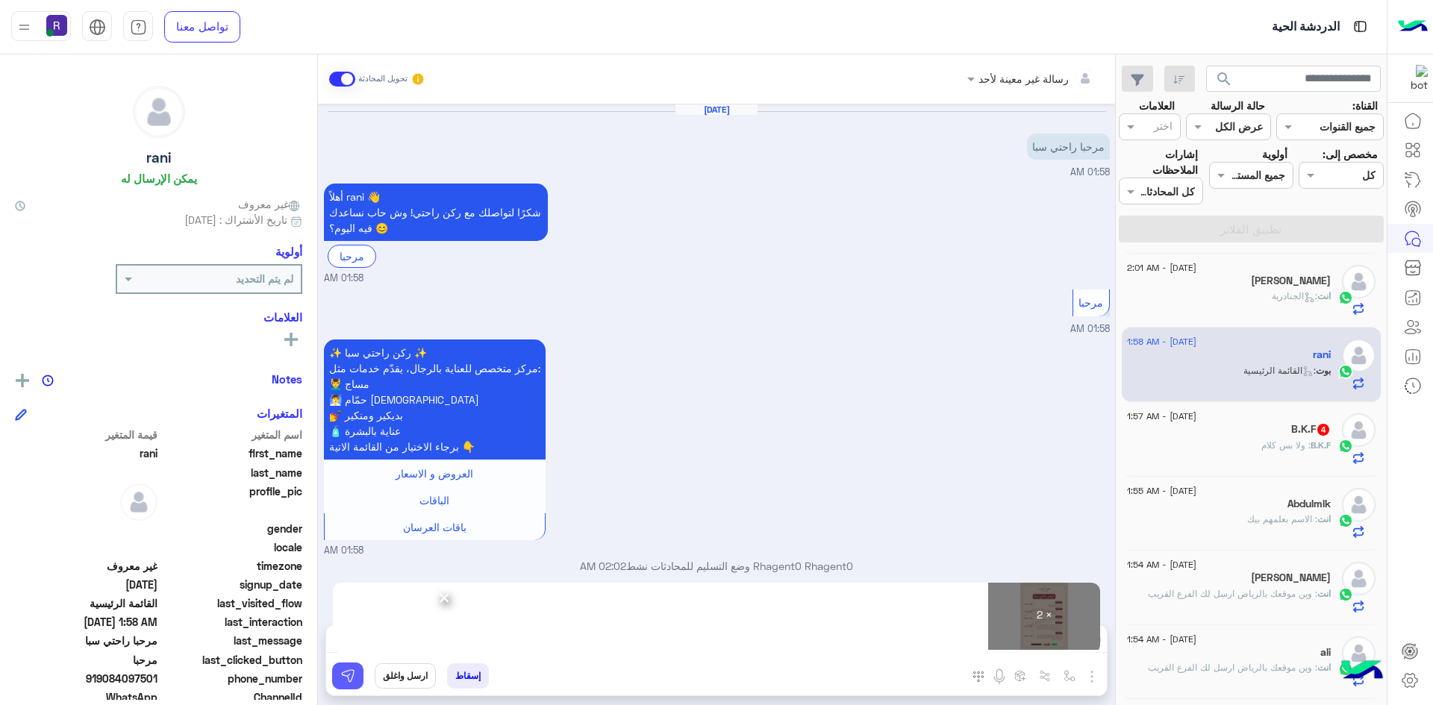
click at [348, 669] on img at bounding box center [347, 676] width 15 height 15
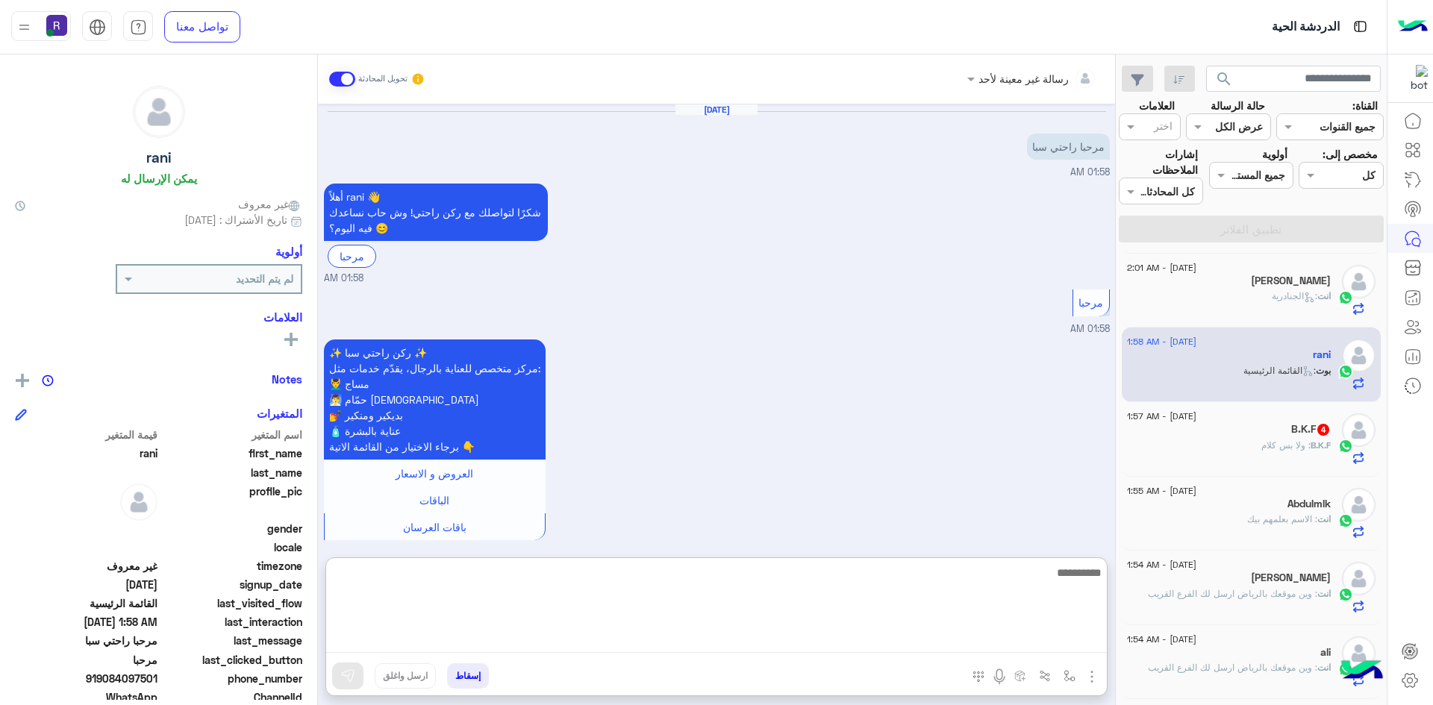
click at [640, 645] on textarea at bounding box center [716, 608] width 781 height 90
paste textarea "**********"
type textarea "**********"
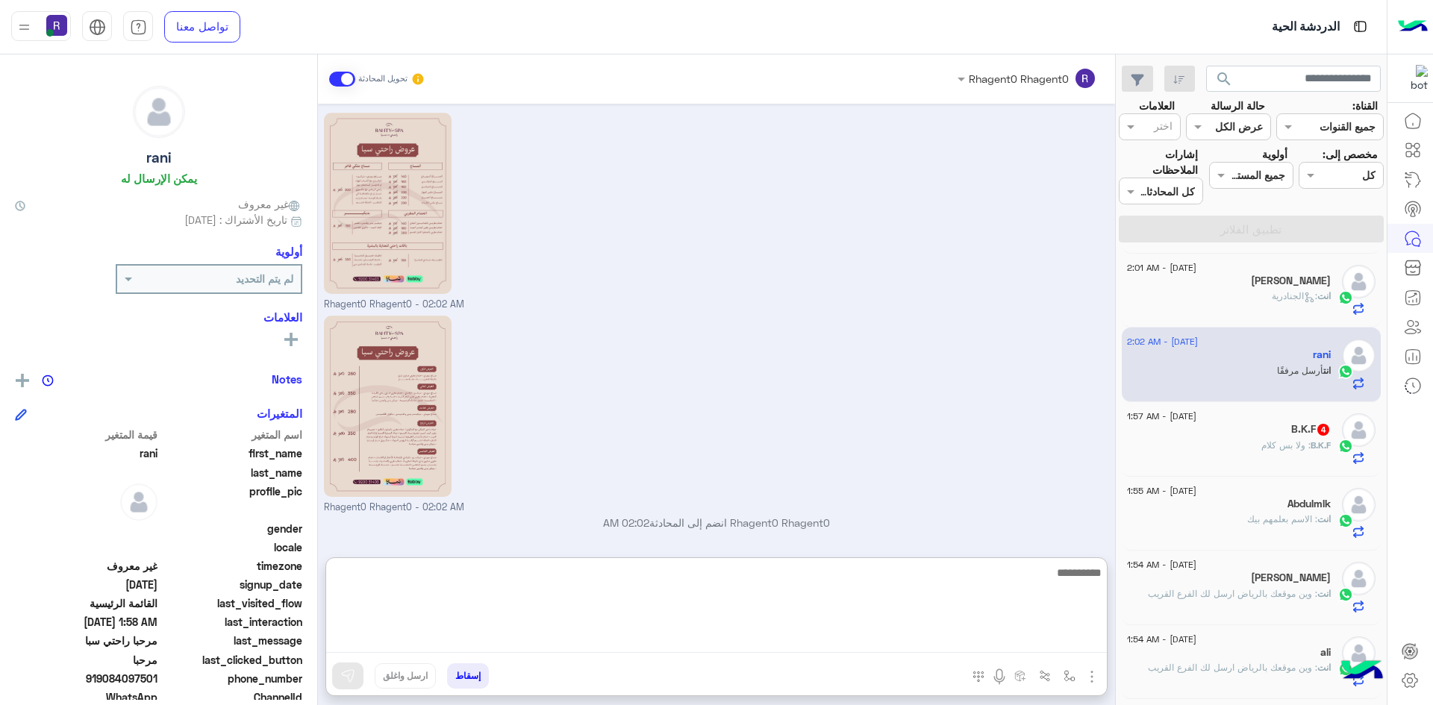
scroll to position [523, 0]
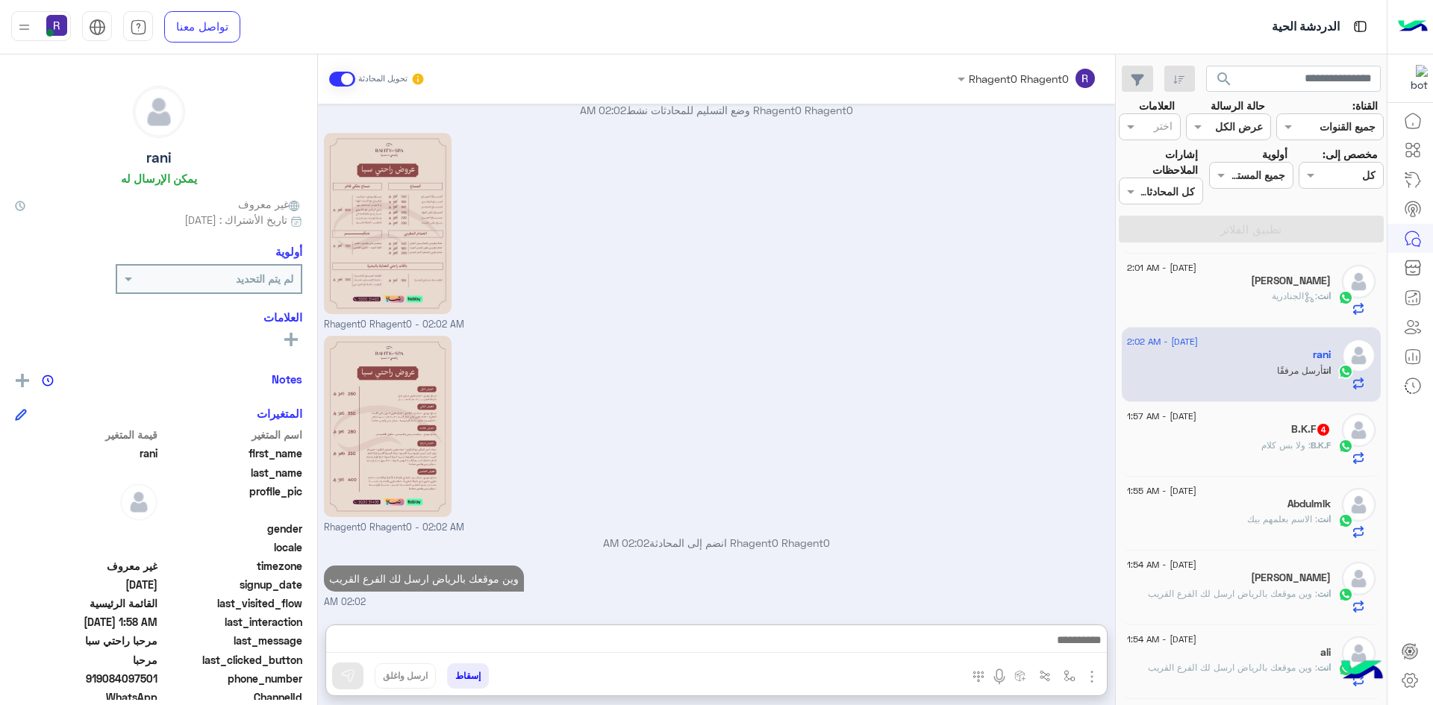
click at [1289, 441] on span ": ولا بس كلام" at bounding box center [1285, 445] width 49 height 11
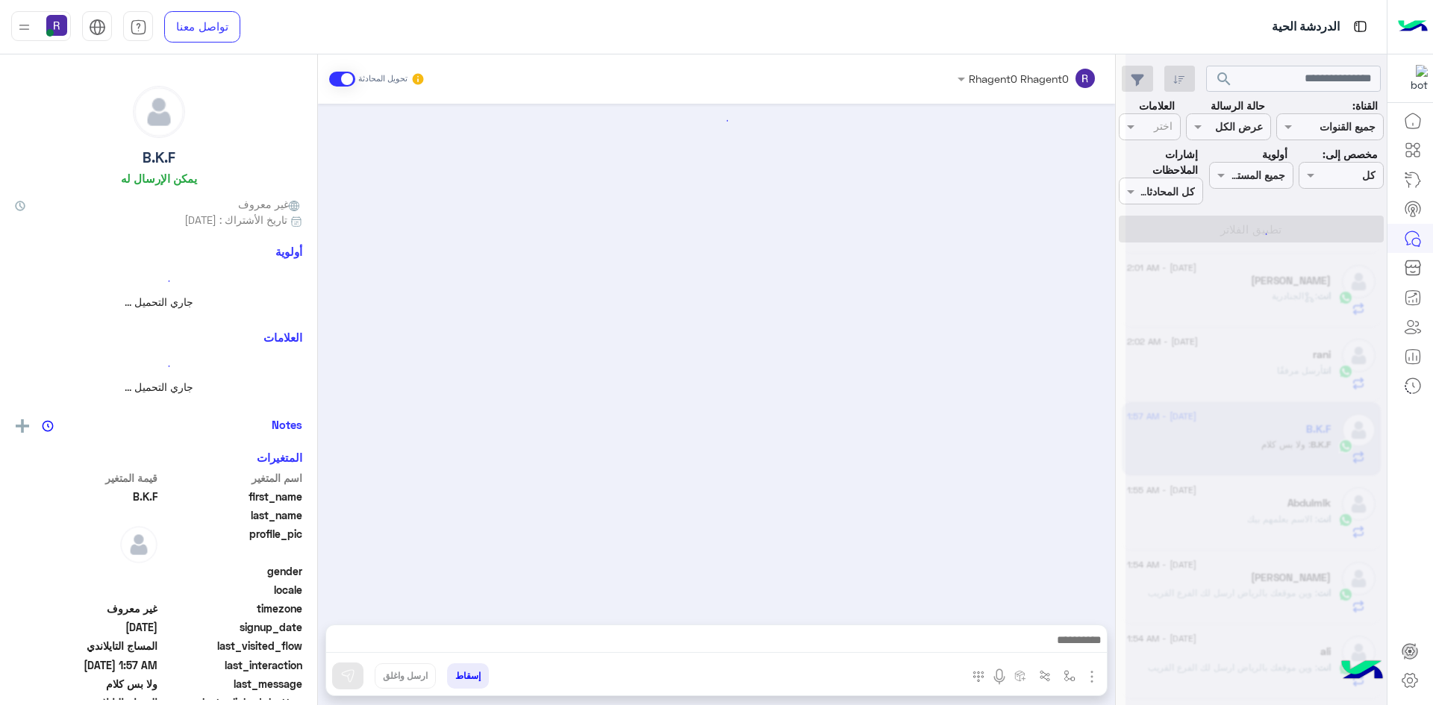
scroll to position [949, 0]
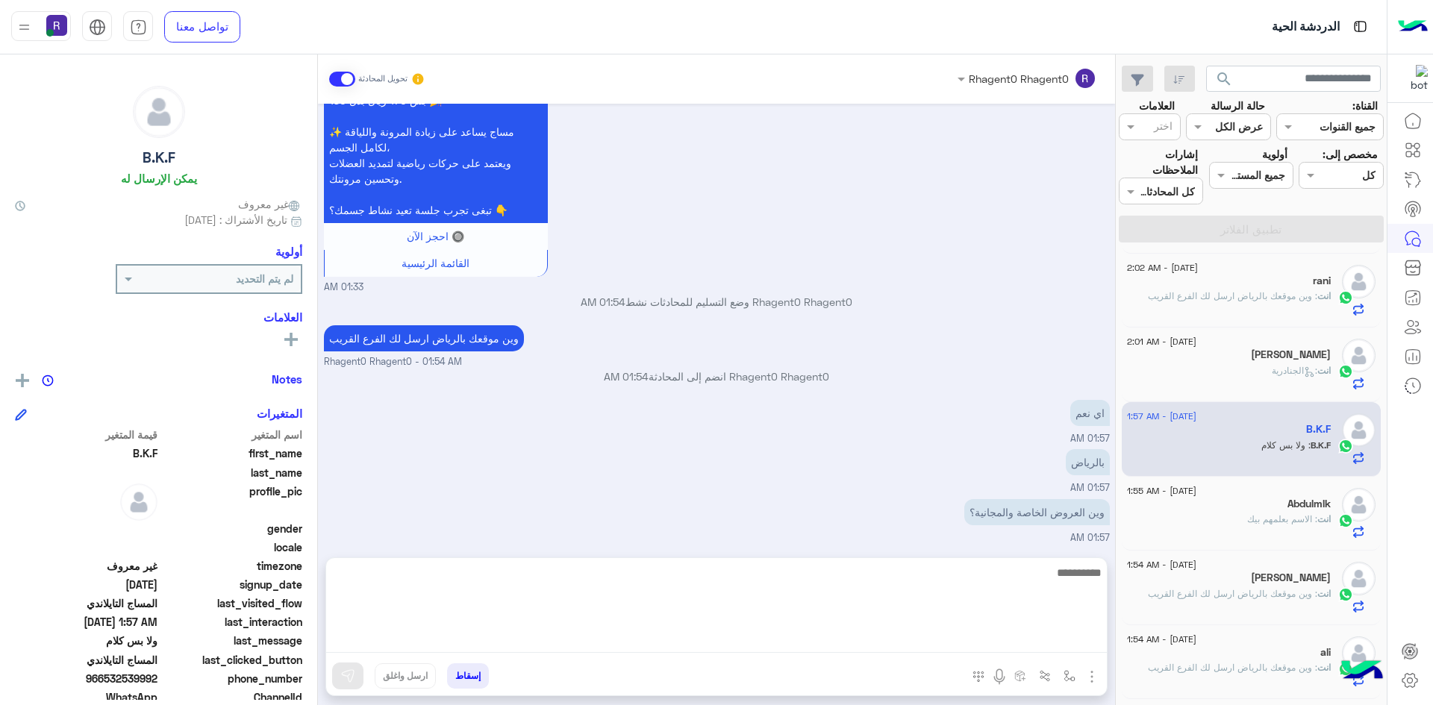
click at [1019, 631] on textarea at bounding box center [716, 608] width 781 height 90
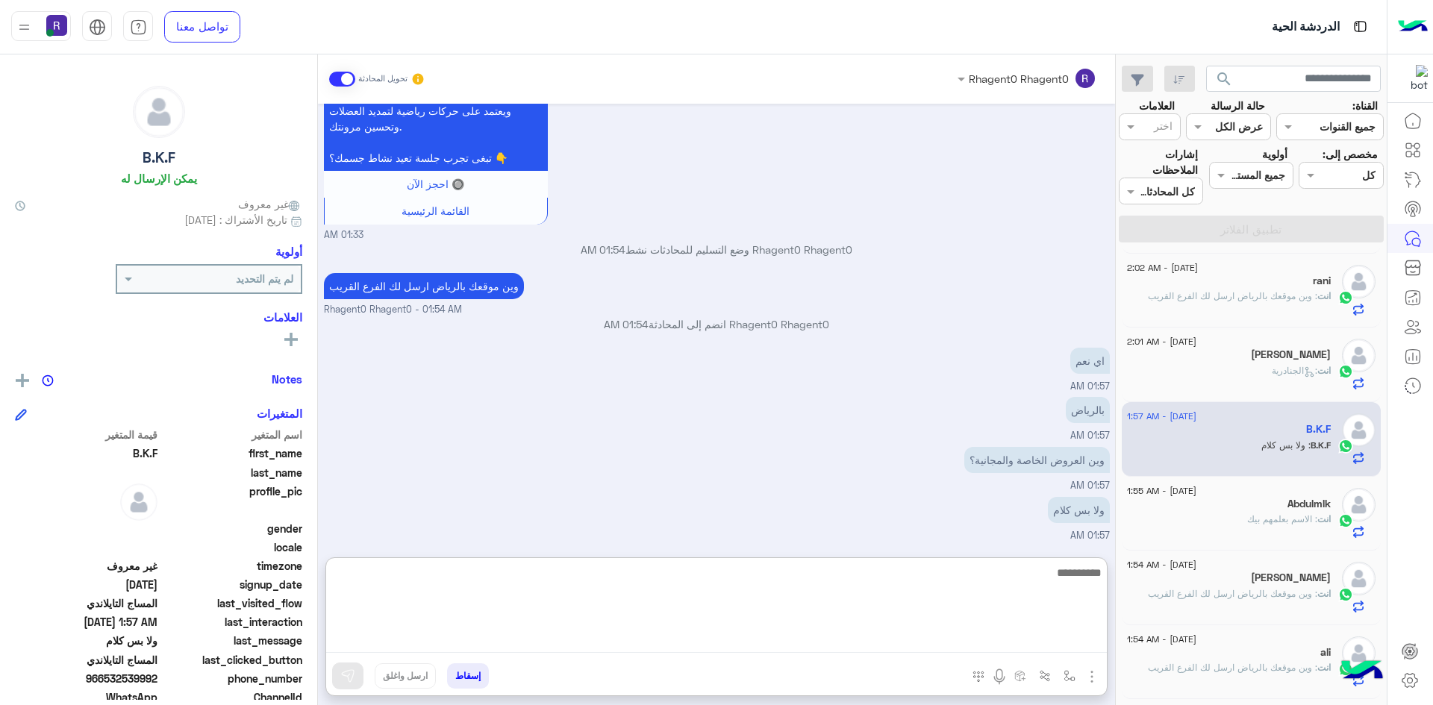
scroll to position [1016, 0]
click at [799, 574] on textarea "**********" at bounding box center [716, 608] width 781 height 90
type textarea "**********"
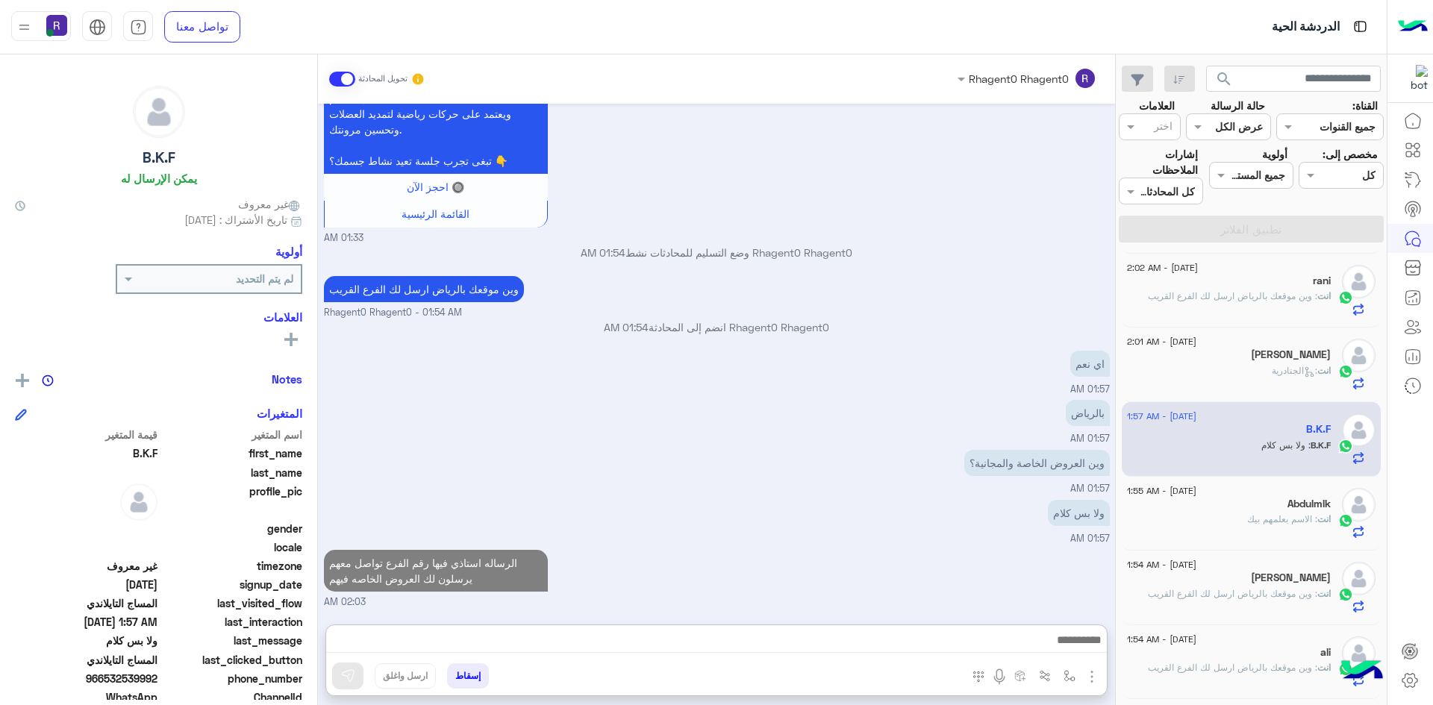
click at [1271, 466] on div "19 August - 1:57 AM B.K.F B.K.F : ولا بس كلام" at bounding box center [1252, 439] width 260 height 75
click at [1275, 490] on div "[DATE] - 1:55 AM" at bounding box center [1229, 493] width 204 height 10
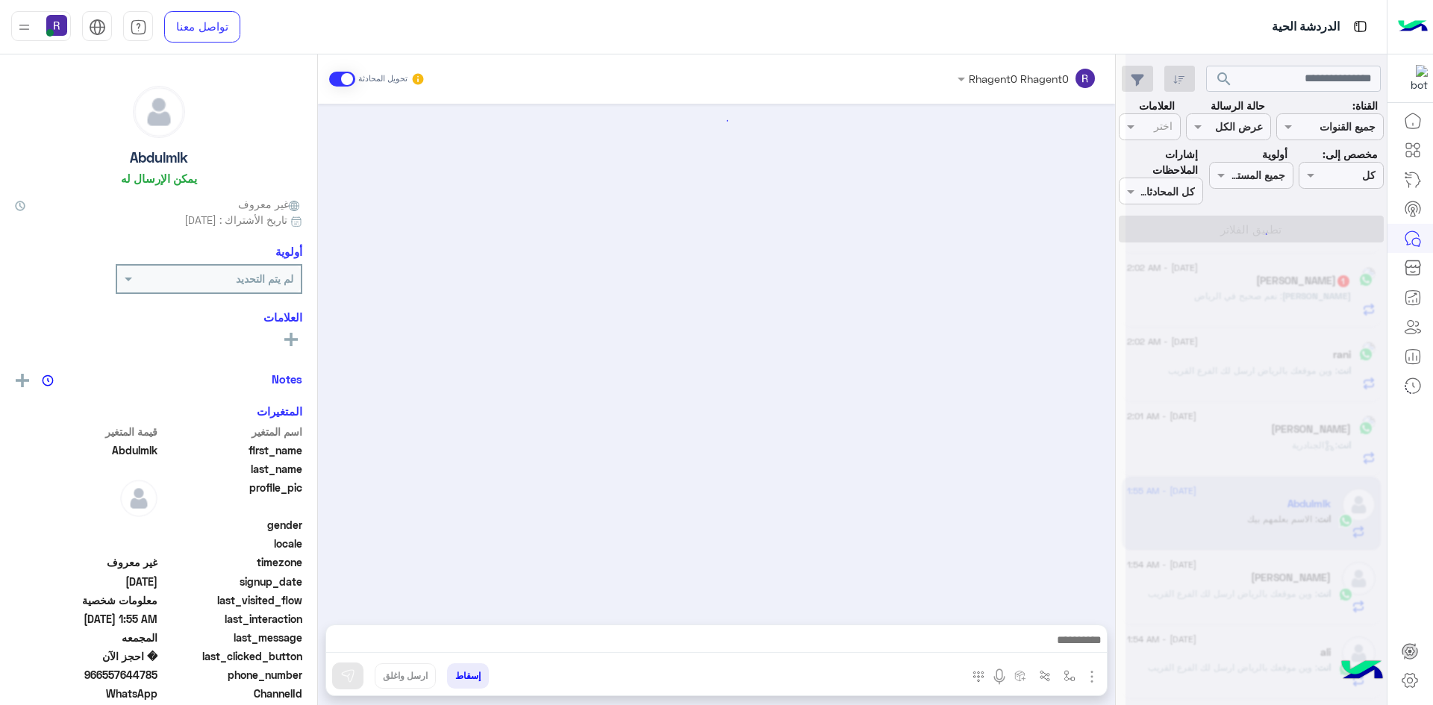
scroll to position [555, 0]
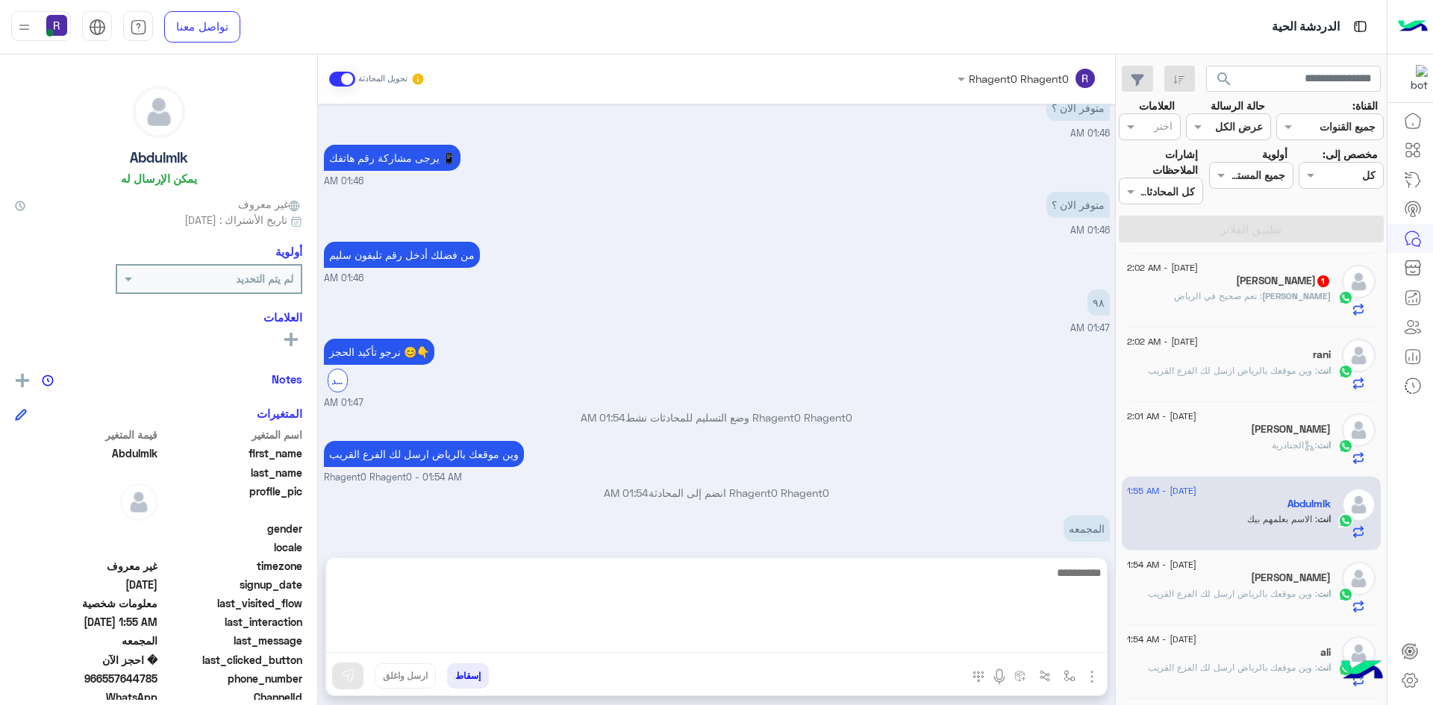
click at [893, 637] on textarea at bounding box center [716, 608] width 781 height 90
type textarea "*"
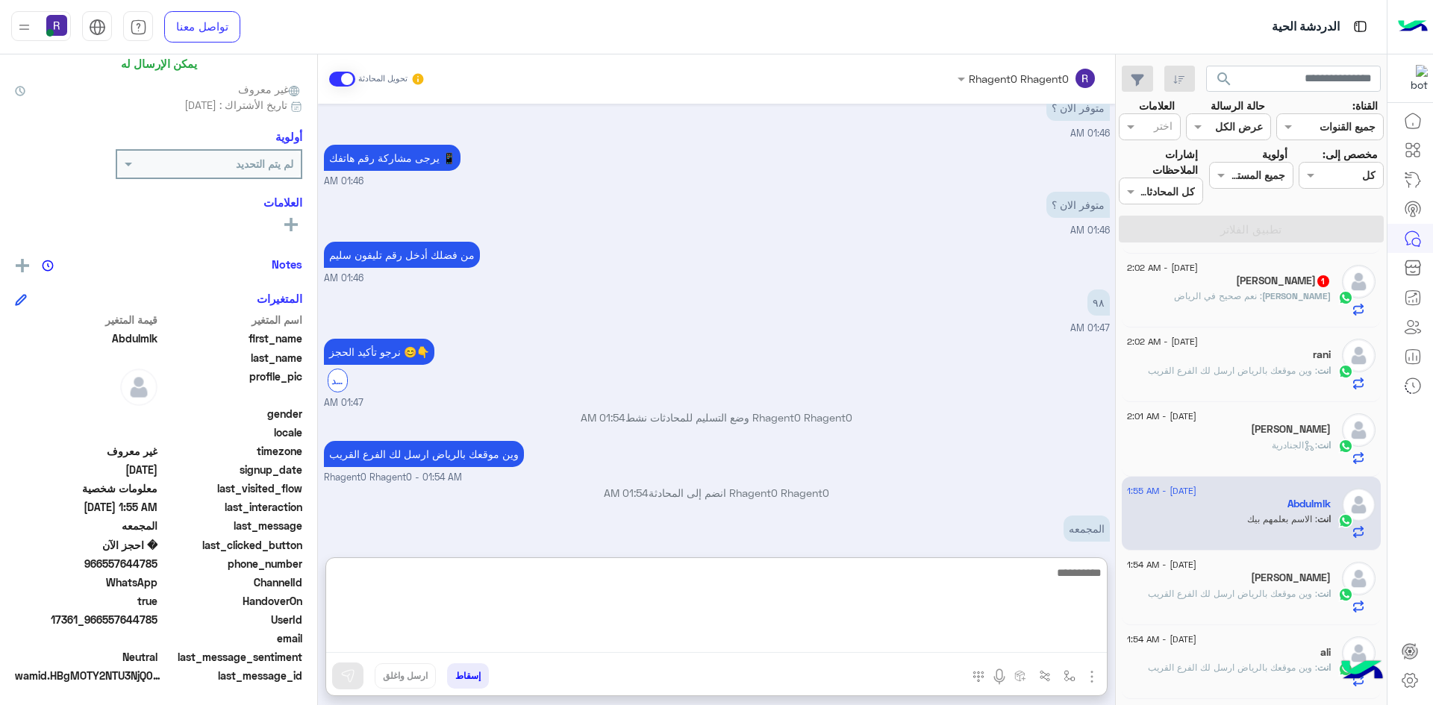
scroll to position [117, 0]
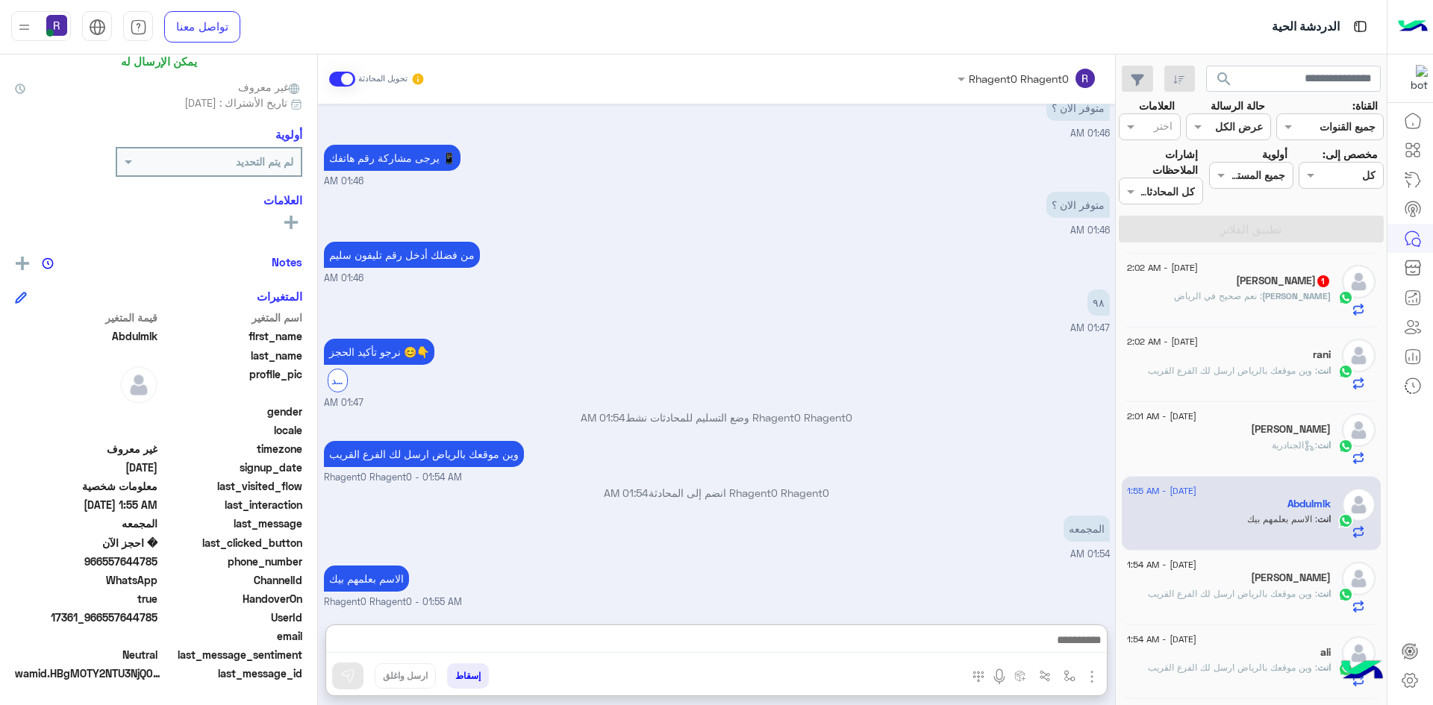
click at [119, 566] on span "966557644785" at bounding box center [86, 562] width 143 height 16
click at [122, 565] on span "966557644785" at bounding box center [86, 562] width 143 height 16
drag, startPoint x: 118, startPoint y: 562, endPoint x: 135, endPoint y: 562, distance: 17.2
click at [135, 562] on span "966557644785" at bounding box center [86, 562] width 143 height 16
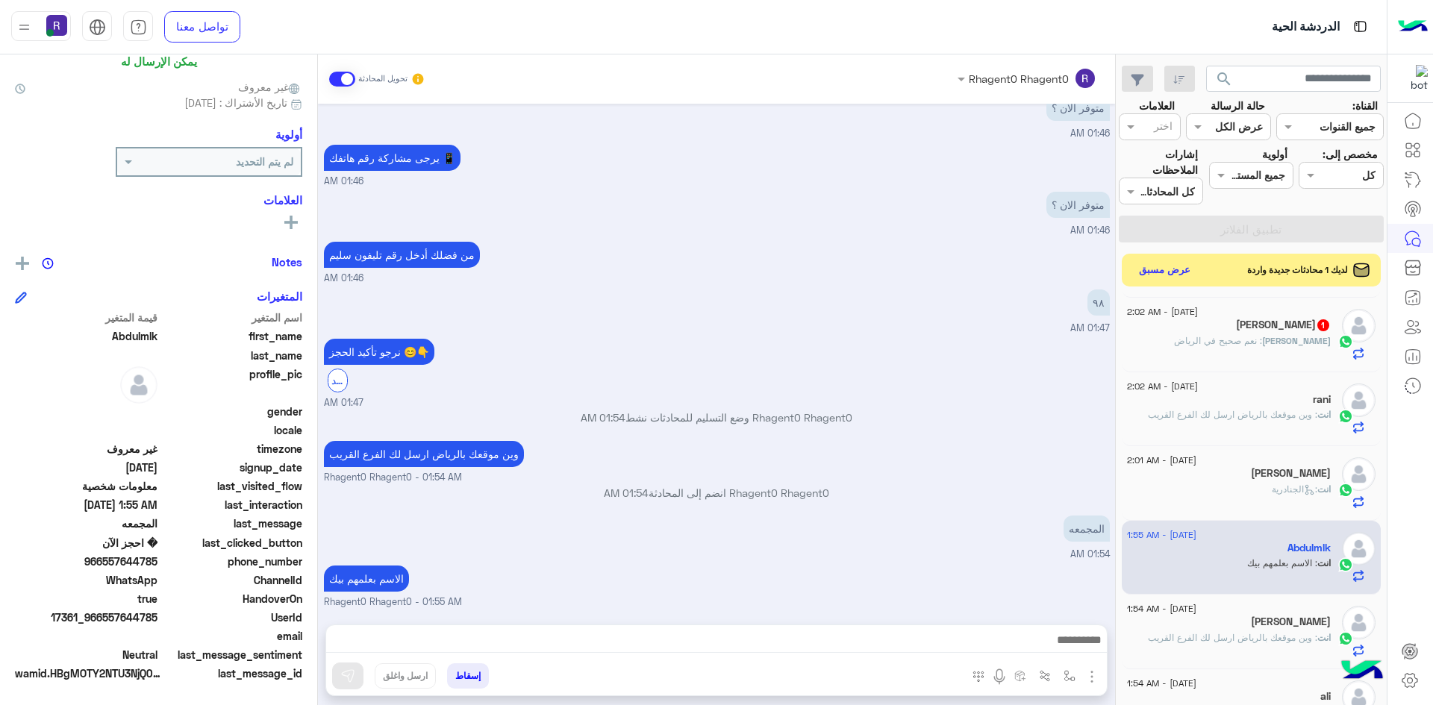
click at [1304, 324] on h5 "AHMED B 1" at bounding box center [1283, 325] width 95 height 13
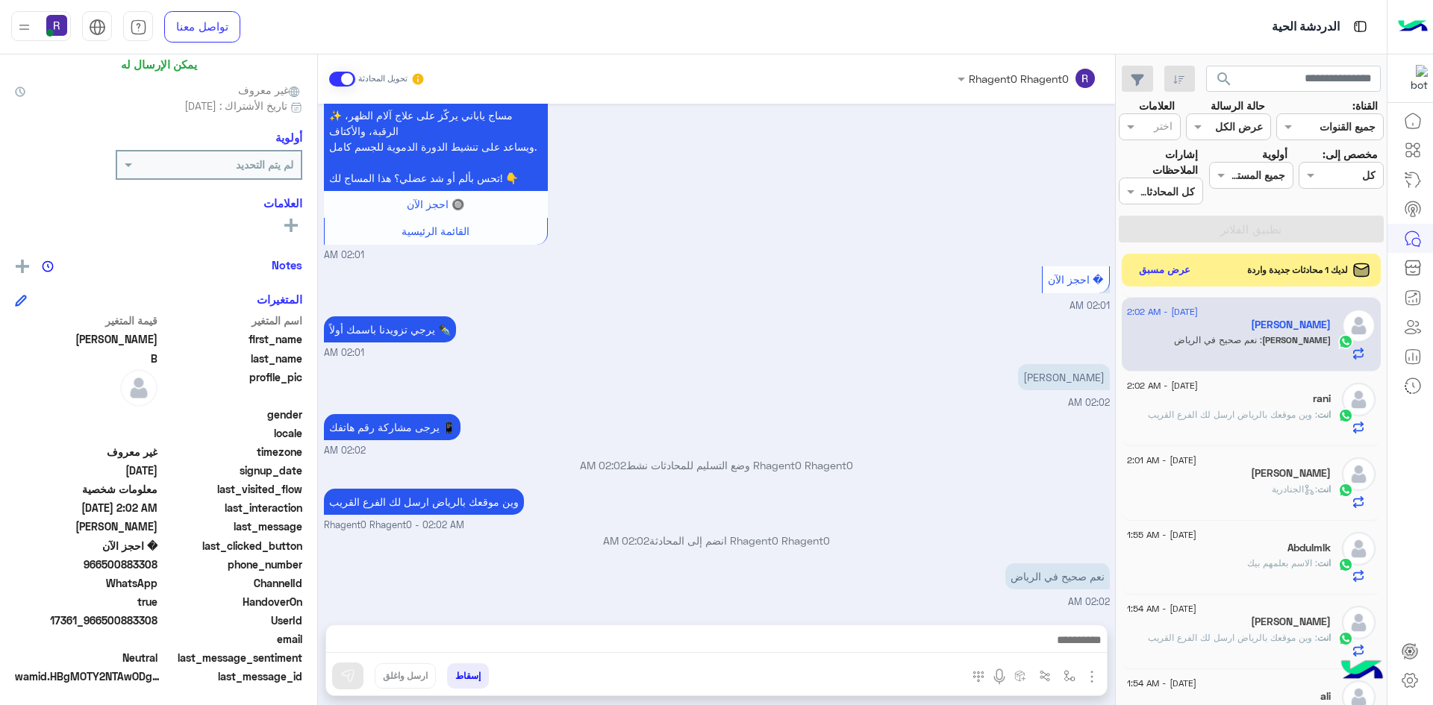
scroll to position [117, 0]
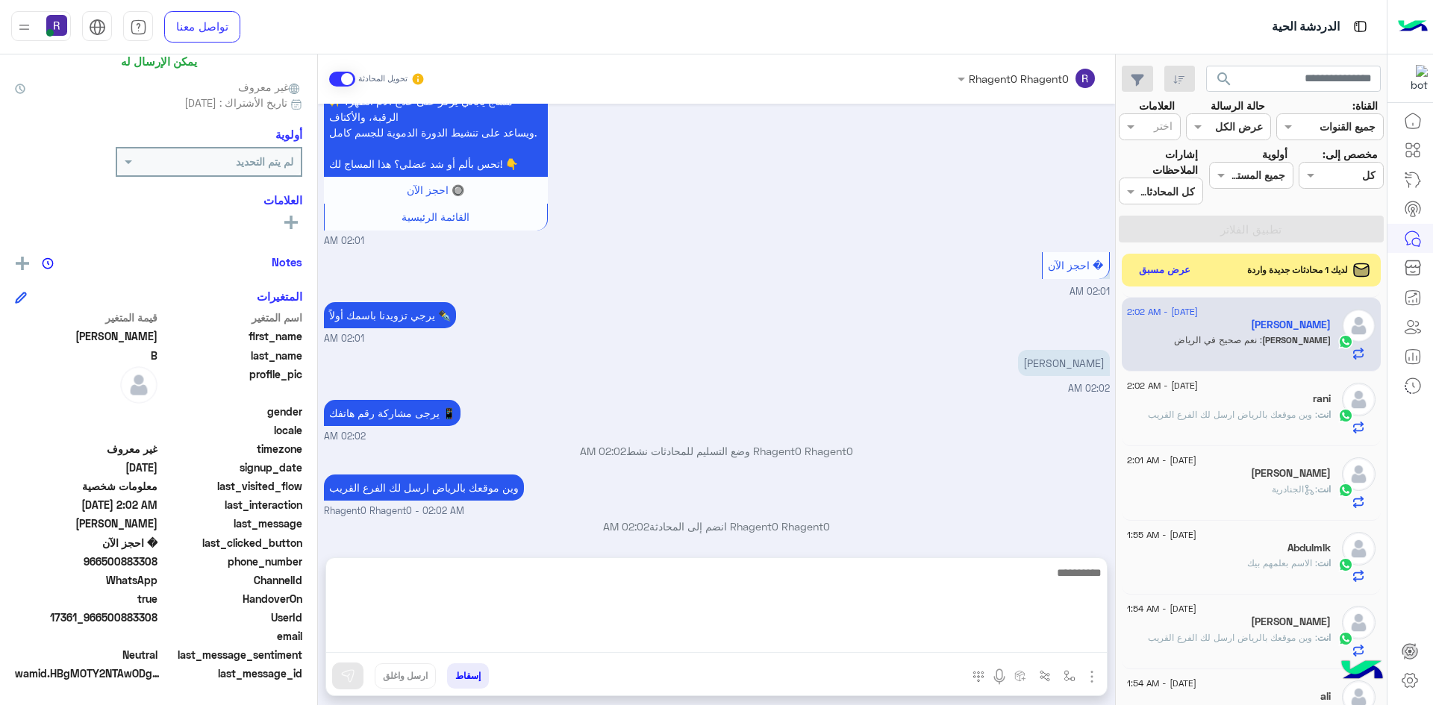
click at [758, 643] on textarea at bounding box center [716, 608] width 781 height 90
type textarea "**********"
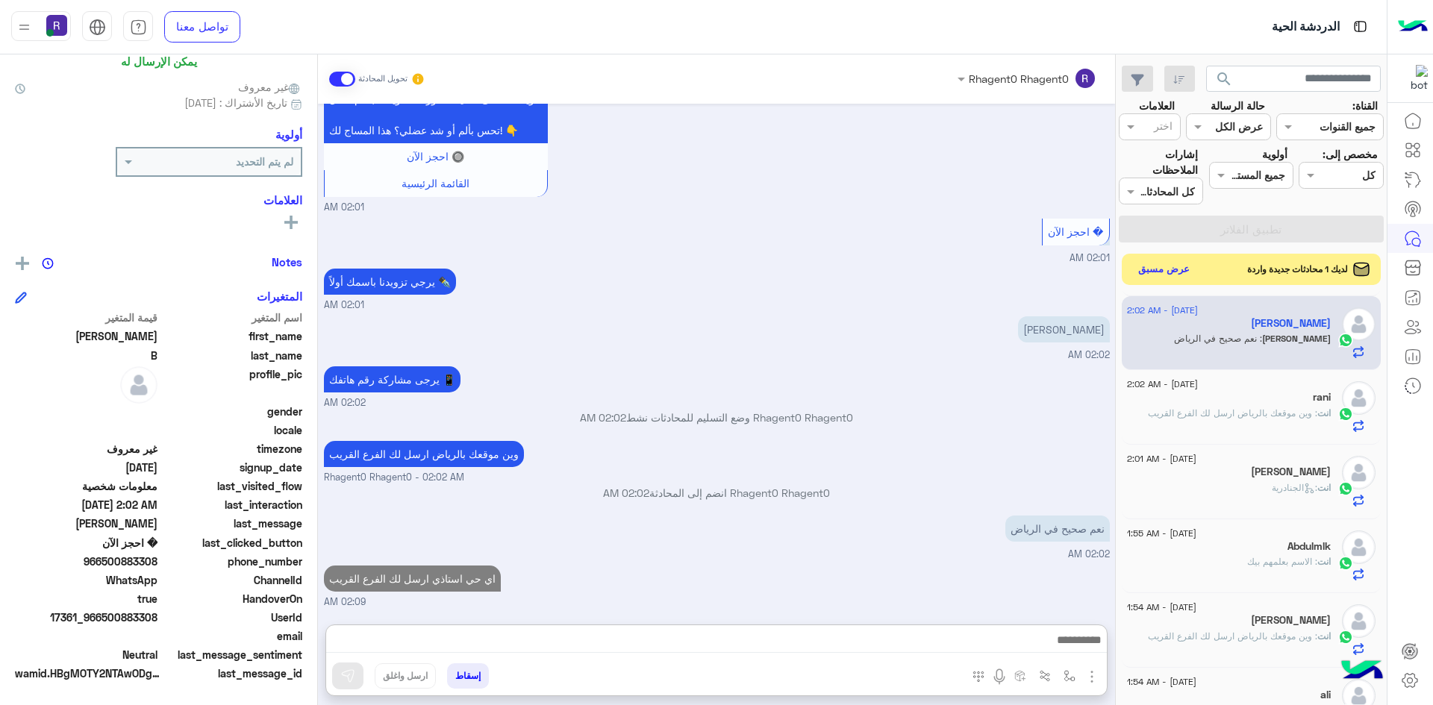
click at [1185, 261] on button "عرض مسبق" at bounding box center [1164, 270] width 63 height 20
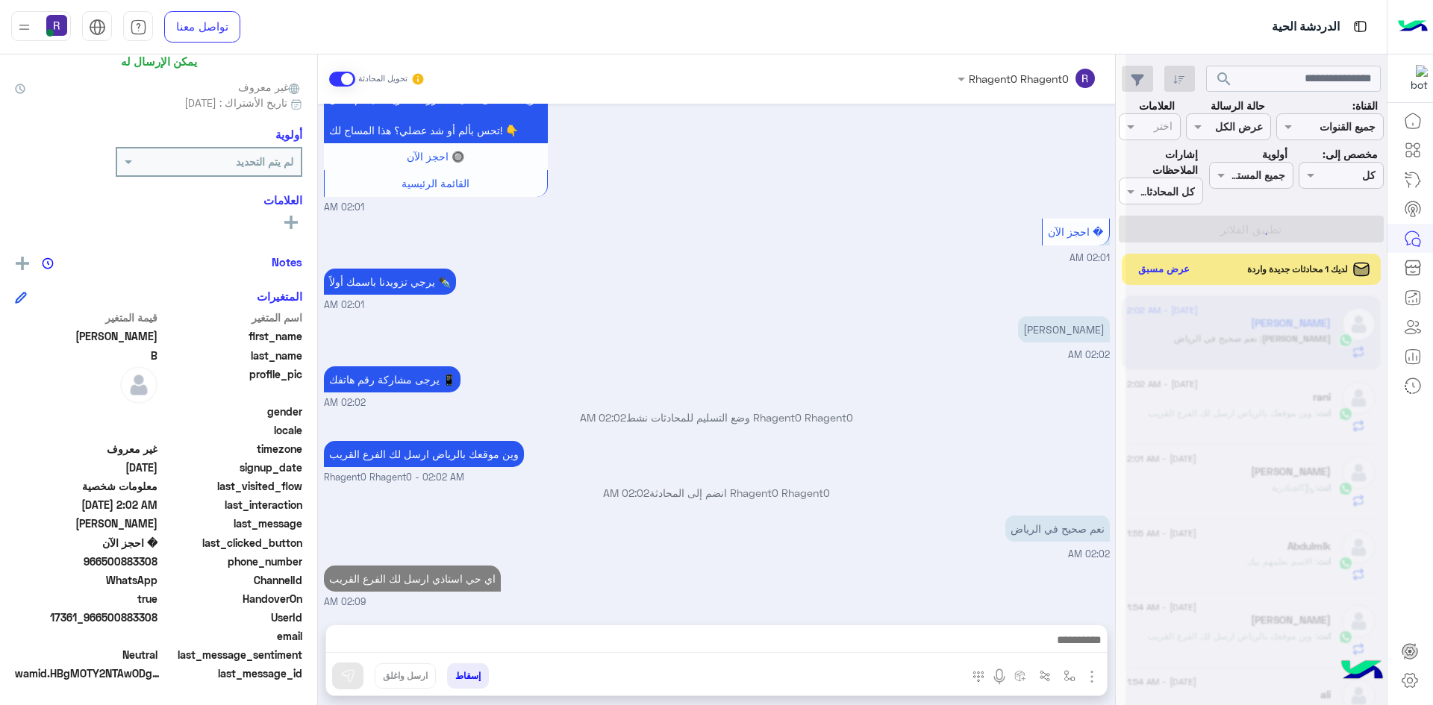
scroll to position [997, 0]
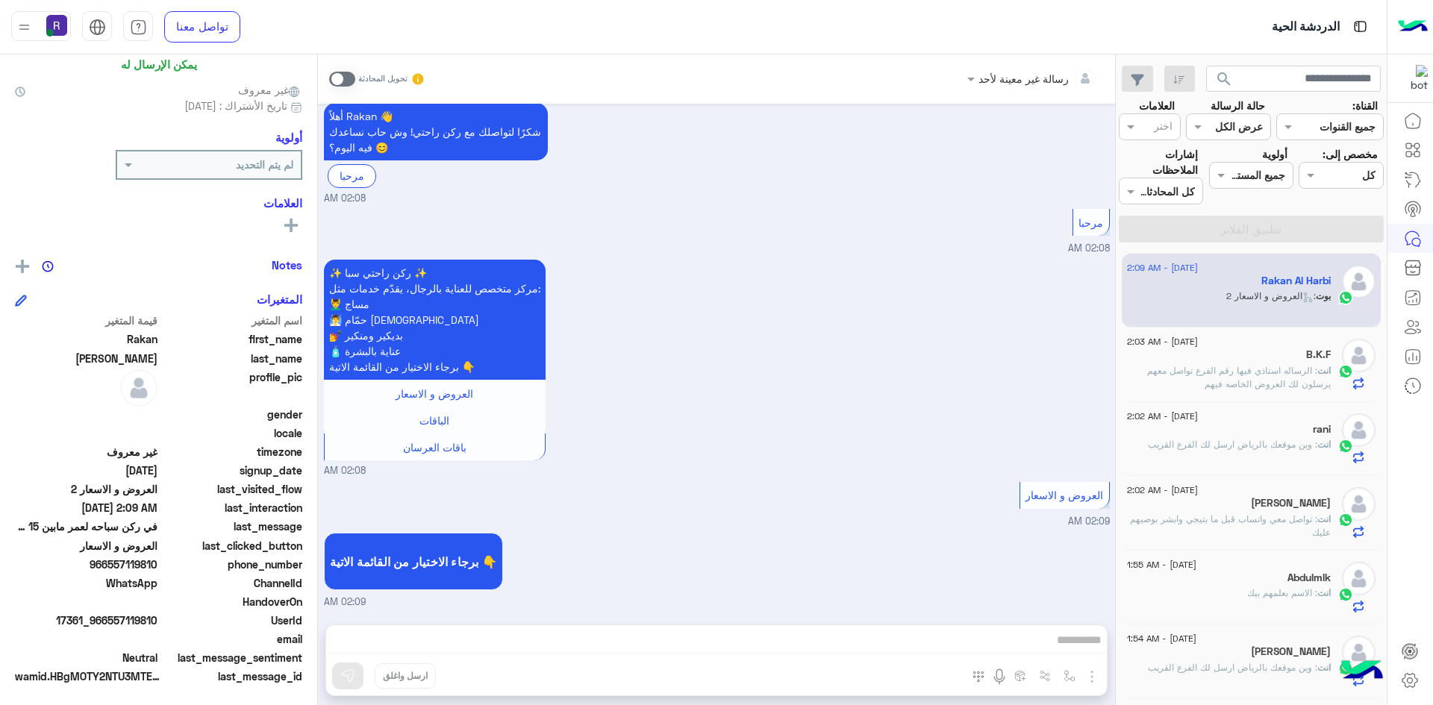
scroll to position [117, 0]
click at [335, 78] on span at bounding box center [342, 79] width 26 height 15
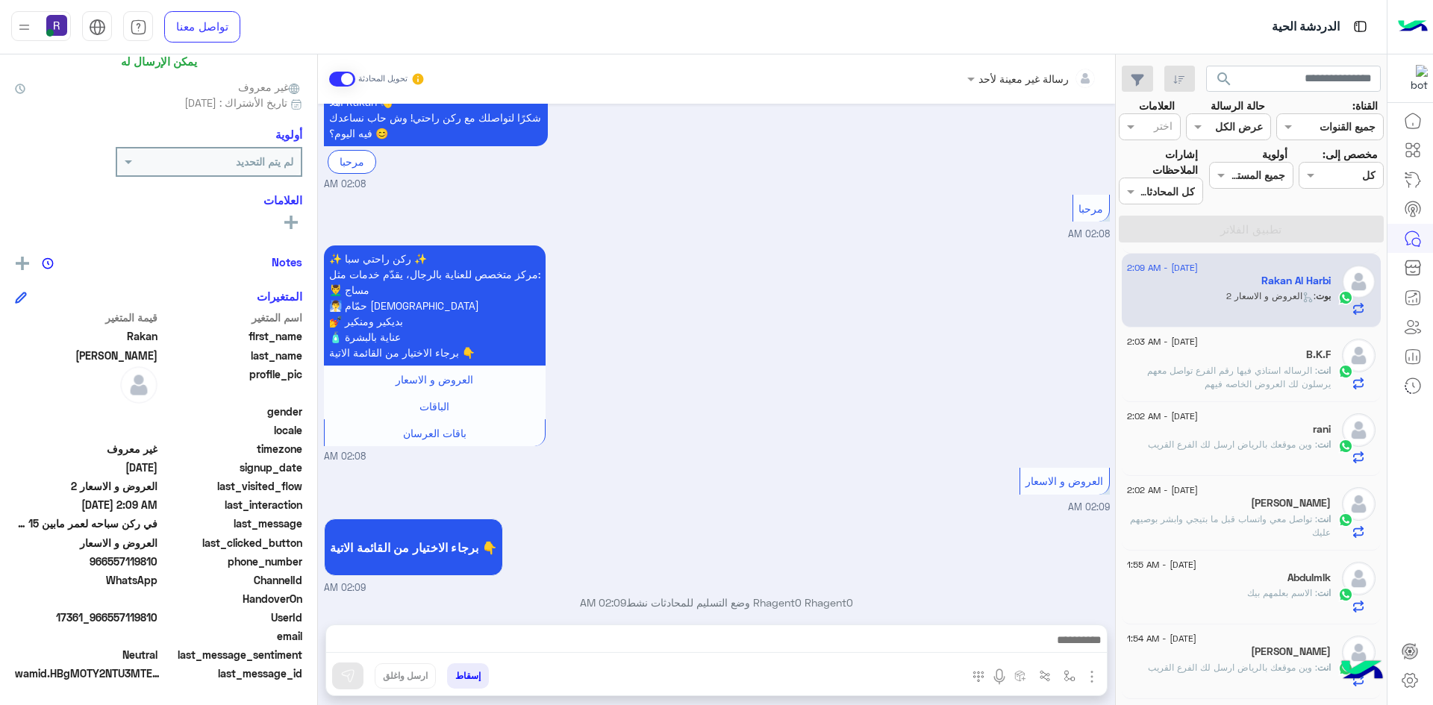
scroll to position [277, 0]
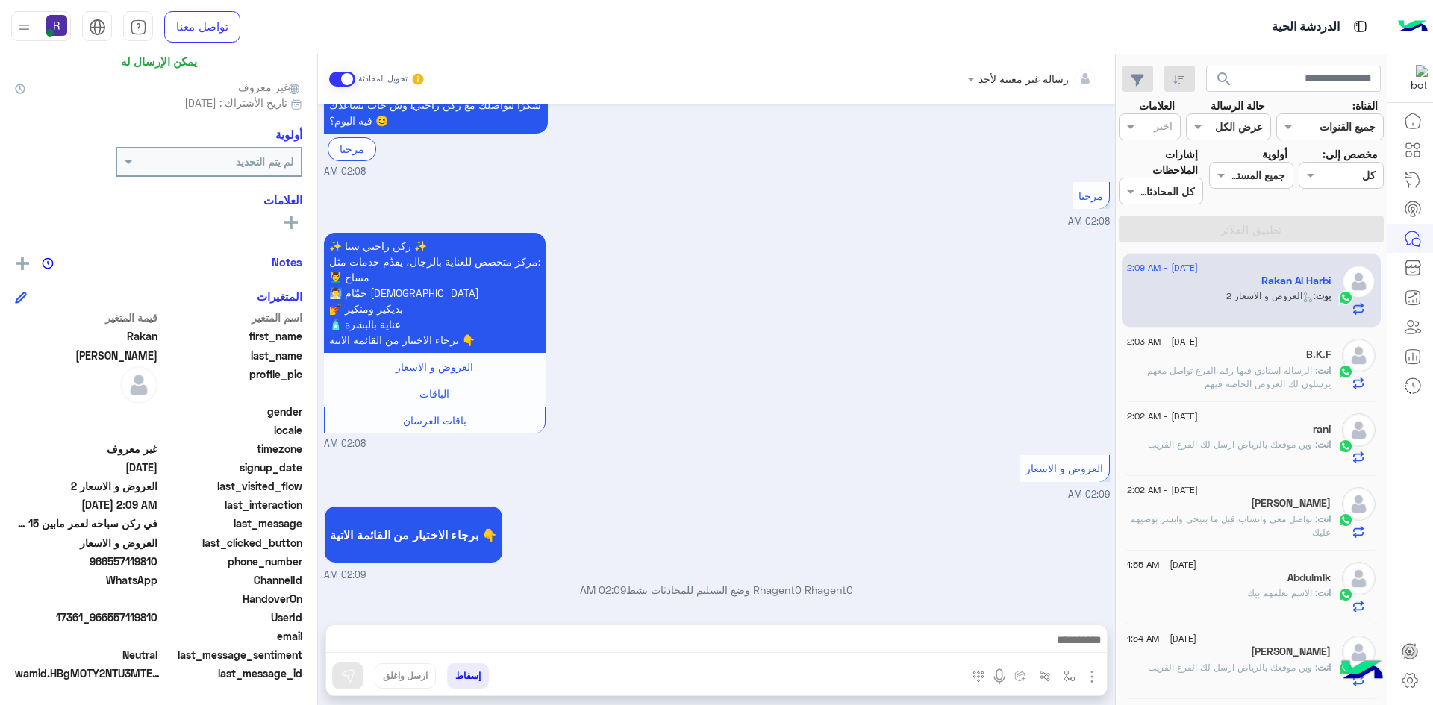
click at [1090, 677] on img "button" at bounding box center [1092, 677] width 18 height 18
click at [1063, 638] on span "الصور" at bounding box center [1063, 644] width 28 height 17
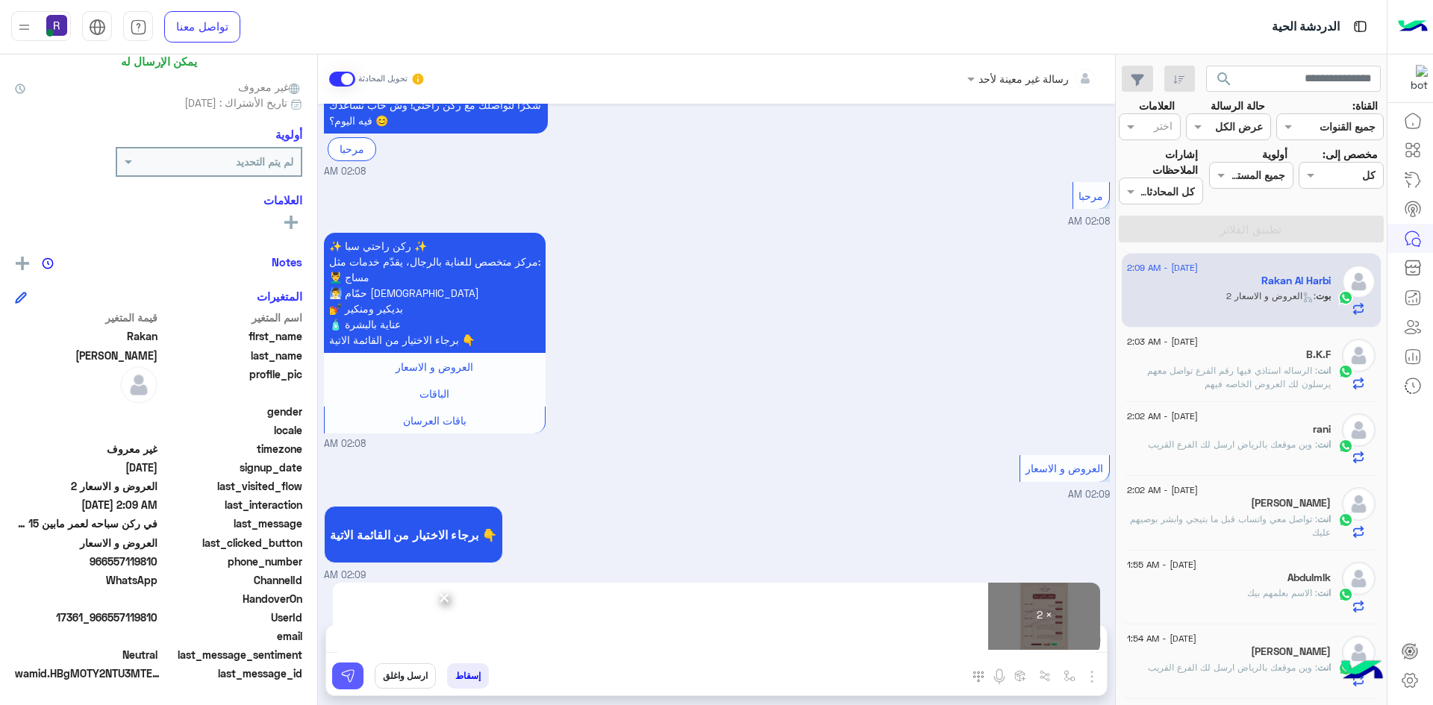
click at [350, 669] on img at bounding box center [347, 676] width 15 height 15
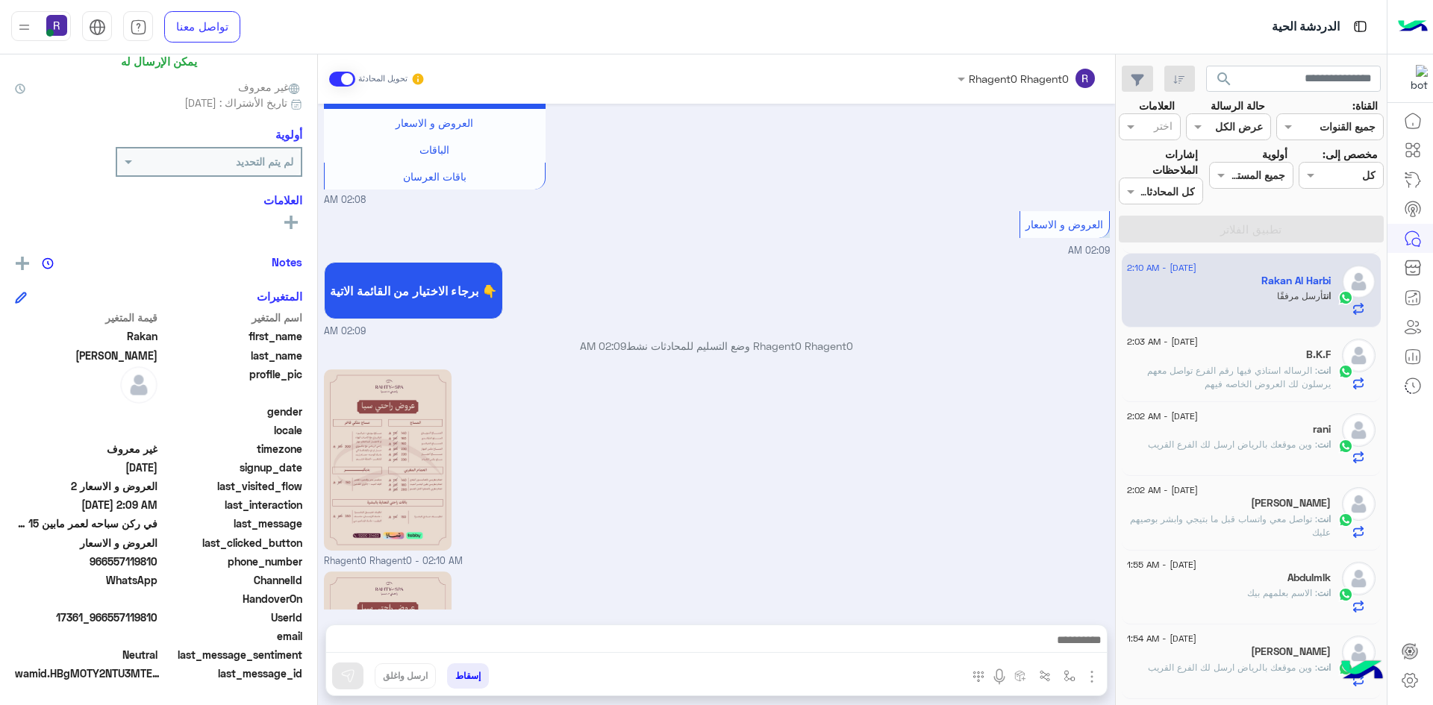
scroll to position [710, 0]
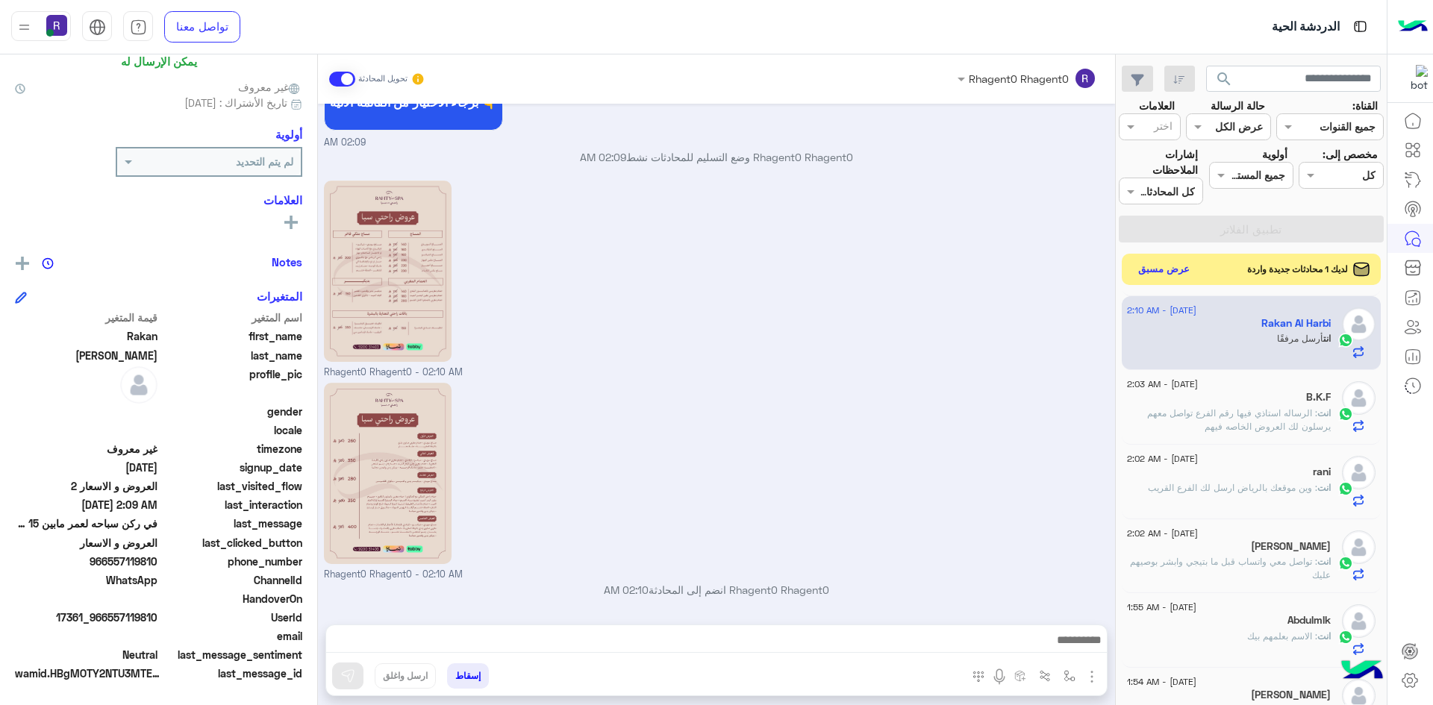
click at [1157, 270] on button "عرض مسبق" at bounding box center [1164, 270] width 63 height 20
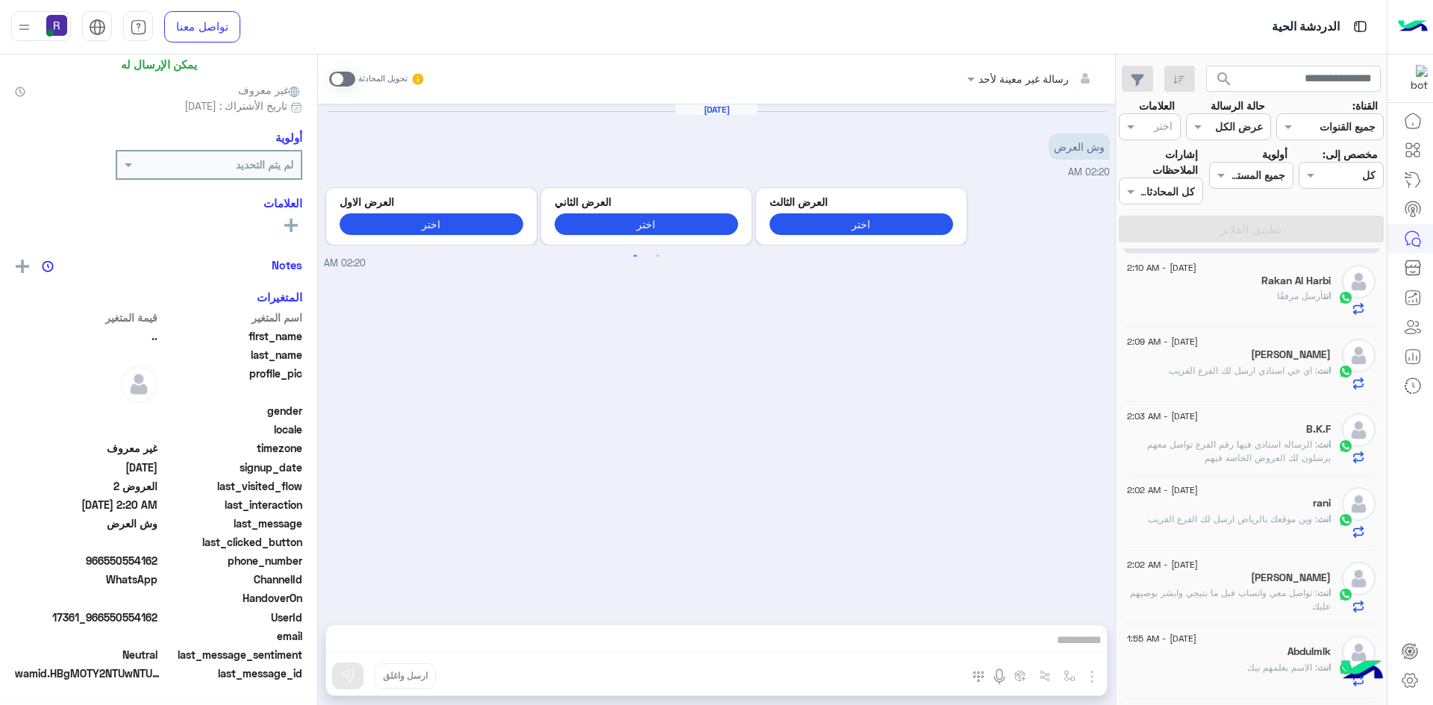
scroll to position [117, 0]
click at [347, 81] on span at bounding box center [342, 79] width 26 height 15
click at [1089, 676] on img "button" at bounding box center [1092, 677] width 18 height 18
click at [1054, 651] on span "الصور" at bounding box center [1063, 644] width 28 height 17
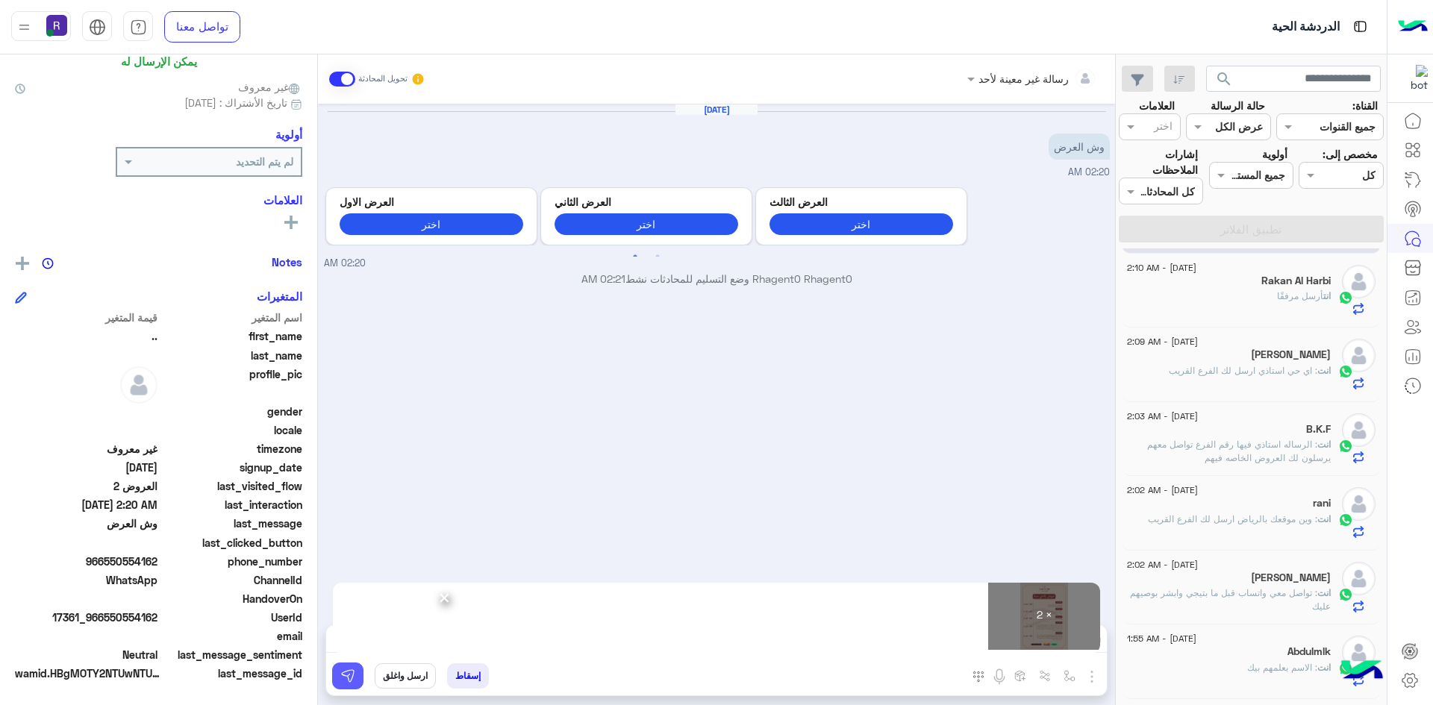
click at [344, 687] on button at bounding box center [347, 676] width 31 height 27
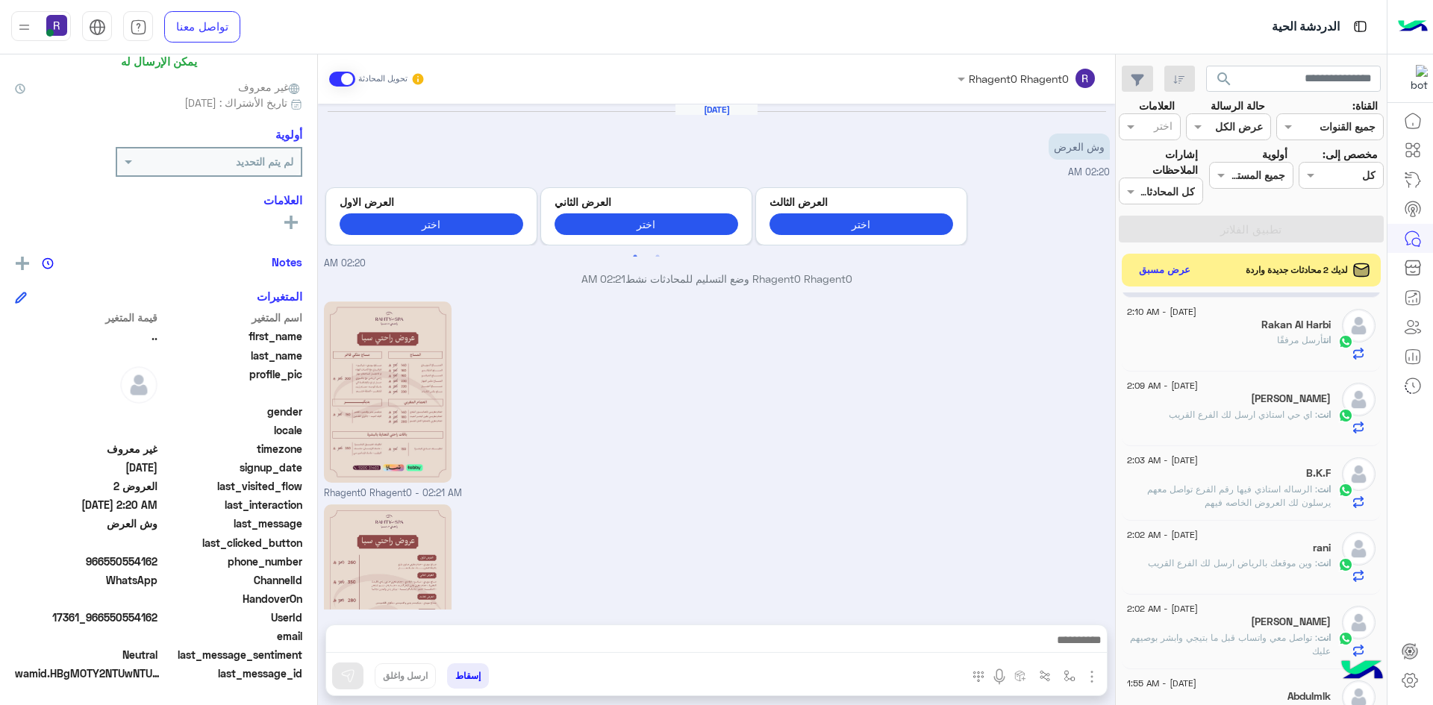
scroll to position [122, 0]
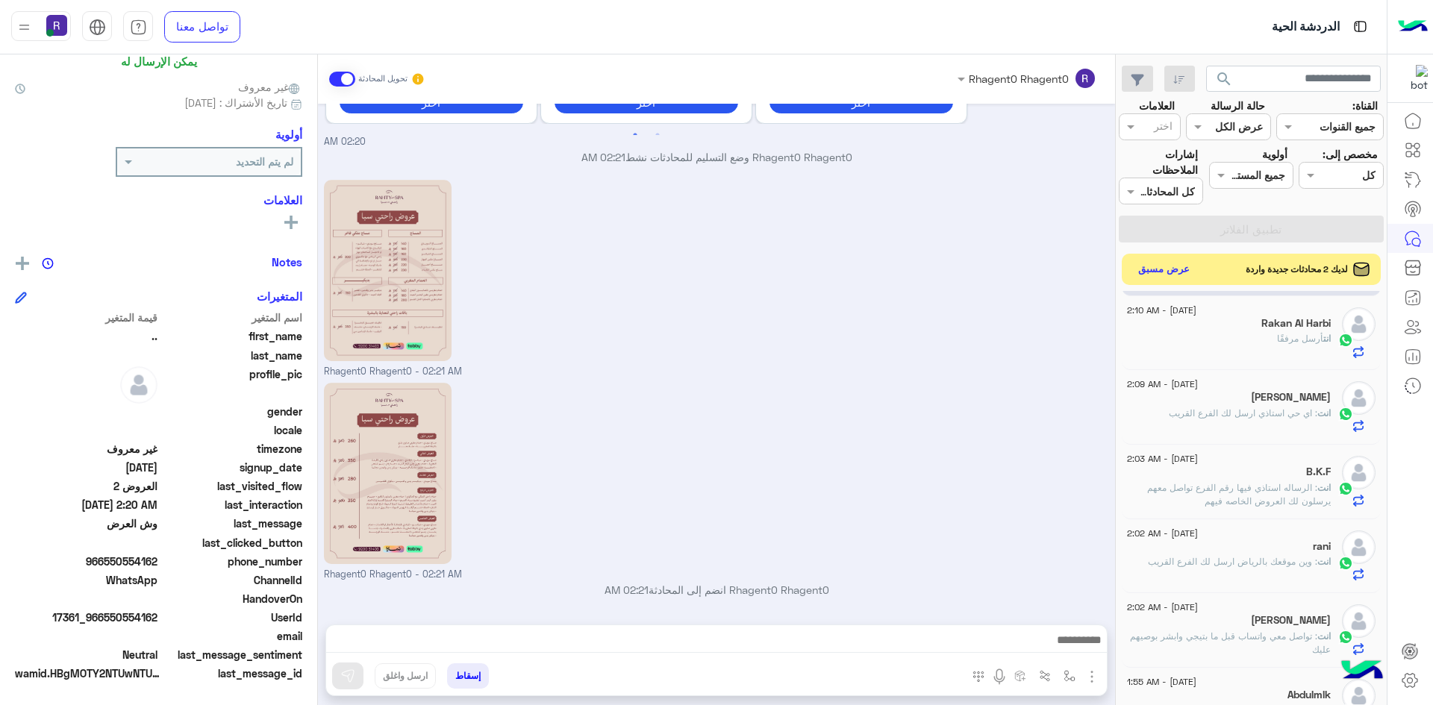
click at [1185, 271] on button "عرض مسبق" at bounding box center [1164, 270] width 63 height 20
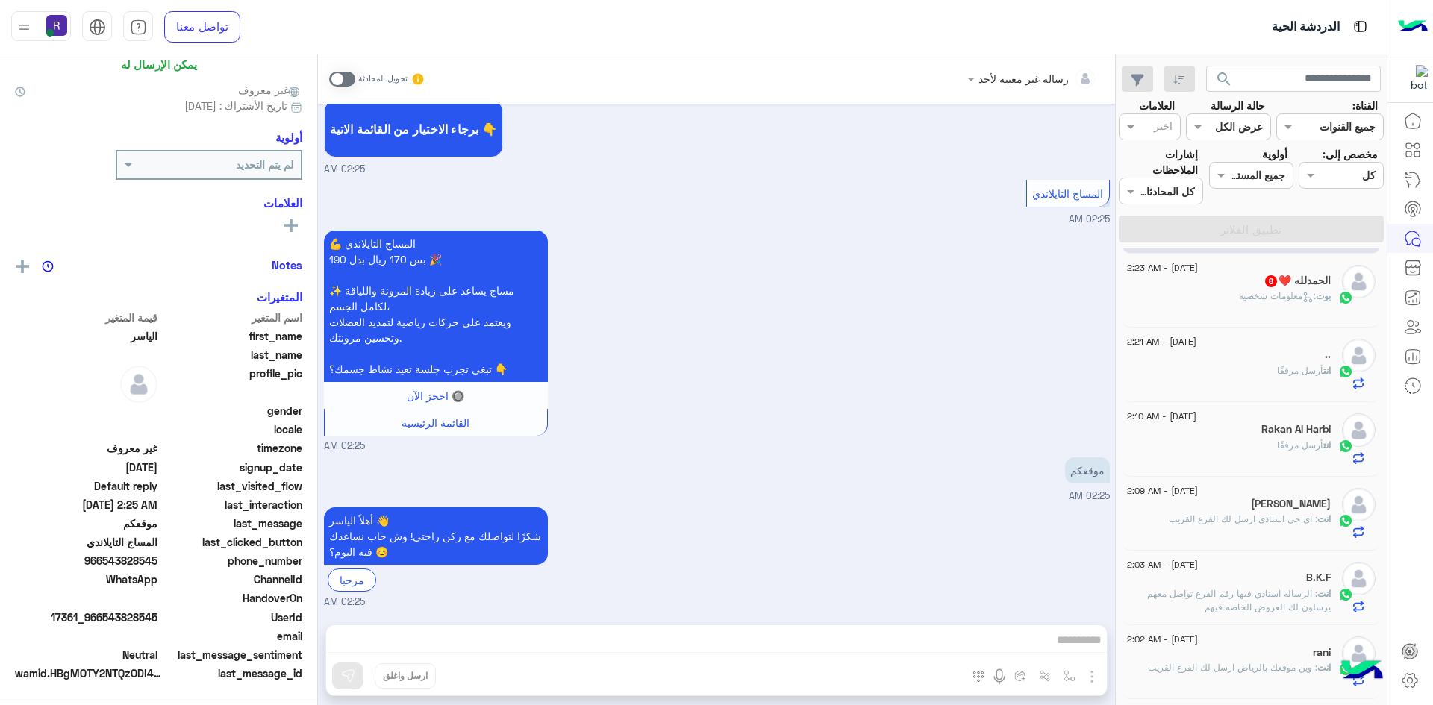
scroll to position [117, 0]
click at [350, 78] on span at bounding box center [342, 79] width 26 height 15
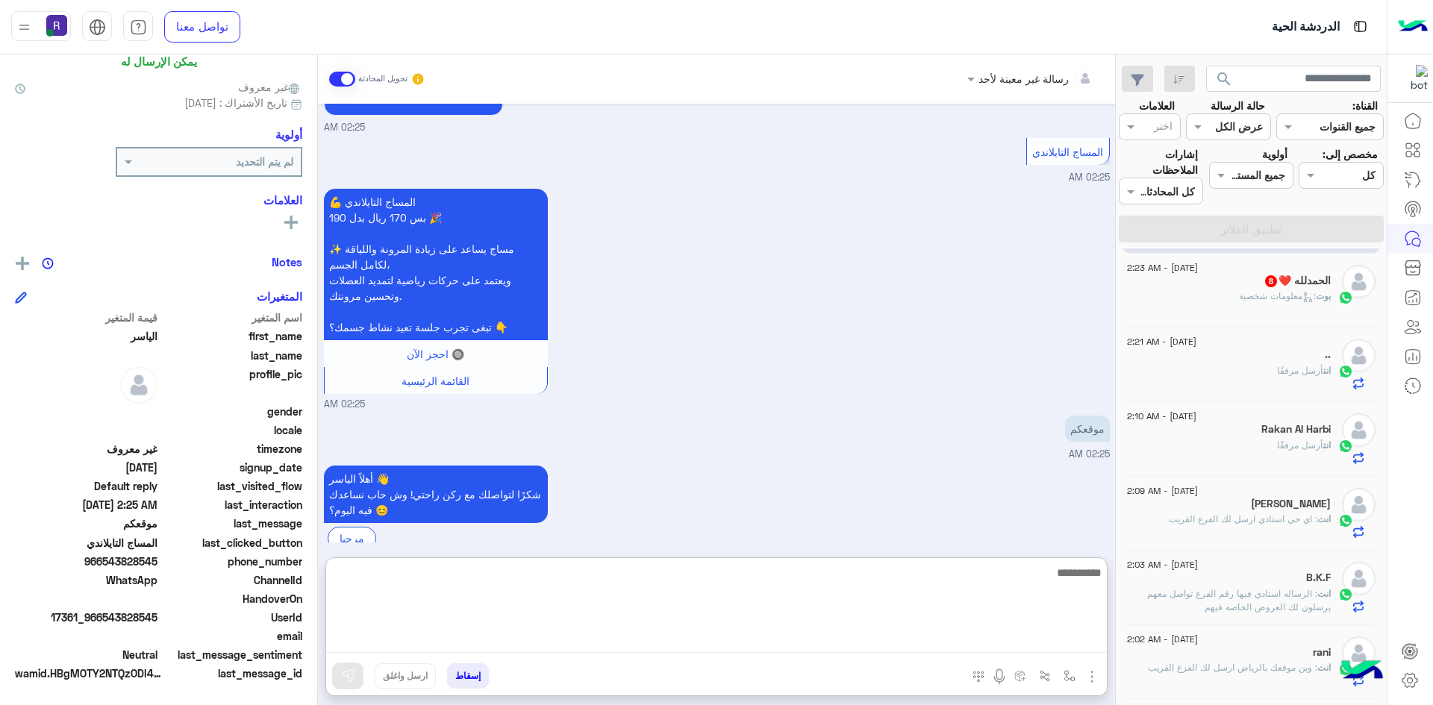
click at [809, 648] on textarea at bounding box center [716, 608] width 781 height 90
paste textarea "**********"
type textarea "**********"
click at [953, 581] on textarea "**********" at bounding box center [716, 608] width 781 height 90
type textarea "**********"
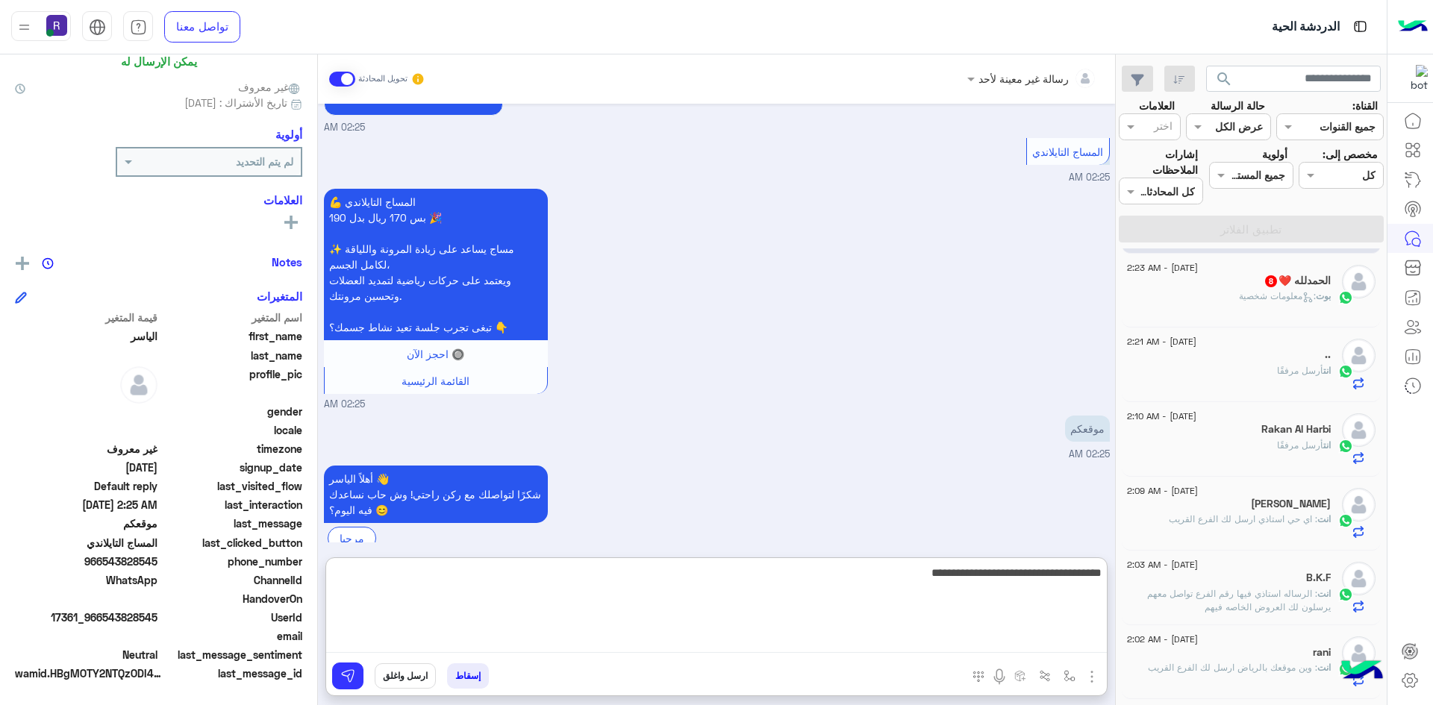
click at [956, 580] on textarea "**********" at bounding box center [716, 608] width 781 height 90
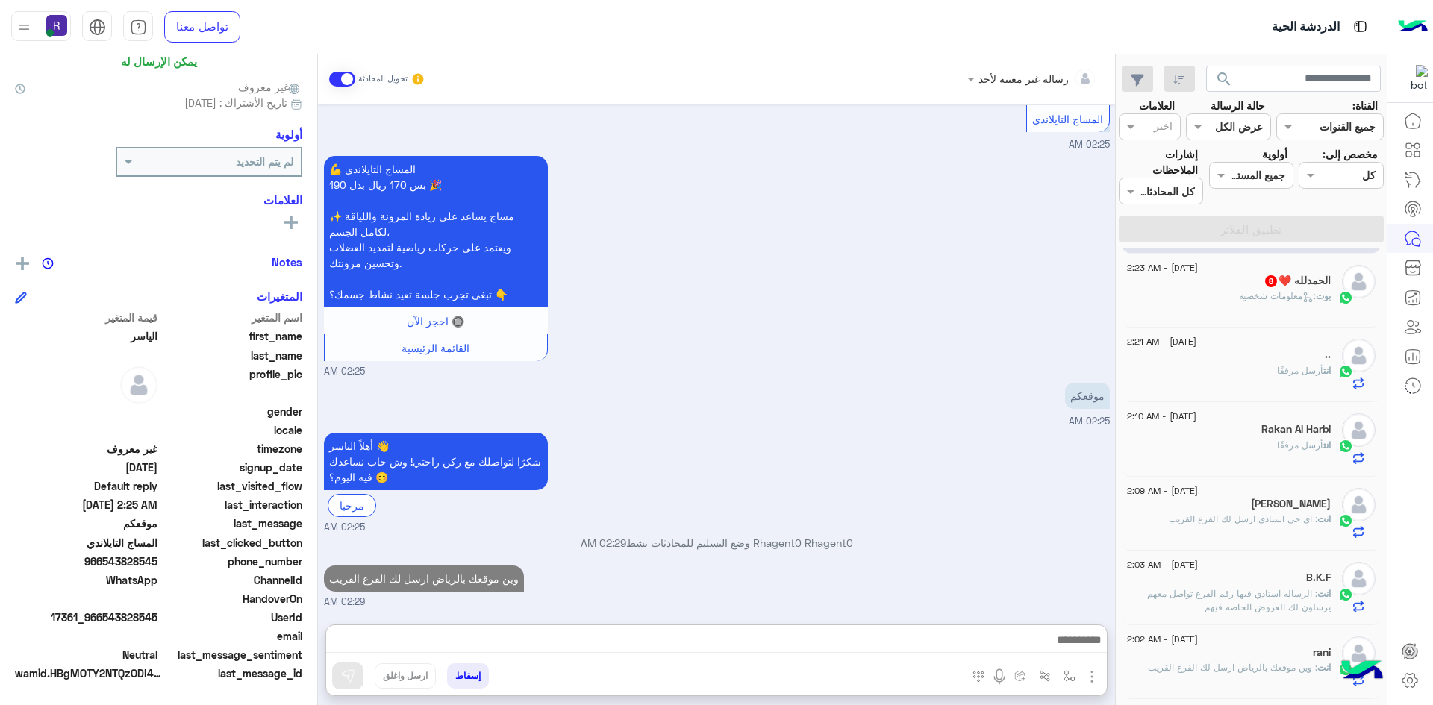
click at [1321, 287] on h5 "الحمدلله ❤️ 8" at bounding box center [1296, 281] width 67 height 13
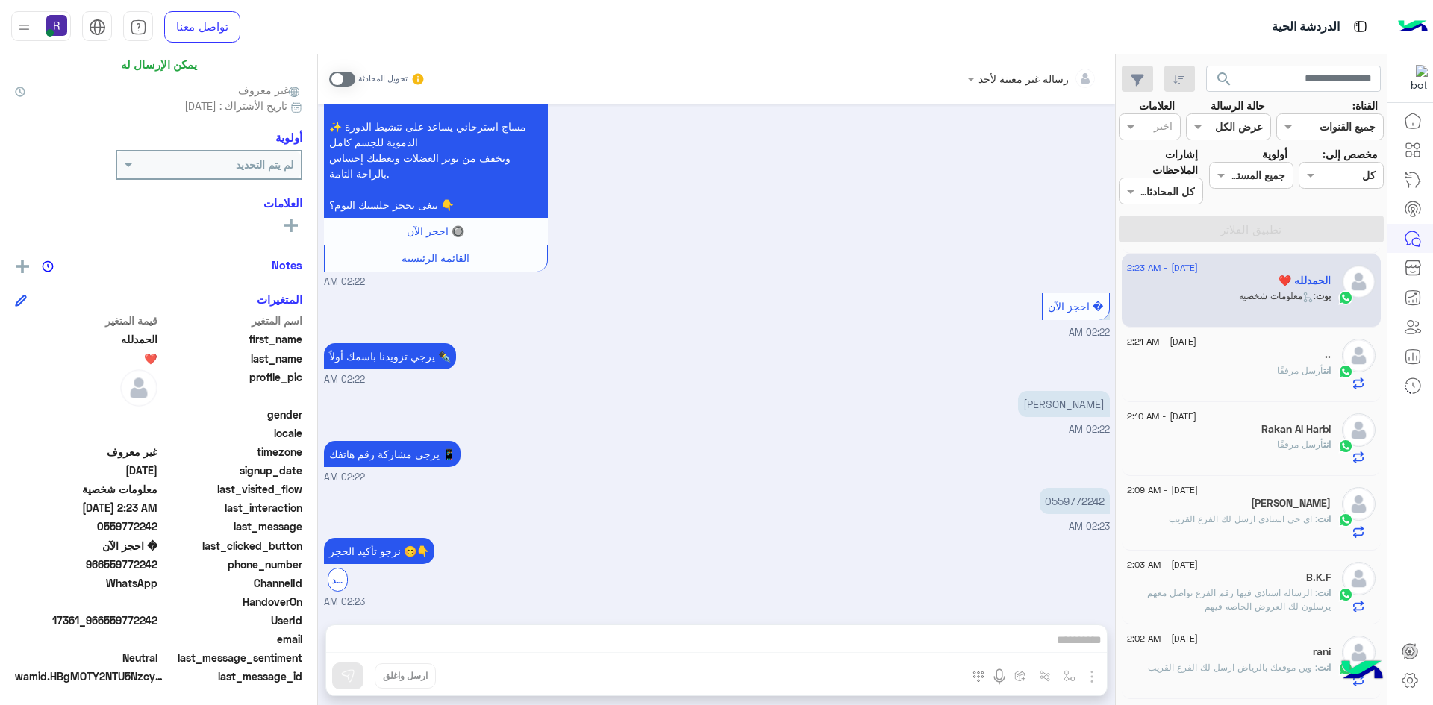
scroll to position [117, 0]
click at [346, 84] on span at bounding box center [342, 79] width 26 height 15
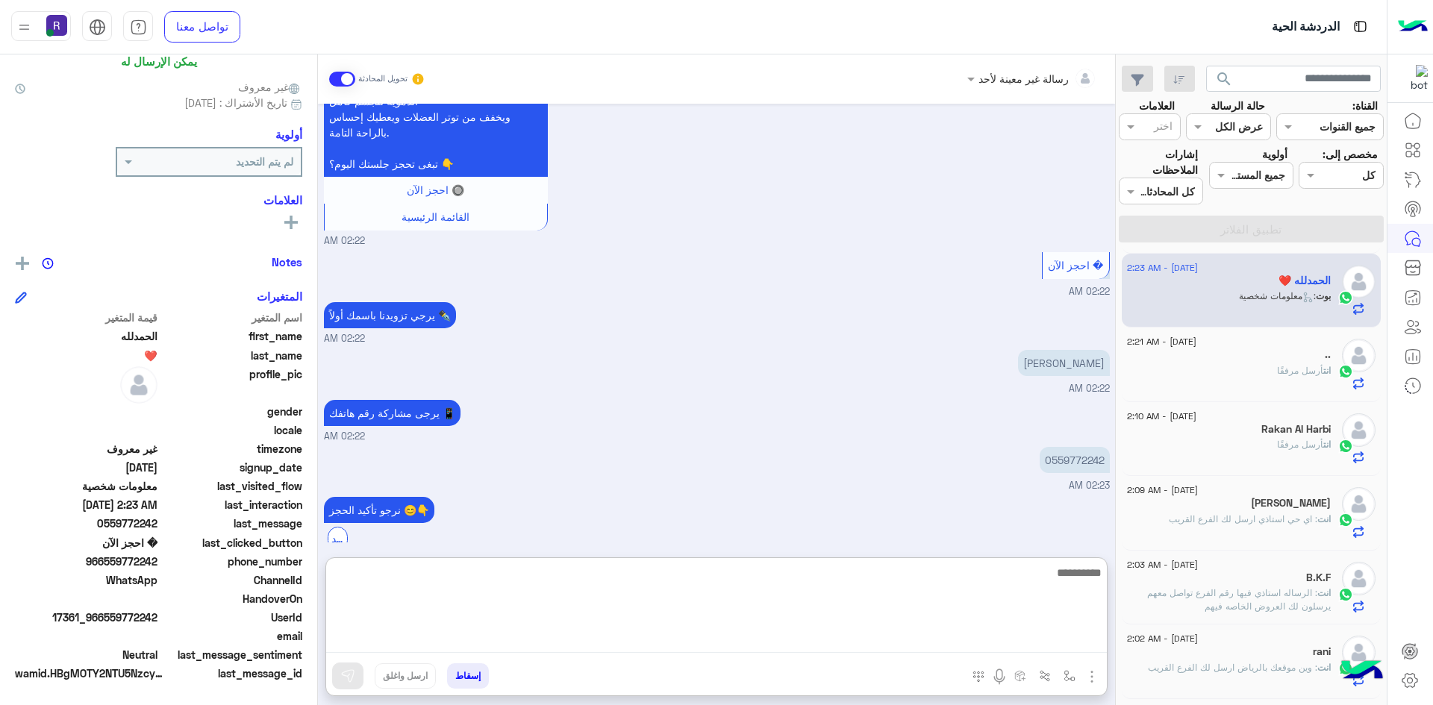
click at [755, 646] on textarea at bounding box center [716, 608] width 781 height 90
paste textarea "**********"
type textarea "**********"
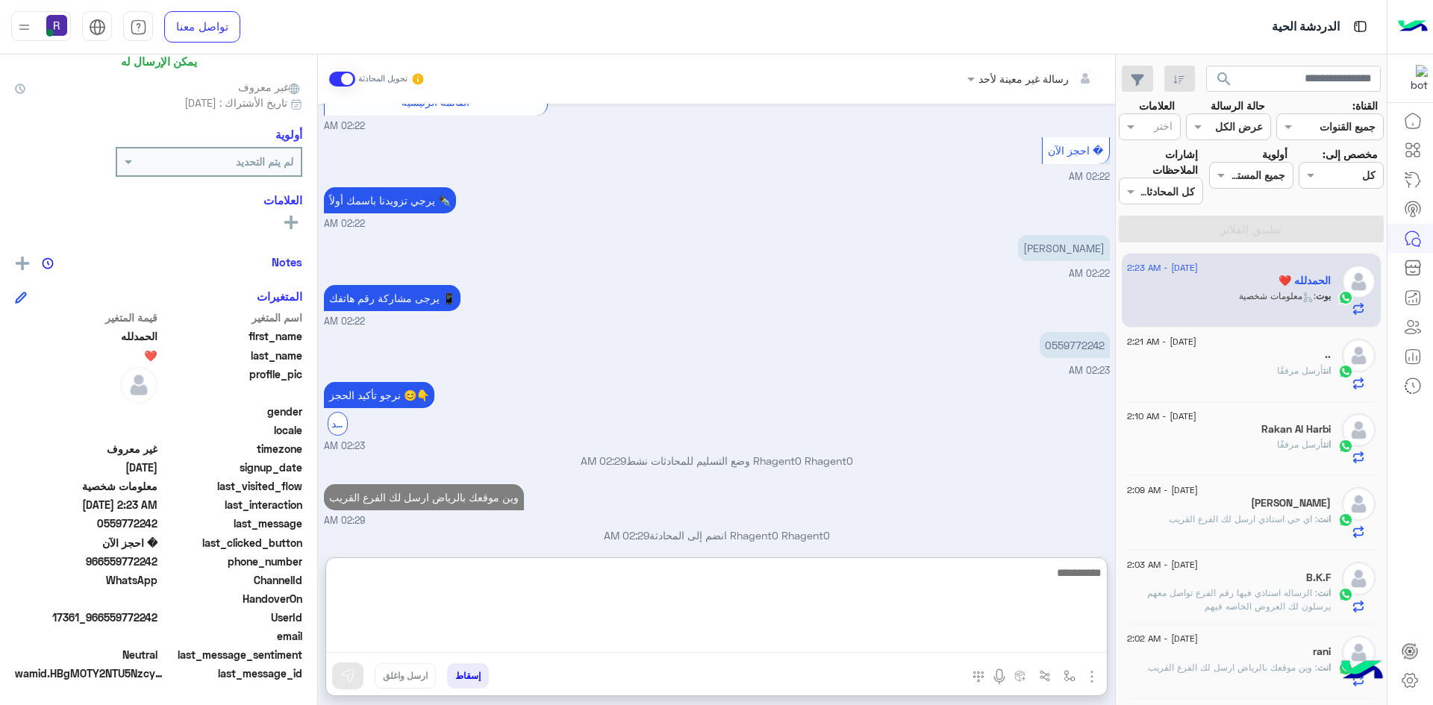
scroll to position [1122, 0]
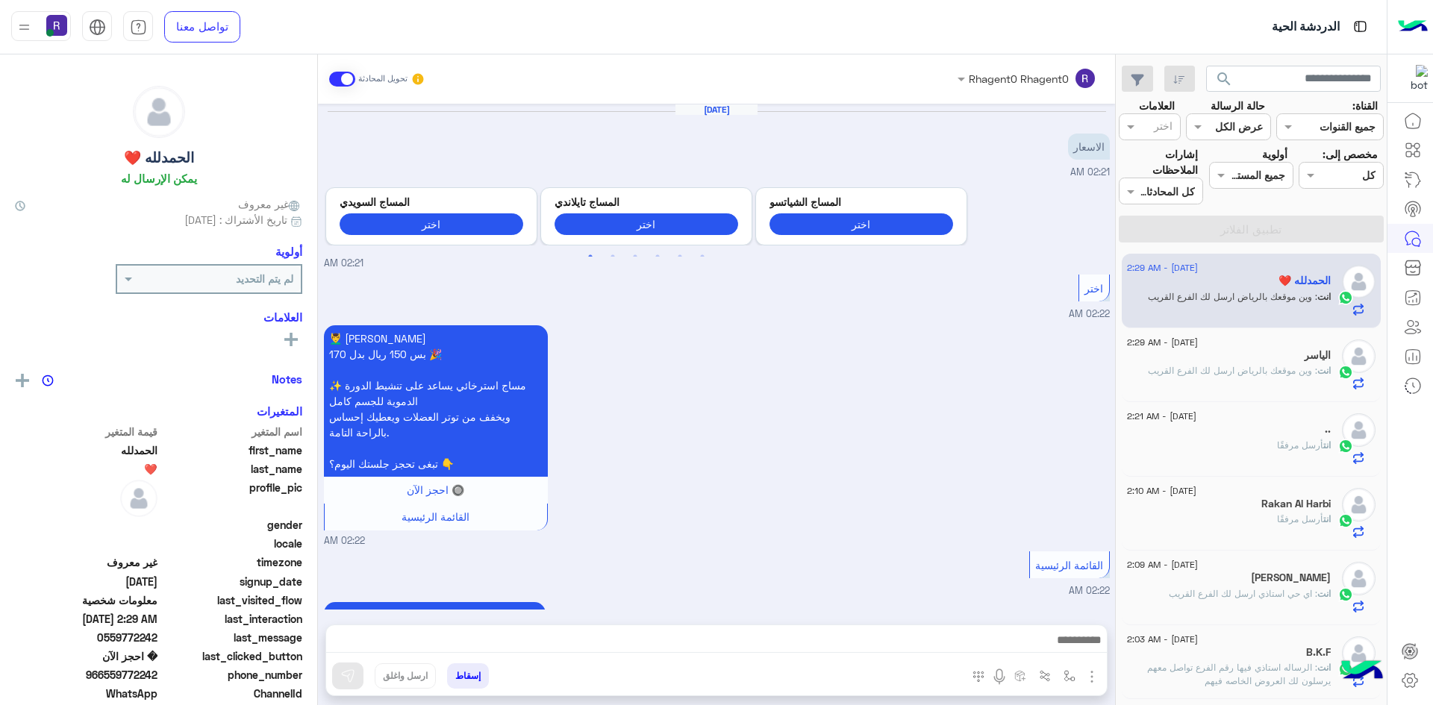
scroll to position [1055, 0]
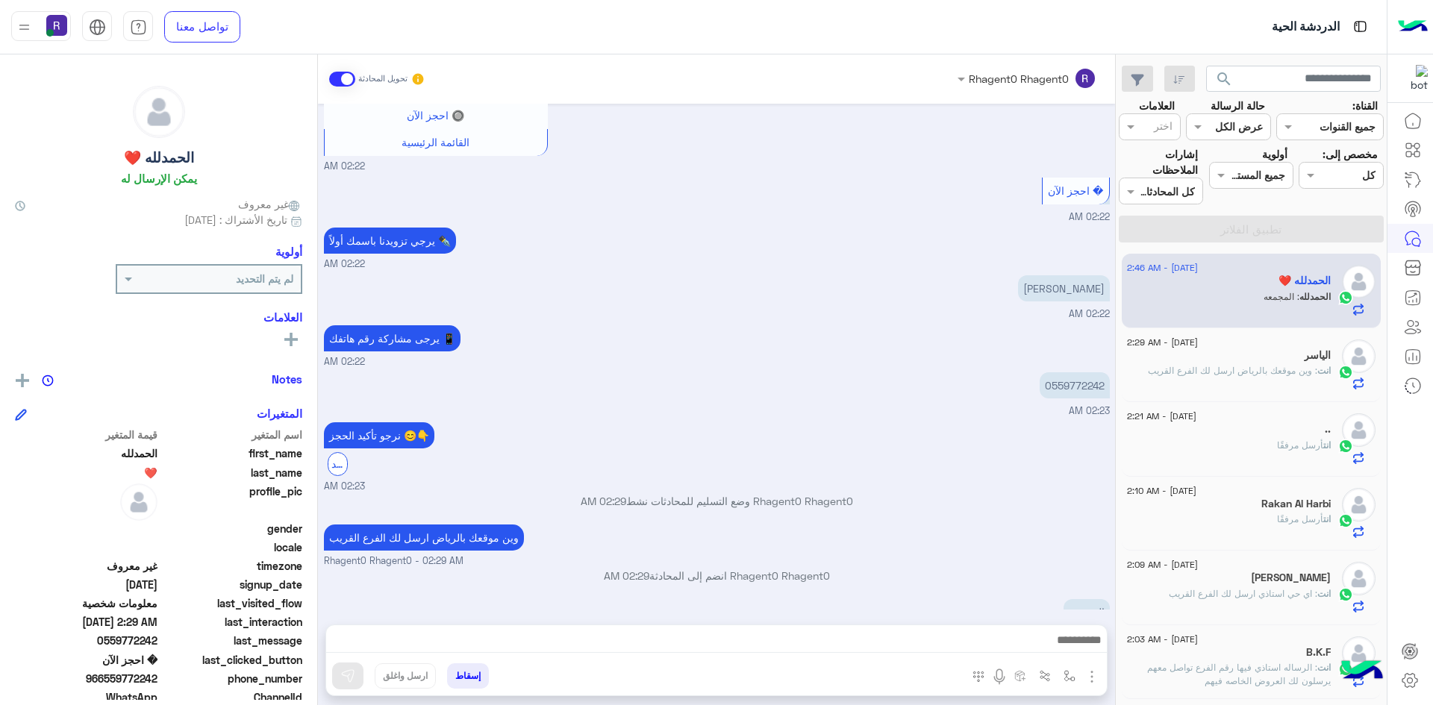
scroll to position [1105, 0]
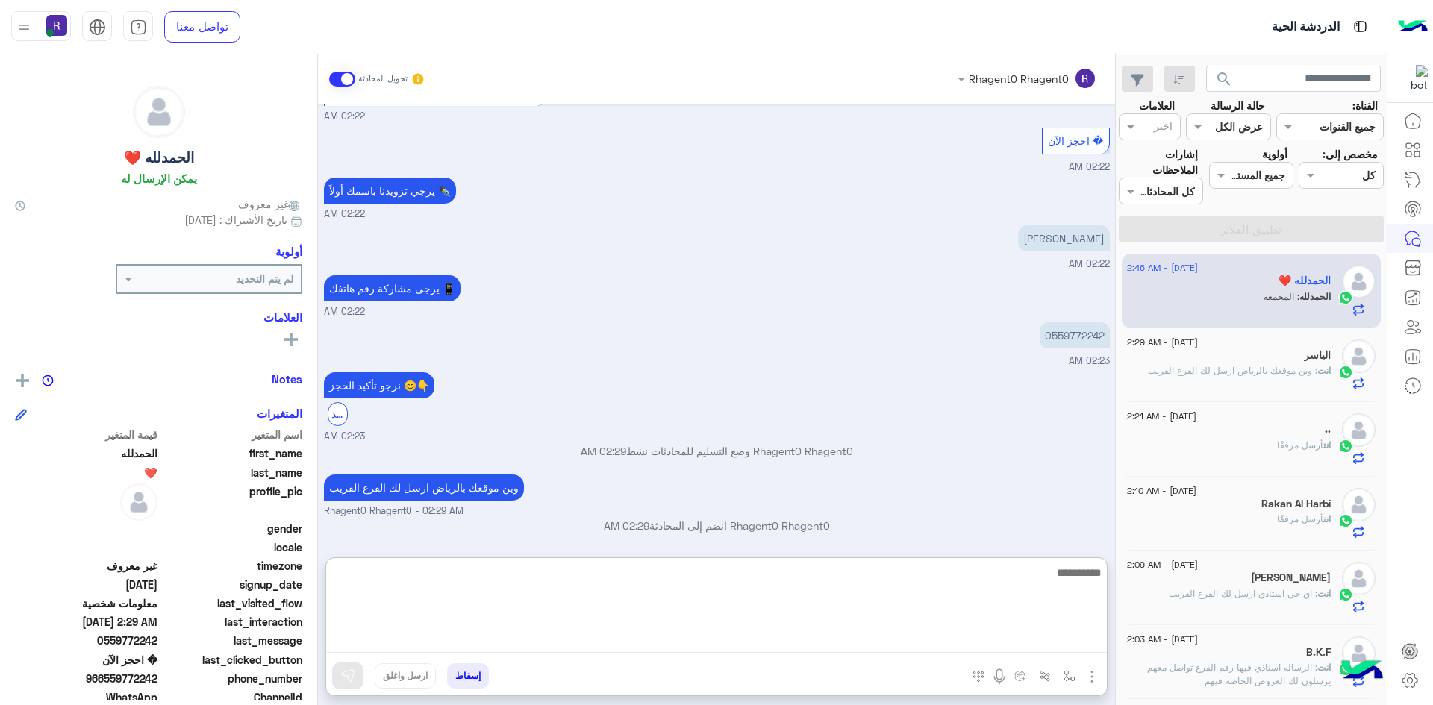
click at [1050, 640] on textarea at bounding box center [716, 608] width 781 height 90
type textarea "**********"
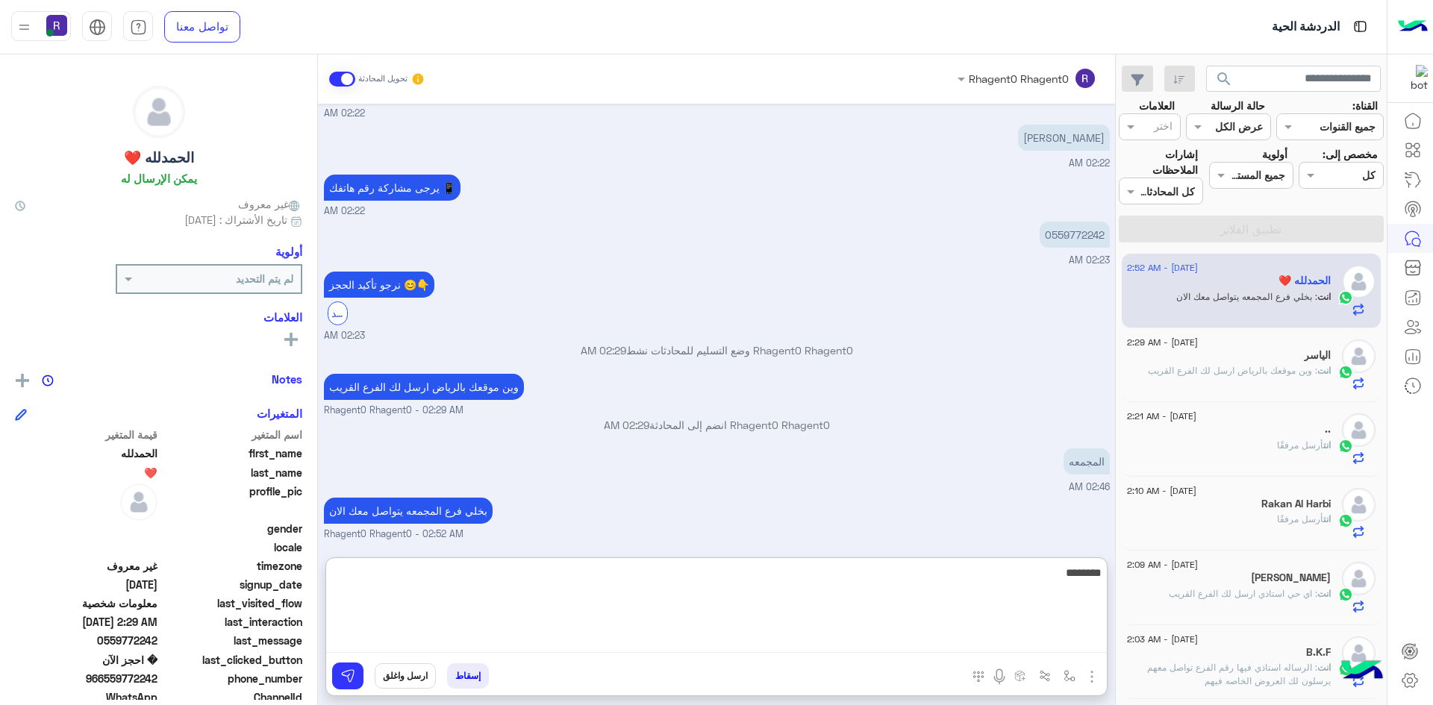
type textarea "********"
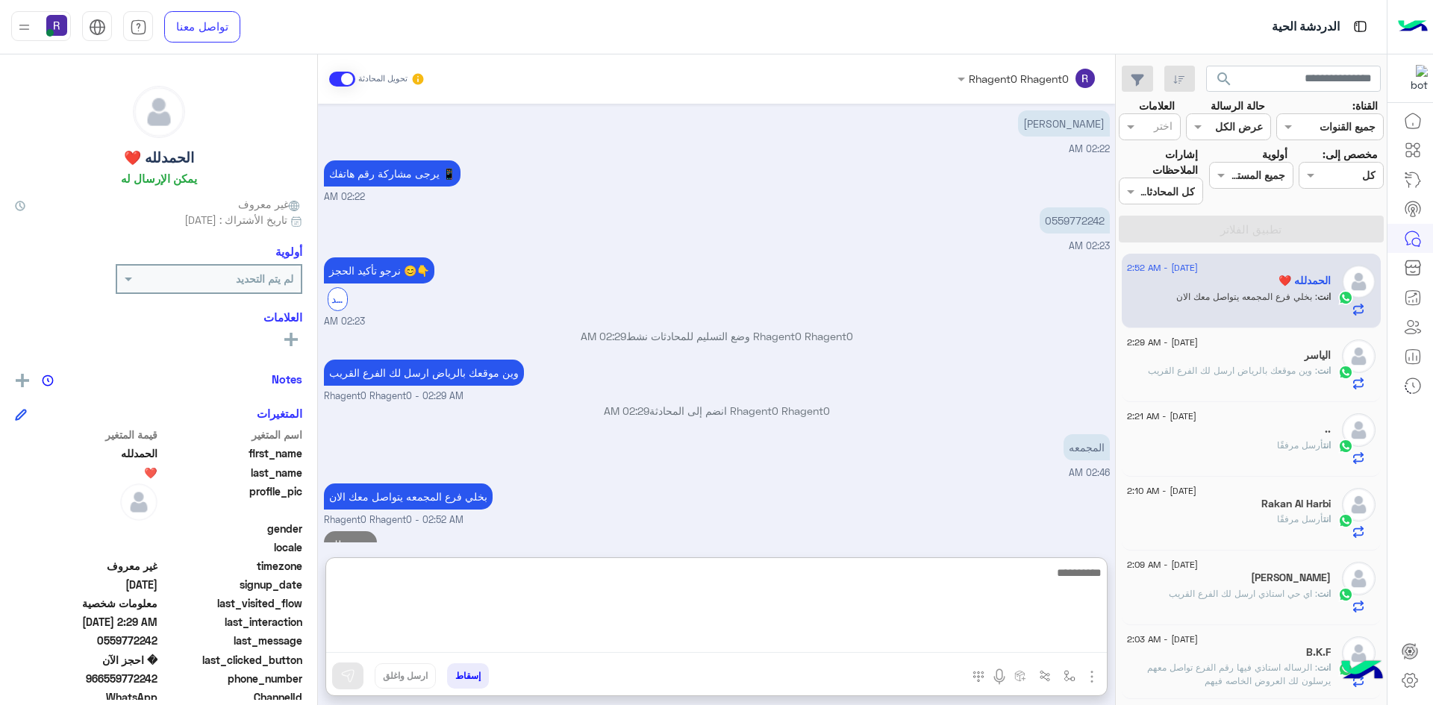
scroll to position [1267, 0]
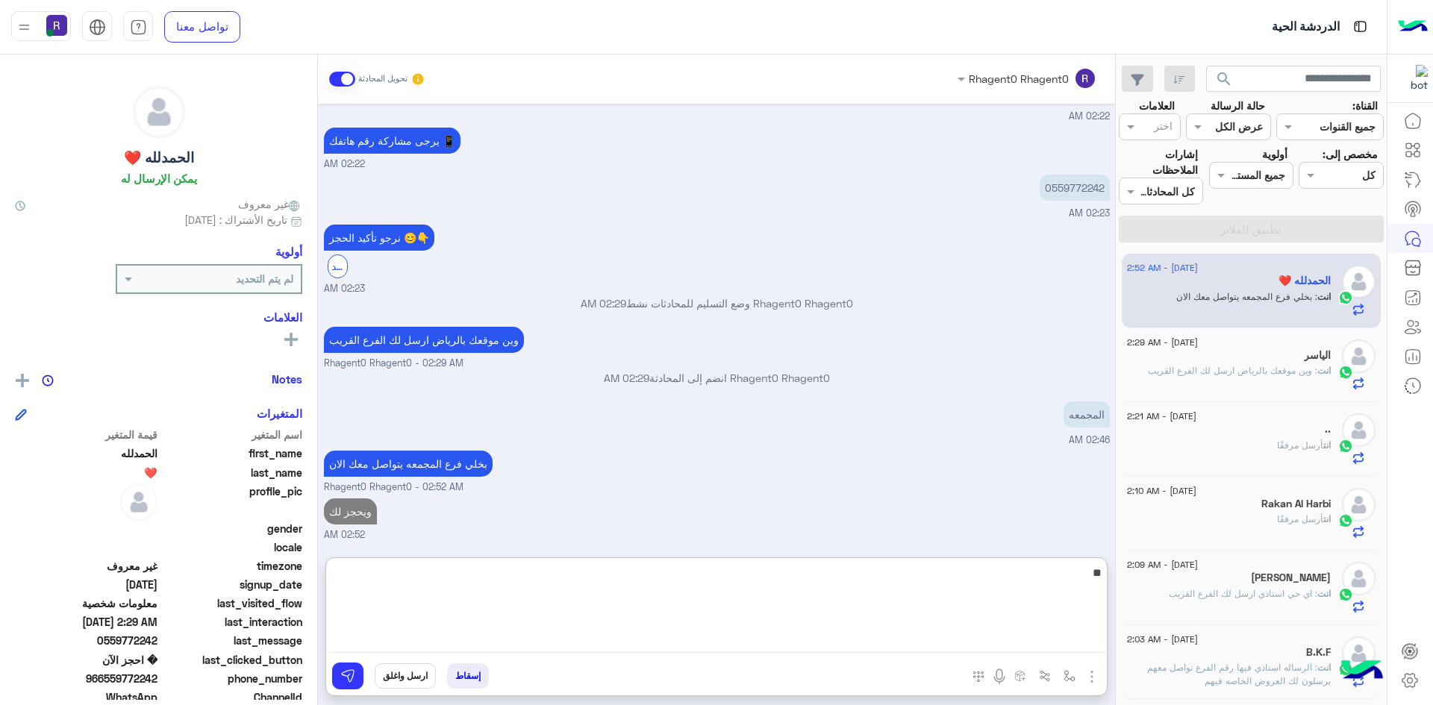
type textarea "**"
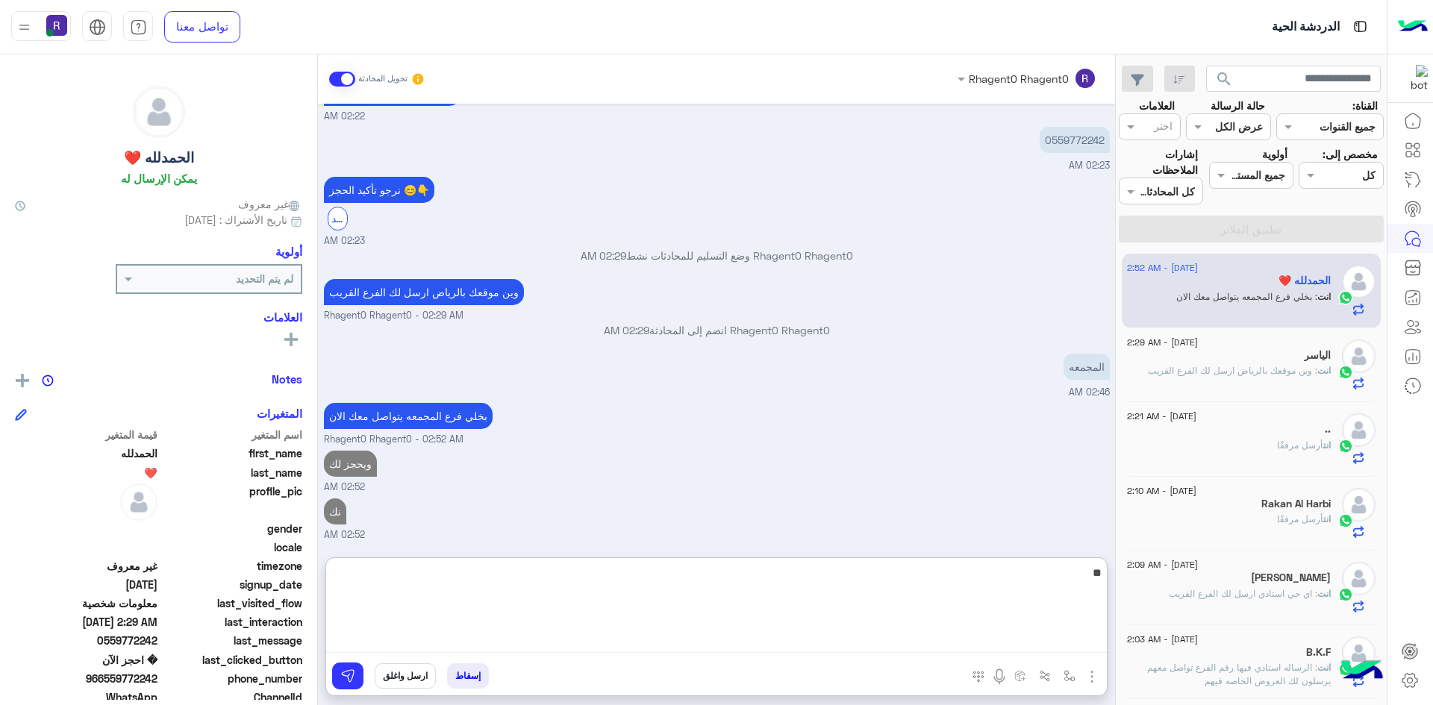
type textarea "**"
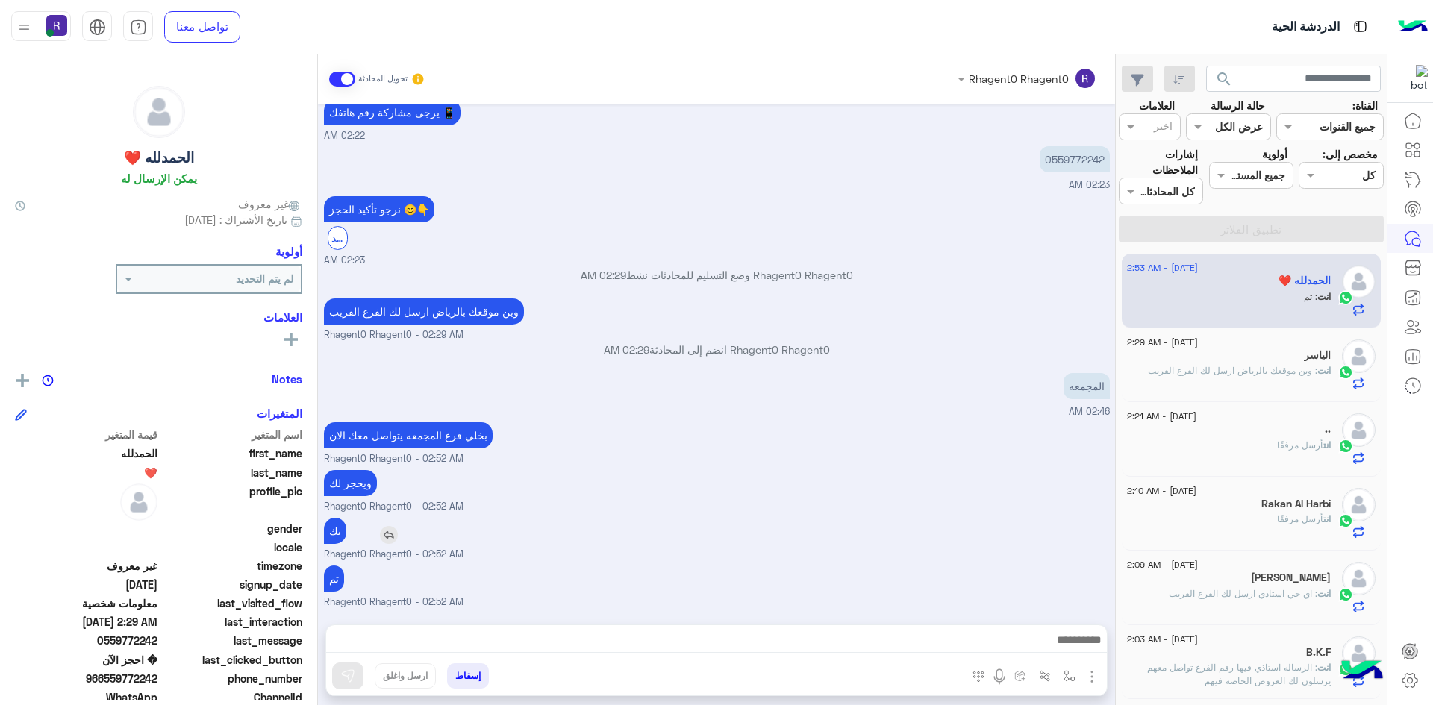
scroll to position [1295, 0]
drag, startPoint x: 342, startPoint y: 464, endPoint x: 386, endPoint y: 544, distance: 91.2
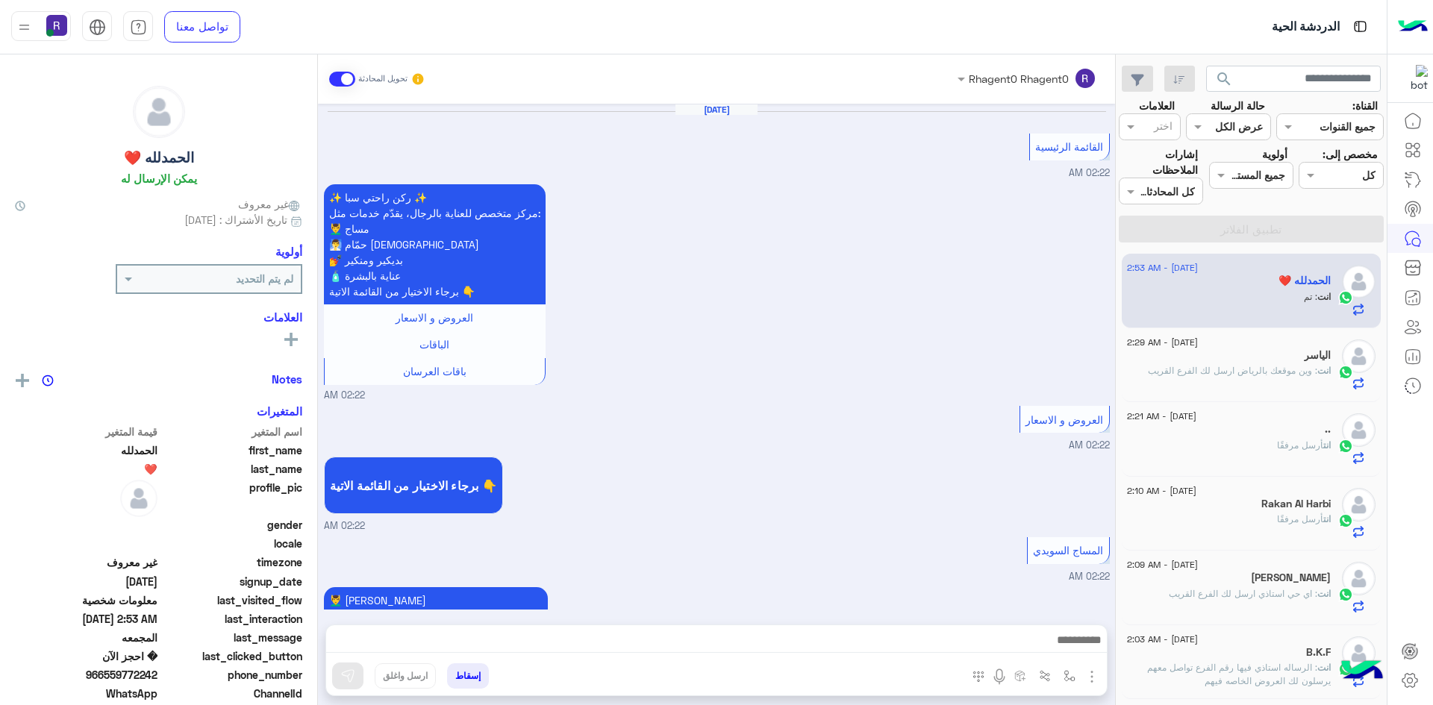
scroll to position [877, 0]
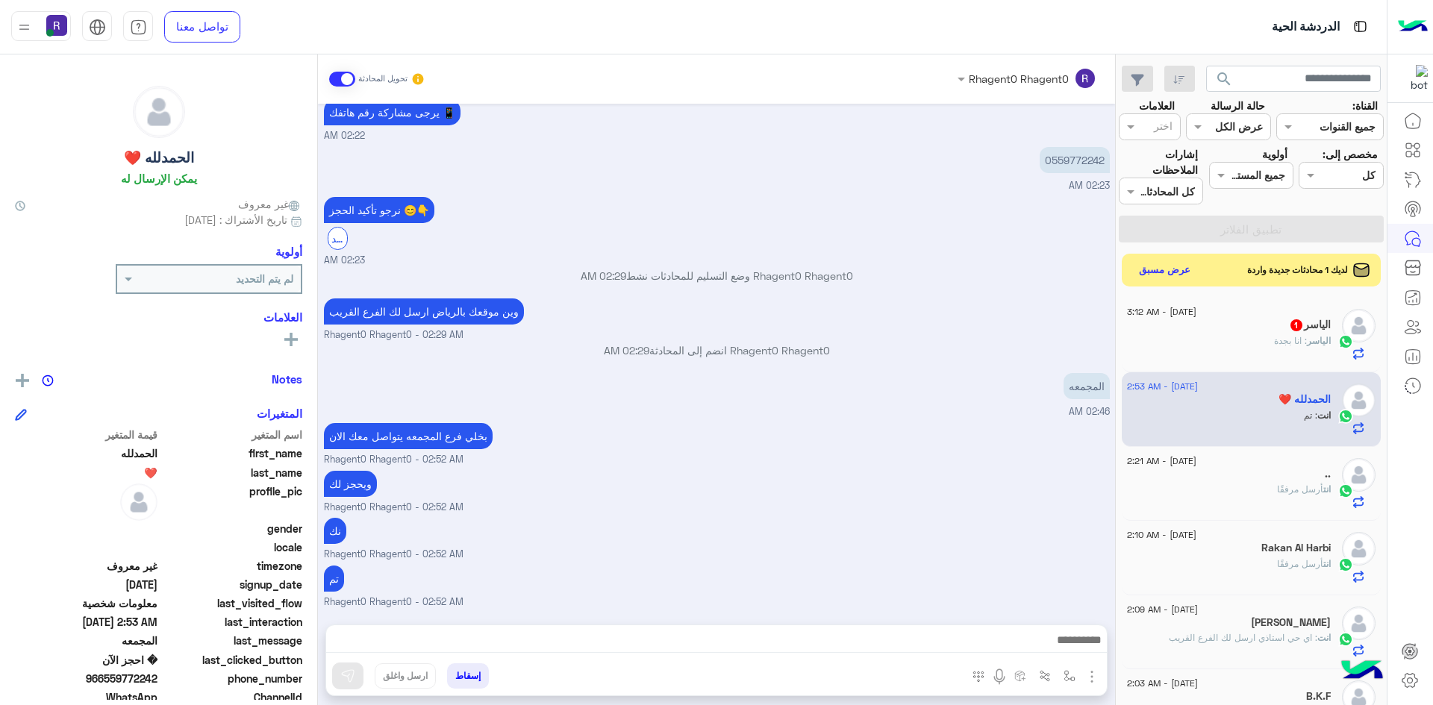
click at [1303, 348] on div "الياسر : انا بجدة" at bounding box center [1229, 347] width 204 height 26
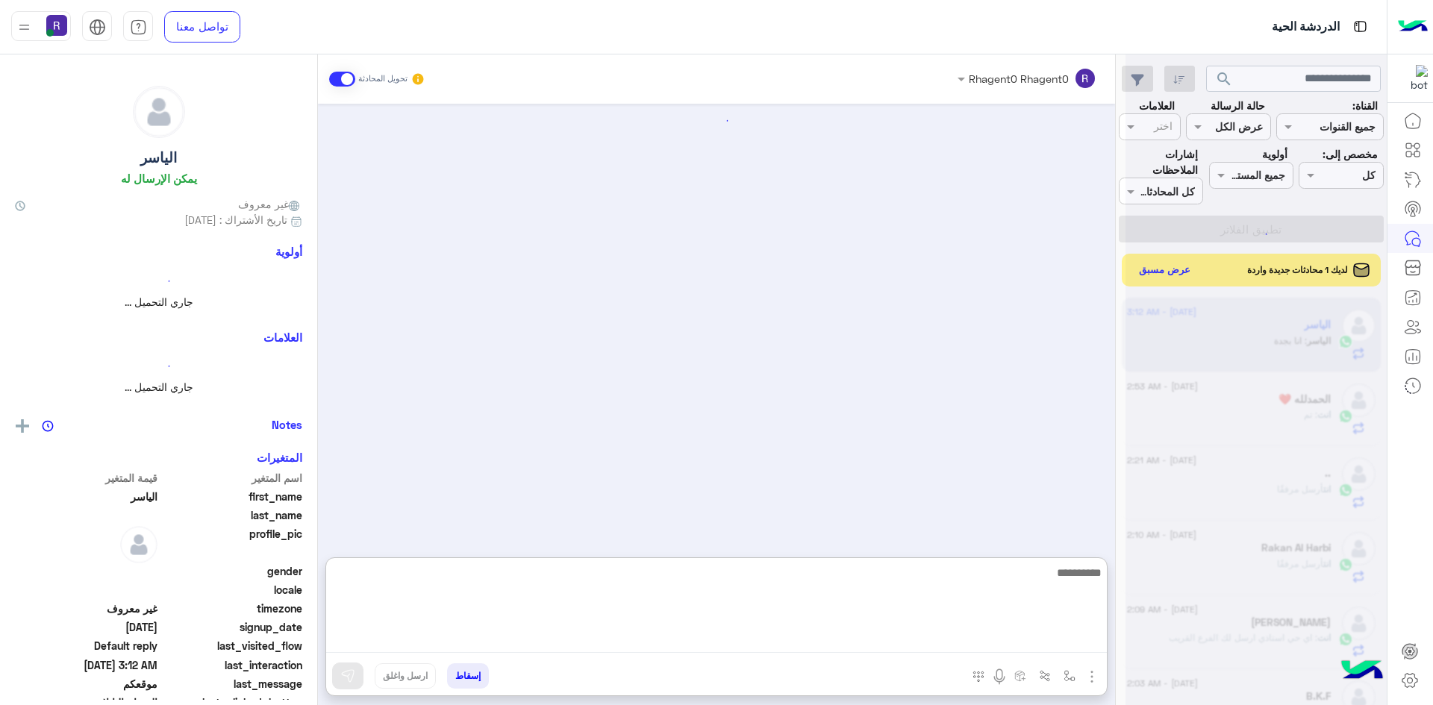
click at [849, 648] on textarea at bounding box center [716, 608] width 781 height 90
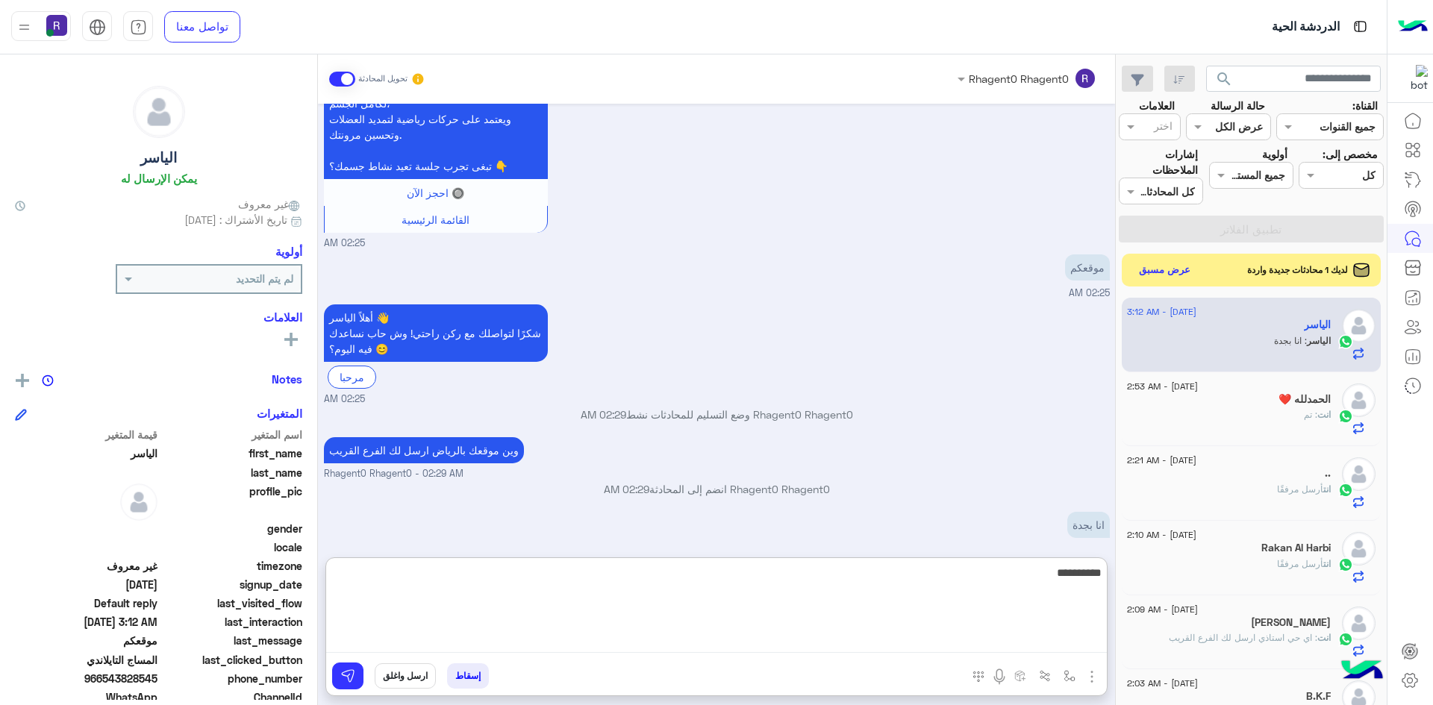
type textarea "**********"
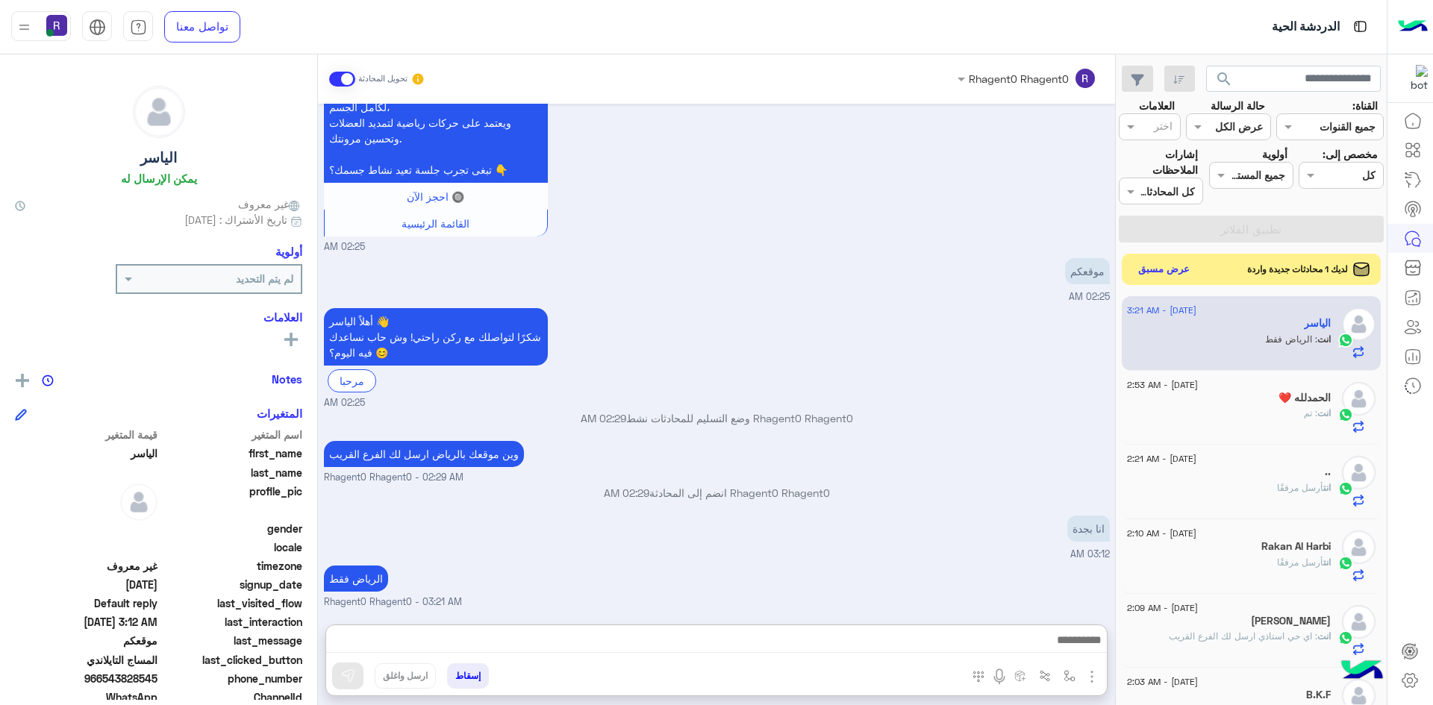
click at [1168, 272] on button "عرض مسبق" at bounding box center [1164, 270] width 63 height 20
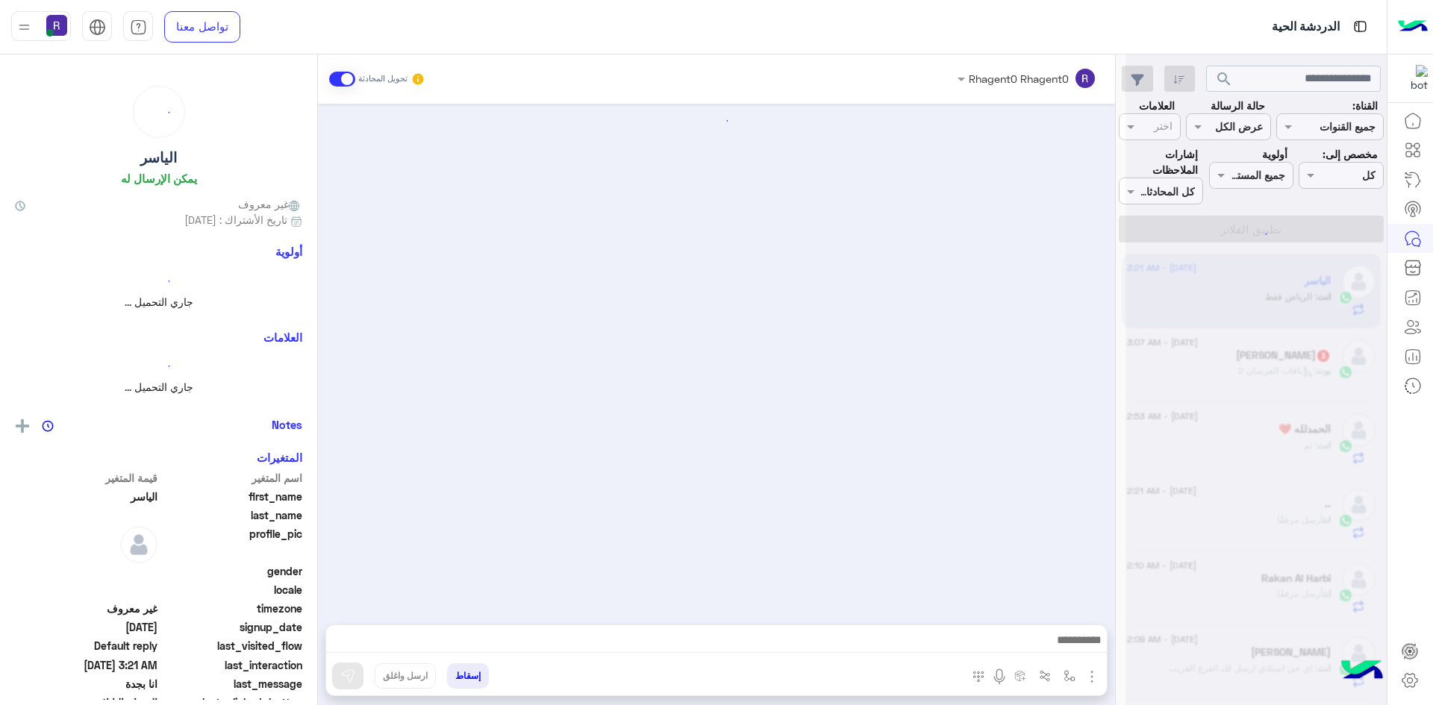
scroll to position [726, 0]
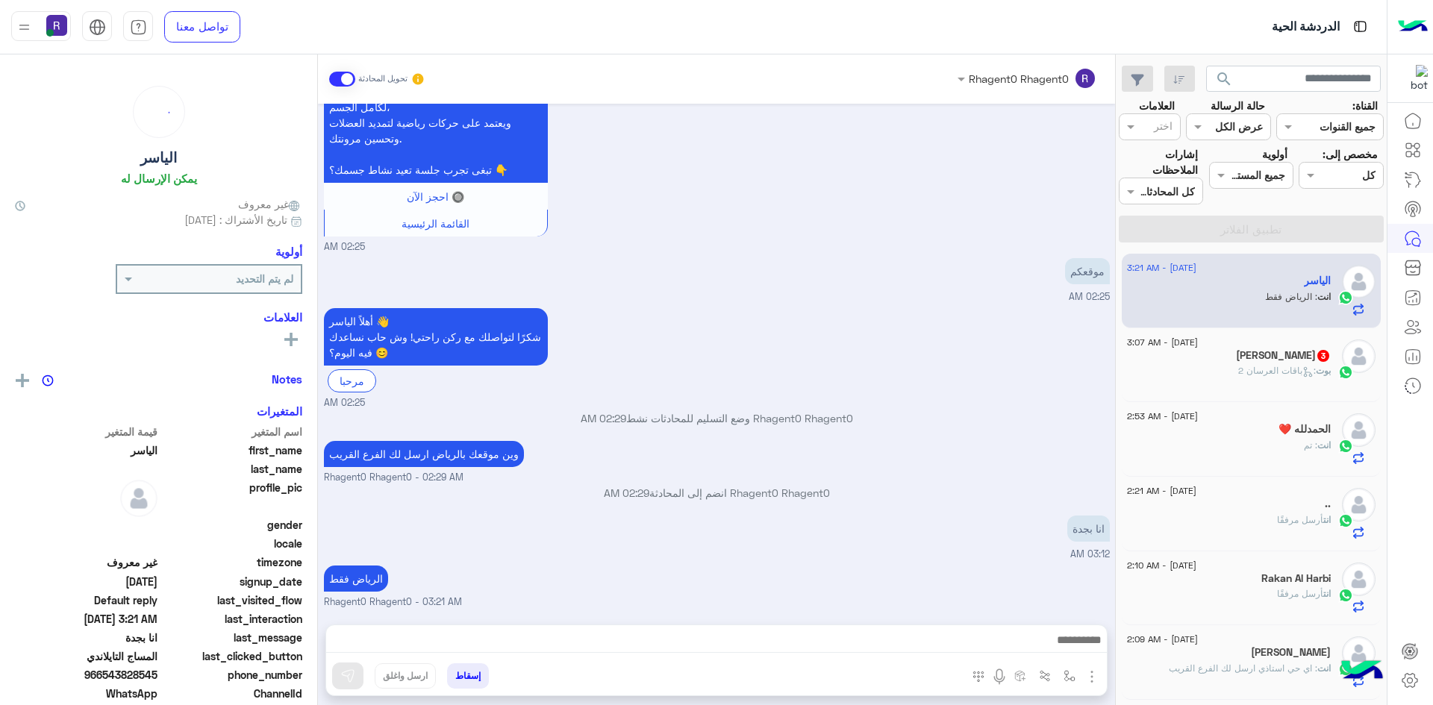
click at [1272, 363] on div "Saidu Vkp 3" at bounding box center [1229, 357] width 204 height 16
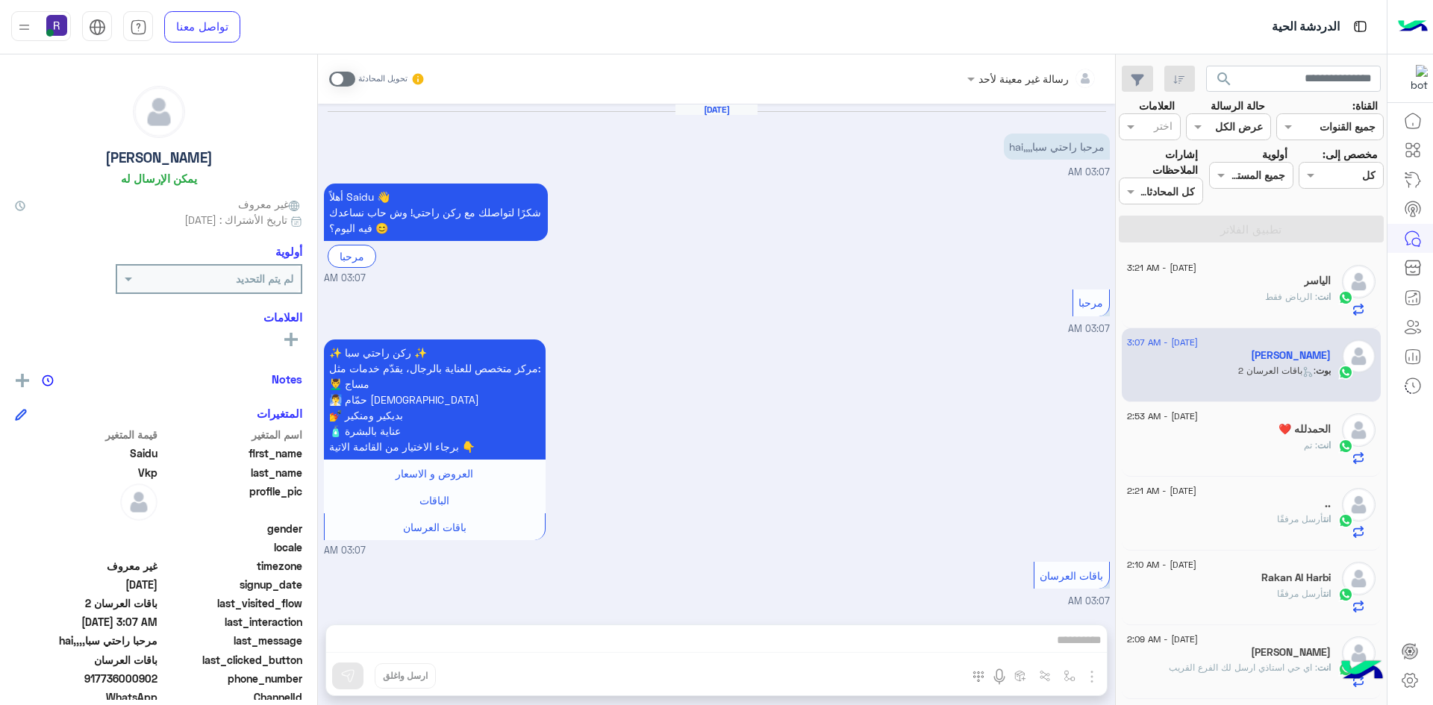
scroll to position [279, 0]
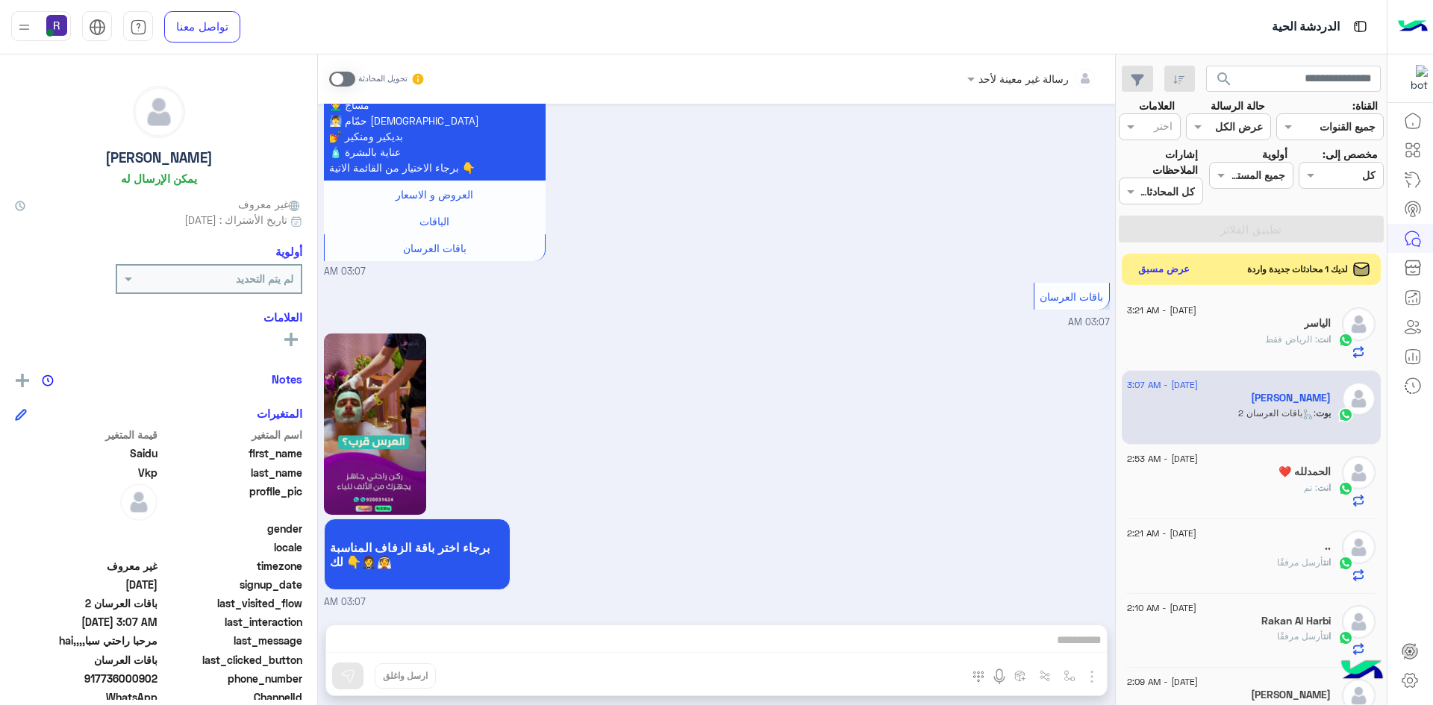
click at [1181, 271] on button "عرض مسبق" at bounding box center [1164, 270] width 63 height 20
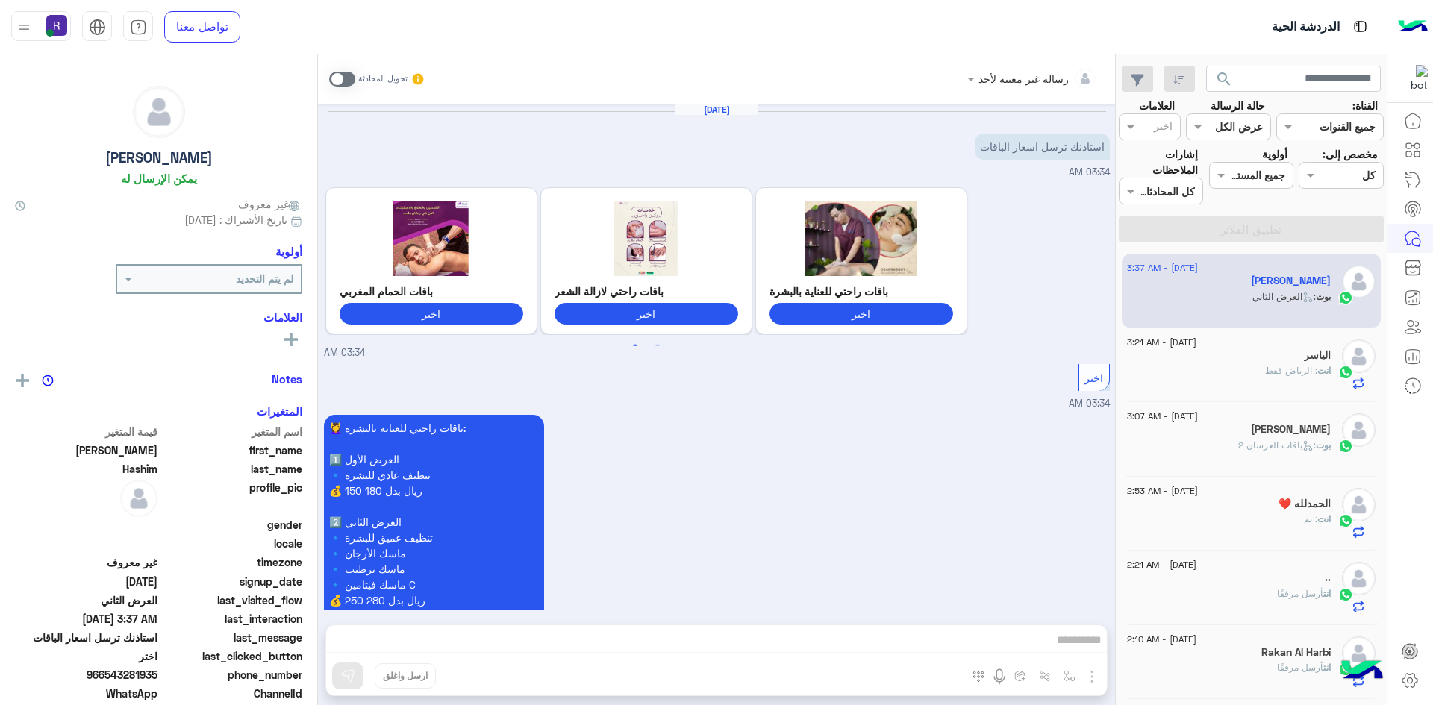
scroll to position [2696, 0]
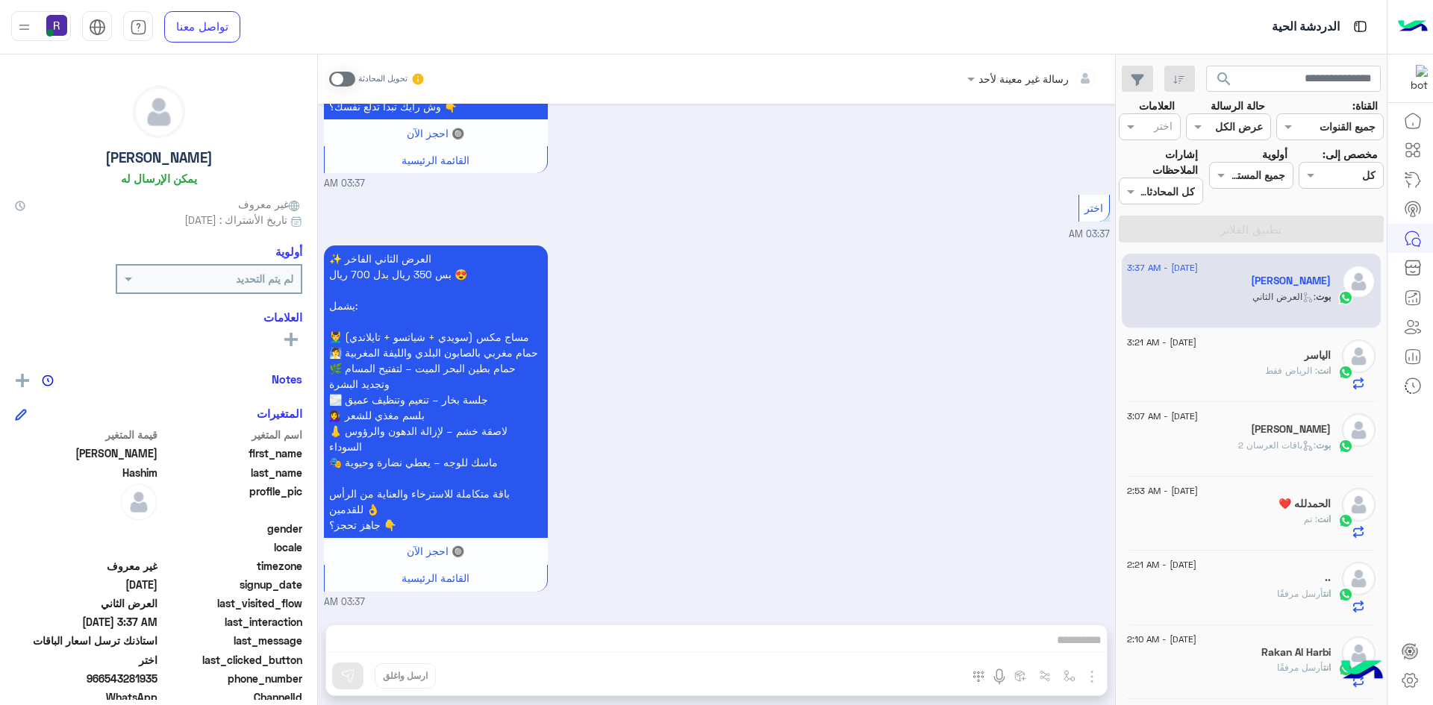
click at [341, 82] on span at bounding box center [342, 79] width 26 height 15
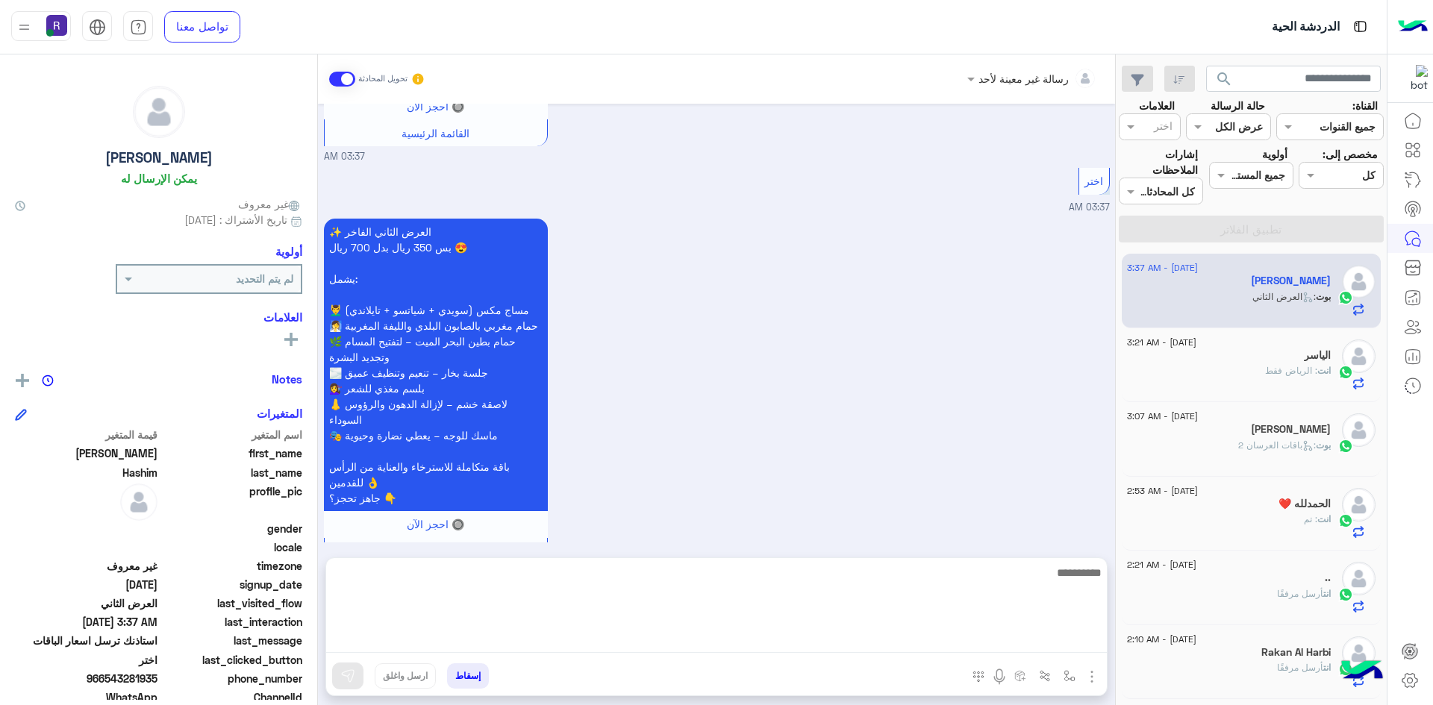
click at [765, 632] on textarea at bounding box center [716, 608] width 781 height 90
paste textarea "**********"
type textarea "**********"
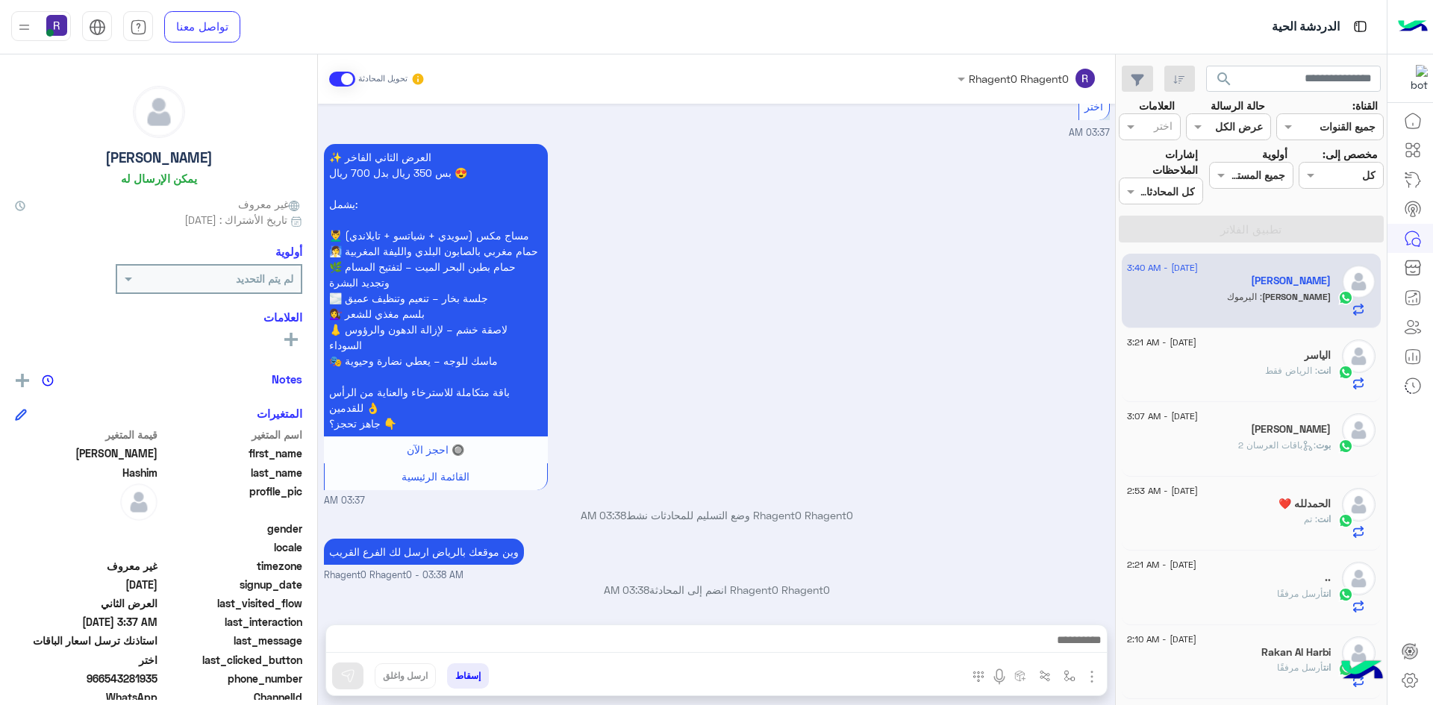
scroll to position [2874, 0]
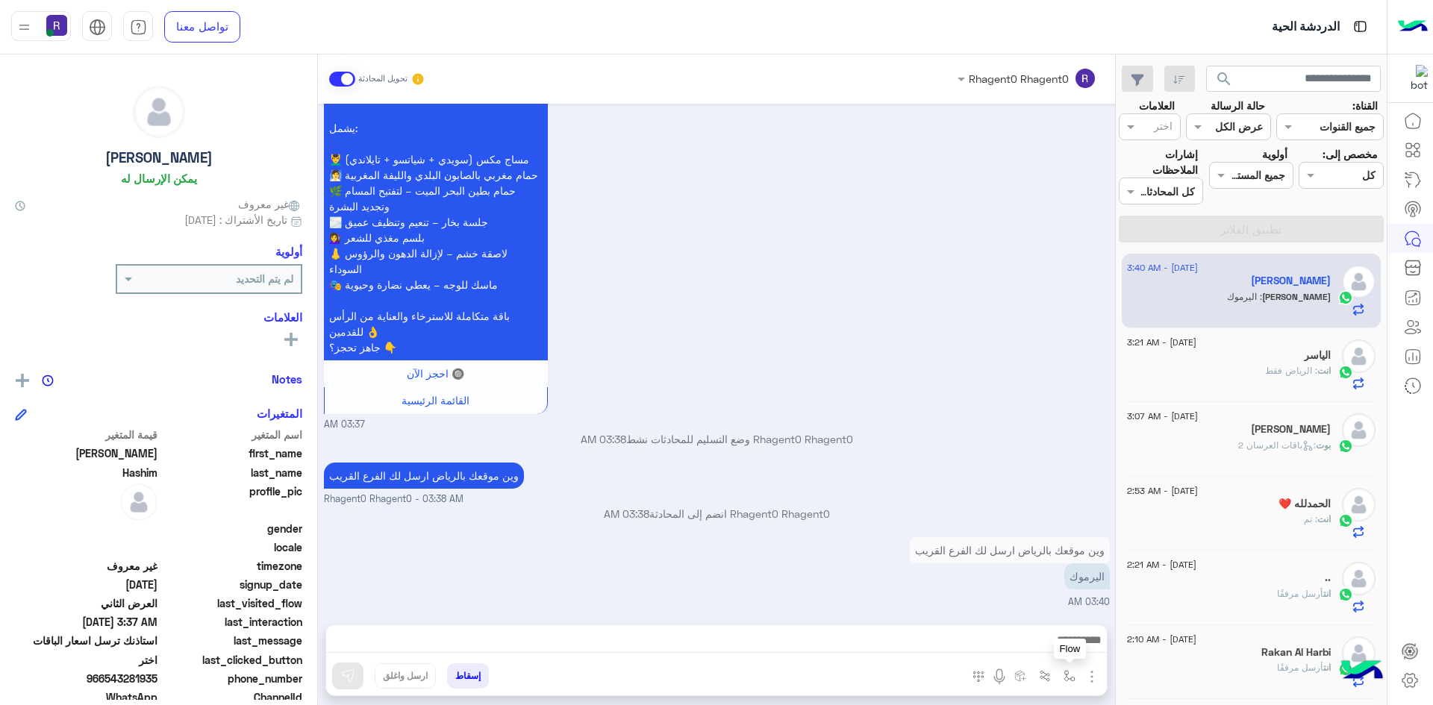
click at [1069, 672] on img "button" at bounding box center [1069, 676] width 12 height 12
click at [1059, 636] on input "text" at bounding box center [1023, 643] width 101 height 17
type input "*****"
click at [1051, 615] on span "الجنادرية" at bounding box center [1053, 616] width 41 height 13
type textarea "*********"
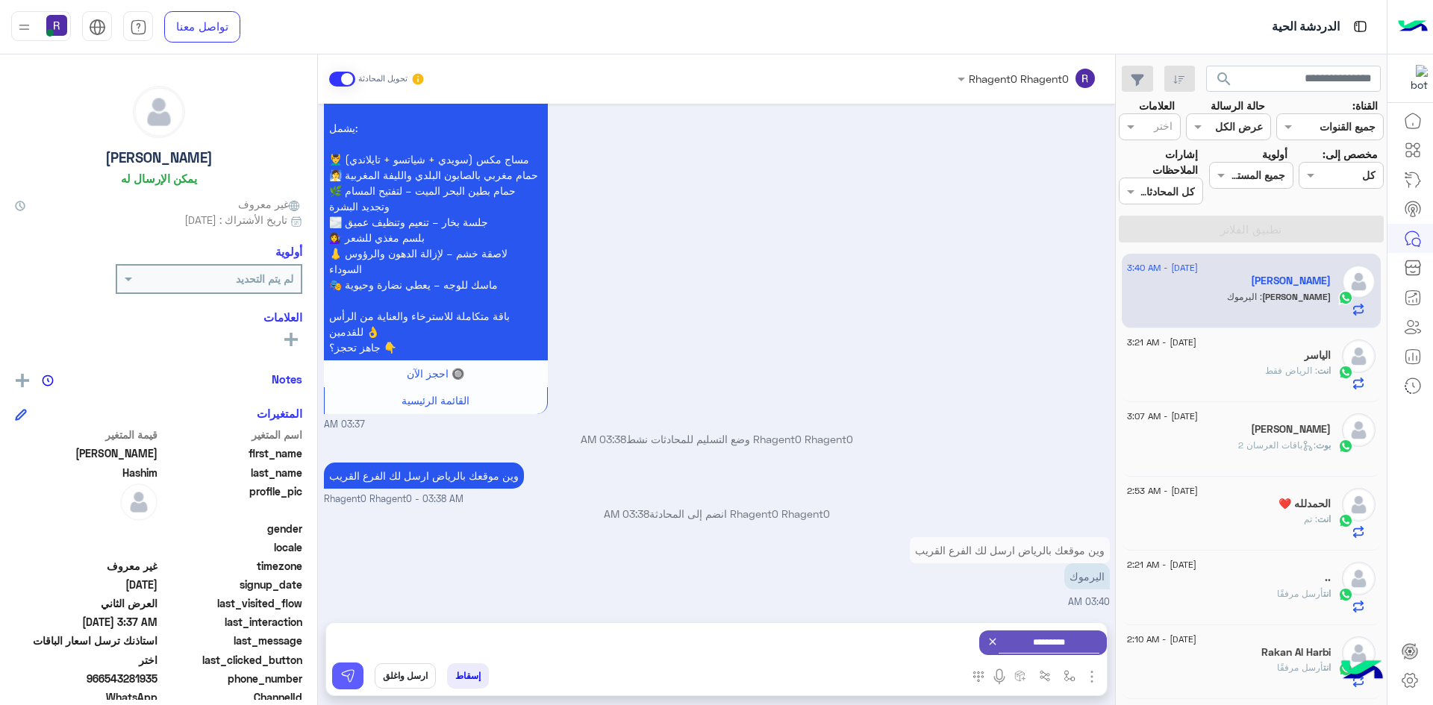
click at [350, 664] on button at bounding box center [347, 676] width 31 height 27
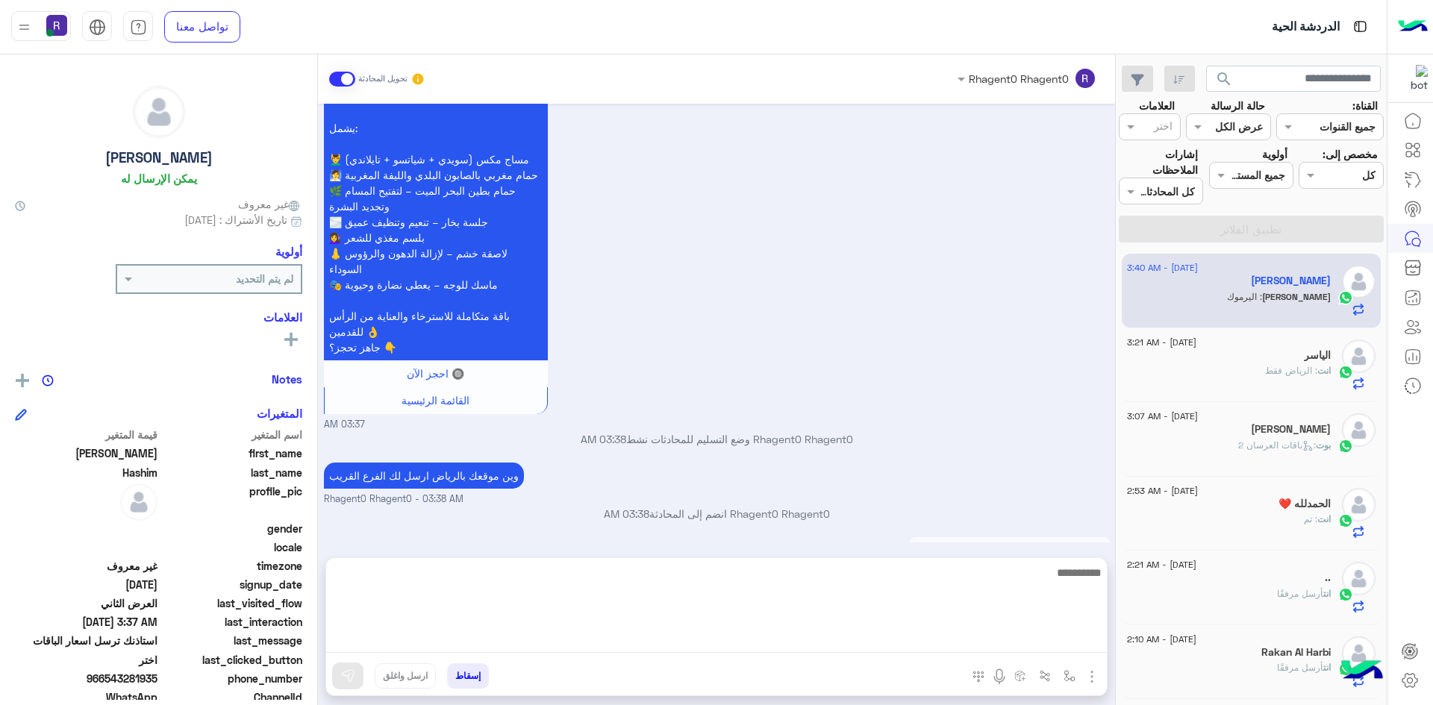
click at [951, 644] on textarea at bounding box center [716, 608] width 781 height 90
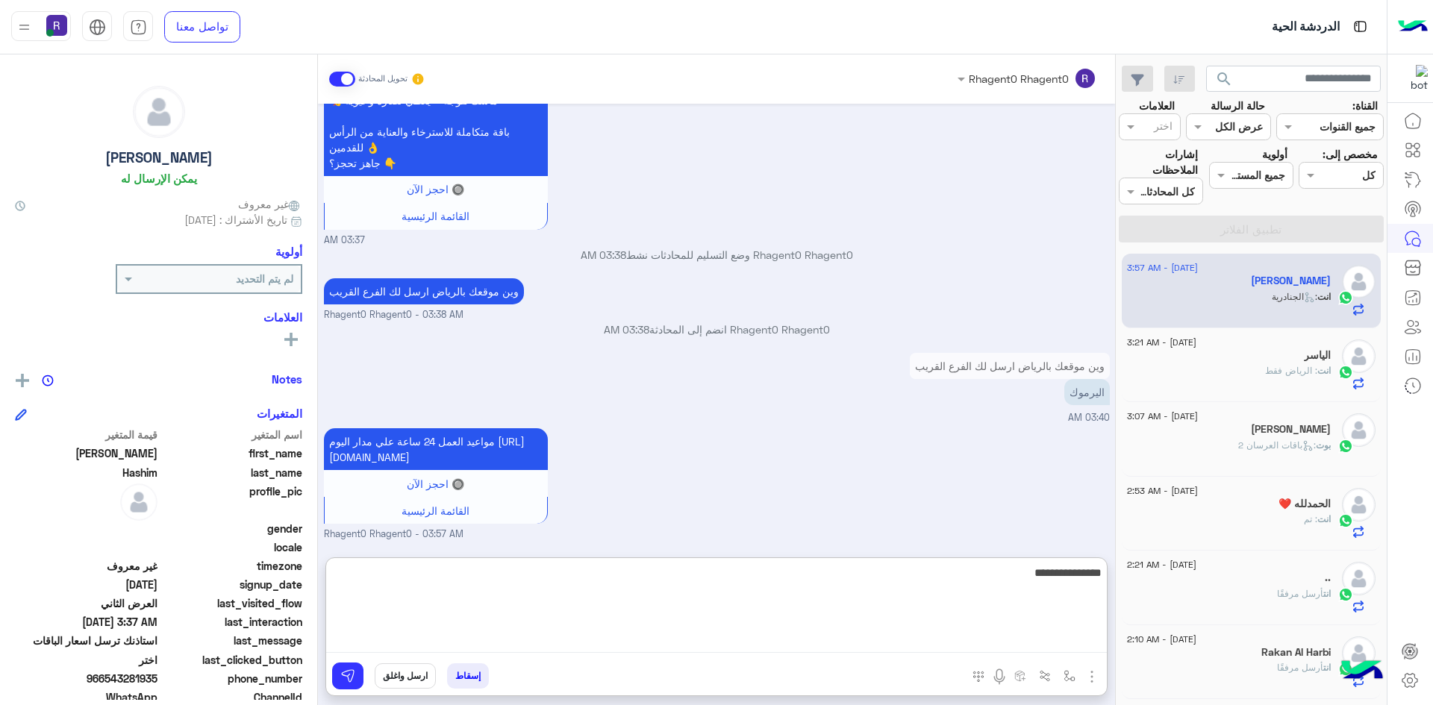
type textarea "**********"
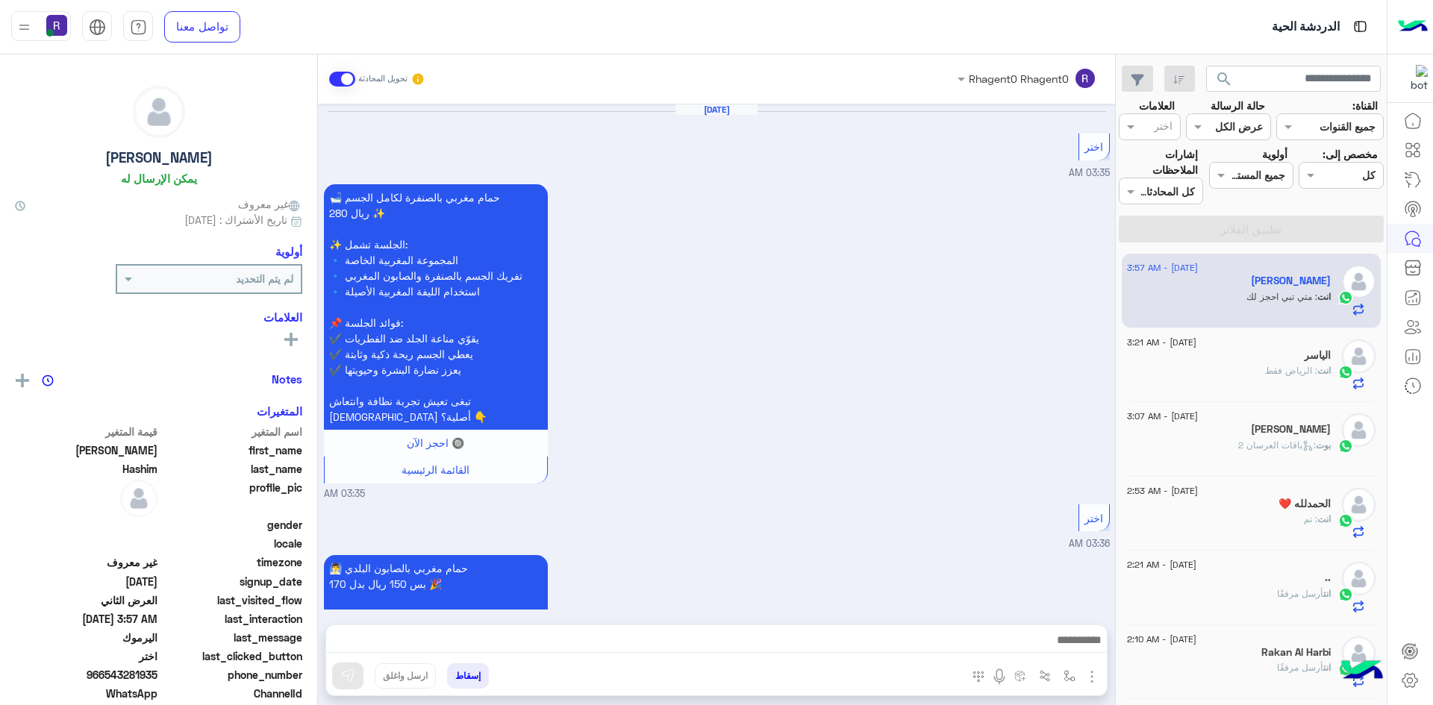
scroll to position [2310, 0]
